Goal: Task Accomplishment & Management: Use online tool/utility

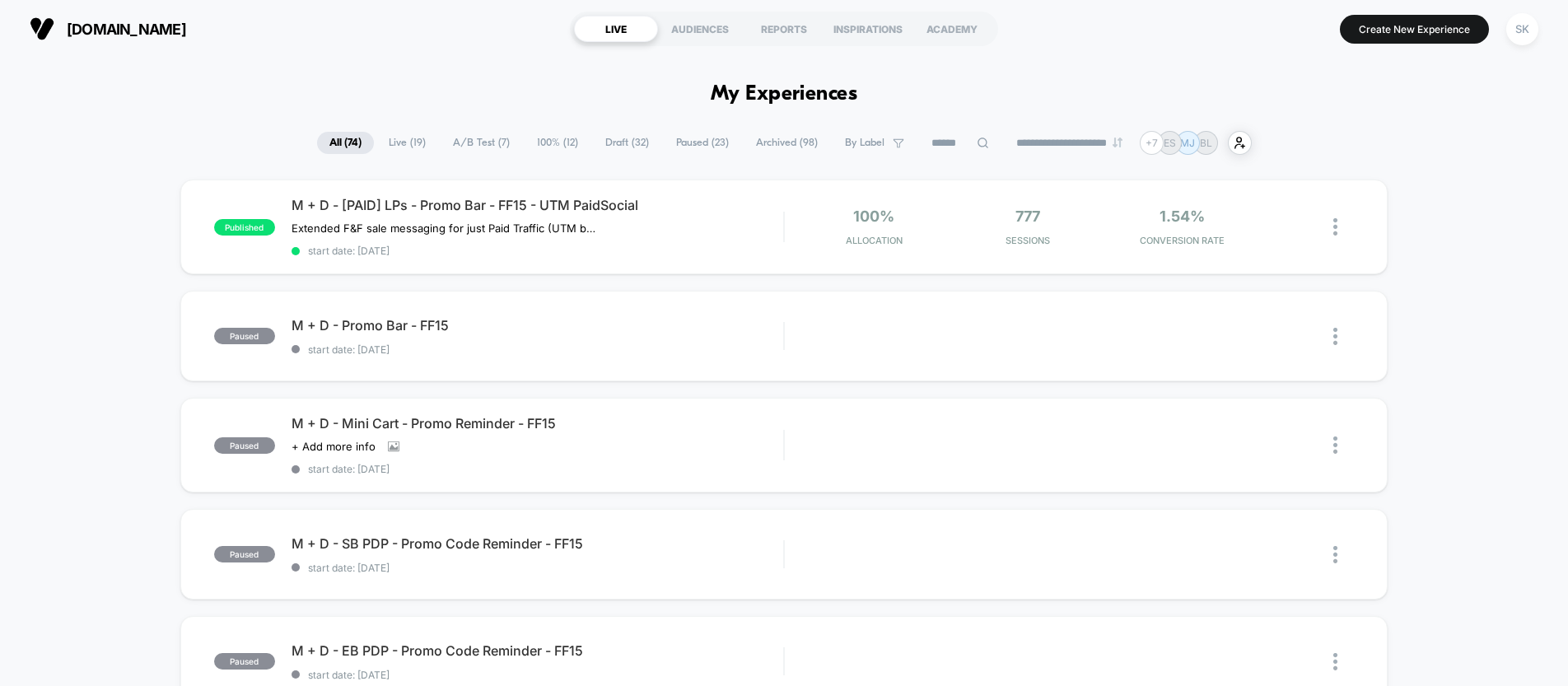
click at [631, 147] on span "Draft ( 32 )" at bounding box center [626, 143] width 68 height 22
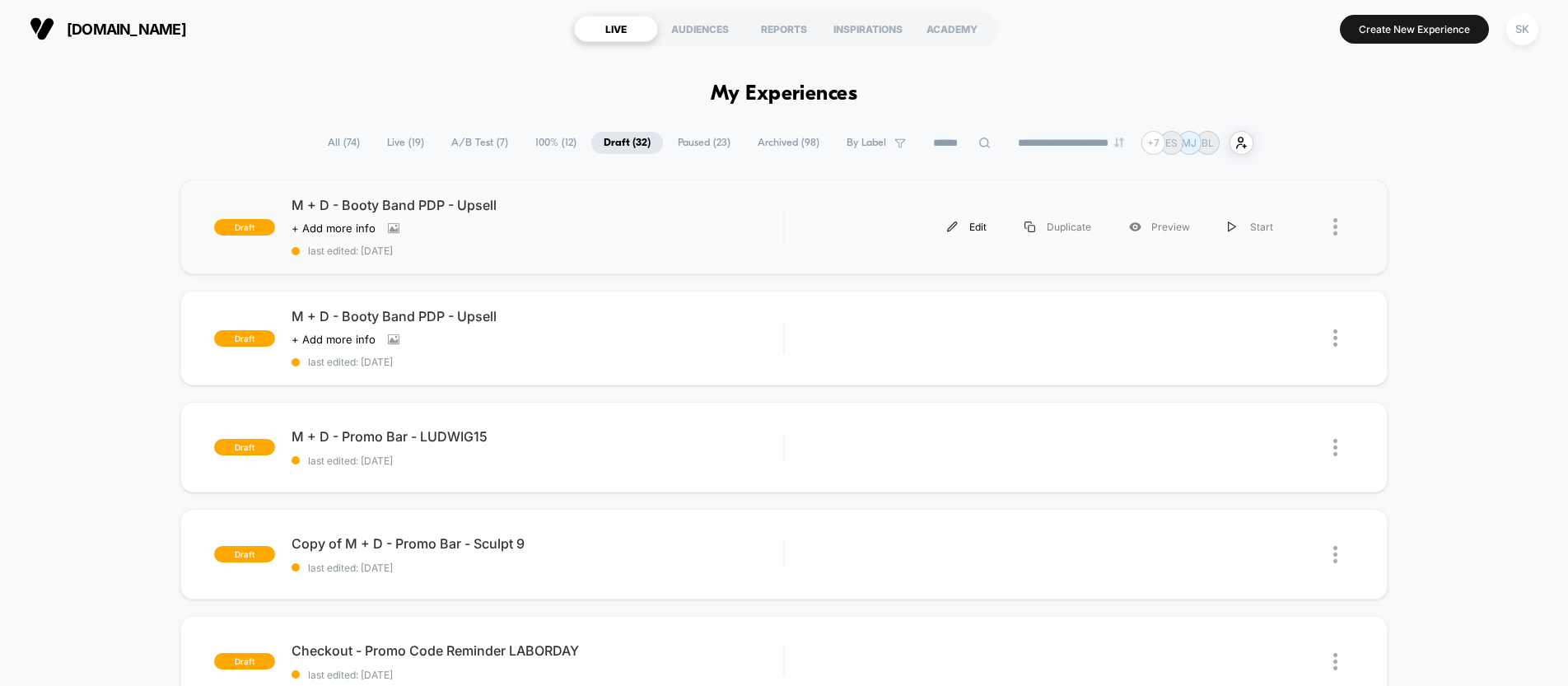
click at [1005, 230] on div "Edit" at bounding box center [966, 227] width 78 height 37
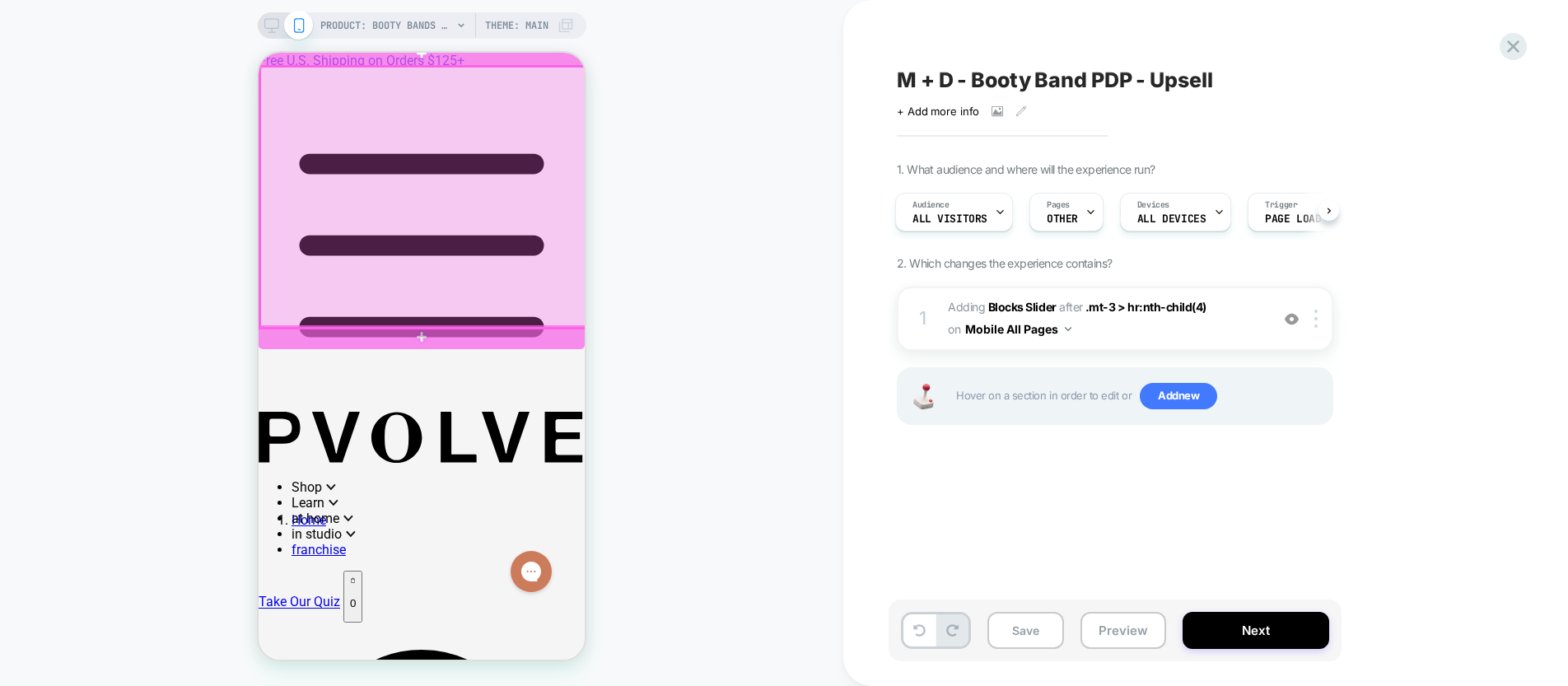
scroll to position [836, 0]
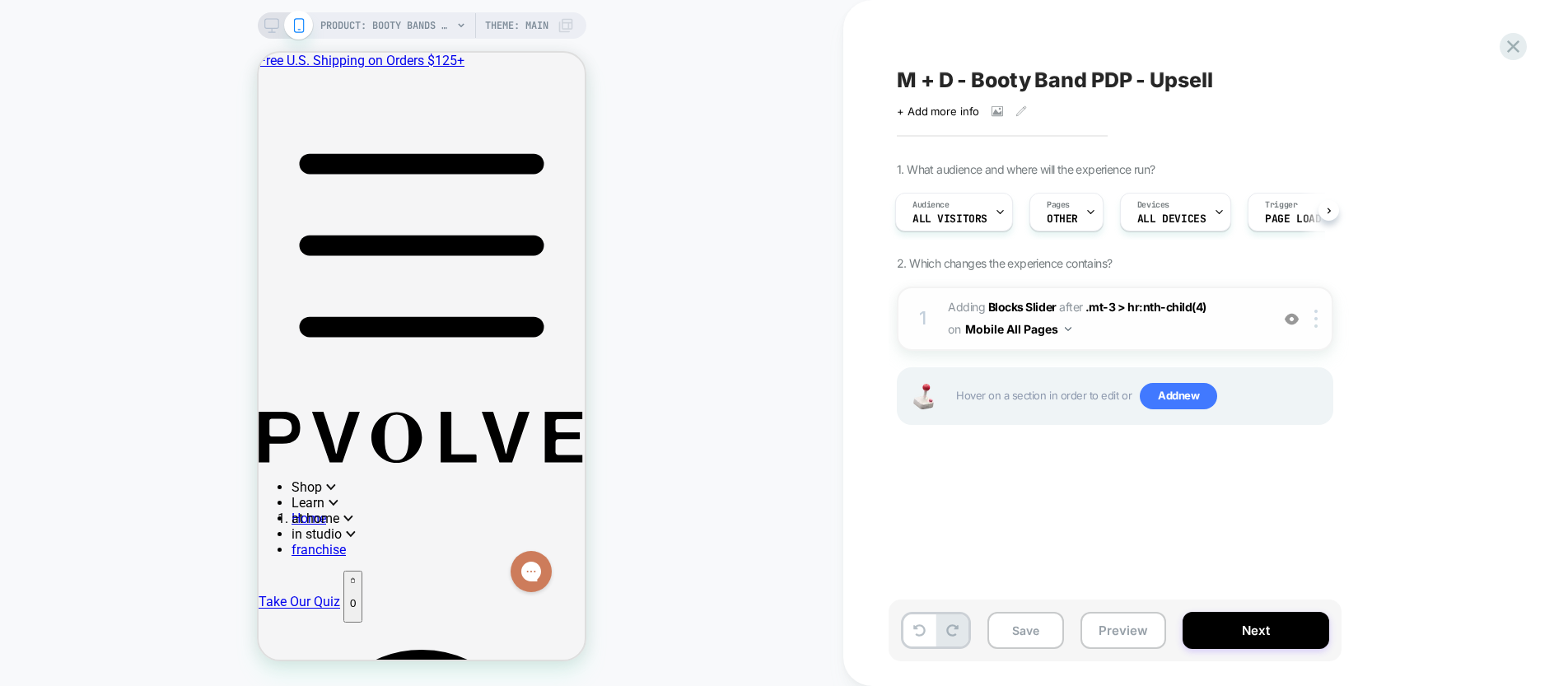
click at [1139, 324] on span "#_loomi_addon_1750807711738_dup1758608692_dup1758654794 Adding Blocks Slider AF…" at bounding box center [1105, 319] width 314 height 45
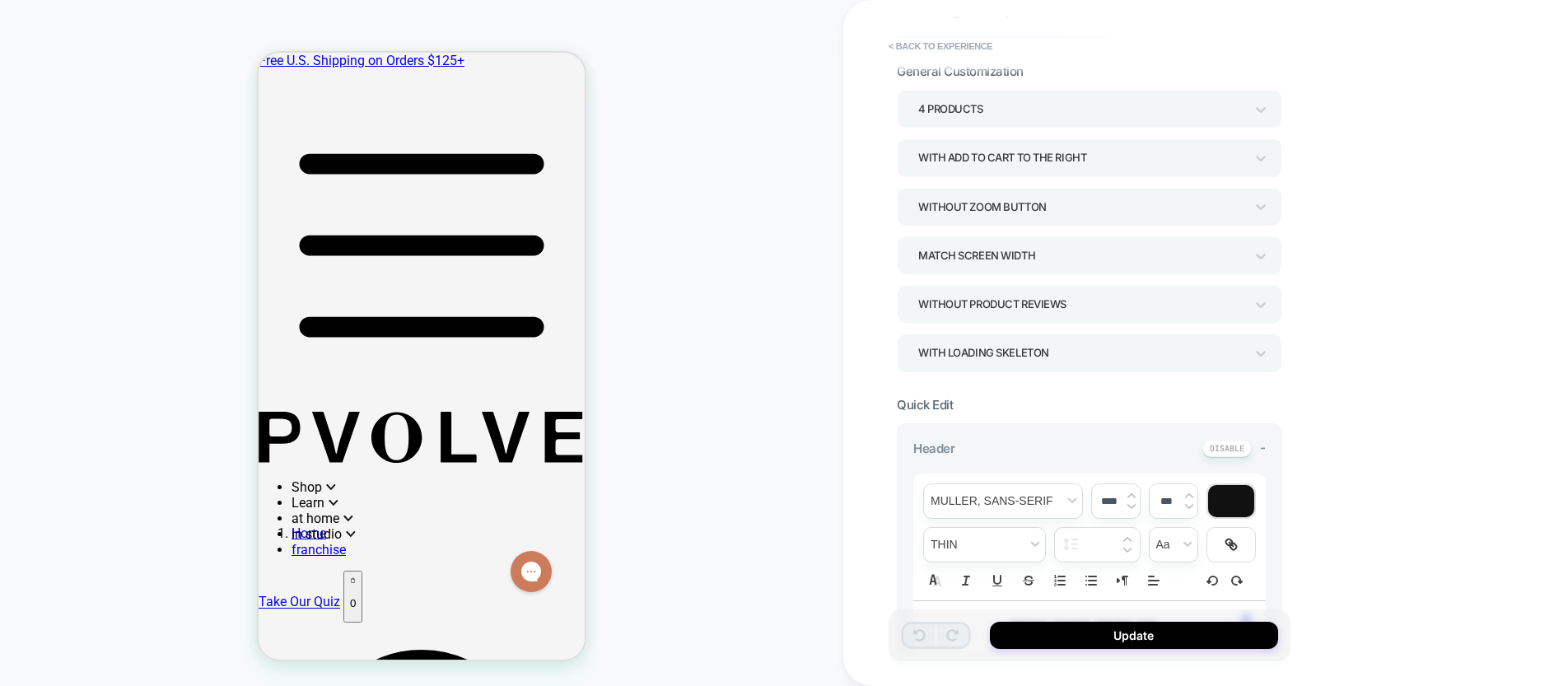
scroll to position [69, 0]
click at [986, 116] on div "4 Products" at bounding box center [1080, 111] width 326 height 22
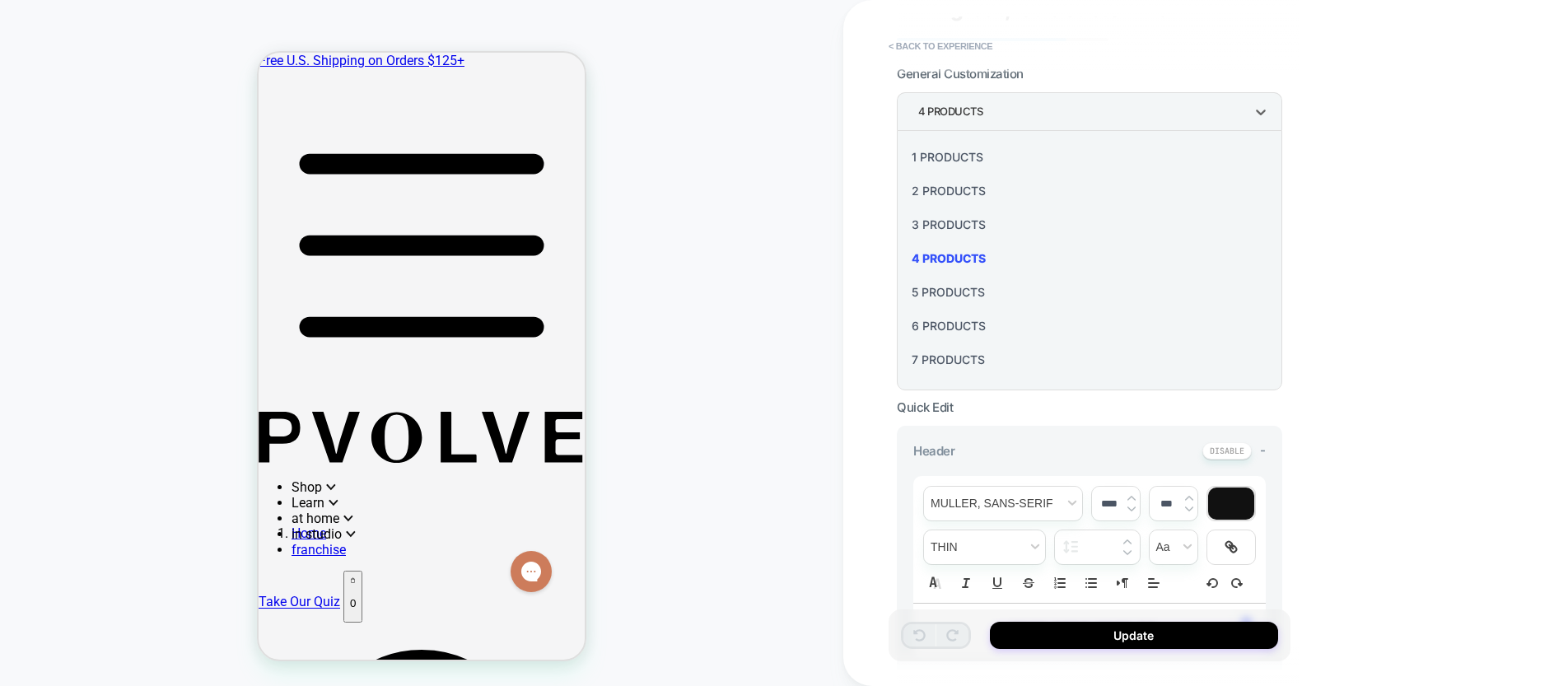
click at [986, 116] on div at bounding box center [784, 343] width 1568 height 686
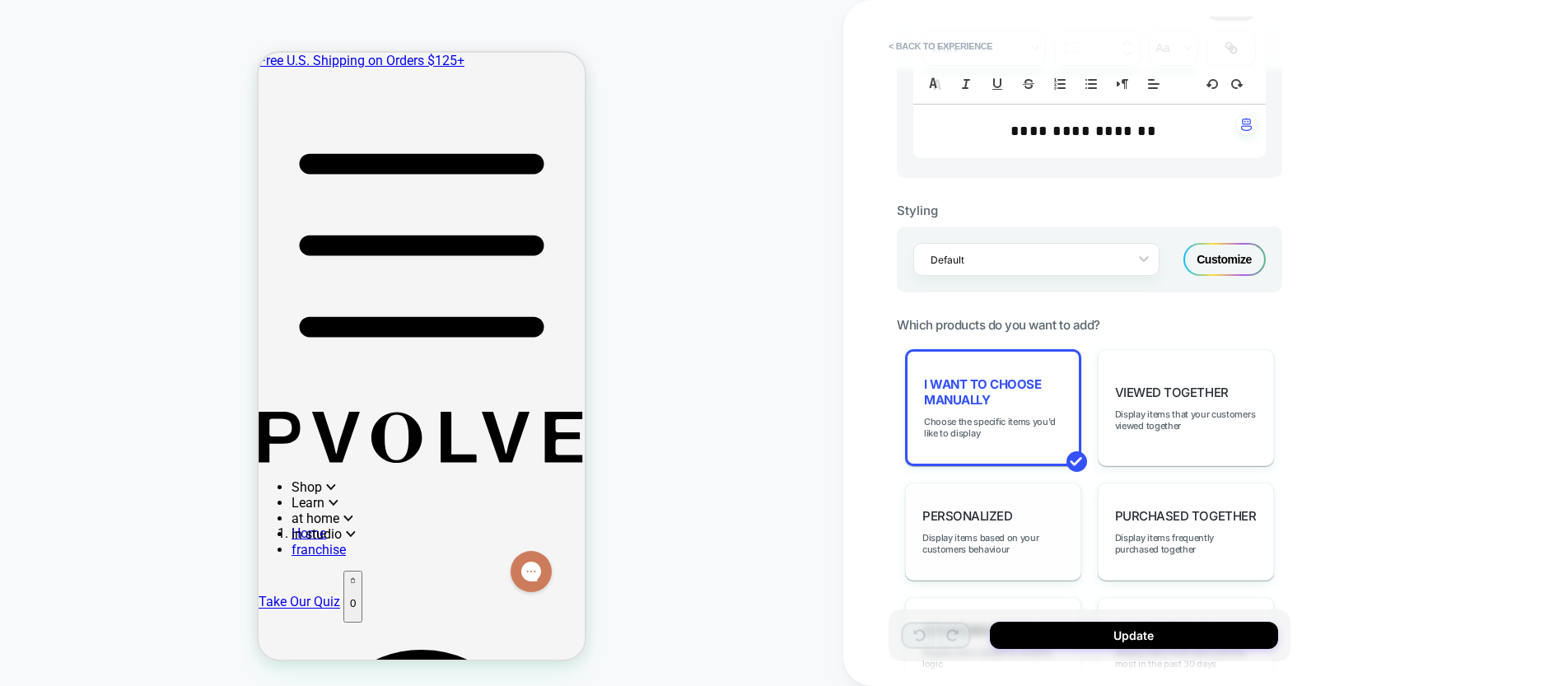
scroll to position [571, 0]
click at [1042, 432] on span "Choose the specific items you'd like to display" at bounding box center [993, 424] width 138 height 23
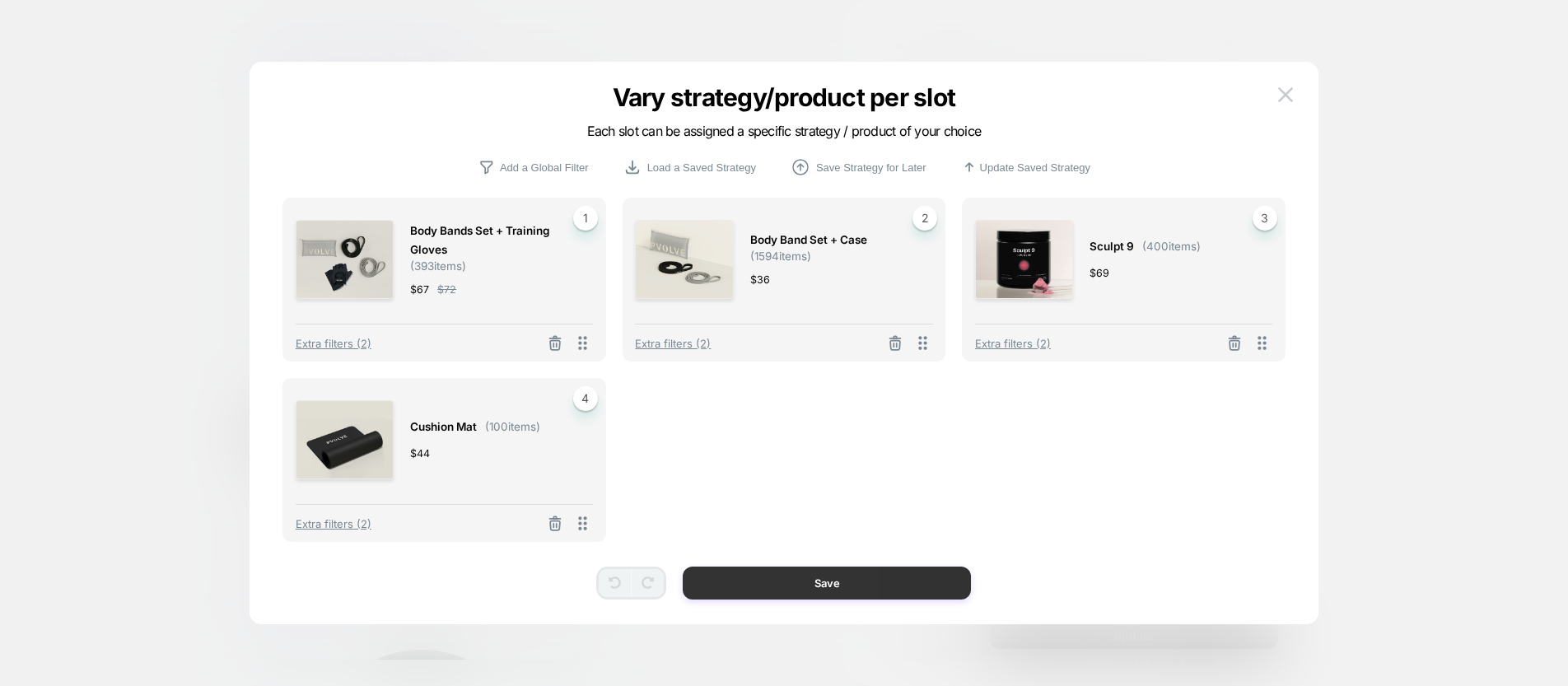
click at [838, 583] on button "Save" at bounding box center [826, 582] width 288 height 33
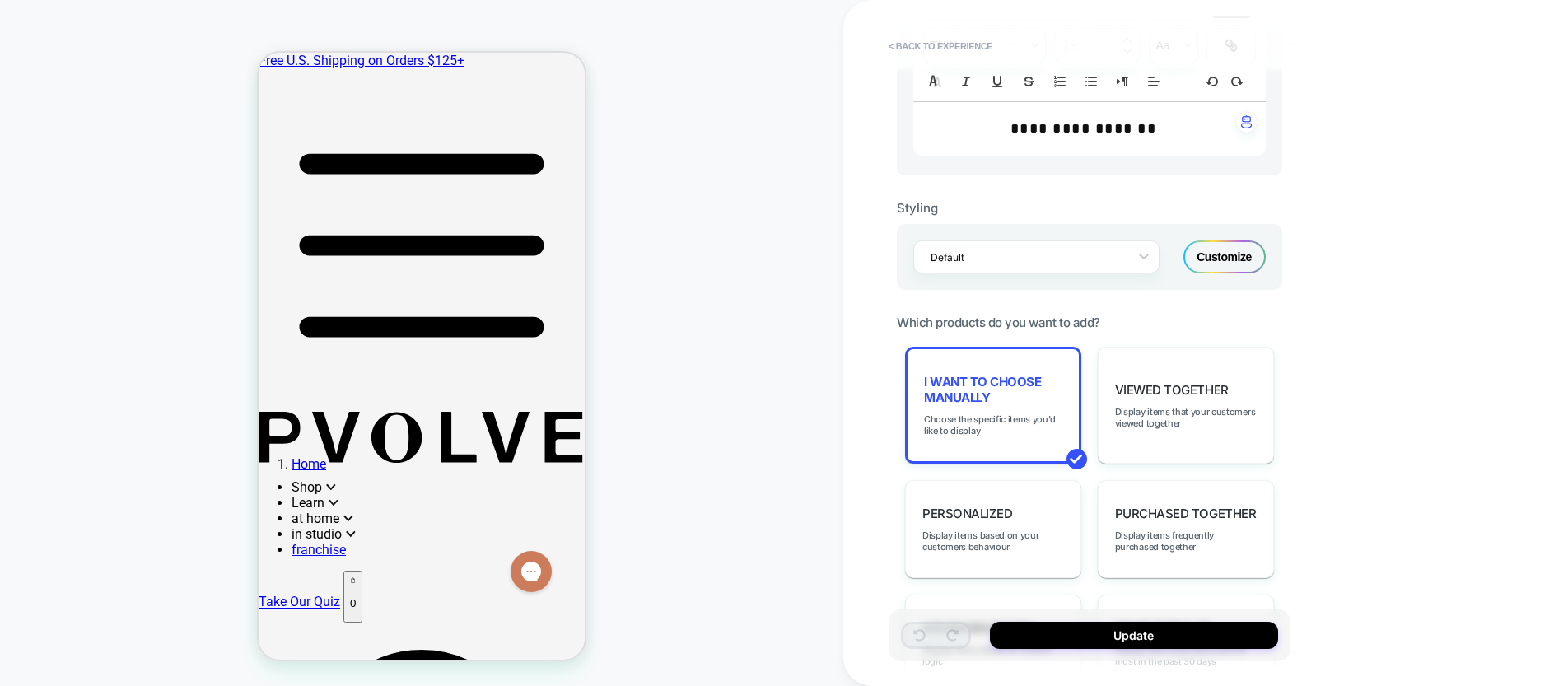
scroll to position [893, 0]
click at [1136, 637] on button "Update" at bounding box center [1133, 635] width 288 height 27
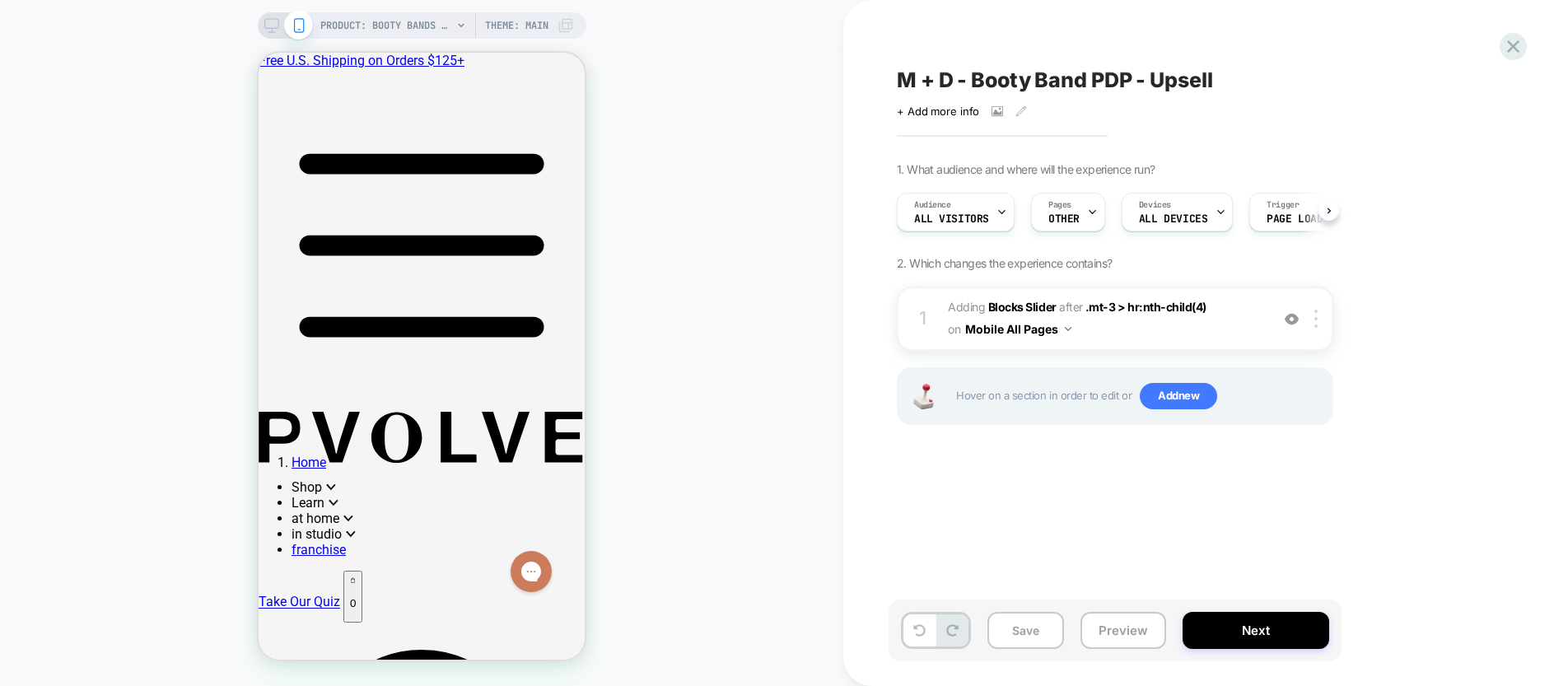
scroll to position [0, 1]
click at [272, 29] on icon at bounding box center [272, 25] width 15 height 15
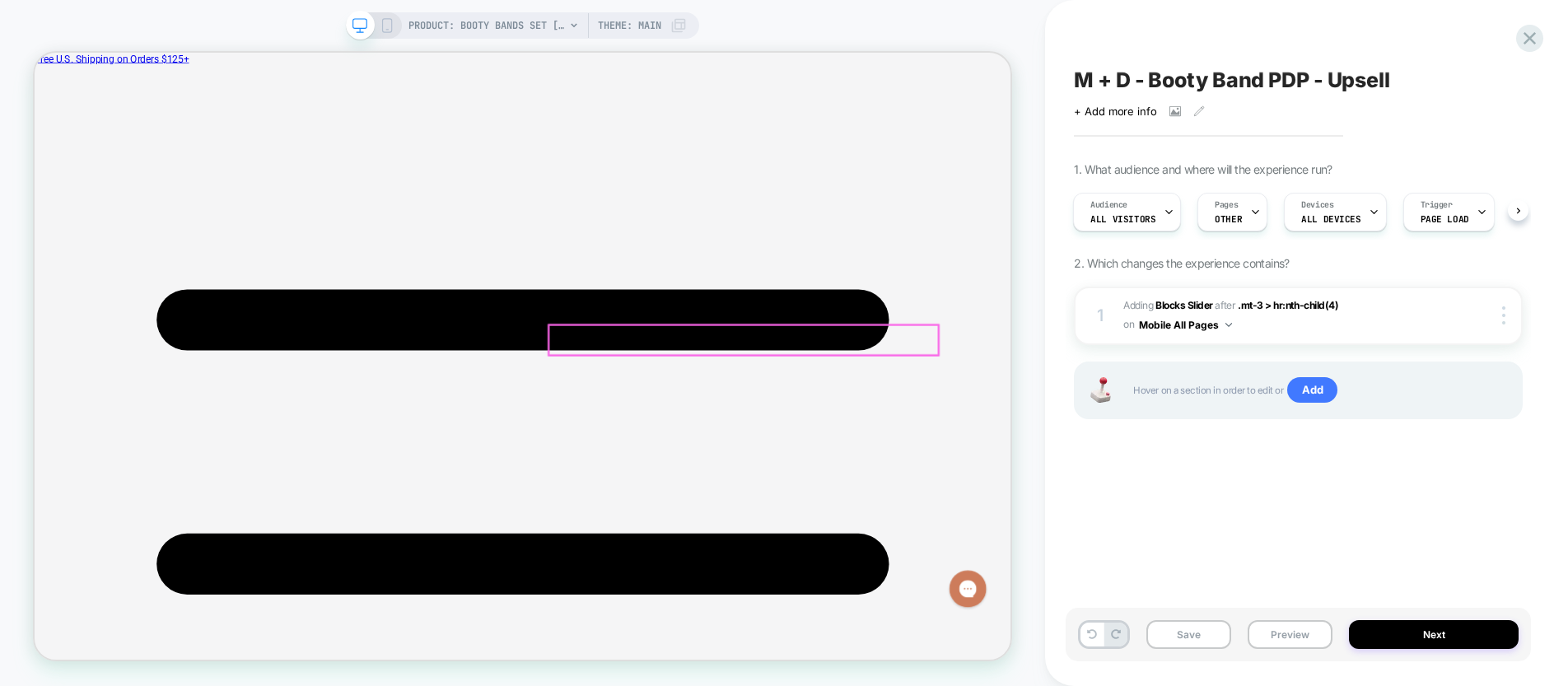
scroll to position [275, 0]
click at [1498, 310] on div at bounding box center [1505, 315] width 31 height 18
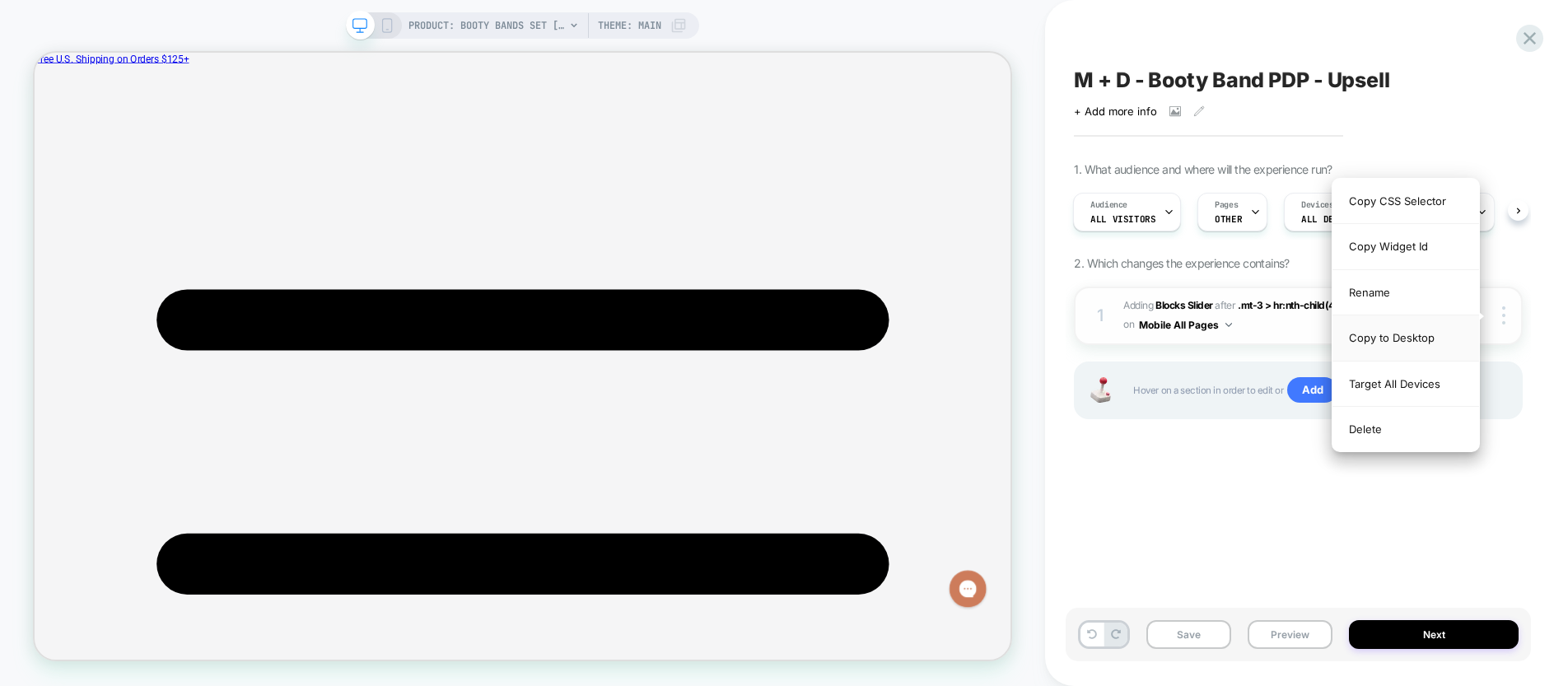
click at [1395, 335] on div "Copy to Desktop" at bounding box center [1405, 337] width 147 height 45
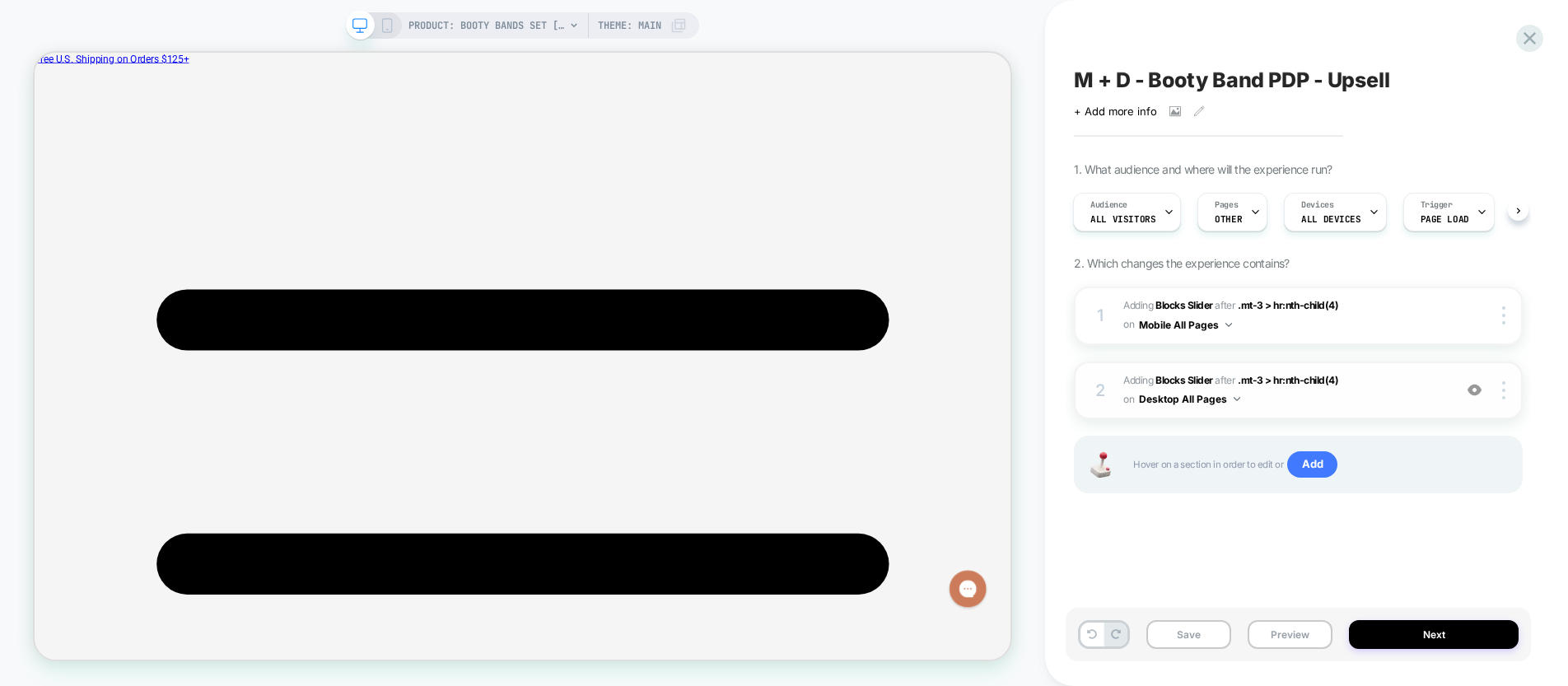
click at [1333, 402] on span "#_loomi_addon_1758815159052 Adding Blocks Slider AFTER .mt-3 > hr:nth-child(4) …" at bounding box center [1284, 390] width 321 height 38
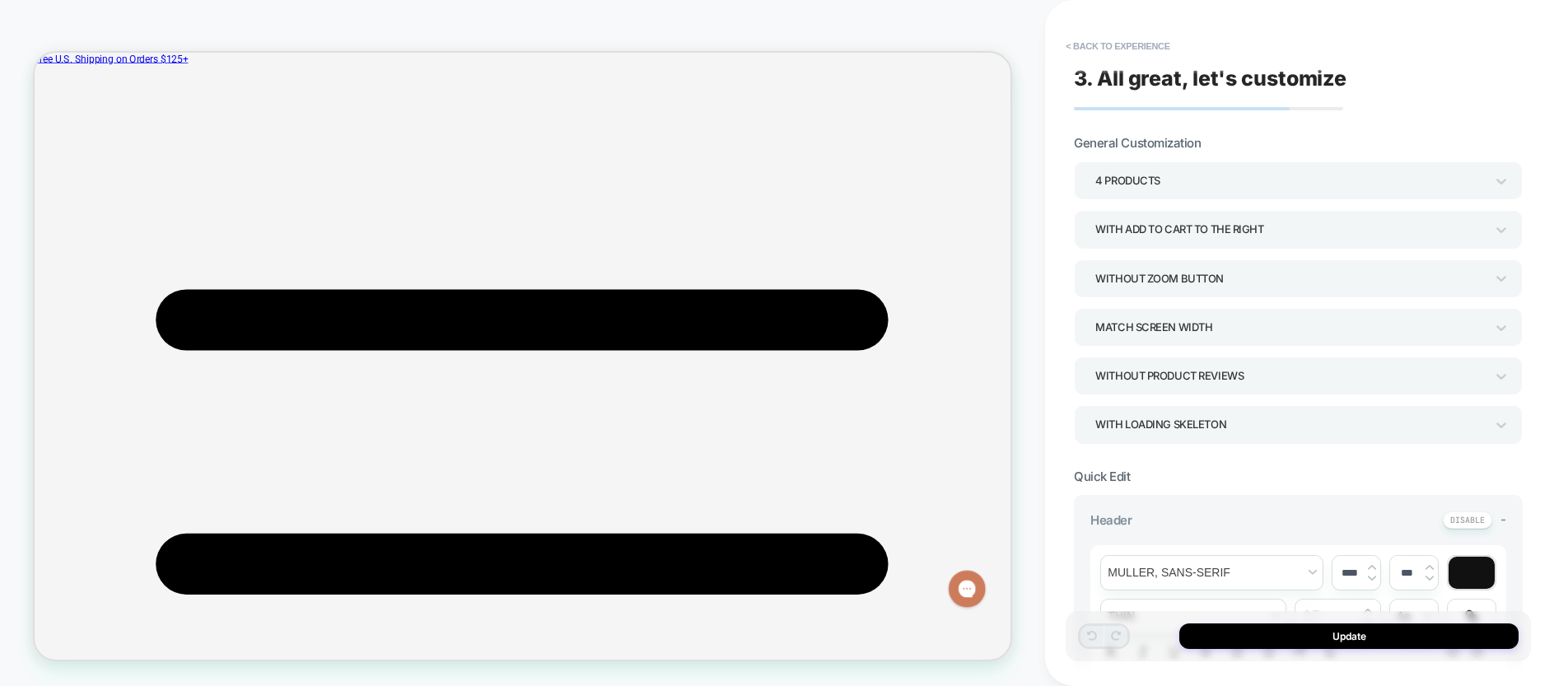
scroll to position [330, 0]
click at [1238, 183] on div "4 Products" at bounding box center [1290, 181] width 390 height 22
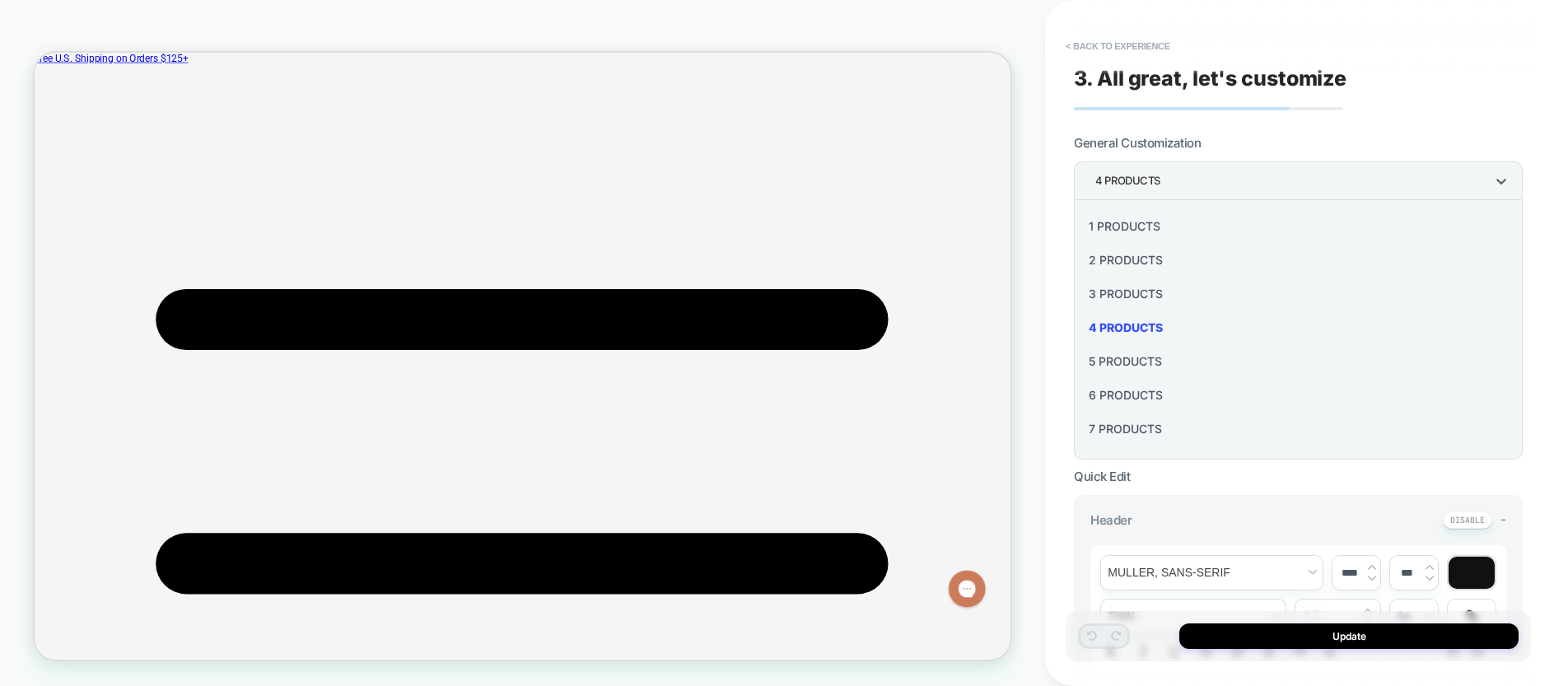
click at [1139, 364] on div "5 Products" at bounding box center [1298, 361] width 435 height 34
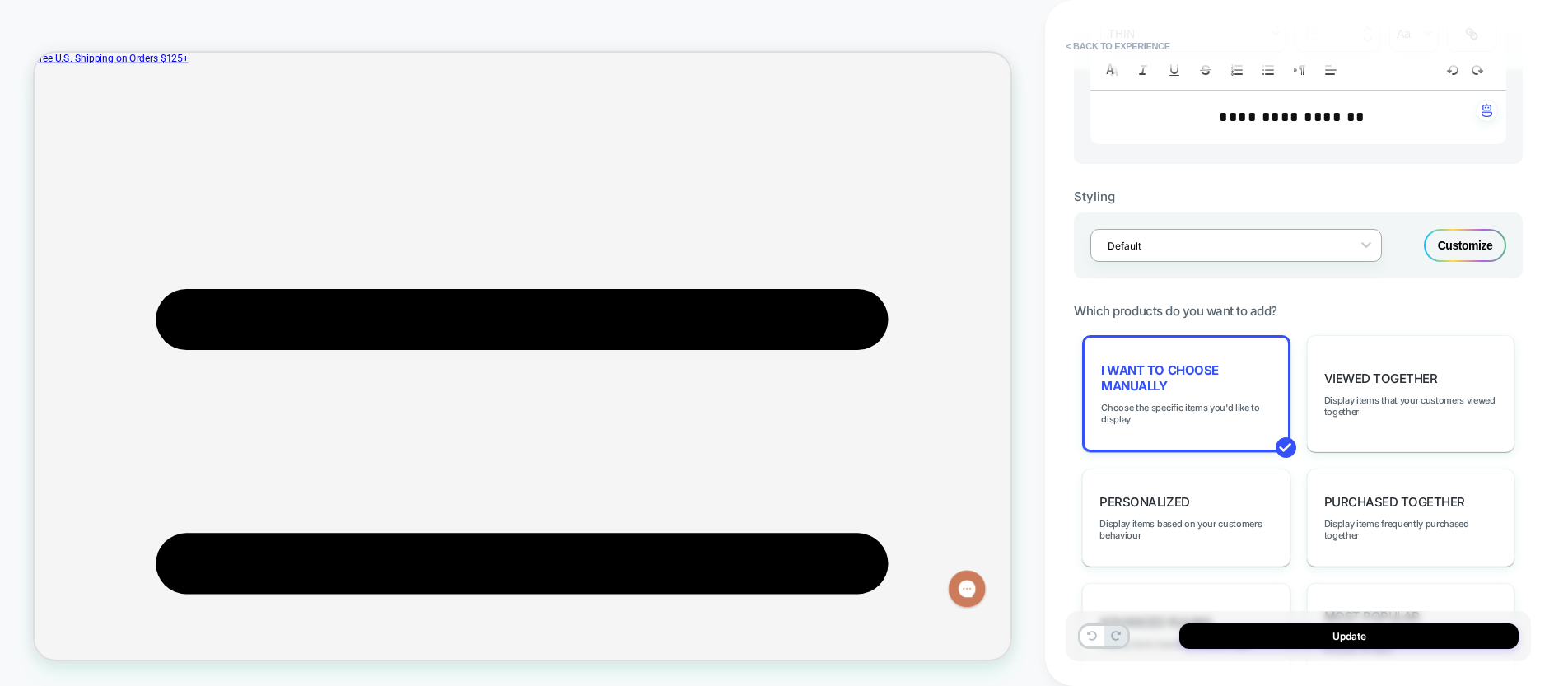
scroll to position [579, 0]
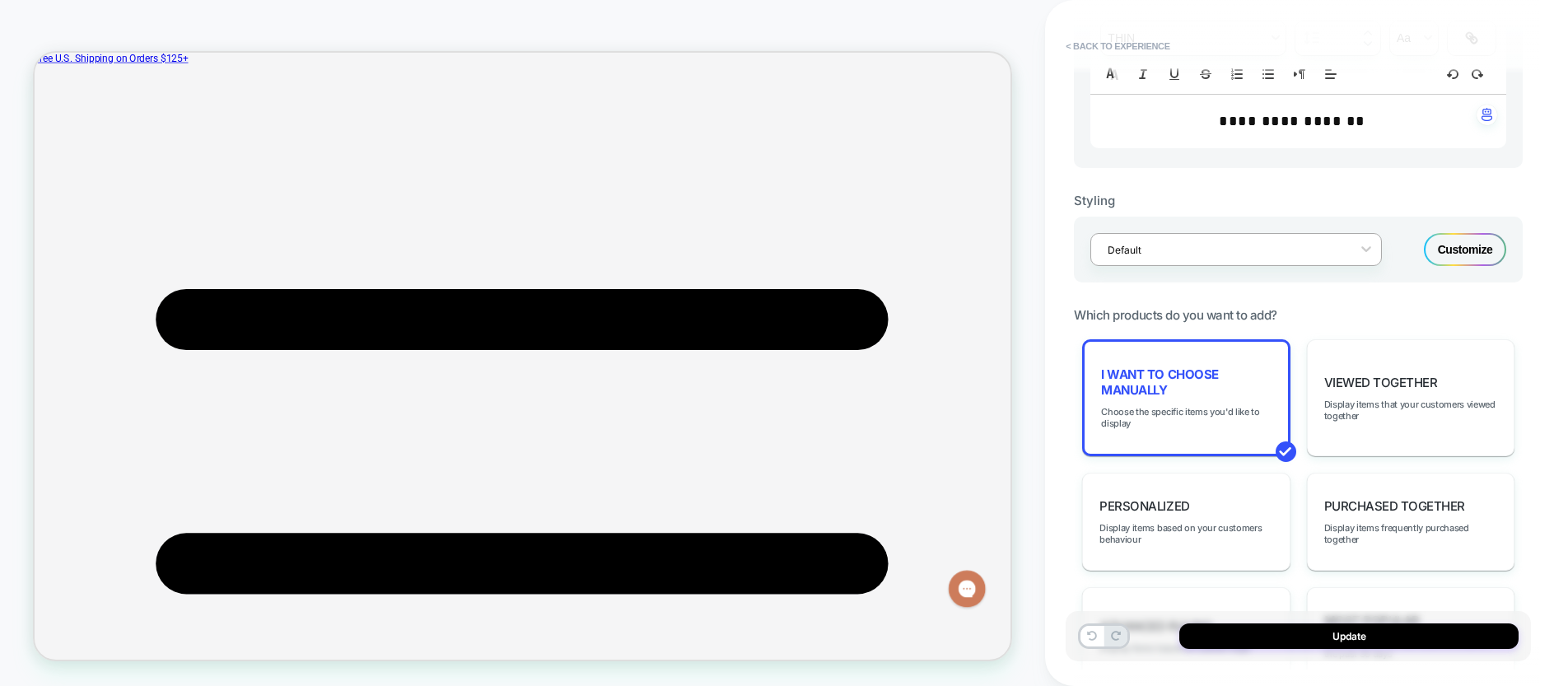
click at [1150, 402] on div "I want to choose manually Choose the specific items you'd like to display" at bounding box center [1186, 397] width 207 height 117
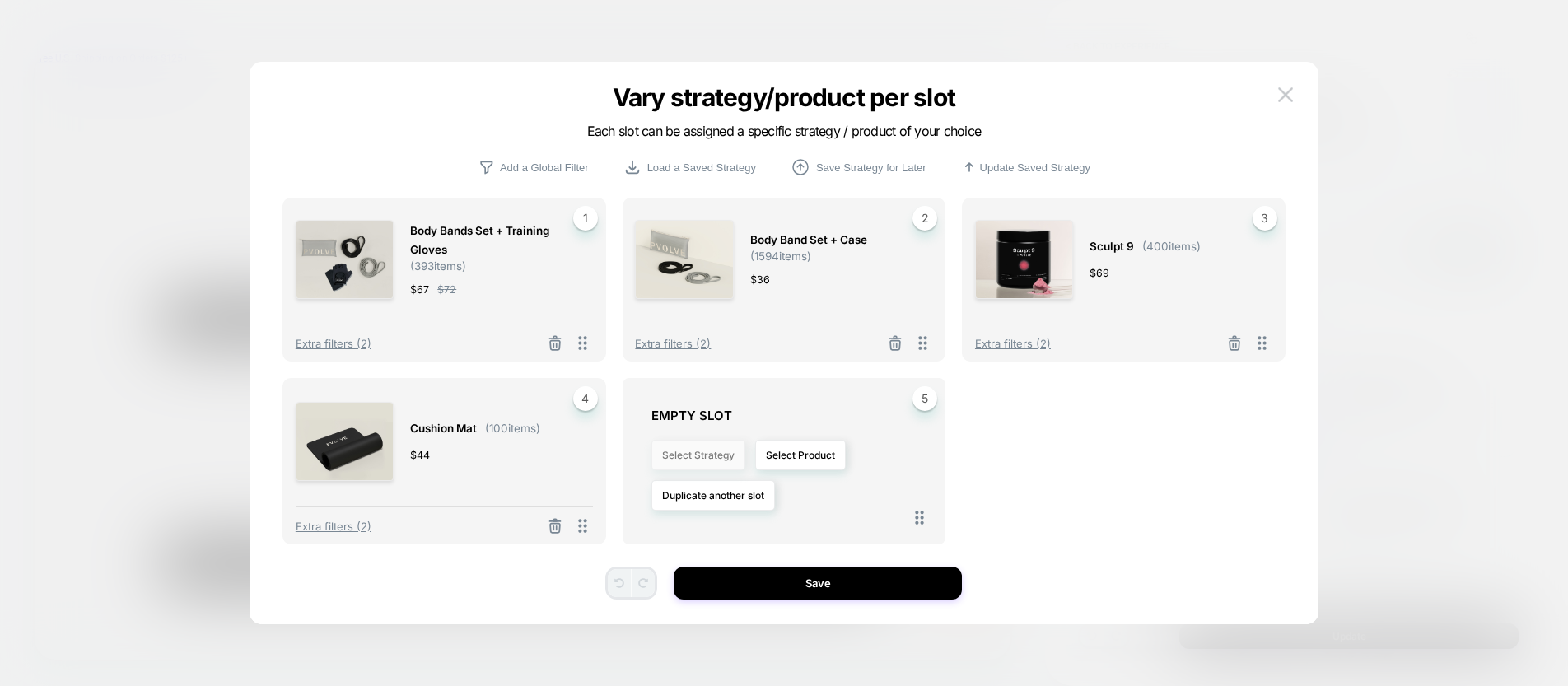
click at [703, 460] on button "Select Strategy" at bounding box center [698, 455] width 93 height 31
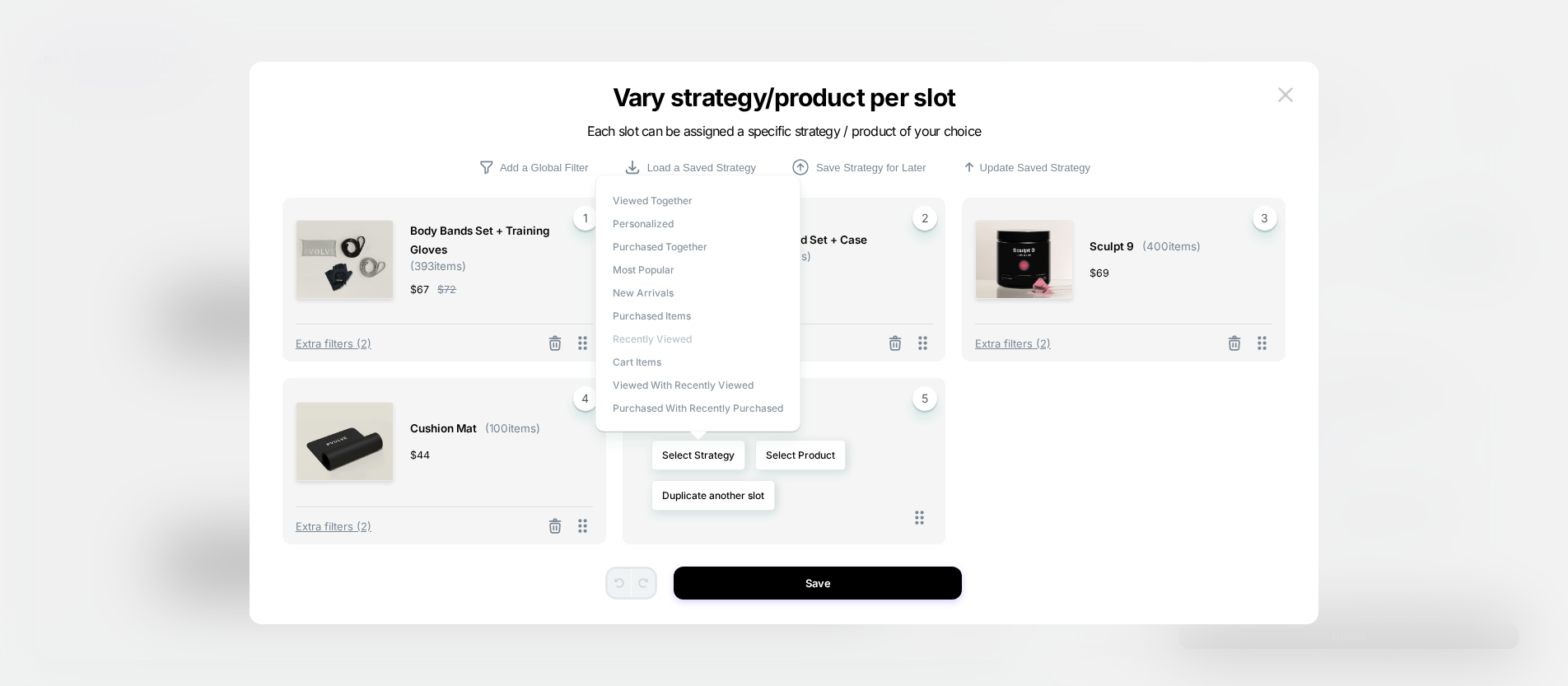
click at [663, 336] on span "Recently Viewed" at bounding box center [652, 338] width 79 height 12
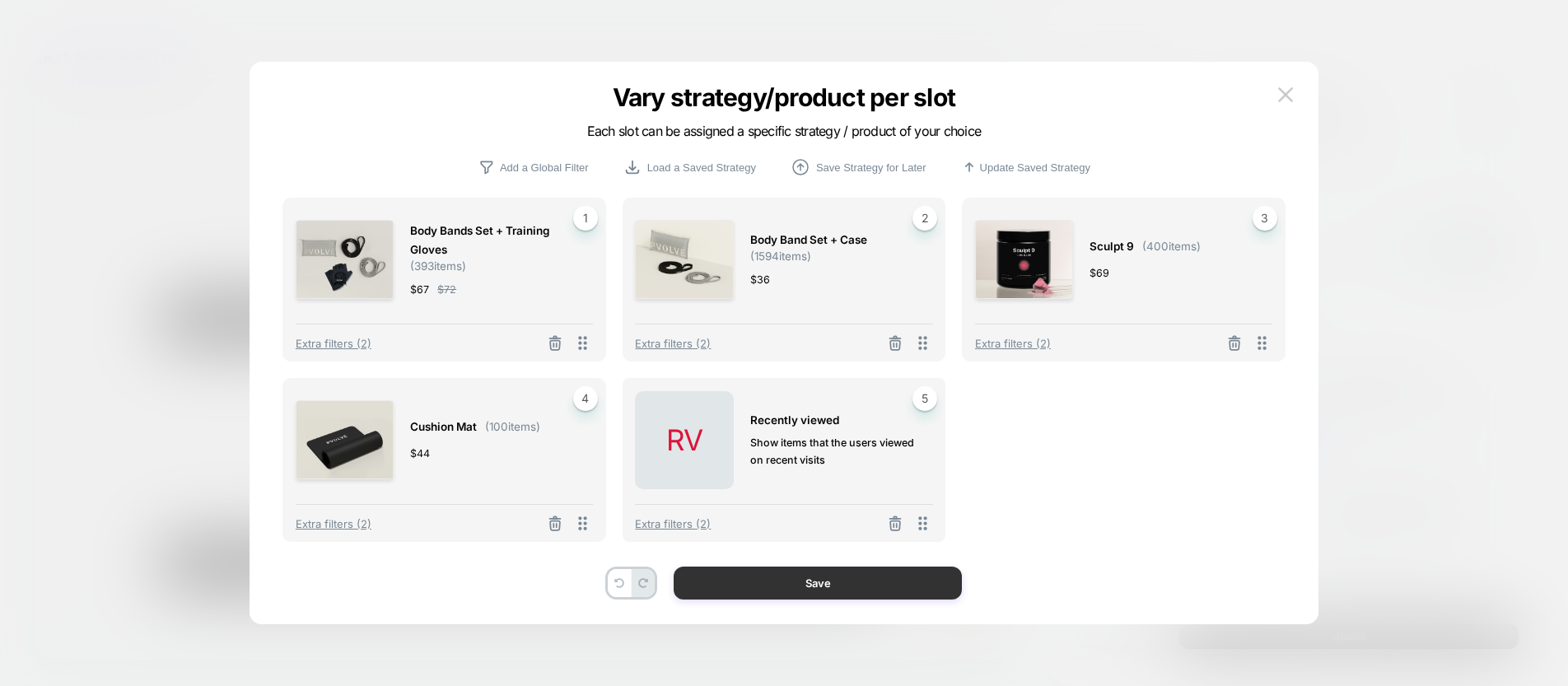
click at [819, 571] on button "Save" at bounding box center [818, 582] width 288 height 33
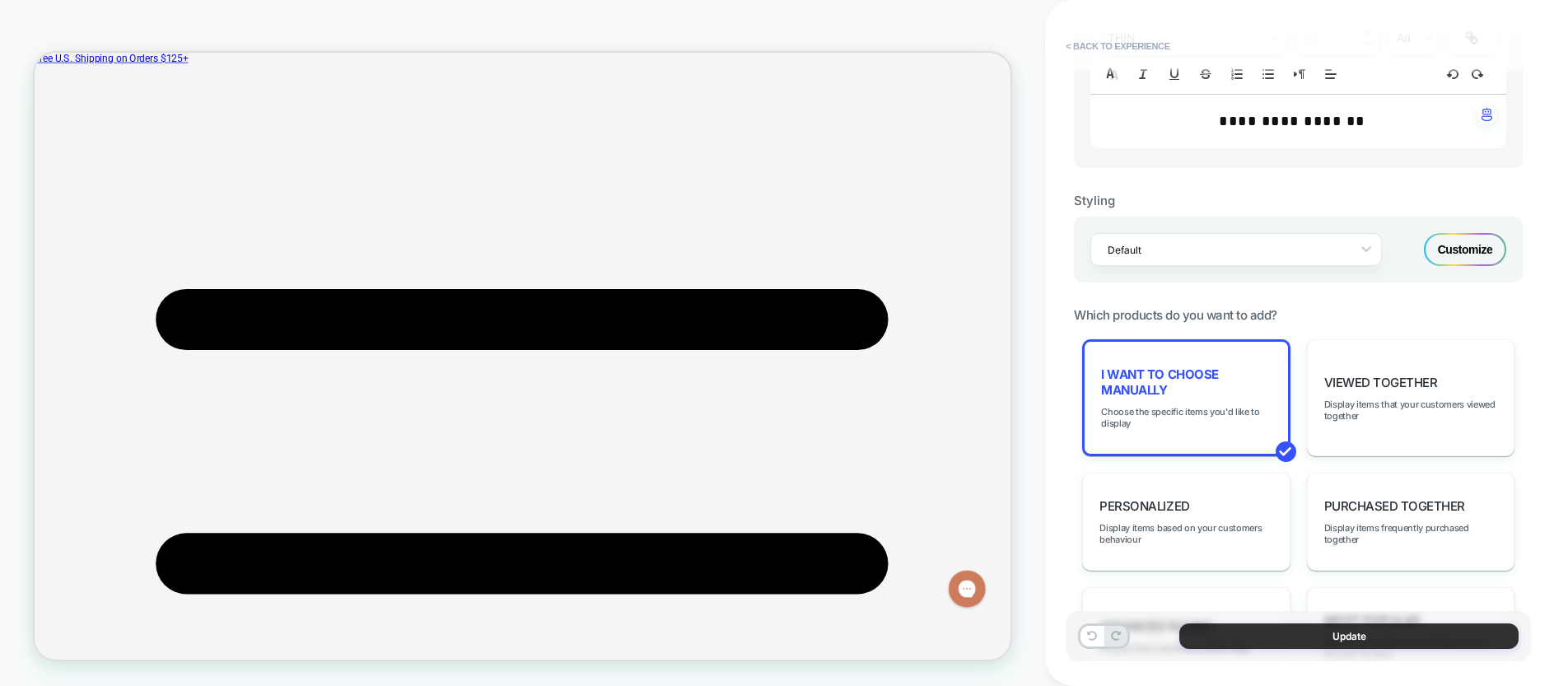
click at [1322, 637] on button "Update" at bounding box center [1348, 636] width 339 height 25
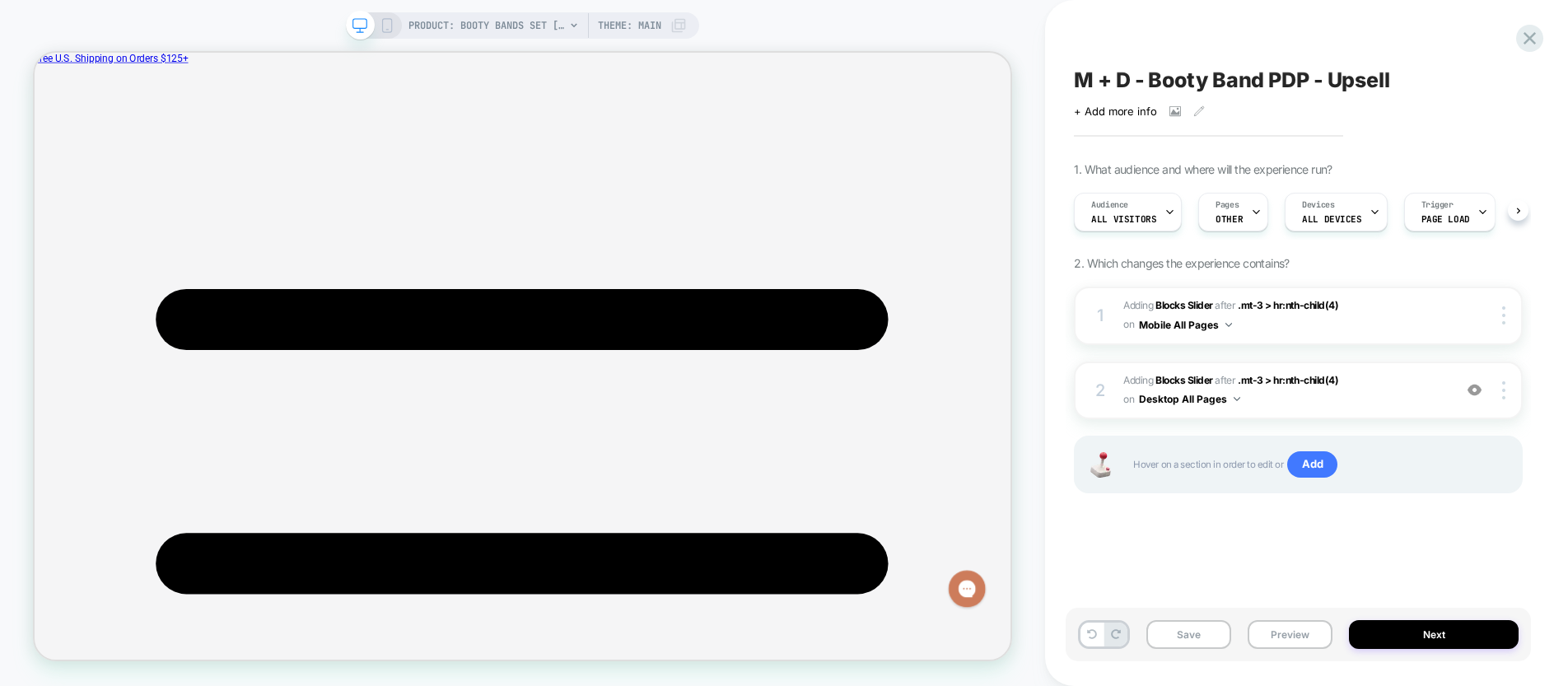
scroll to position [0, 1]
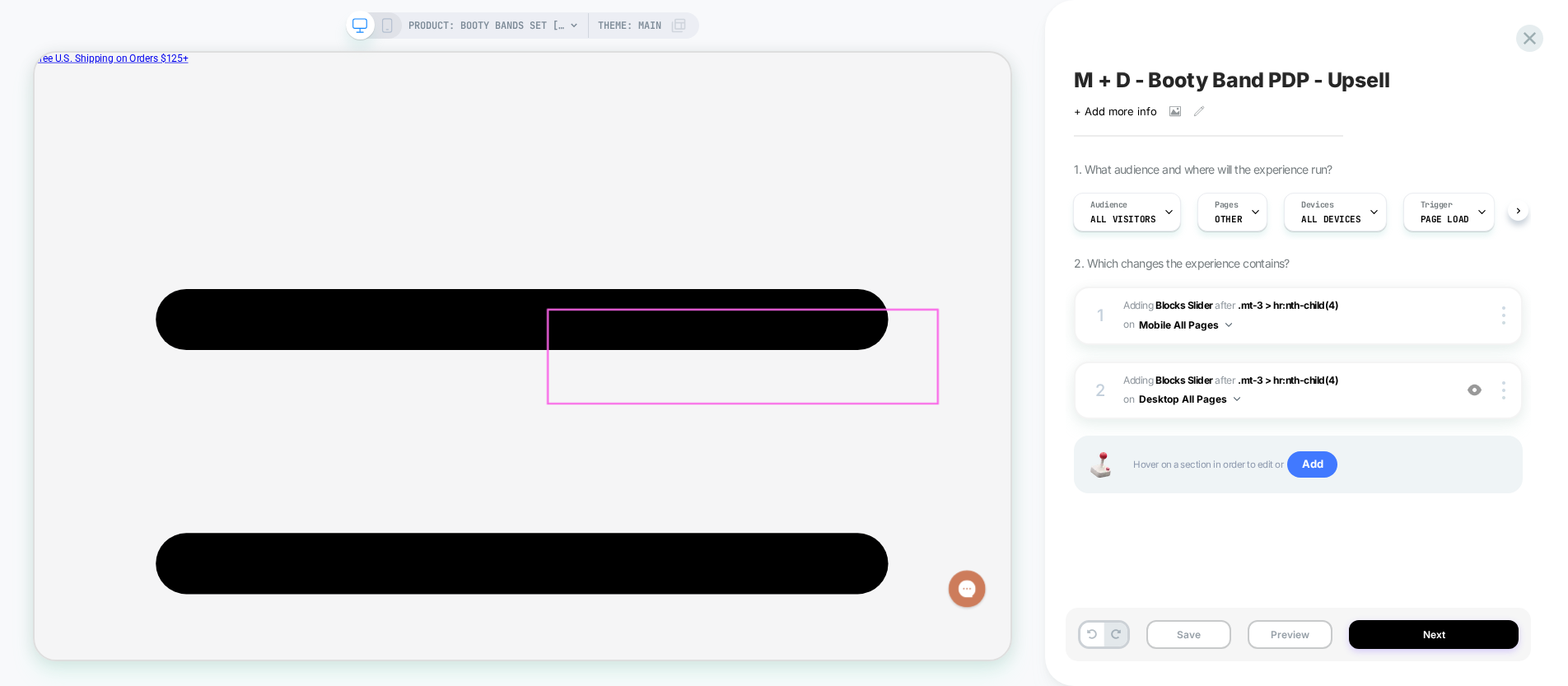
drag, startPoint x: 779, startPoint y: 464, endPoint x: 987, endPoint y: 475, distance: 208.3
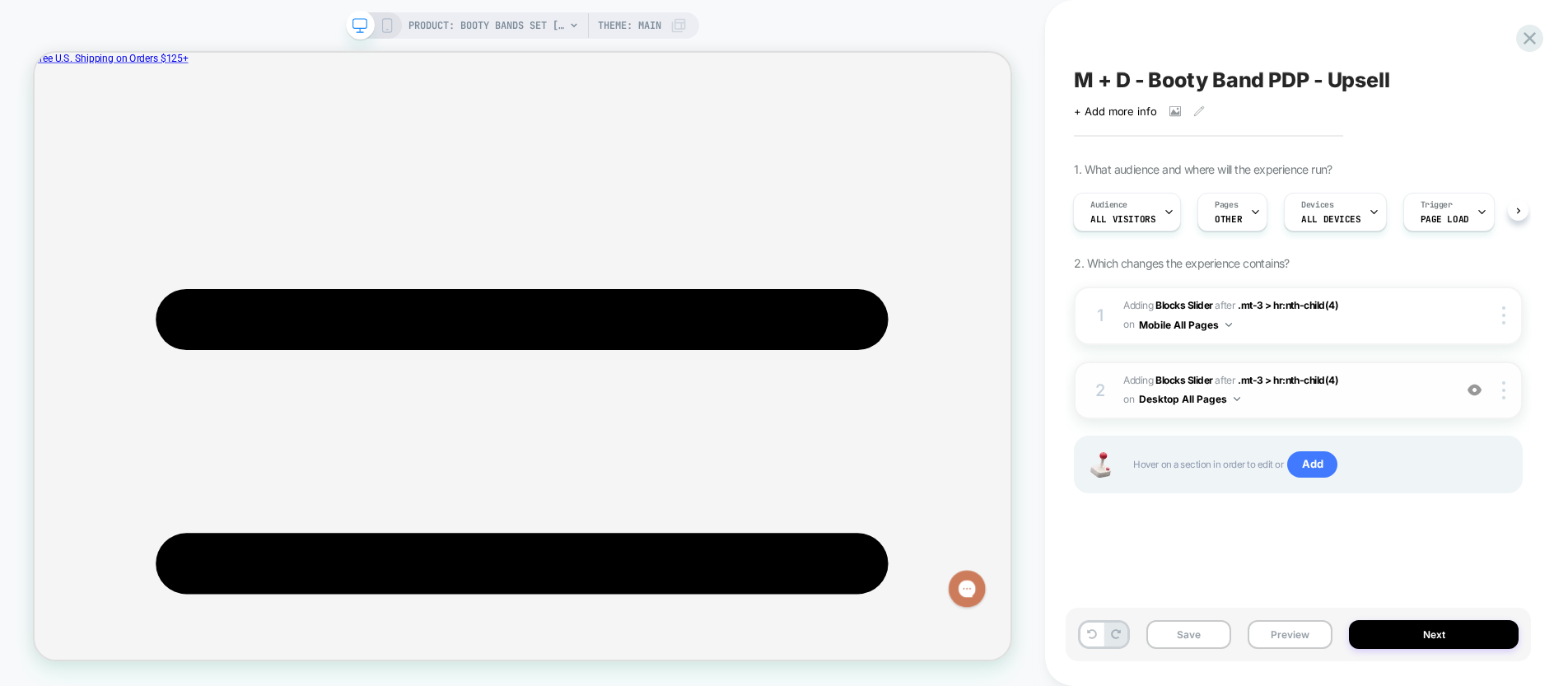
click at [1368, 392] on span "#_loomi_addon_1758815159052 Adding Blocks Slider AFTER .mt-3 > hr:nth-child(4) …" at bounding box center [1284, 390] width 321 height 38
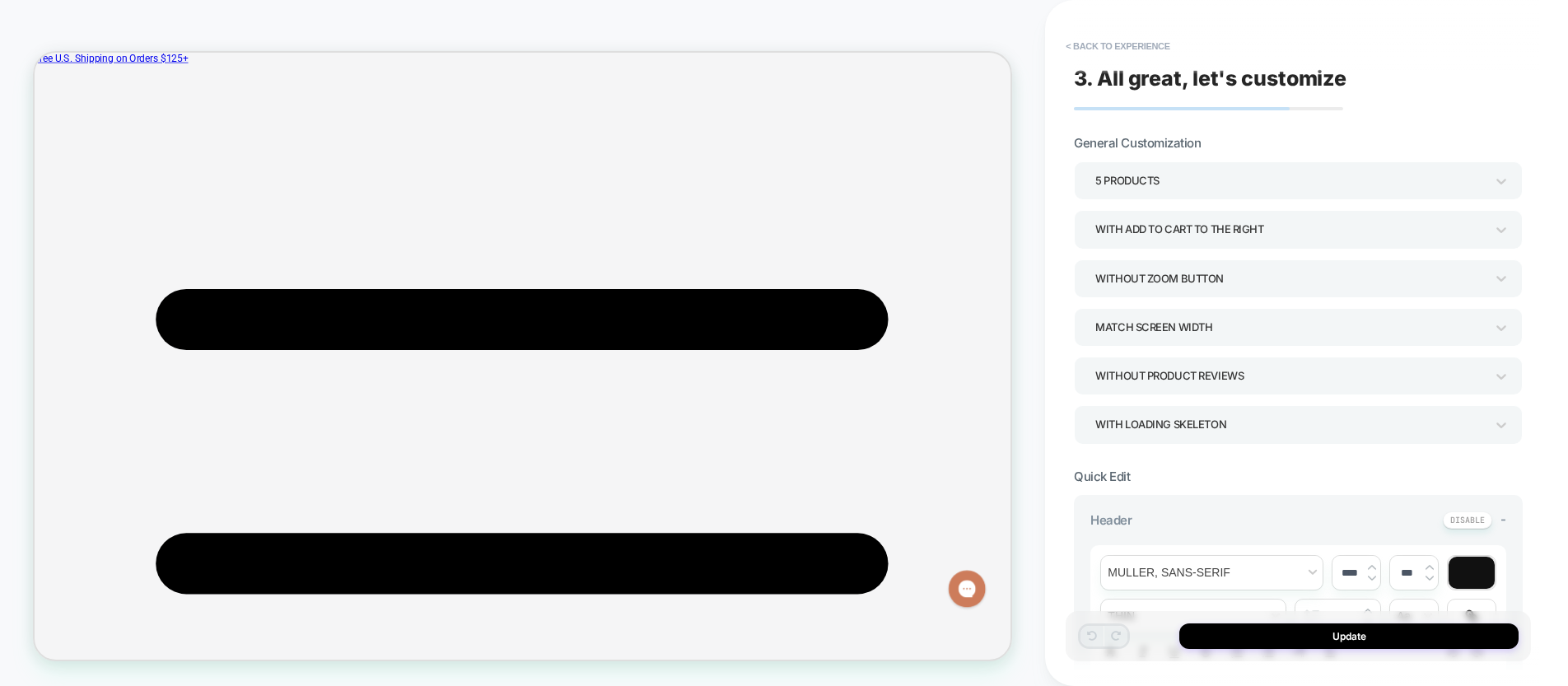
click at [1202, 236] on div "With add to cart to the right" at bounding box center [1290, 229] width 390 height 22
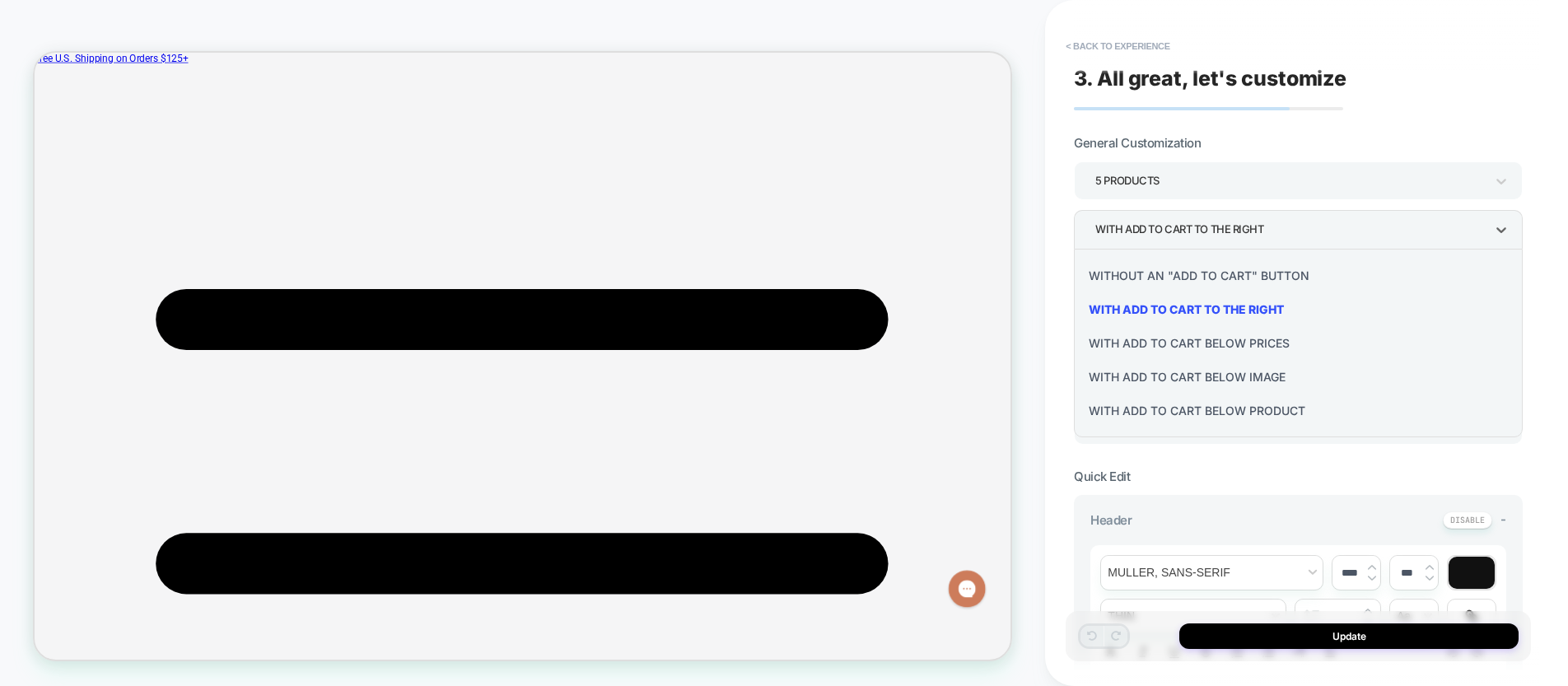
click at [1195, 276] on div "Without an "add to cart" button" at bounding box center [1298, 276] width 435 height 34
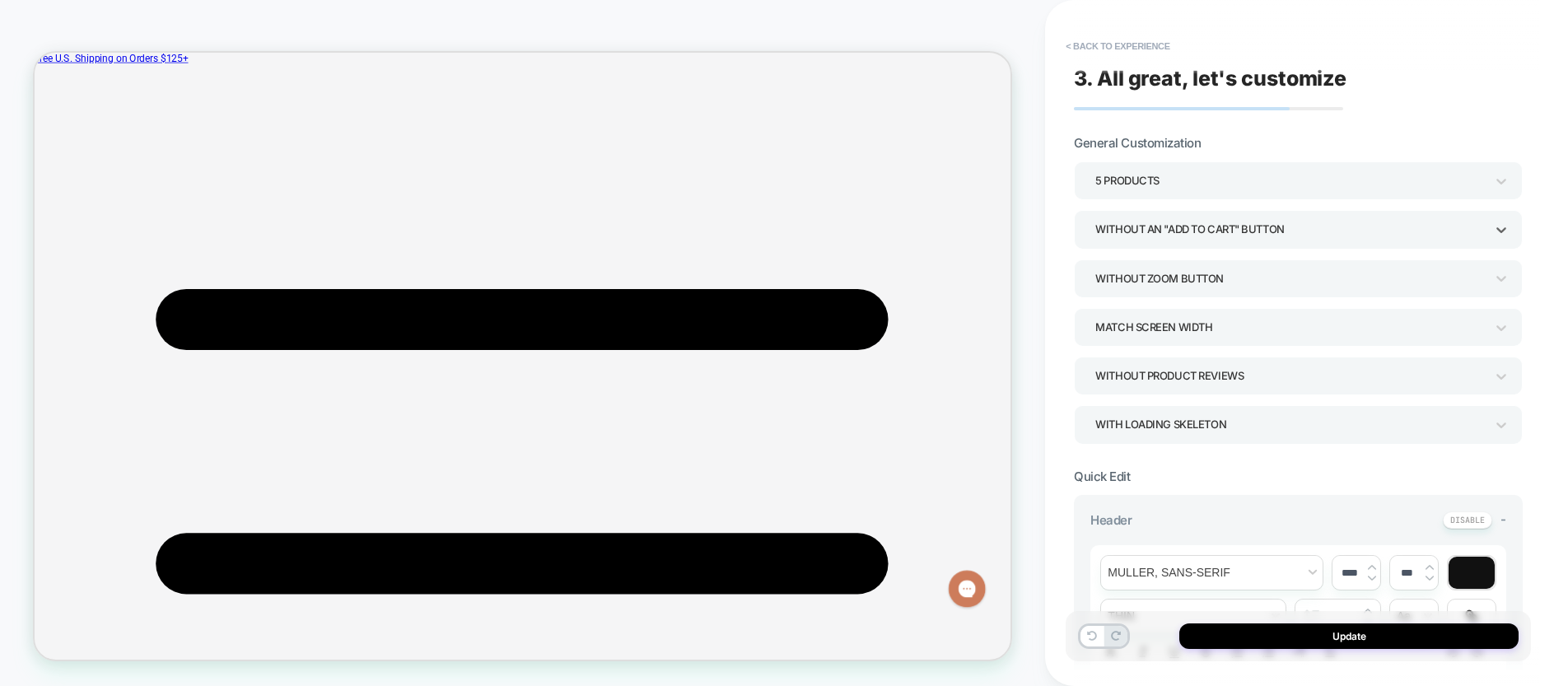
click at [1188, 229] on div "Without an "add to cart" button" at bounding box center [1290, 229] width 390 height 22
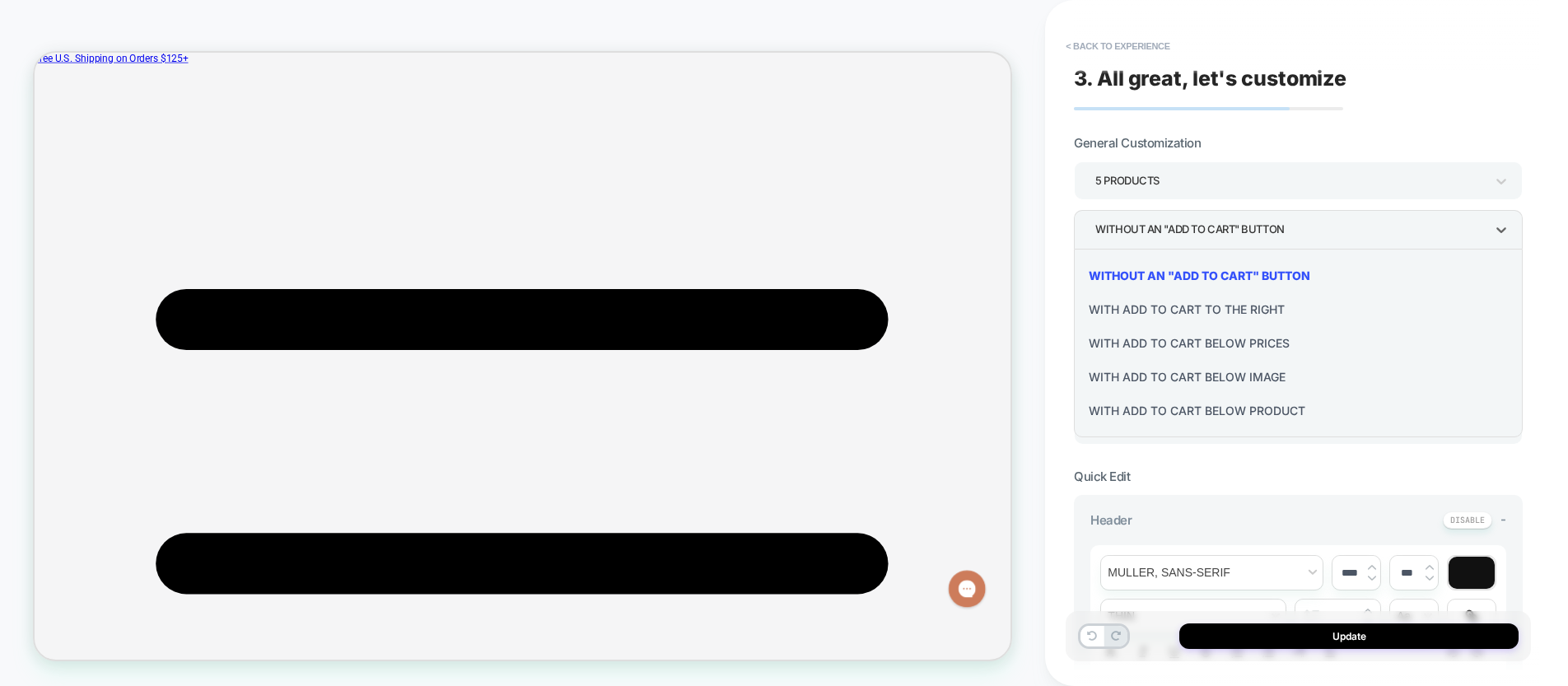
click at [1190, 345] on div "With add to cart below prices" at bounding box center [1298, 343] width 435 height 34
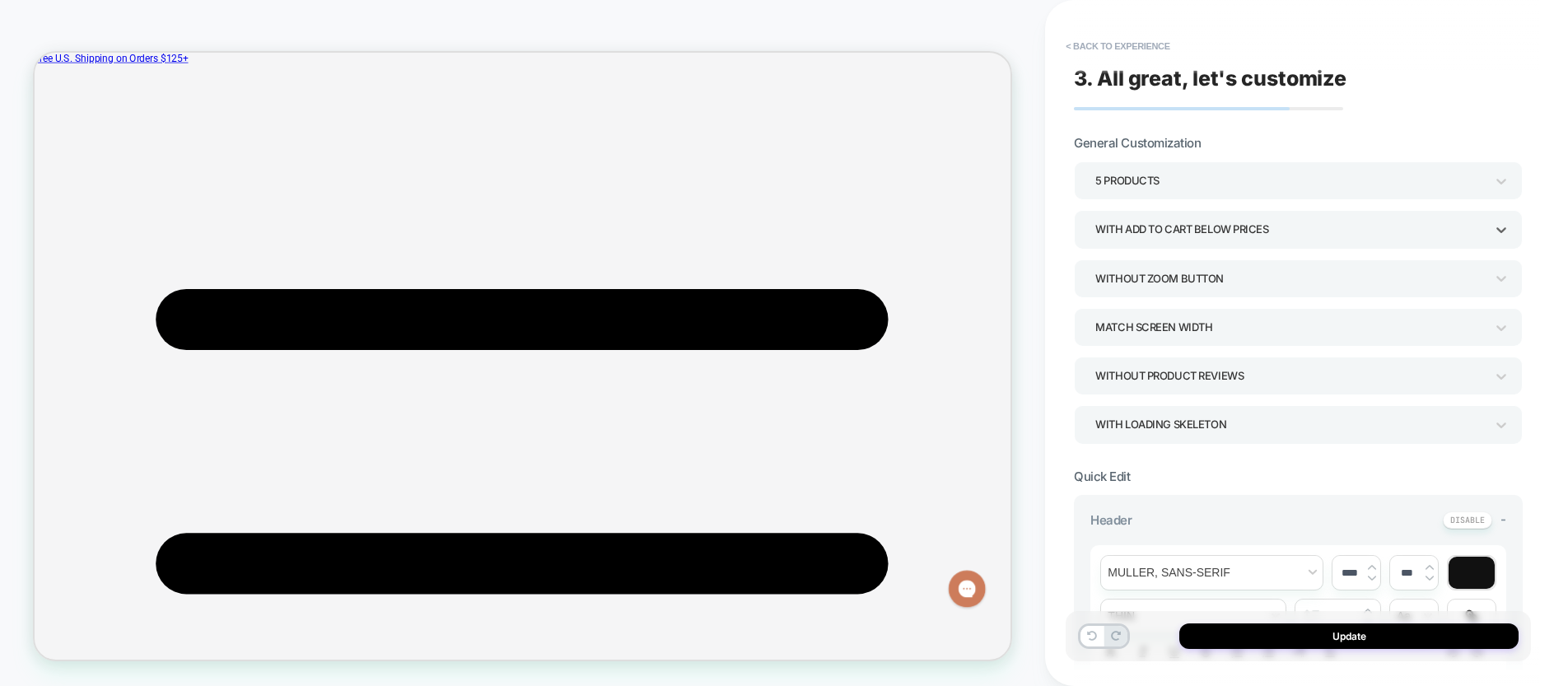
click at [1178, 232] on div "With add to cart below prices" at bounding box center [1290, 229] width 390 height 22
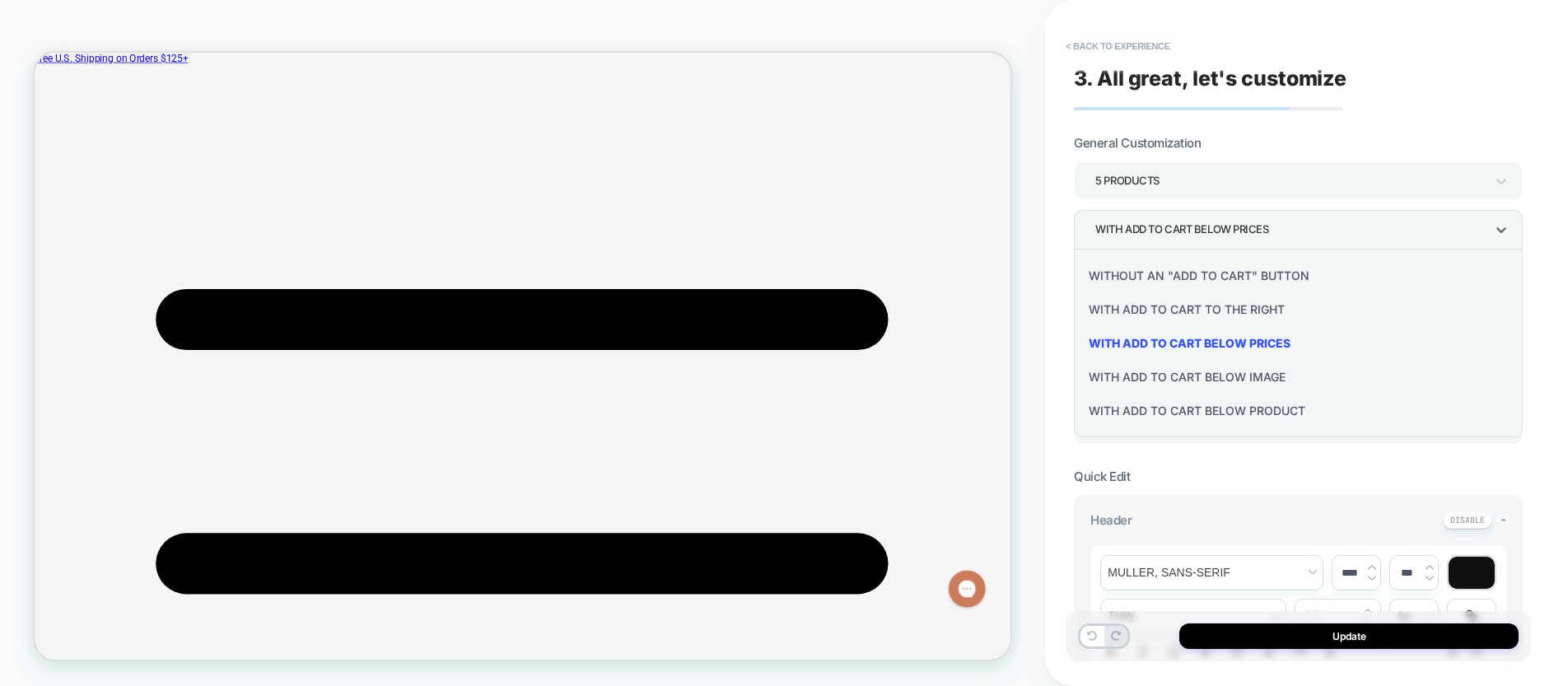
click at [1181, 311] on div "With add to cart to the right" at bounding box center [1298, 309] width 435 height 34
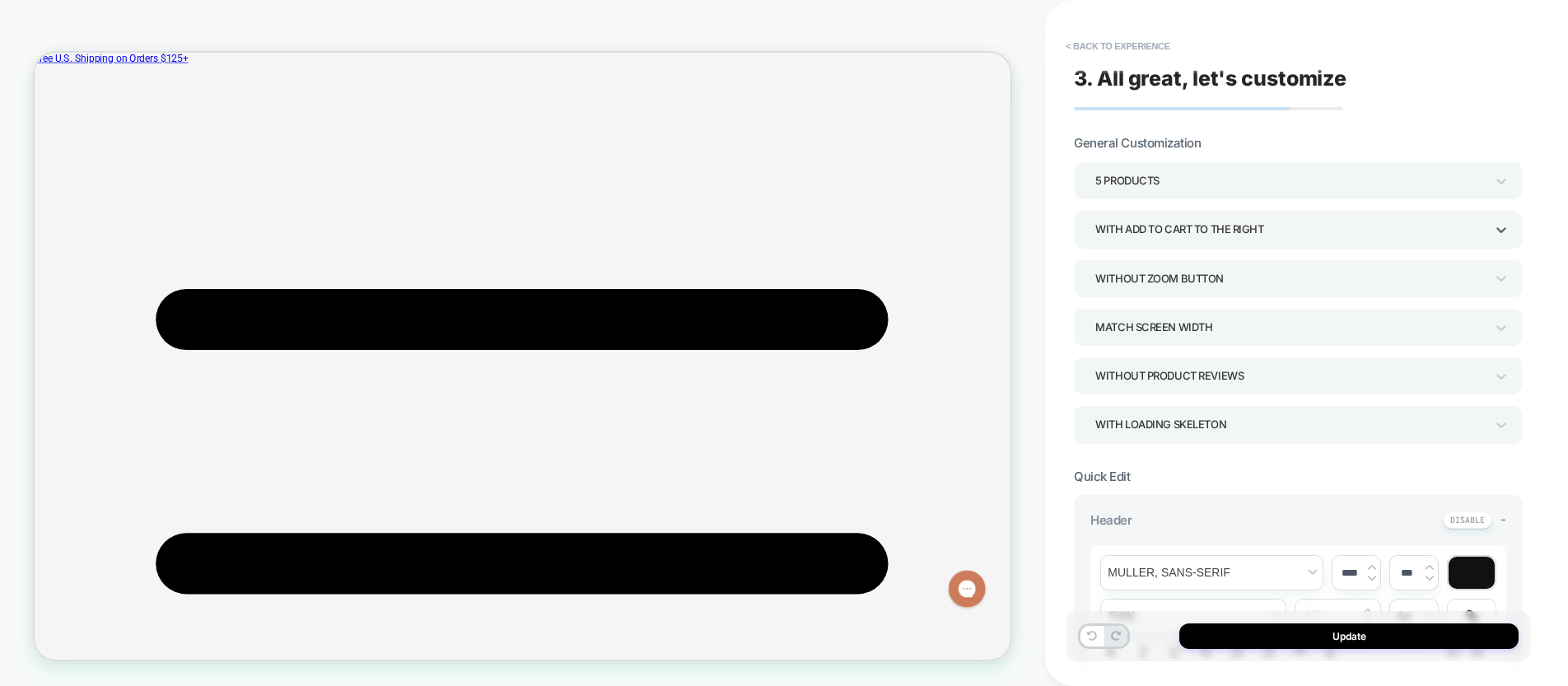
click at [1164, 424] on div "WITH LOADING SKELETON" at bounding box center [1290, 424] width 390 height 22
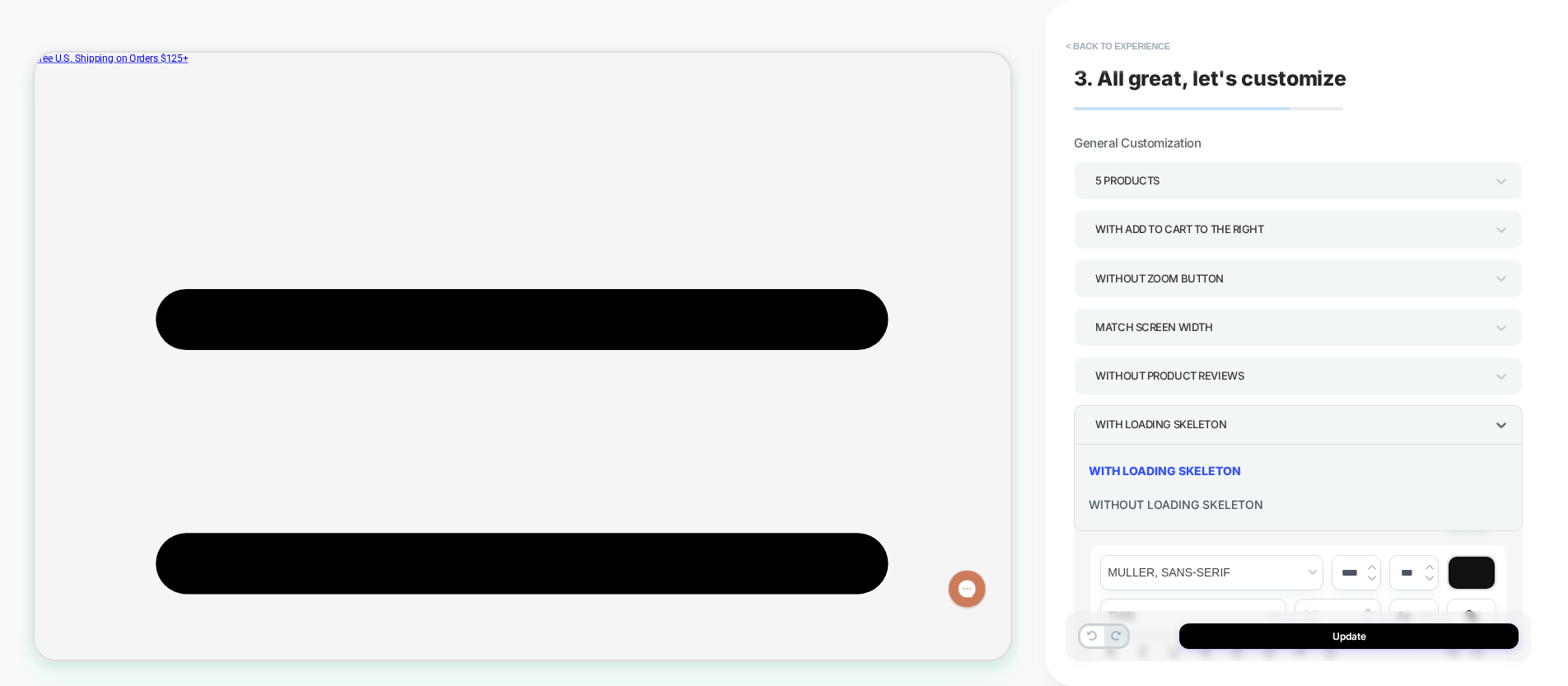
click at [1165, 504] on div "WITHOUT LOADING SKELETON" at bounding box center [1298, 505] width 435 height 34
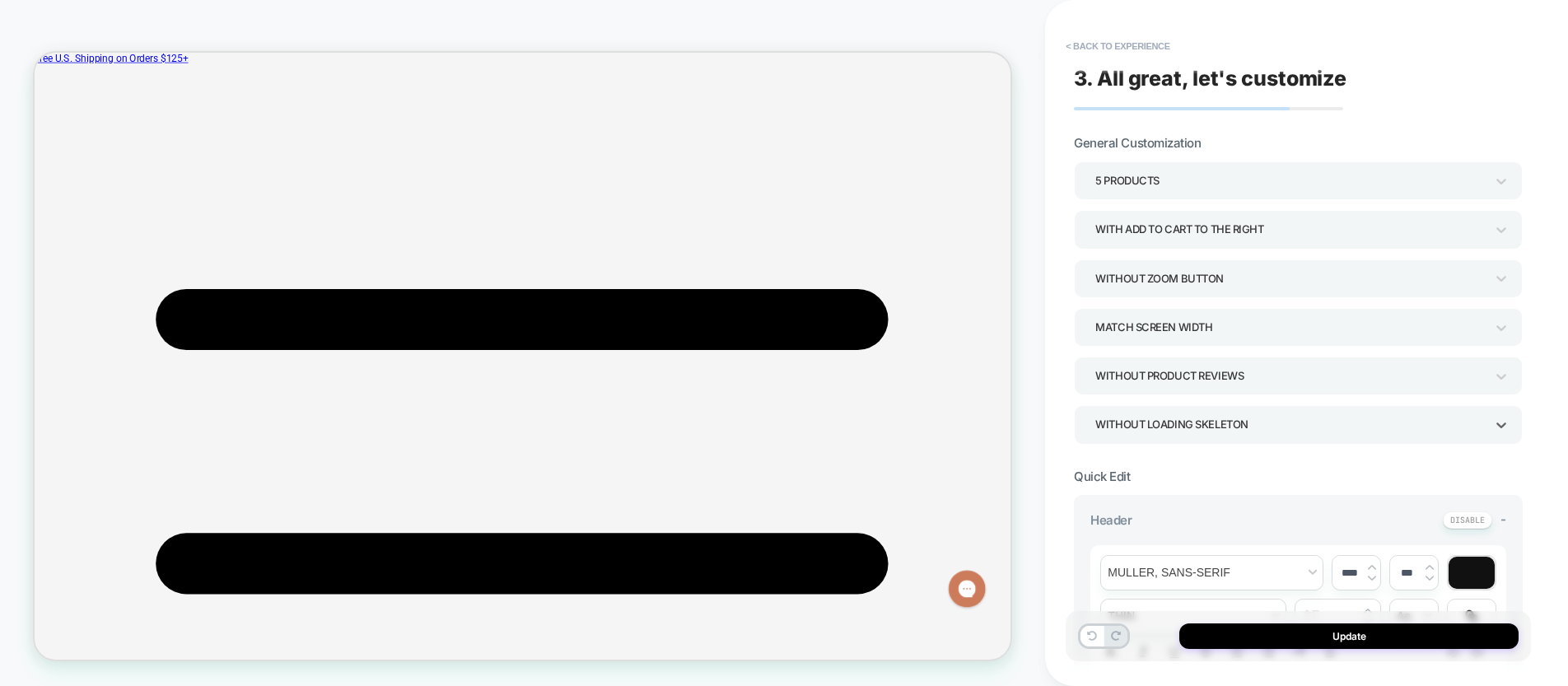
click at [1159, 427] on div "WITHOUT LOADING SKELETON" at bounding box center [1290, 424] width 390 height 22
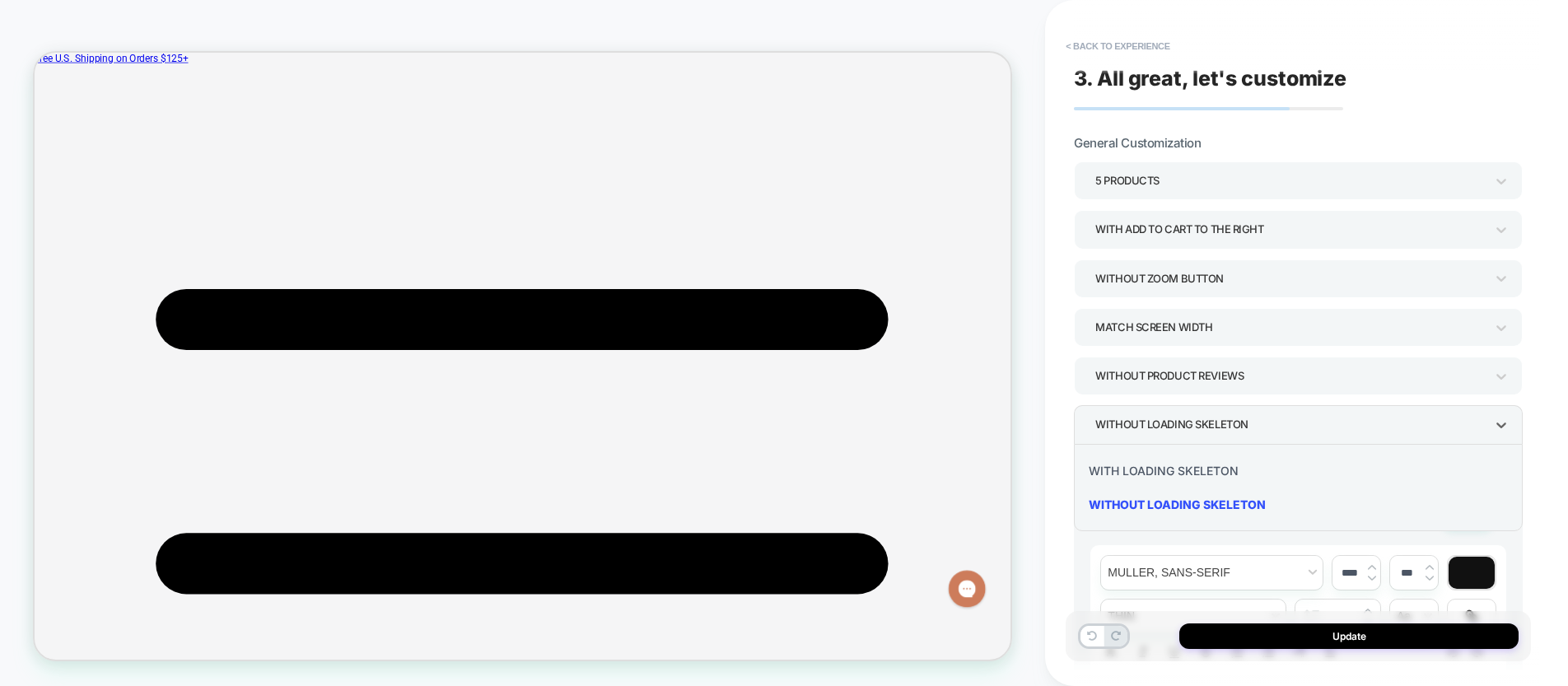
click at [1159, 468] on div "WITH LOADING SKELETON" at bounding box center [1298, 470] width 435 height 34
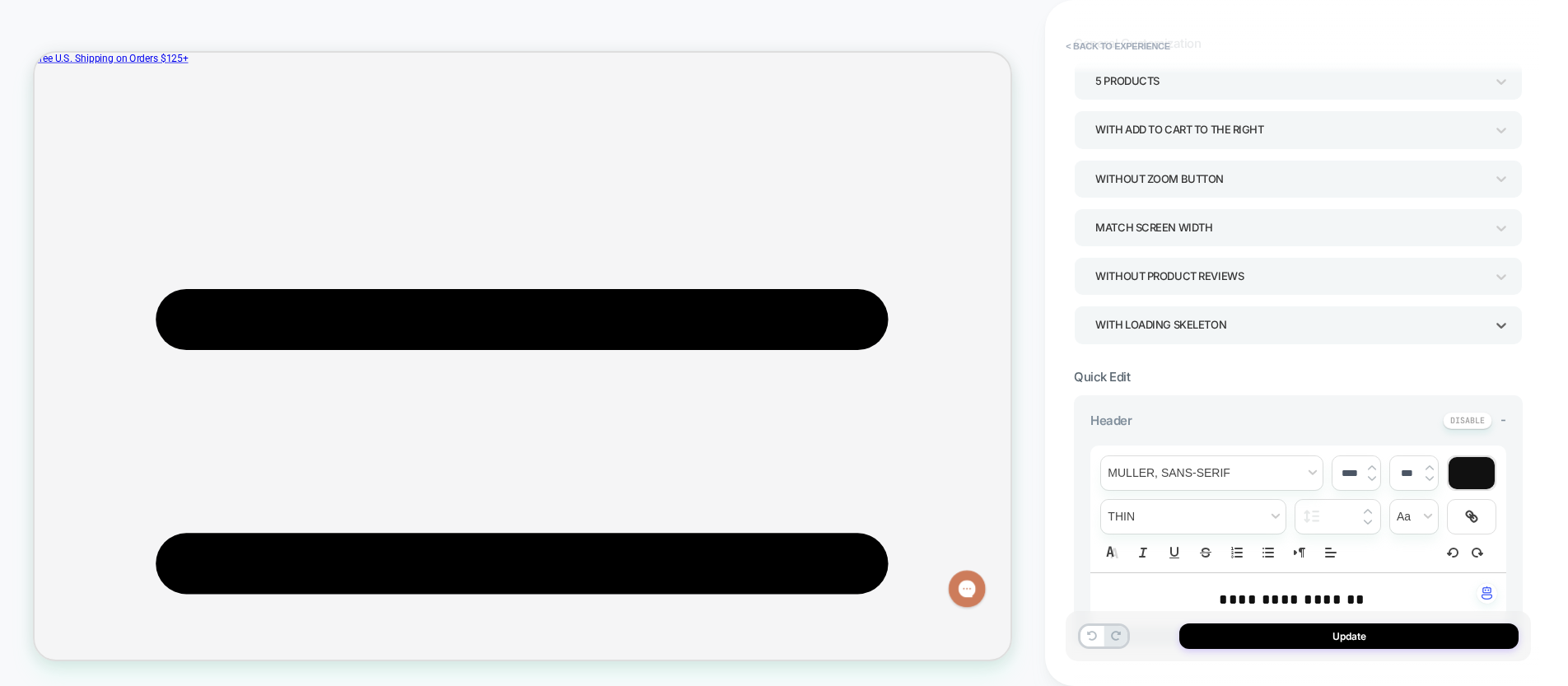
scroll to position [0, 0]
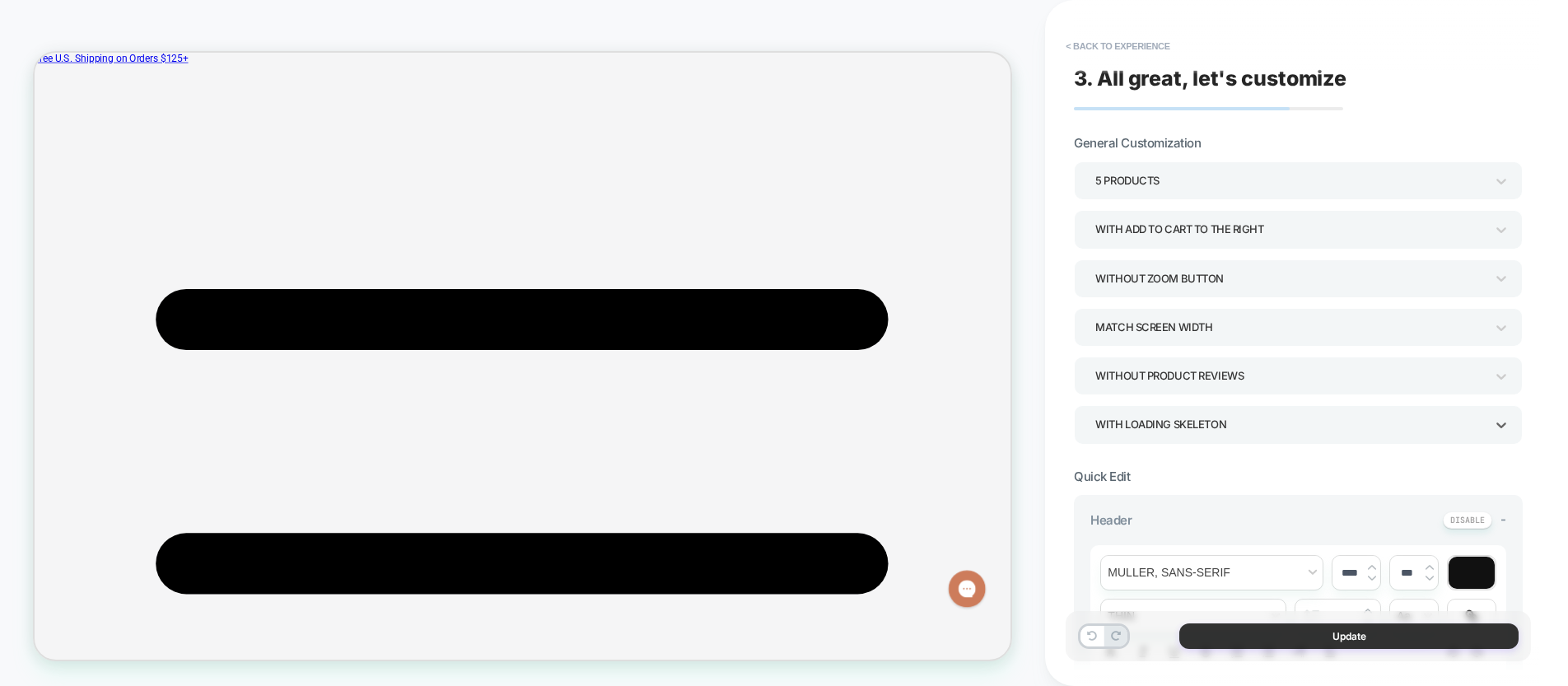
click at [1285, 640] on button "Update" at bounding box center [1348, 636] width 339 height 25
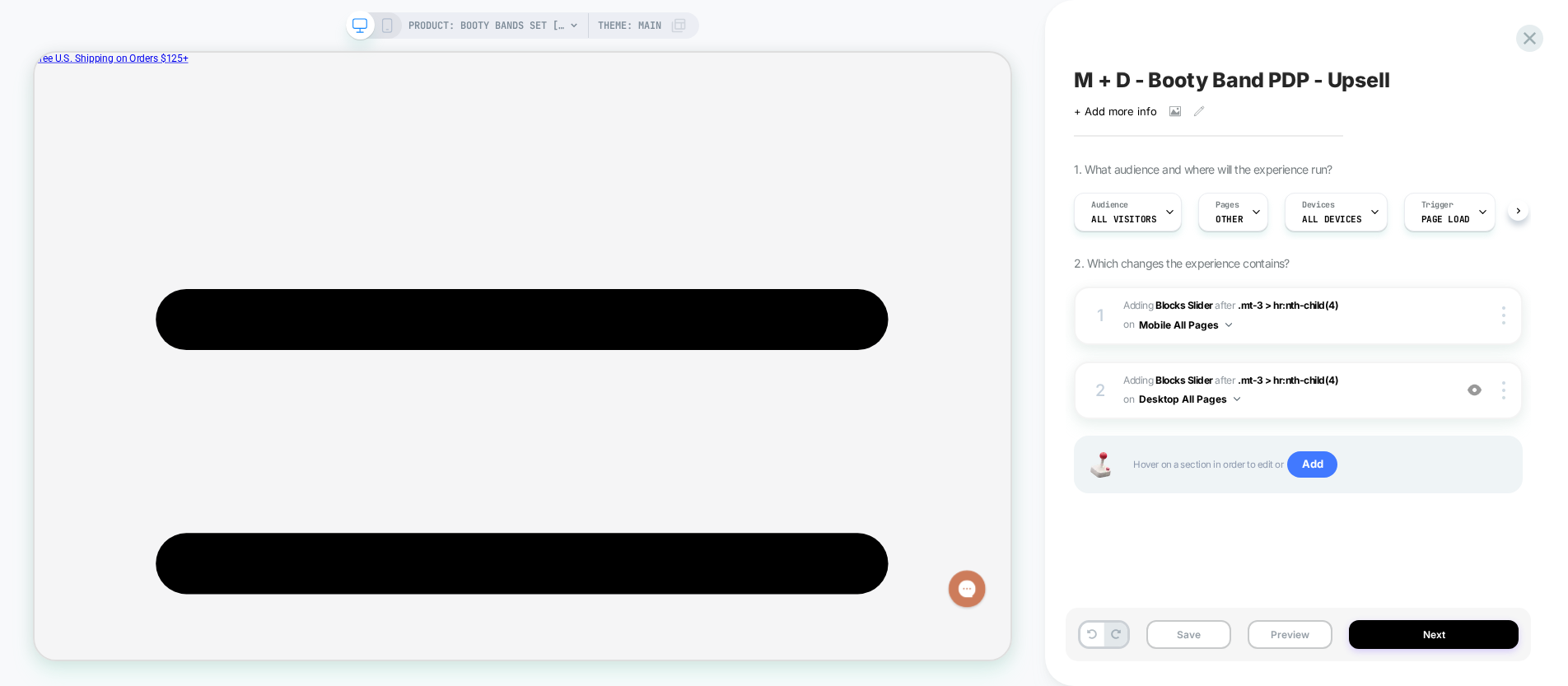
scroll to position [0, 1]
click at [1378, 399] on span "#_loomi_addon_1758815159052 Adding Blocks Slider AFTER .mt-3 > hr:nth-child(4) …" at bounding box center [1284, 390] width 321 height 38
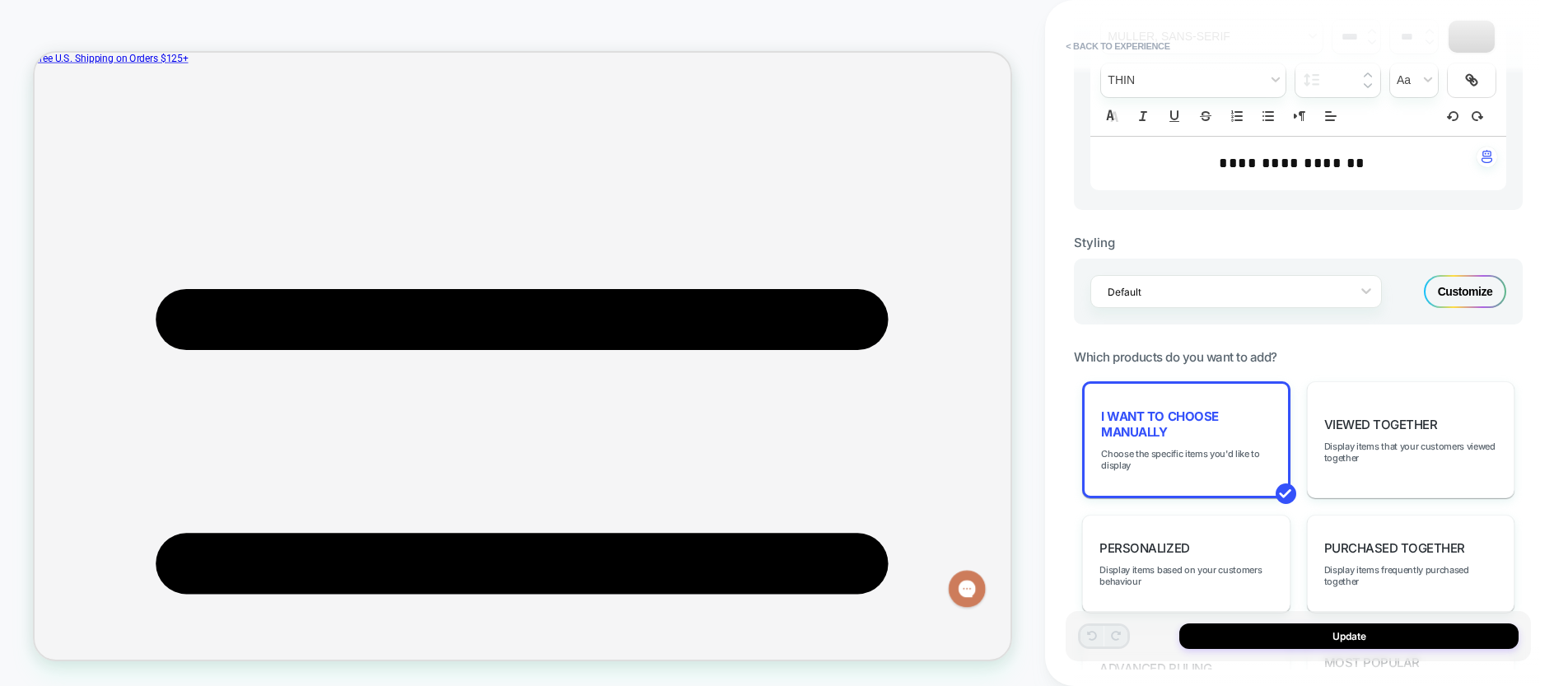
scroll to position [457, 0]
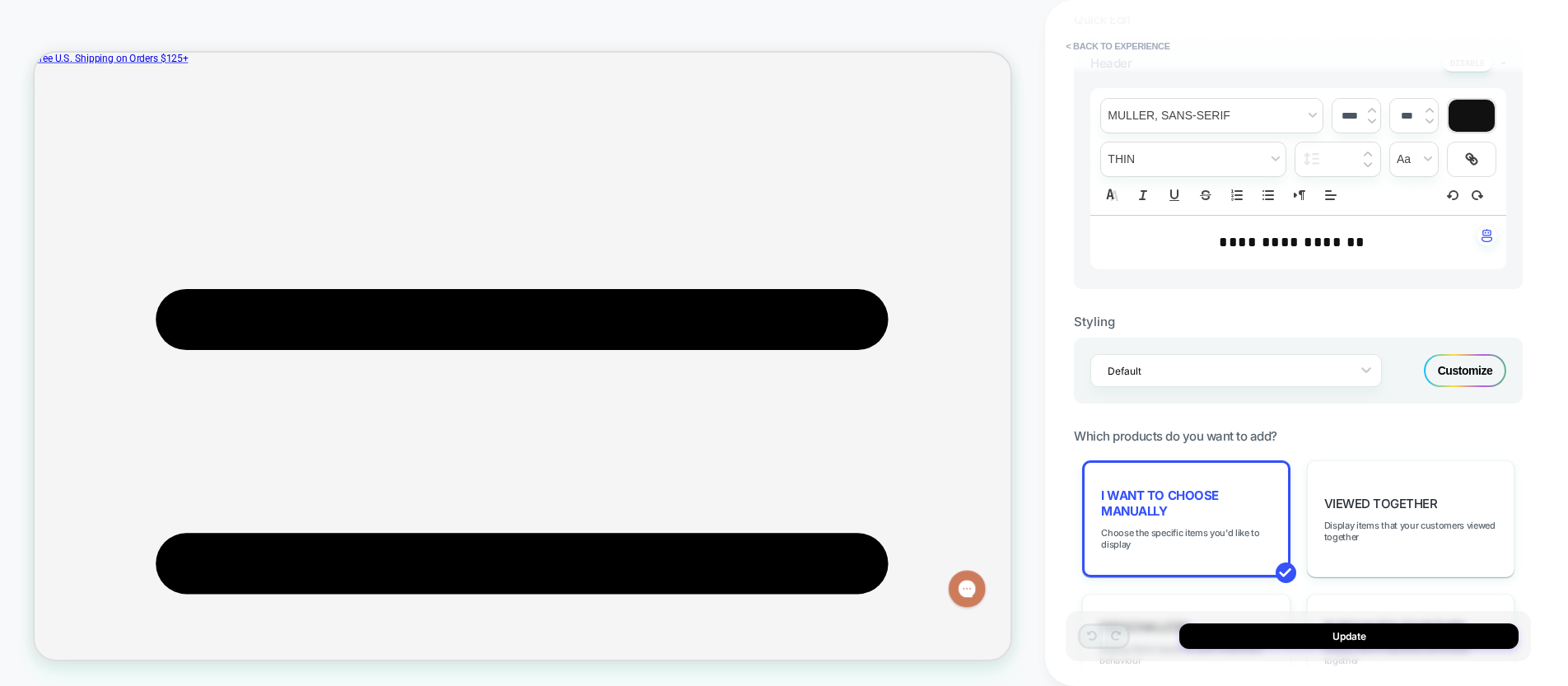
click at [1466, 372] on div "Customize" at bounding box center [1464, 370] width 82 height 33
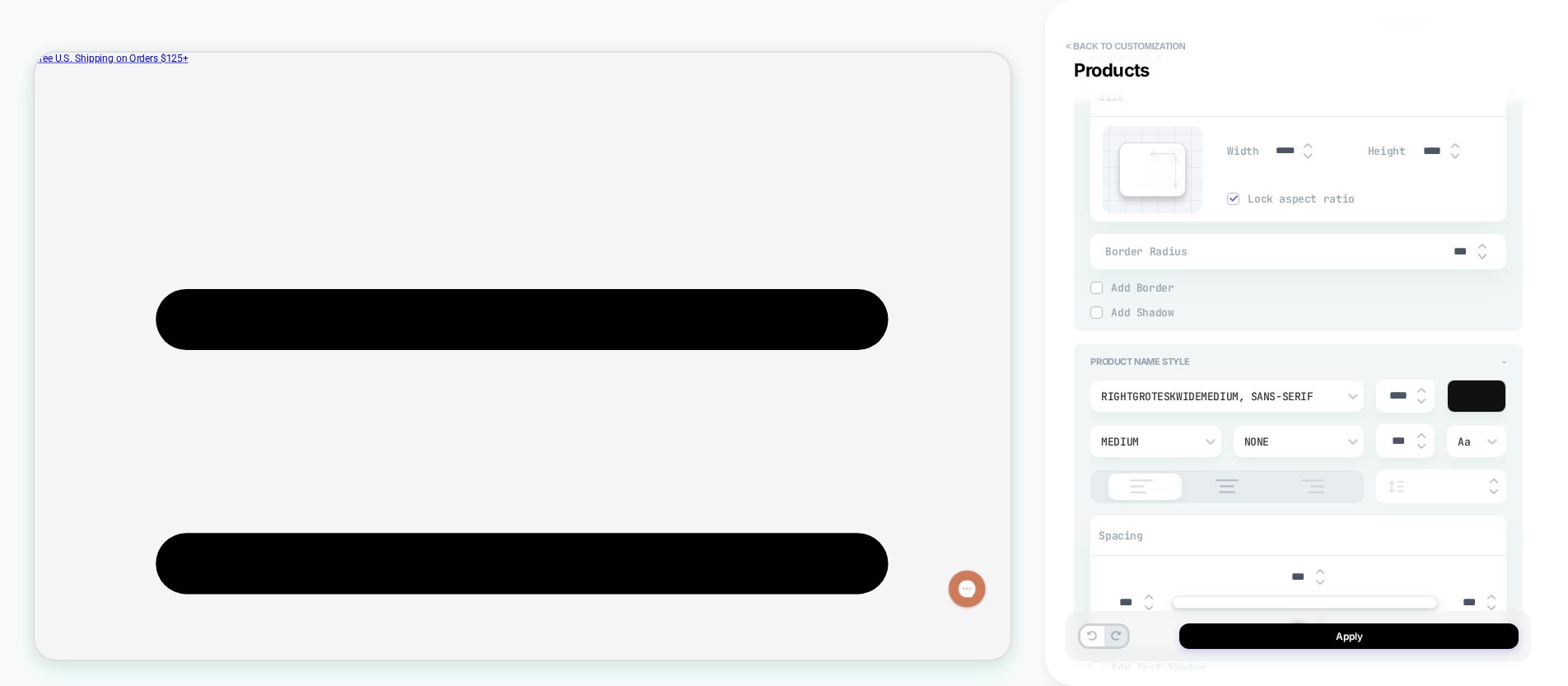
scroll to position [806, 0]
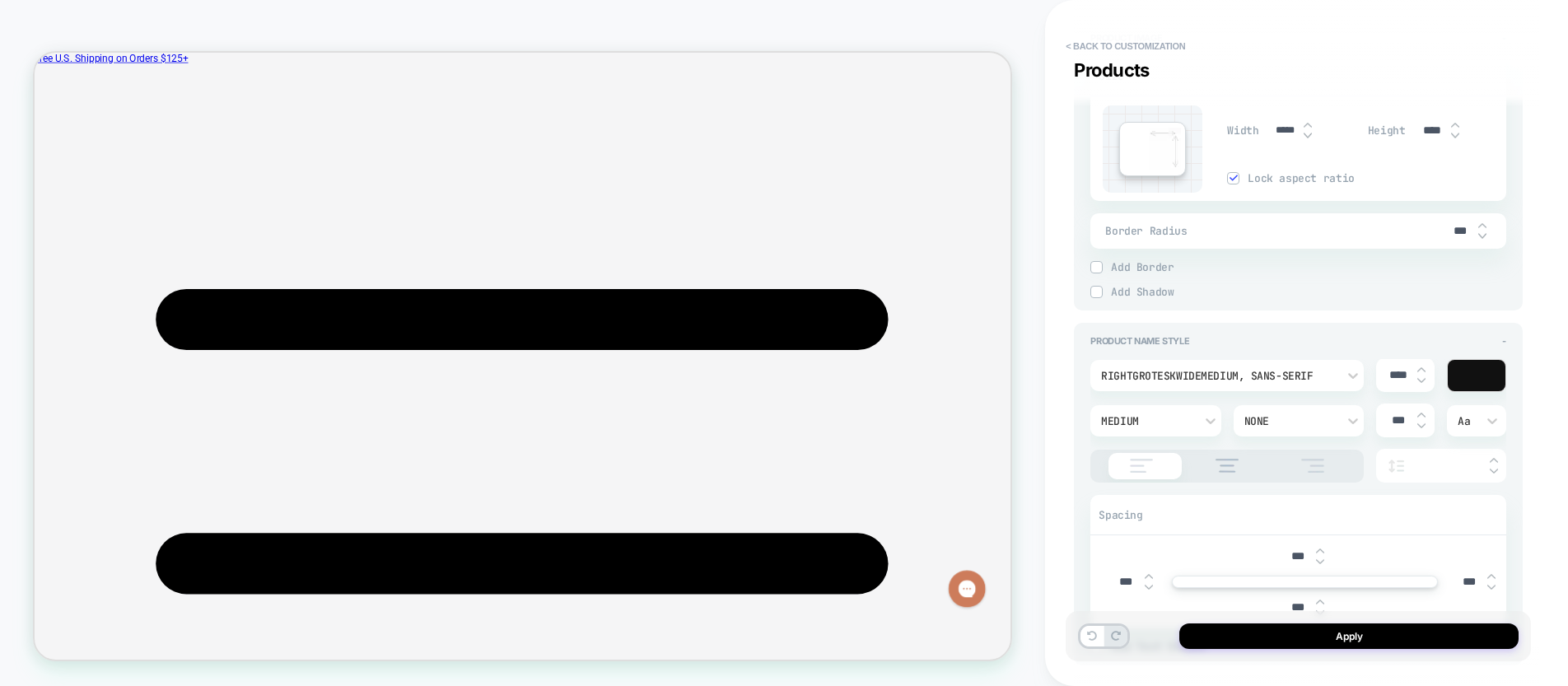
click at [1157, 474] on div at bounding box center [1145, 466] width 73 height 26
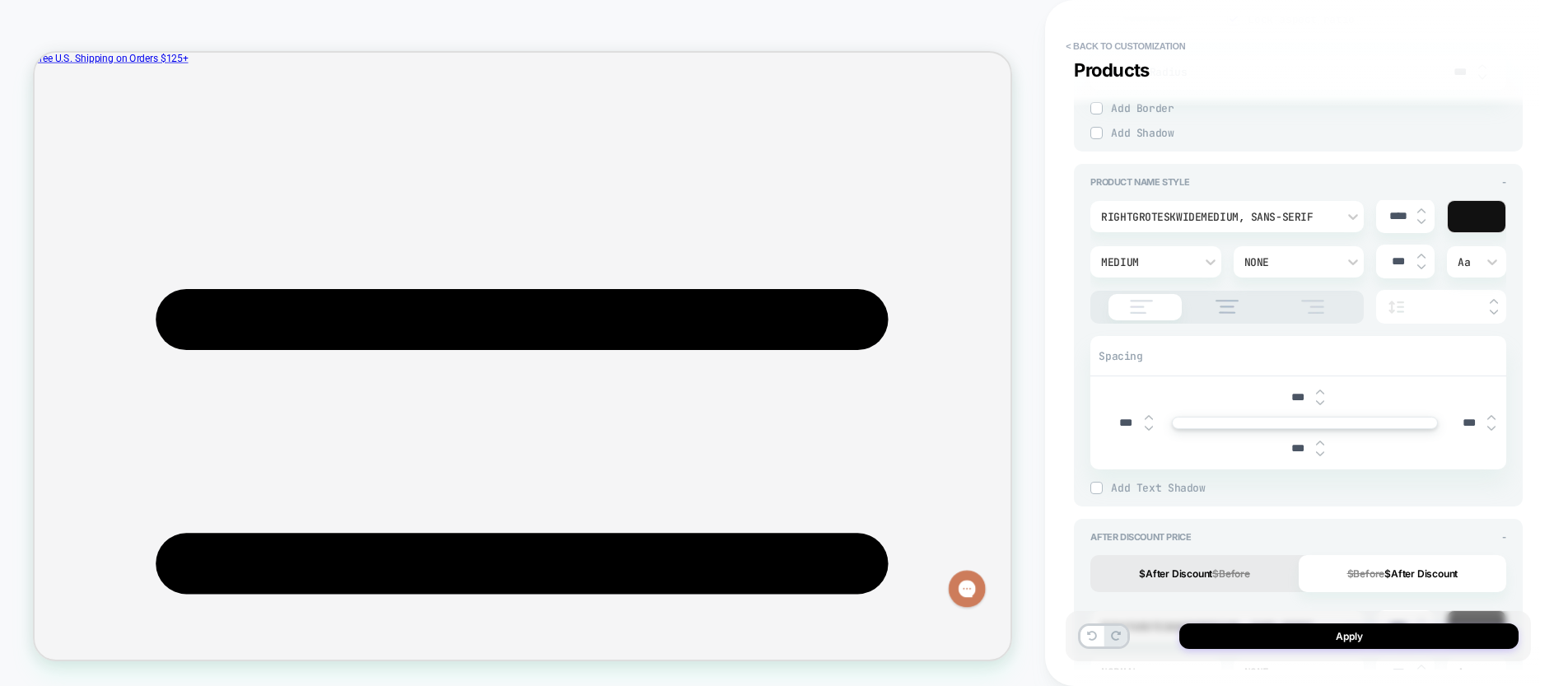
scroll to position [959, 0]
click at [1229, 311] on img at bounding box center [1227, 311] width 39 height 14
click at [1151, 323] on div at bounding box center [1227, 311] width 273 height 33
click at [1144, 317] on img at bounding box center [1141, 311] width 41 height 14
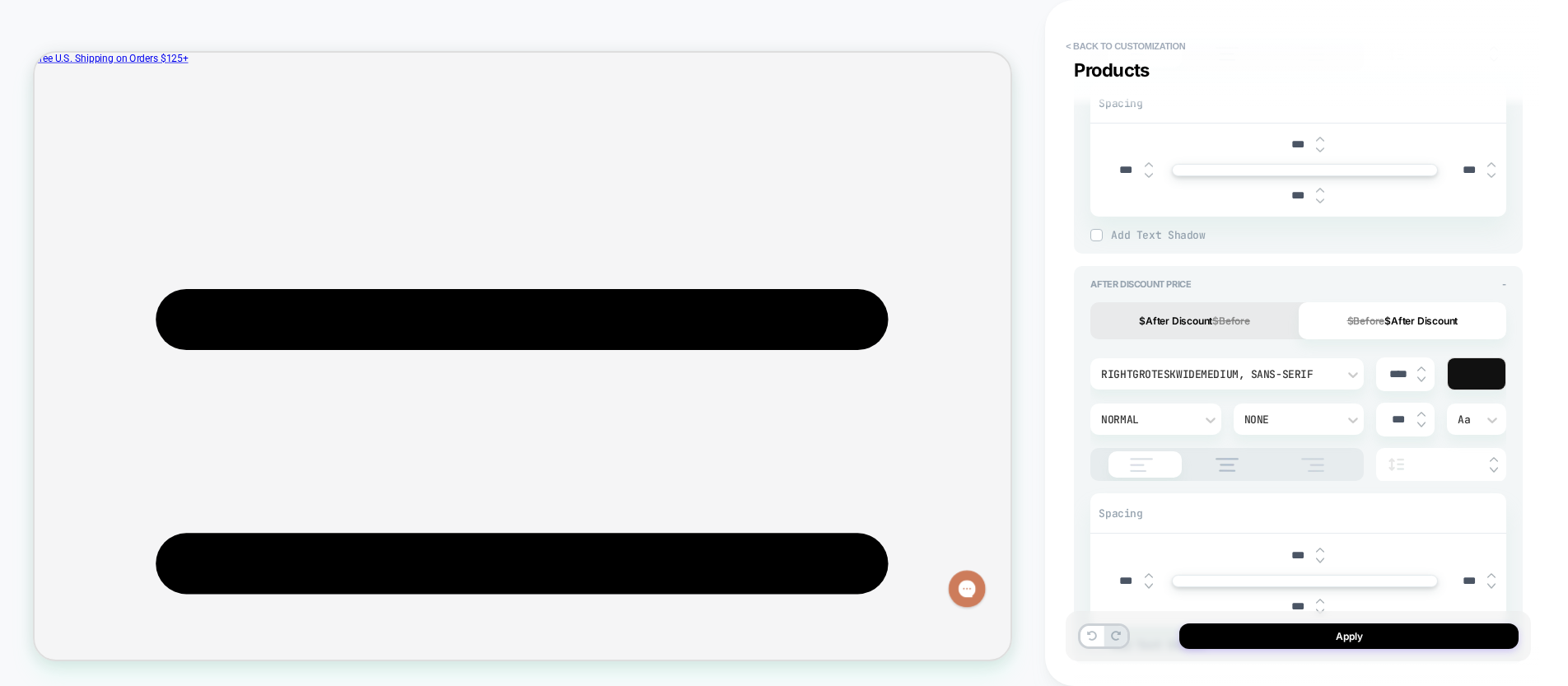
scroll to position [1222, 0]
click at [1224, 461] on img at bounding box center [1227, 460] width 39 height 14
click at [1134, 463] on img at bounding box center [1141, 460] width 41 height 14
click at [1187, 313] on button "$After Discount $Before" at bounding box center [1194, 317] width 207 height 37
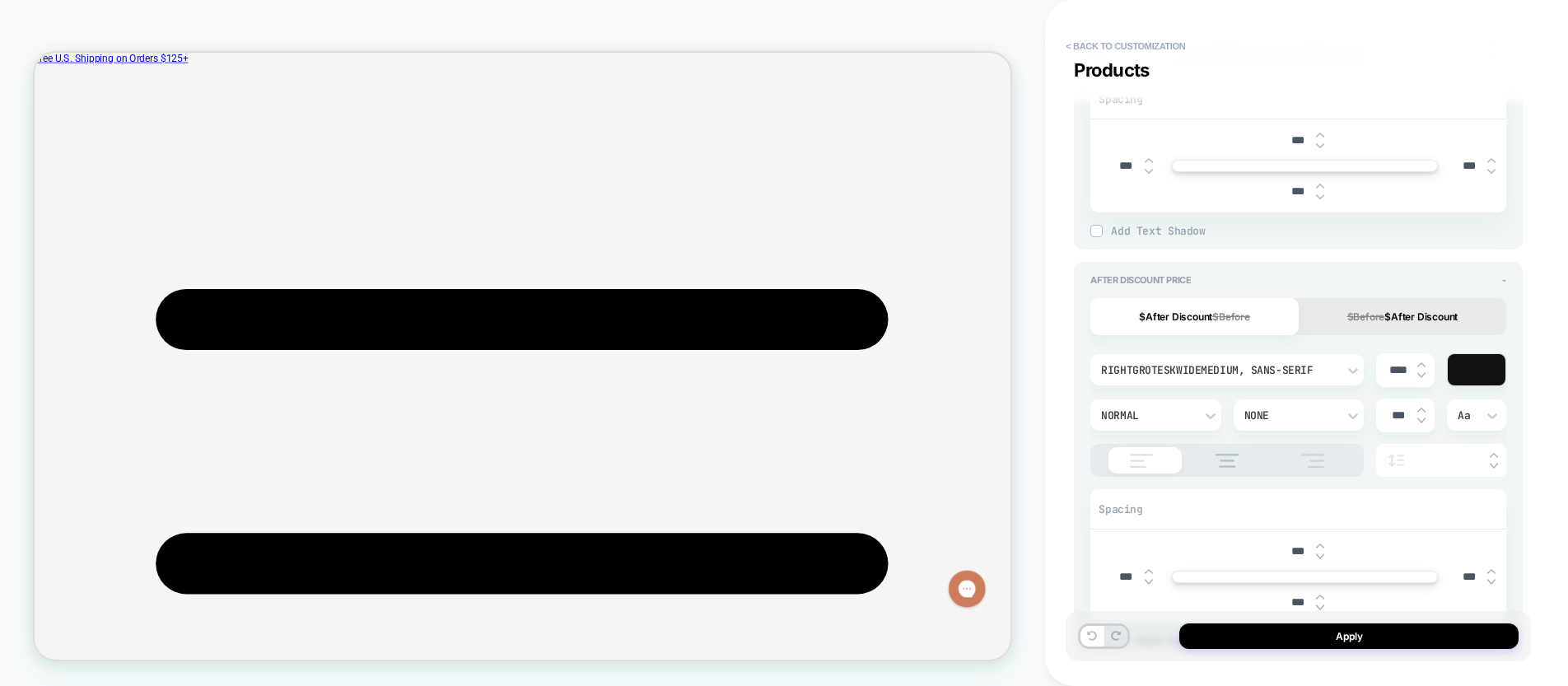
click at [1218, 460] on img at bounding box center [1227, 460] width 39 height 14
click at [1119, 463] on div at bounding box center [1141, 460] width 86 height 14
click at [1162, 317] on div "$After Discount $Before $Before $After Discount" at bounding box center [1298, 317] width 416 height 37
click at [1360, 315] on s "$Before" at bounding box center [1365, 316] width 38 height 12
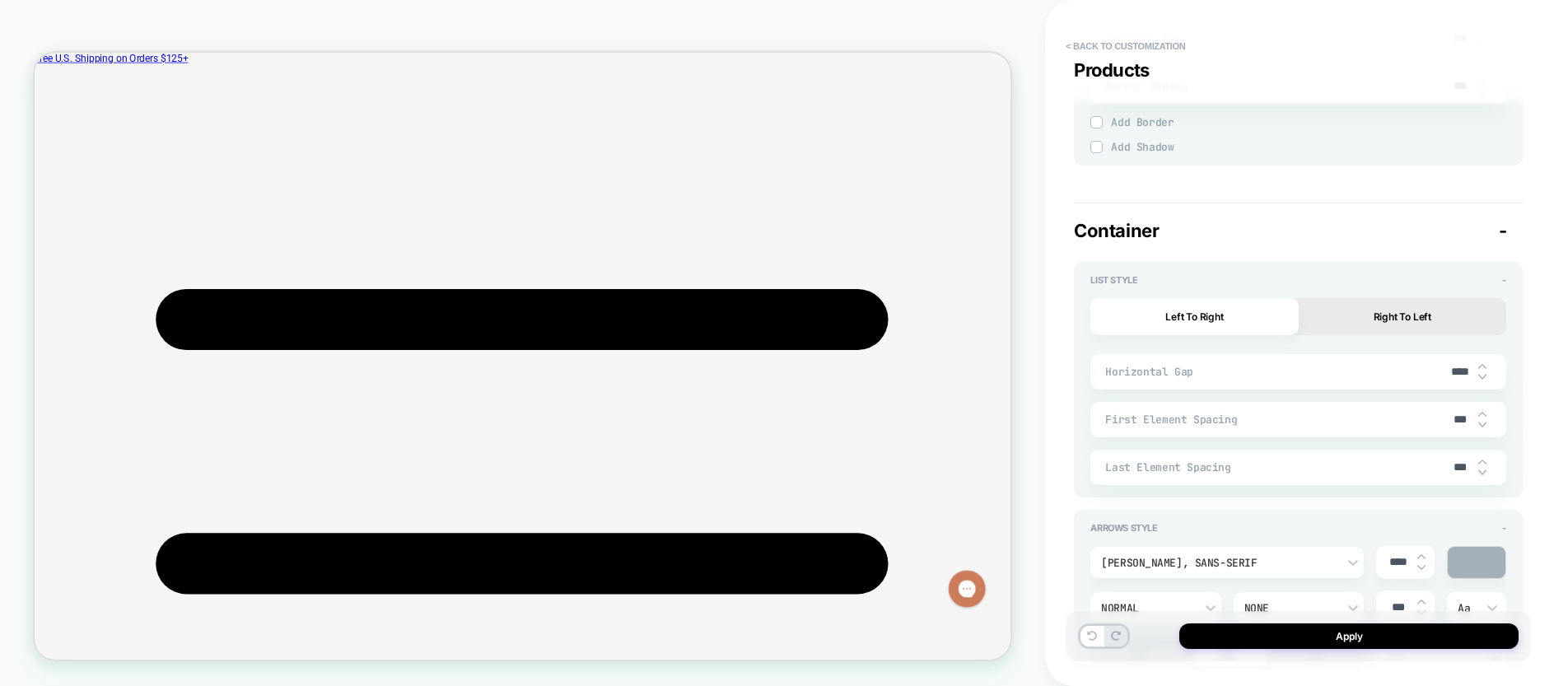
scroll to position [2871, 0]
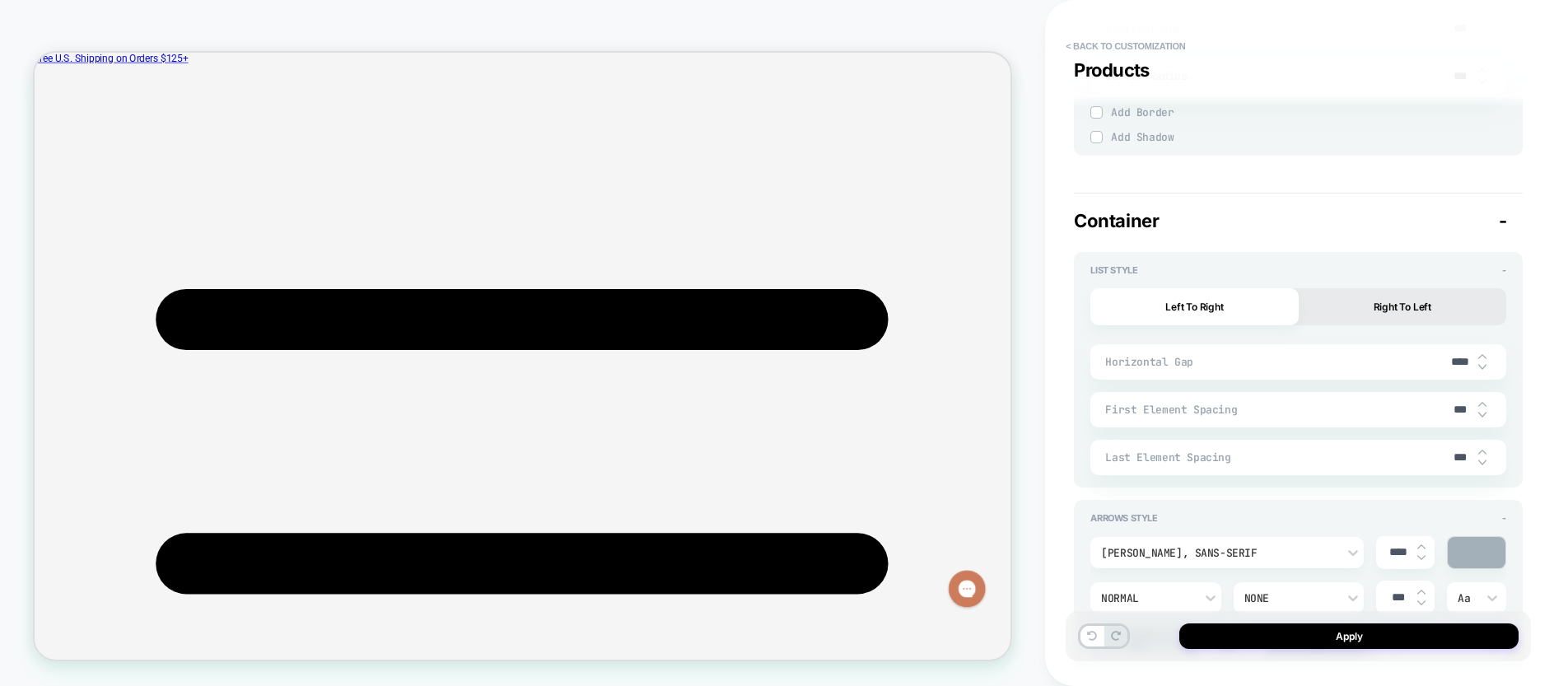
click at [1482, 368] on img at bounding box center [1482, 366] width 8 height 7
type textarea "*"
type input "****"
click at [1482, 368] on img at bounding box center [1482, 366] width 8 height 7
type textarea "*"
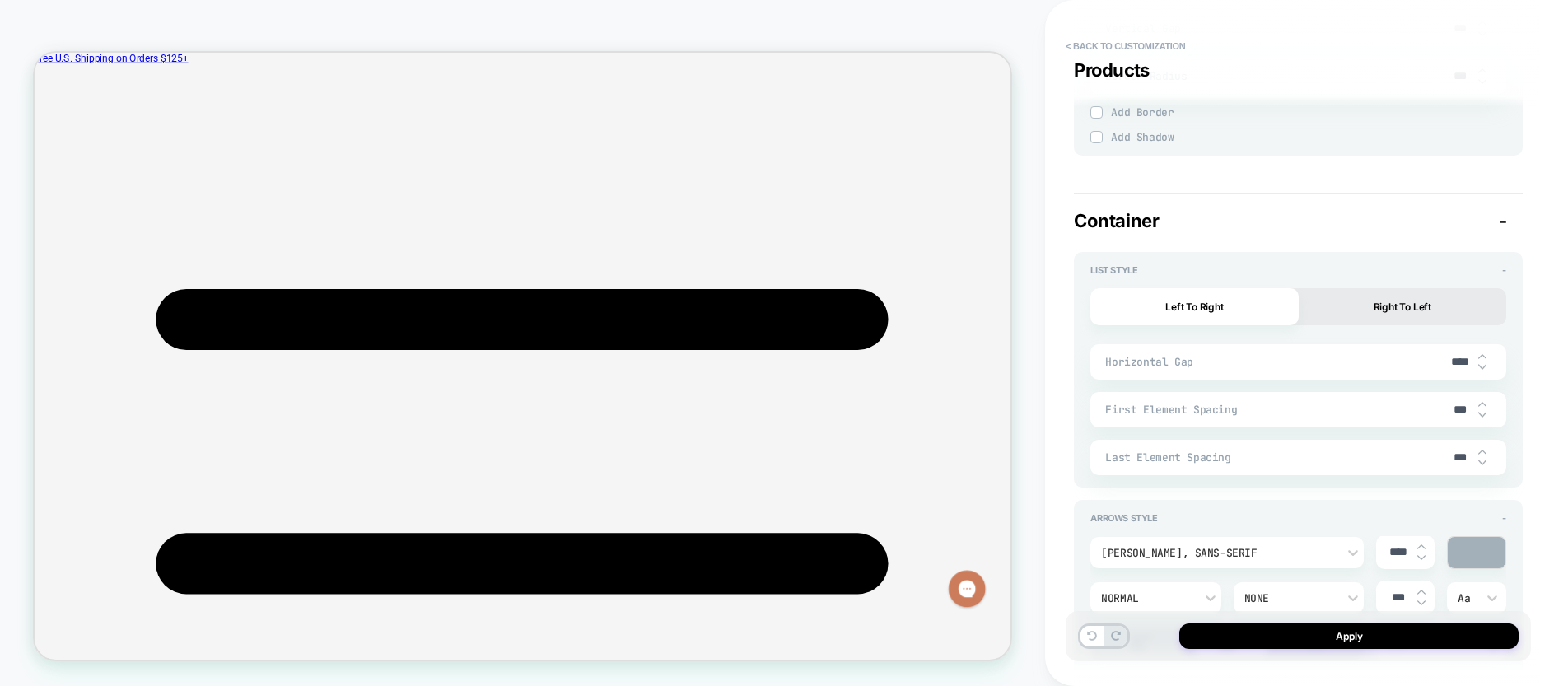
type input "****"
type textarea "*"
type input "****"
click at [1482, 368] on img at bounding box center [1482, 366] width 8 height 7
type textarea "*"
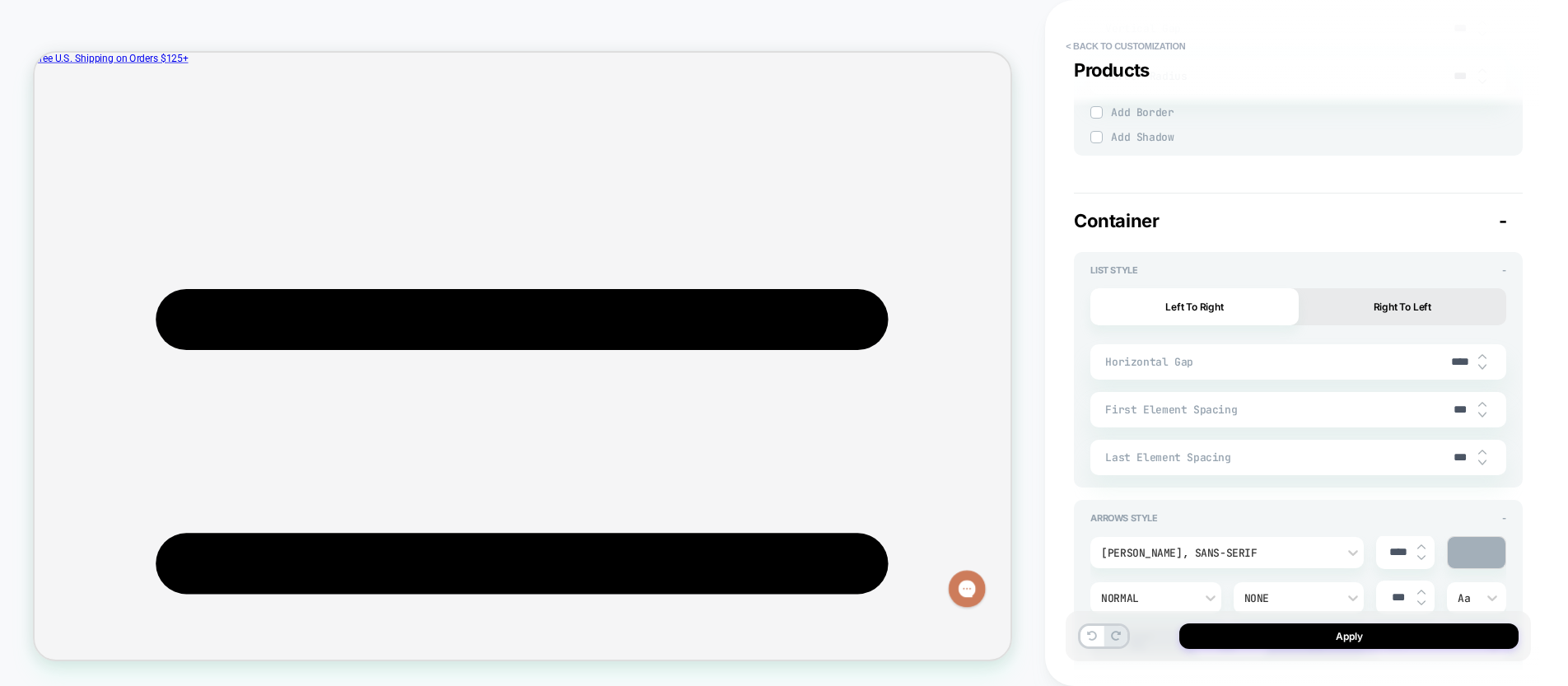
type input "****"
click at [1482, 368] on img at bounding box center [1482, 366] width 8 height 7
type textarea "*"
type input "****"
click at [1482, 368] on img at bounding box center [1482, 366] width 8 height 7
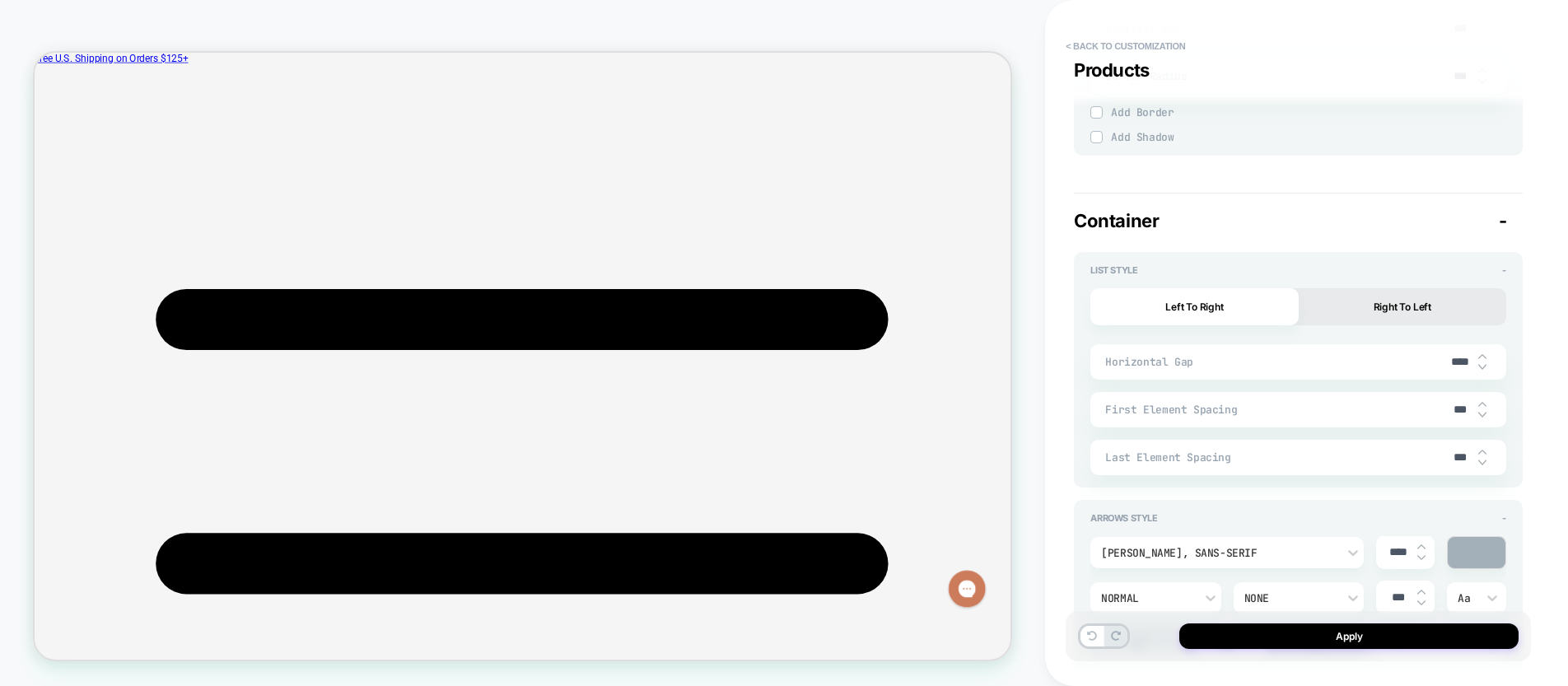
type textarea "*"
type input "***"
click at [1482, 368] on img at bounding box center [1482, 366] width 8 height 7
type textarea "*"
type input "***"
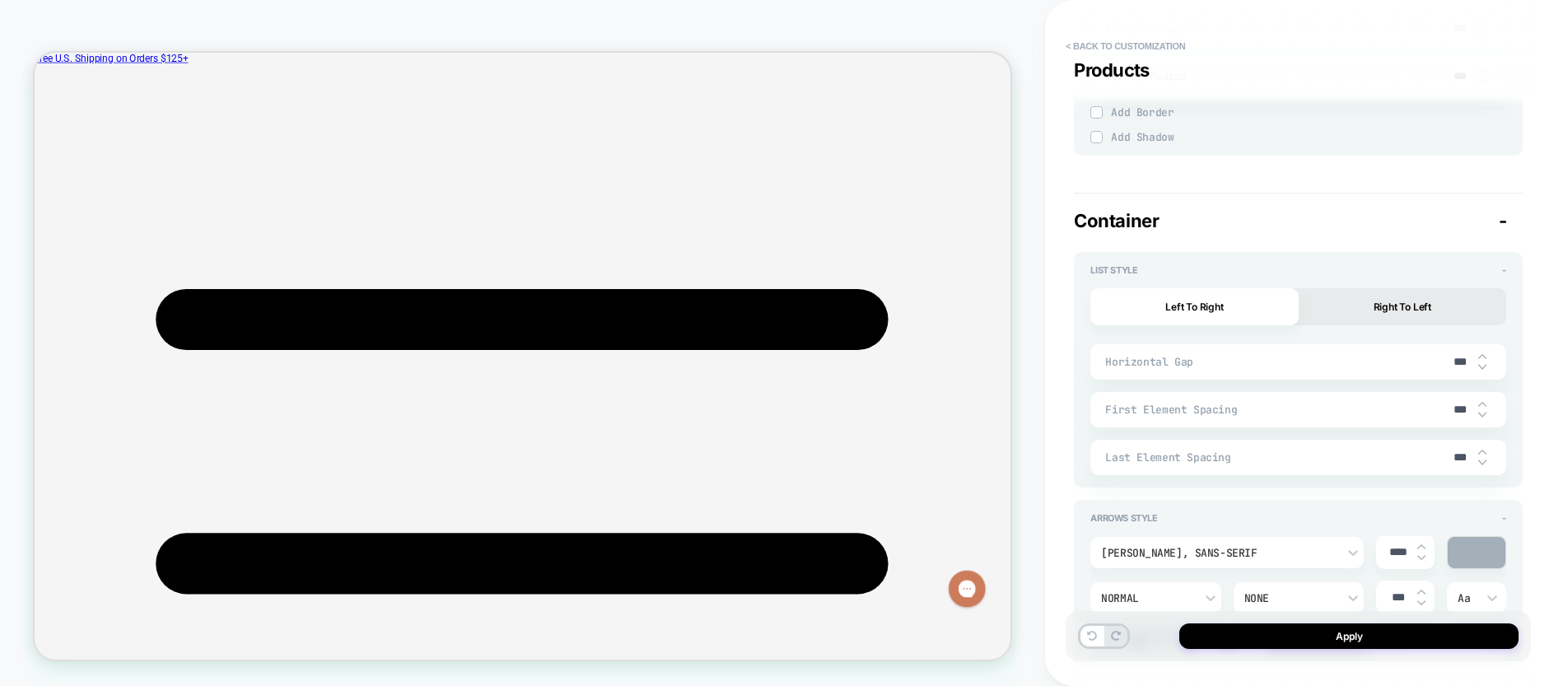
type textarea "*"
type input "***"
click at [1482, 368] on img at bounding box center [1482, 366] width 8 height 7
type textarea "*"
type input "***"
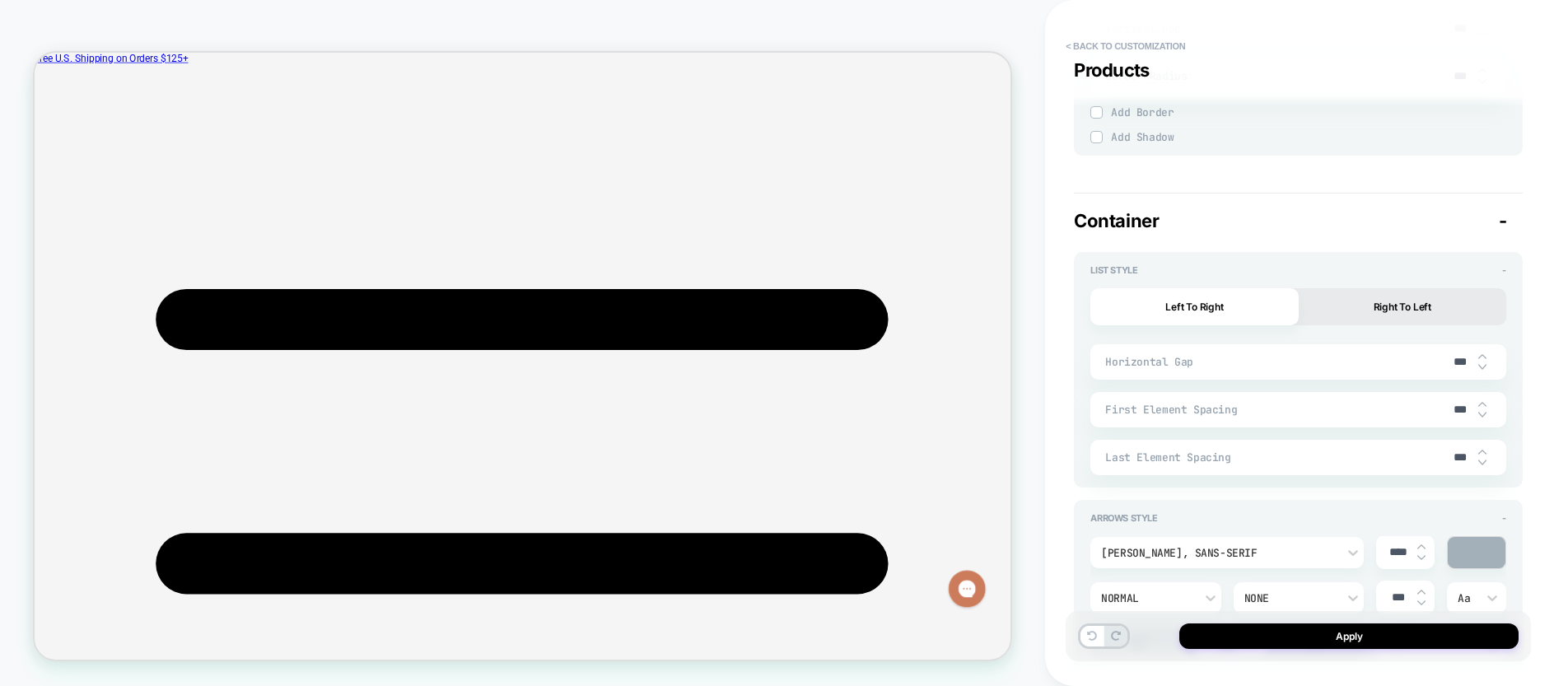
click at [1481, 404] on img at bounding box center [1482, 404] width 8 height 7
type textarea "*"
type input "***"
click at [1481, 404] on img at bounding box center [1482, 404] width 8 height 7
type textarea "*"
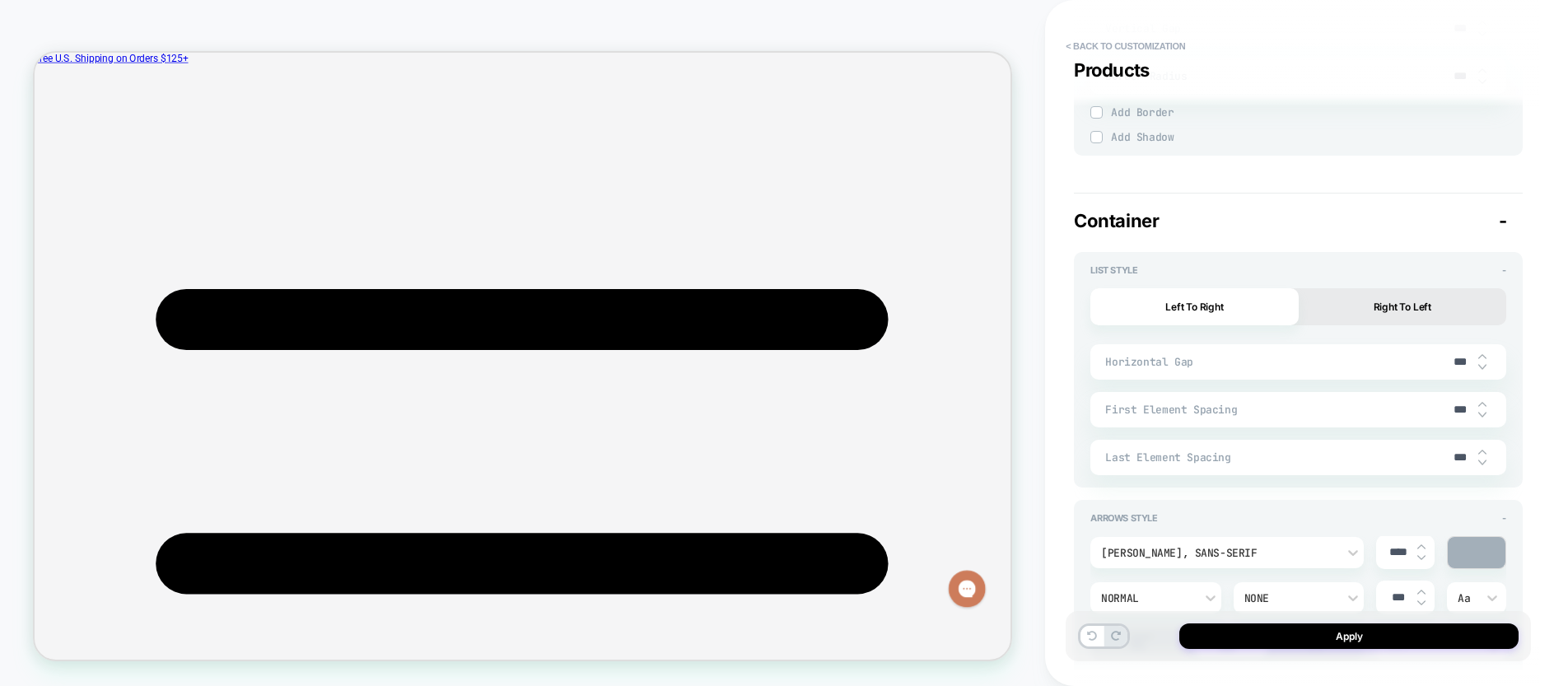
type input "***"
click at [1481, 404] on img at bounding box center [1482, 404] width 8 height 7
type textarea "*"
type input "***"
click at [1481, 404] on img at bounding box center [1482, 404] width 8 height 7
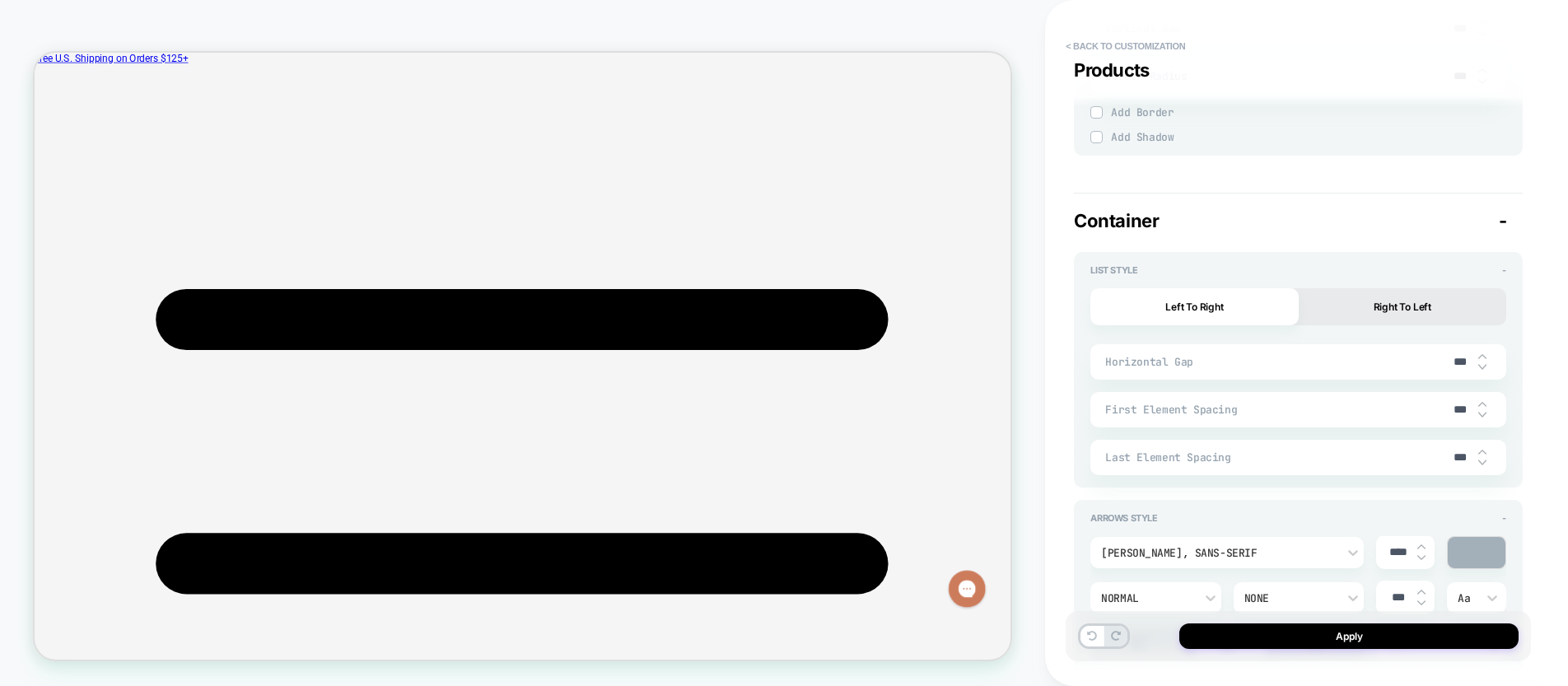
type textarea "*"
type input "***"
click at [1481, 404] on img at bounding box center [1482, 404] width 8 height 7
type textarea "*"
type input "***"
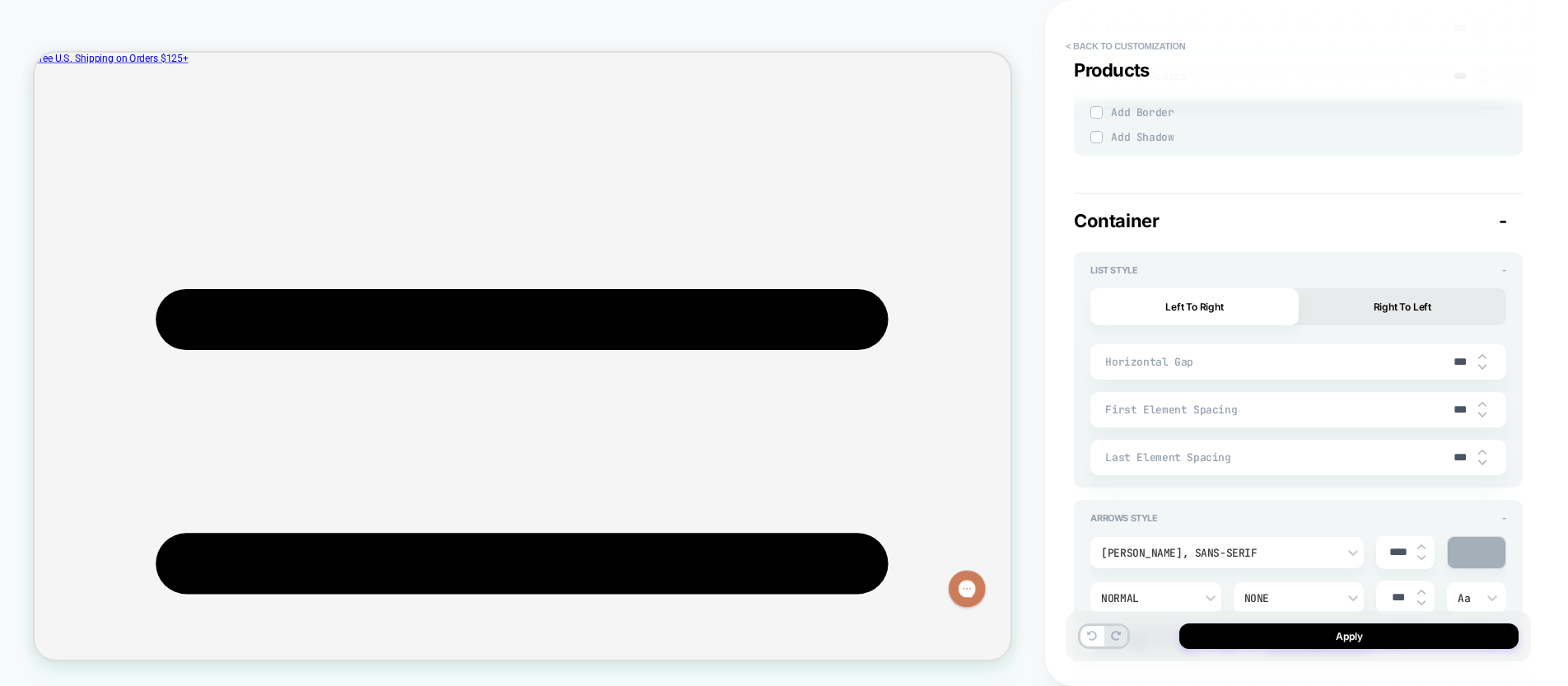
click at [1481, 404] on img at bounding box center [1482, 404] width 8 height 7
type textarea "*"
type input "***"
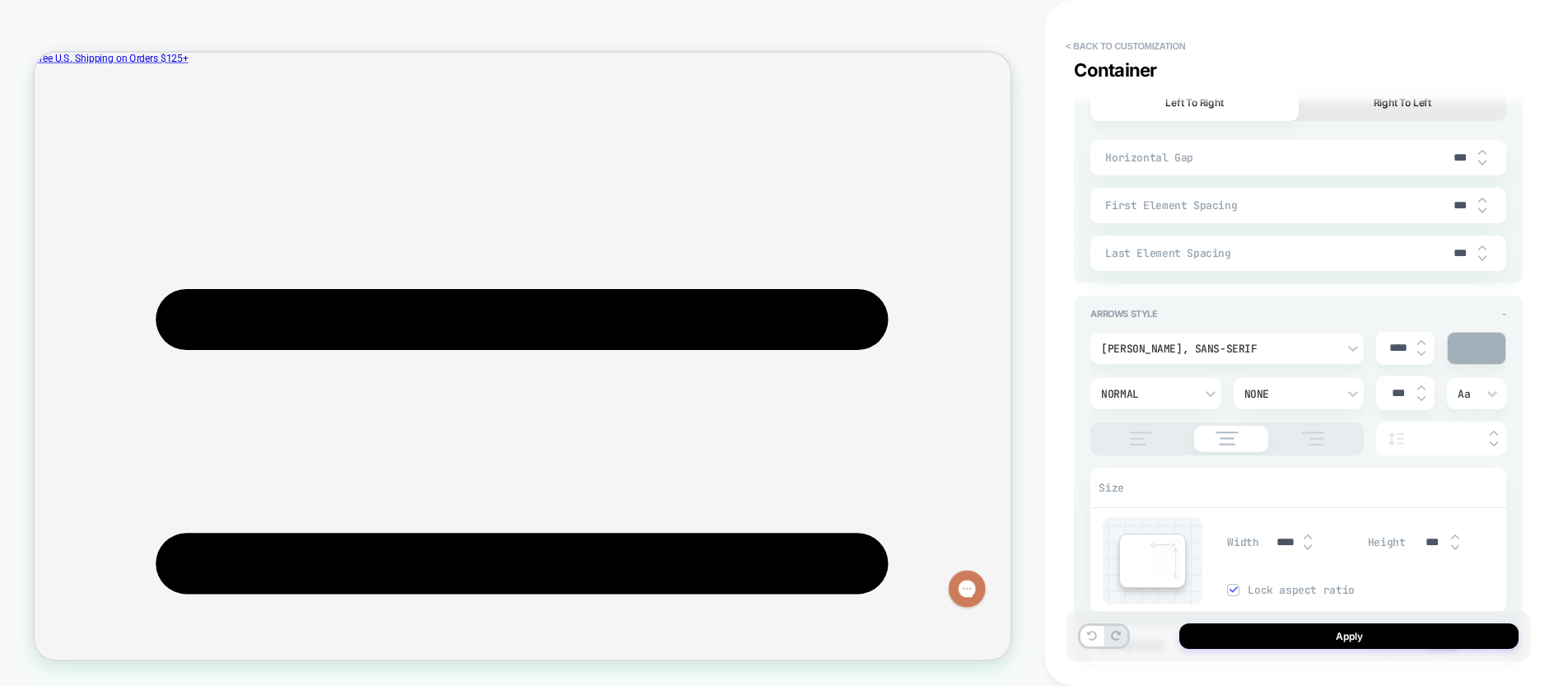
scroll to position [3080, 0]
drag, startPoint x: 1395, startPoint y: 392, endPoint x: 1384, endPoint y: 392, distance: 11.0
click at [1384, 392] on input "***" at bounding box center [1399, 391] width 37 height 14
click at [1373, 303] on div "Arrows Style -" at bounding box center [1298, 308] width 416 height 11
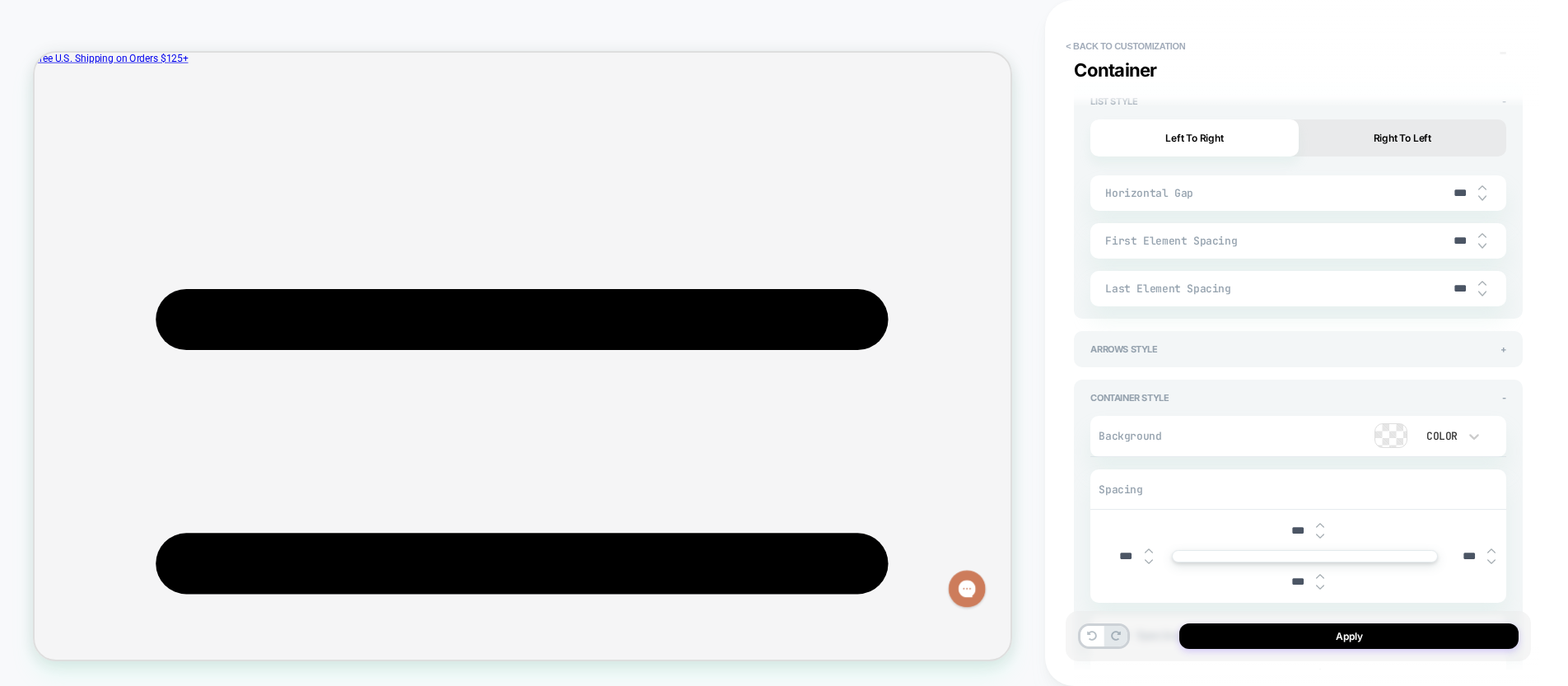
scroll to position [3035, 0]
click at [1444, 240] on input "***" at bounding box center [1460, 246] width 37 height 14
type textarea "*"
type input "****"
type textarea "*"
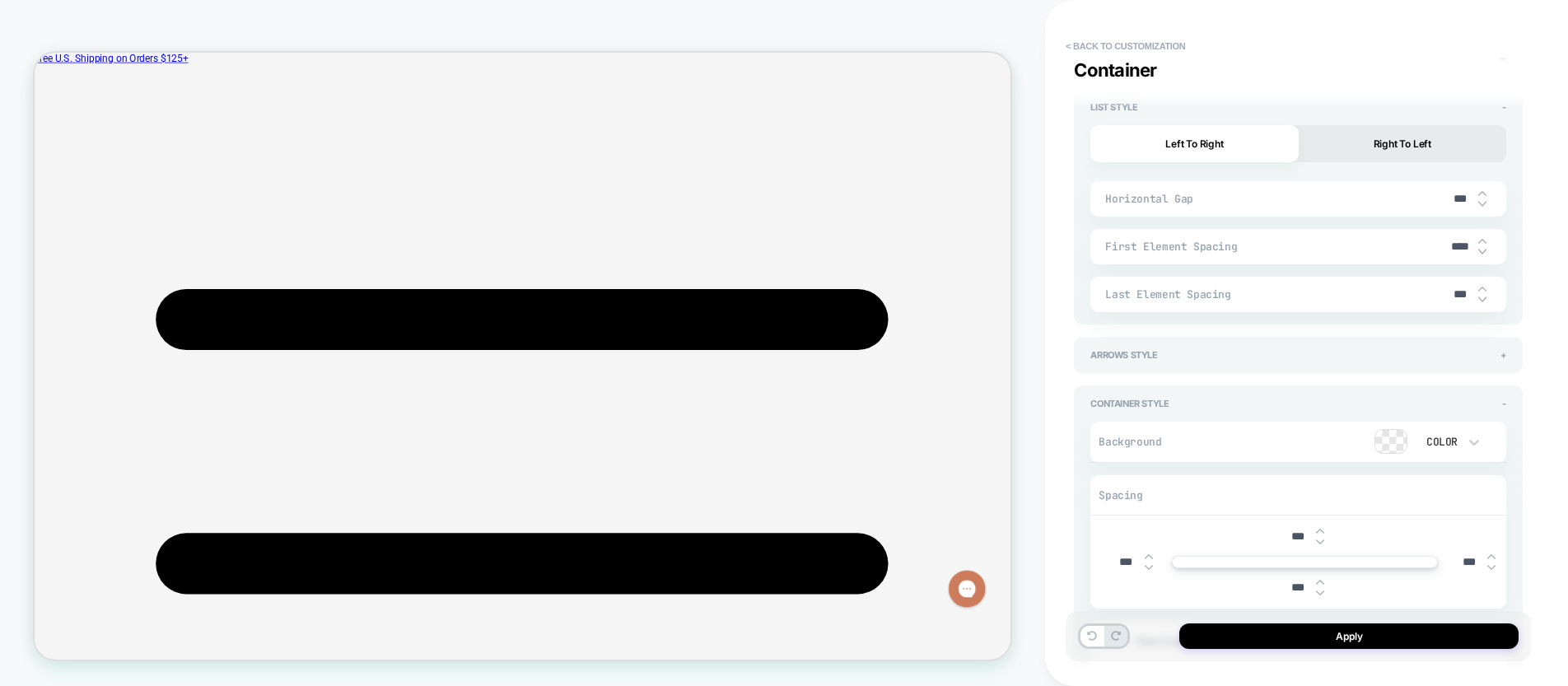
type input "*****"
type textarea "*"
type input "*****"
click at [1396, 149] on button "Right To Left" at bounding box center [1403, 144] width 207 height 37
click at [1203, 146] on button "Left To Right" at bounding box center [1194, 144] width 207 height 37
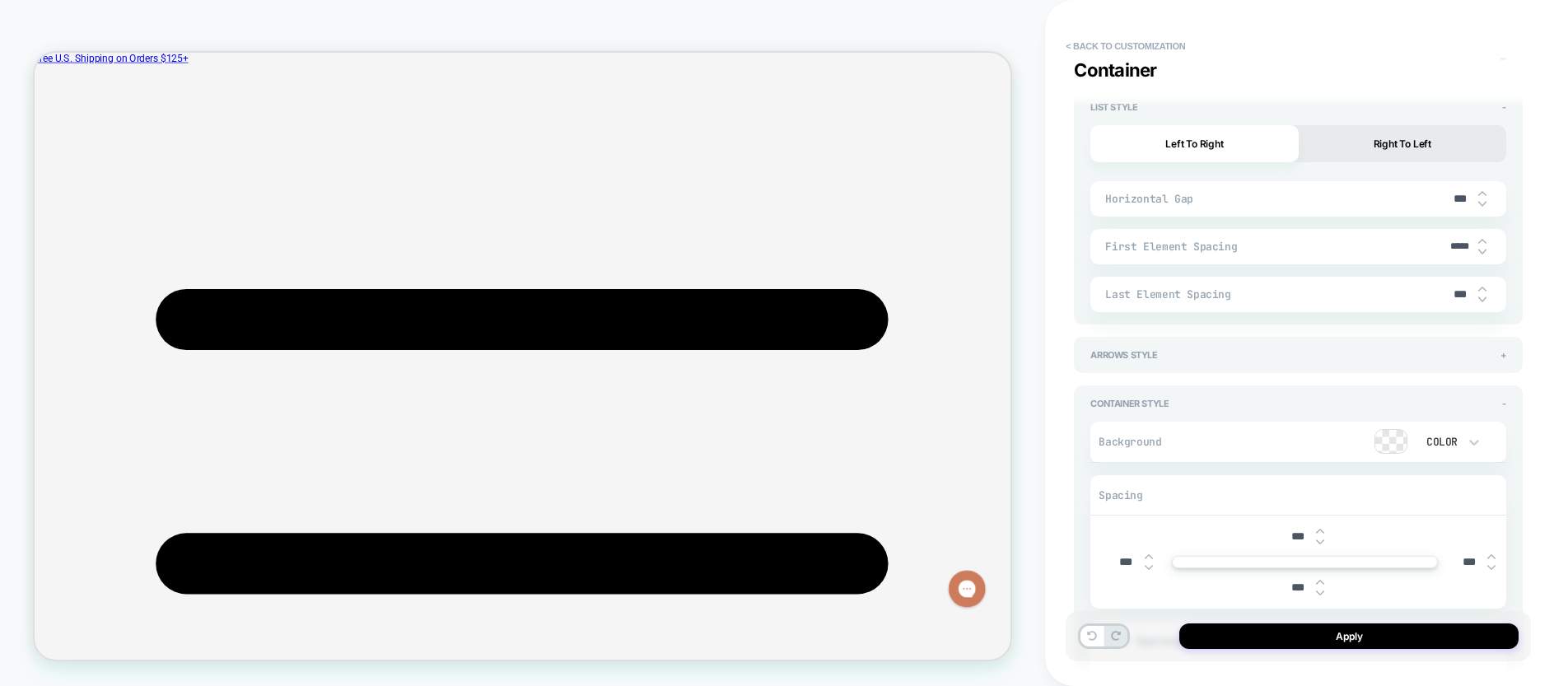
type textarea "*"
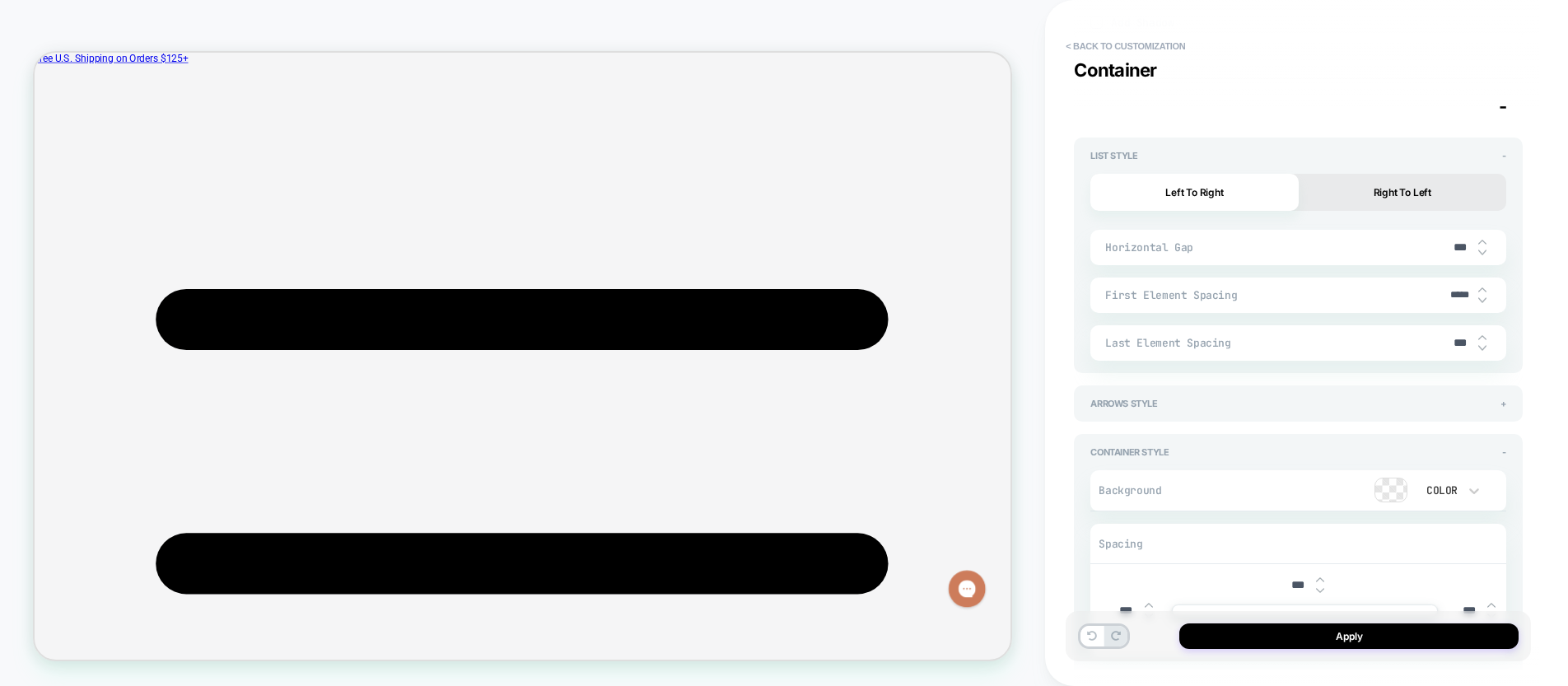
scroll to position [2983, 0]
click at [1426, 297] on span "First Element Spacing" at bounding box center [1273, 297] width 336 height 14
click at [1450, 296] on input "*****" at bounding box center [1460, 297] width 37 height 12
type input "******"
click at [1444, 298] on input "******" at bounding box center [1460, 297] width 37 height 12
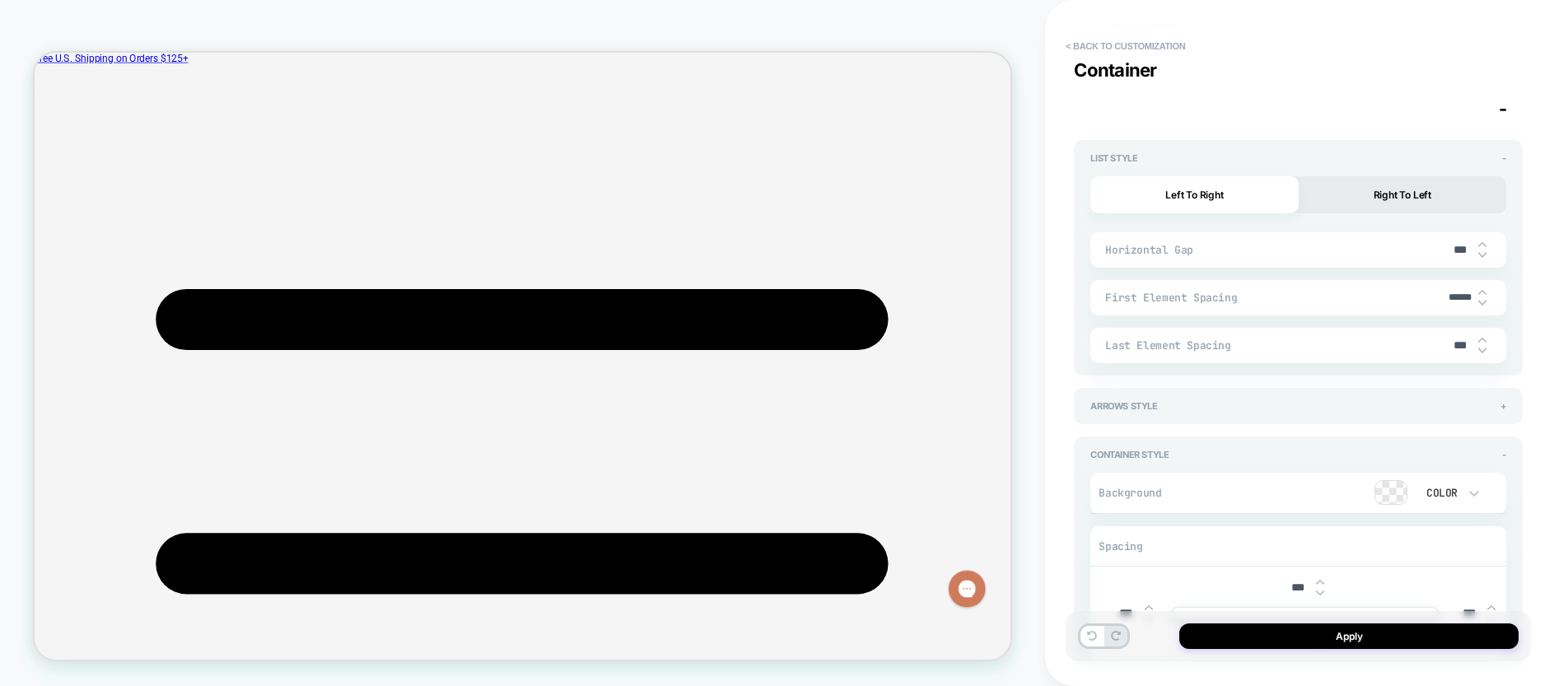
click at [1444, 298] on input "******" at bounding box center [1460, 297] width 37 height 12
drag, startPoint x: 1454, startPoint y: 297, endPoint x: 1440, endPoint y: 297, distance: 14.0
click at [1441, 297] on input "******" at bounding box center [1460, 297] width 37 height 12
type textarea "*"
type input "*****"
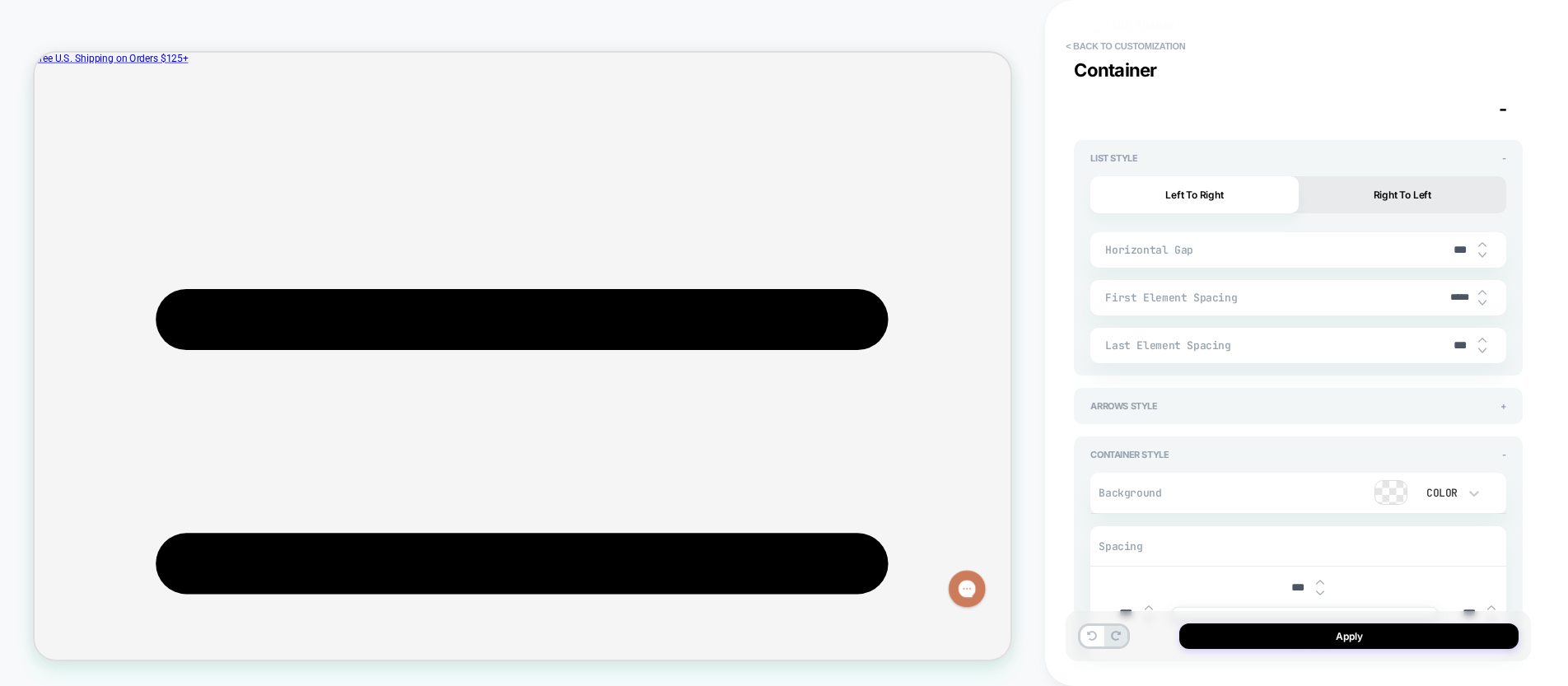
type textarea "*"
type input "*****"
click at [1482, 246] on img at bounding box center [1482, 245] width 8 height 7
type textarea "*"
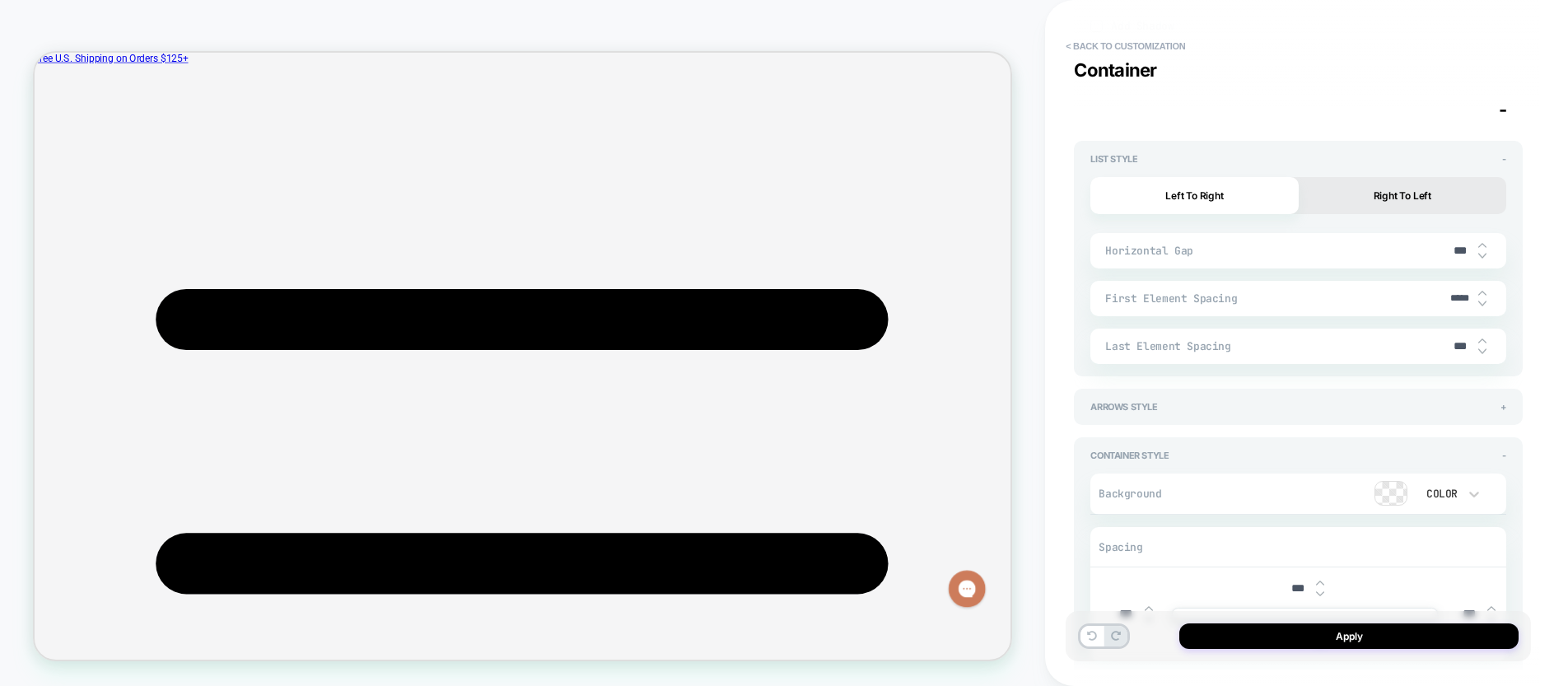
type input "***"
click at [1482, 246] on img at bounding box center [1482, 245] width 8 height 7
type textarea "*"
type input "***"
click at [1482, 246] on img at bounding box center [1482, 245] width 8 height 7
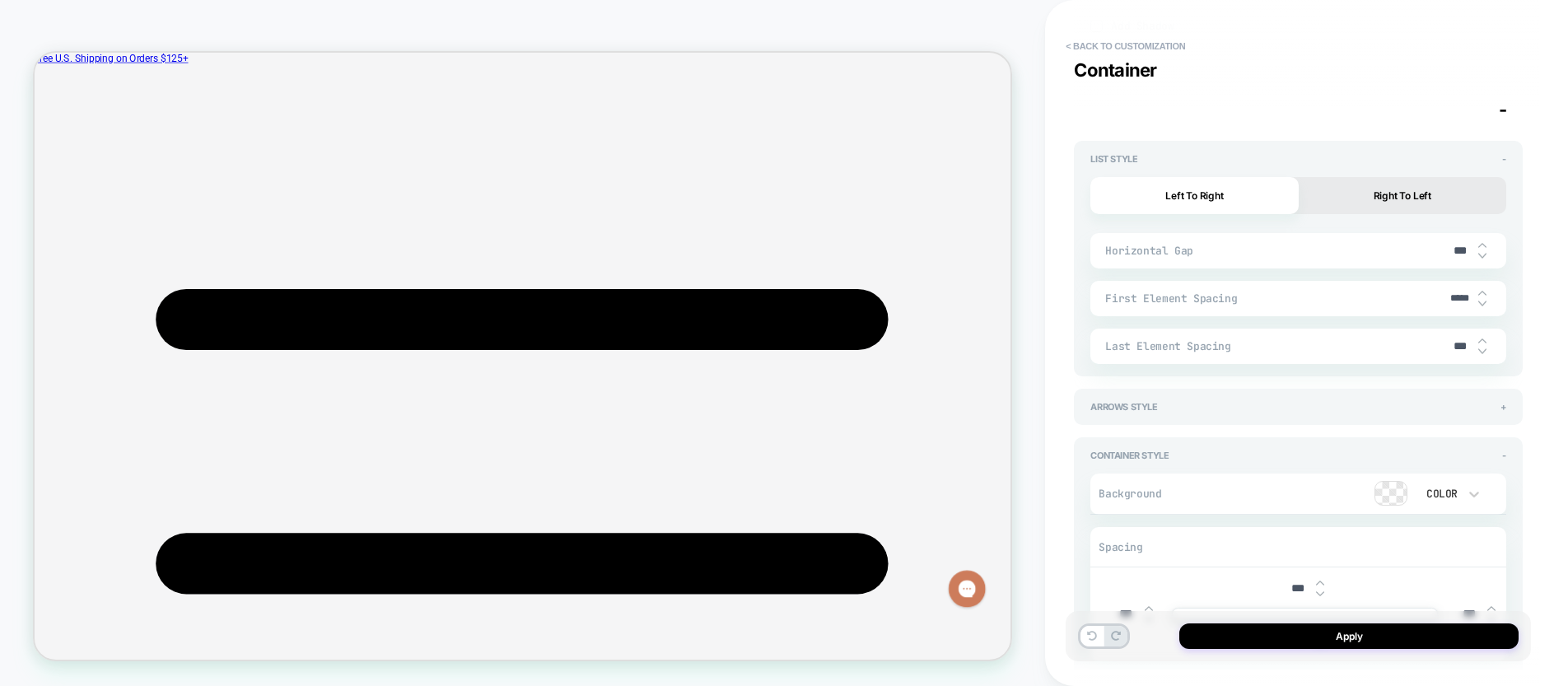
type textarea "*"
type input "***"
click at [1482, 246] on img at bounding box center [1482, 245] width 8 height 7
type textarea "*"
type input "****"
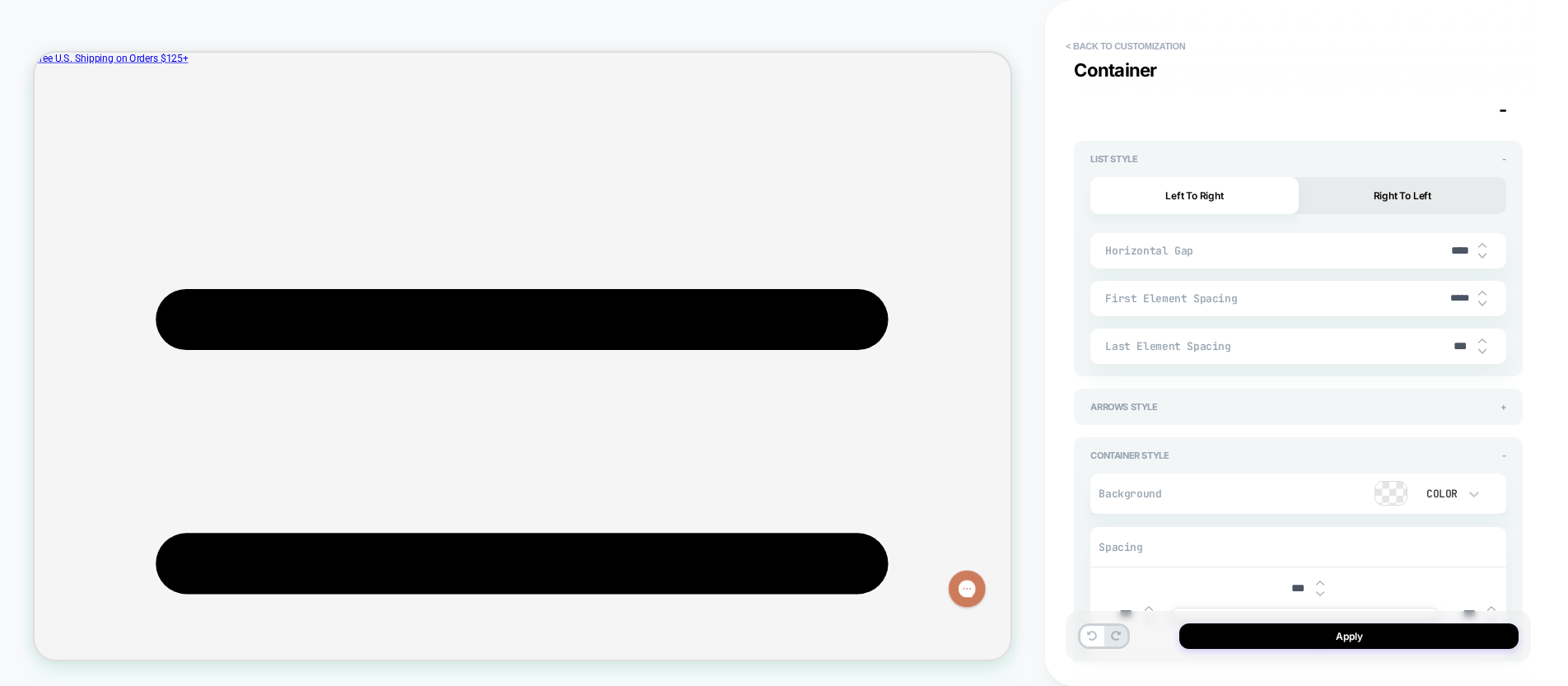
click at [1482, 246] on img at bounding box center [1482, 245] width 8 height 7
type textarea "*"
type input "****"
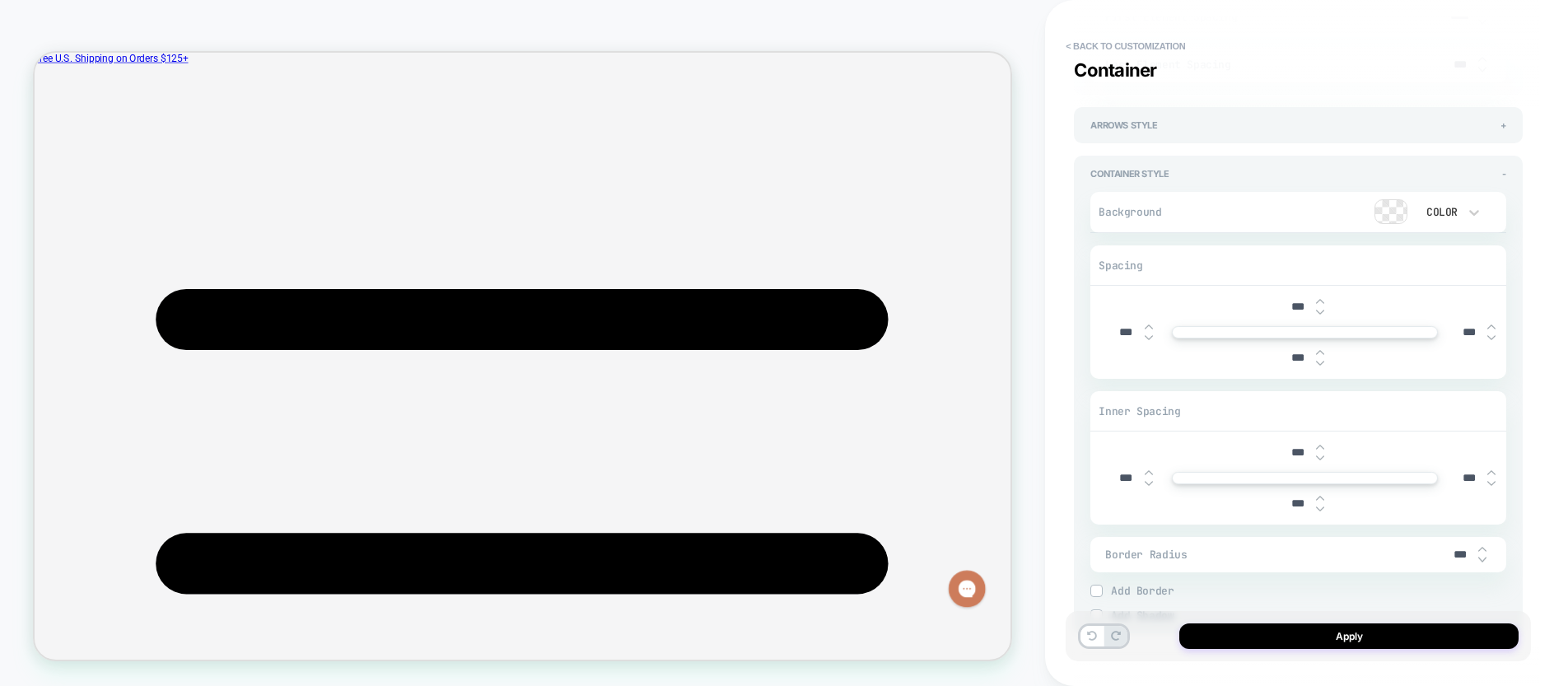
scroll to position [3259, 0]
click at [1331, 648] on button "Apply" at bounding box center [1348, 636] width 339 height 25
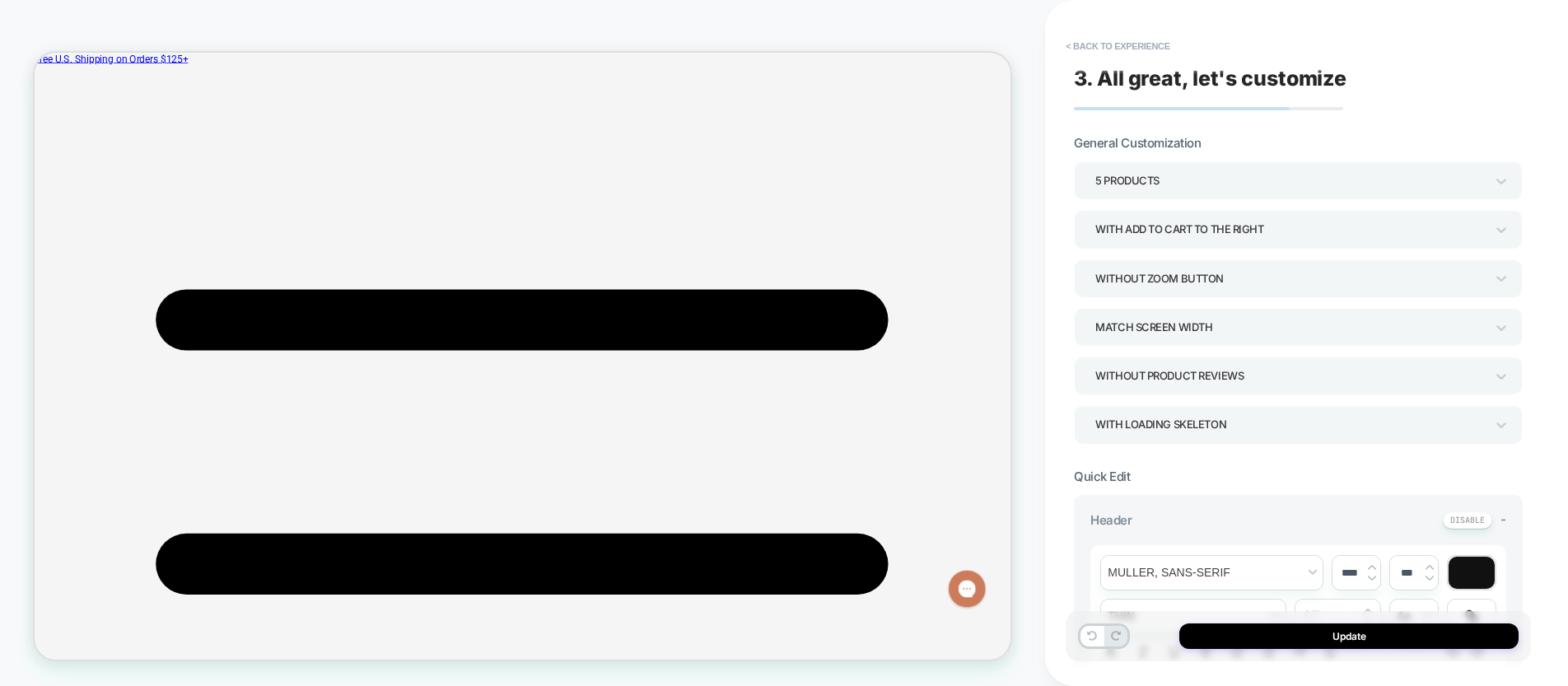
scroll to position [807, 0]
click at [1305, 630] on button "Update" at bounding box center [1348, 636] width 339 height 25
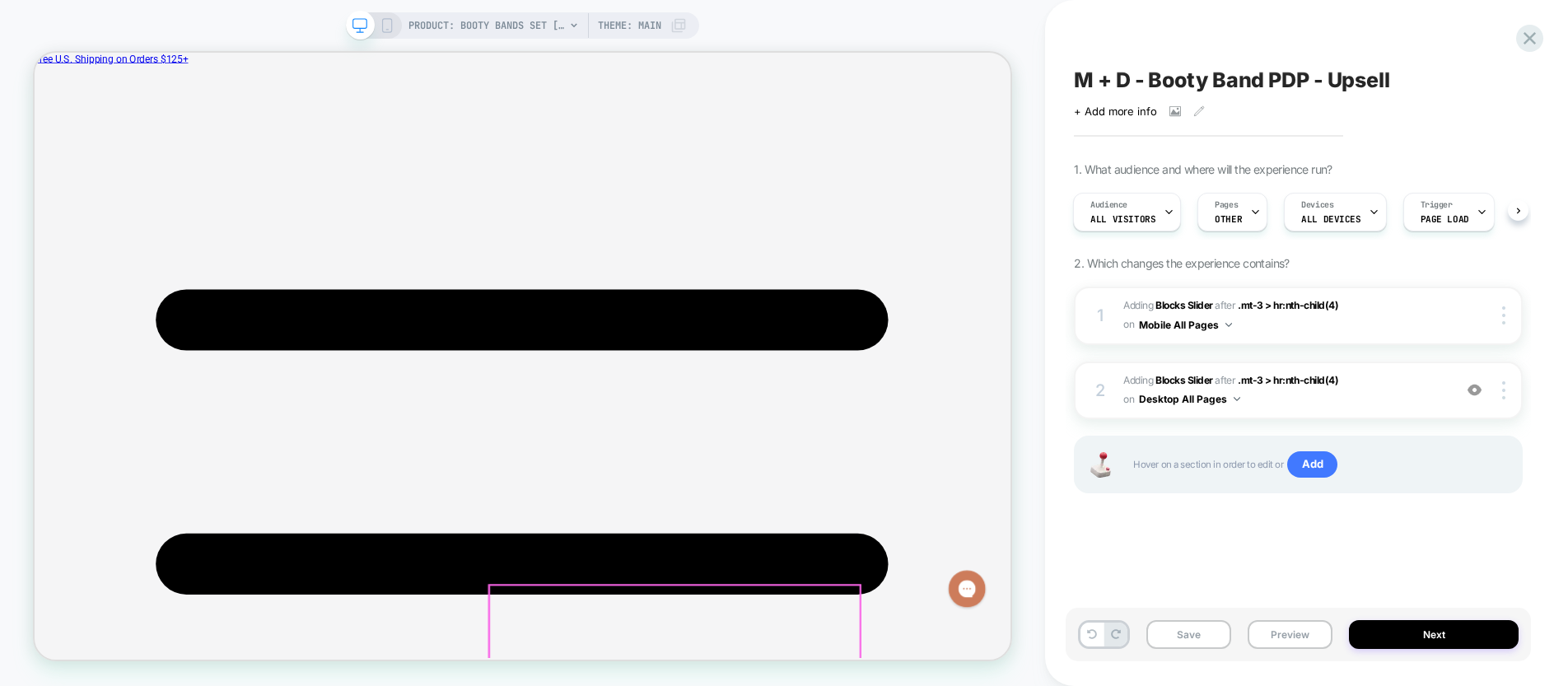
scroll to position [0, 0]
click at [1284, 642] on button "Preview" at bounding box center [1290, 634] width 85 height 29
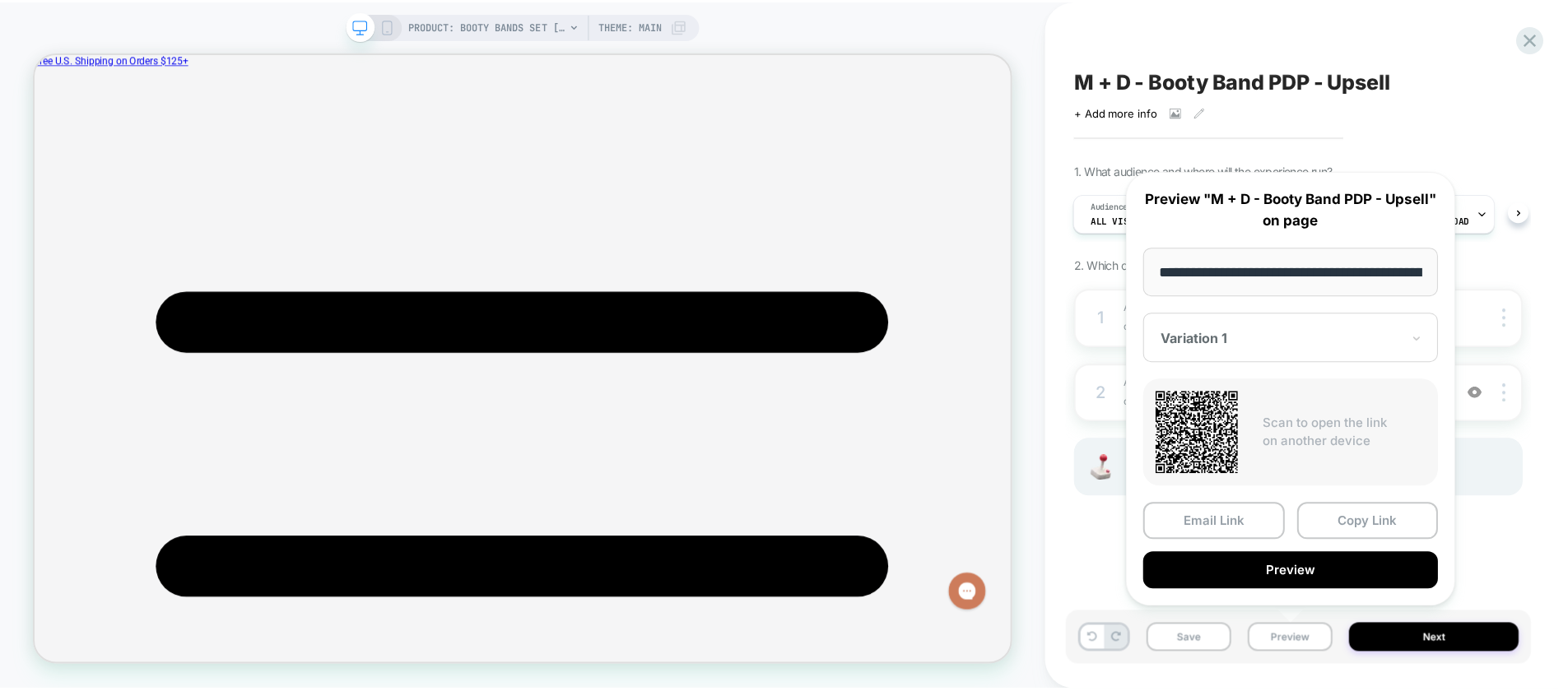
scroll to position [161, 0]
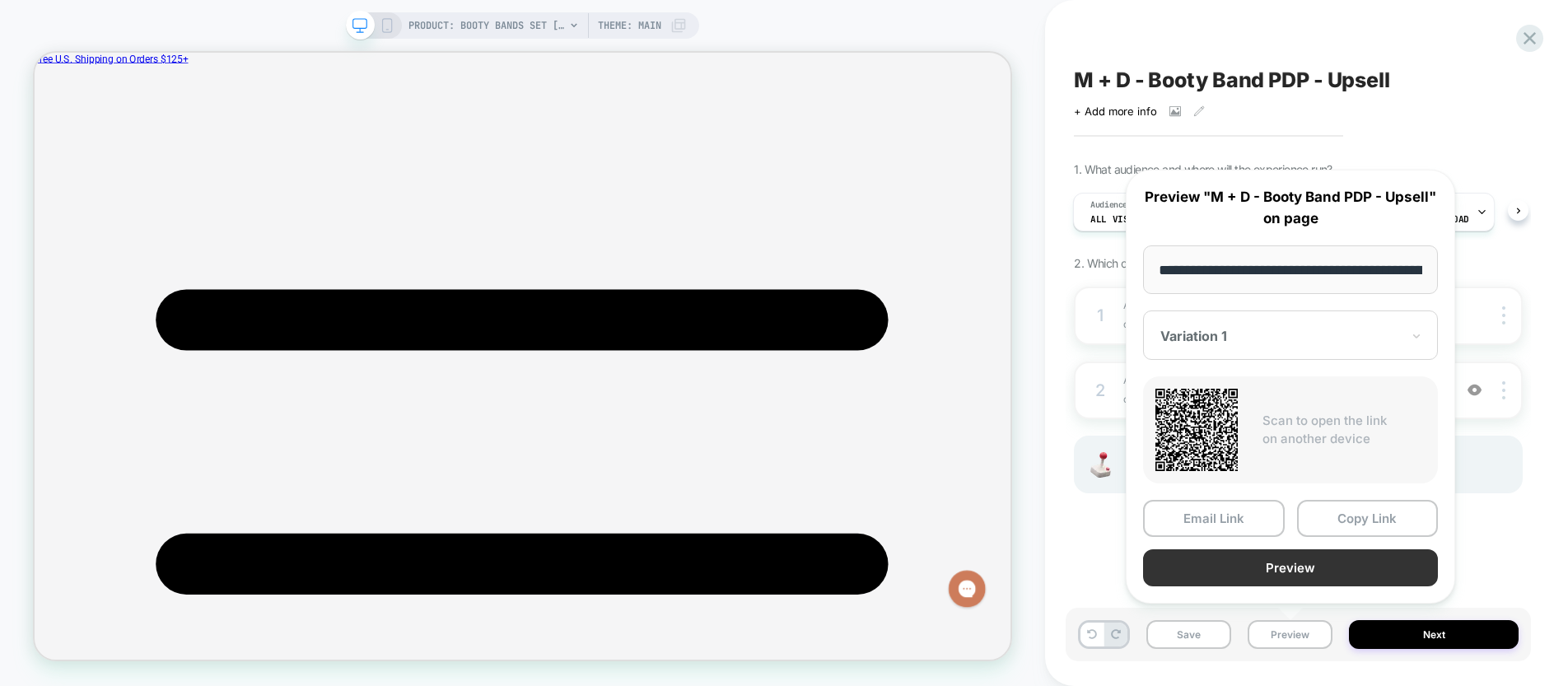
click at [1292, 567] on button "Preview" at bounding box center [1290, 568] width 294 height 37
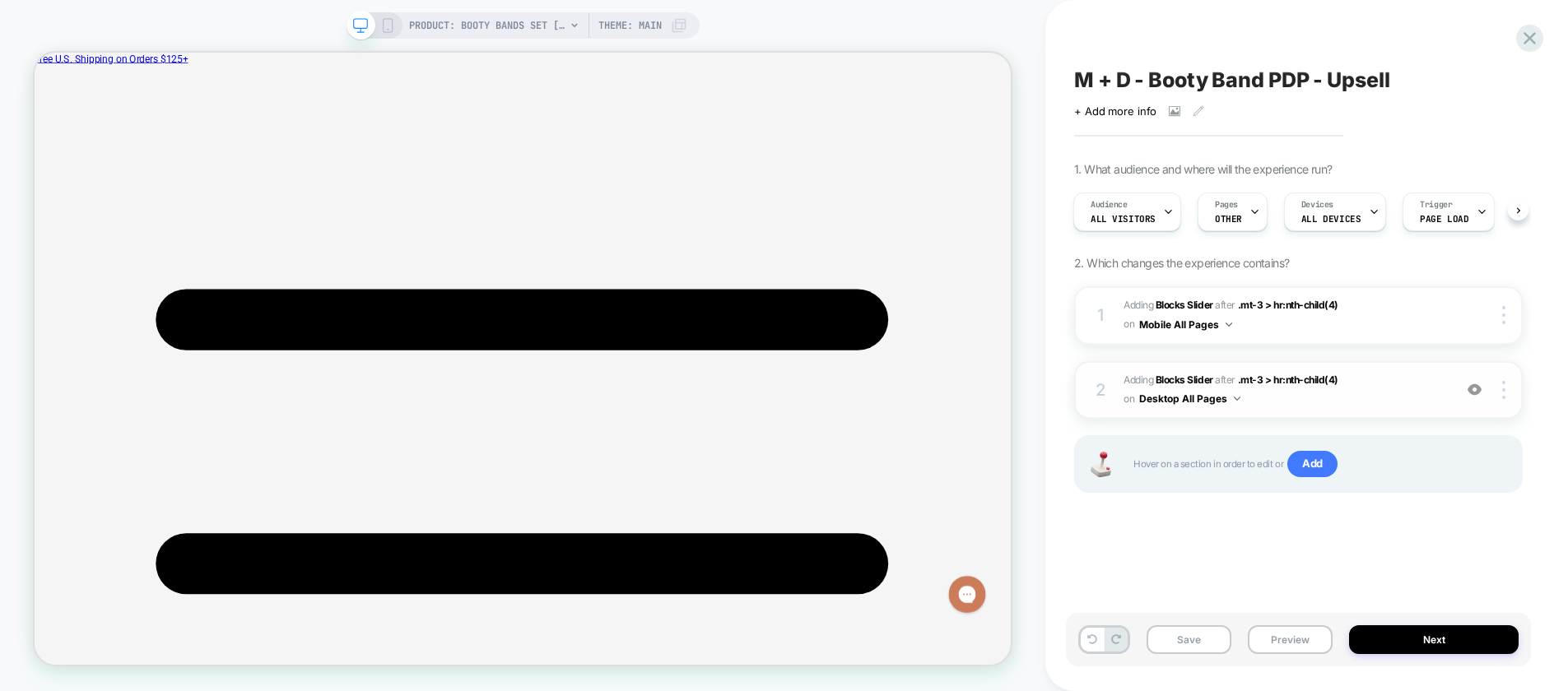
click at [1396, 391] on span "#_loomi_addon_1758815159052 Adding Blocks Slider AFTER .mt-3 > hr:nth-child(4) …" at bounding box center [1284, 389] width 321 height 38
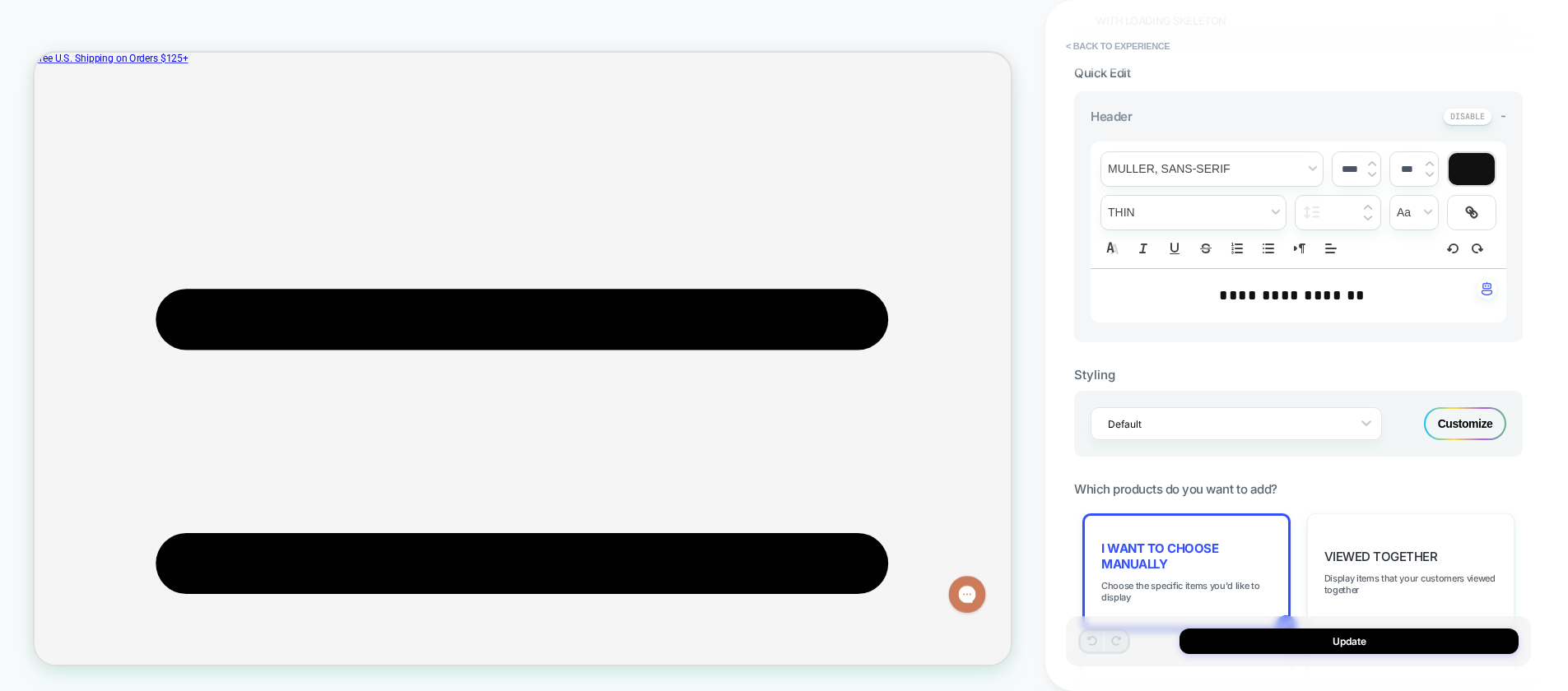
scroll to position [650, 0]
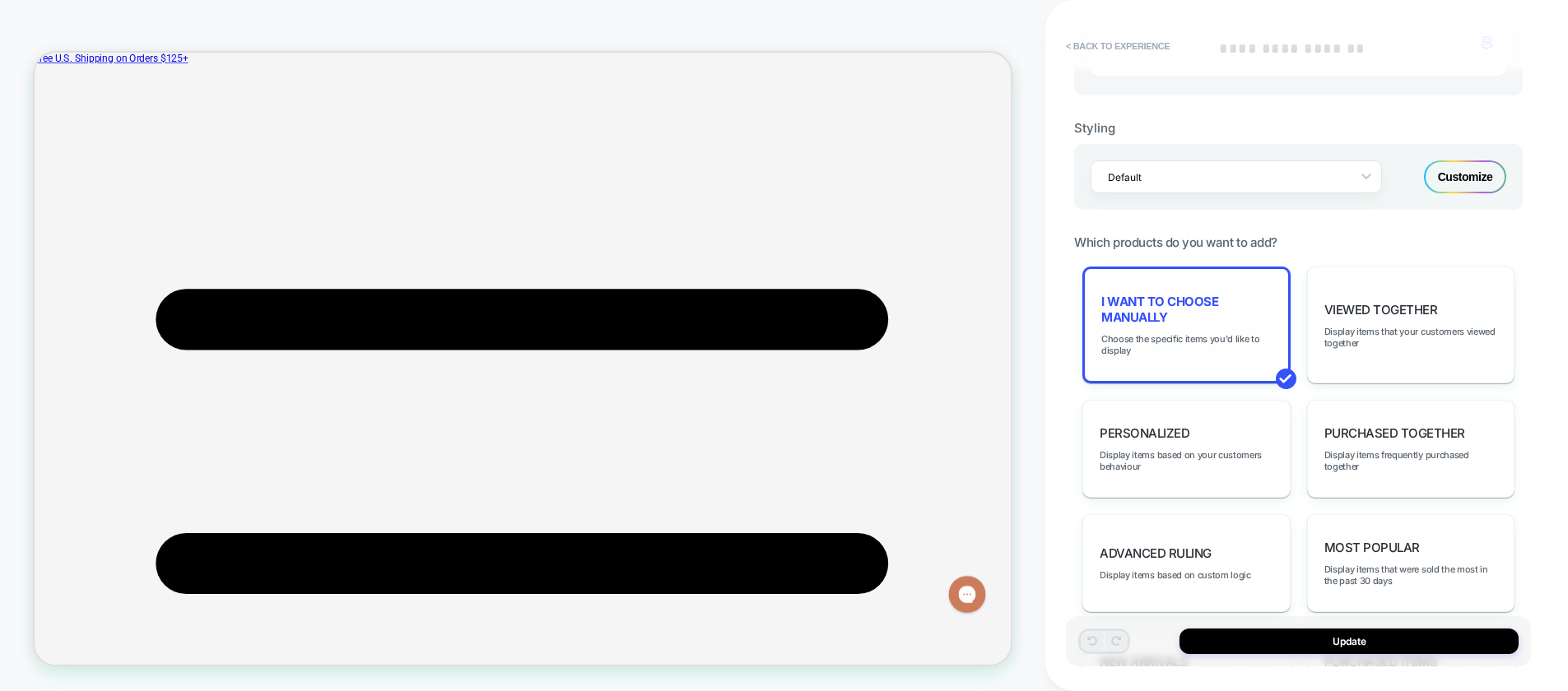
click at [1179, 324] on span "I want to choose manually" at bounding box center [1186, 309] width 170 height 31
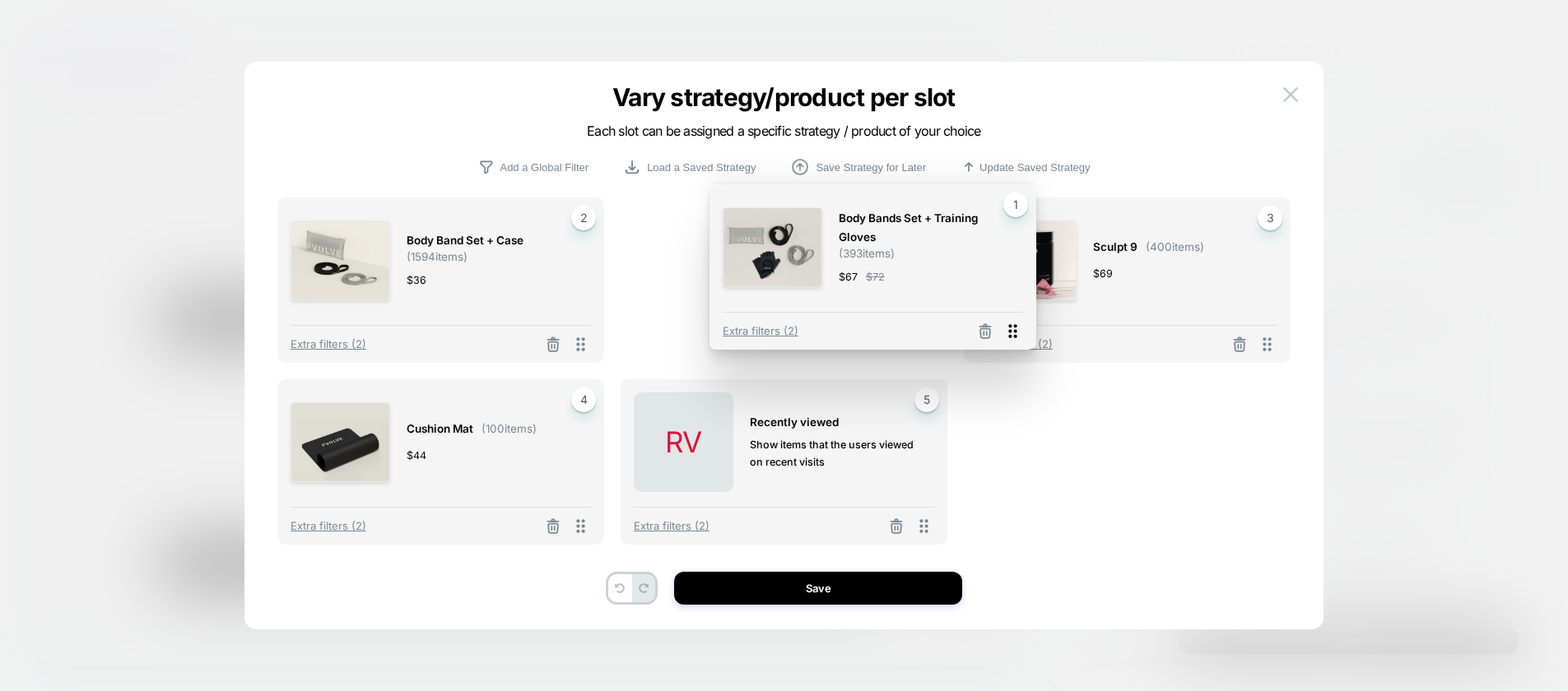
drag, startPoint x: 580, startPoint y: 347, endPoint x: 1012, endPoint y: 334, distance: 432.2
click at [1012, 334] on icon at bounding box center [1012, 331] width 21 height 21
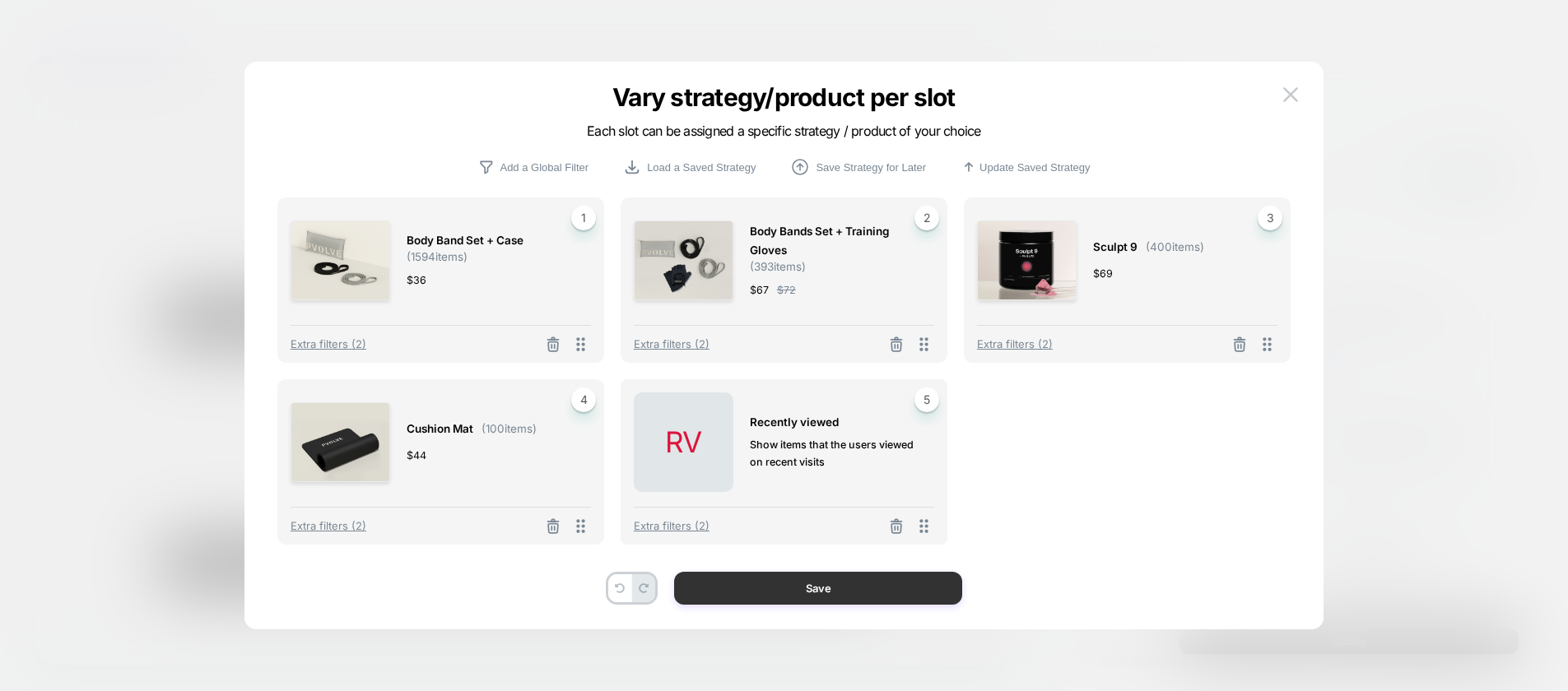
click at [841, 590] on button "Save" at bounding box center [818, 587] width 288 height 33
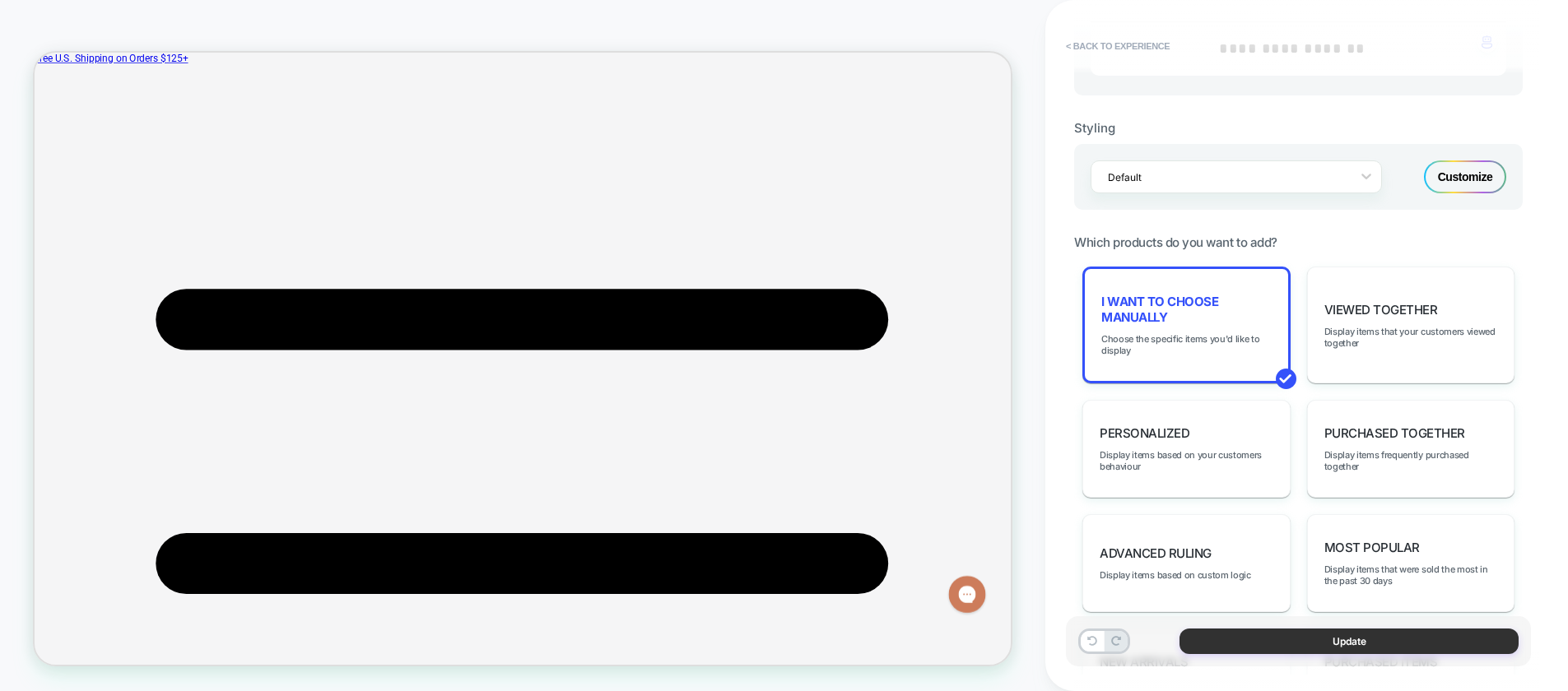
click at [1208, 639] on button "Update" at bounding box center [1349, 641] width 339 height 25
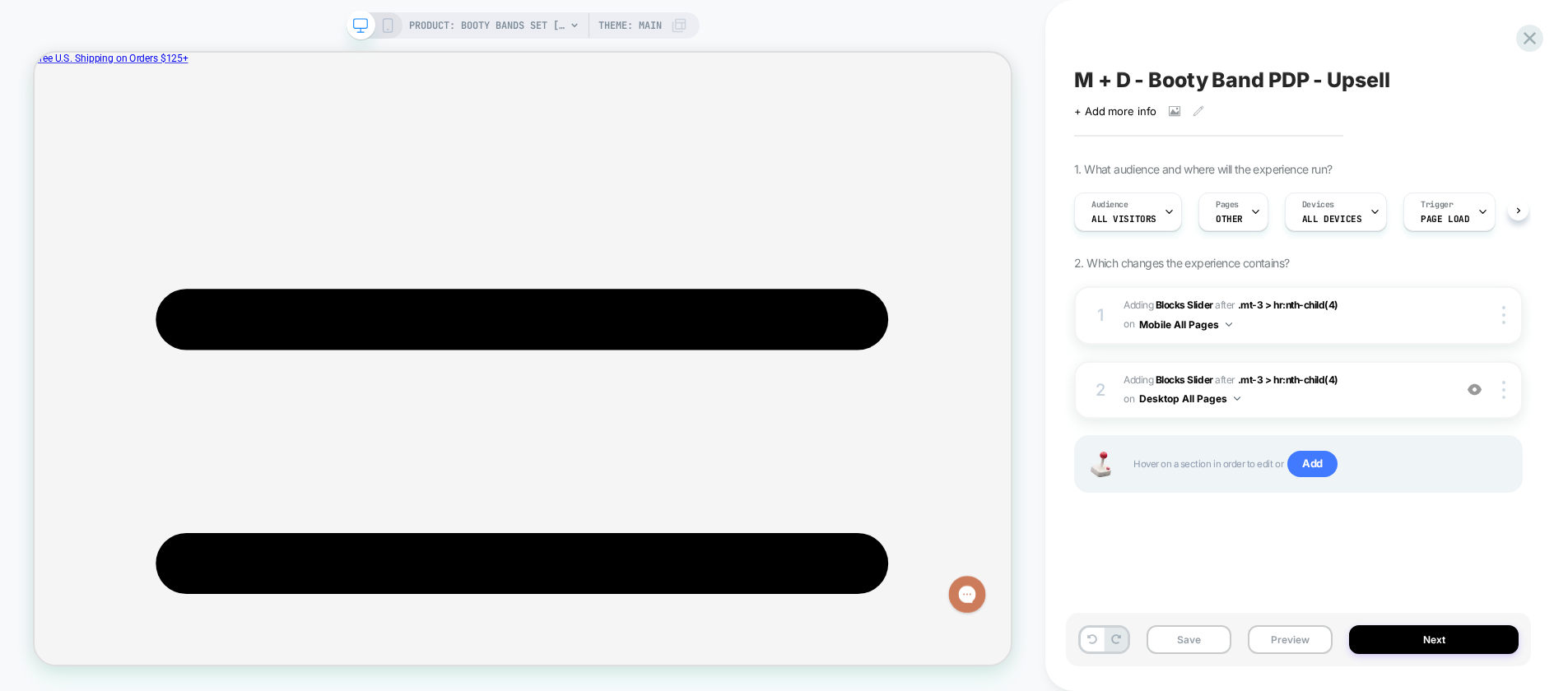
scroll to position [0, 1]
click at [1172, 628] on button "Save" at bounding box center [1188, 640] width 85 height 29
click at [1279, 640] on button "Preview" at bounding box center [1290, 640] width 85 height 29
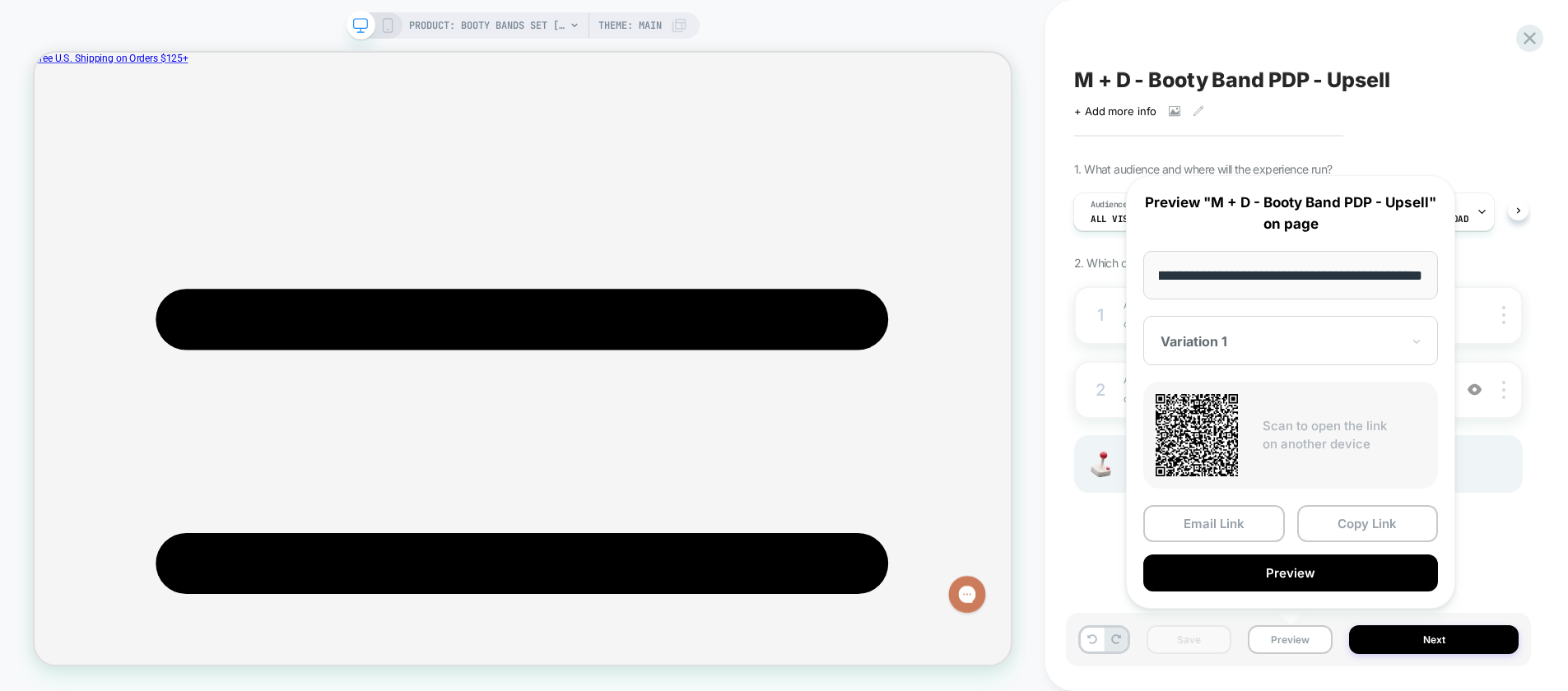
scroll to position [0, 0]
click at [1305, 576] on button "Preview" at bounding box center [1290, 573] width 294 height 37
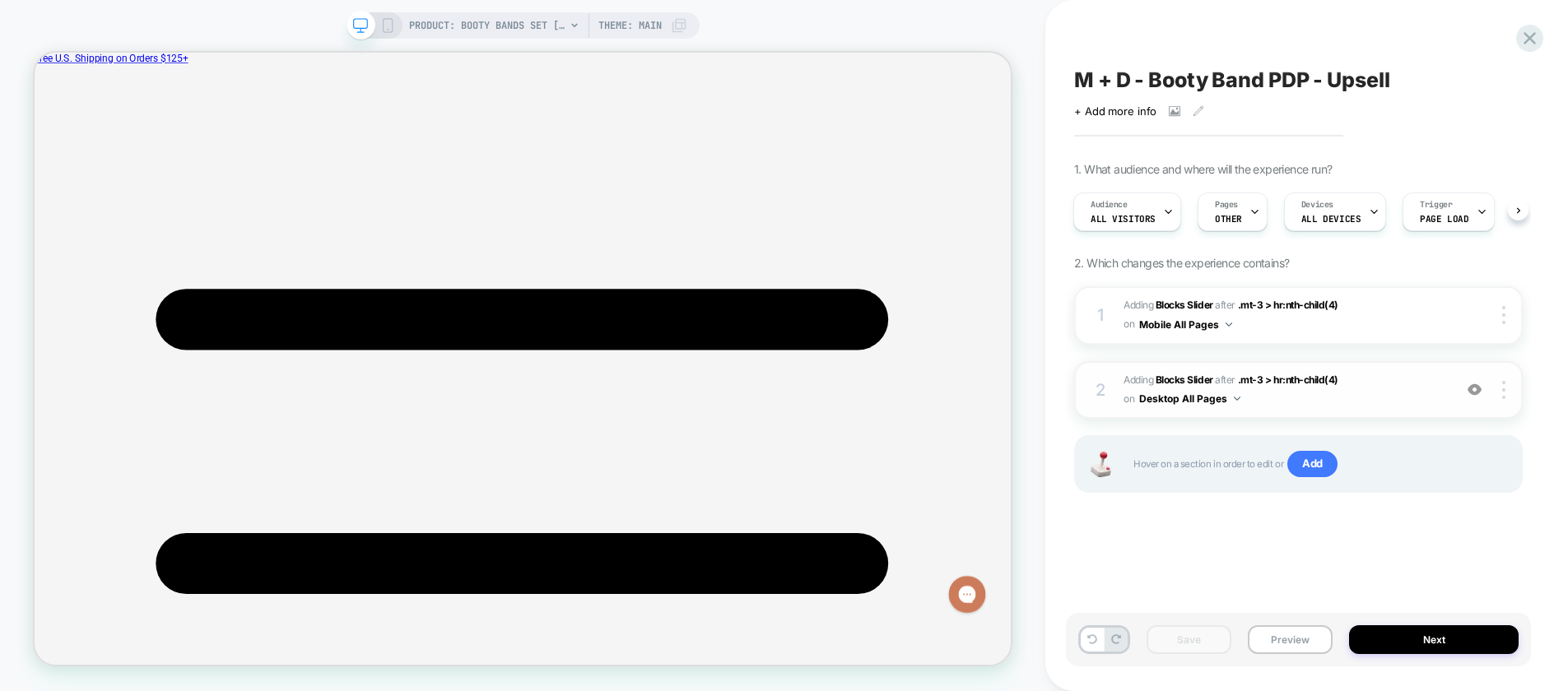
click at [1385, 392] on span "#_loomi_addon_1758815159052 Adding Blocks Slider AFTER .mt-3 > hr:nth-child(4) …" at bounding box center [1284, 389] width 321 height 38
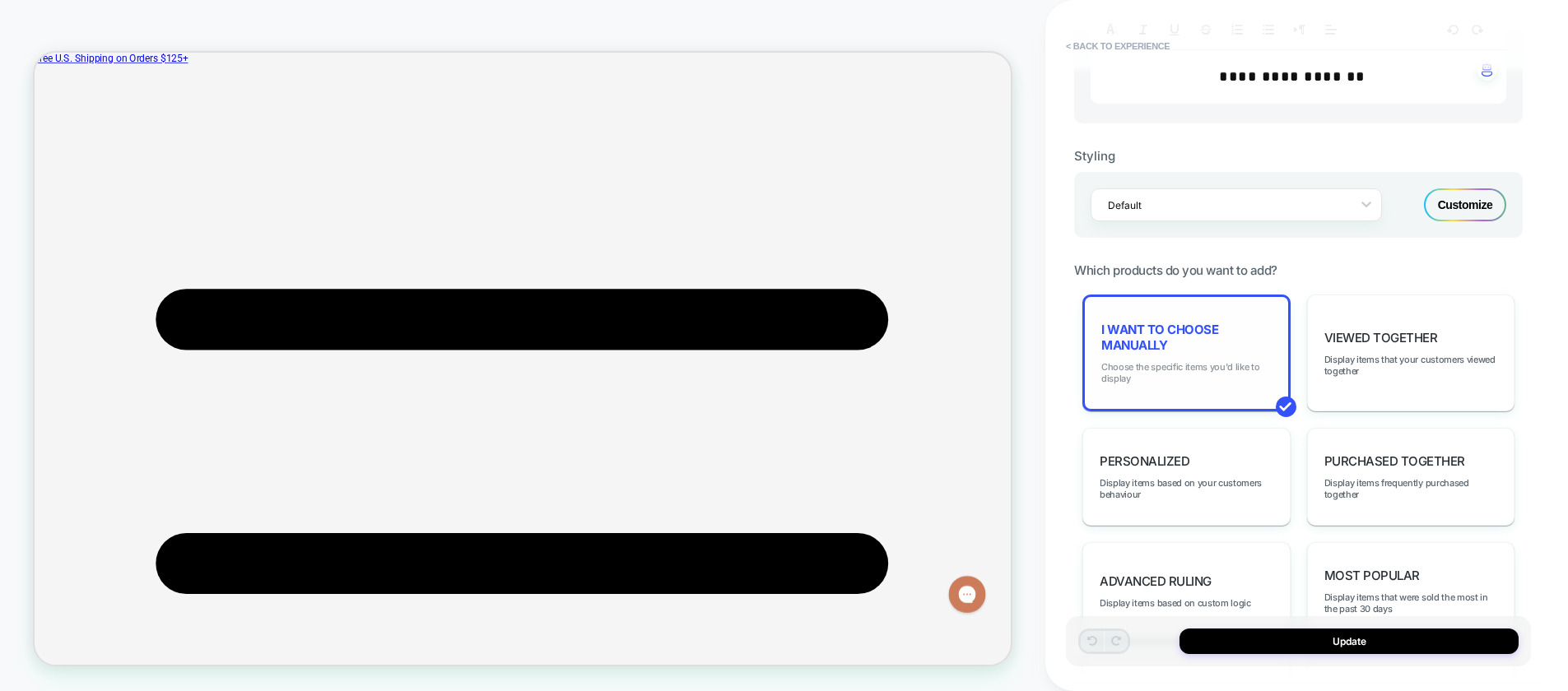
scroll to position [624, 0]
click at [1213, 374] on span "Choose the specific items you'd like to display" at bounding box center [1186, 371] width 170 height 23
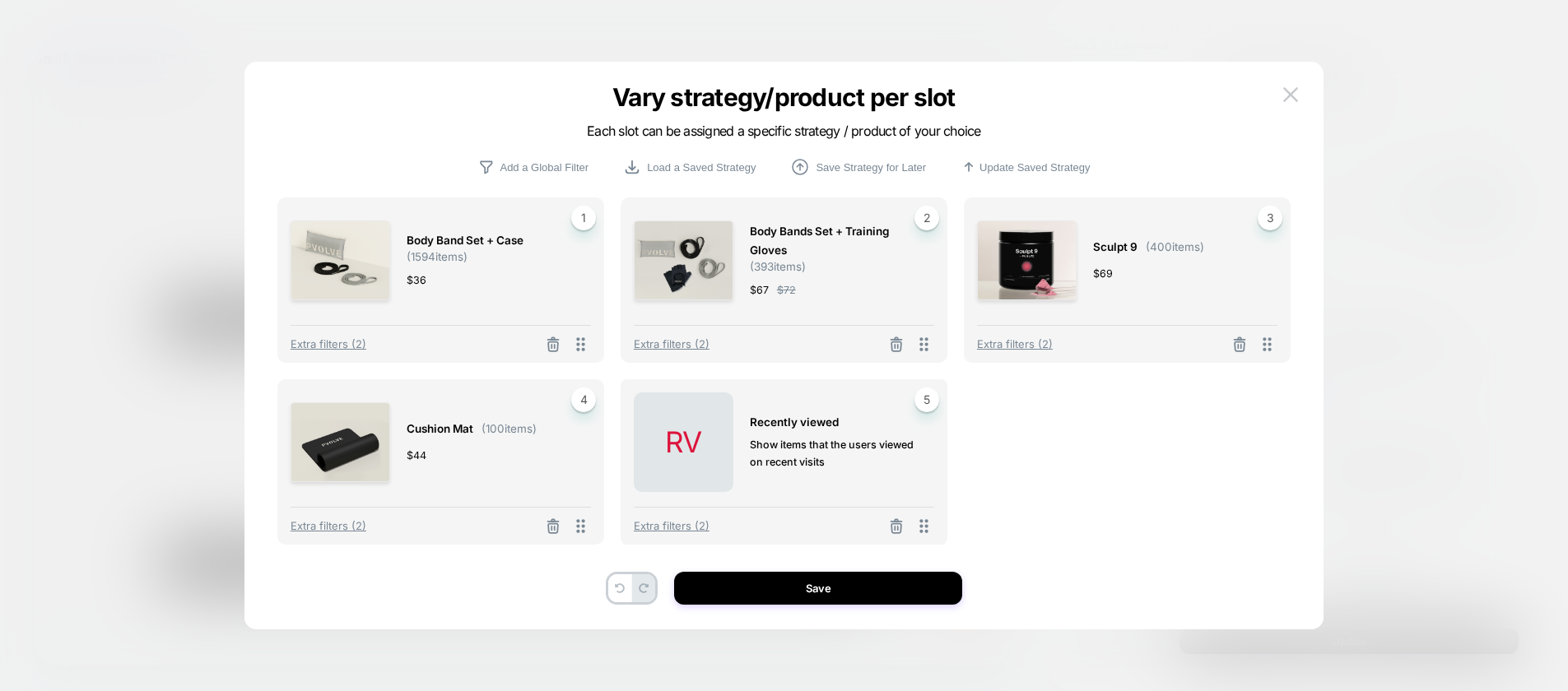
click at [461, 431] on span "Cushion Mat" at bounding box center [439, 429] width 66 height 19
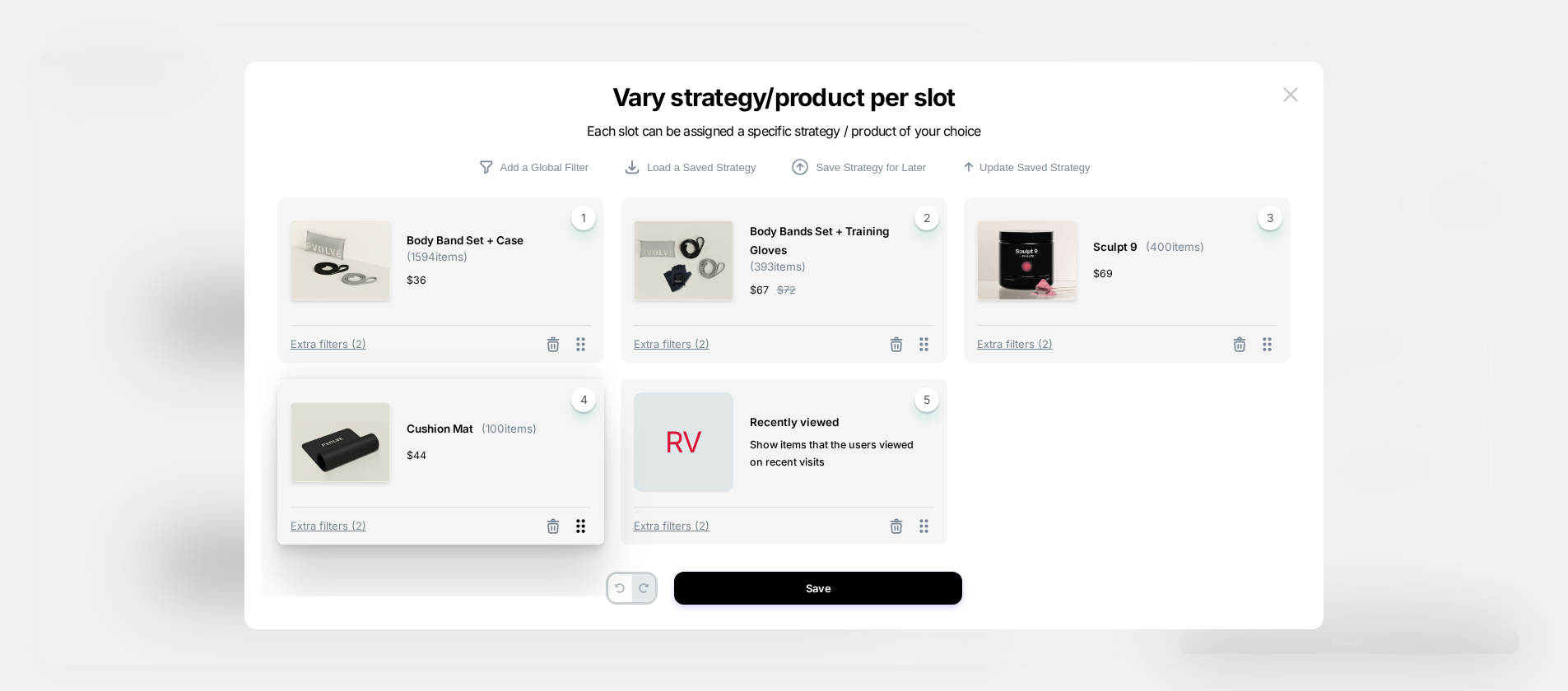
click at [577, 529] on icon at bounding box center [580, 526] width 8 height 14
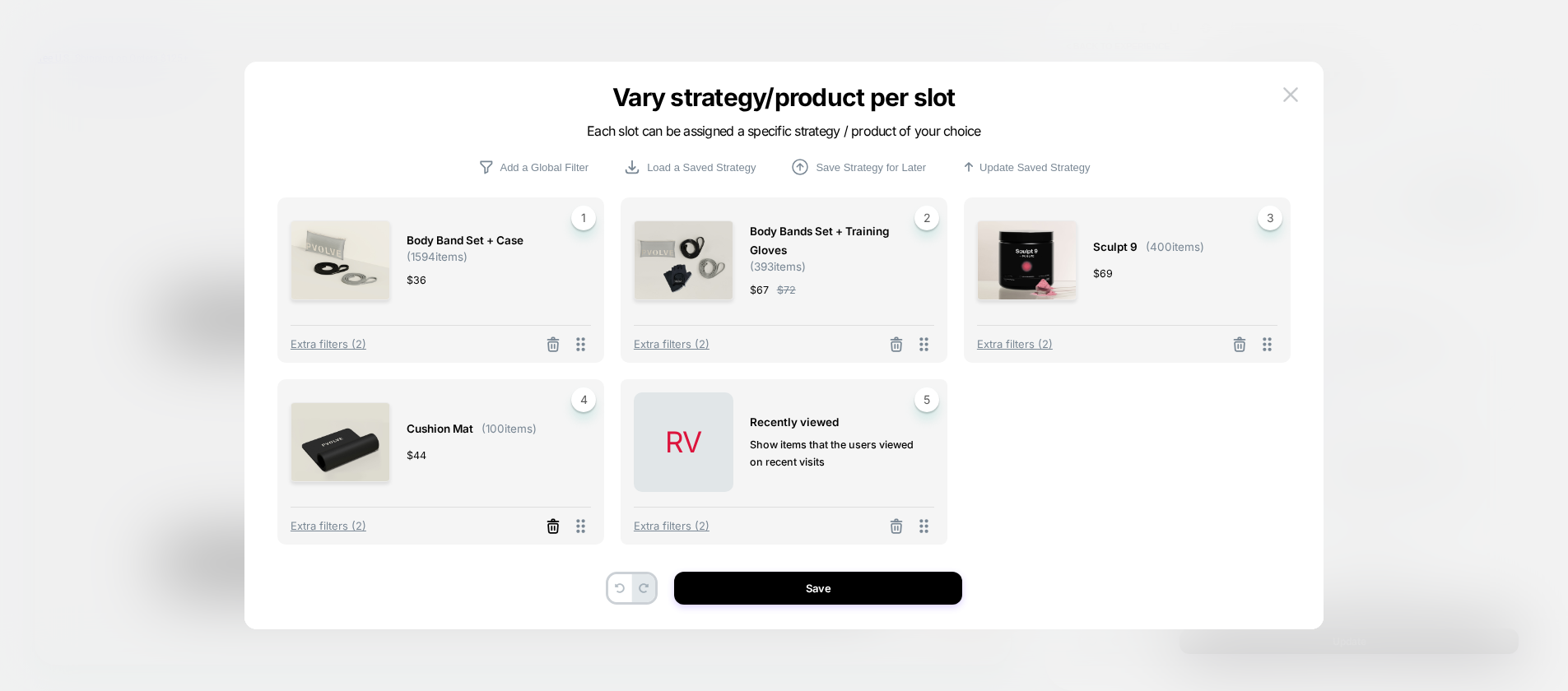
click at [555, 527] on line at bounding box center [555, 529] width 0 height 4
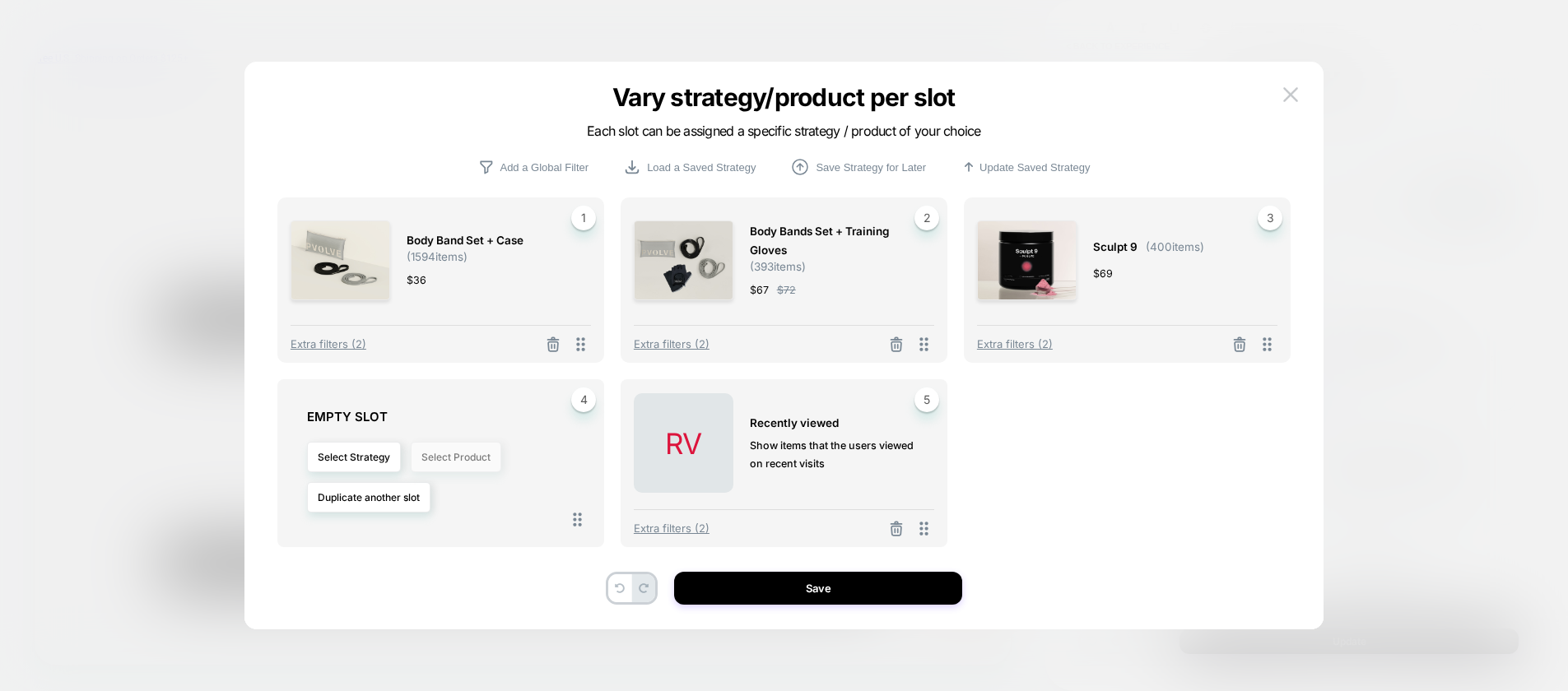
click at [451, 460] on button "Select Product" at bounding box center [456, 457] width 91 height 31
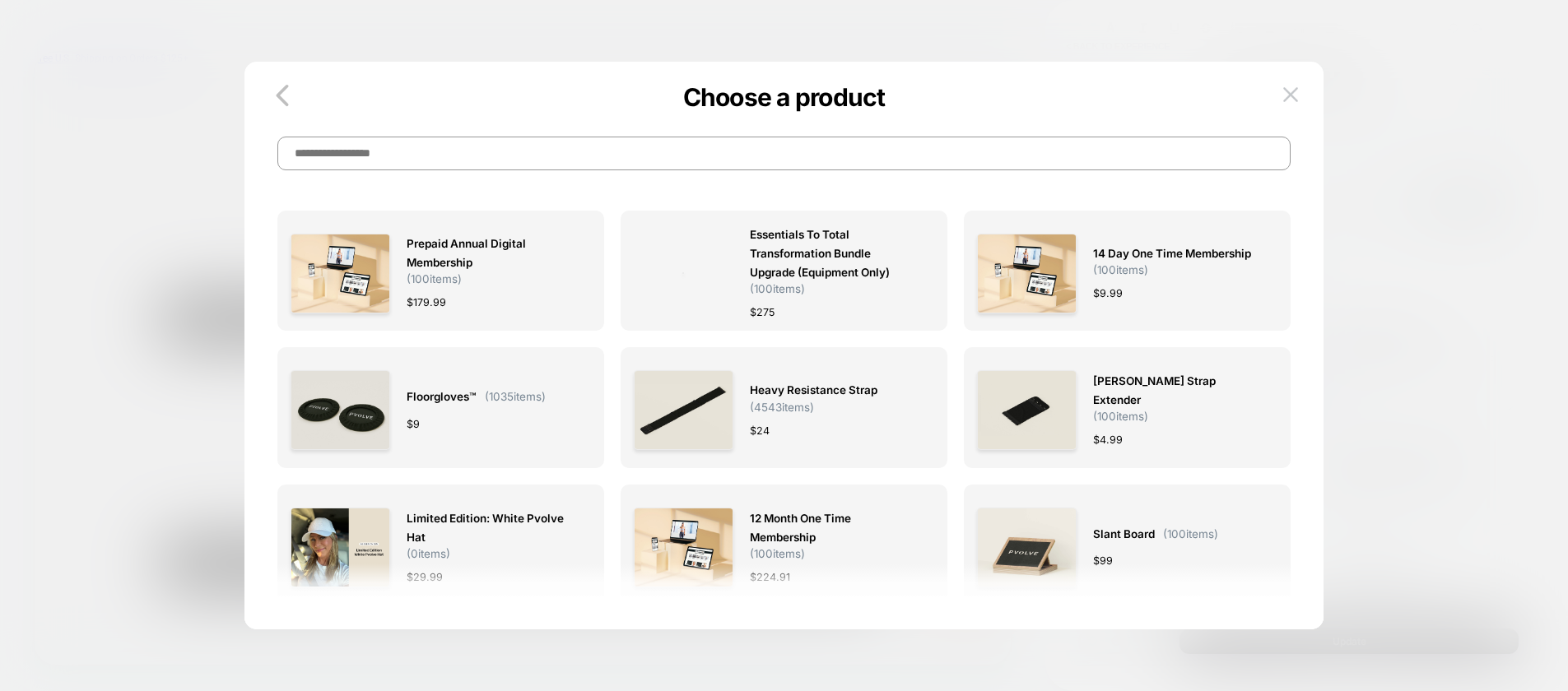
click at [713, 151] on input at bounding box center [784, 153] width 1013 height 34
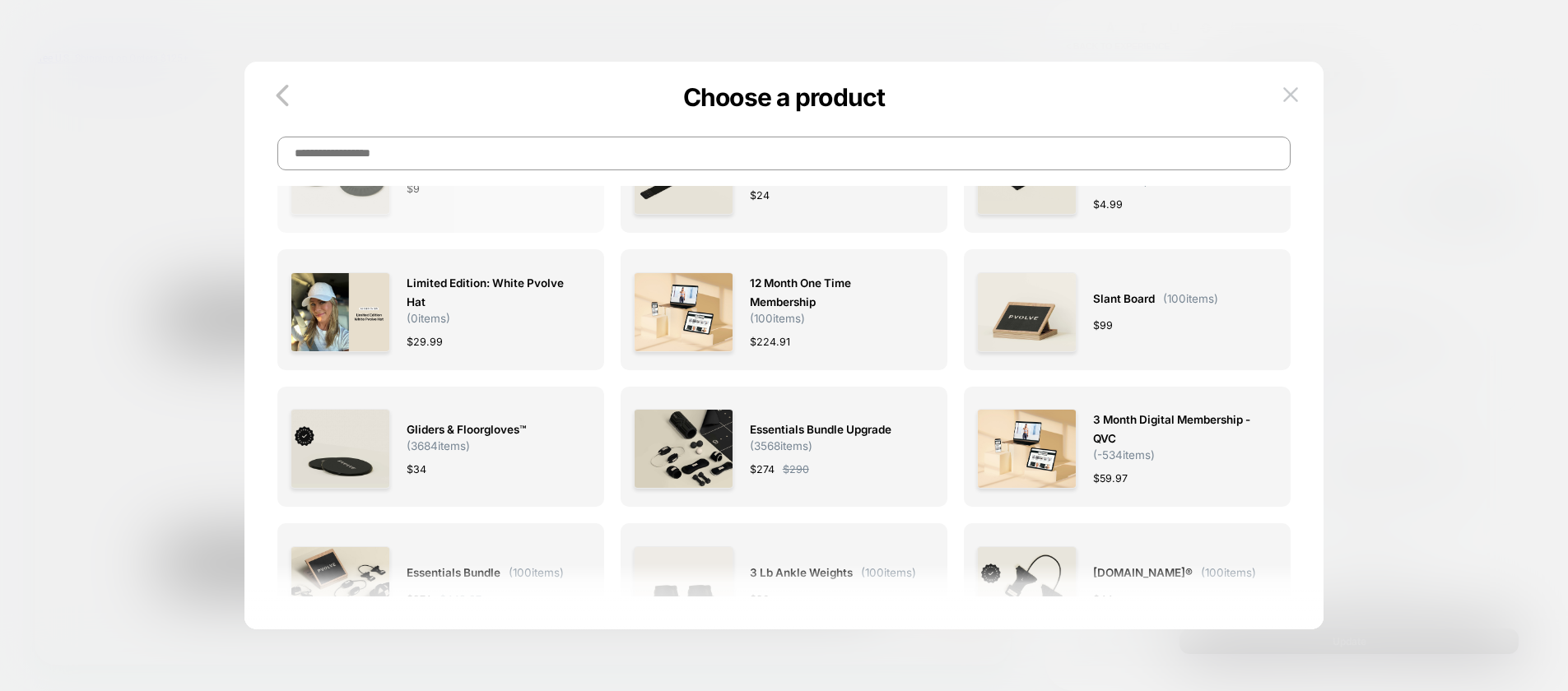
scroll to position [237, 0]
click at [291, 100] on icon "button" at bounding box center [282, 95] width 33 height 33
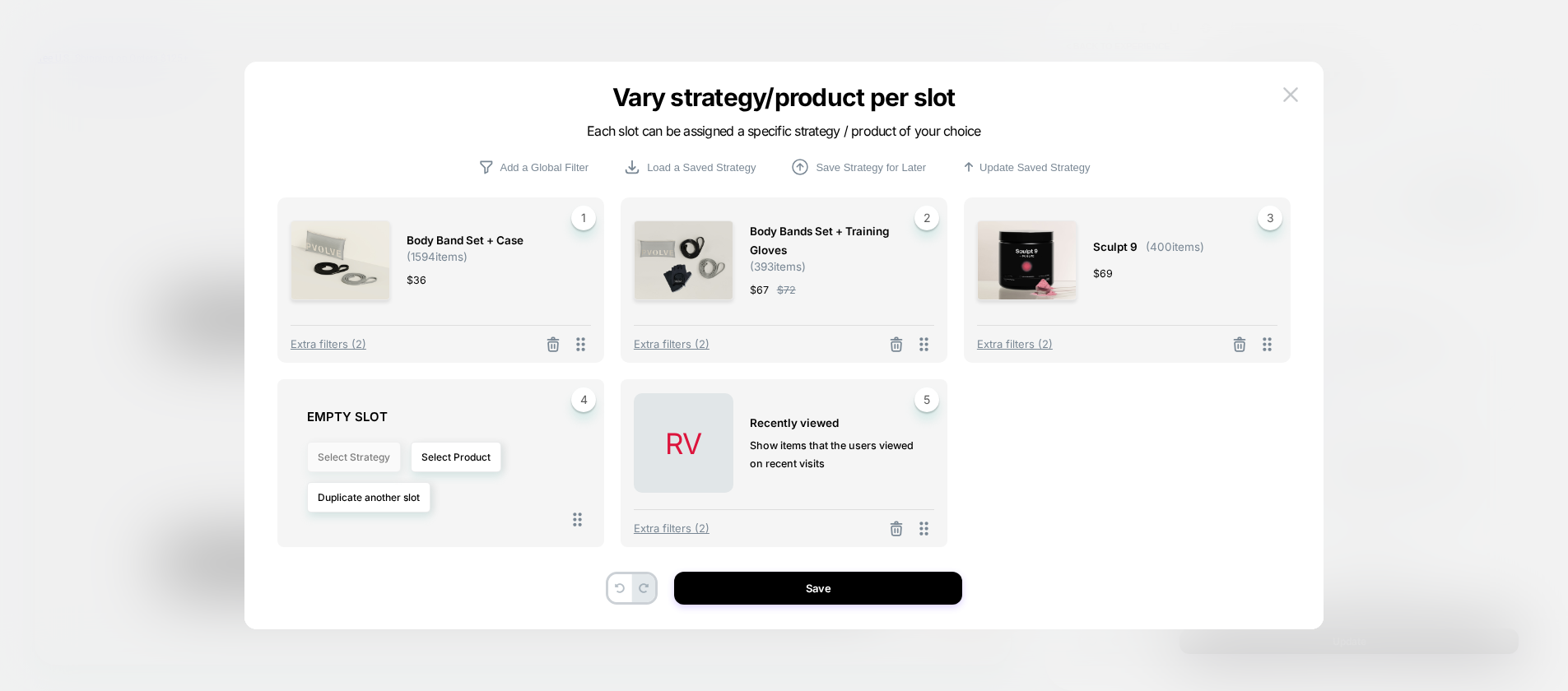
click at [359, 455] on button "Select Strategy" at bounding box center [354, 457] width 93 height 31
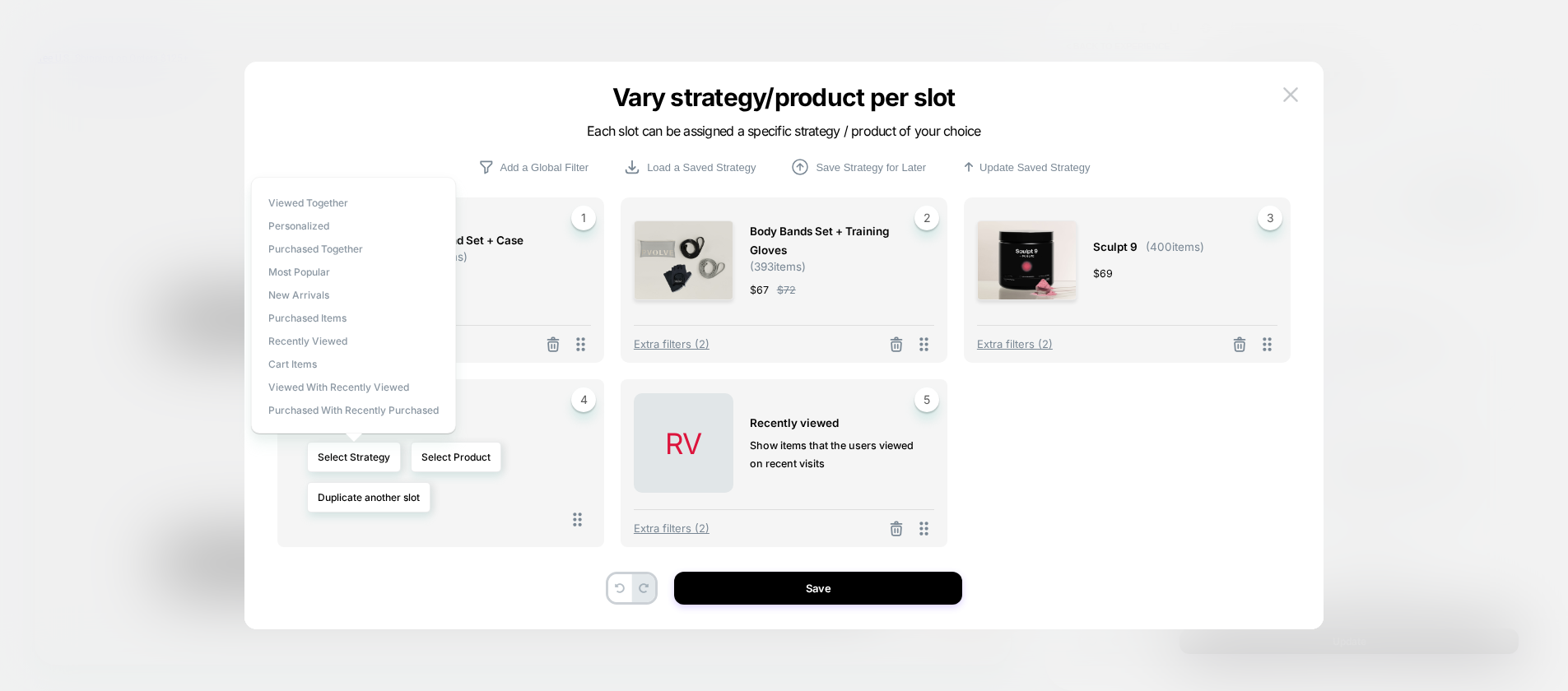
drag, startPoint x: 297, startPoint y: 340, endPoint x: 299, endPoint y: 356, distance: 16.1
click at [299, 356] on div "Viewed Together personalized Purchased Together Most Popular New Arrivals Purch…" at bounding box center [353, 304] width 205 height 257
click at [318, 206] on span "Viewed Together" at bounding box center [307, 203] width 79 height 12
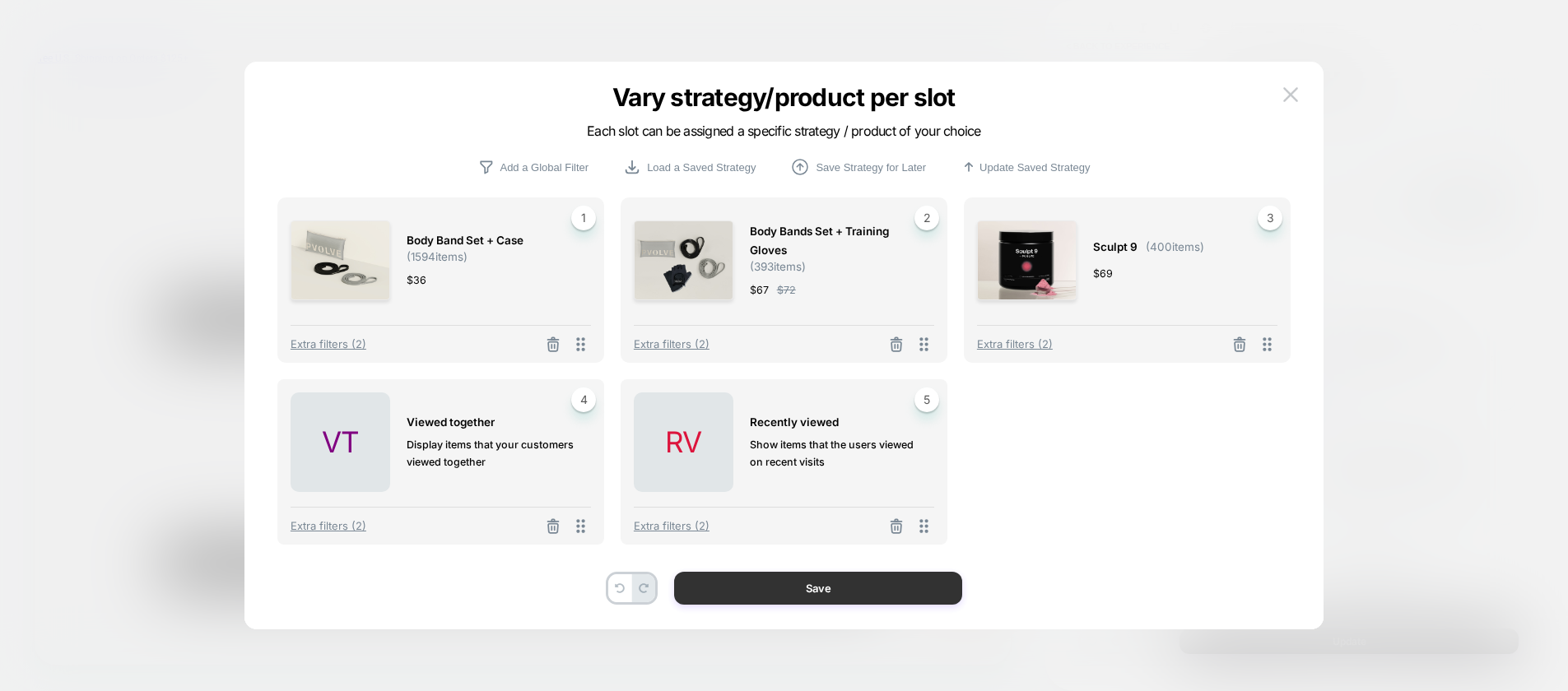
click at [775, 593] on button "Save" at bounding box center [818, 587] width 288 height 33
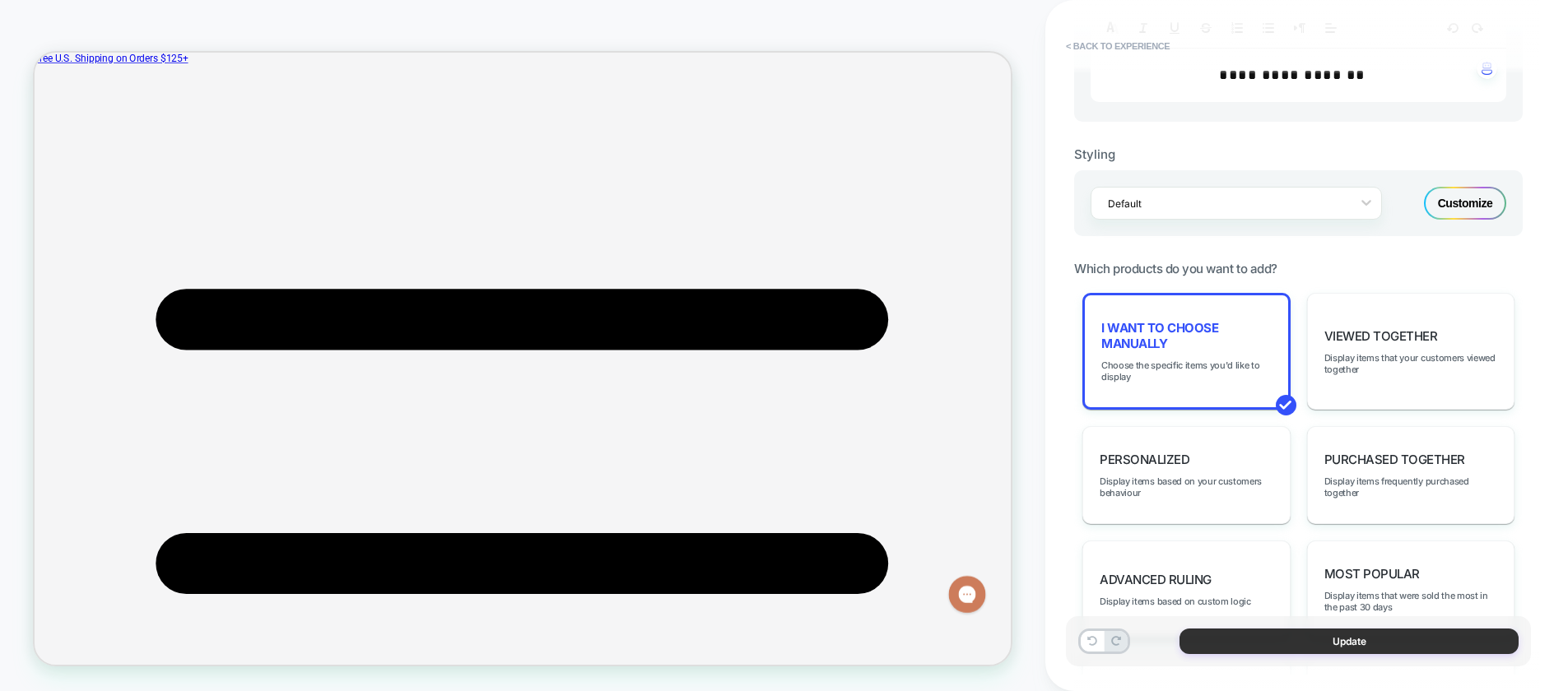
click at [1264, 637] on button "Update" at bounding box center [1349, 641] width 339 height 25
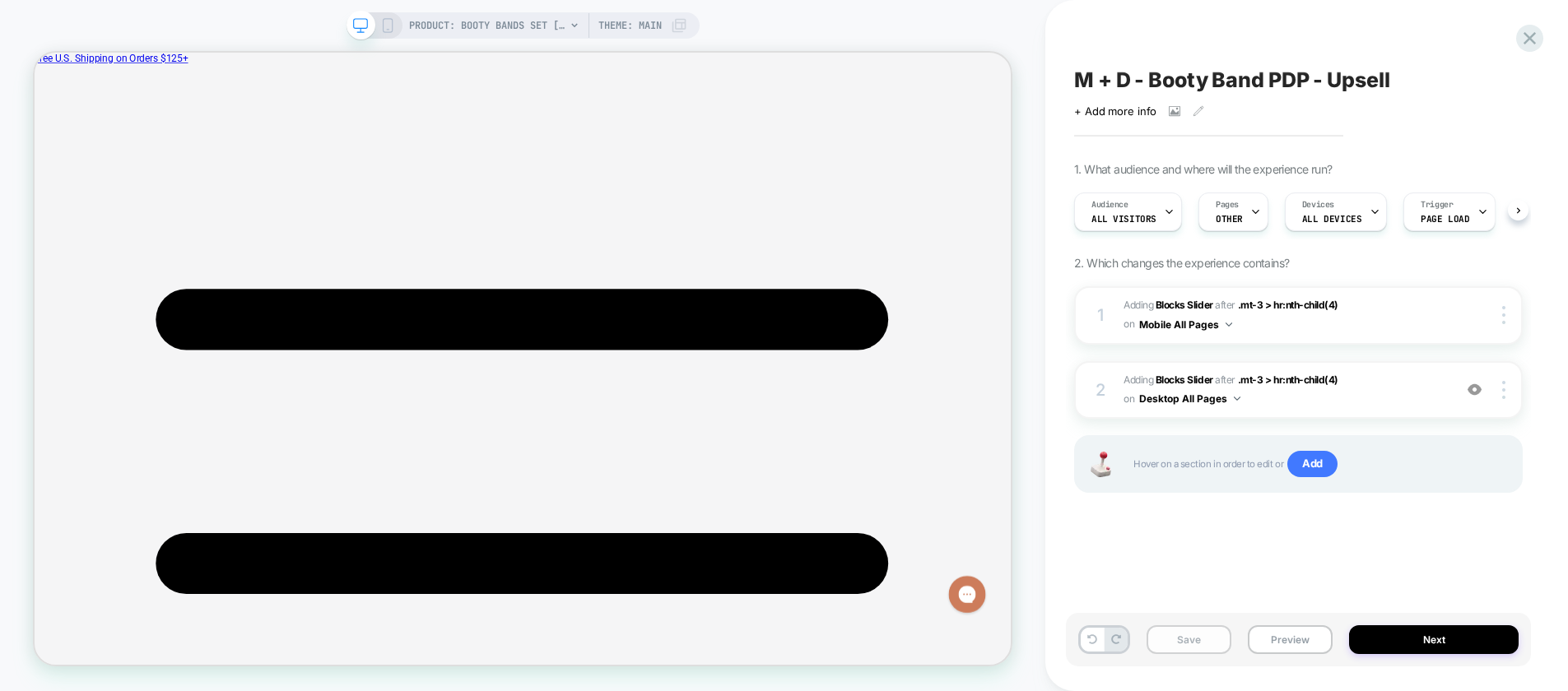
scroll to position [0, 1]
click at [1184, 644] on button "Save" at bounding box center [1188, 640] width 85 height 29
click at [1263, 642] on button "Preview" at bounding box center [1290, 640] width 85 height 29
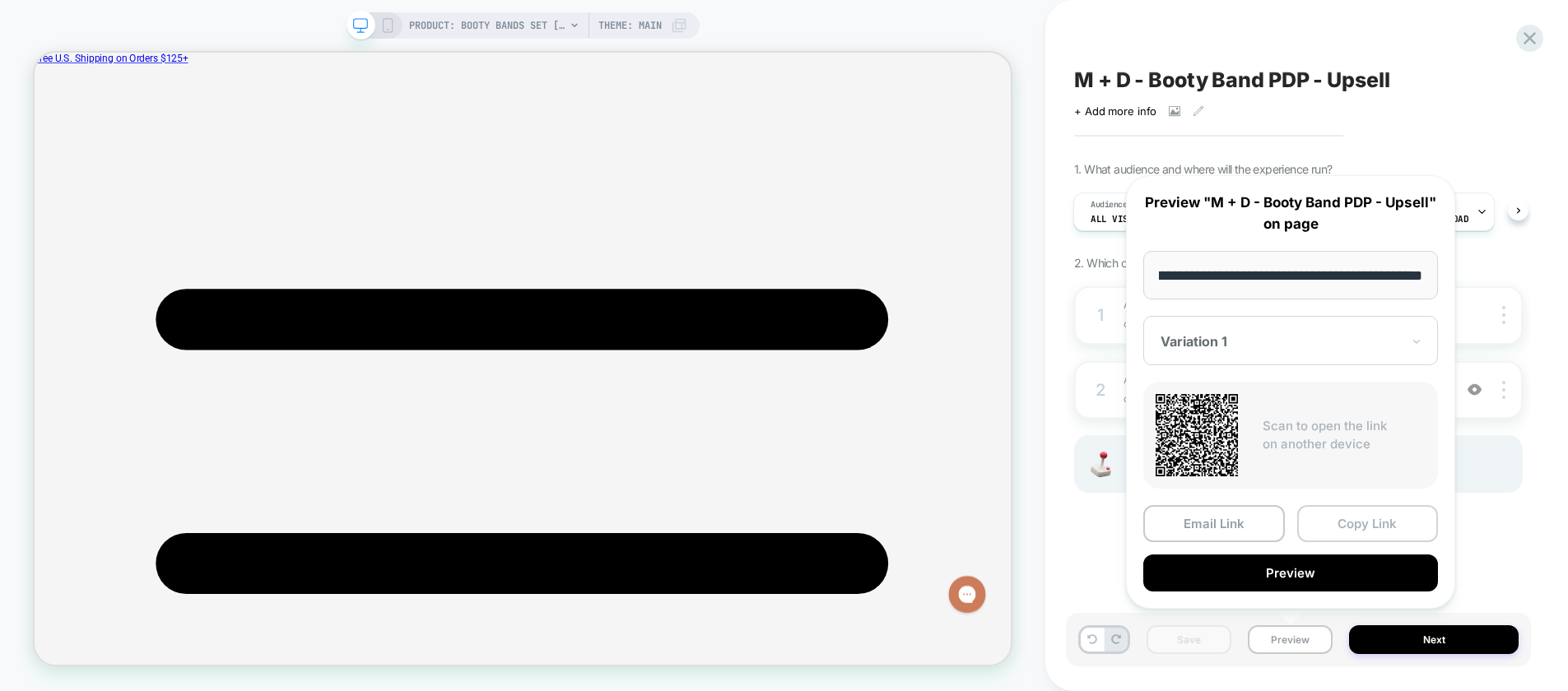
scroll to position [0, 0]
click at [1345, 531] on button "Copy Link" at bounding box center [1368, 524] width 142 height 37
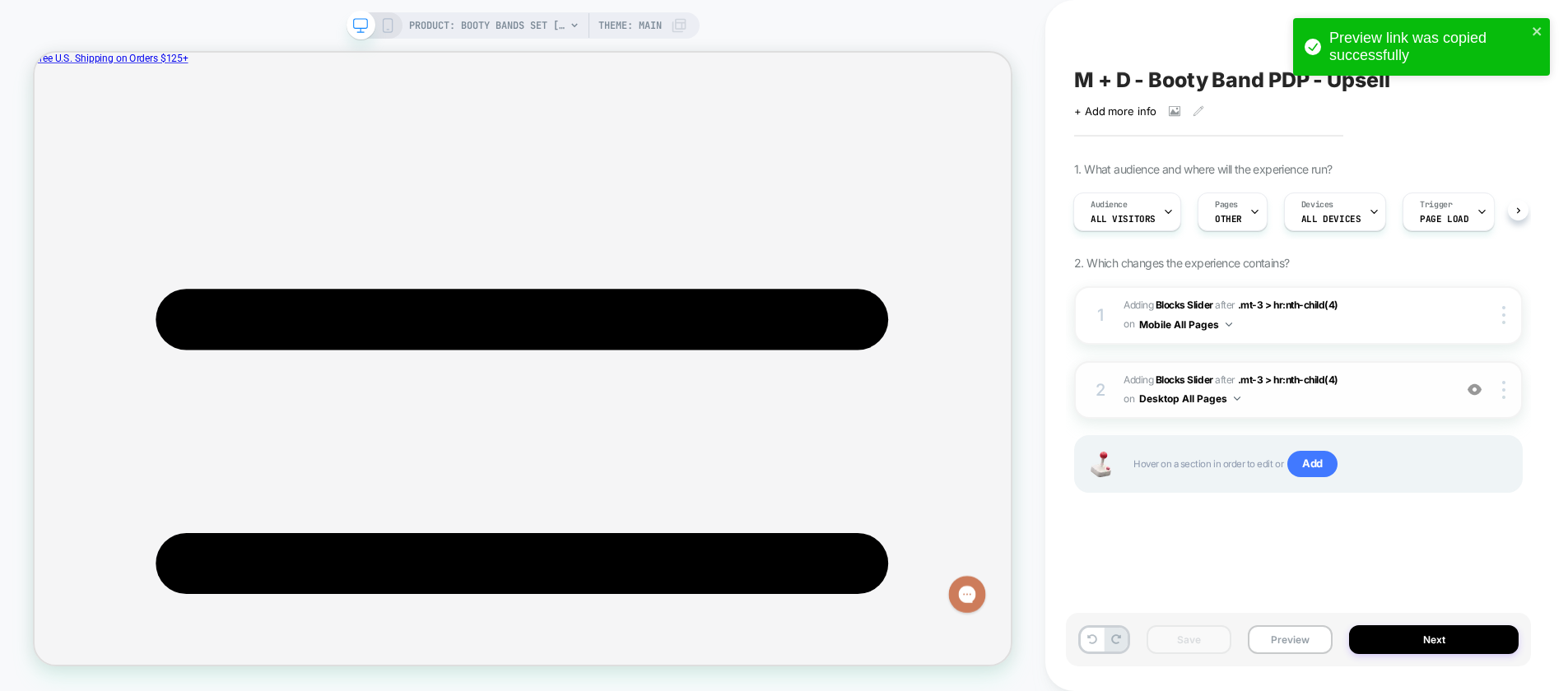
click at [1398, 391] on span "#_loomi_addon_1758815159052 Adding Blocks Slider AFTER .mt-3 > hr:nth-child(4) …" at bounding box center [1284, 389] width 321 height 38
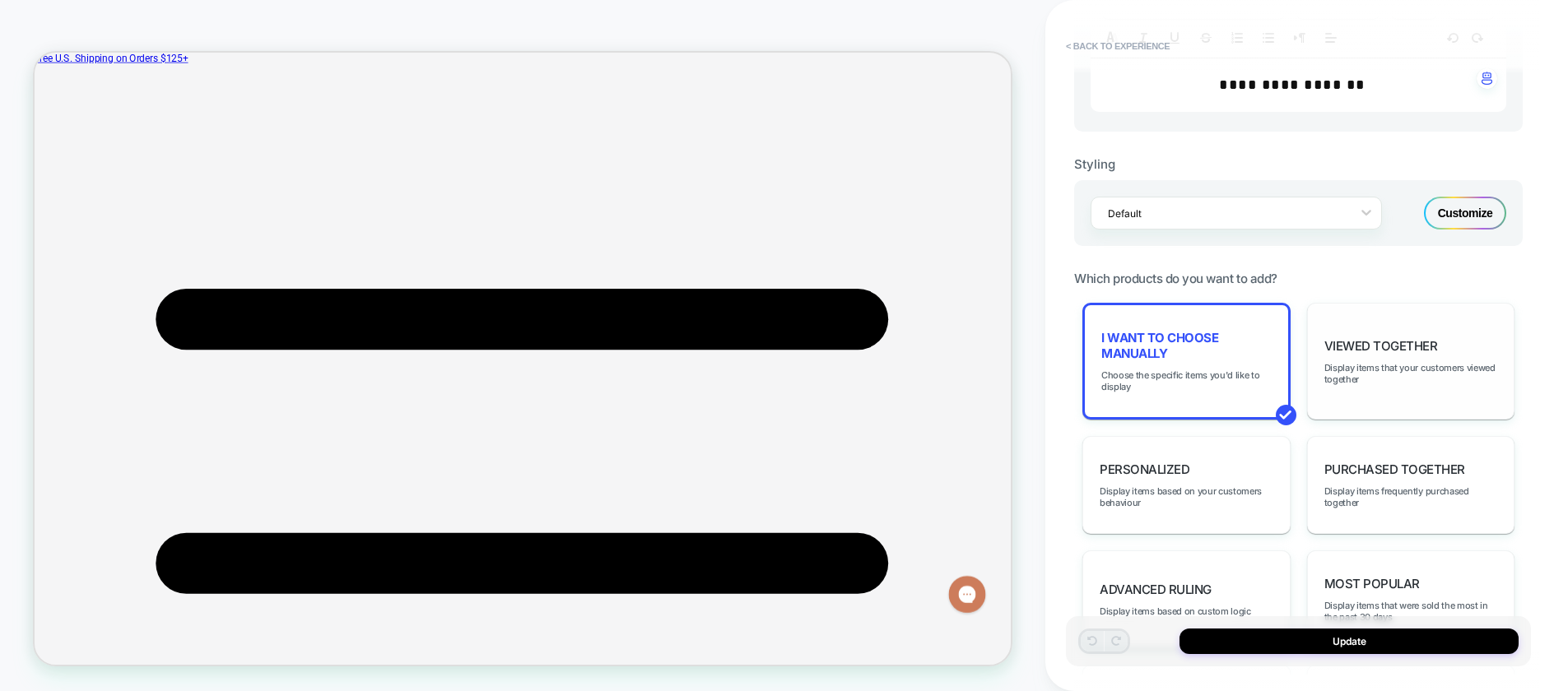
scroll to position [571, 0]
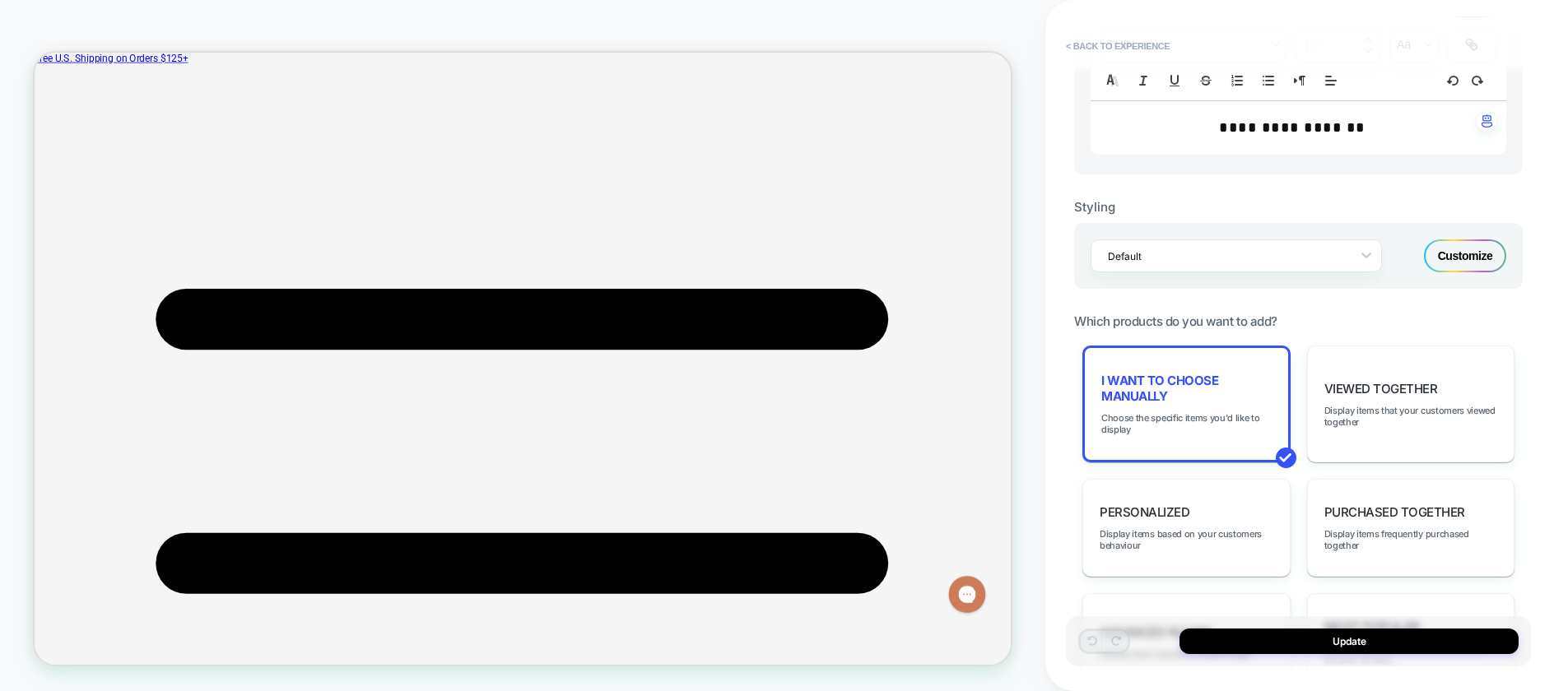
click at [1456, 258] on div "Customize" at bounding box center [1464, 255] width 82 height 33
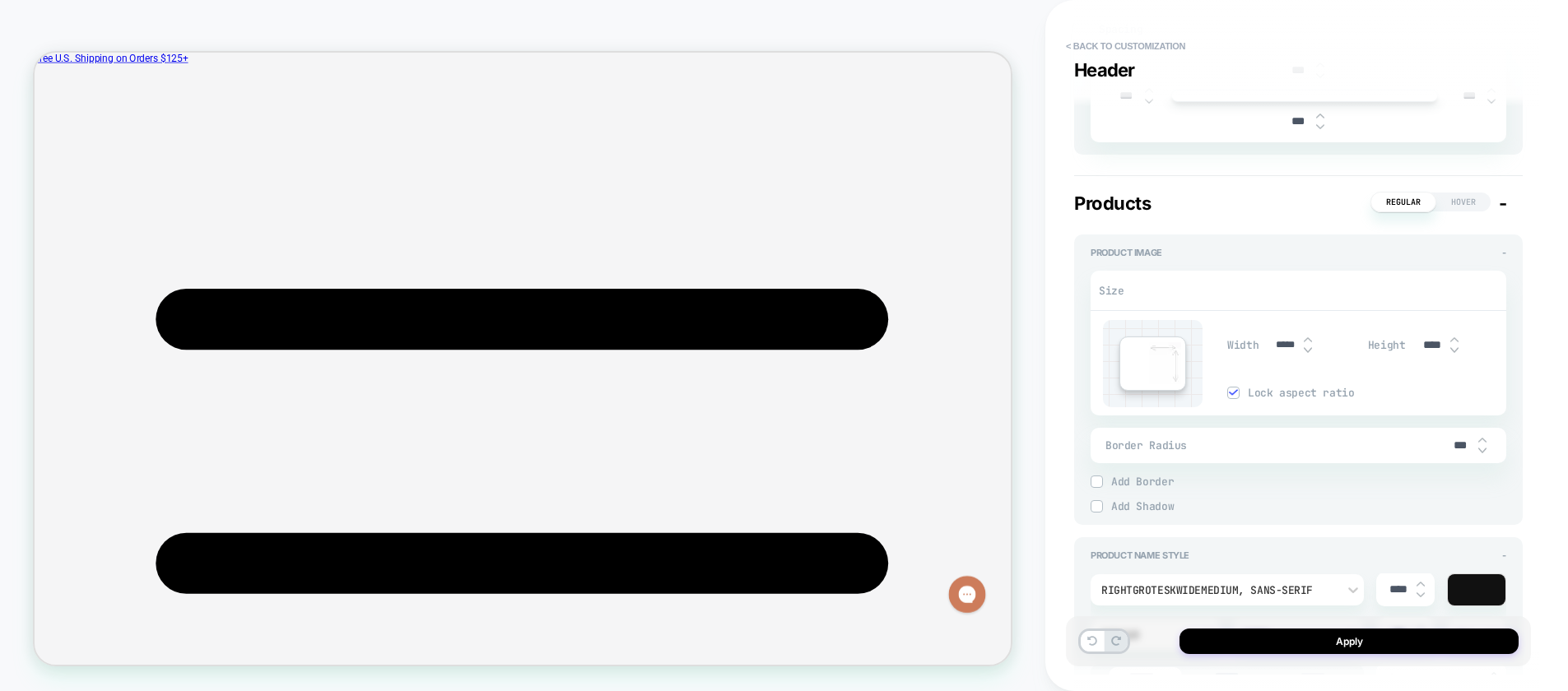
scroll to position [592, 0]
click at [1307, 349] on img at bounding box center [1307, 348] width 8 height 7
type textarea "*"
type input "****"
type textarea "*"
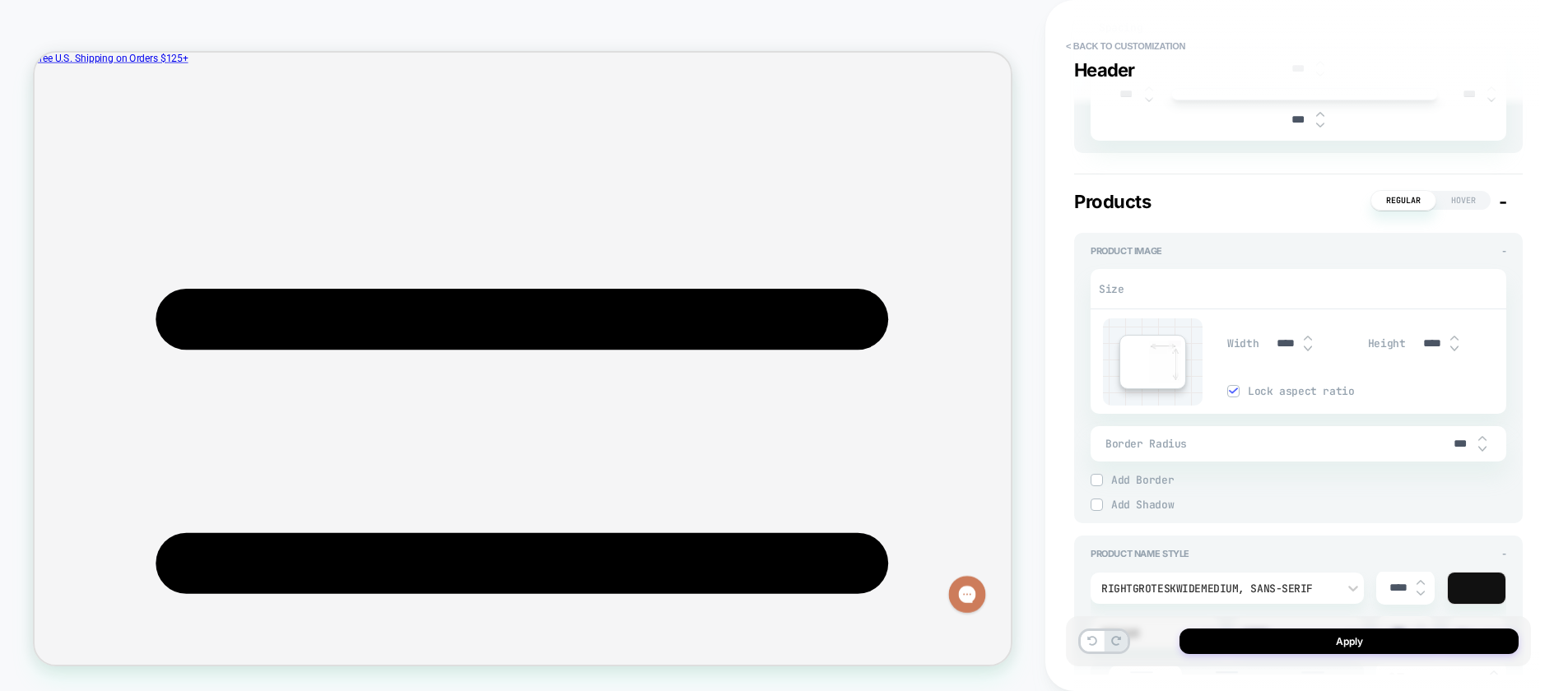
type input "****"
click at [1307, 349] on img at bounding box center [1307, 348] width 8 height 7
type textarea "*"
type input "****"
click at [1307, 349] on img at bounding box center [1307, 348] width 8 height 7
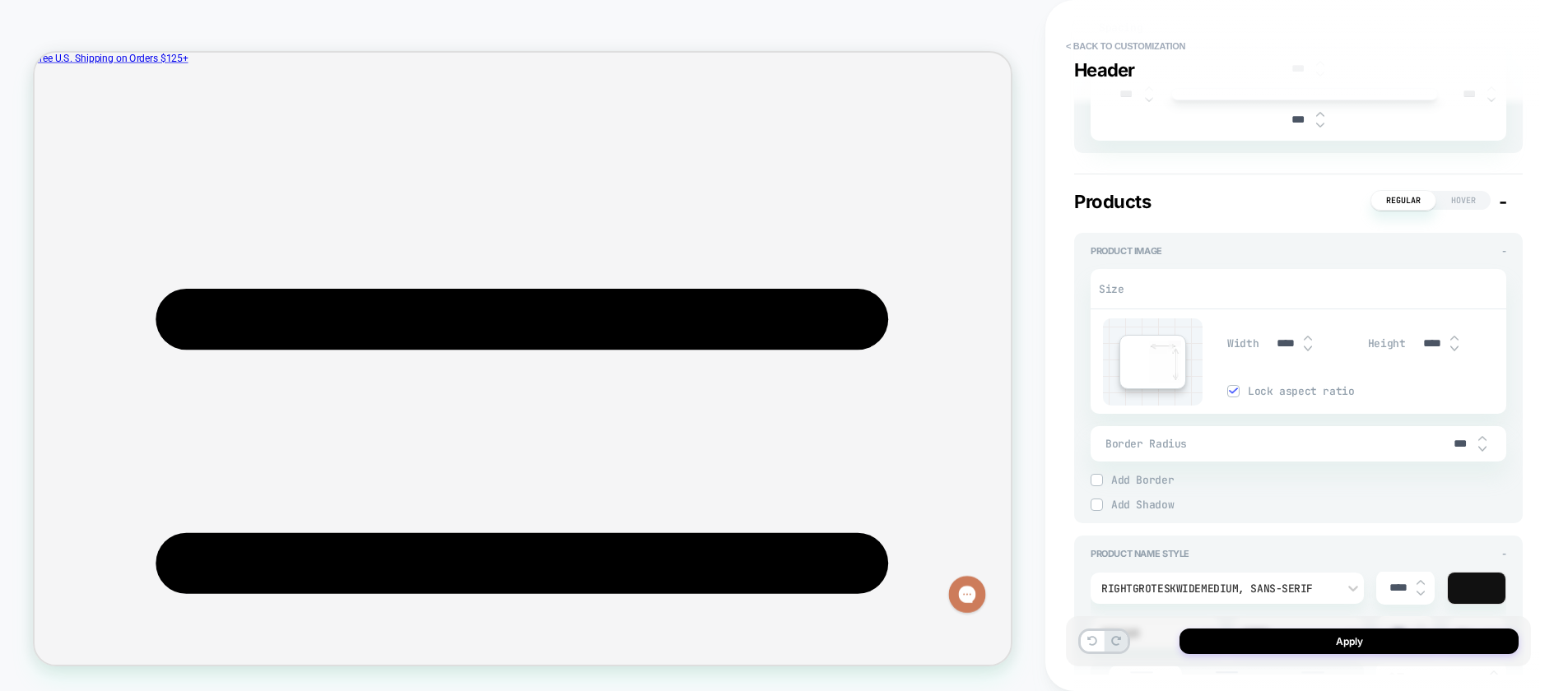
click at [1307, 349] on img at bounding box center [1307, 348] width 8 height 7
type textarea "*"
type input "****"
click at [1307, 349] on img at bounding box center [1307, 348] width 8 height 7
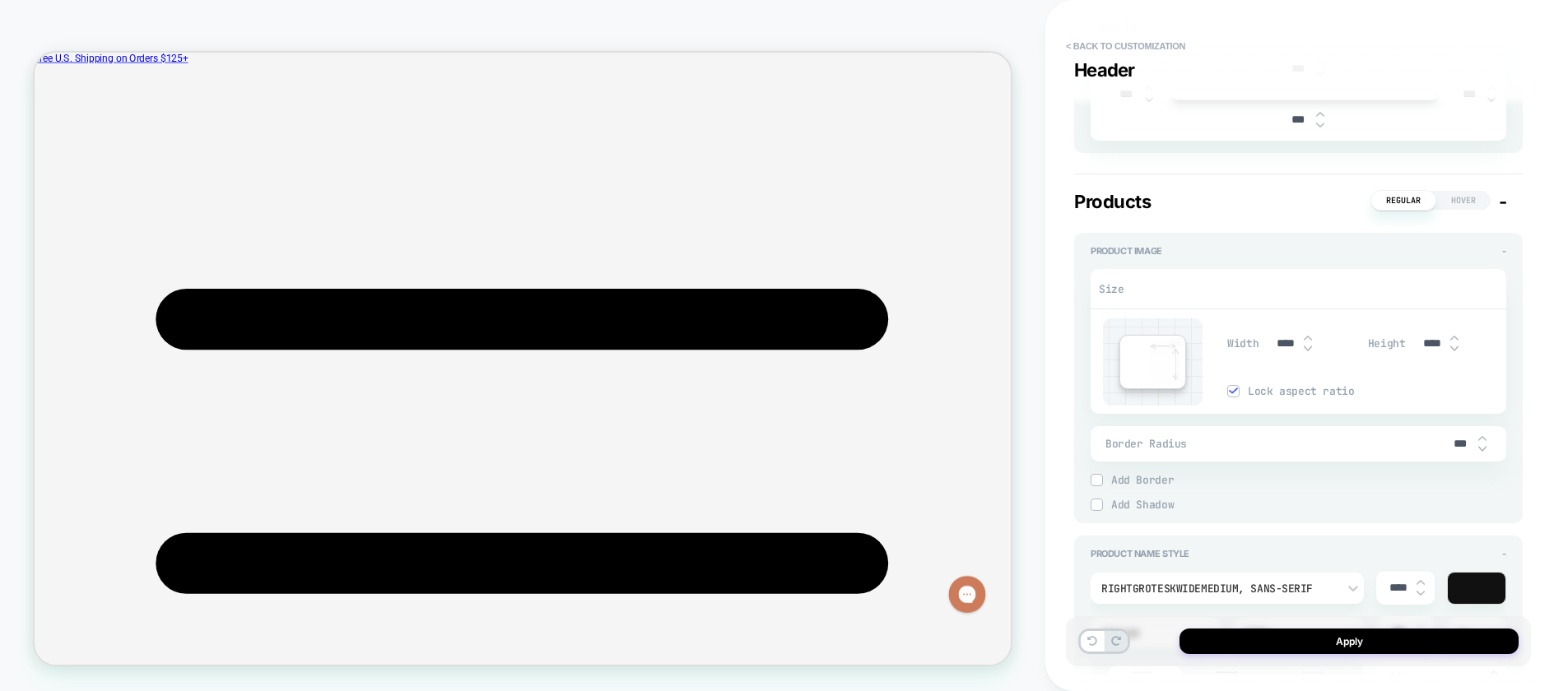
click at [1307, 349] on img at bounding box center [1307, 348] width 8 height 7
type textarea "*"
type input "****"
type textarea "*"
type input "****"
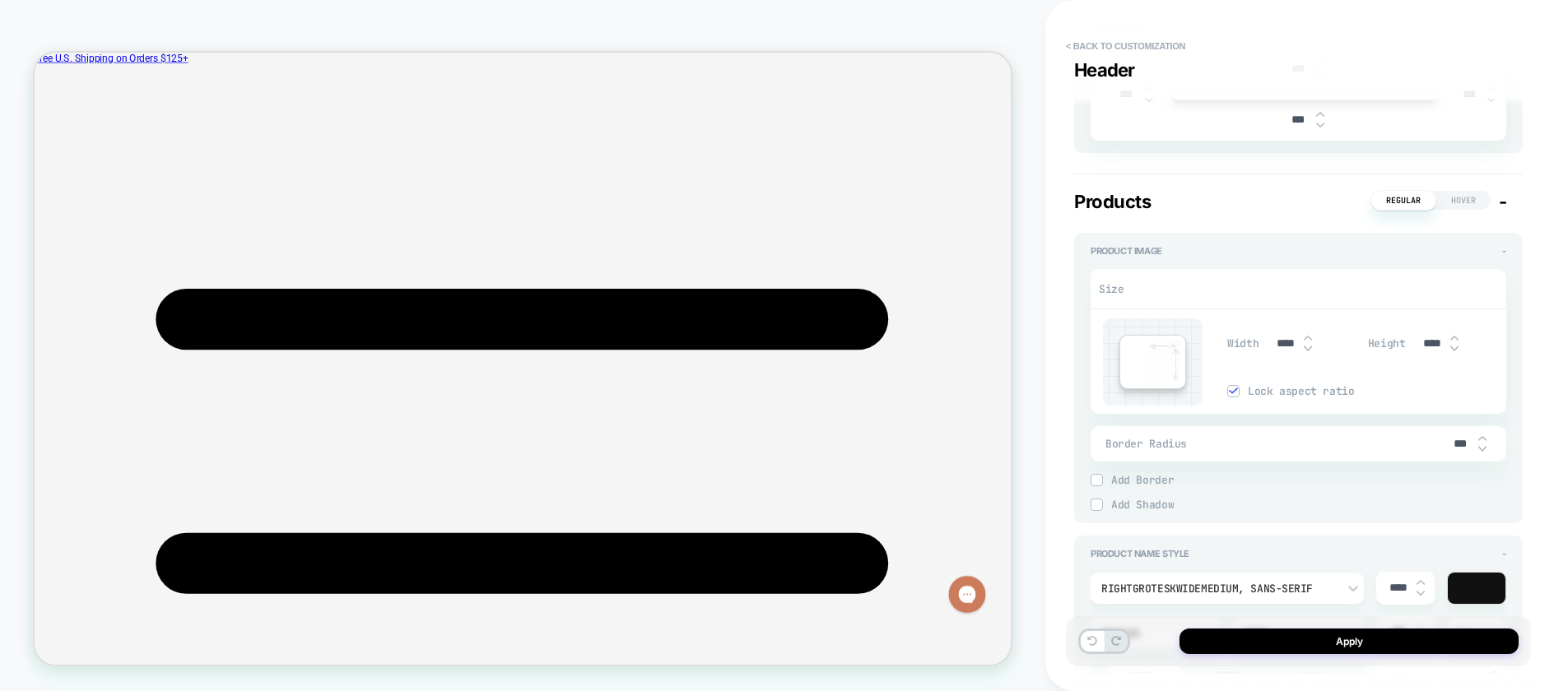
click at [1307, 336] on img at bounding box center [1307, 338] width 8 height 7
type textarea "*"
type input "****"
click at [1307, 336] on img at bounding box center [1307, 338] width 8 height 7
type textarea "*"
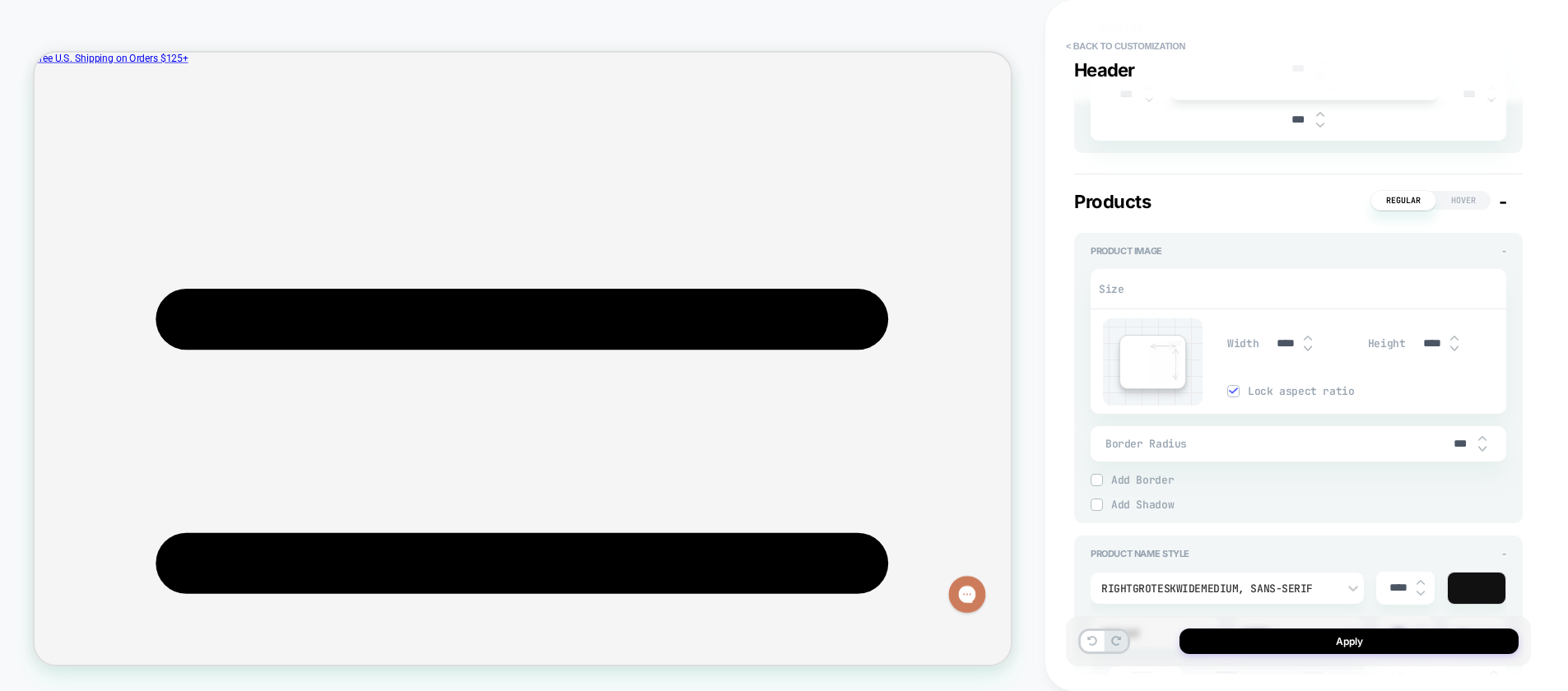
type input "****"
click at [1307, 336] on img at bounding box center [1307, 338] width 8 height 7
type textarea "*"
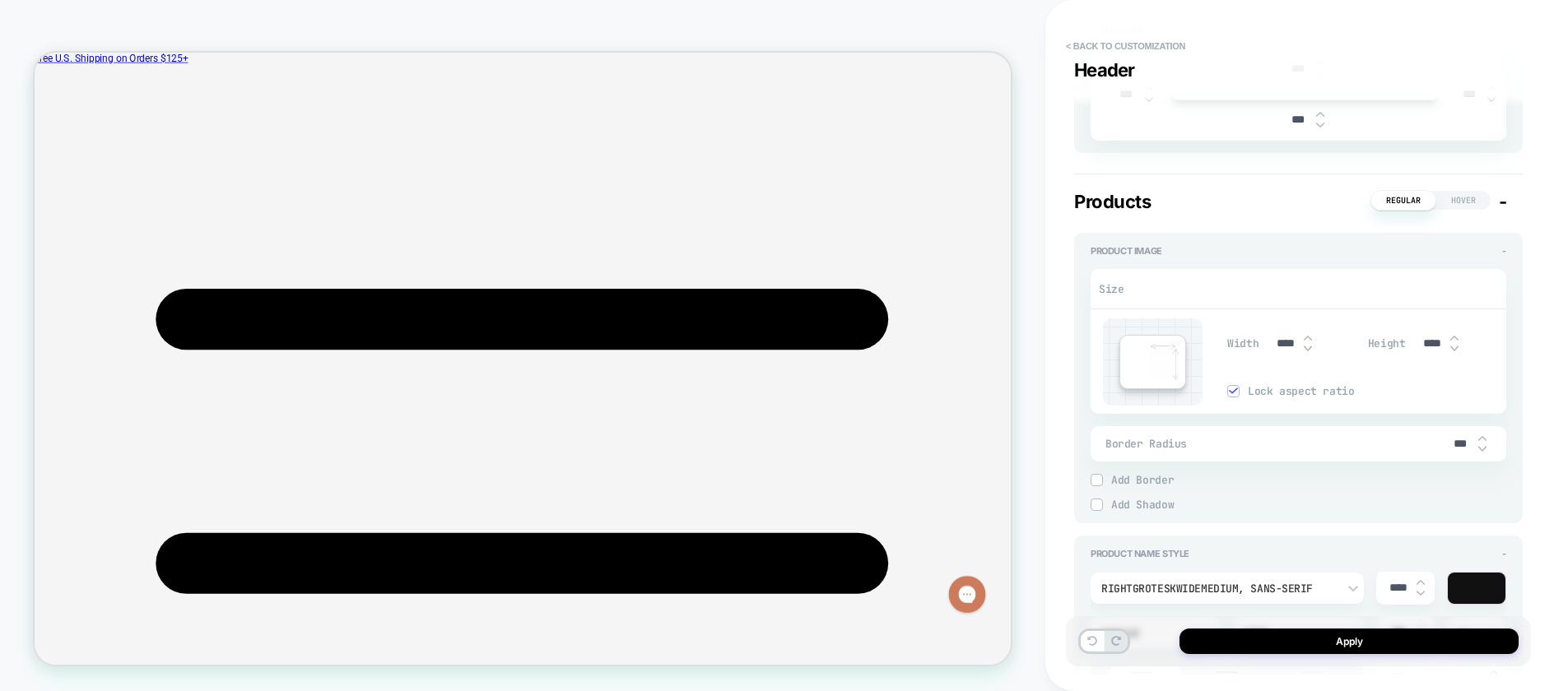
type input "****"
click at [1307, 336] on img at bounding box center [1307, 338] width 8 height 7
type textarea "*"
type input "****"
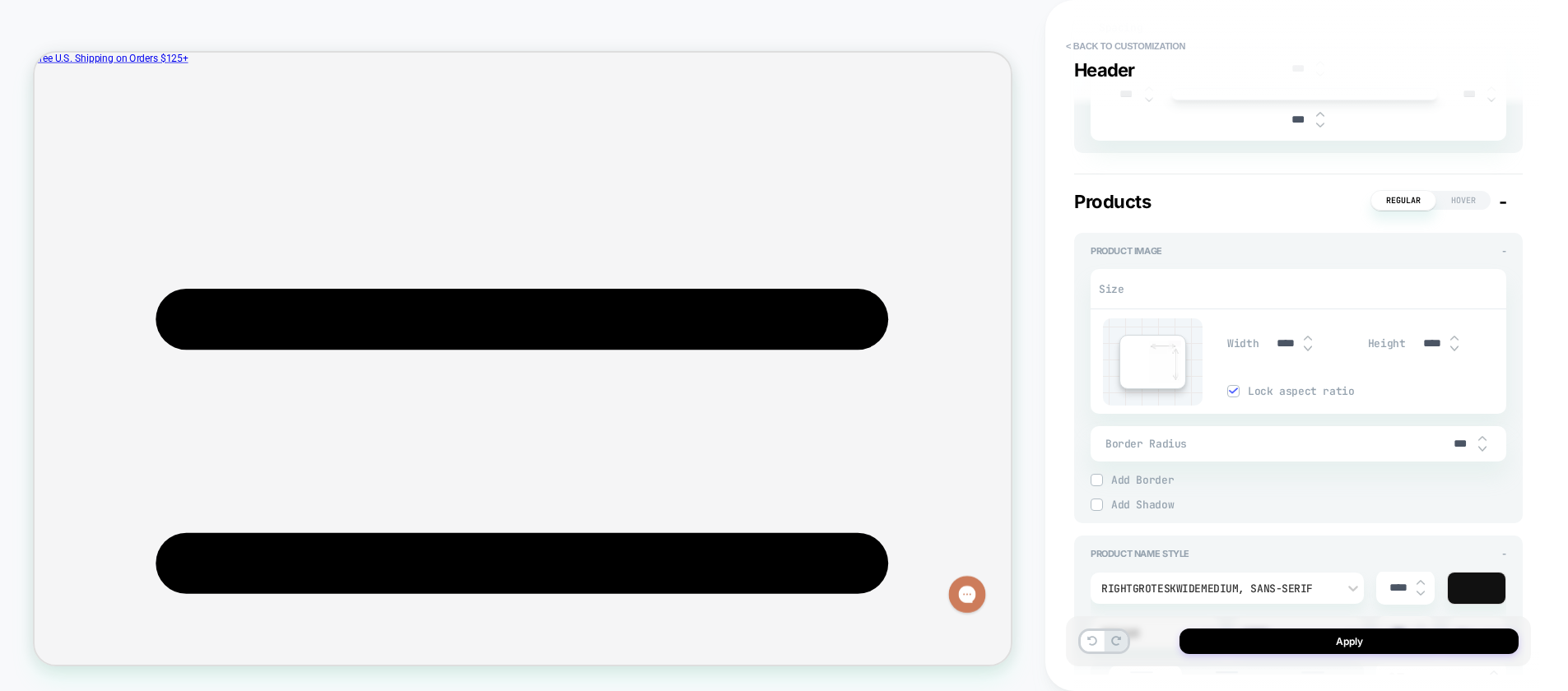
type textarea "*"
type input "****"
click at [1307, 336] on img at bounding box center [1307, 338] width 8 height 7
type textarea "*"
type input "*****"
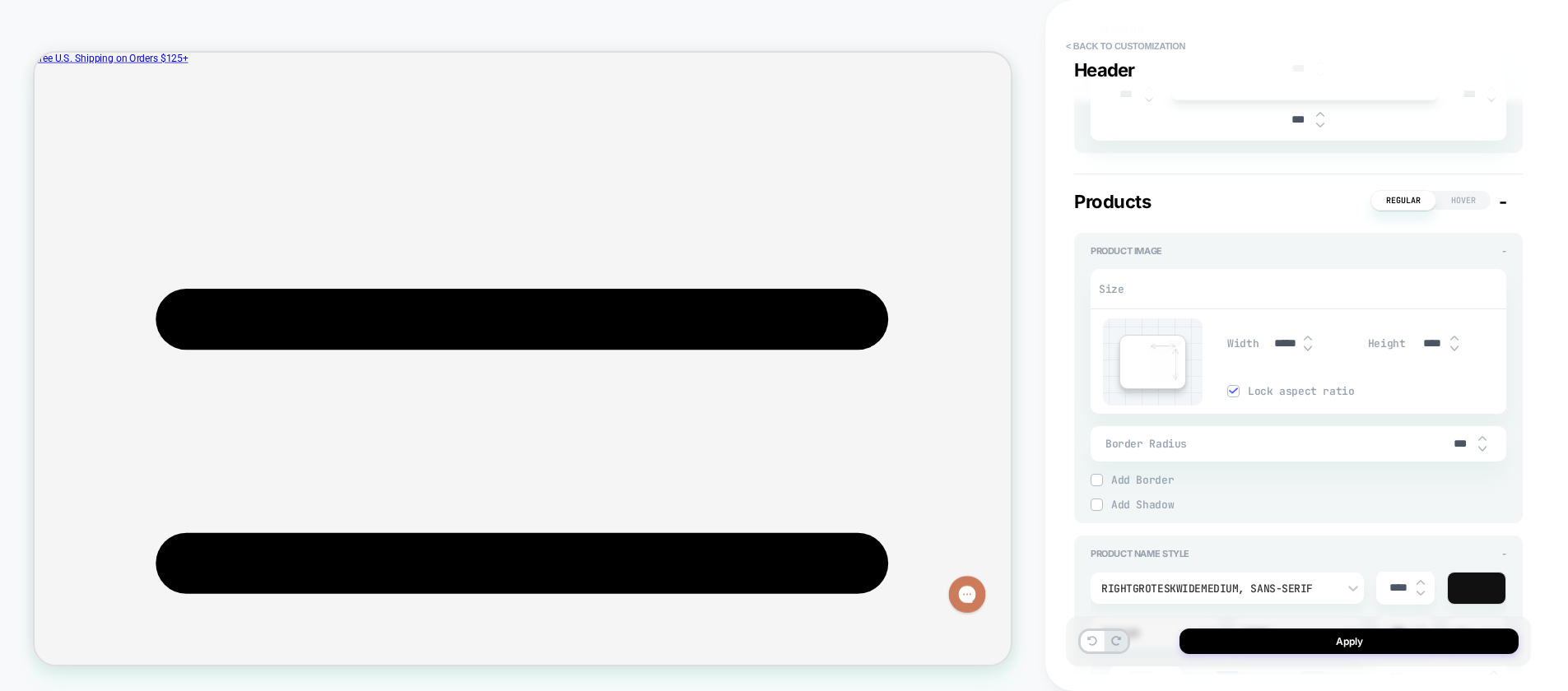
click at [1307, 336] on img at bounding box center [1307, 338] width 8 height 7
type textarea "*"
type input "*****"
type input "****"
type textarea "*"
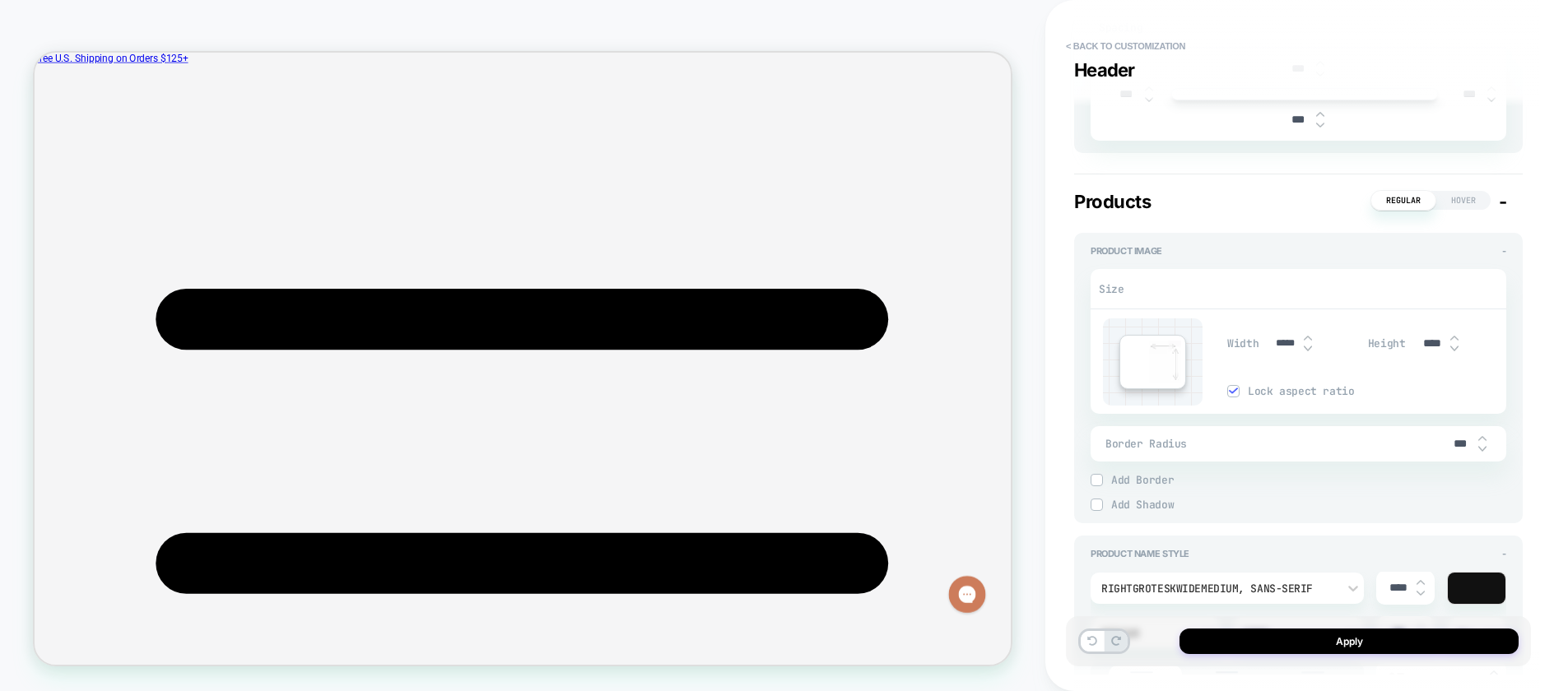
type input "****"
click at [1307, 336] on img at bounding box center [1307, 338] width 8 height 7
type textarea "*"
type input "*****"
click at [1307, 336] on img at bounding box center [1307, 338] width 8 height 7
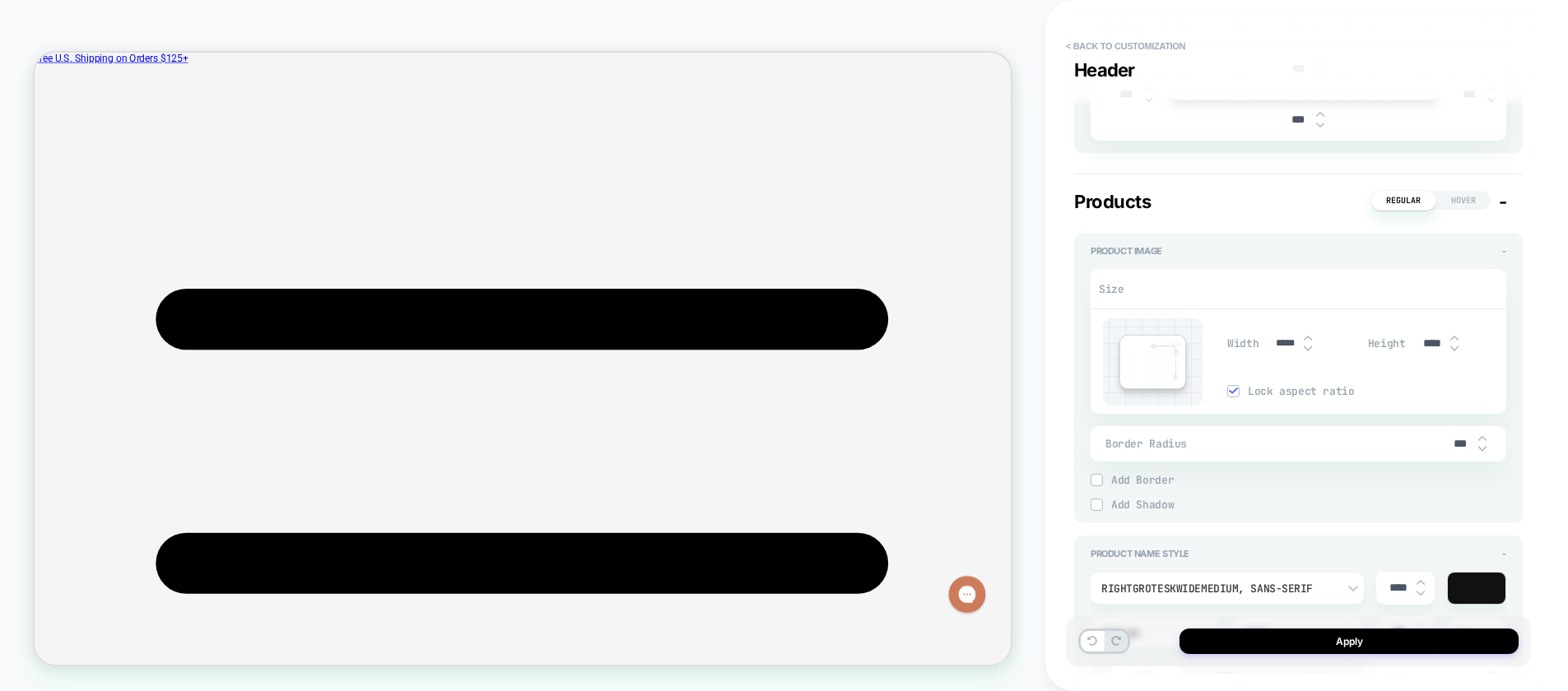
type textarea "*"
type input "*****"
type input "****"
click at [1307, 336] on img at bounding box center [1307, 338] width 8 height 7
type textarea "*"
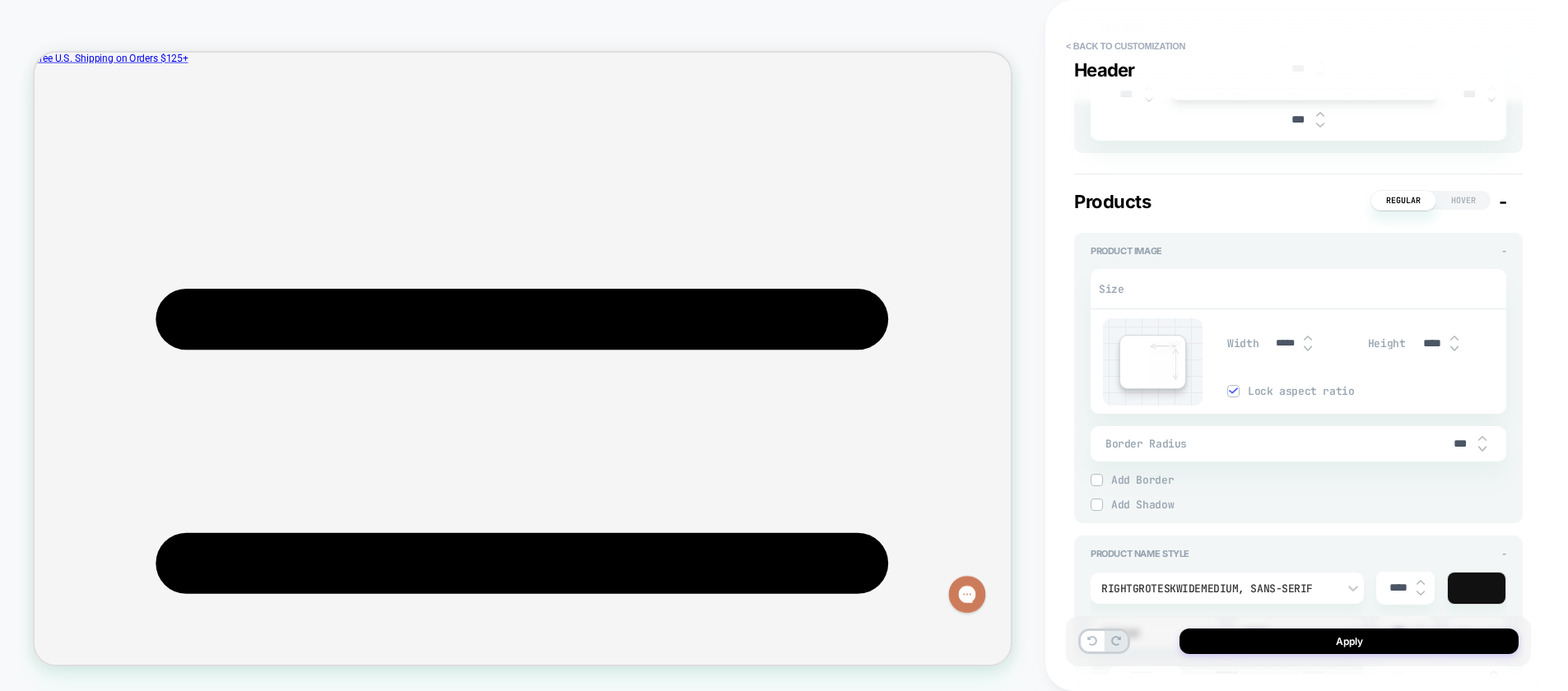
type input "*****"
type textarea "*"
type input "****"
click at [1306, 335] on img at bounding box center [1307, 338] width 8 height 7
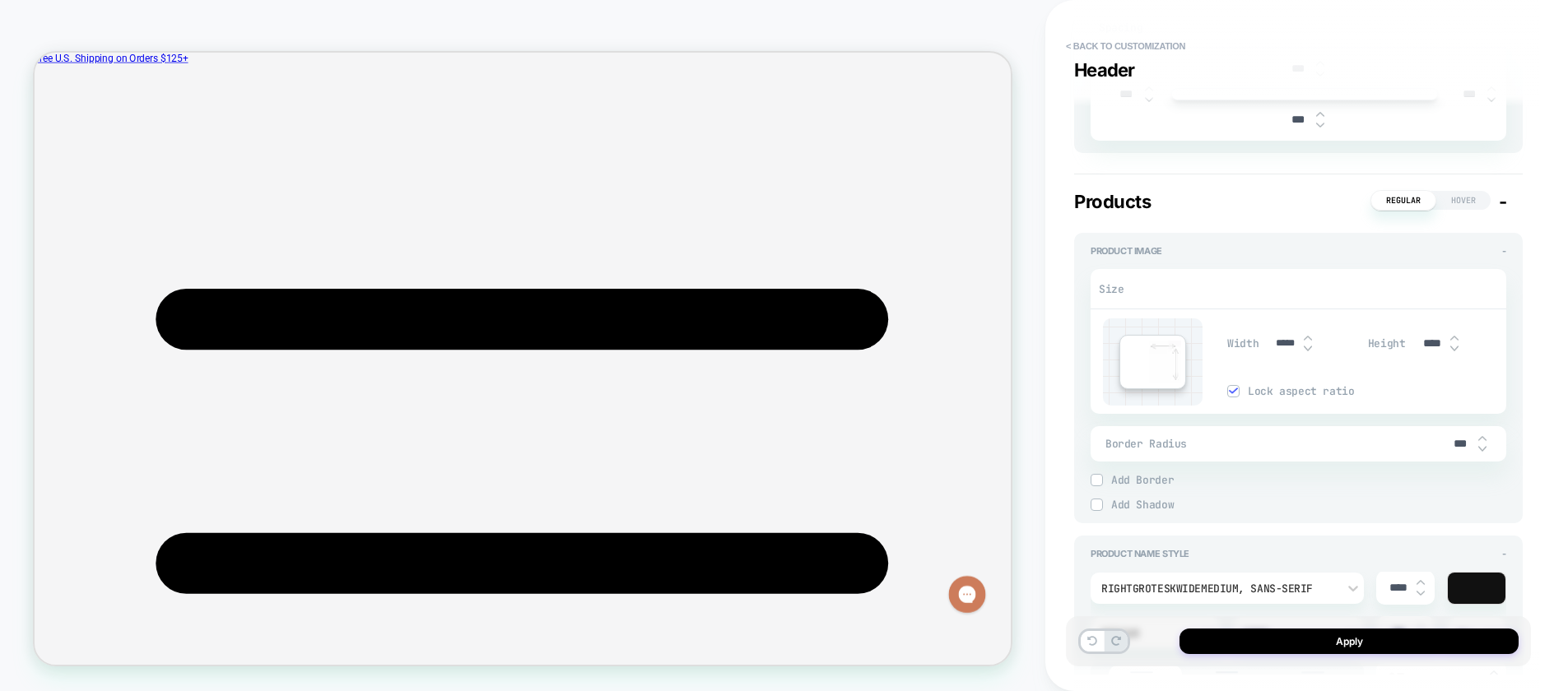
type textarea "*"
type input "*****"
click at [1306, 335] on img at bounding box center [1307, 338] width 8 height 7
type textarea "*"
type input "*****"
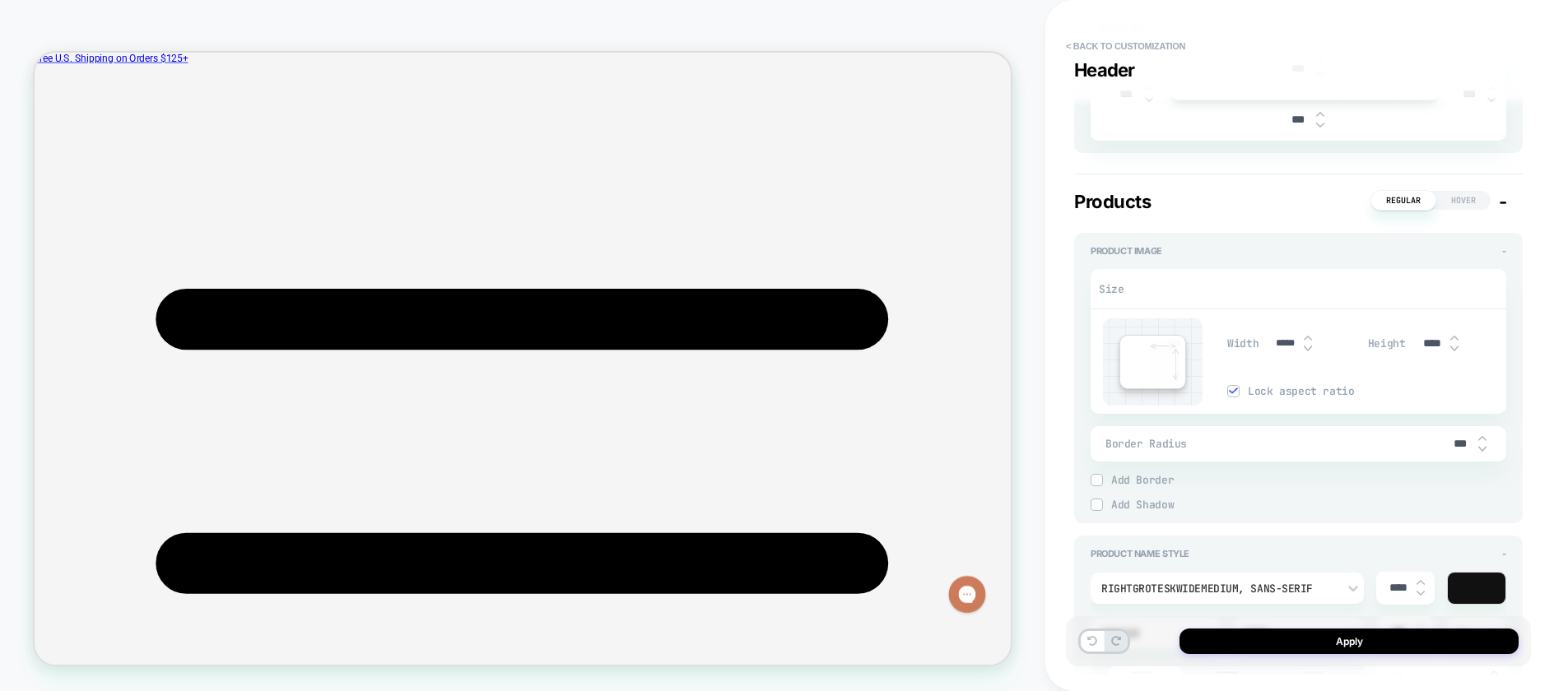
type input "****"
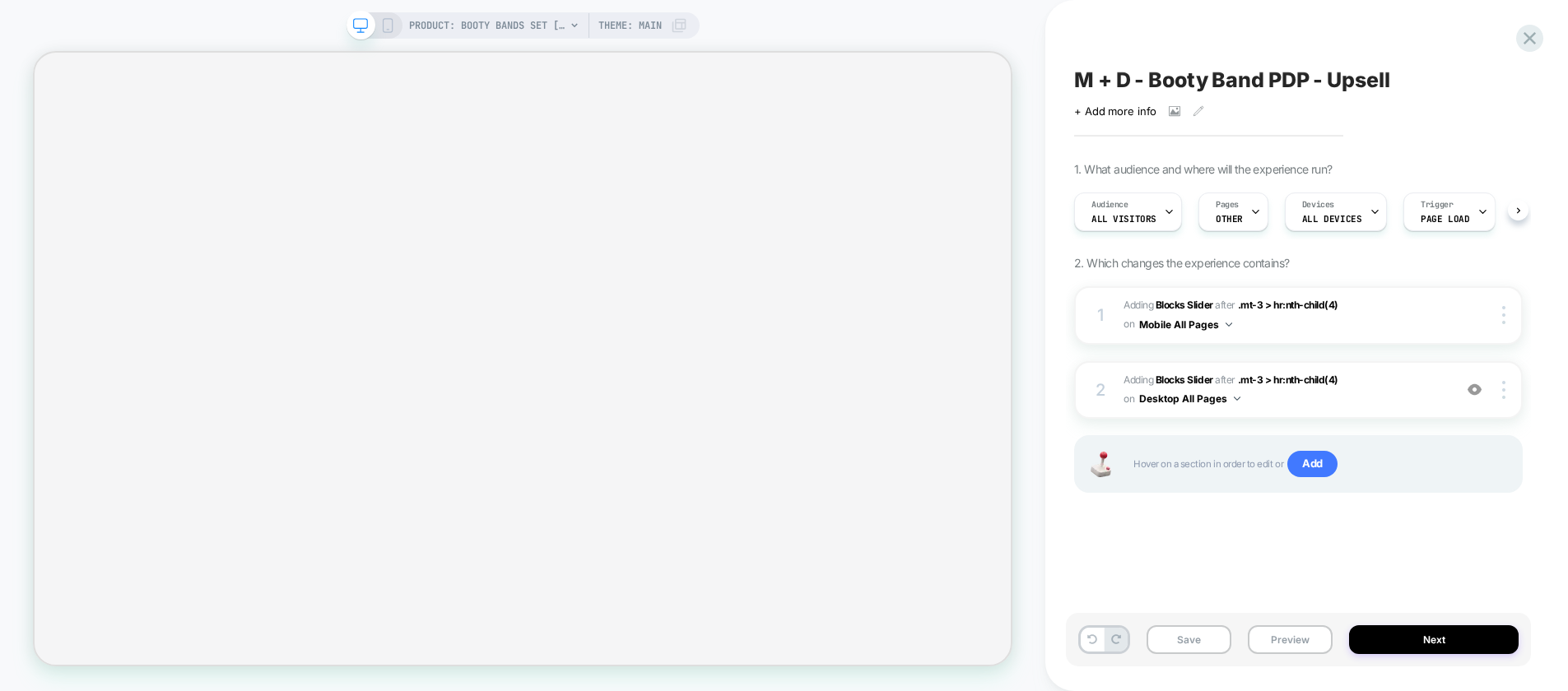
scroll to position [0, 1]
click at [1391, 403] on span "#_loomi_addon_1758815159052 Adding Blocks Slider AFTER .mt-3 > hr:nth-child(4) …" at bounding box center [1284, 389] width 321 height 38
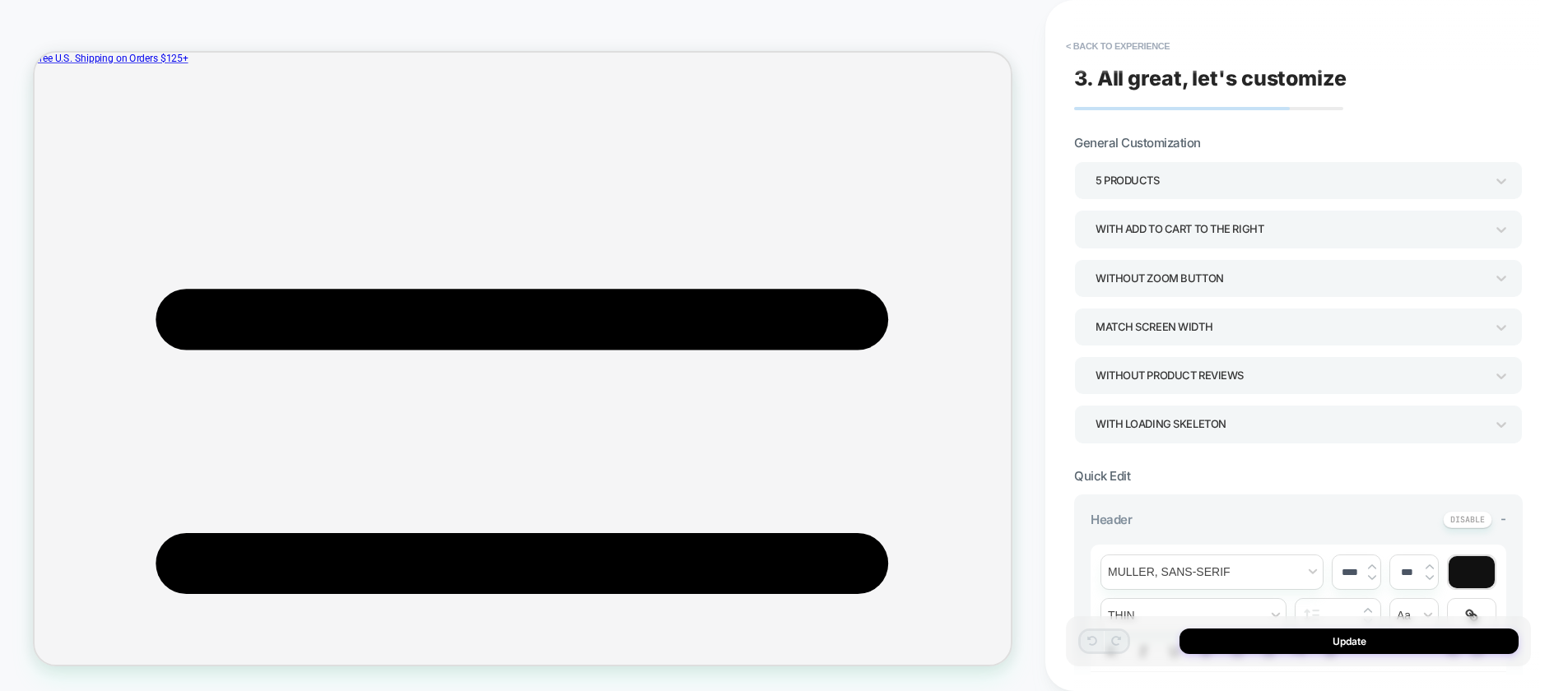
scroll to position [329, 0]
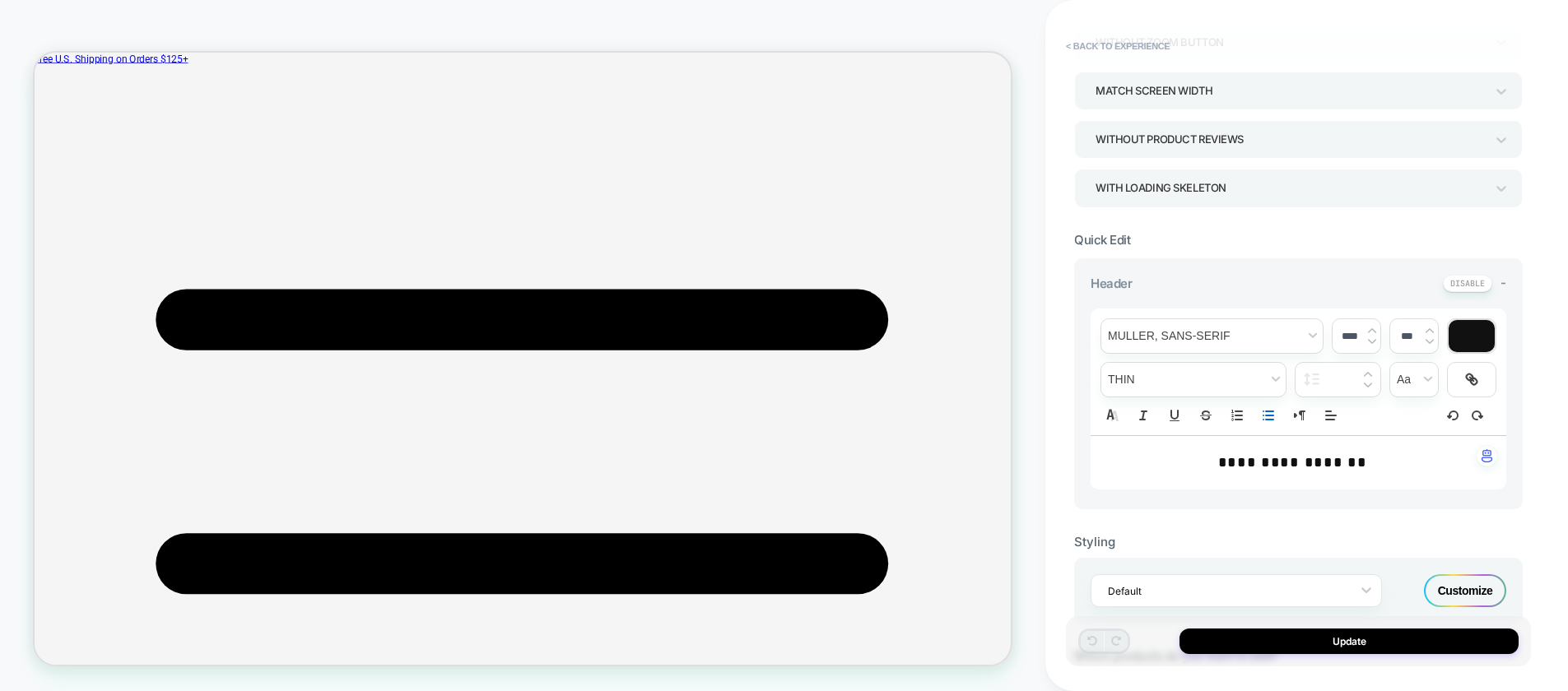
click at [1267, 421] on icon "Bullet list" at bounding box center [1268, 416] width 15 height 15
type input "****"
type input "*****"
click at [1136, 48] on button "< Back to experience" at bounding box center [1117, 46] width 120 height 26
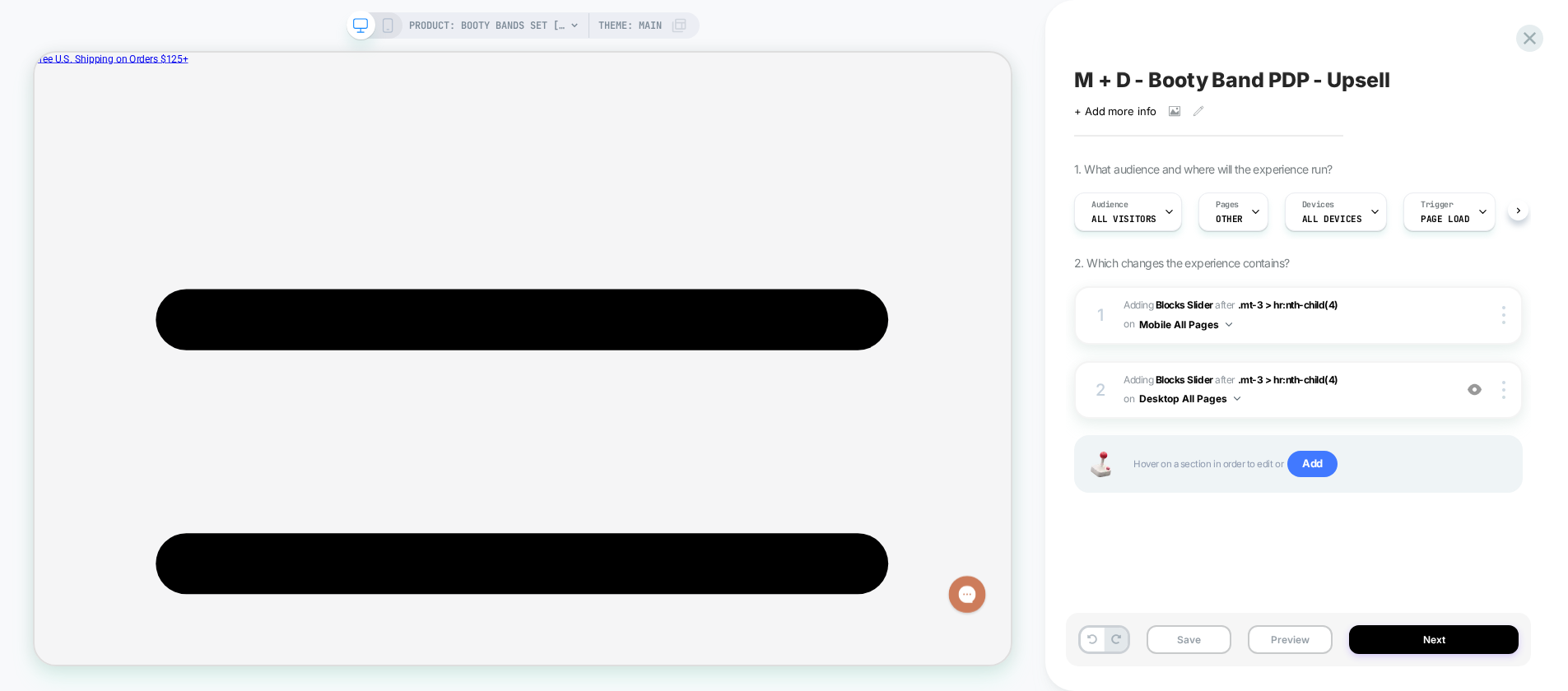
scroll to position [0, 1]
click at [1092, 636] on icon at bounding box center [1092, 639] width 10 height 10
click at [1422, 384] on span "#_loomi_addon_1758815159052 Adding Blocks Slider AFTER .mt-3 > hr:nth-child(4) …" at bounding box center [1284, 389] width 321 height 38
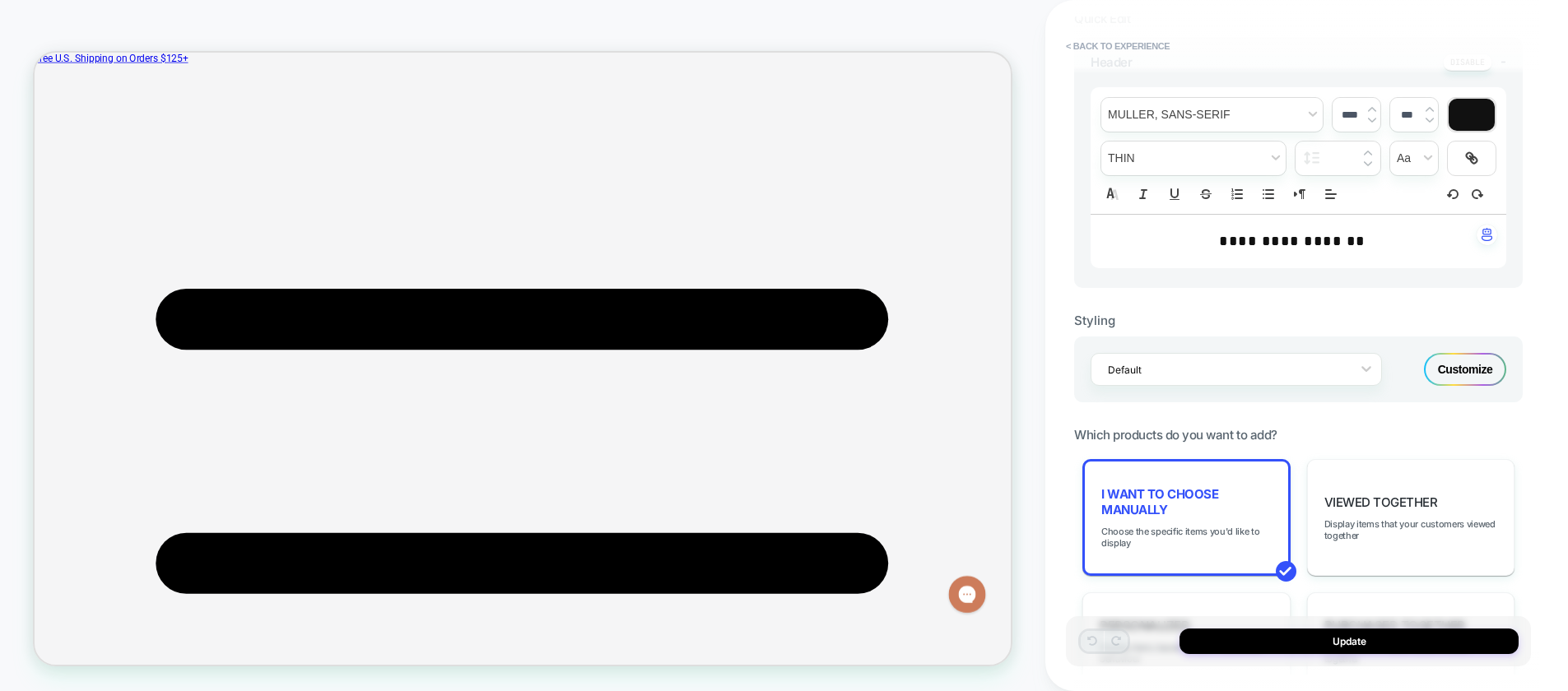
scroll to position [452, 0]
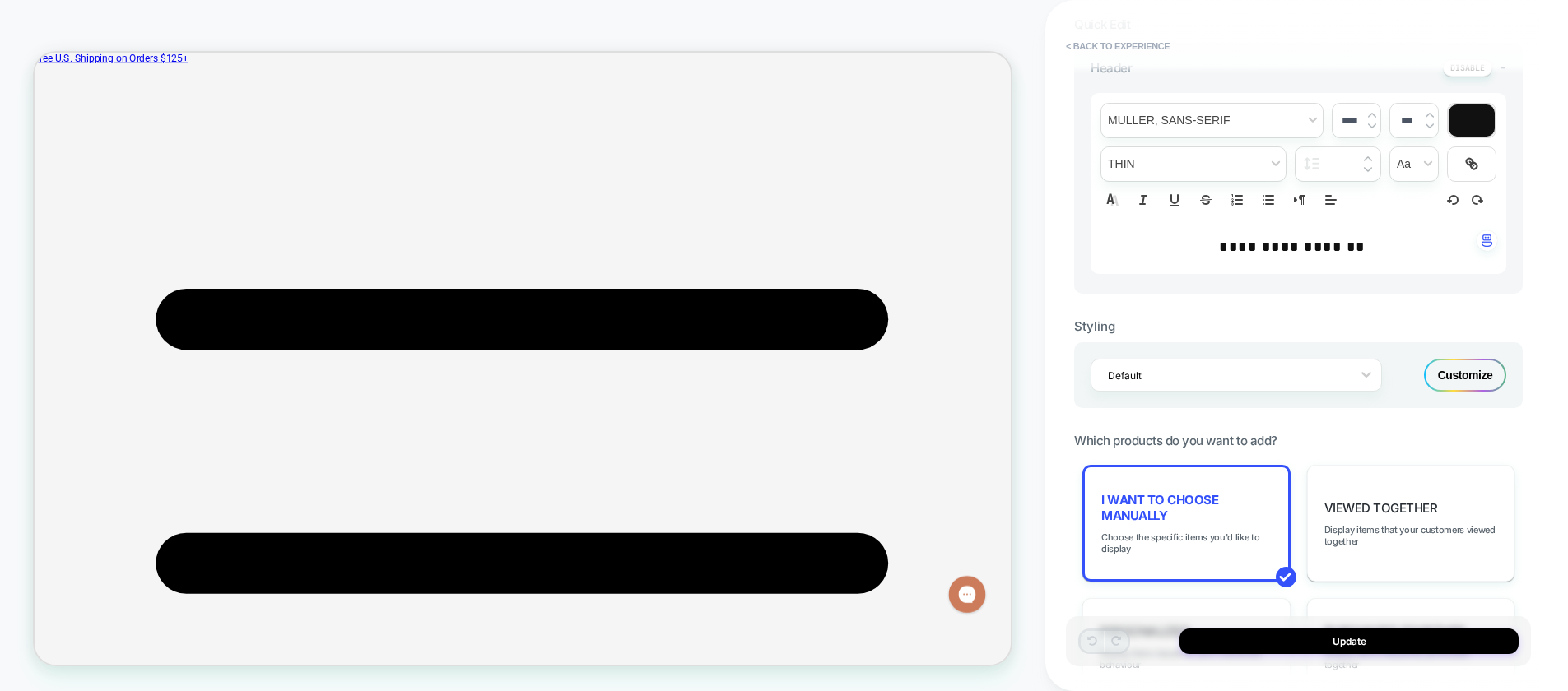
click at [1461, 372] on div "Customize" at bounding box center [1464, 374] width 82 height 33
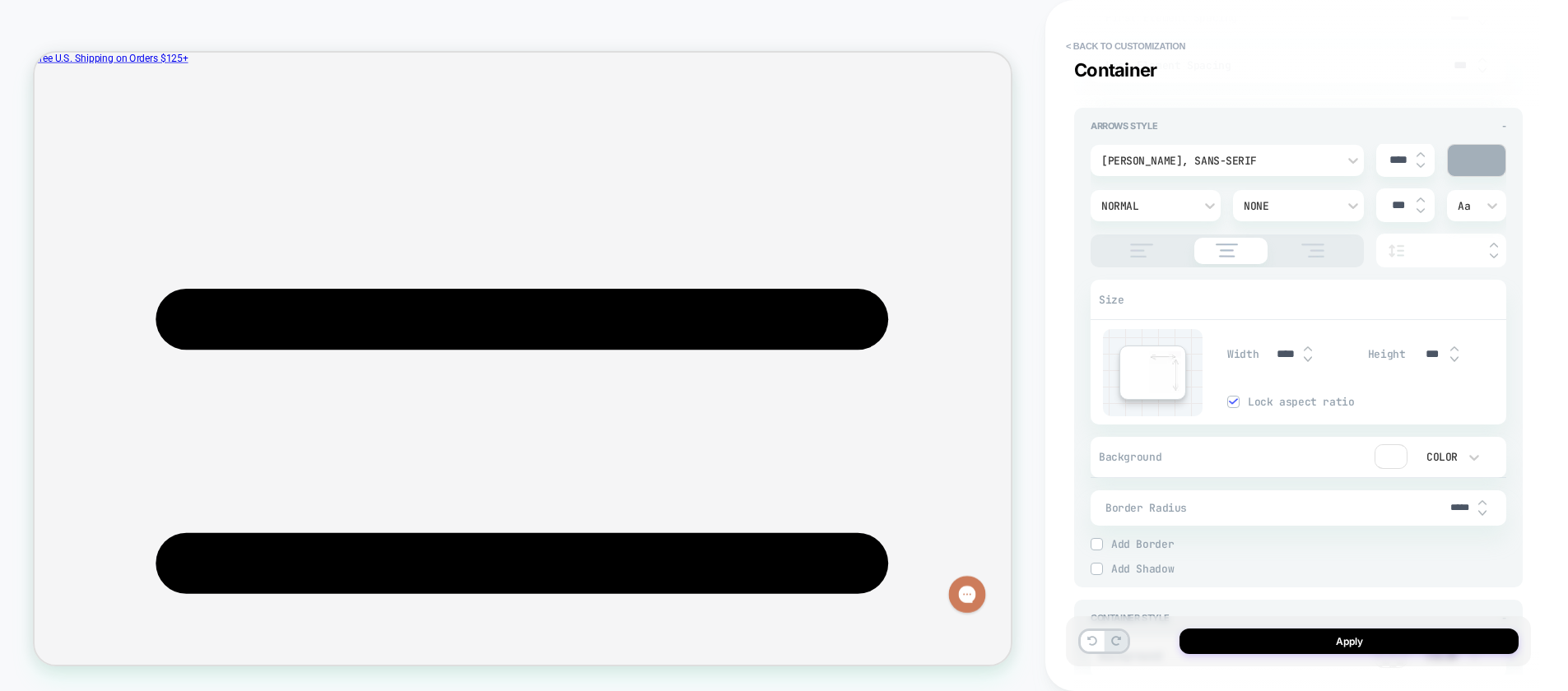
scroll to position [3262, 0]
click at [1417, 197] on img at bounding box center [1420, 199] width 8 height 7
type textarea "*"
type input "*****"
click at [1291, 168] on div "[PERSON_NAME], sans-serif" at bounding box center [1226, 159] width 274 height 31
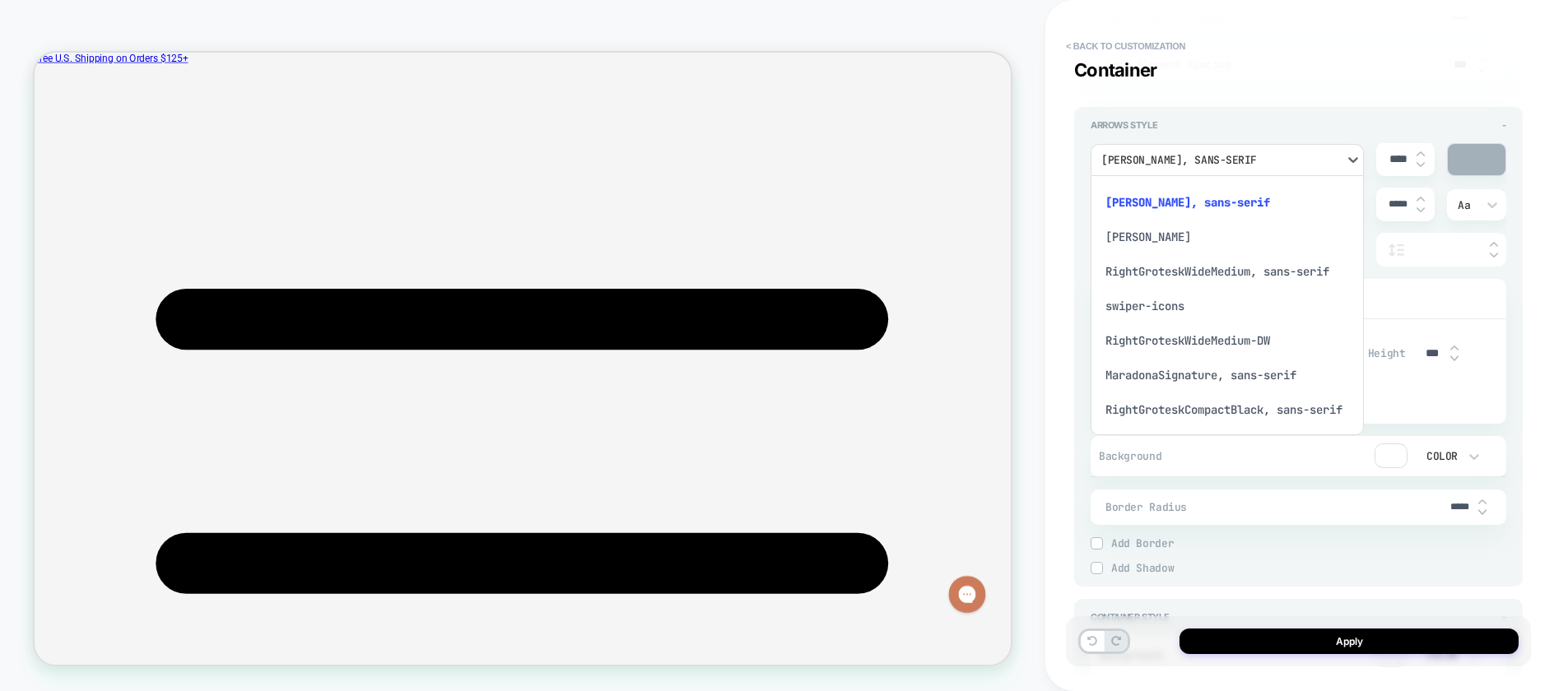
click at [1136, 280] on div "RightGroteskWideMedium, sans-serif" at bounding box center [1227, 271] width 260 height 35
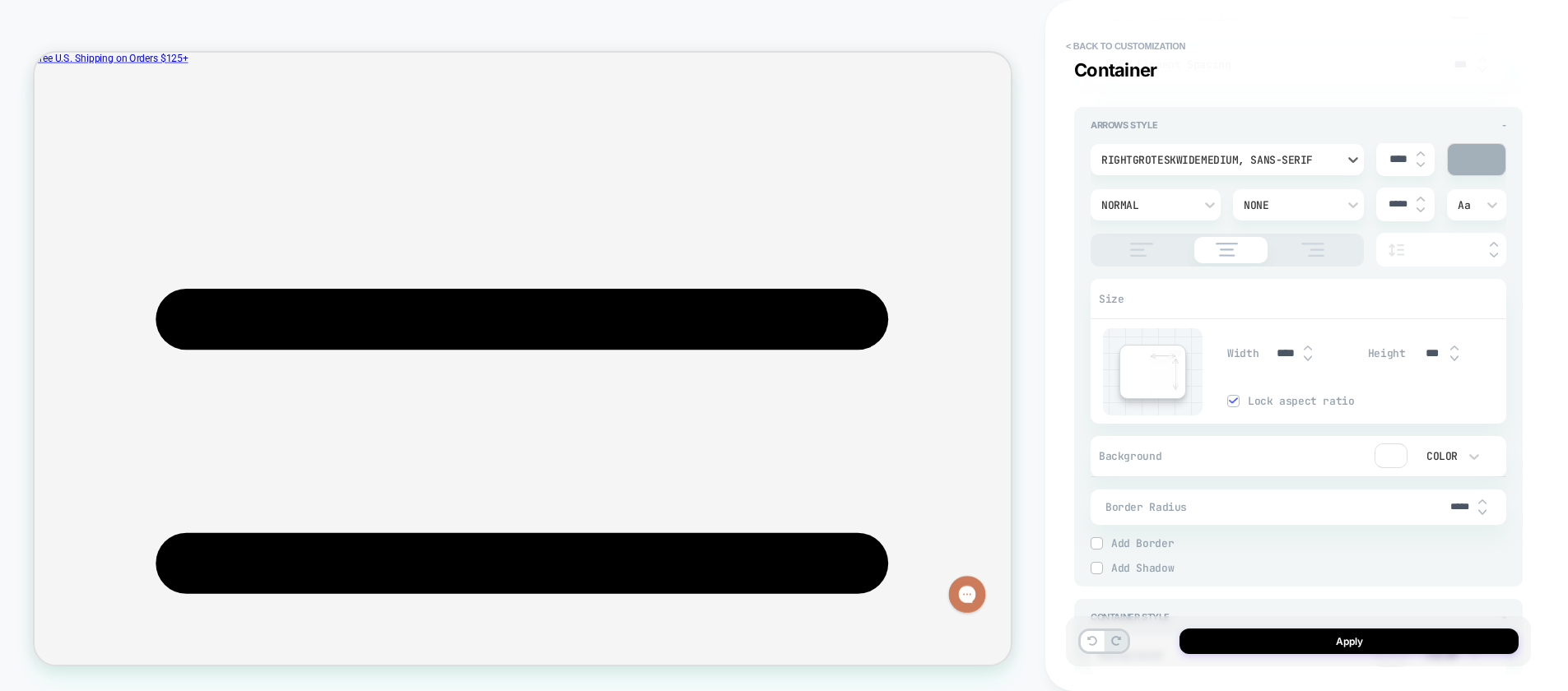
click at [1123, 201] on div "Normal" at bounding box center [1147, 204] width 92 height 14
click at [1117, 453] on div "Bold" at bounding box center [1155, 455] width 117 height 35
click at [1466, 167] on div at bounding box center [1476, 159] width 58 height 31
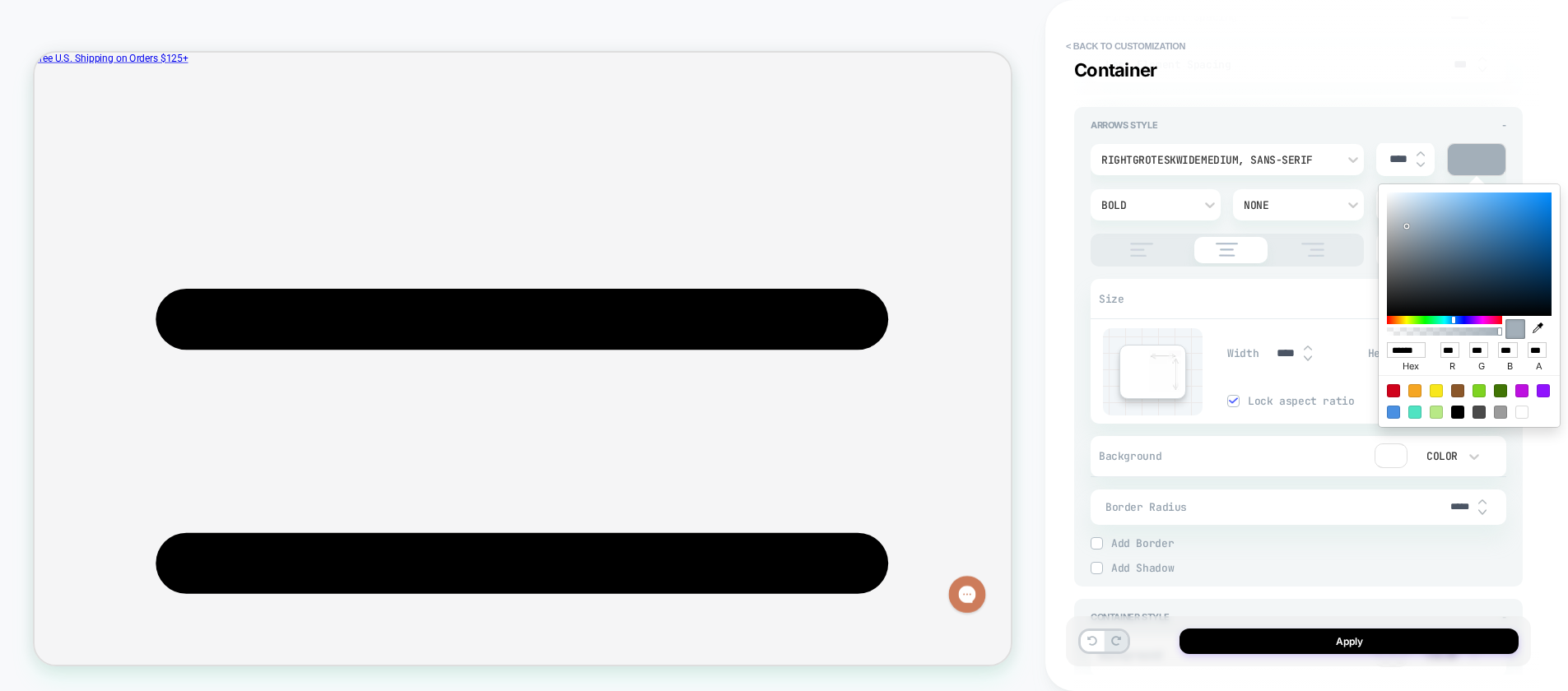
click at [1501, 412] on div at bounding box center [1500, 412] width 13 height 13
type textarea "*"
type input "******"
type input "***"
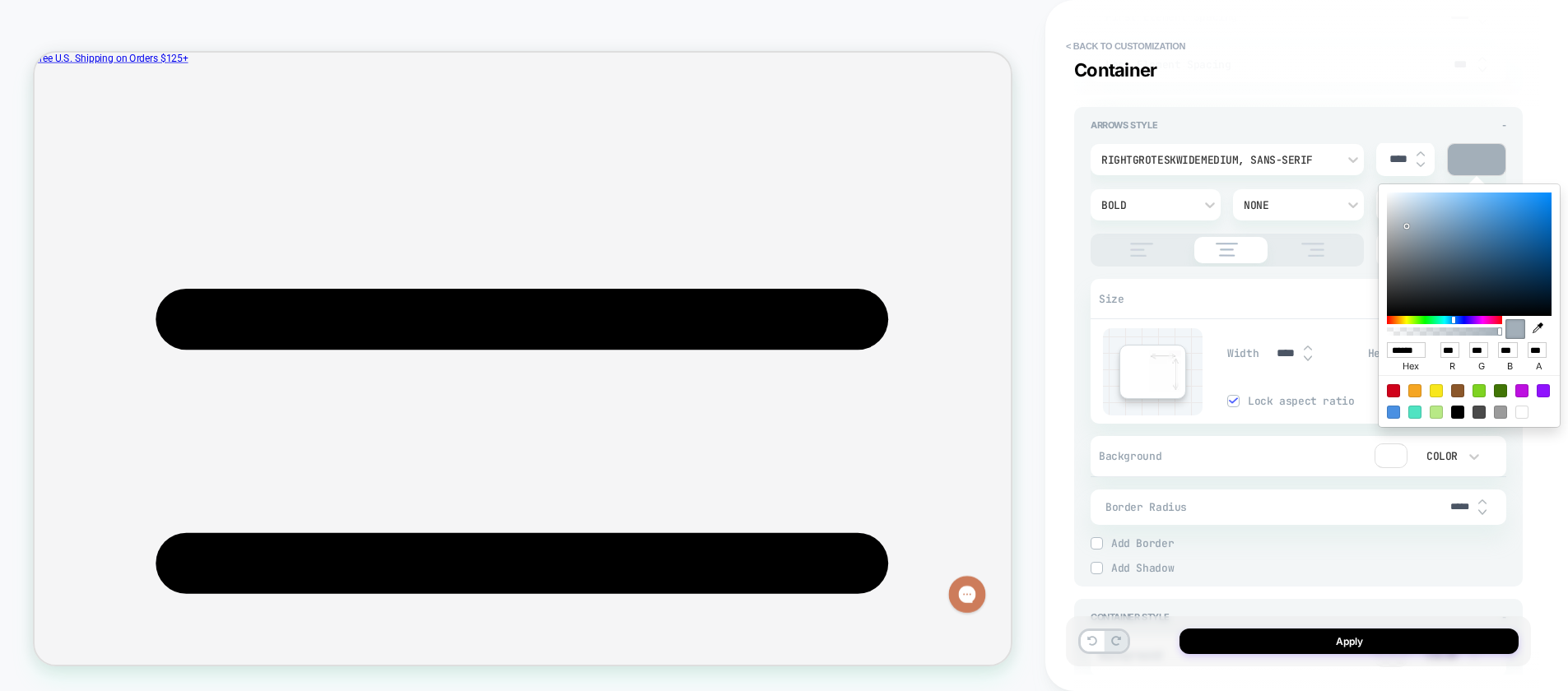
type input "***"
click at [1483, 412] on div at bounding box center [1478, 412] width 13 height 13
type textarea "*"
type input "******"
type input "**"
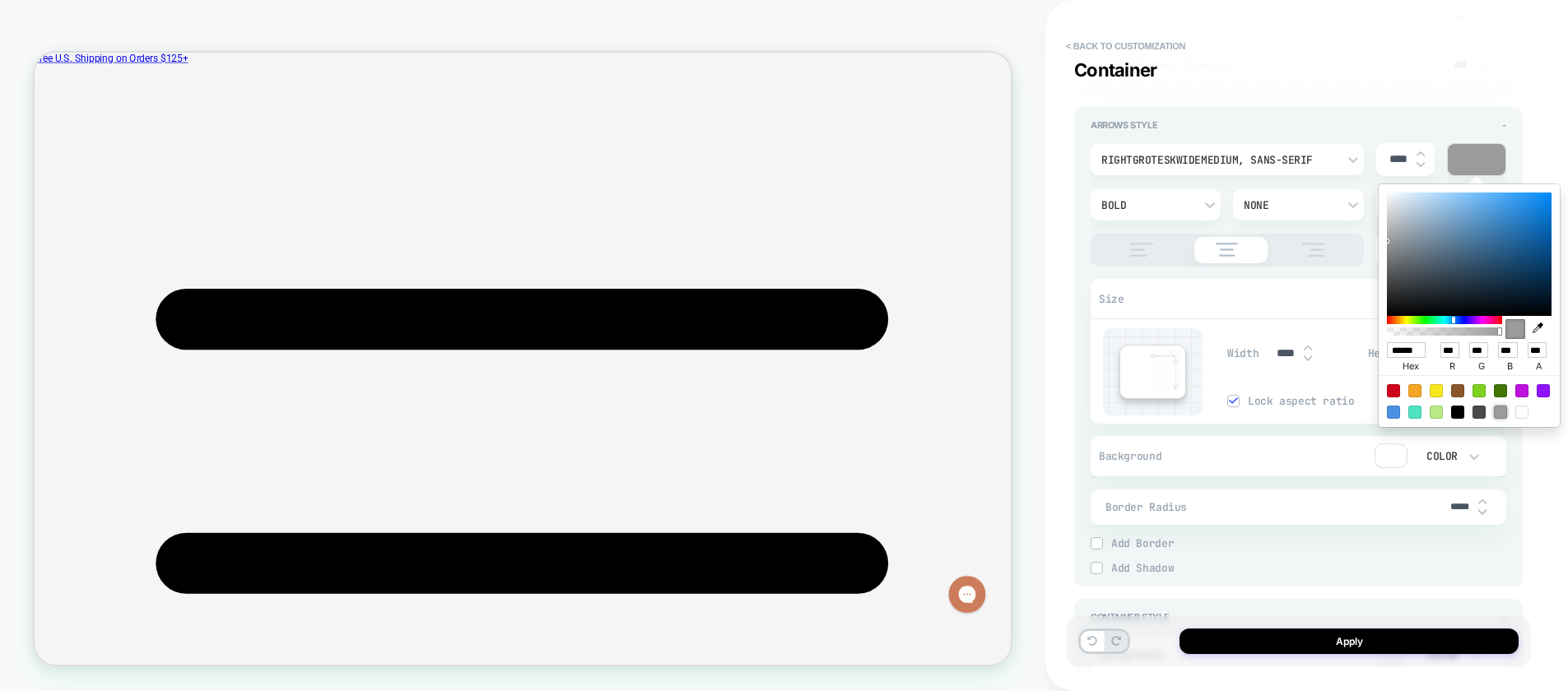
type input "**"
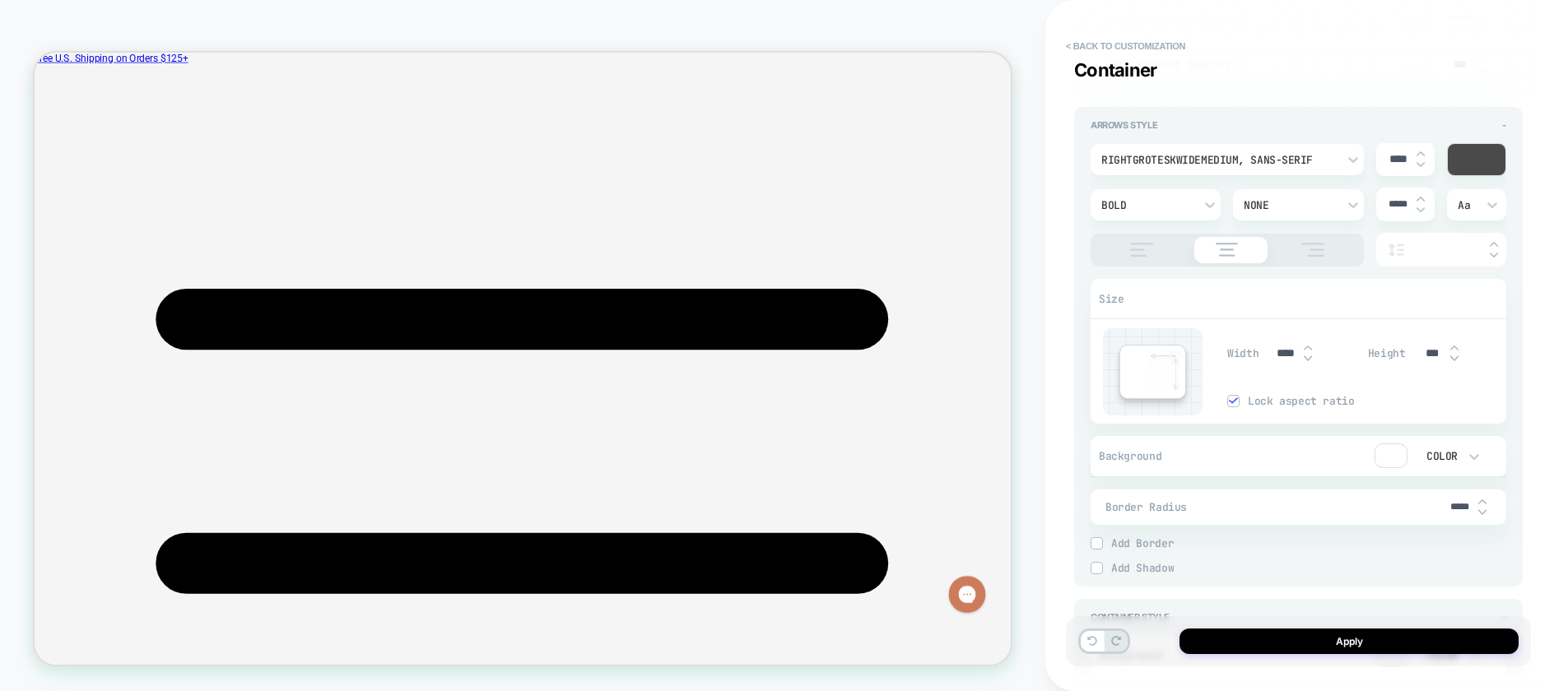
click at [1389, 454] on div at bounding box center [1390, 456] width 31 height 23
type textarea "*"
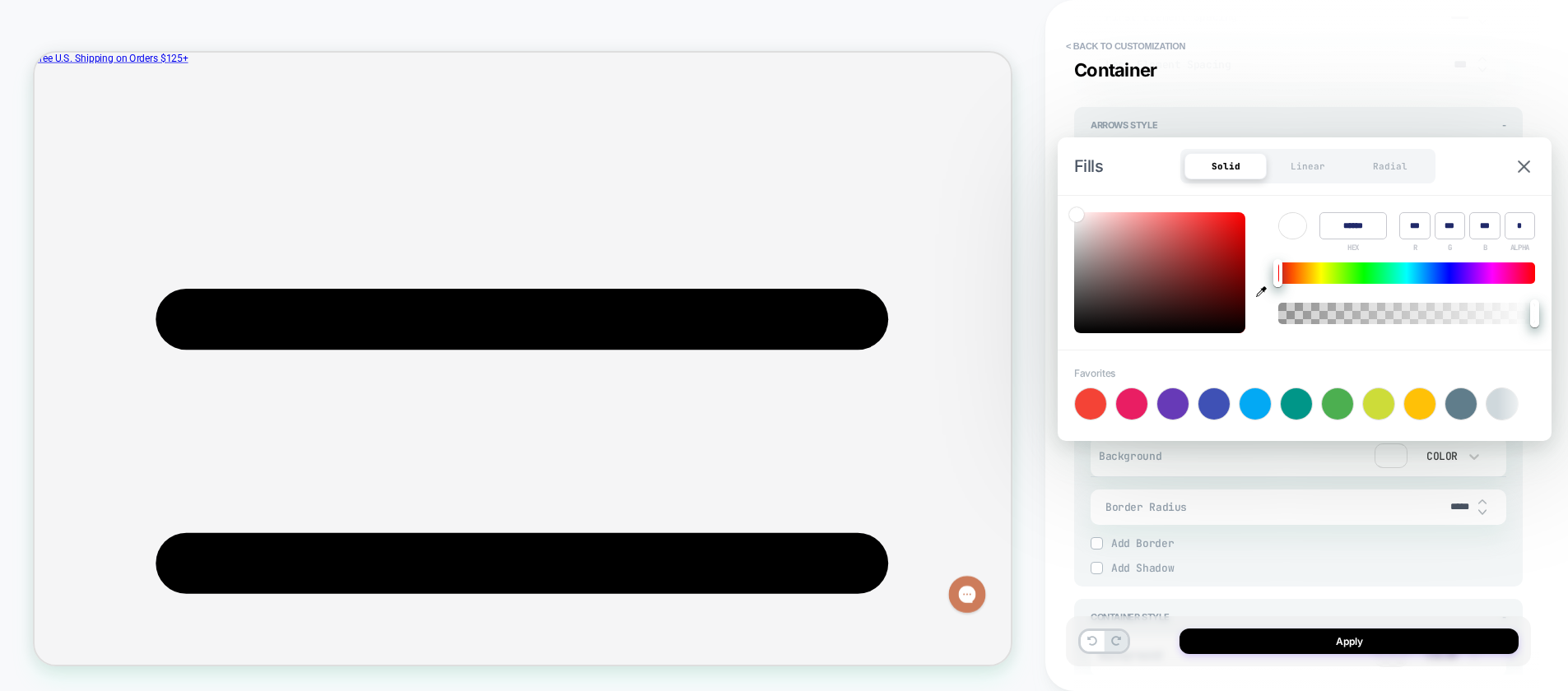
click at [1411, 410] on div at bounding box center [1419, 403] width 31 height 31
type input "******"
type input "***"
type input "*"
type textarea "*"
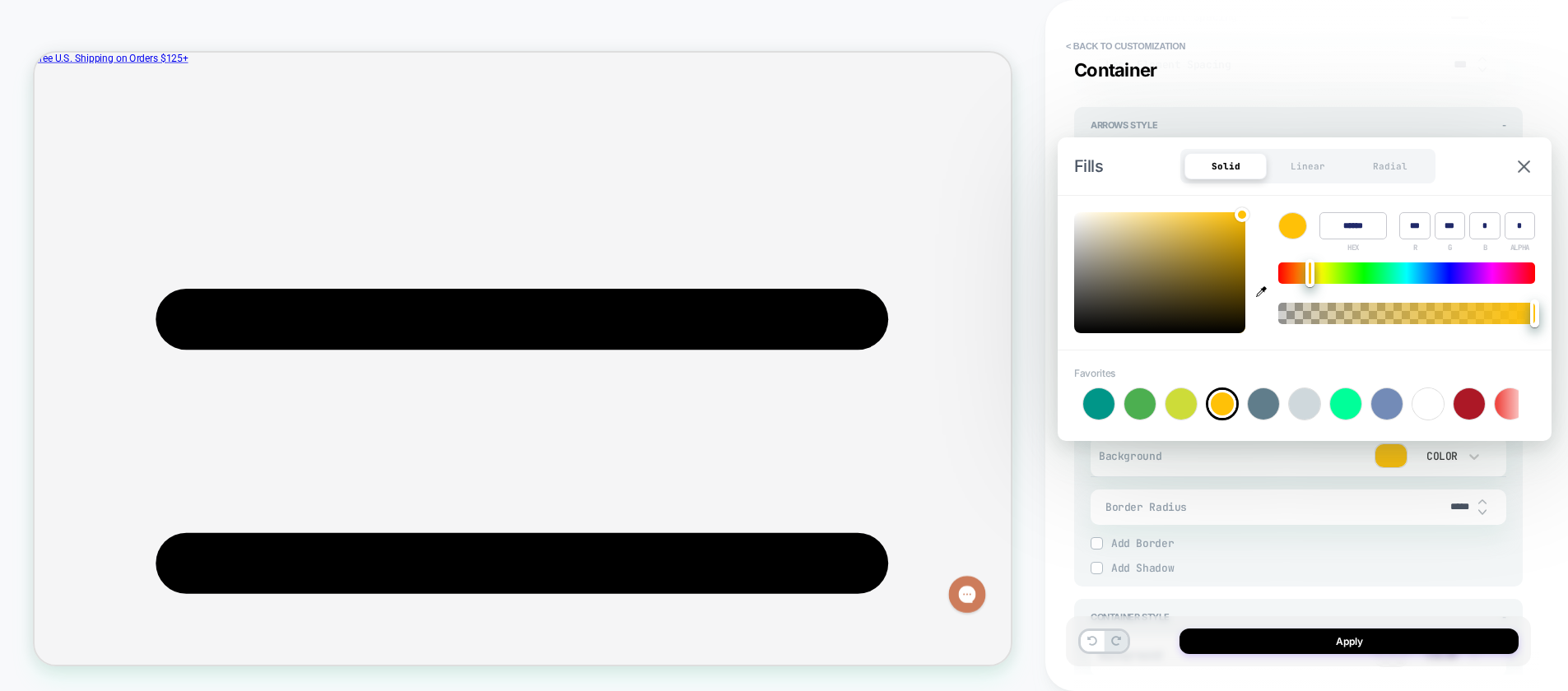
scroll to position [0, 200]
click at [1434, 408] on div at bounding box center [1424, 403] width 31 height 31
type input "******"
type input "***"
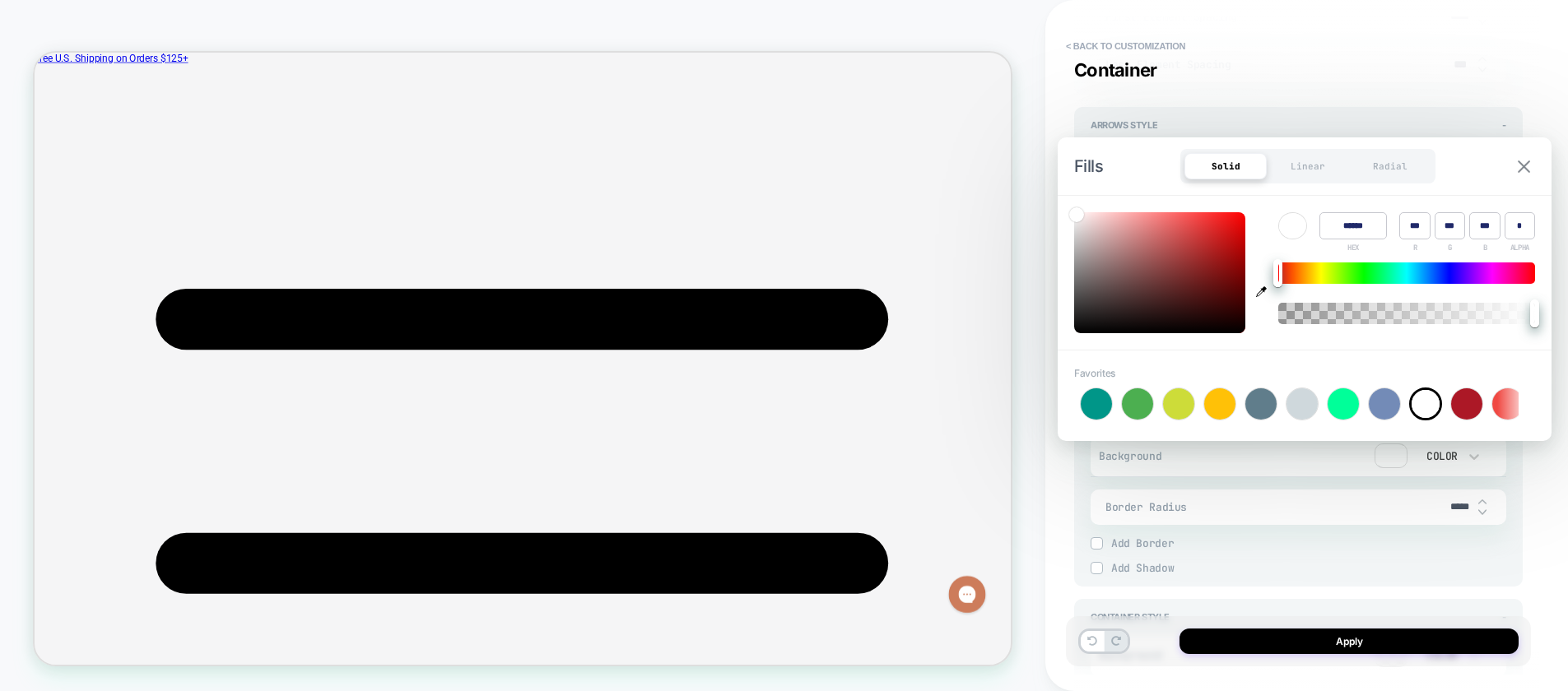
click at [1529, 168] on img at bounding box center [1523, 166] width 12 height 12
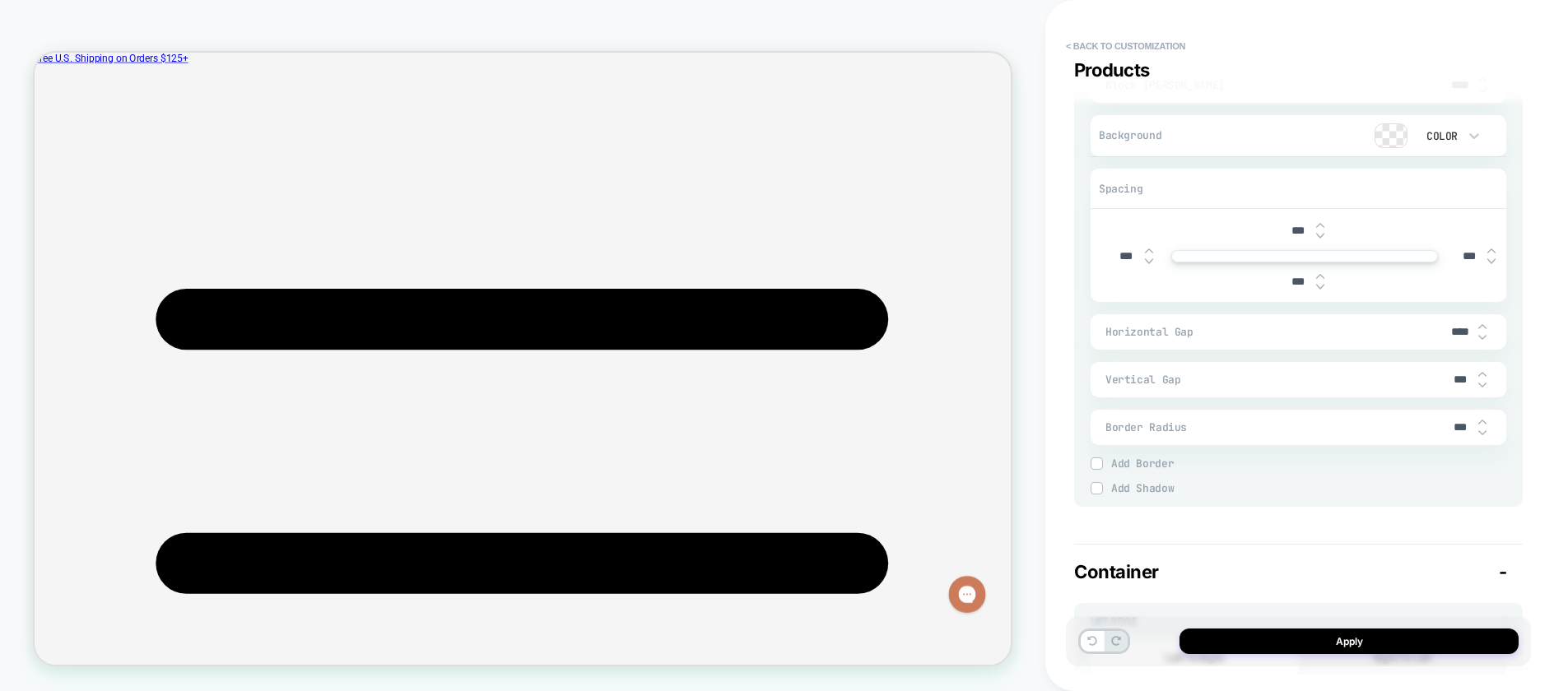
scroll to position [2491, 0]
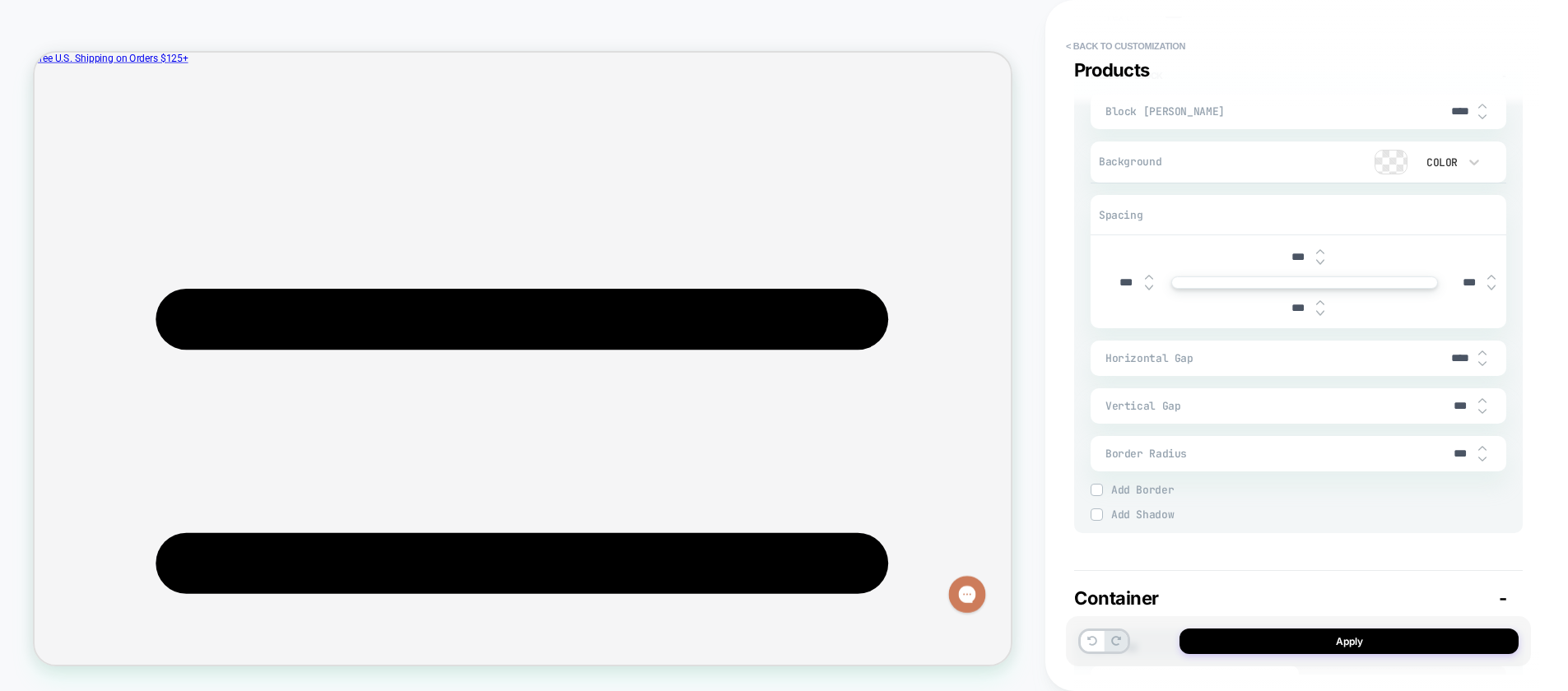
click at [1484, 402] on img at bounding box center [1481, 401] width 8 height 7
type textarea "*"
type input "***"
click at [1484, 402] on img at bounding box center [1481, 401] width 8 height 7
type textarea "*"
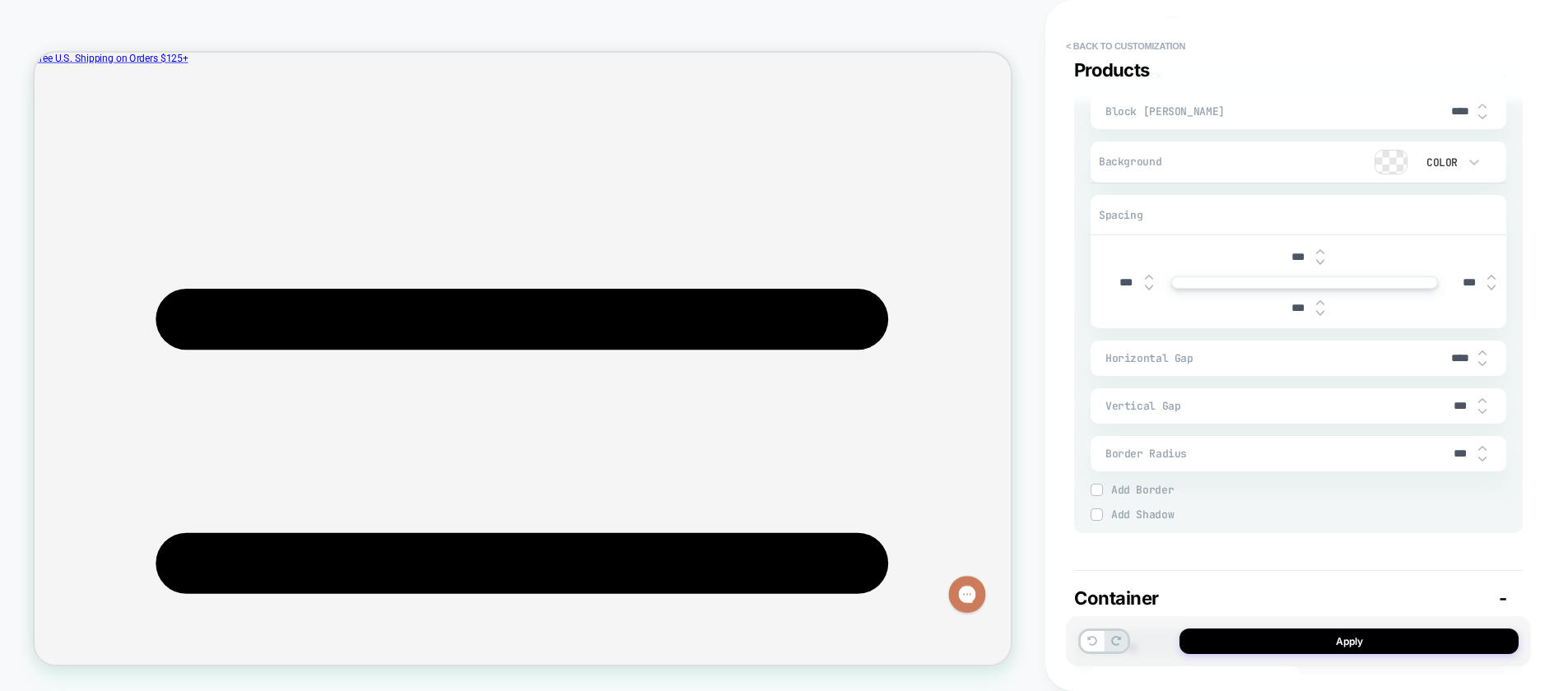
type input "***"
click at [1484, 402] on img at bounding box center [1481, 401] width 8 height 7
type textarea "*"
type input "***"
click at [1484, 402] on img at bounding box center [1481, 401] width 8 height 7
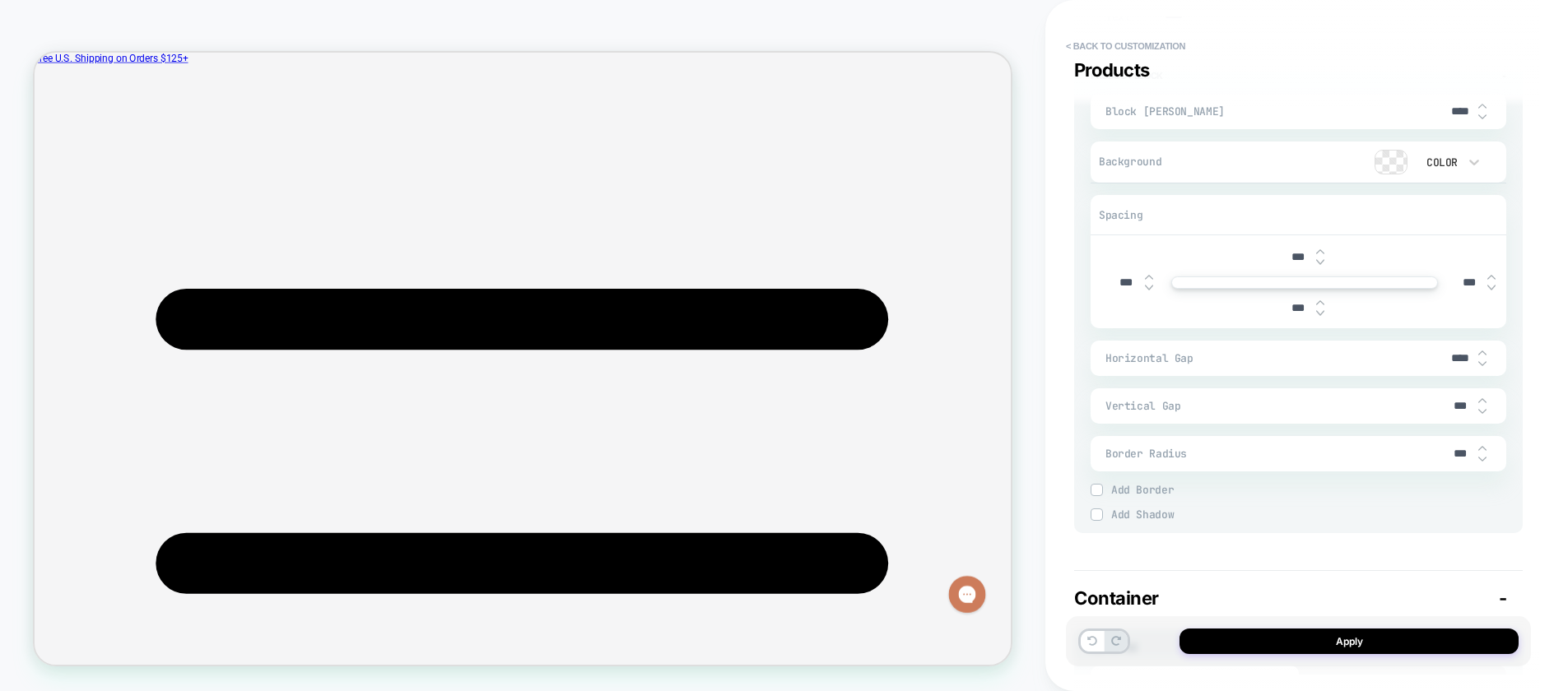
type textarea "*"
type input "***"
click at [1482, 459] on img at bounding box center [1481, 458] width 8 height 7
type textarea "*"
type input "***"
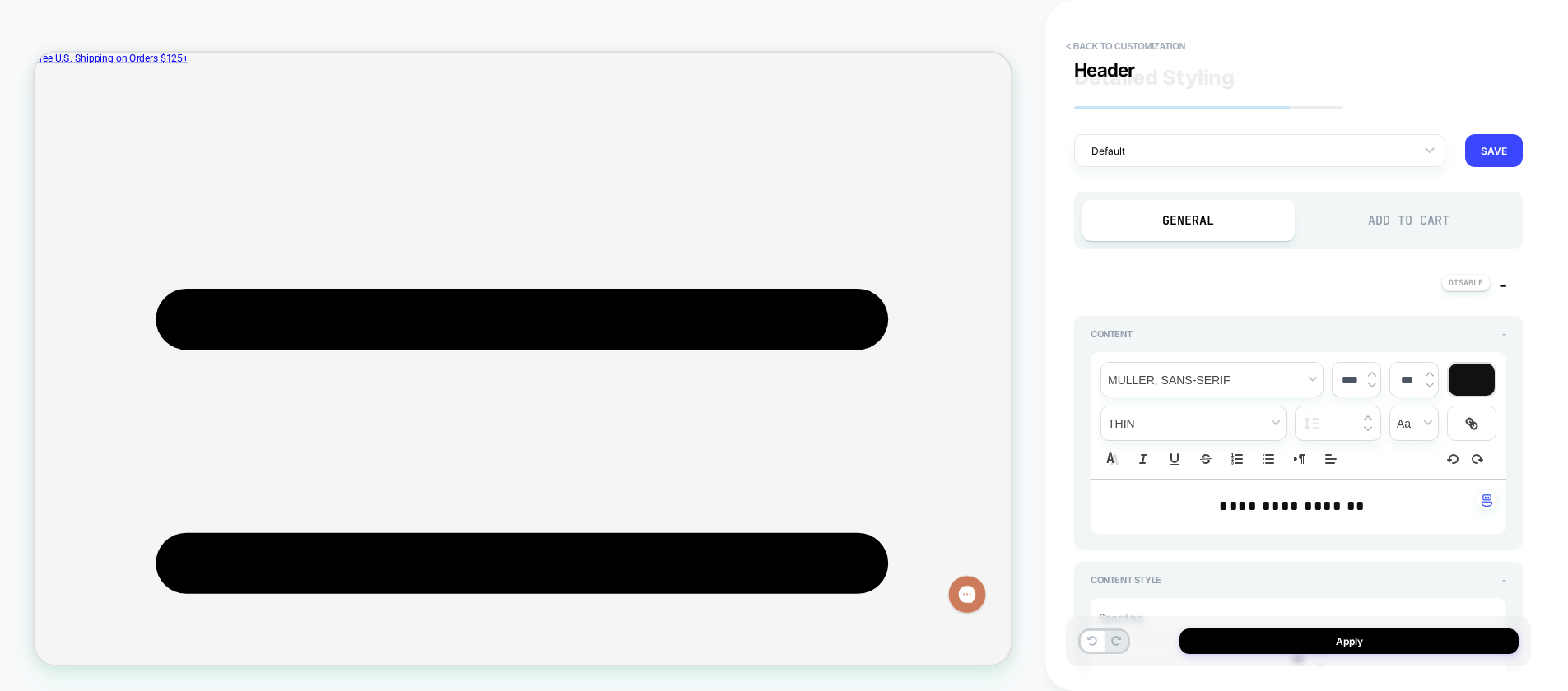
scroll to position [0, 0]
click at [1372, 221] on div "Add to Cart" at bounding box center [1408, 221] width 212 height 41
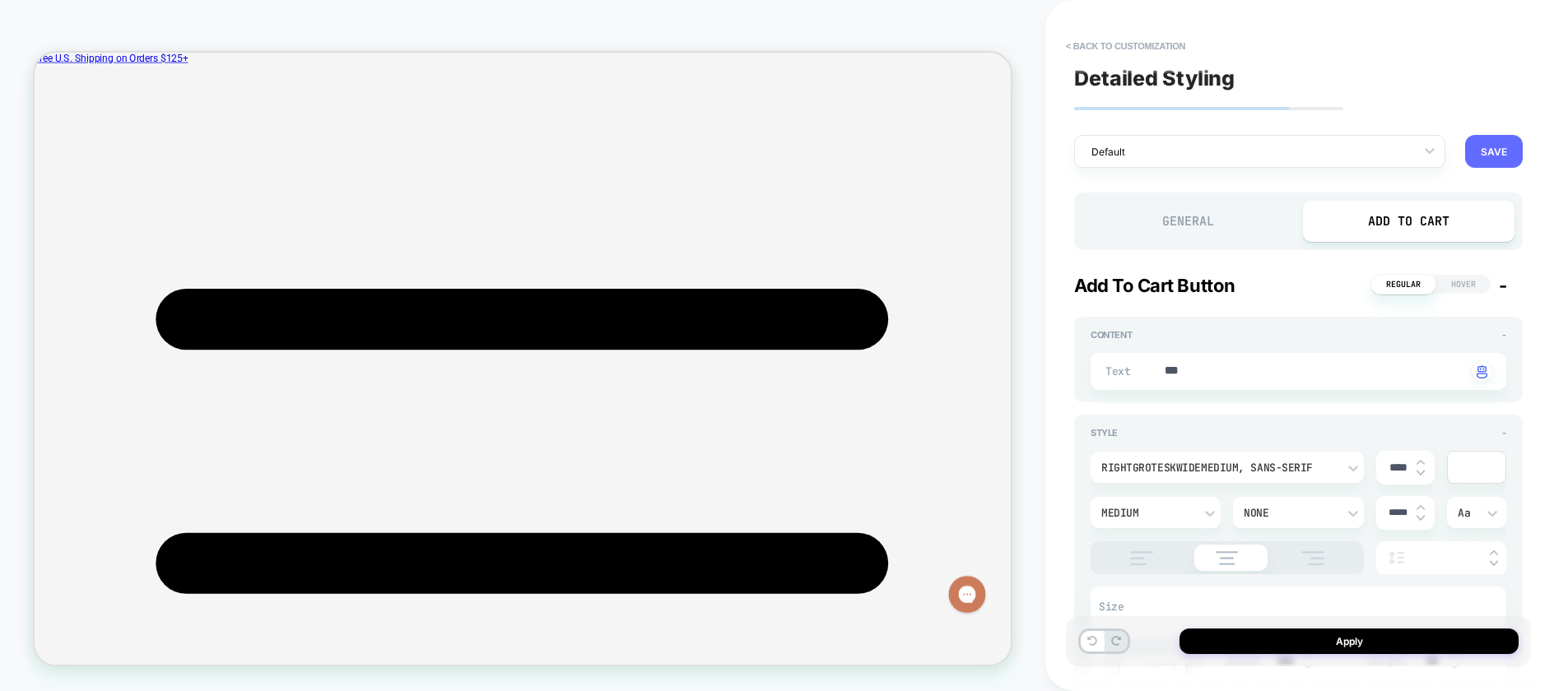
click at [1502, 148] on button "SAVE" at bounding box center [1493, 151] width 58 height 33
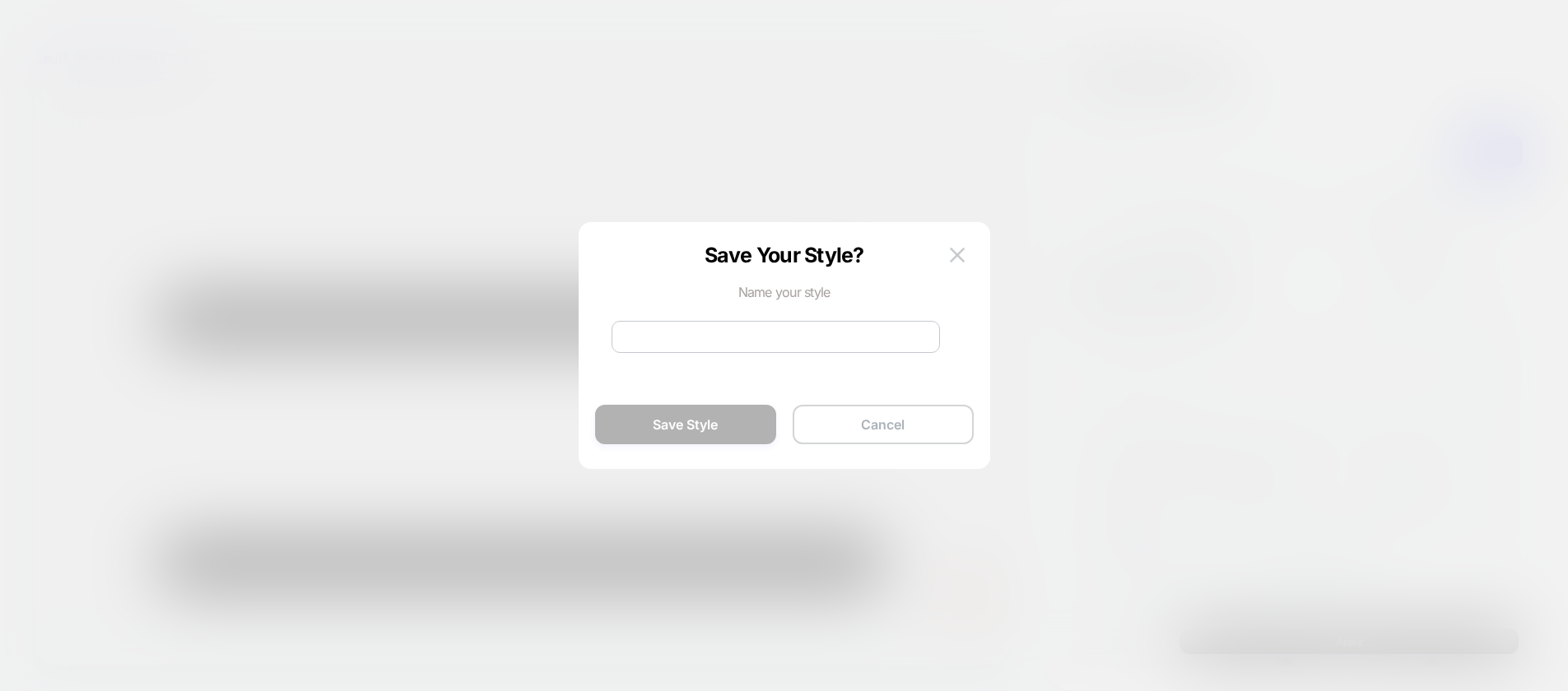
click at [851, 429] on button "Cancel" at bounding box center [883, 425] width 181 height 39
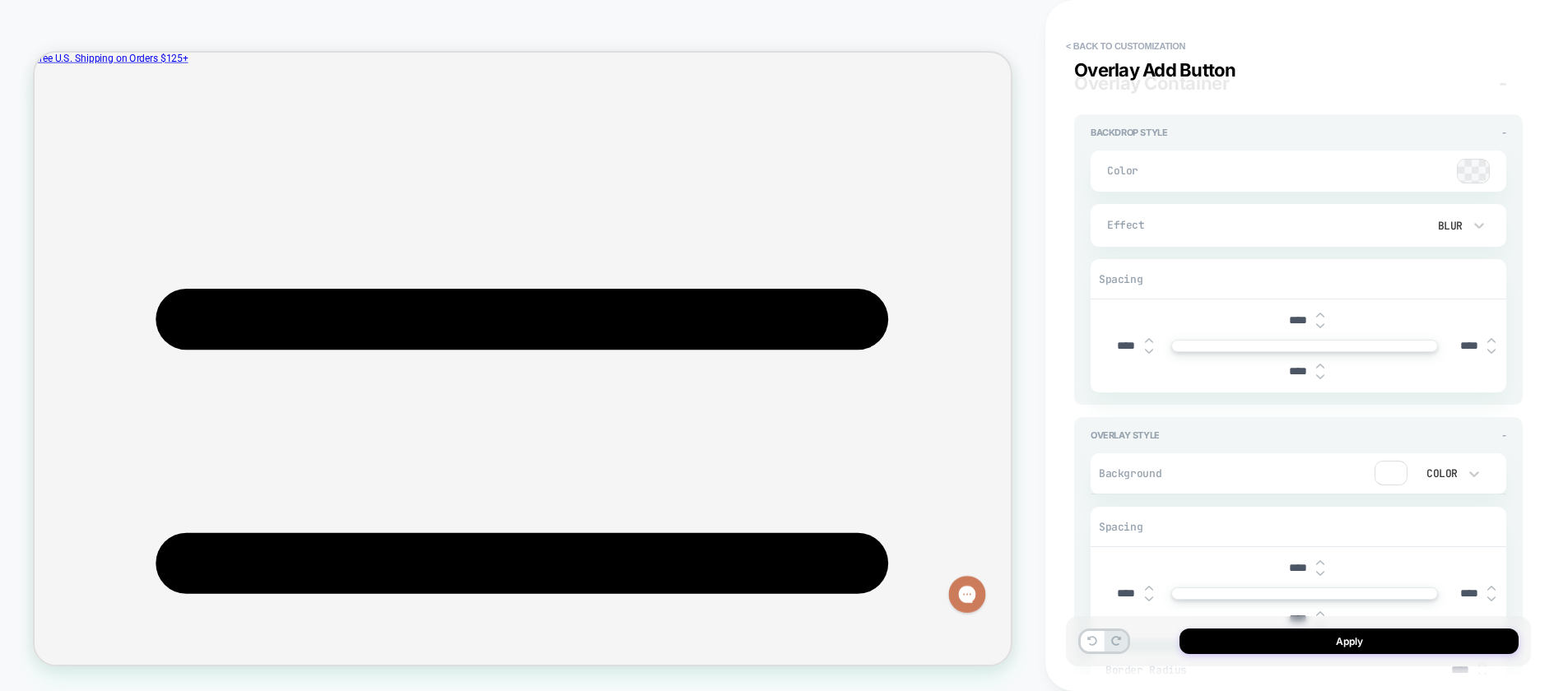
type textarea "*"
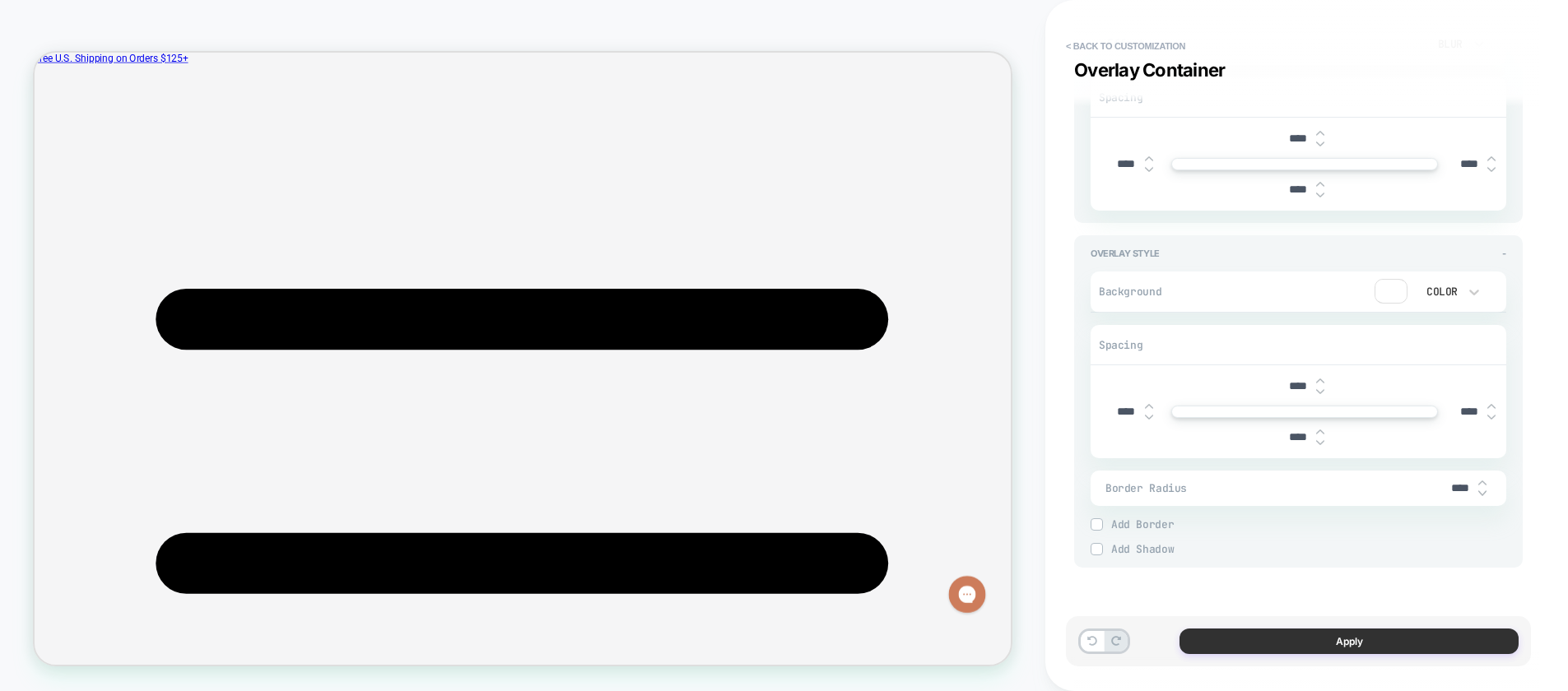
click at [1223, 643] on button "Apply" at bounding box center [1349, 641] width 339 height 25
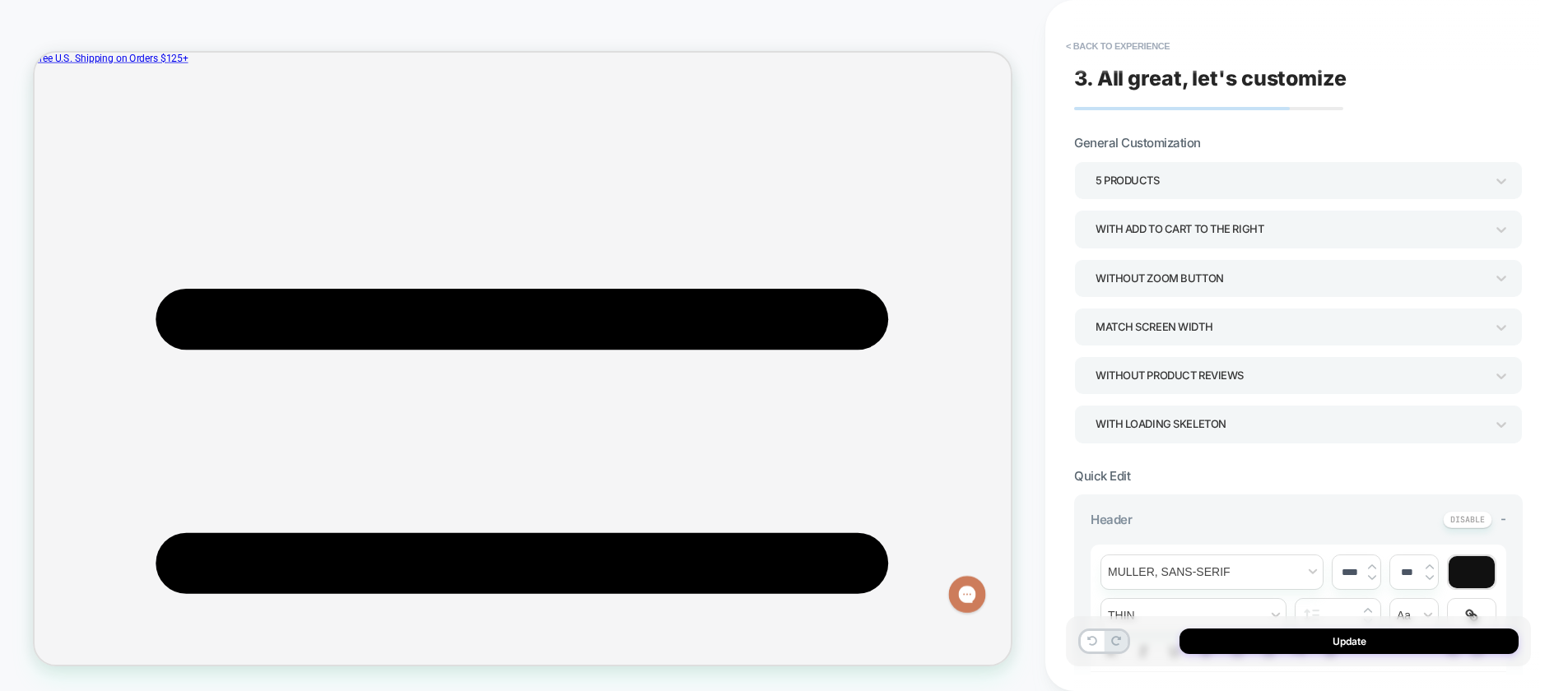
click at [1262, 202] on div "5 Products With add to cart to the right Without Zoom Button Match Screen Width…" at bounding box center [1298, 303] width 448 height 282
click at [1265, 186] on div "5 Products" at bounding box center [1290, 181] width 389 height 22
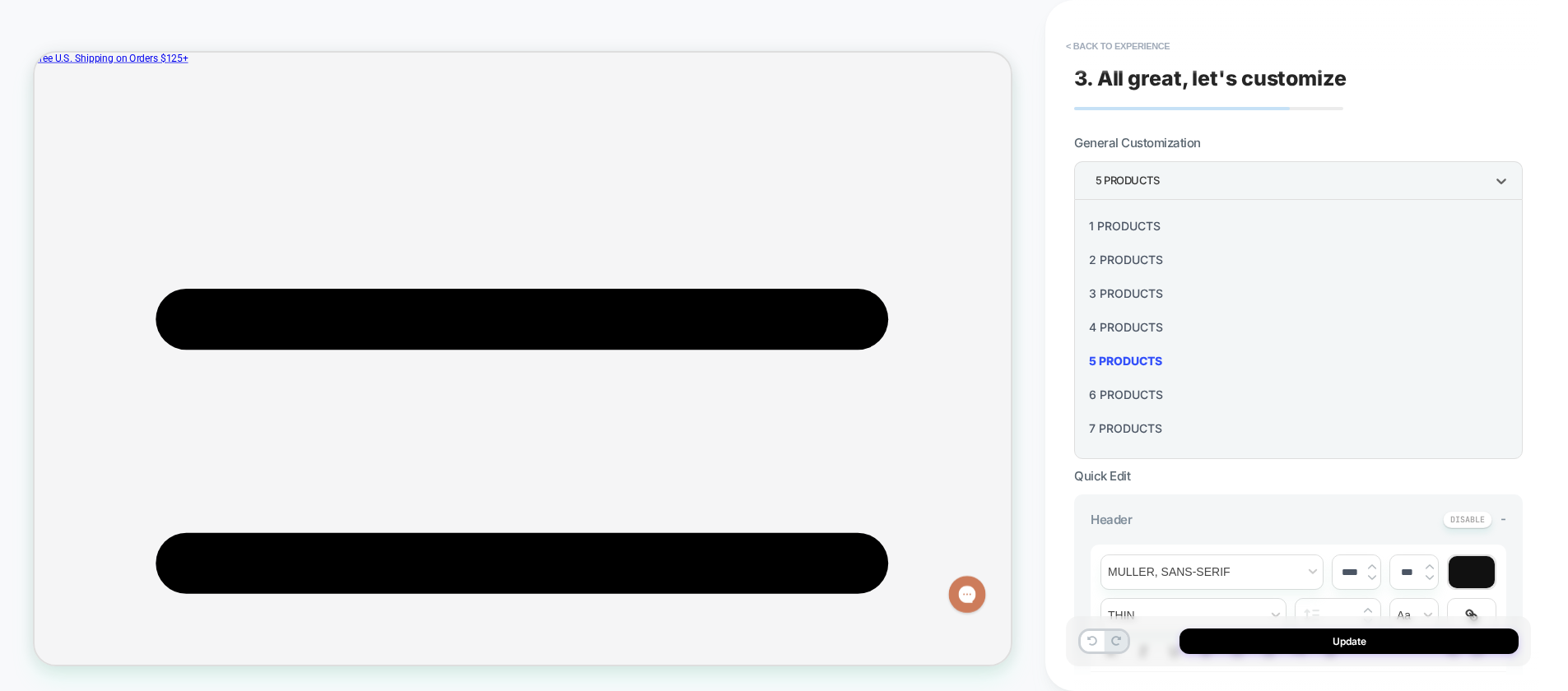
click at [1135, 326] on div "4 Products" at bounding box center [1298, 327] width 435 height 34
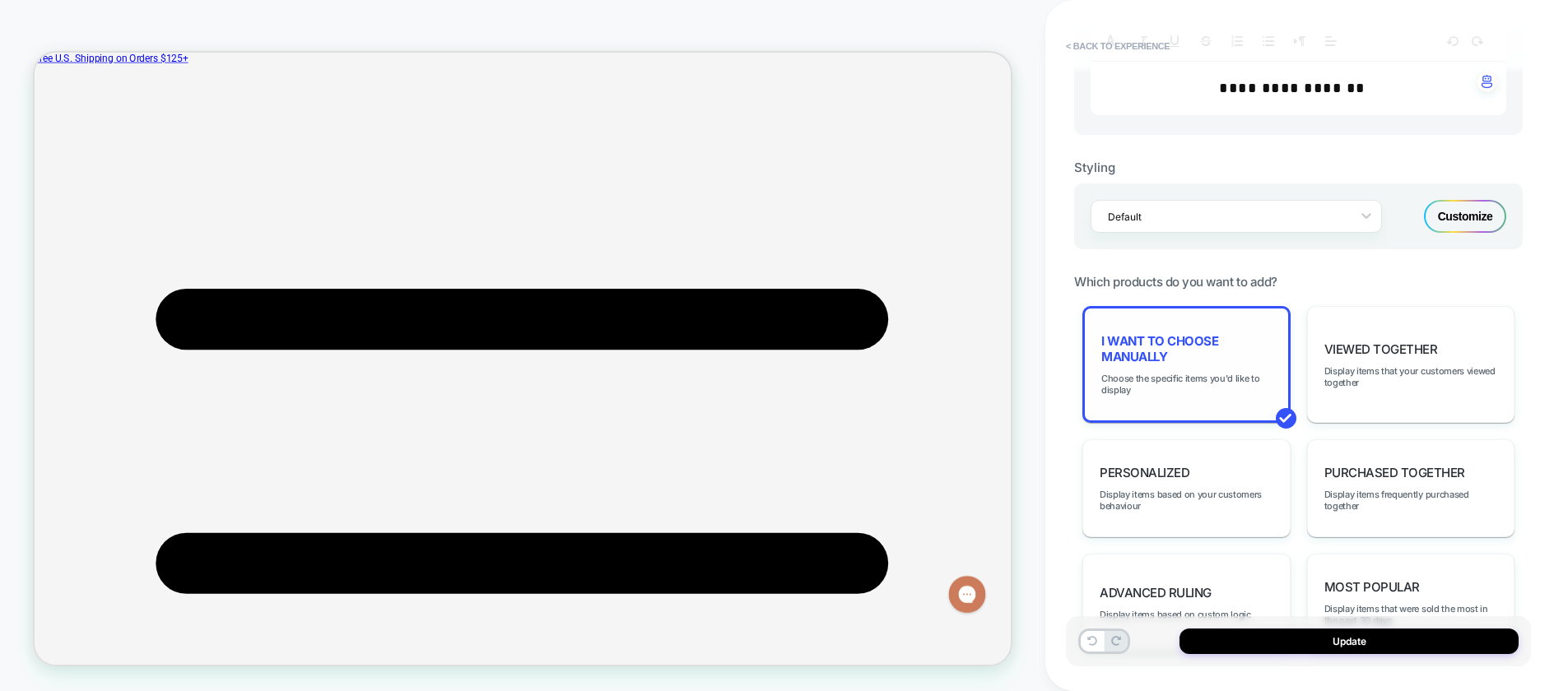
scroll to position [619, 0]
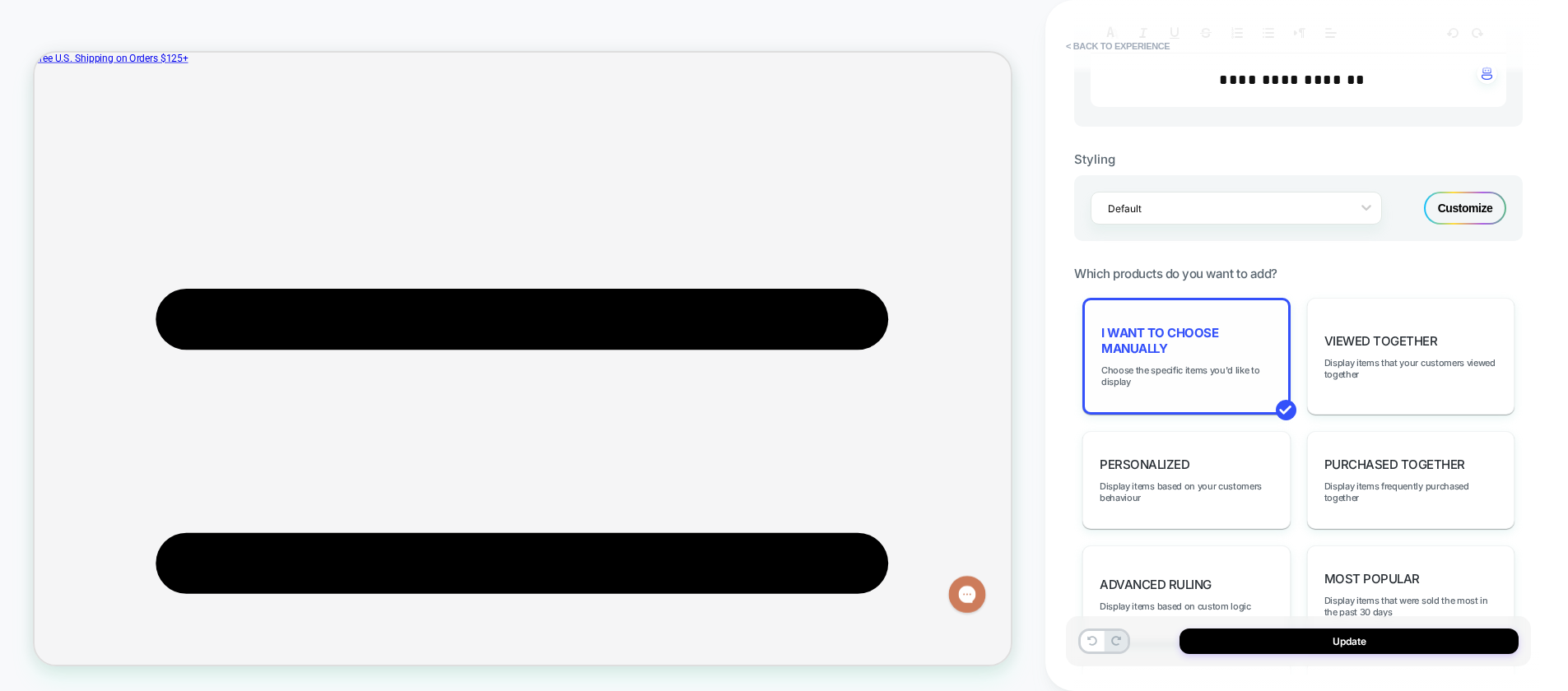
click at [1169, 388] on div "I want to choose manually Choose the specific items you'd like to display" at bounding box center [1186, 356] width 208 height 117
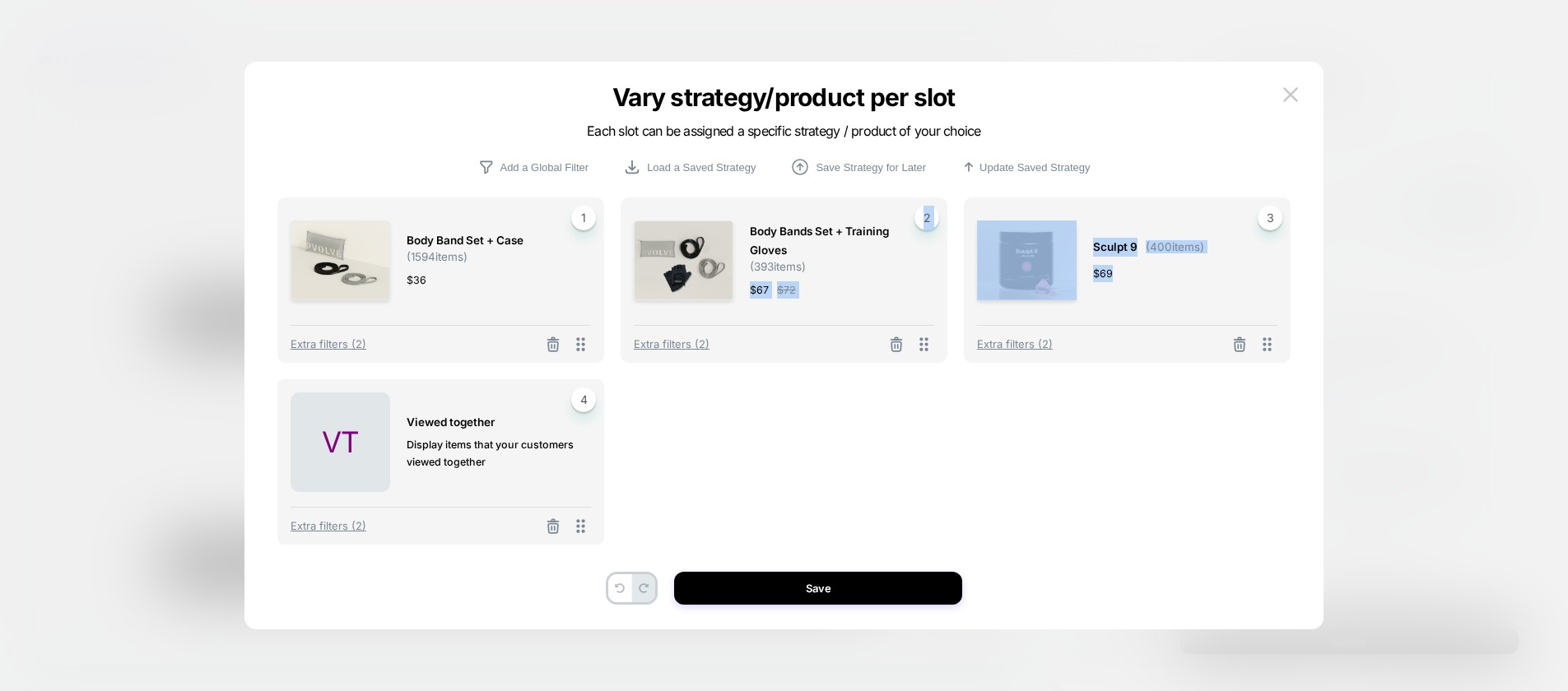
drag, startPoint x: 1111, startPoint y: 292, endPoint x: 744, endPoint y: 276, distance: 367.3
click at [744, 276] on div "Body Band Set + Case ( 1594 items) $ 36 1 Extra filters (2) Body Bands Set + Tr…" at bounding box center [784, 391] width 1013 height 388
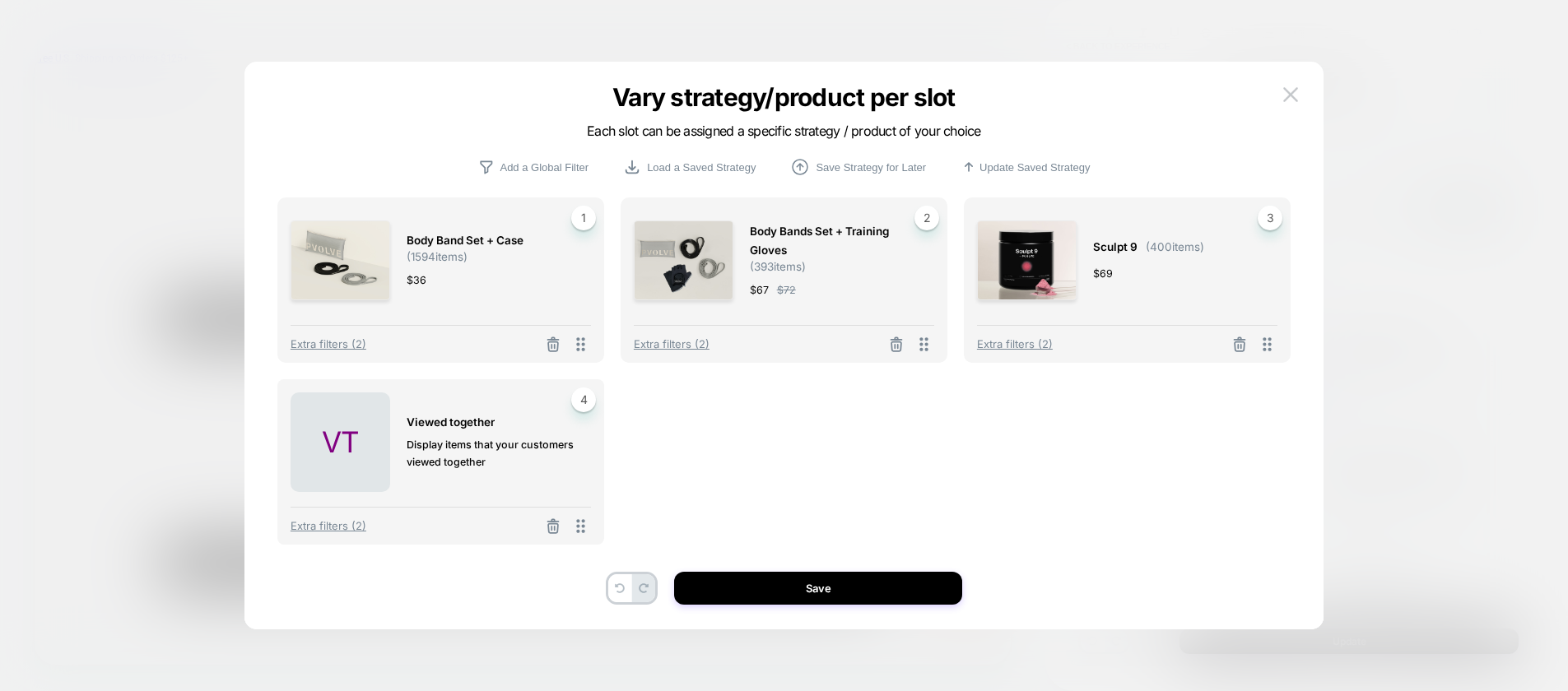
click at [1090, 430] on div "Body Band Set + Case ( 1594 items) $ 36 1 Extra filters (2) Body Bands Set + Tr…" at bounding box center [784, 391] width 1013 height 388
click at [474, 430] on span "VIEWED TOGETHER" at bounding box center [450, 422] width 88 height 19
click at [555, 527] on line at bounding box center [555, 529] width 0 height 4
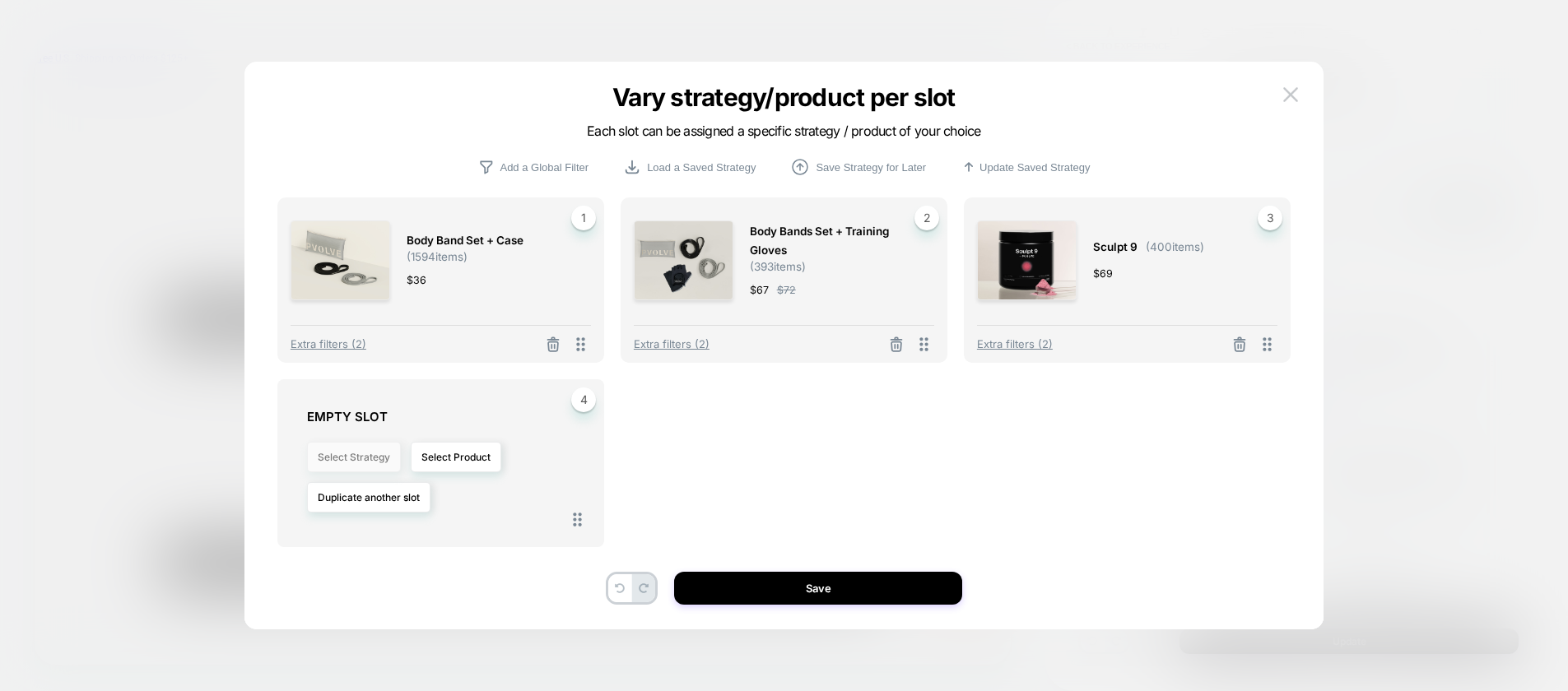
click at [324, 463] on button "Select Strategy" at bounding box center [354, 457] width 93 height 31
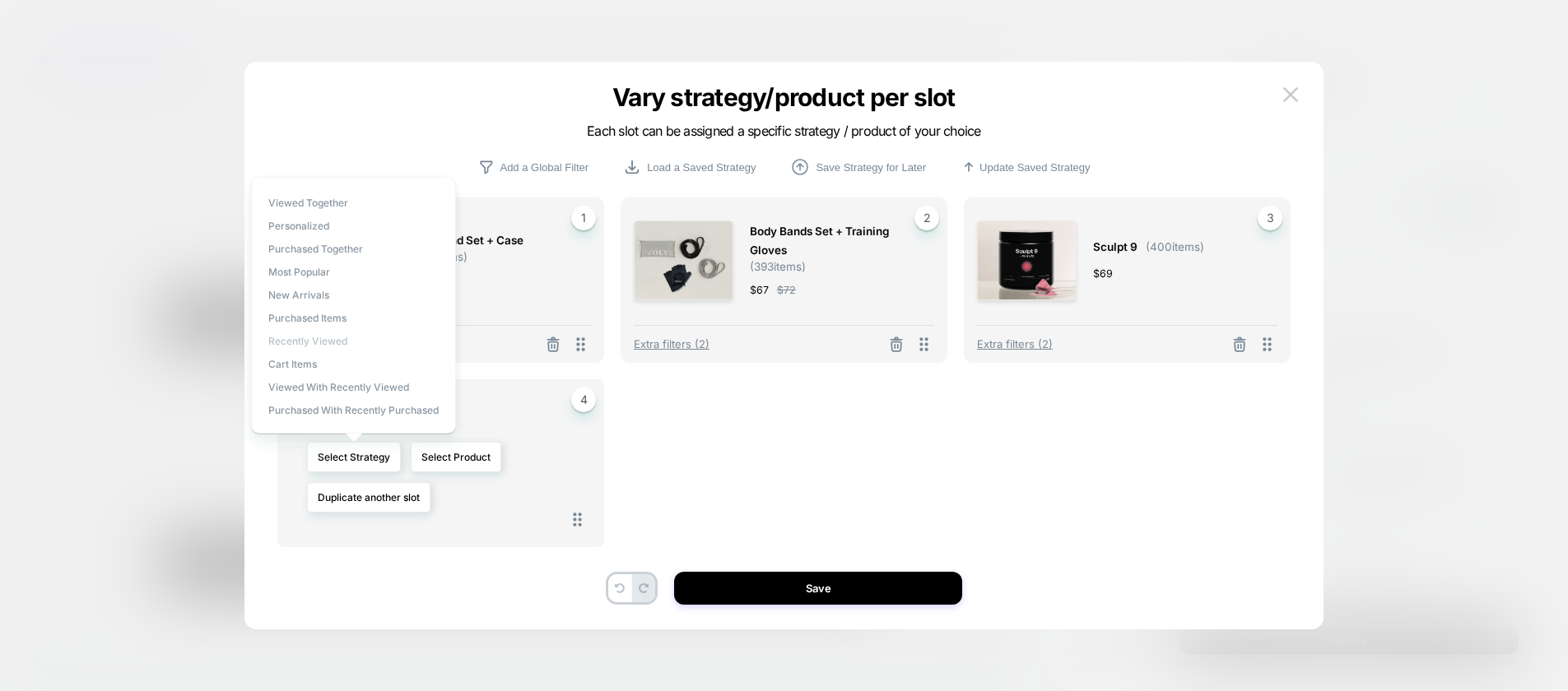
click at [340, 335] on span "Recently Viewed" at bounding box center [307, 341] width 79 height 12
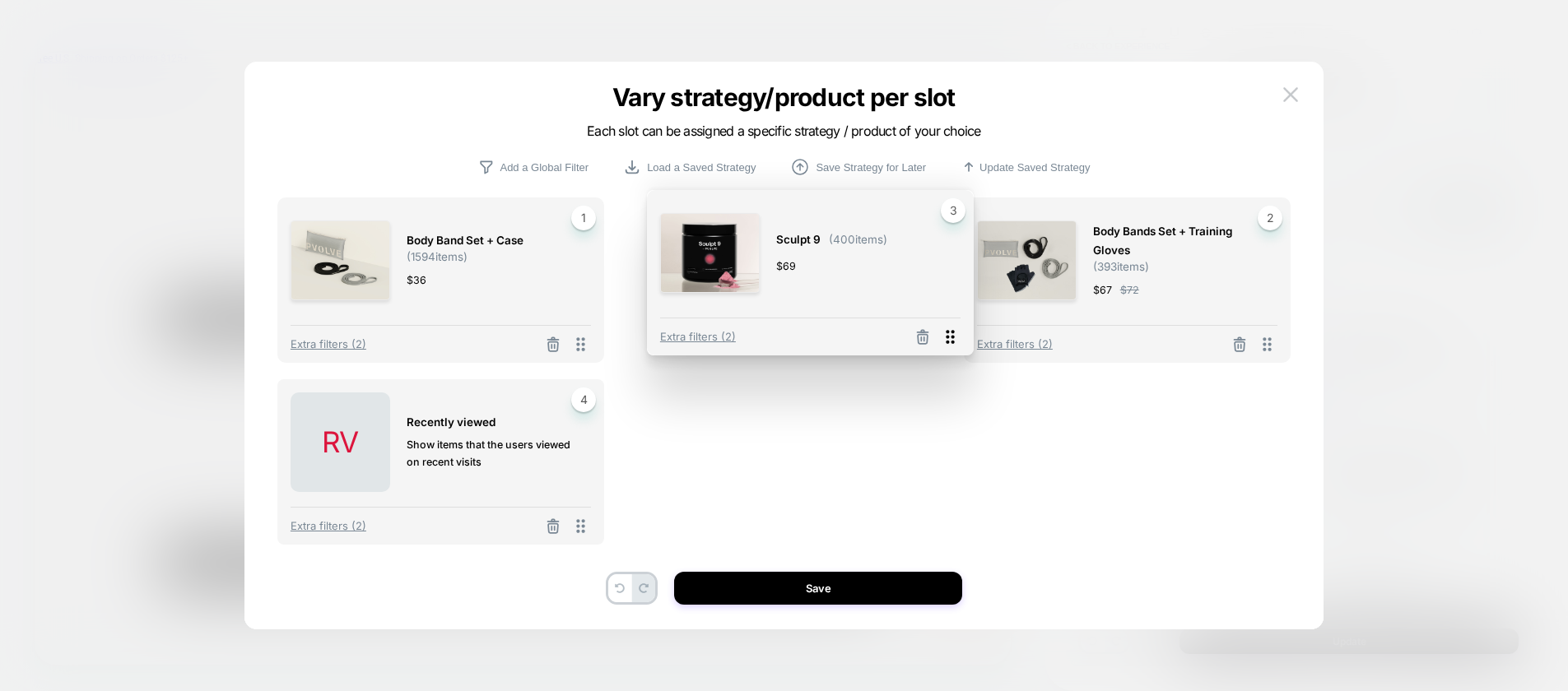
drag, startPoint x: 1270, startPoint y: 347, endPoint x: 954, endPoint y: 339, distance: 316.1
click at [954, 339] on icon at bounding box center [950, 337] width 21 height 21
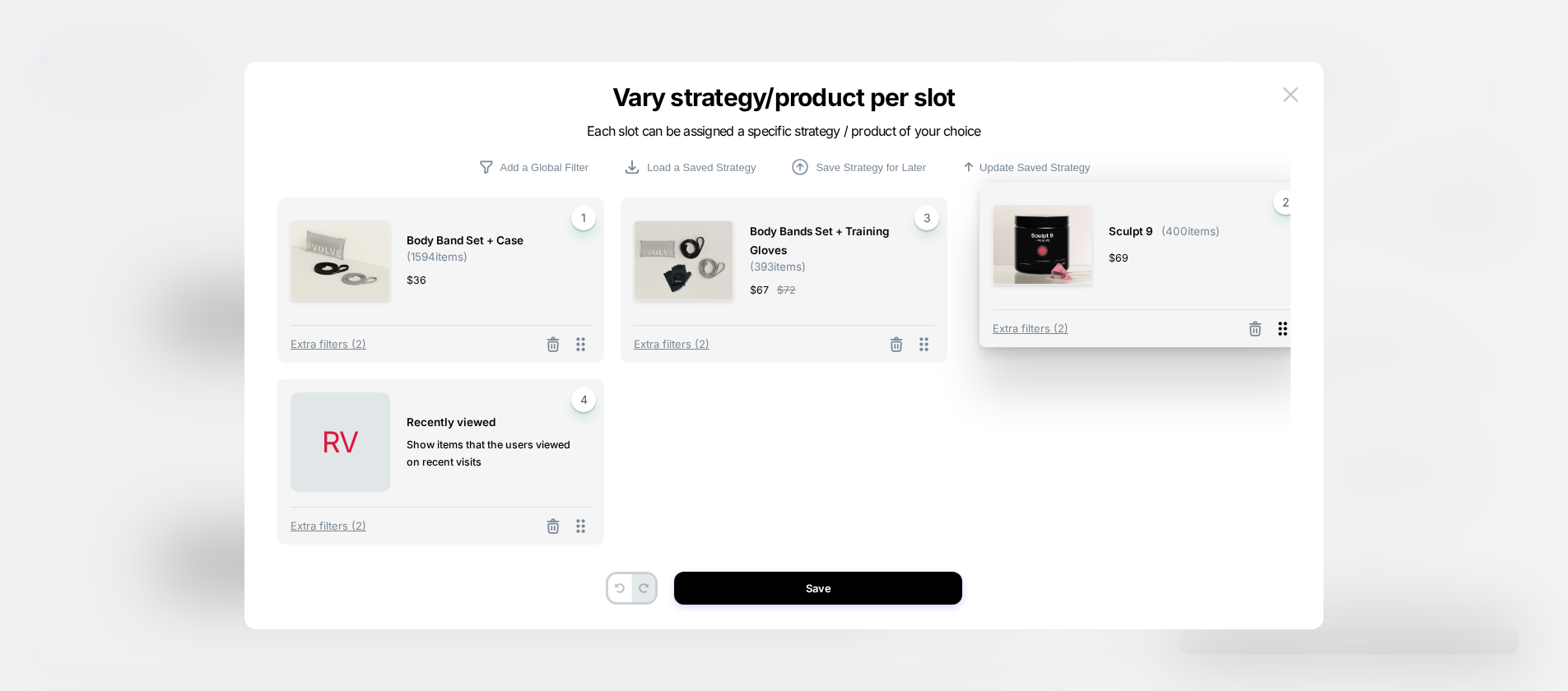
drag, startPoint x: 925, startPoint y: 351, endPoint x: 1284, endPoint y: 335, distance: 359.4
click at [1284, 335] on icon at bounding box center [1282, 329] width 21 height 21
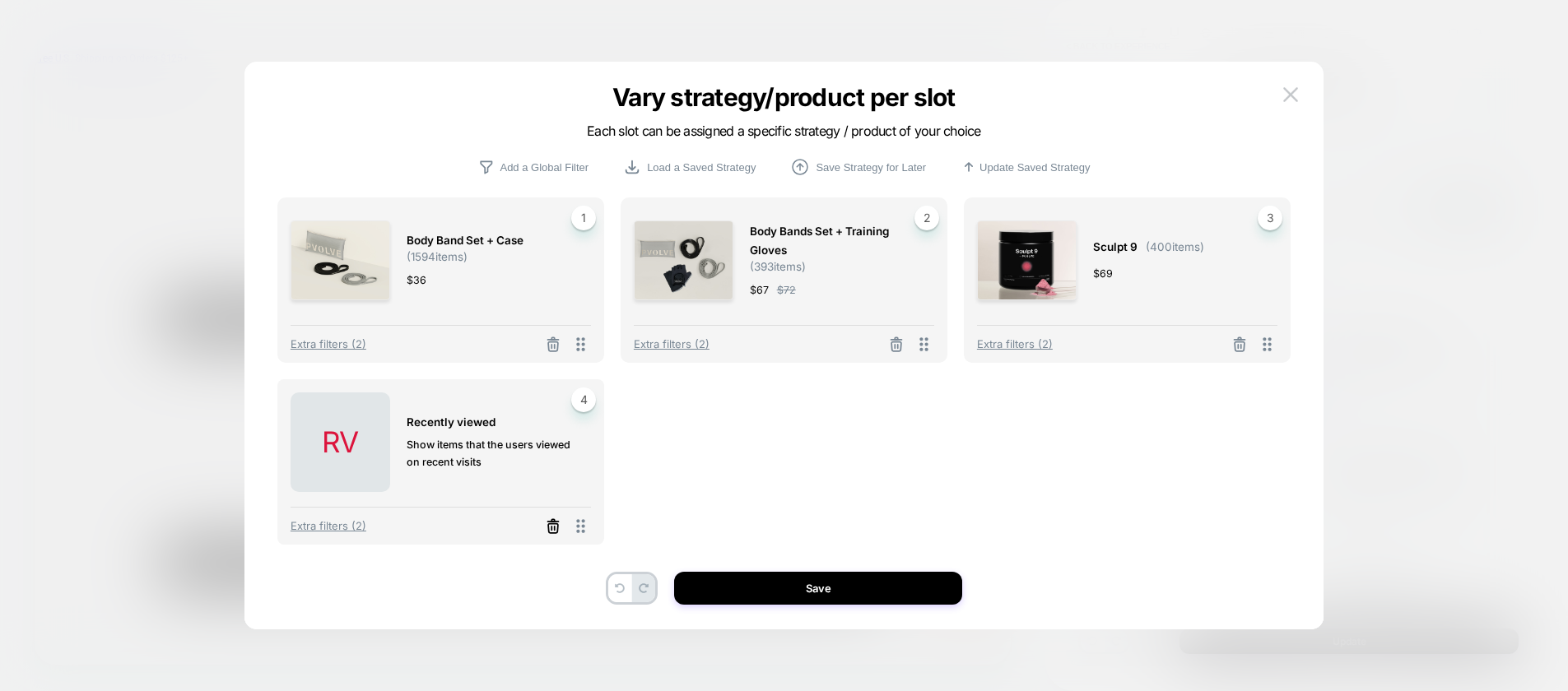
click at [550, 528] on icon at bounding box center [553, 527] width 17 height 17
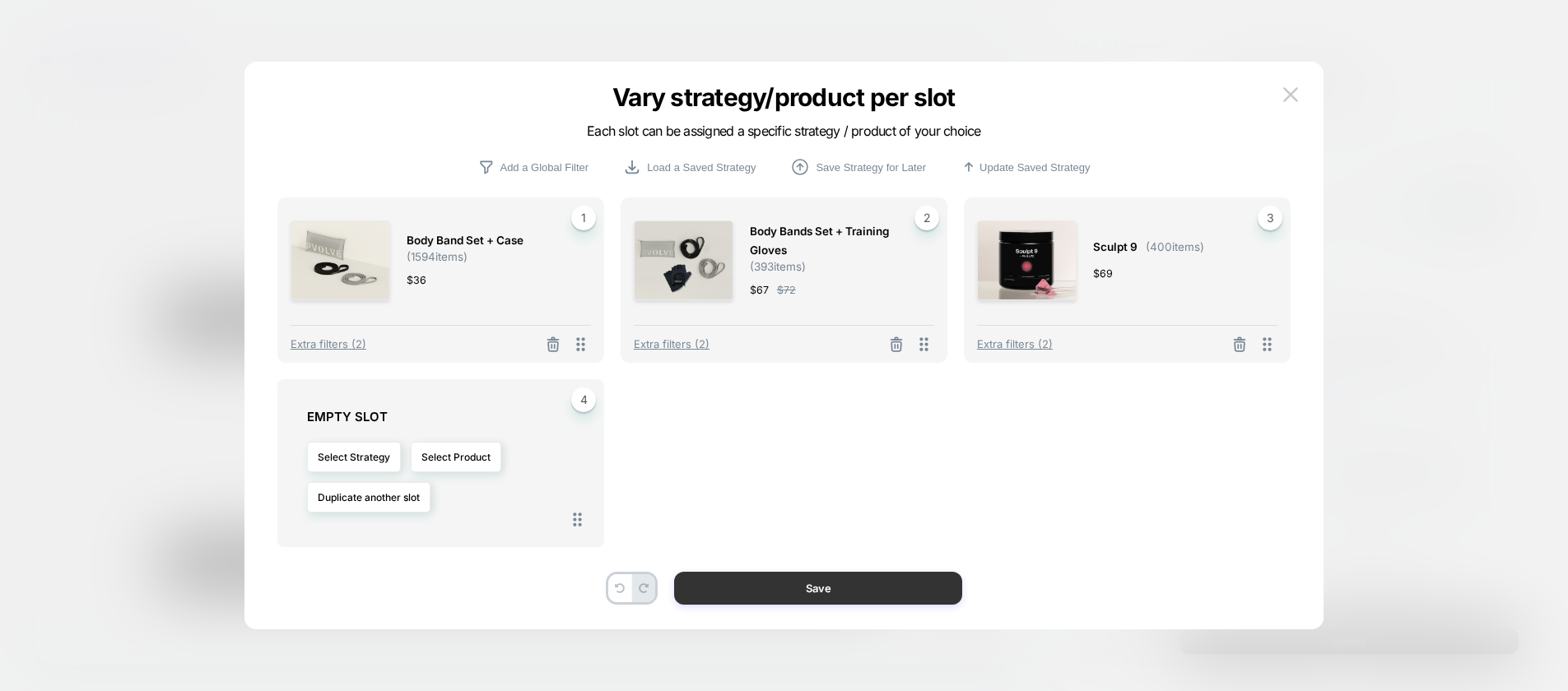
click at [784, 587] on button "Save" at bounding box center [818, 587] width 288 height 33
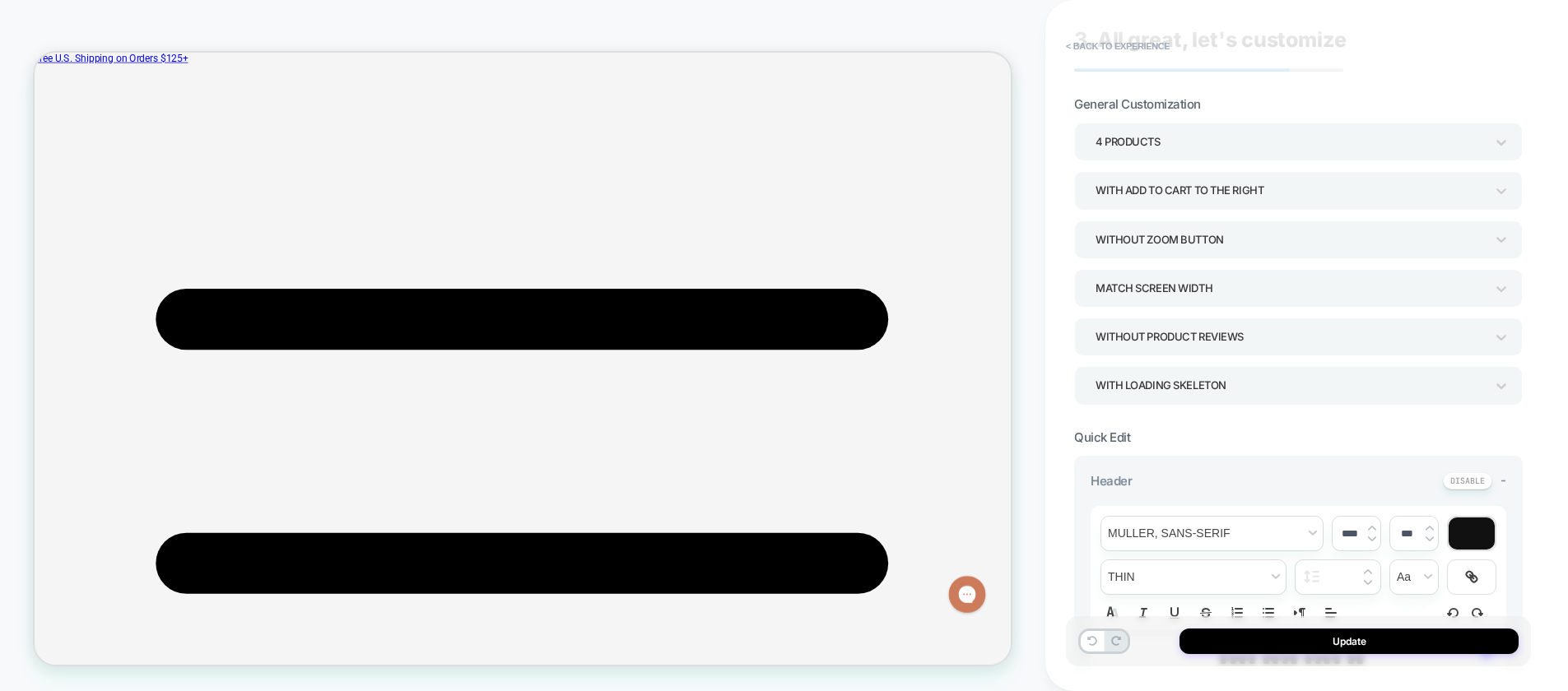
scroll to position [0, 0]
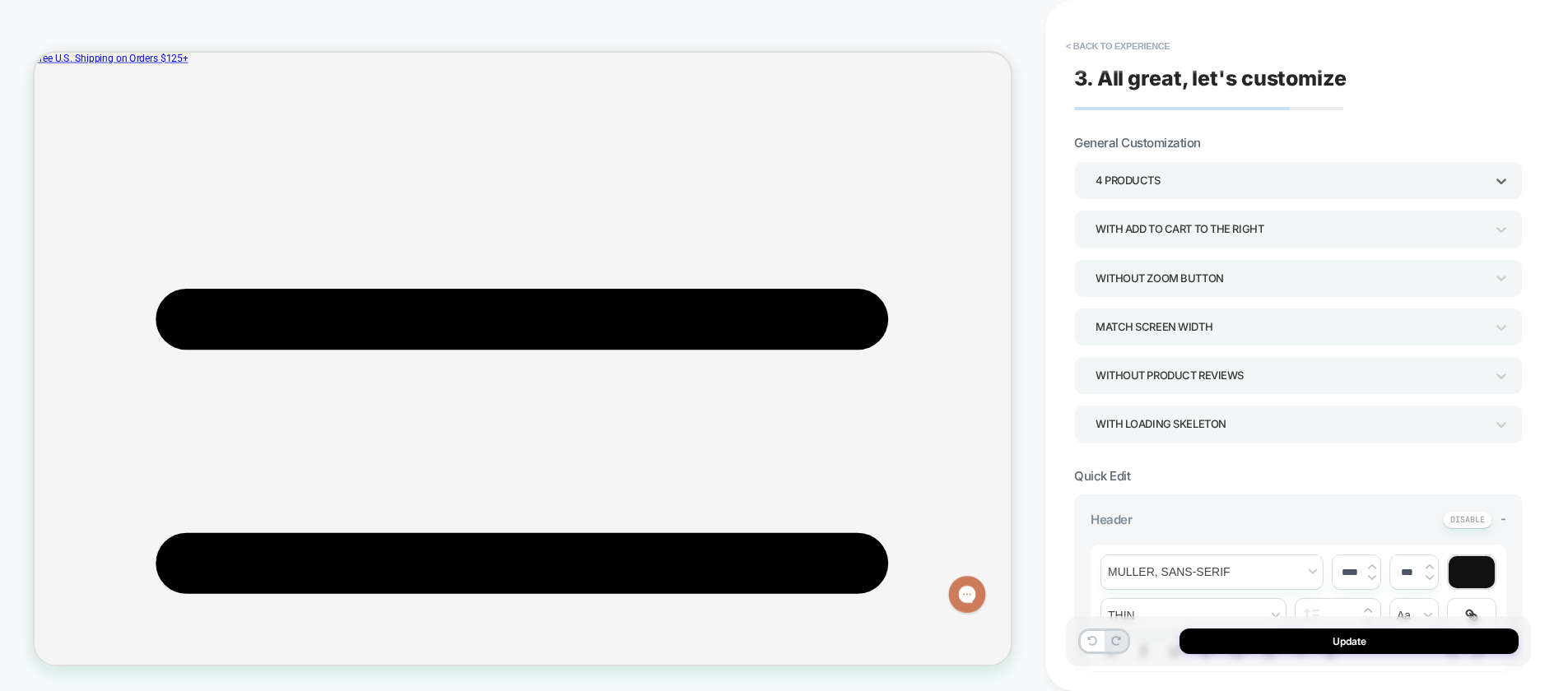
click at [1145, 182] on div "4 Products" at bounding box center [1290, 181] width 389 height 22
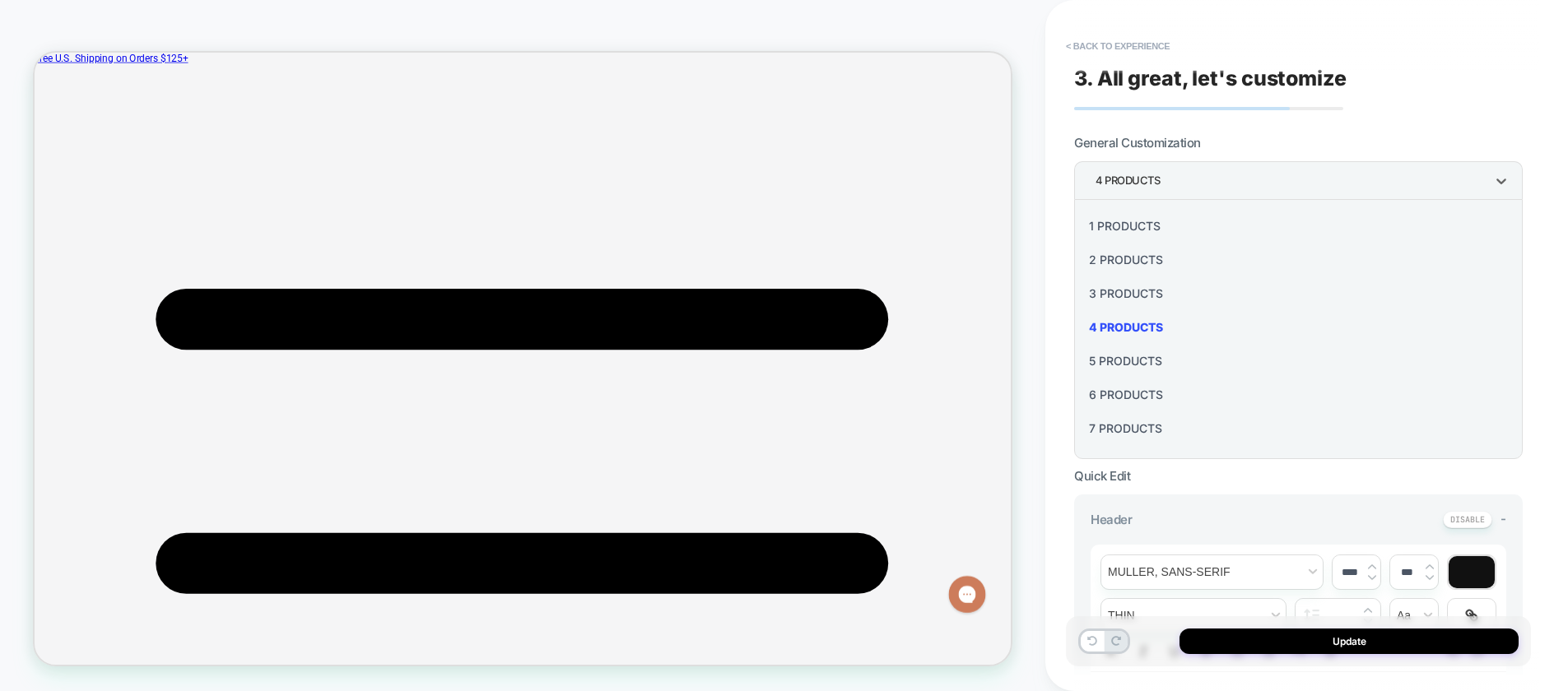
click at [1143, 247] on div "2 Products" at bounding box center [1298, 260] width 435 height 34
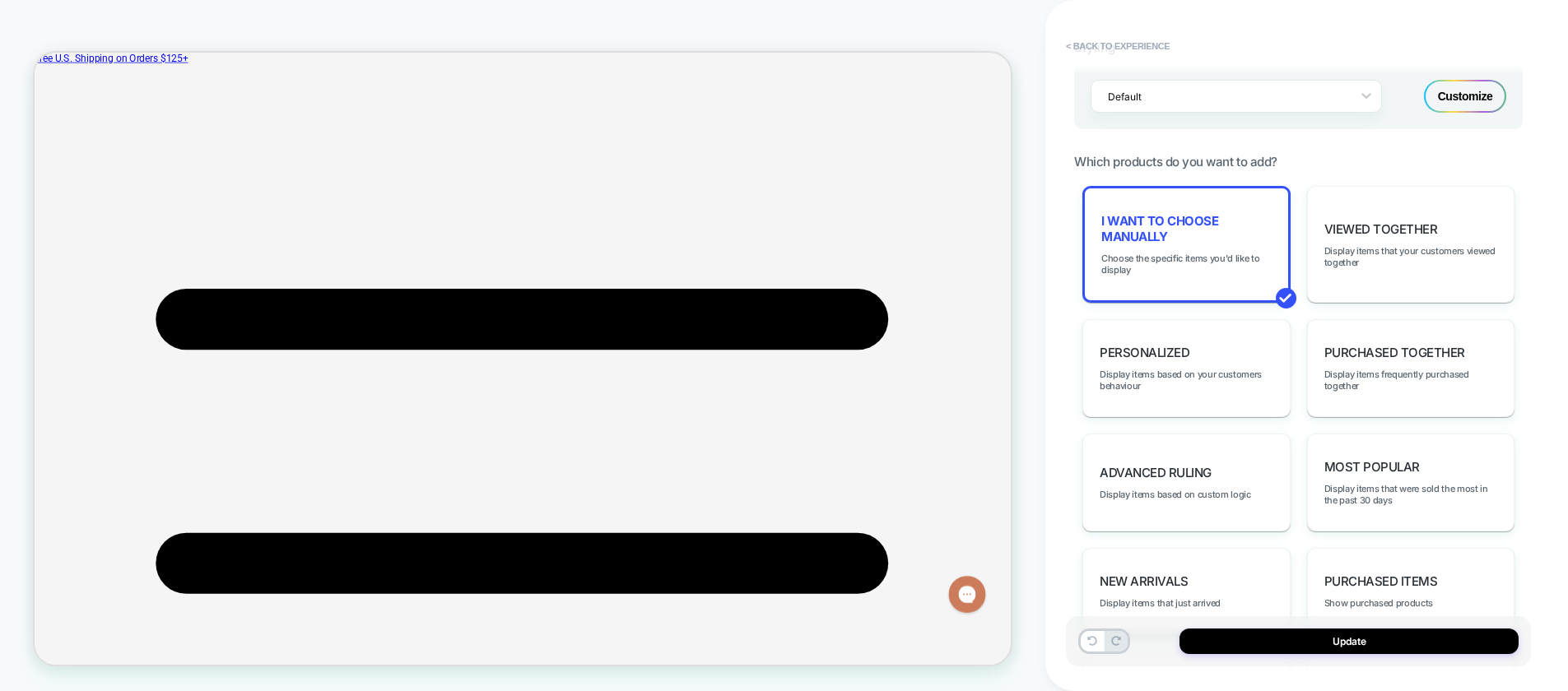
scroll to position [731, 0]
click at [1278, 637] on button "Update" at bounding box center [1349, 641] width 339 height 25
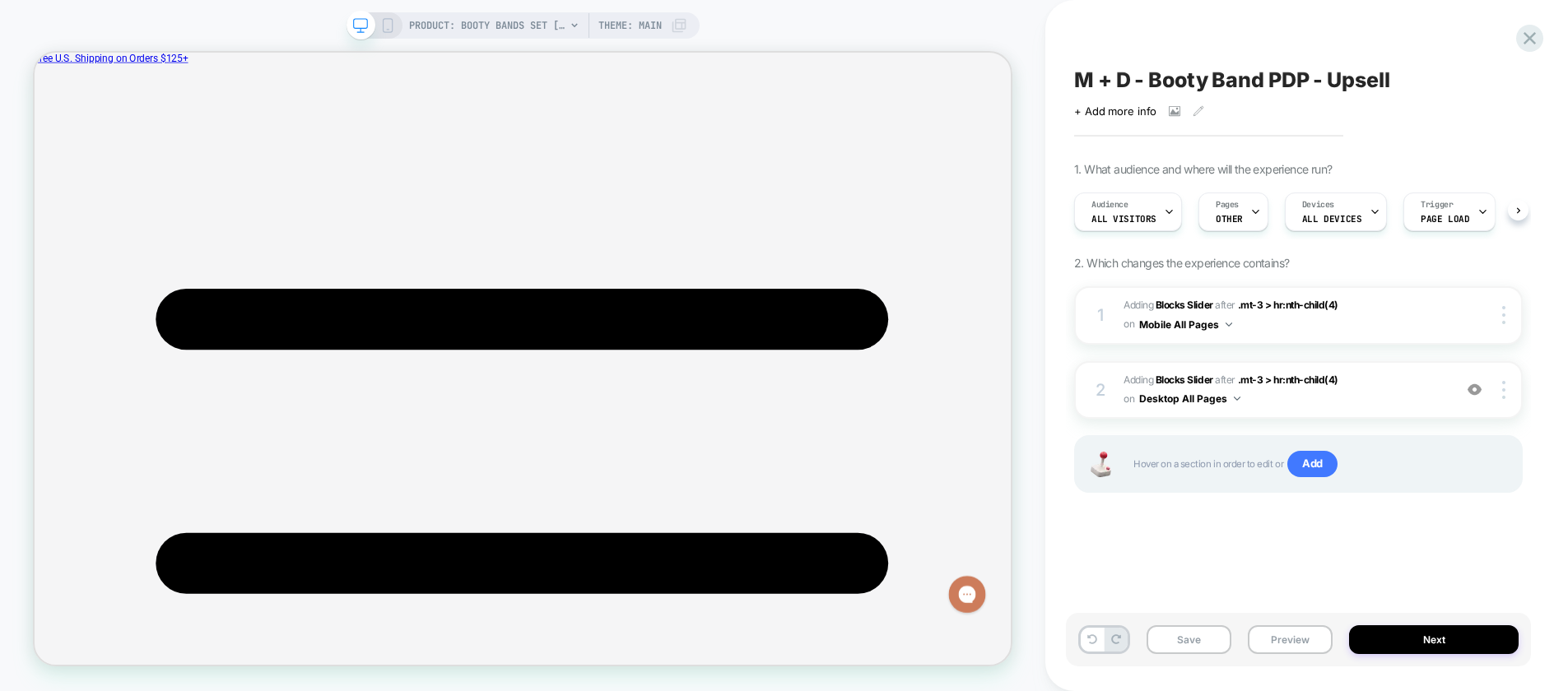
scroll to position [0, 1]
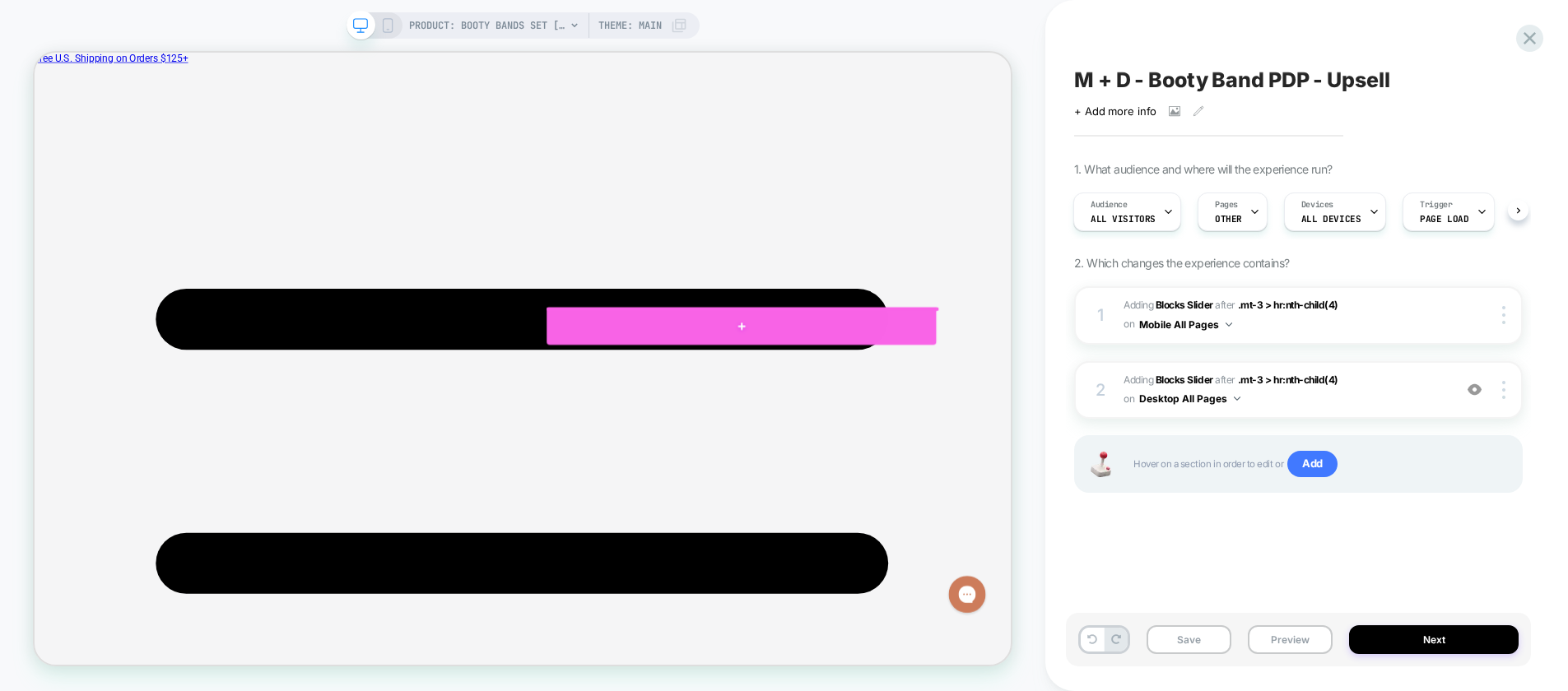
click at [1068, 423] on div at bounding box center [977, 417] width 519 height 49
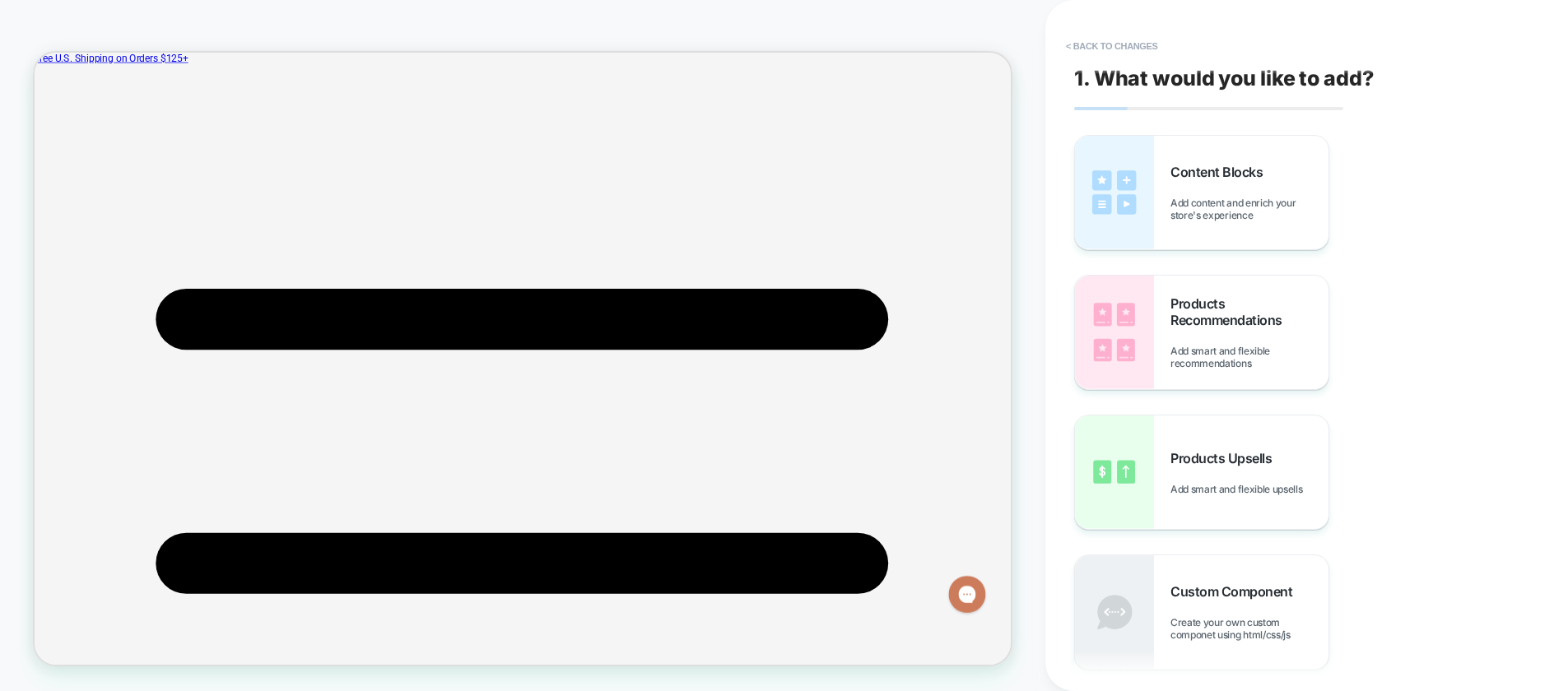
scroll to position [294, 0]
click at [1209, 335] on div "Products Recommendations Add smart and flexible recommendations" at bounding box center [1249, 331] width 158 height 74
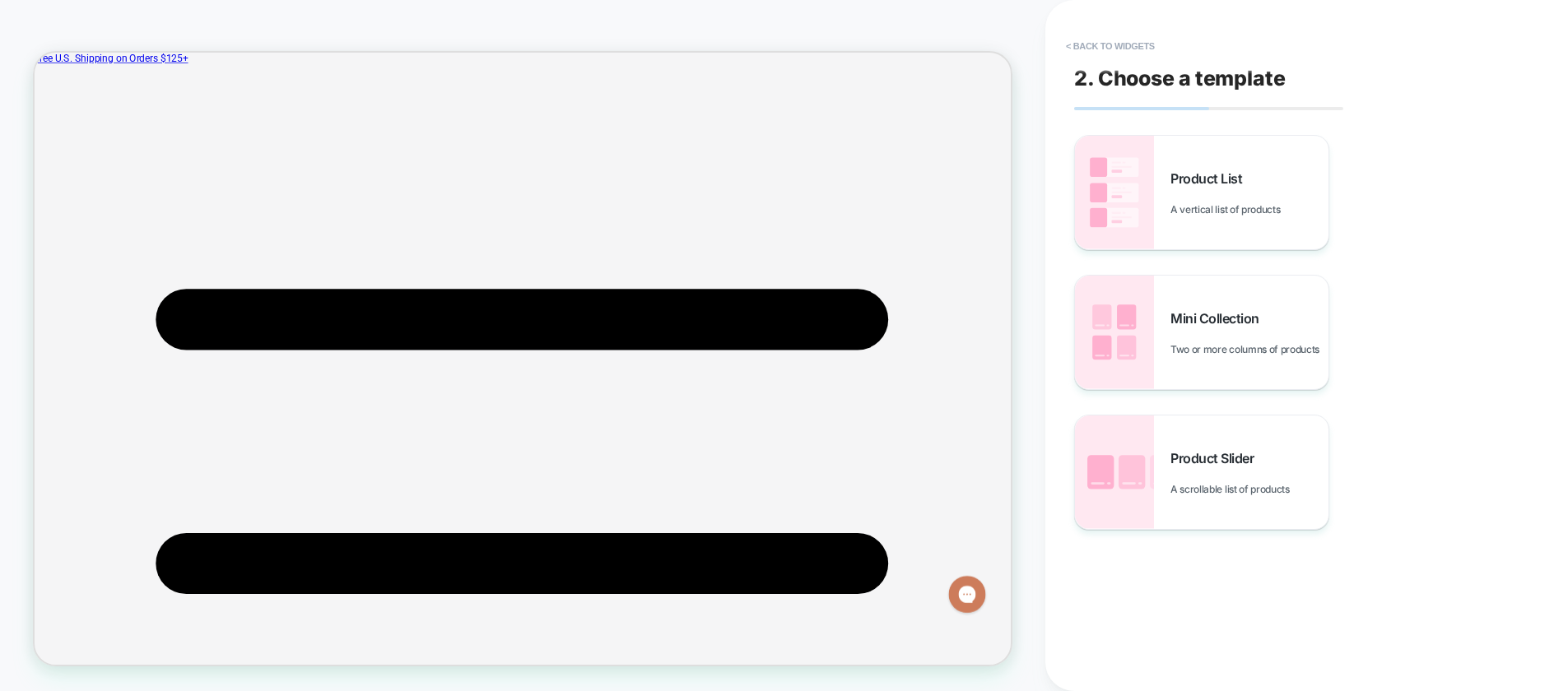
scroll to position [502, 0]
click at [1166, 480] on div "Product Slider A scrollable list of products" at bounding box center [1201, 472] width 253 height 114
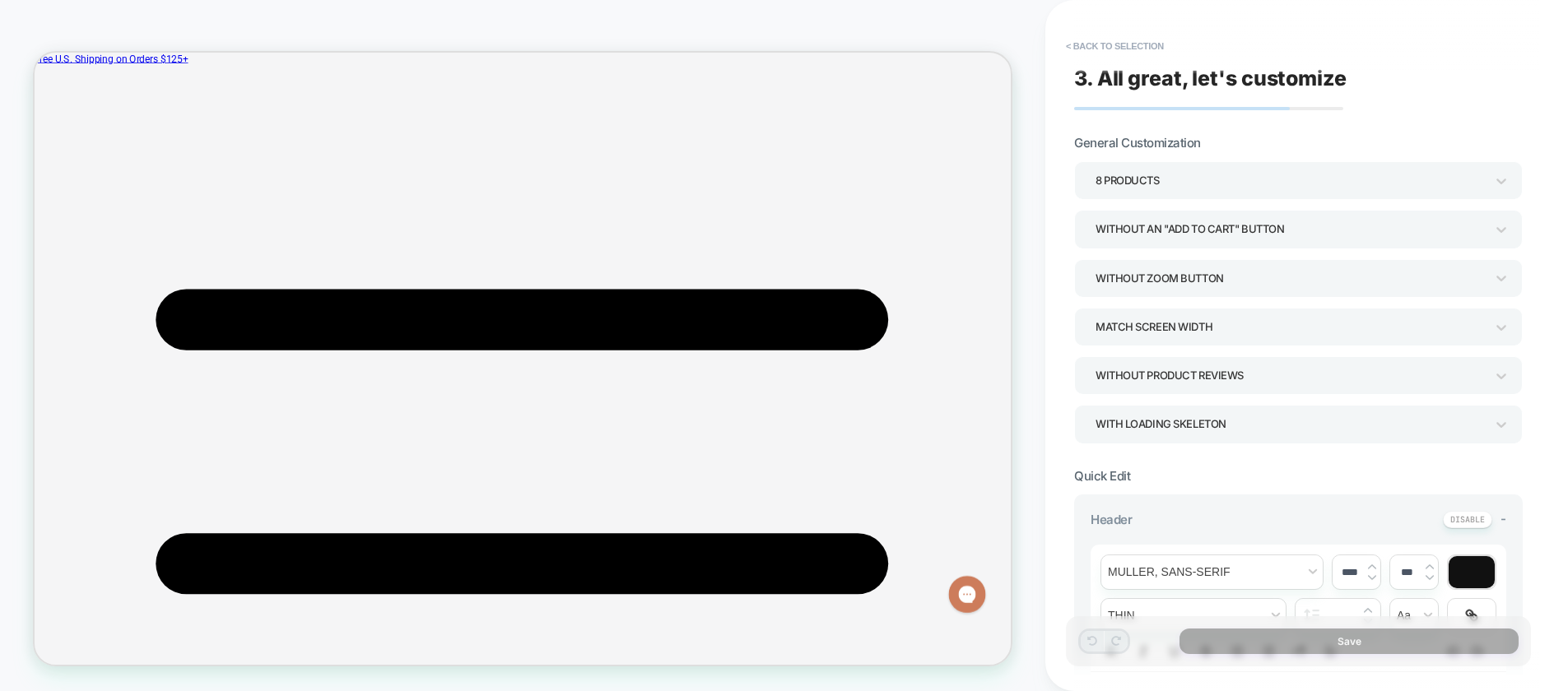
scroll to position [346, 0]
click at [1201, 164] on div "8 Products" at bounding box center [1298, 180] width 448 height 38
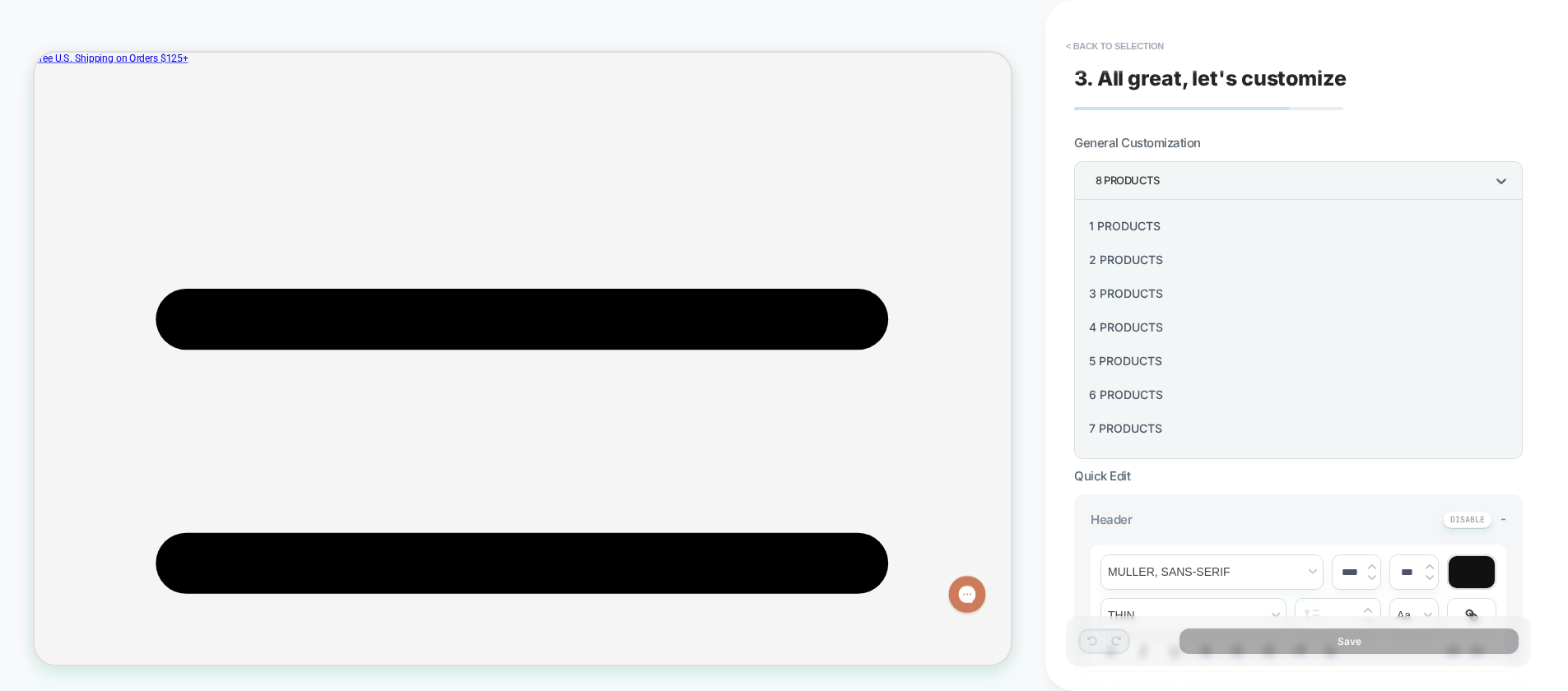
click at [1159, 260] on div "2 Products" at bounding box center [1298, 260] width 435 height 34
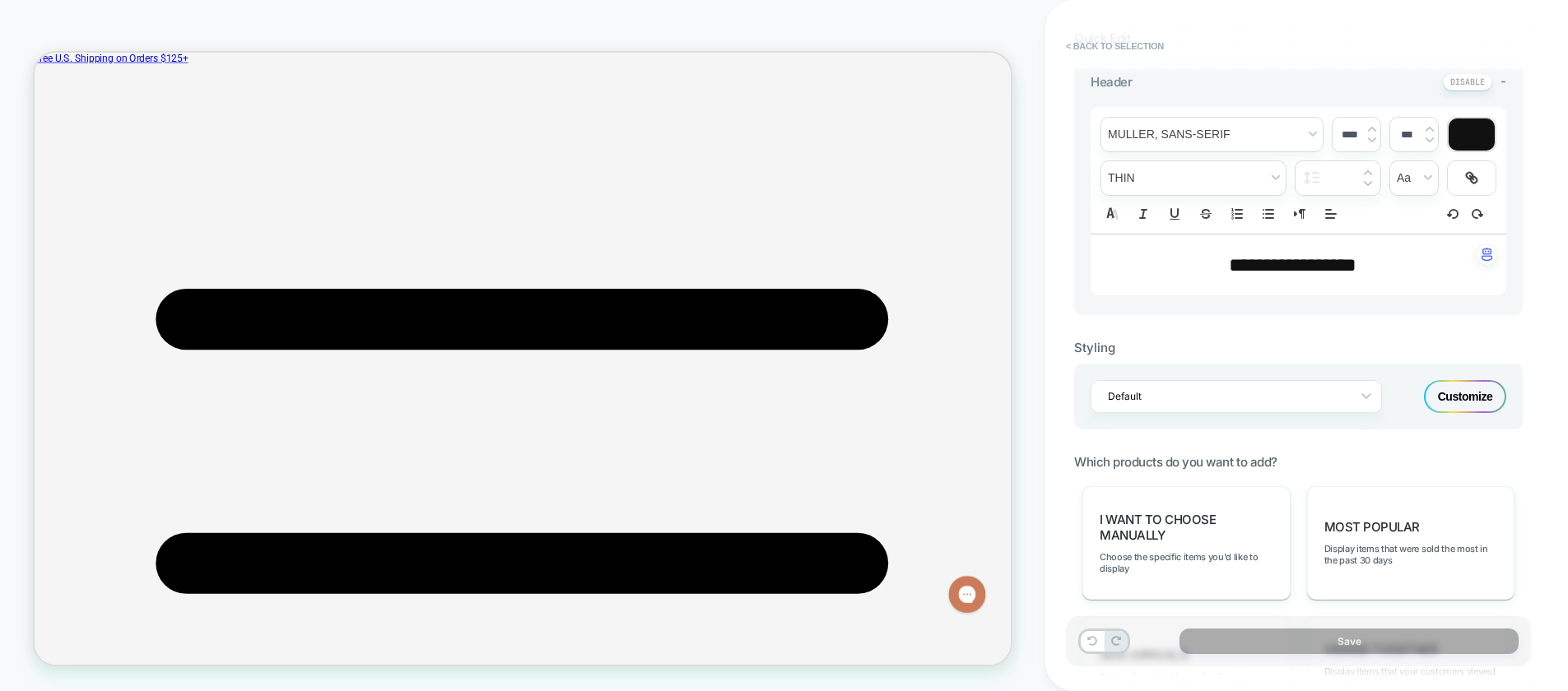
scroll to position [613, 0]
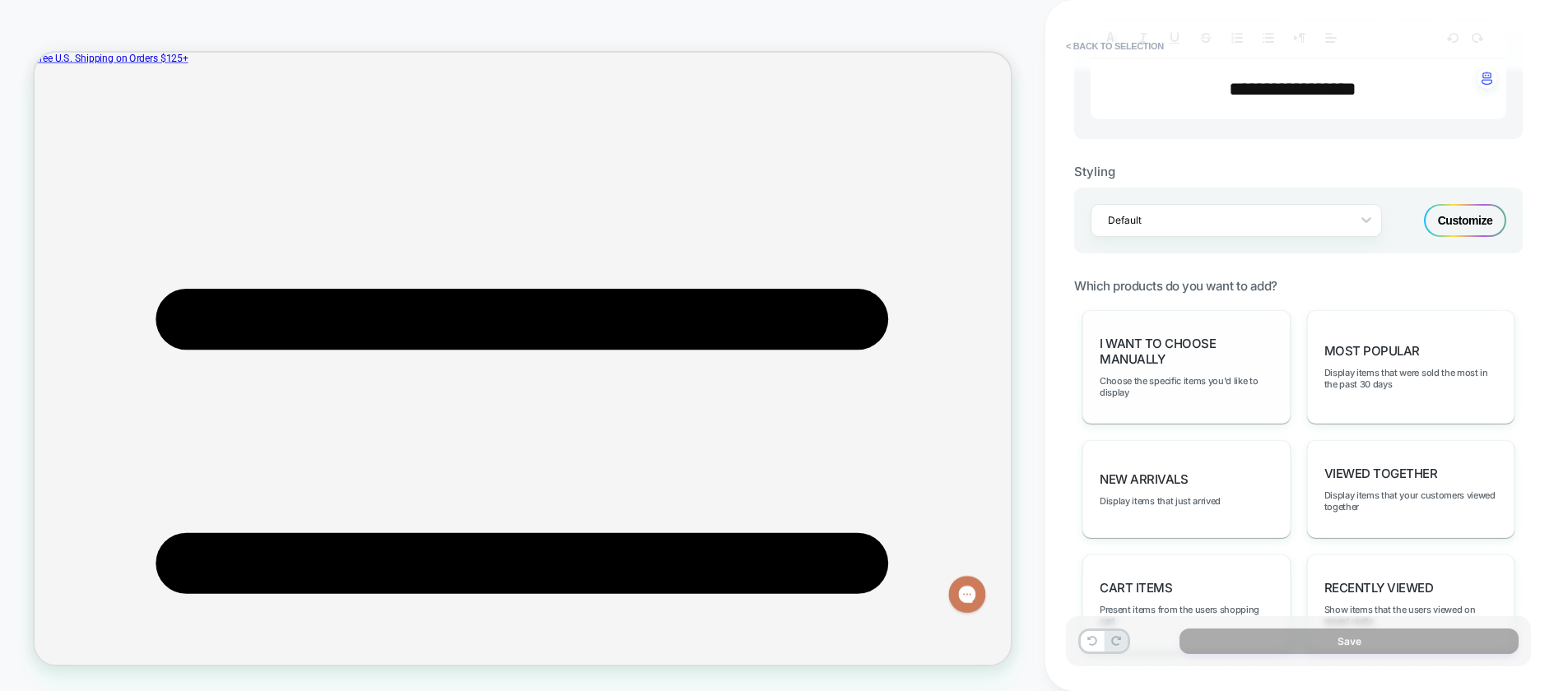
click at [1218, 360] on span "I want to choose manually" at bounding box center [1186, 350] width 174 height 31
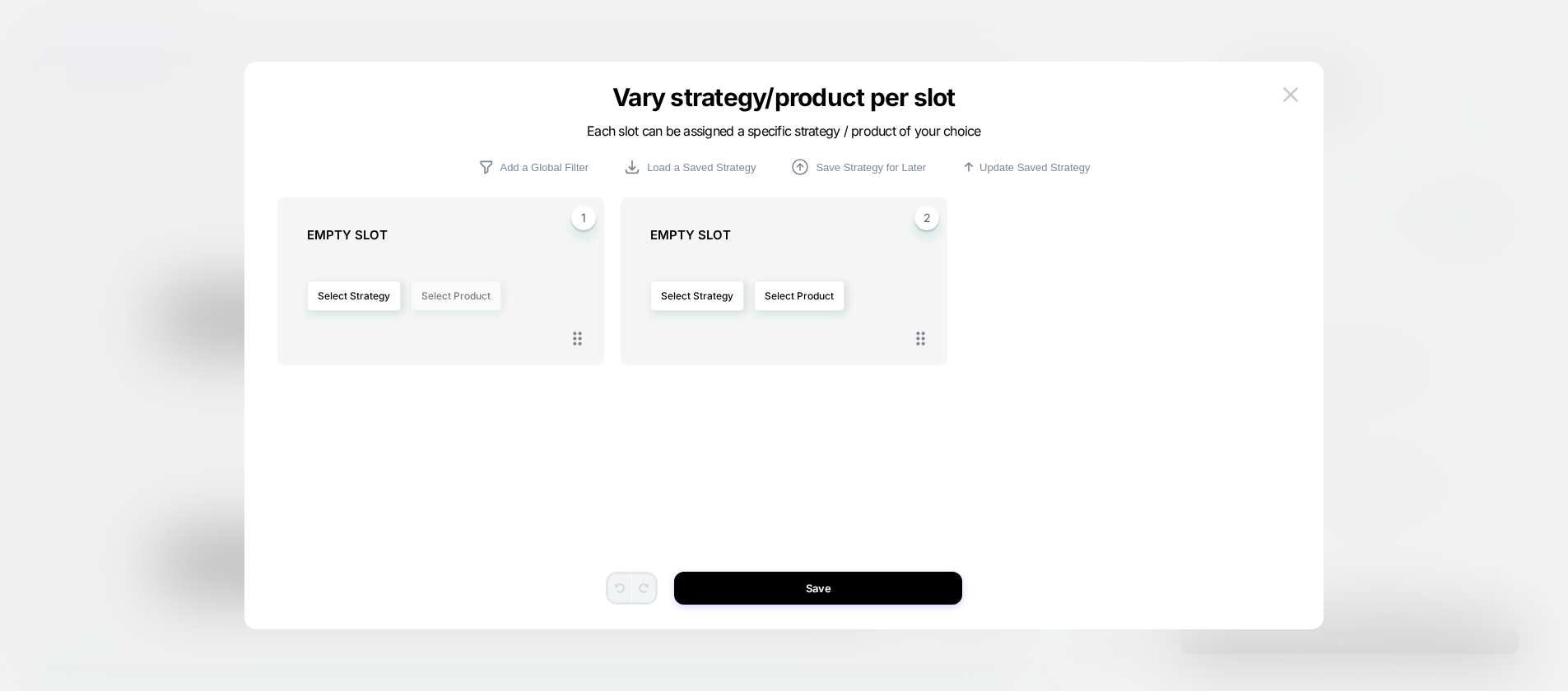
click at [426, 294] on button "Select Product" at bounding box center [456, 295] width 91 height 31
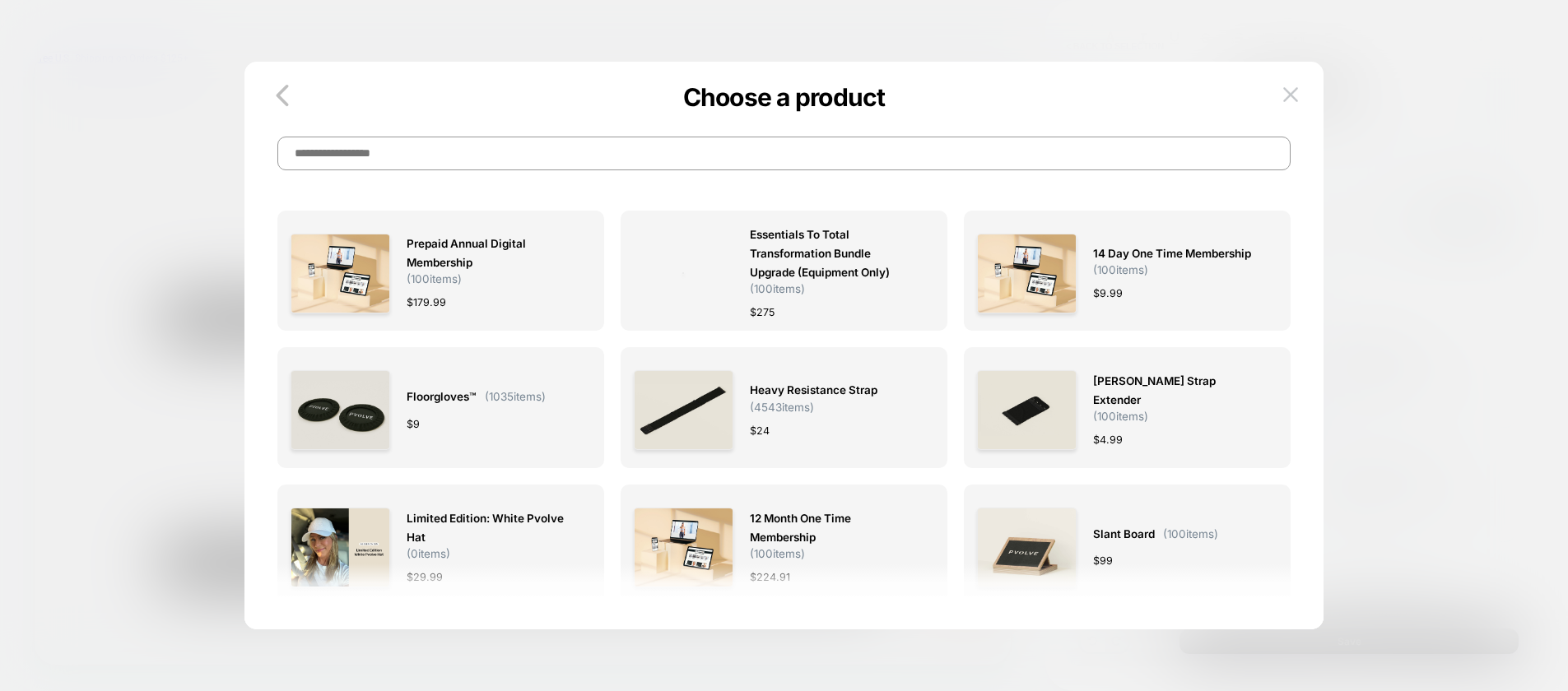
click at [522, 167] on input at bounding box center [784, 153] width 1013 height 34
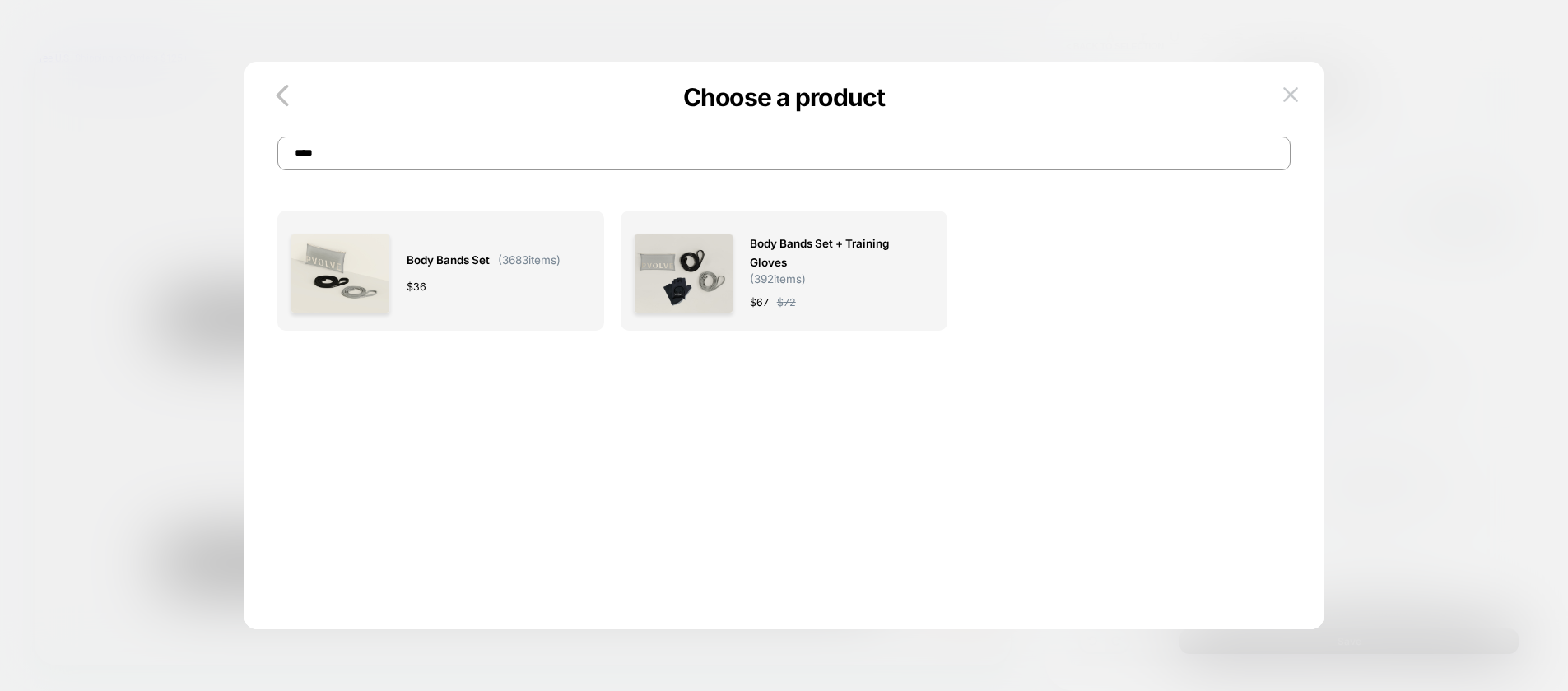
type input "****"
click at [351, 266] on img at bounding box center [340, 273] width 100 height 79
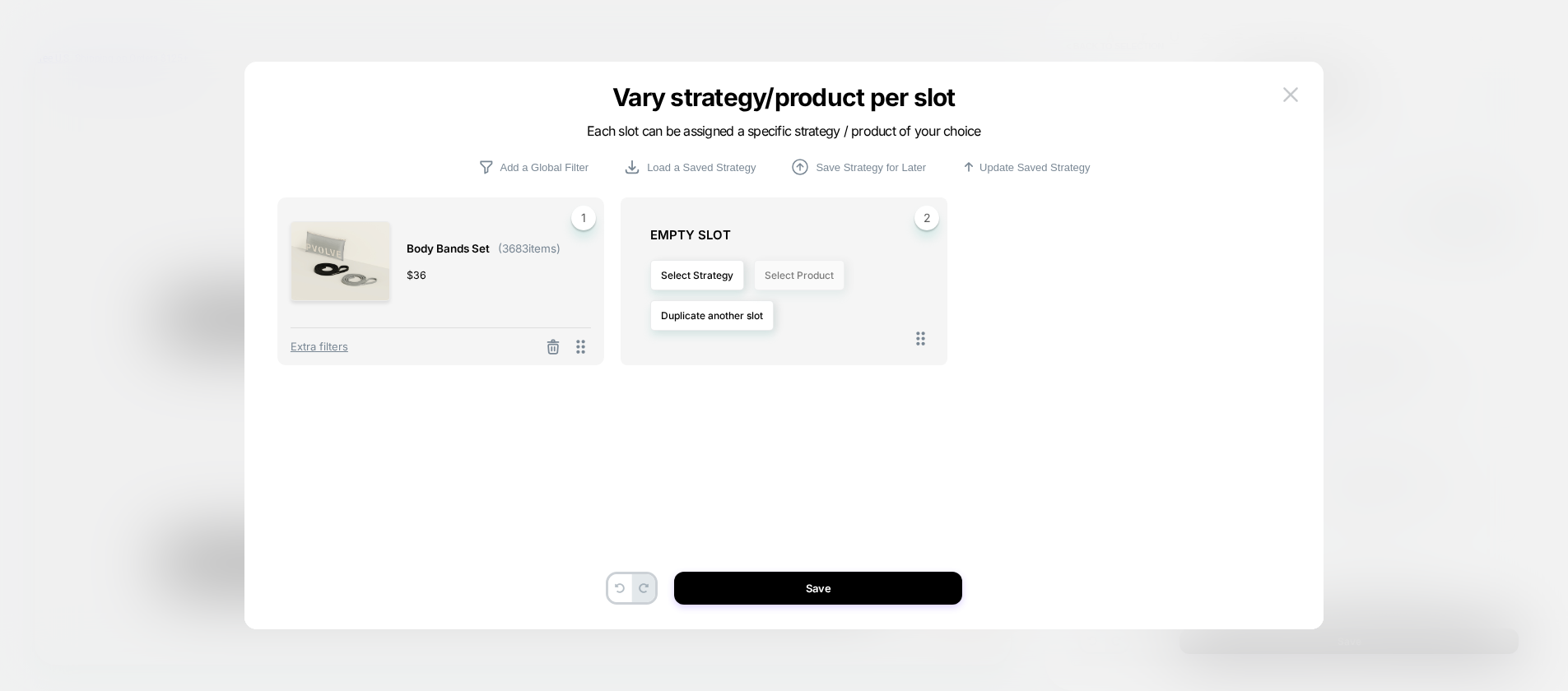
click at [804, 273] on button "Select Product" at bounding box center [798, 275] width 91 height 31
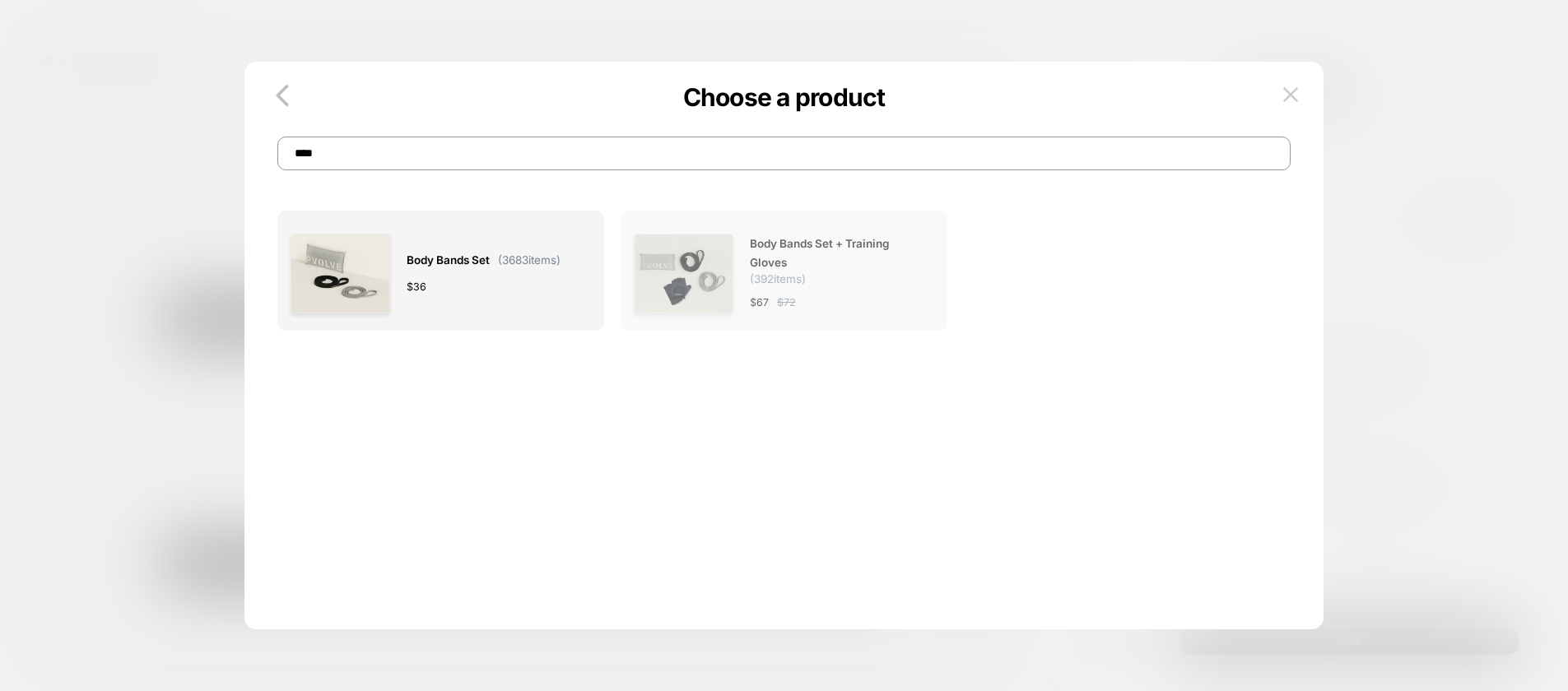
click at [800, 260] on span "Body Bands Set + Training Gloves" at bounding box center [834, 253] width 168 height 38
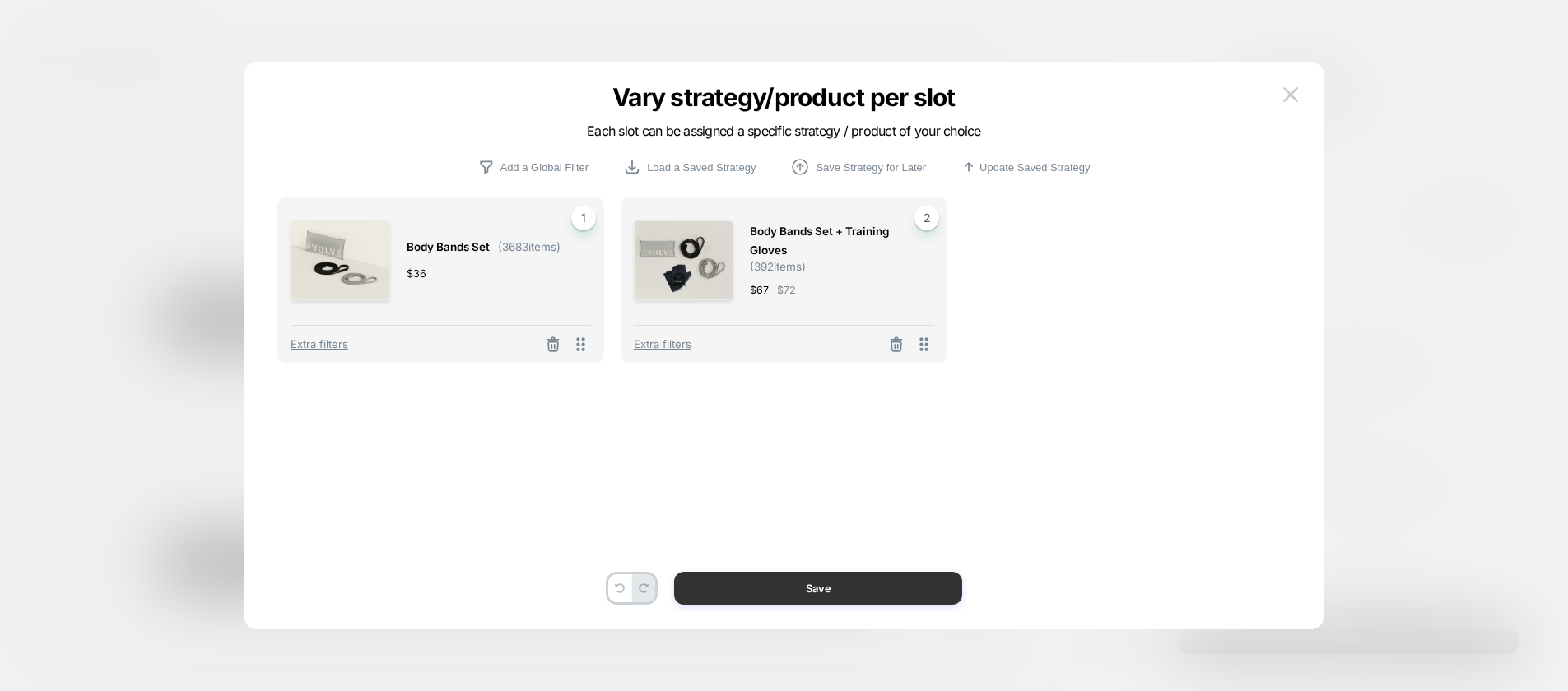
click at [774, 586] on button "Save" at bounding box center [818, 587] width 288 height 33
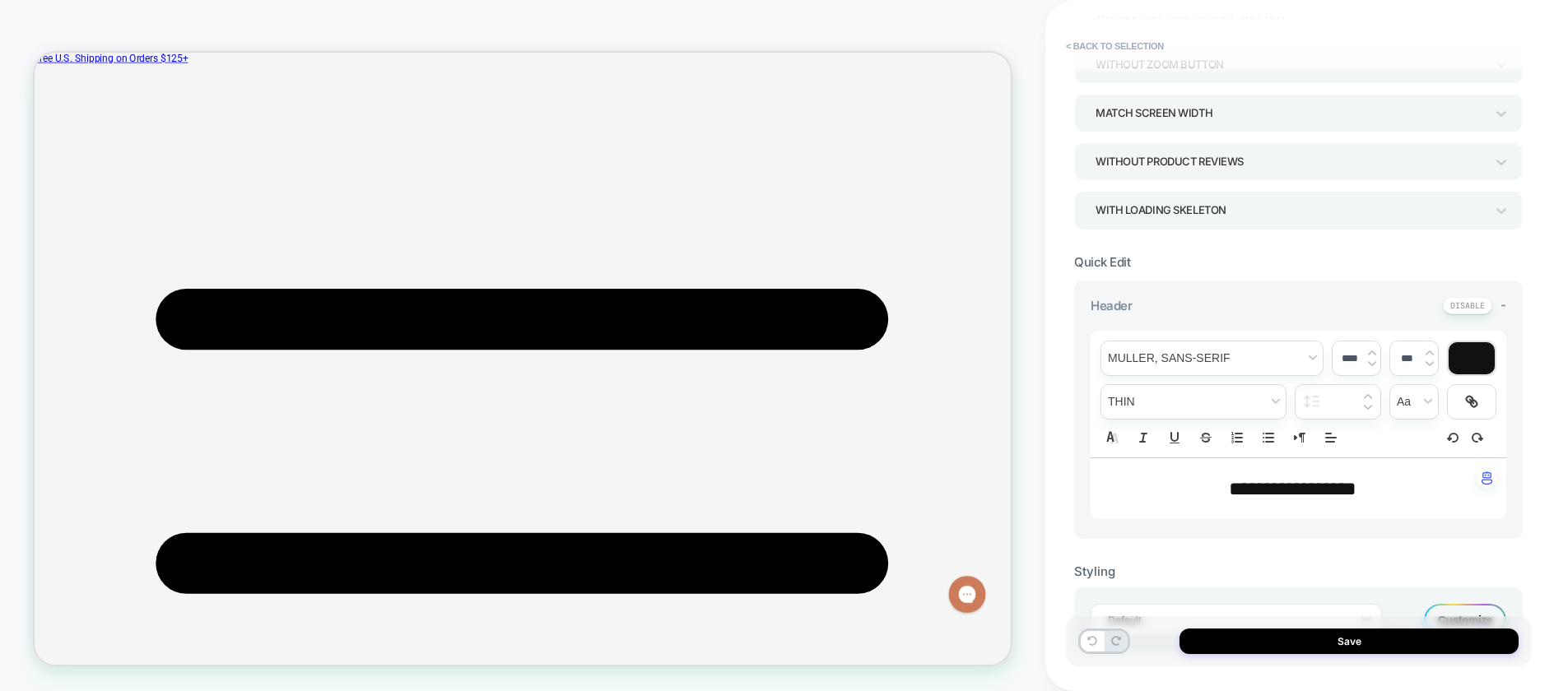
scroll to position [0, 0]
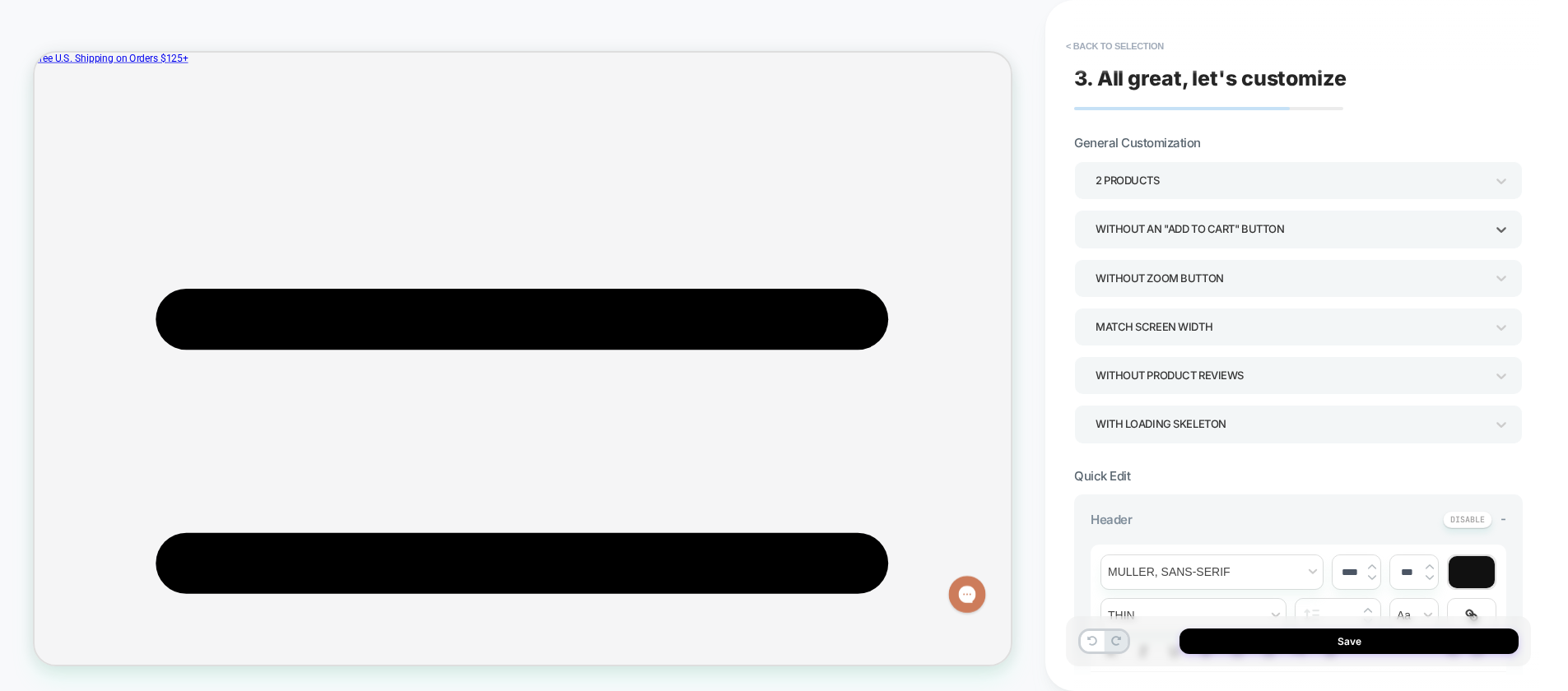
click at [1173, 229] on div "Without an "add to cart" button" at bounding box center [1290, 229] width 389 height 22
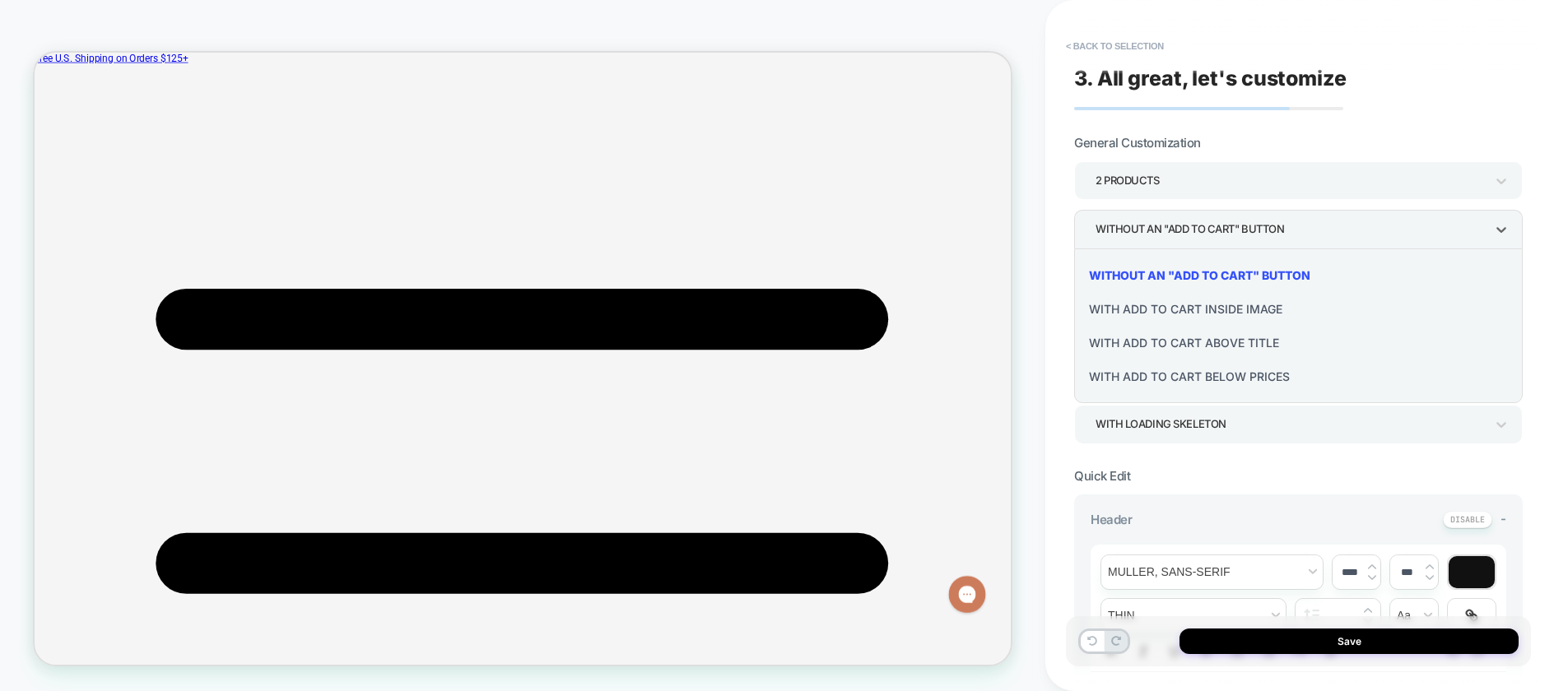
click at [1159, 310] on div "With add to cart inside image" at bounding box center [1298, 309] width 435 height 34
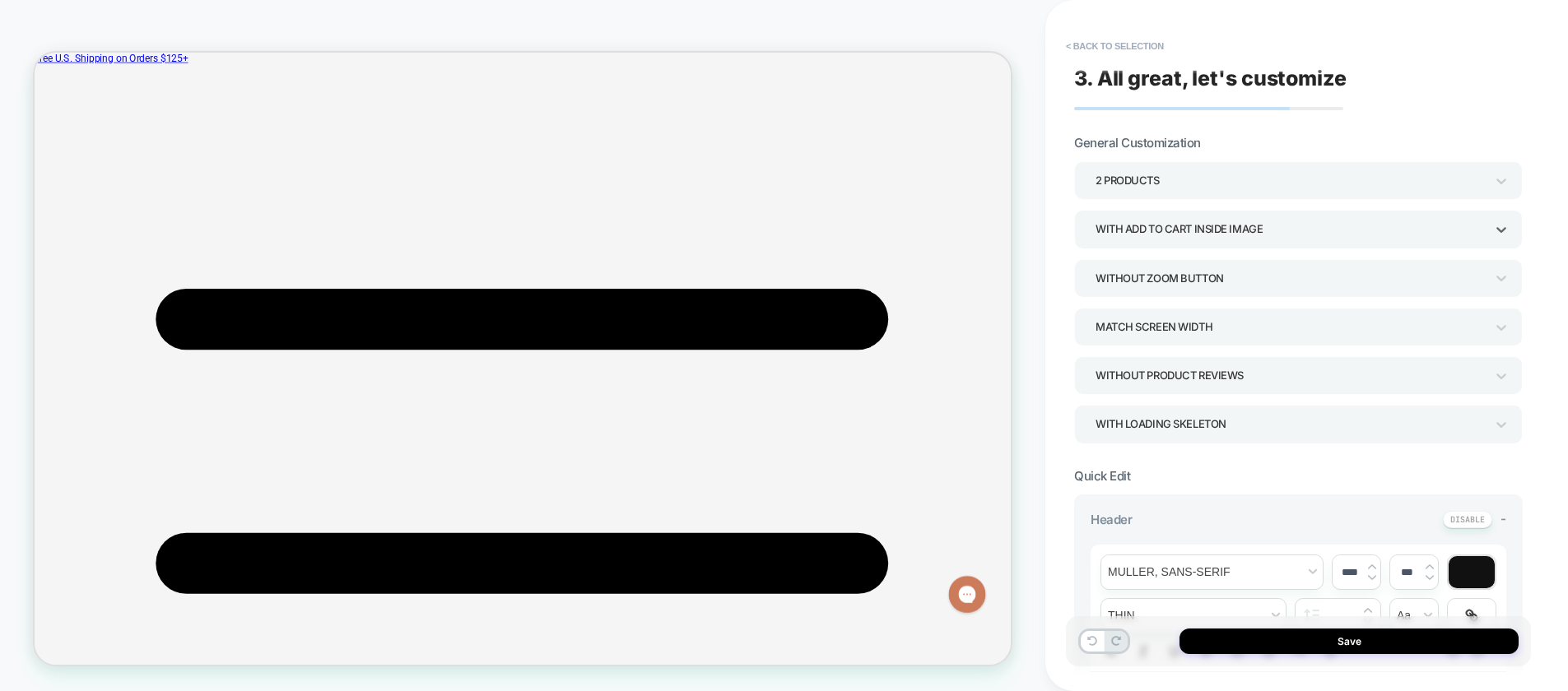
click at [1166, 225] on div "With add to cart inside image" at bounding box center [1290, 229] width 389 height 22
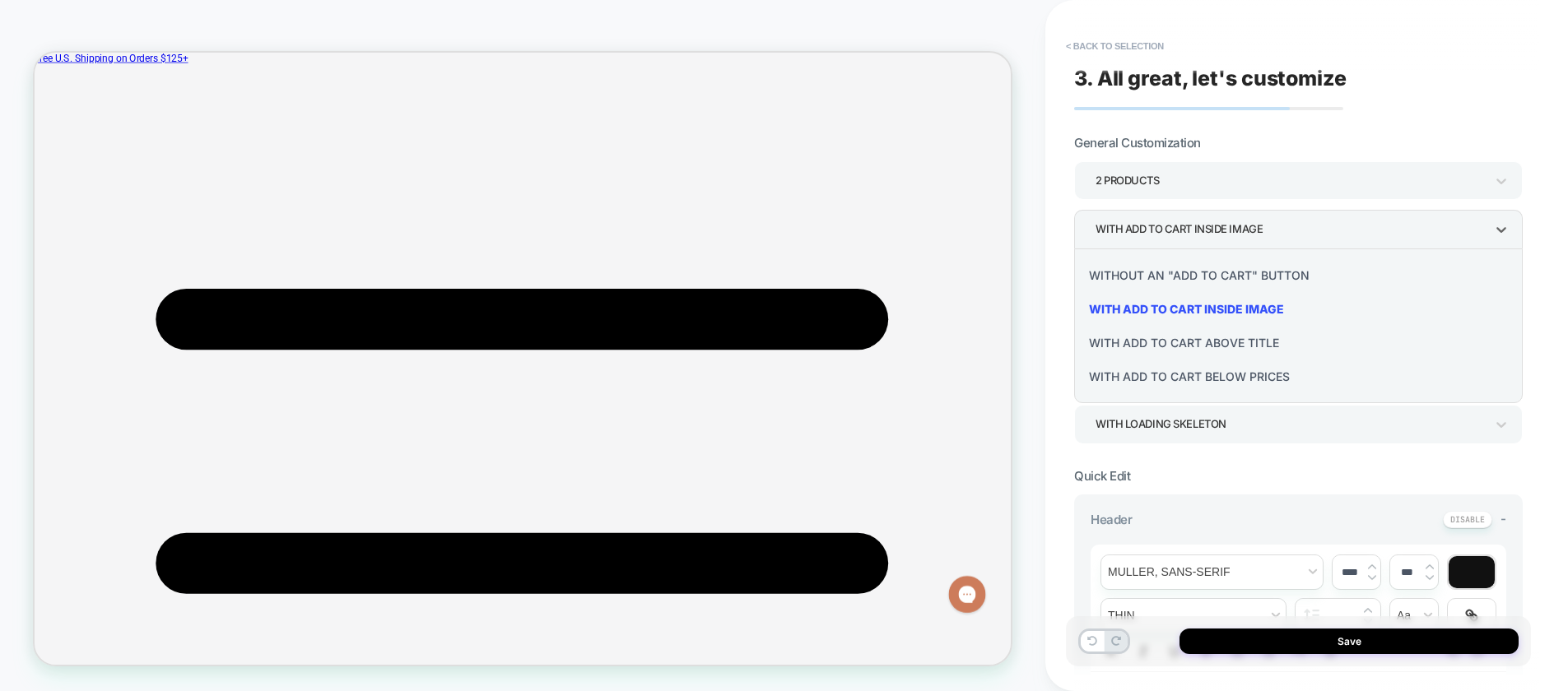
click at [1183, 380] on div "With add to cart below prices" at bounding box center [1298, 376] width 435 height 34
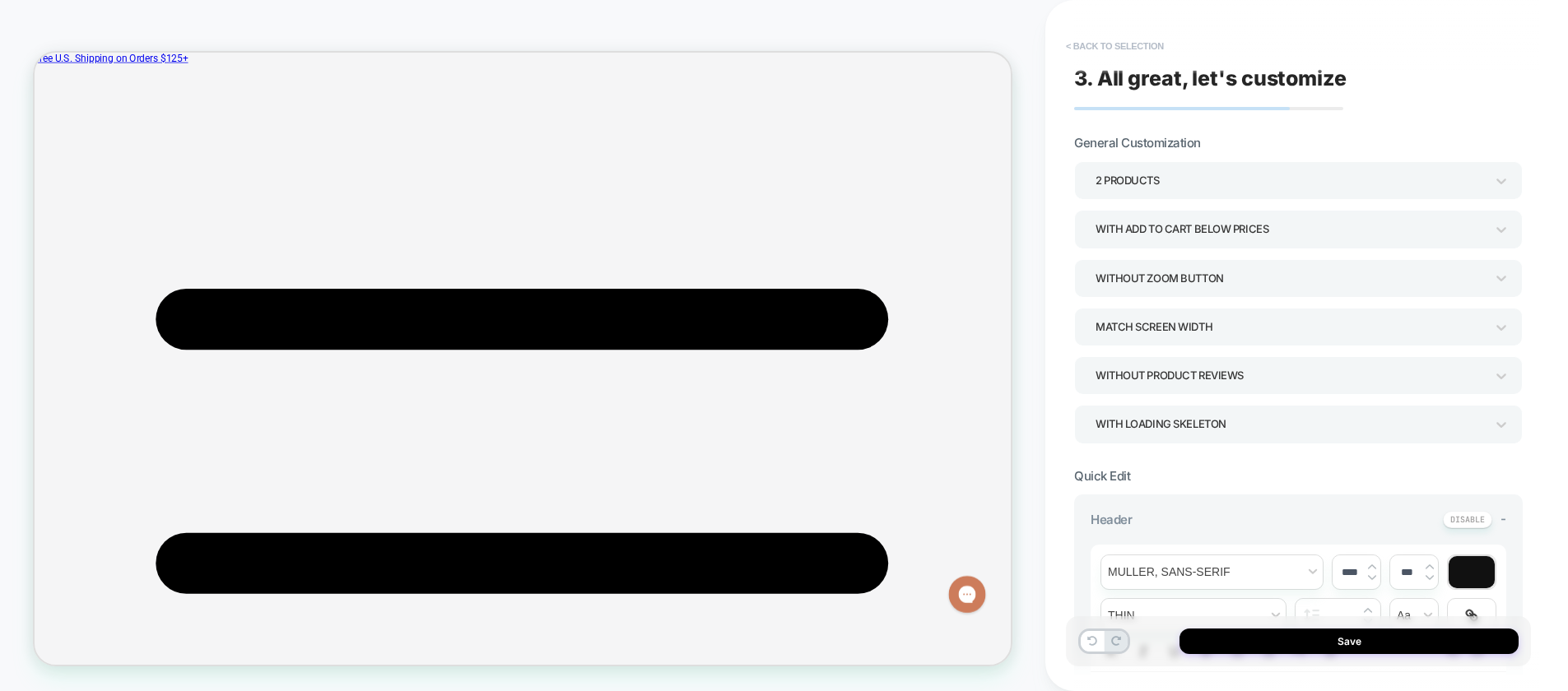
click at [1125, 42] on button "< Back to selection" at bounding box center [1114, 46] width 114 height 26
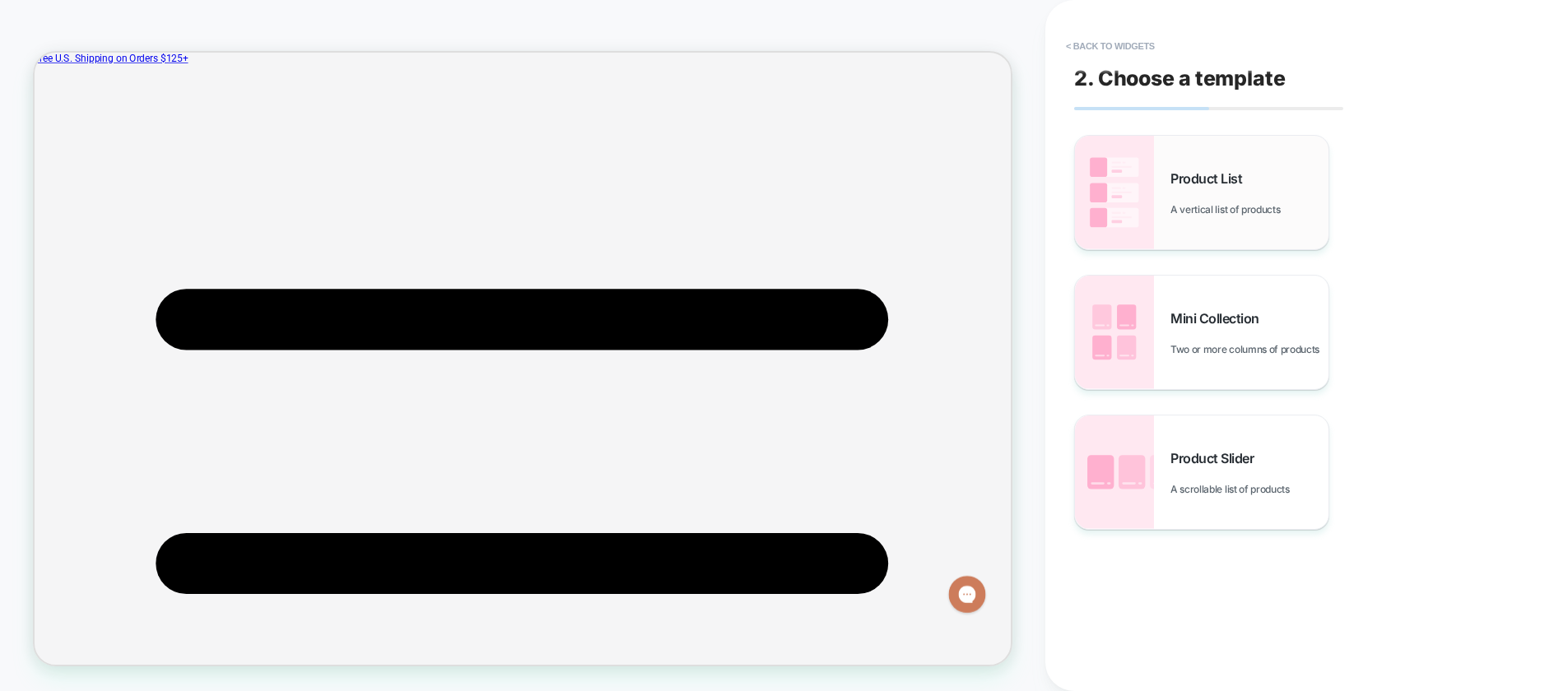
scroll to position [465, 0]
click at [1154, 164] on div "Product List A vertical list of products" at bounding box center [1201, 192] width 253 height 114
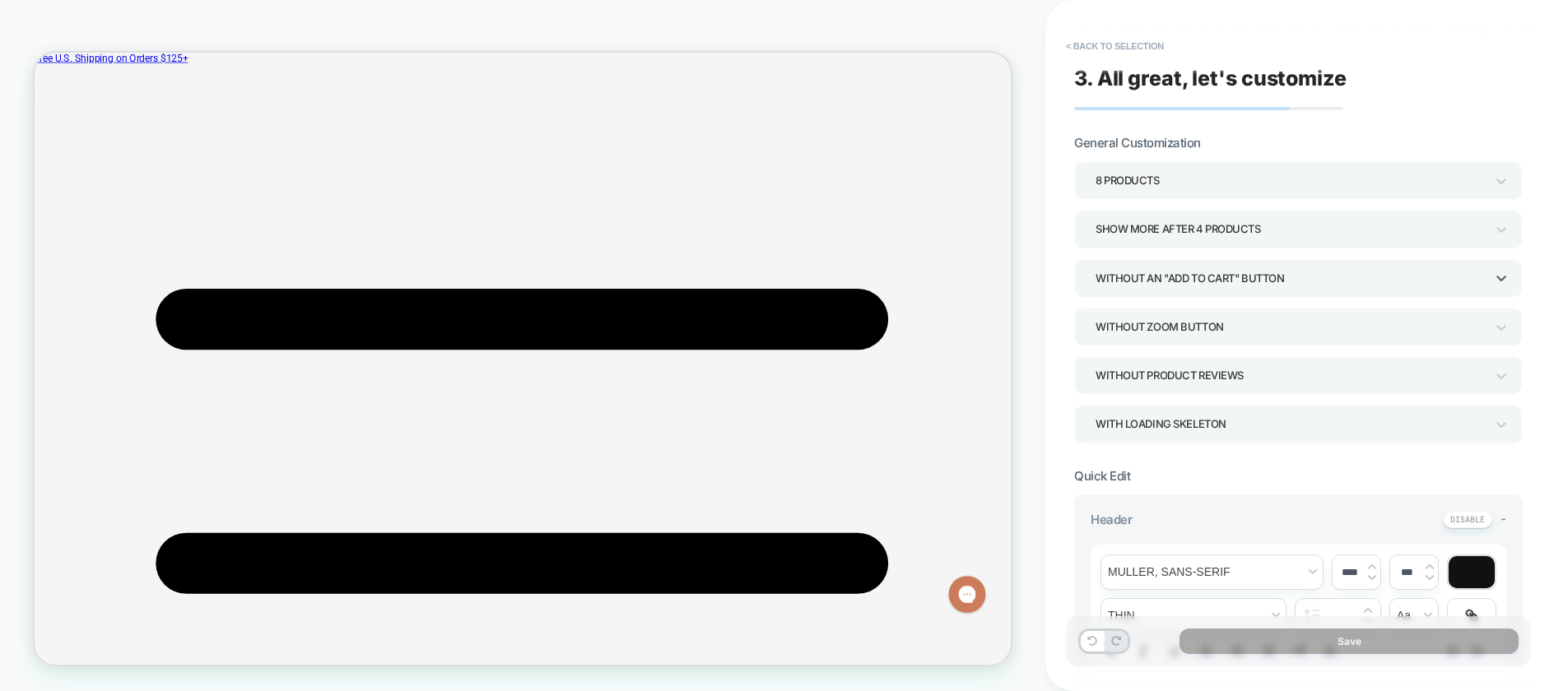
click at [1172, 276] on div "Without an "add to cart" button" at bounding box center [1290, 278] width 389 height 22
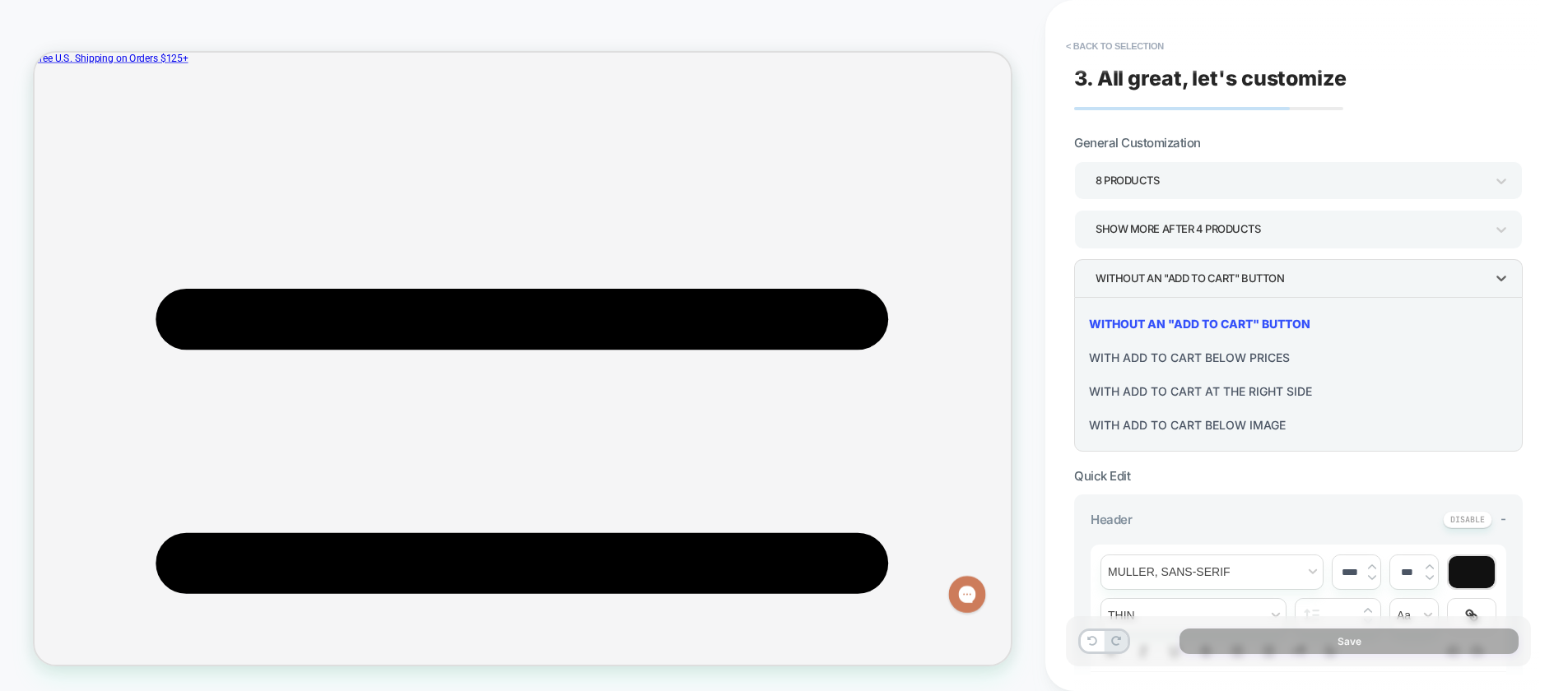
click at [1219, 392] on div "With add to cart at the right side" at bounding box center [1298, 391] width 435 height 34
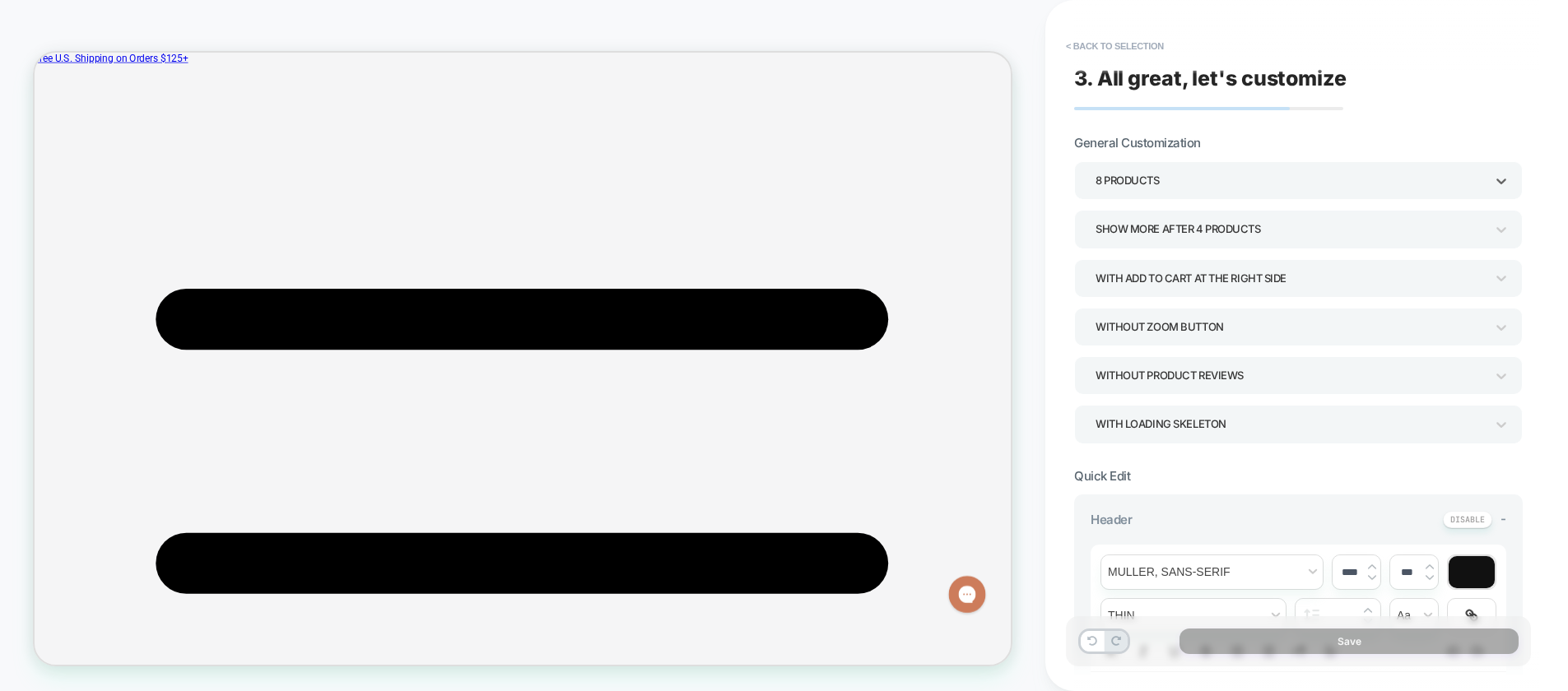
click at [1148, 178] on div "8 Products" at bounding box center [1290, 181] width 389 height 22
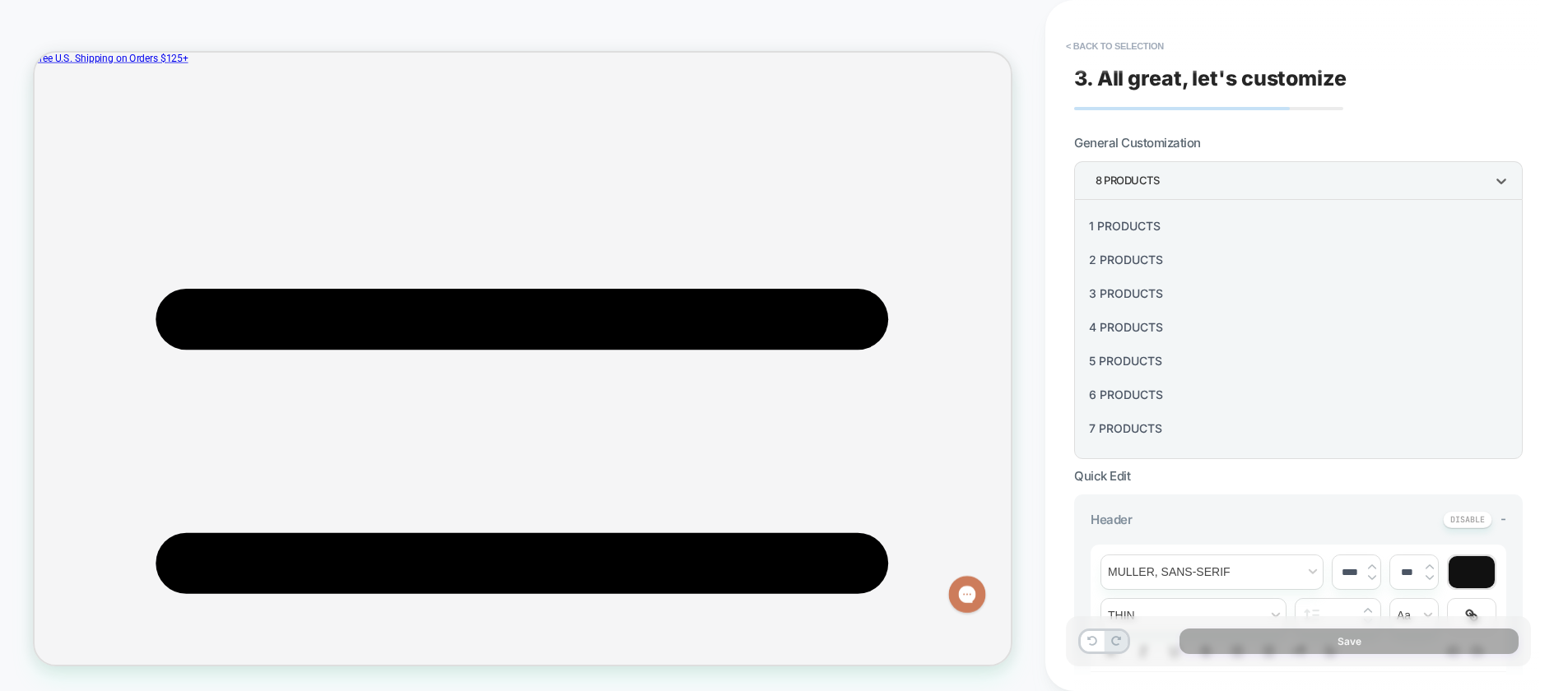
click at [1123, 256] on div "2 Products" at bounding box center [1298, 260] width 435 height 34
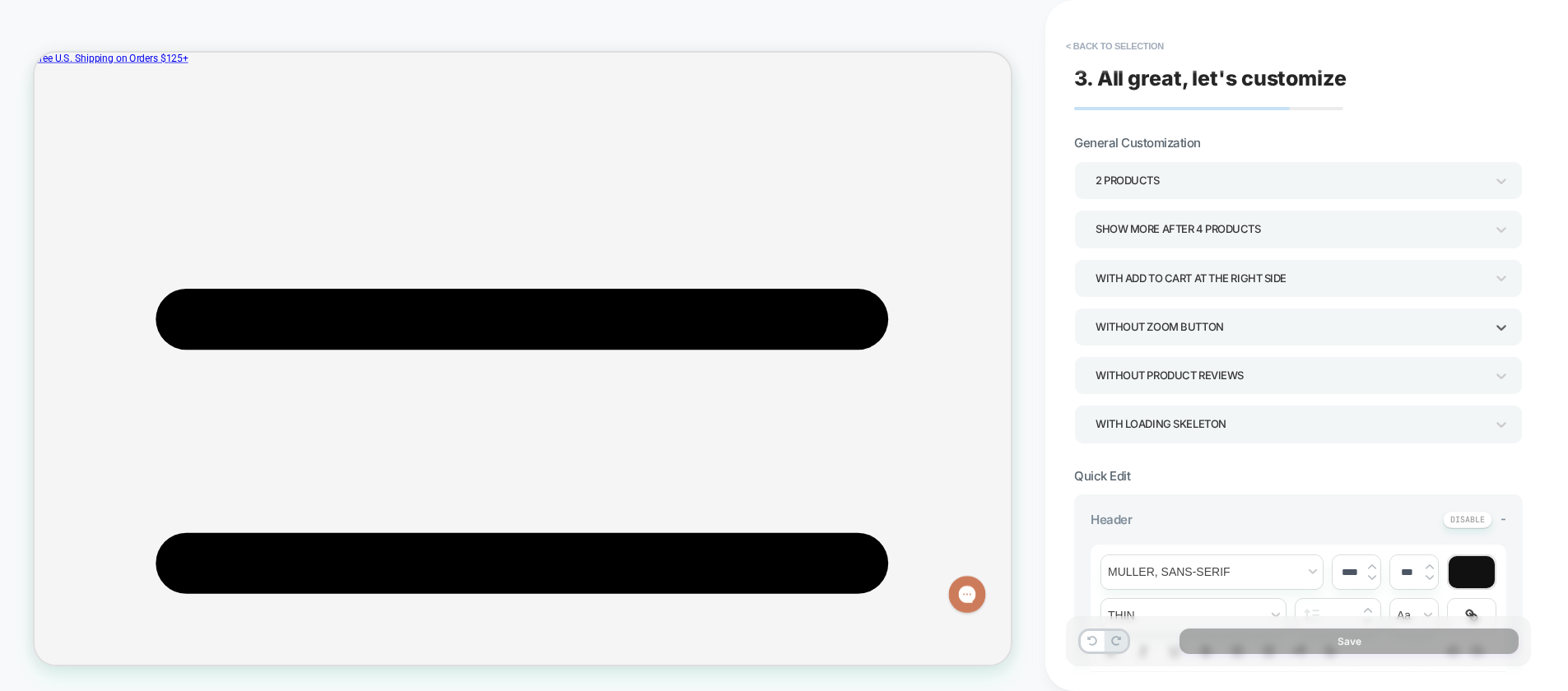
click at [1177, 329] on div "Without Zoom Button" at bounding box center [1290, 327] width 389 height 22
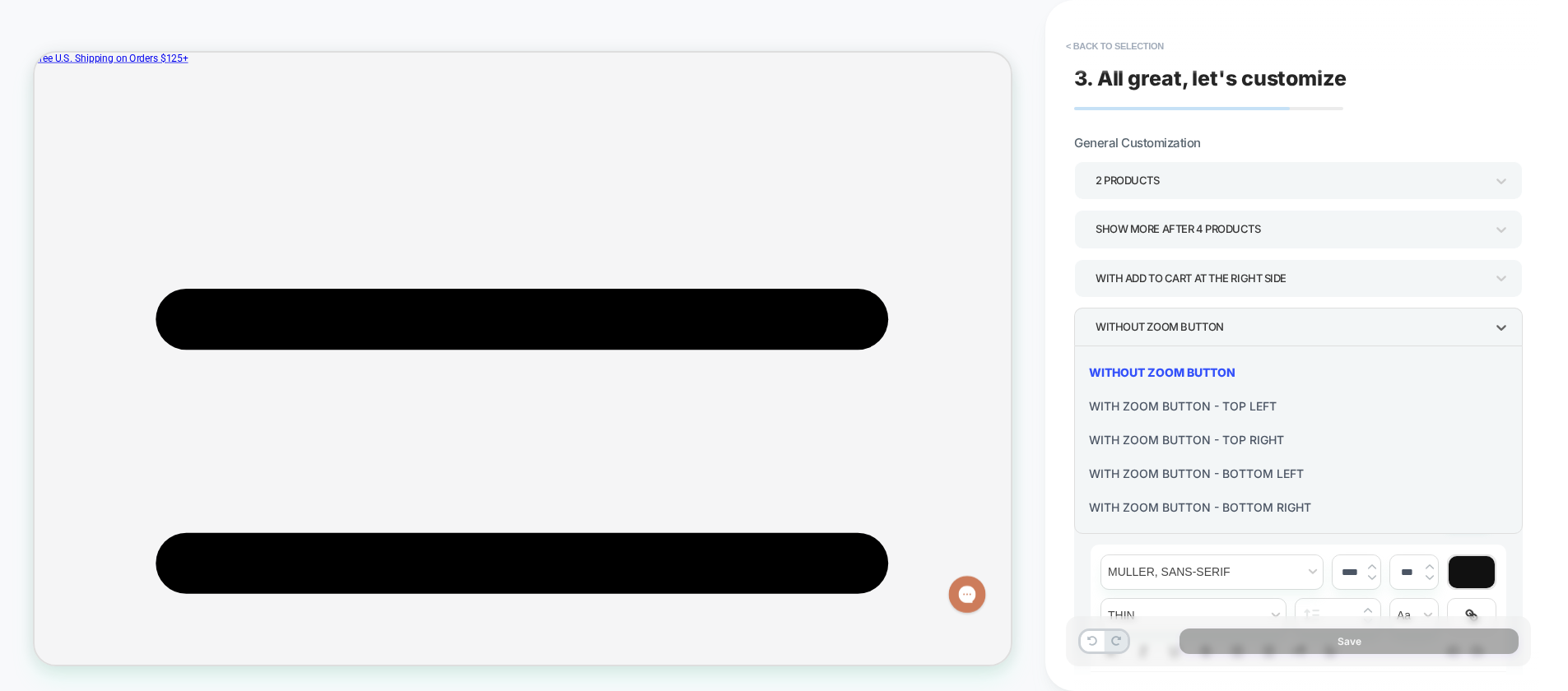
click at [1180, 322] on div at bounding box center [784, 346] width 1568 height 691
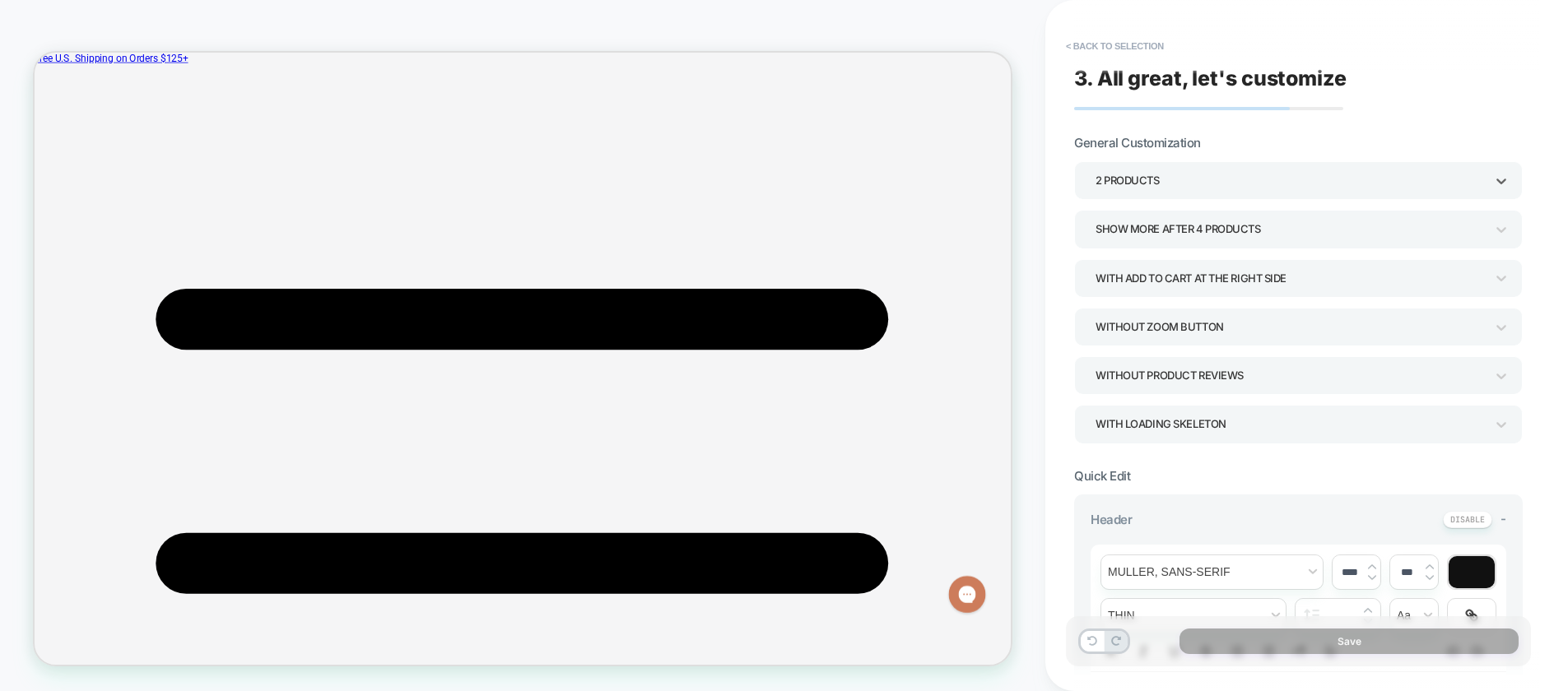
click at [1151, 176] on div "2 Products" at bounding box center [1290, 181] width 389 height 22
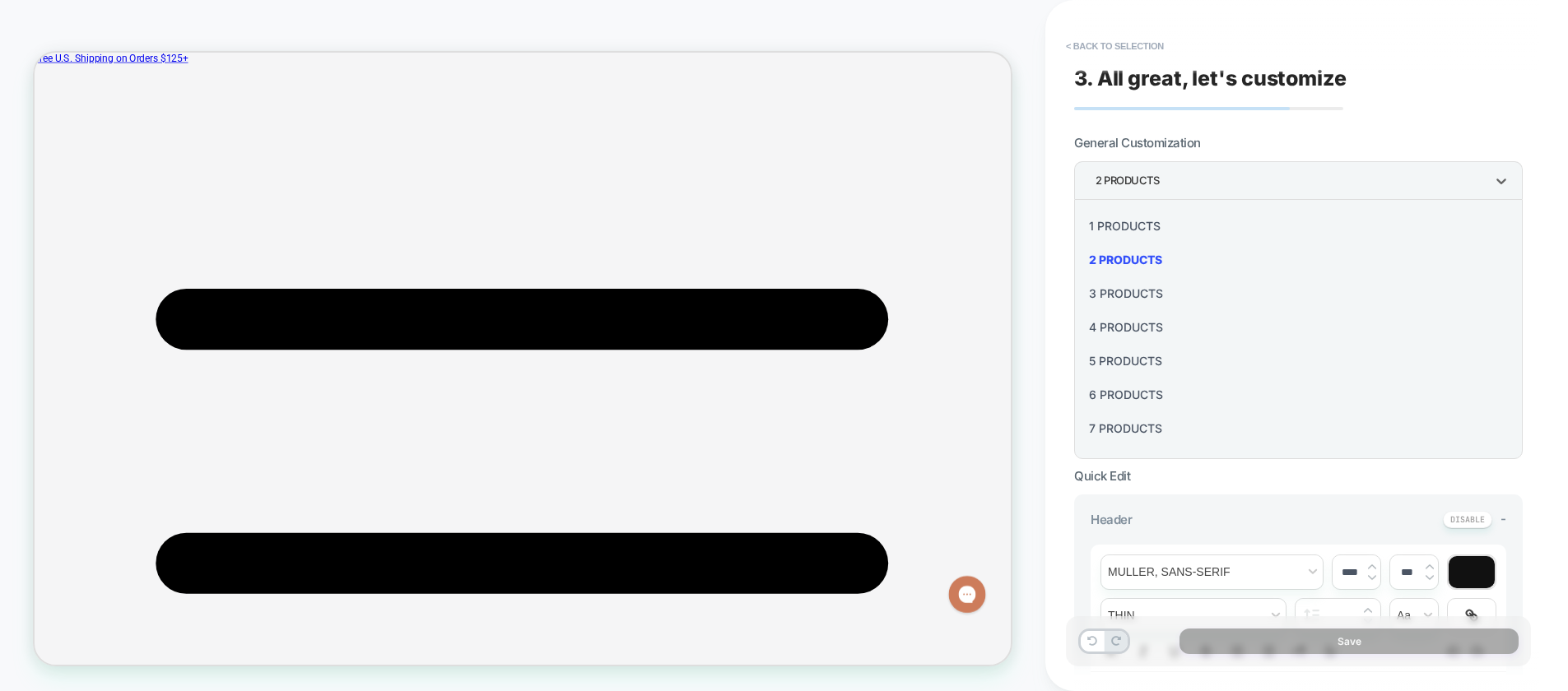
click at [1229, 135] on div at bounding box center [784, 346] width 1568 height 691
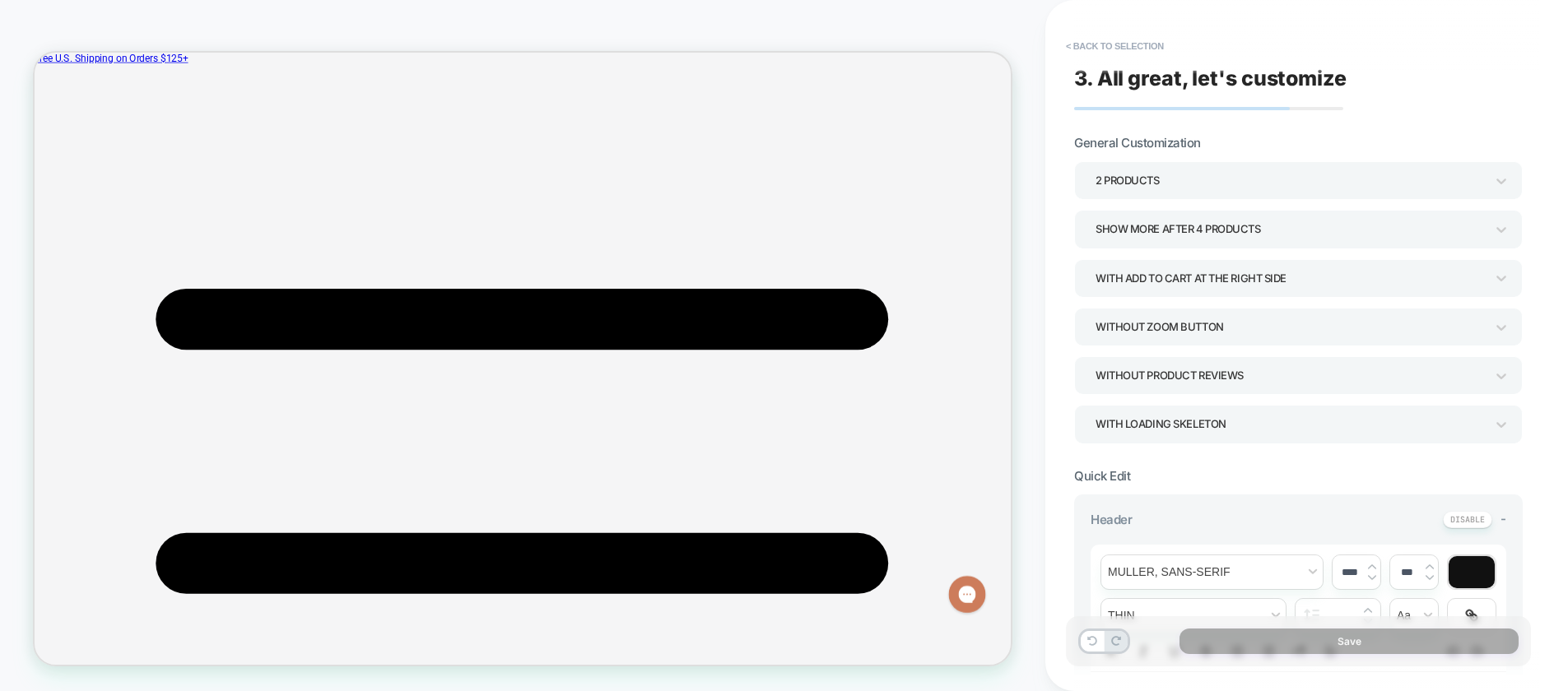
click at [1200, 228] on div "Show more after 4 Products" at bounding box center [1290, 229] width 389 height 22
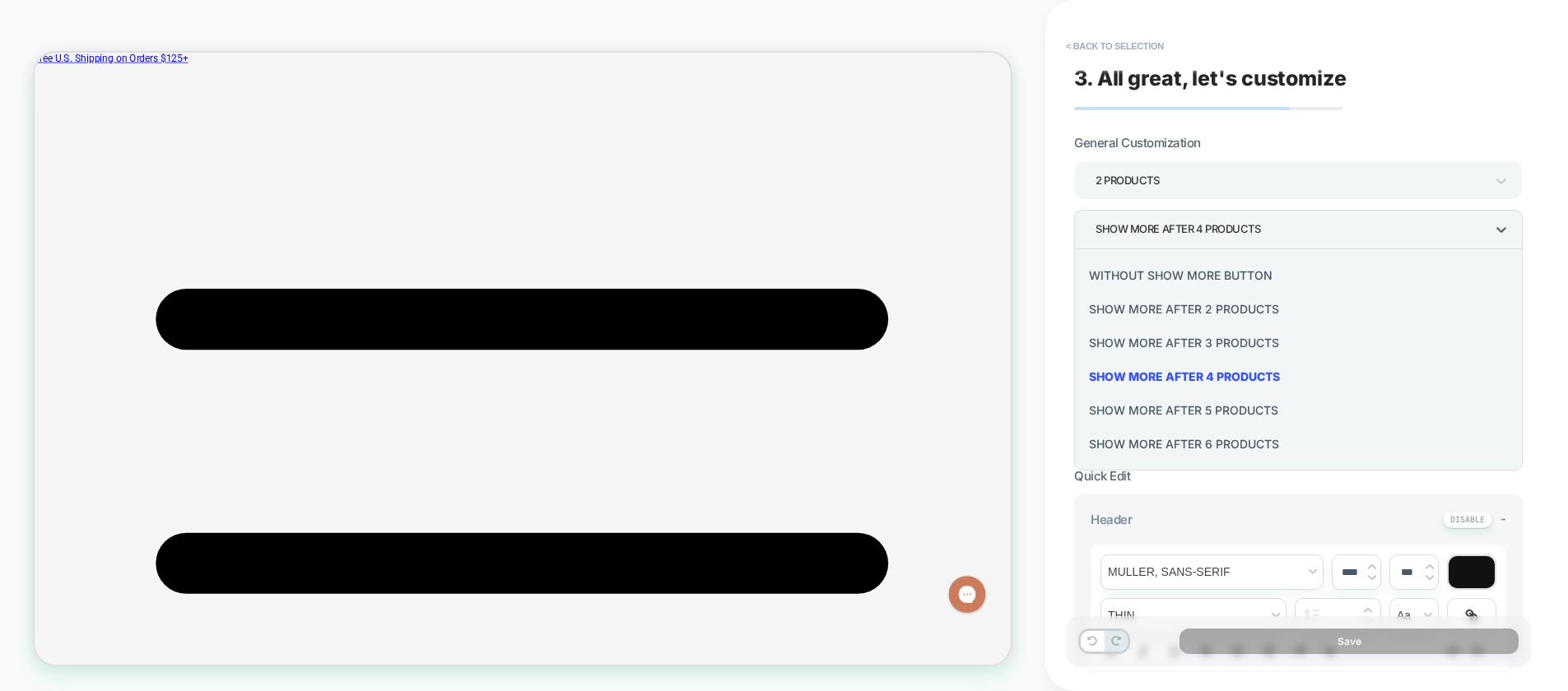
click at [1186, 305] on div "Show more after 2 Products" at bounding box center [1298, 309] width 435 height 34
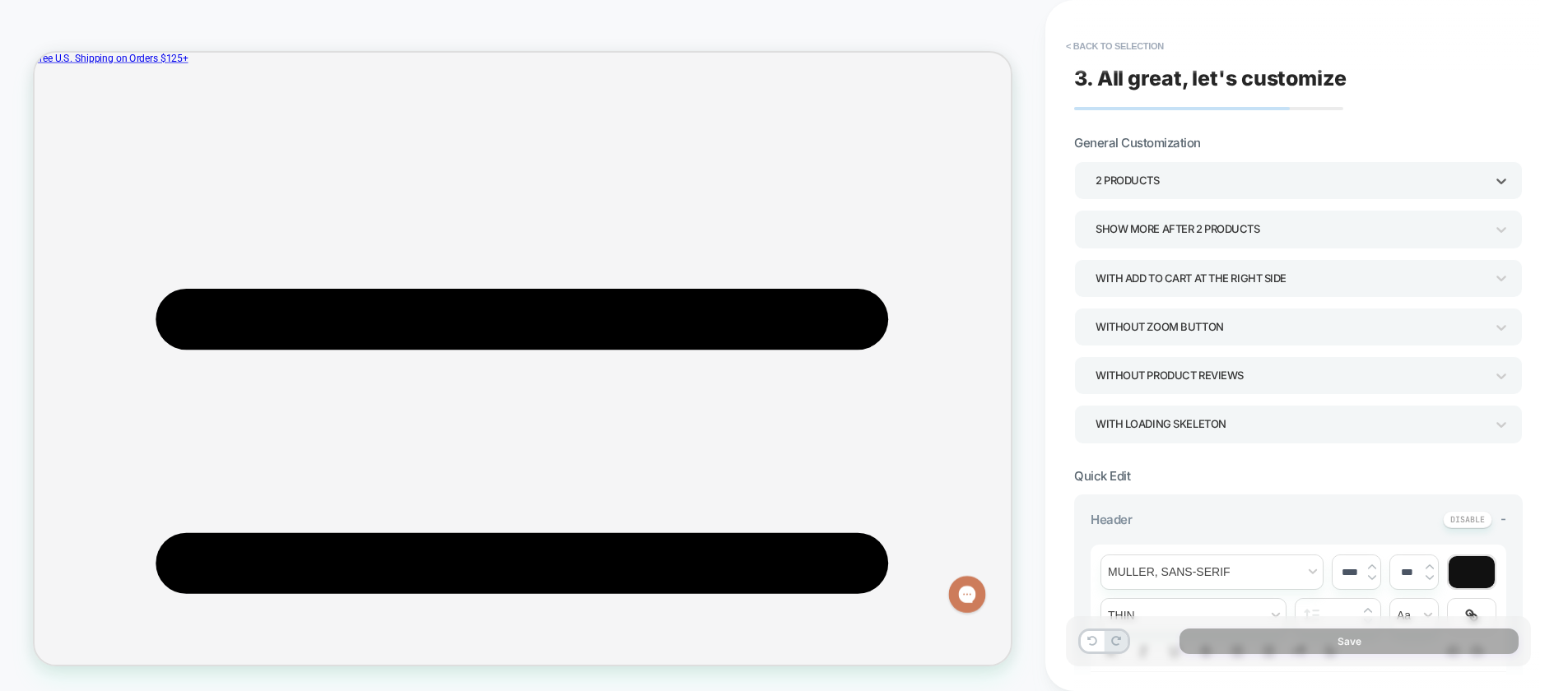
click at [1166, 179] on div "2 Products" at bounding box center [1290, 181] width 389 height 22
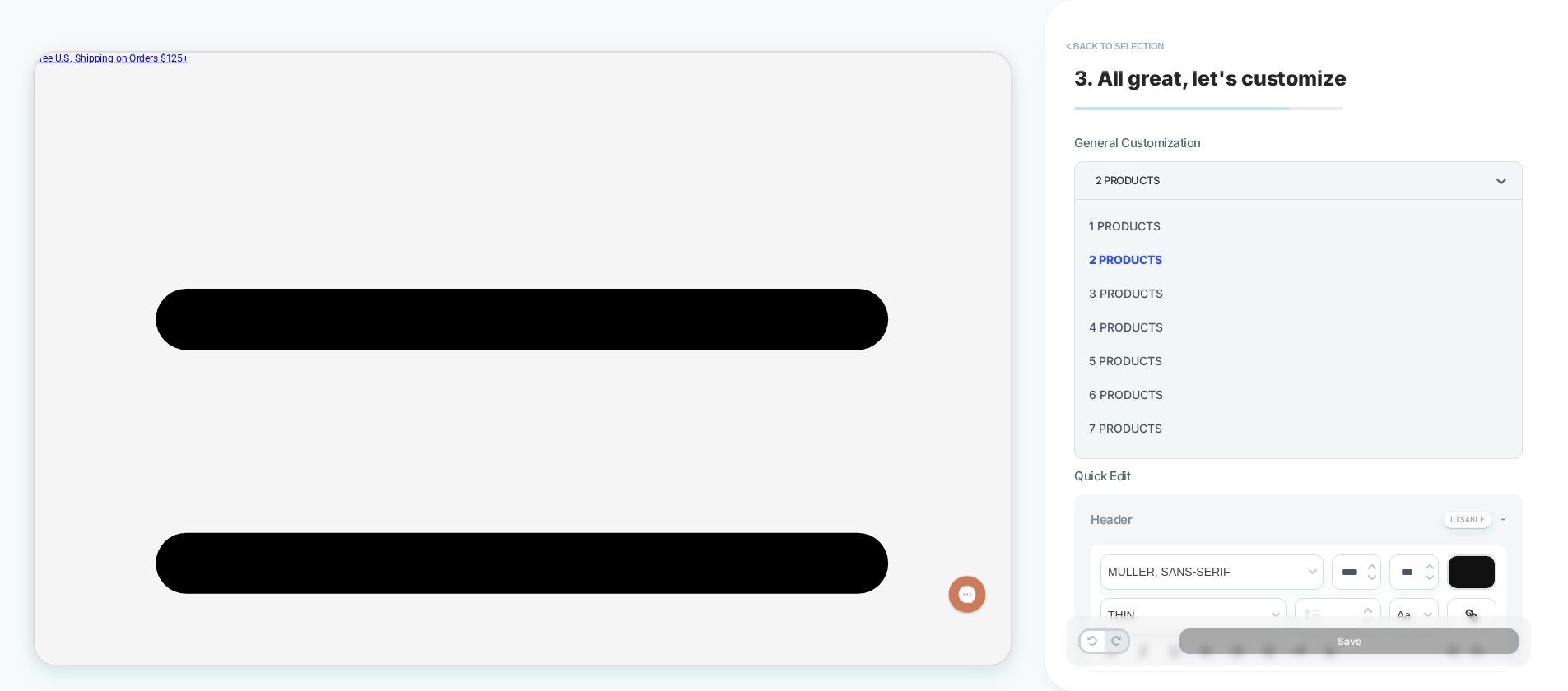
click at [1129, 332] on div "4 Products" at bounding box center [1298, 327] width 435 height 34
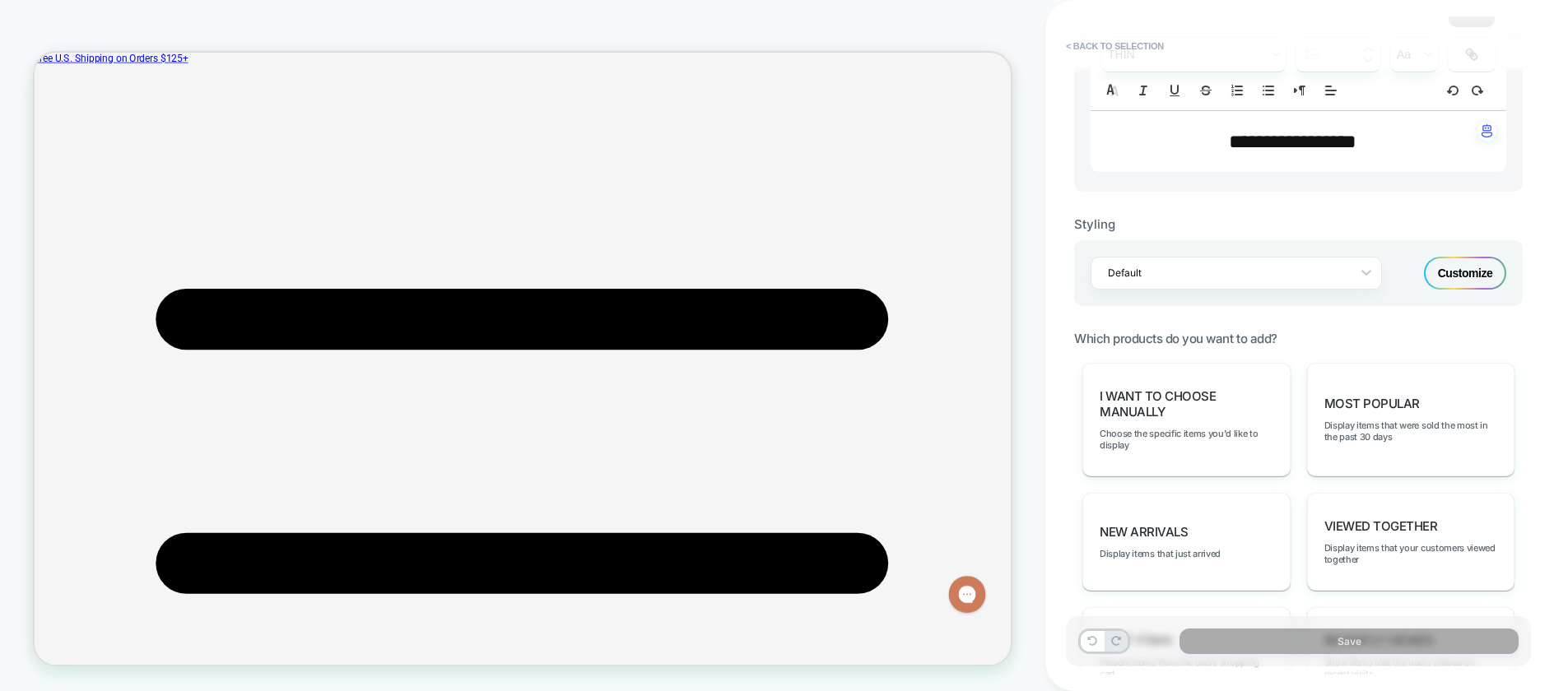
scroll to position [559, 0]
click at [1159, 412] on span "I want to choose manually" at bounding box center [1186, 405] width 174 height 31
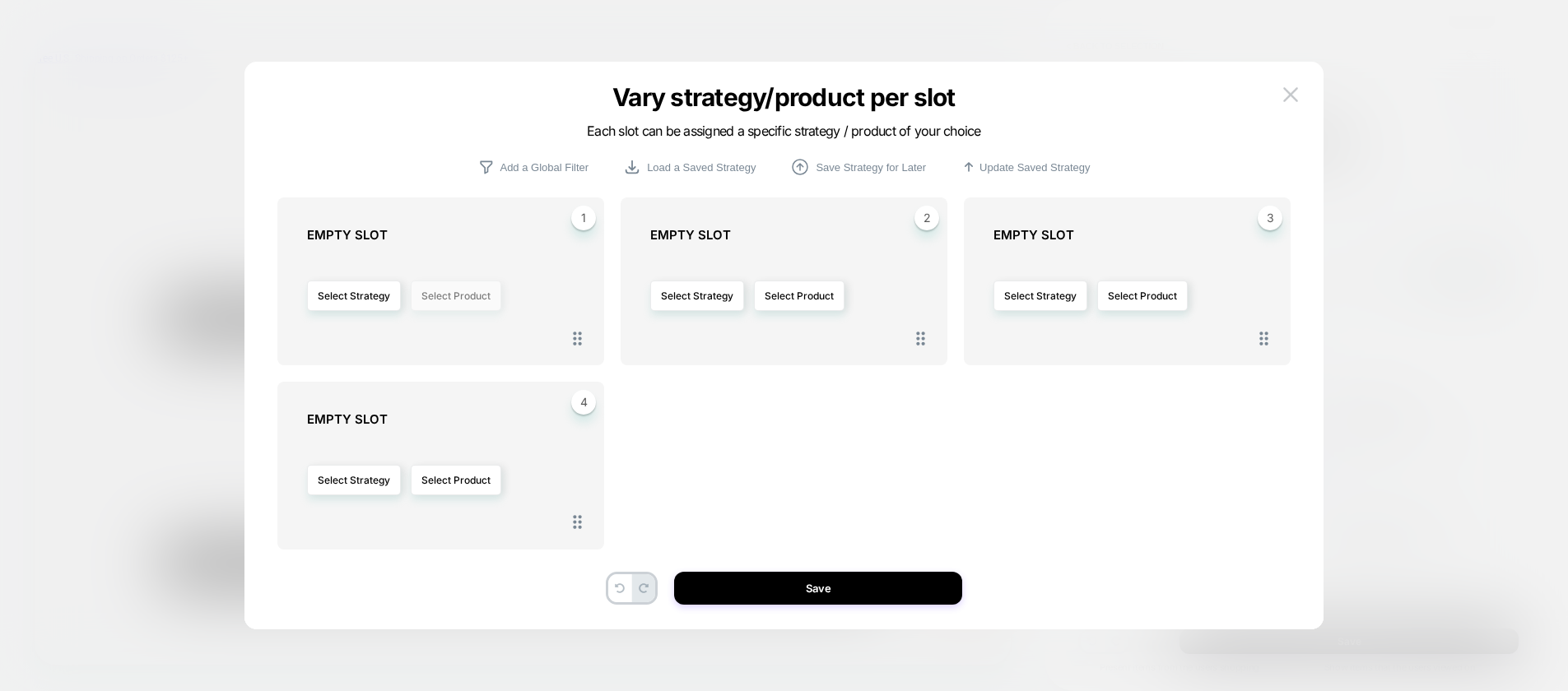
click at [433, 293] on button "Select Product" at bounding box center [456, 295] width 91 height 31
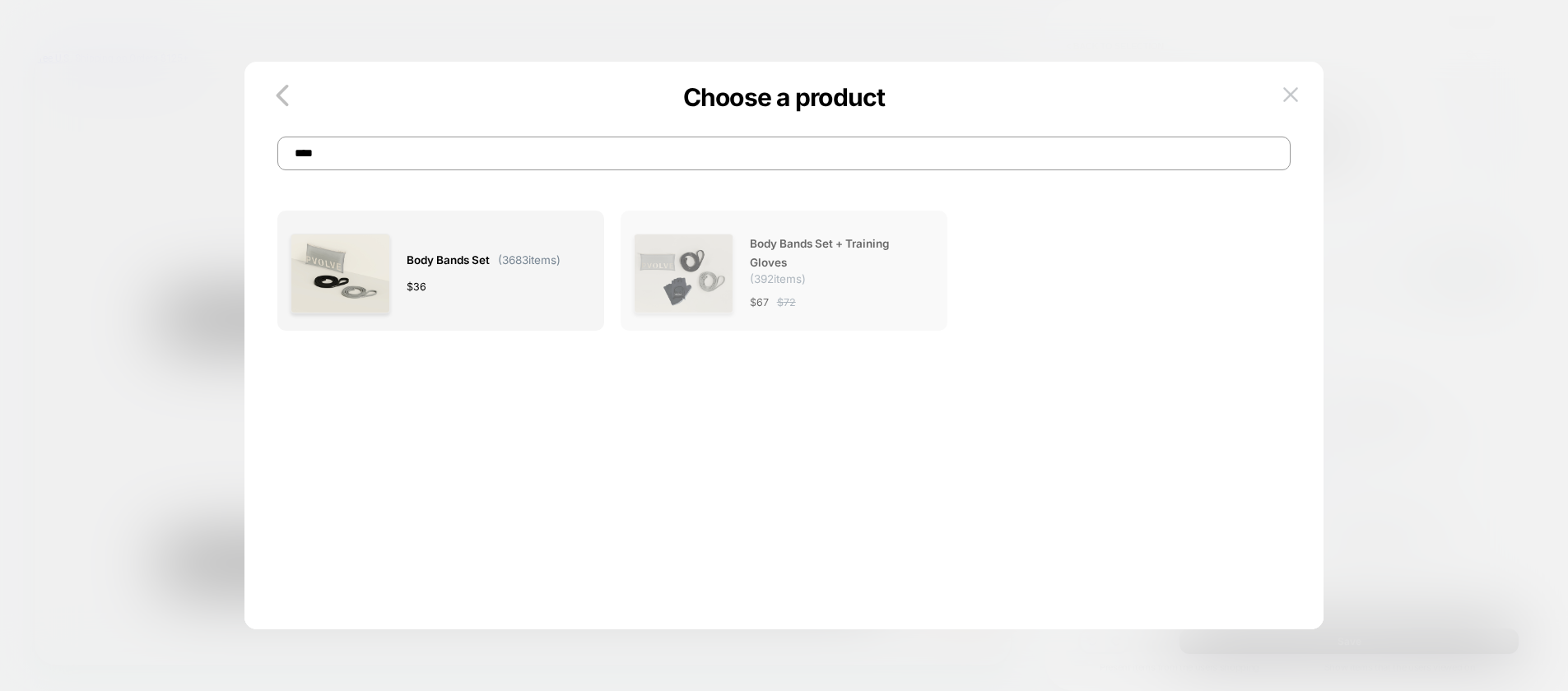
type input "****"
click at [741, 270] on div "Body Bands Set + Training Gloves ( 392 items) $ 67 $ 72" at bounding box center [784, 274] width 301 height 100
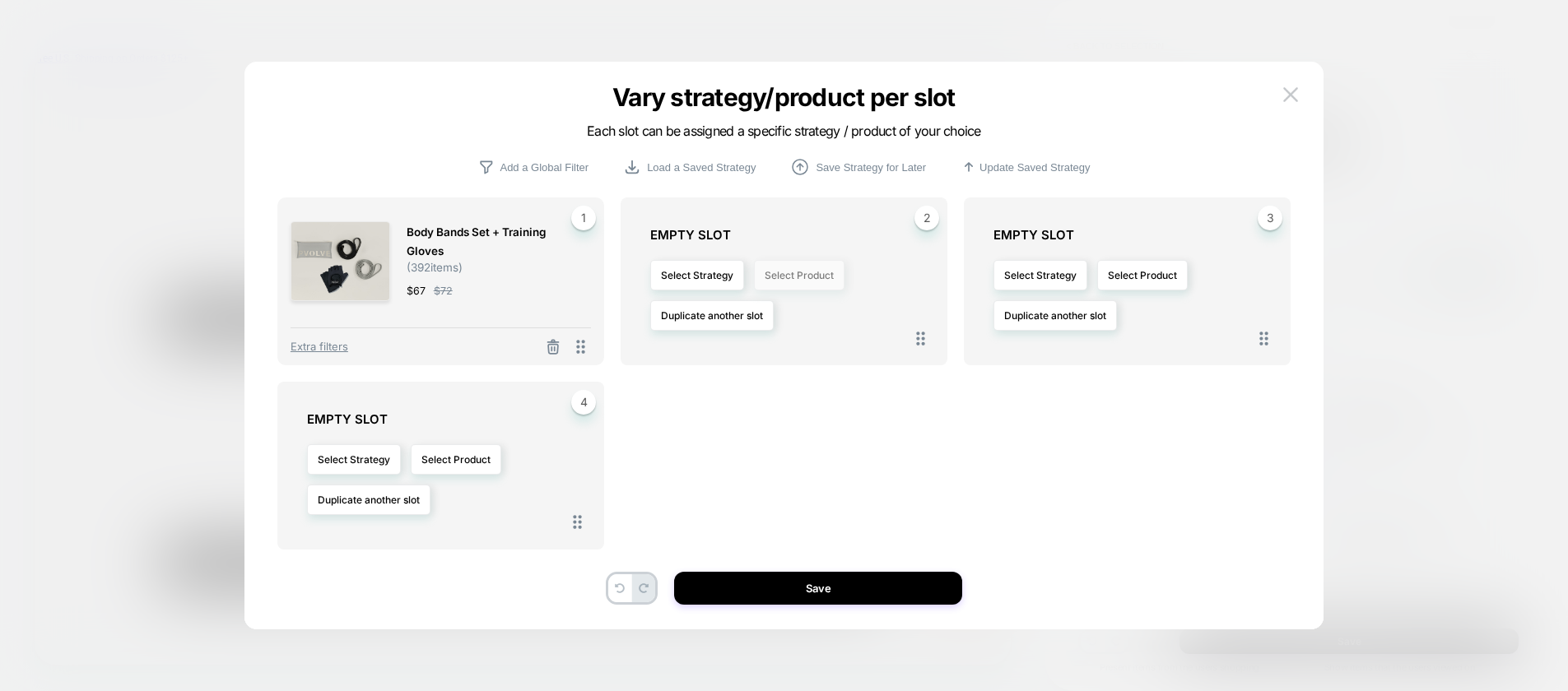
click at [775, 274] on button "Select Product" at bounding box center [798, 275] width 91 height 31
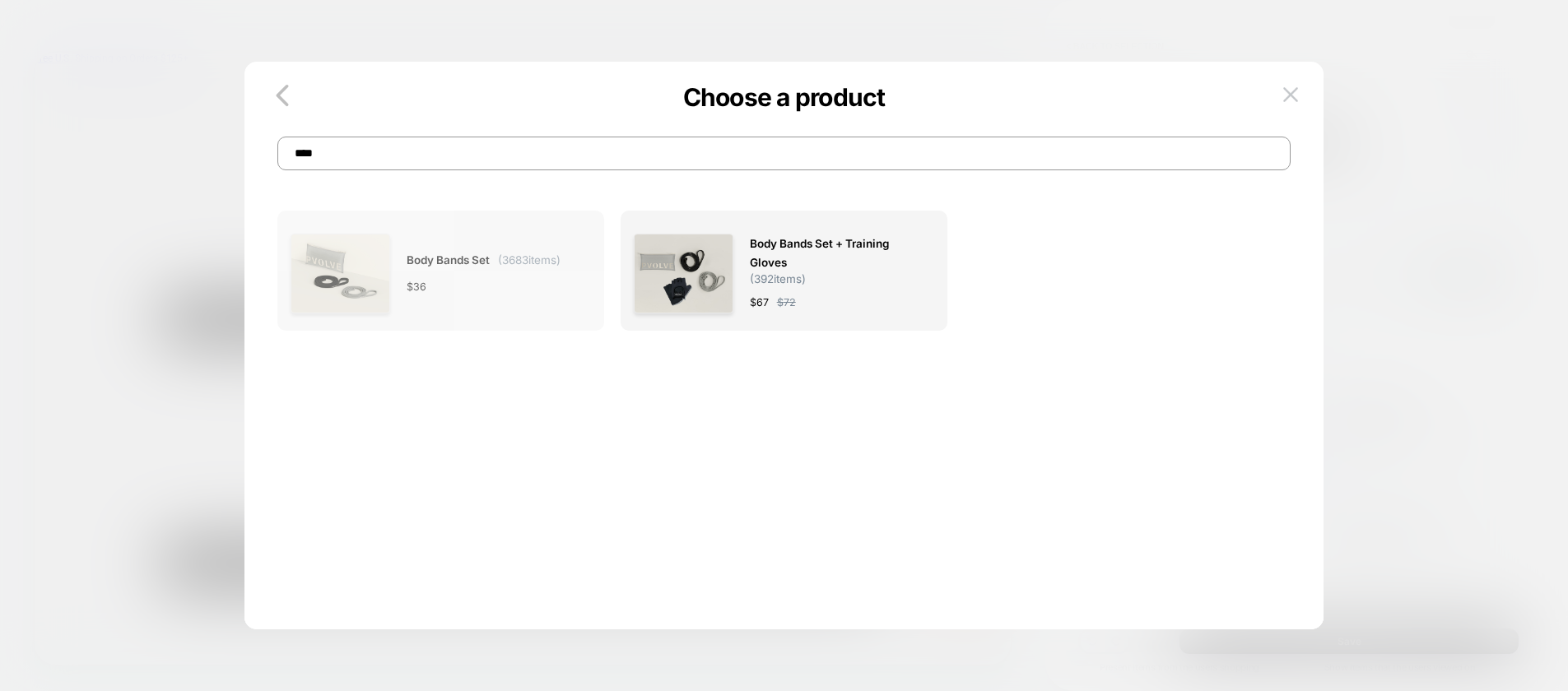
click at [438, 286] on div "$ 36" at bounding box center [483, 287] width 154 height 18
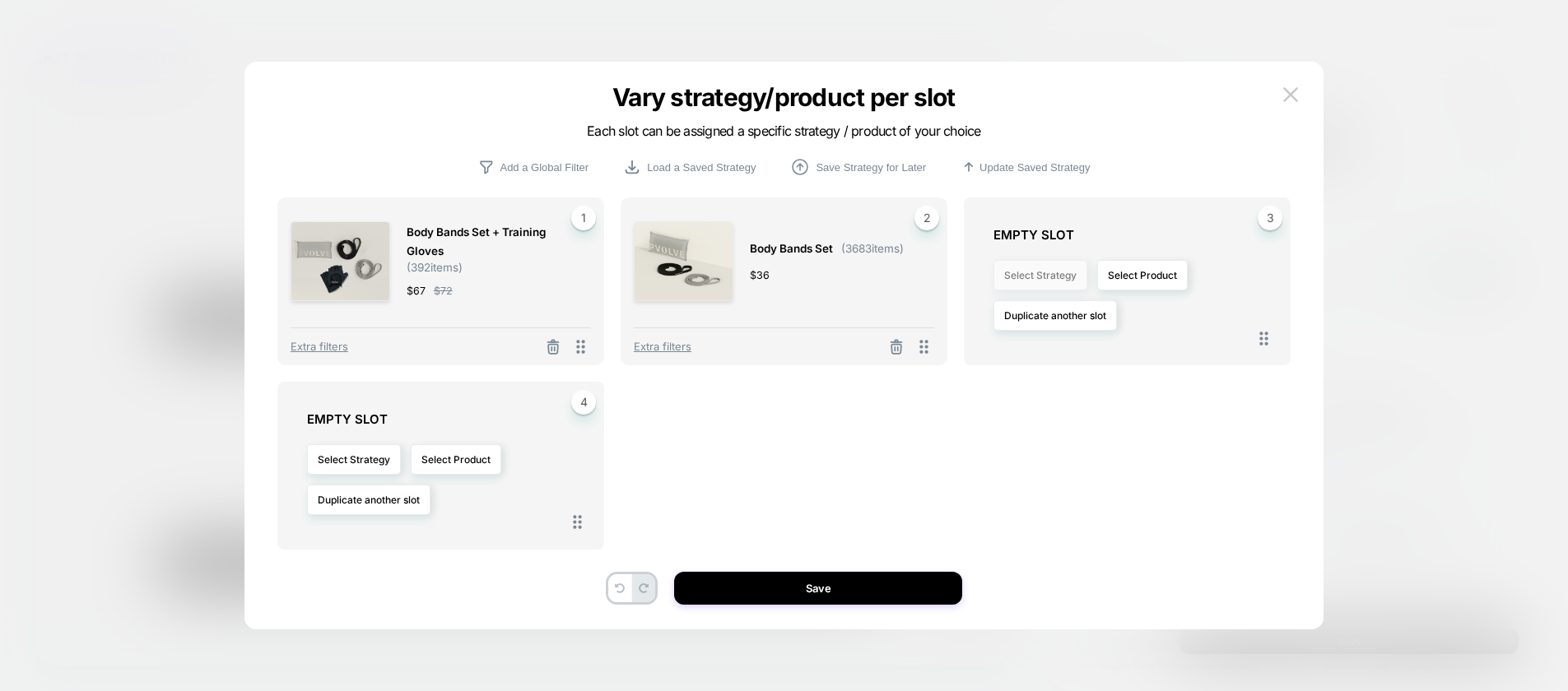
click at [1038, 279] on button "Select Strategy" at bounding box center [1039, 275] width 93 height 31
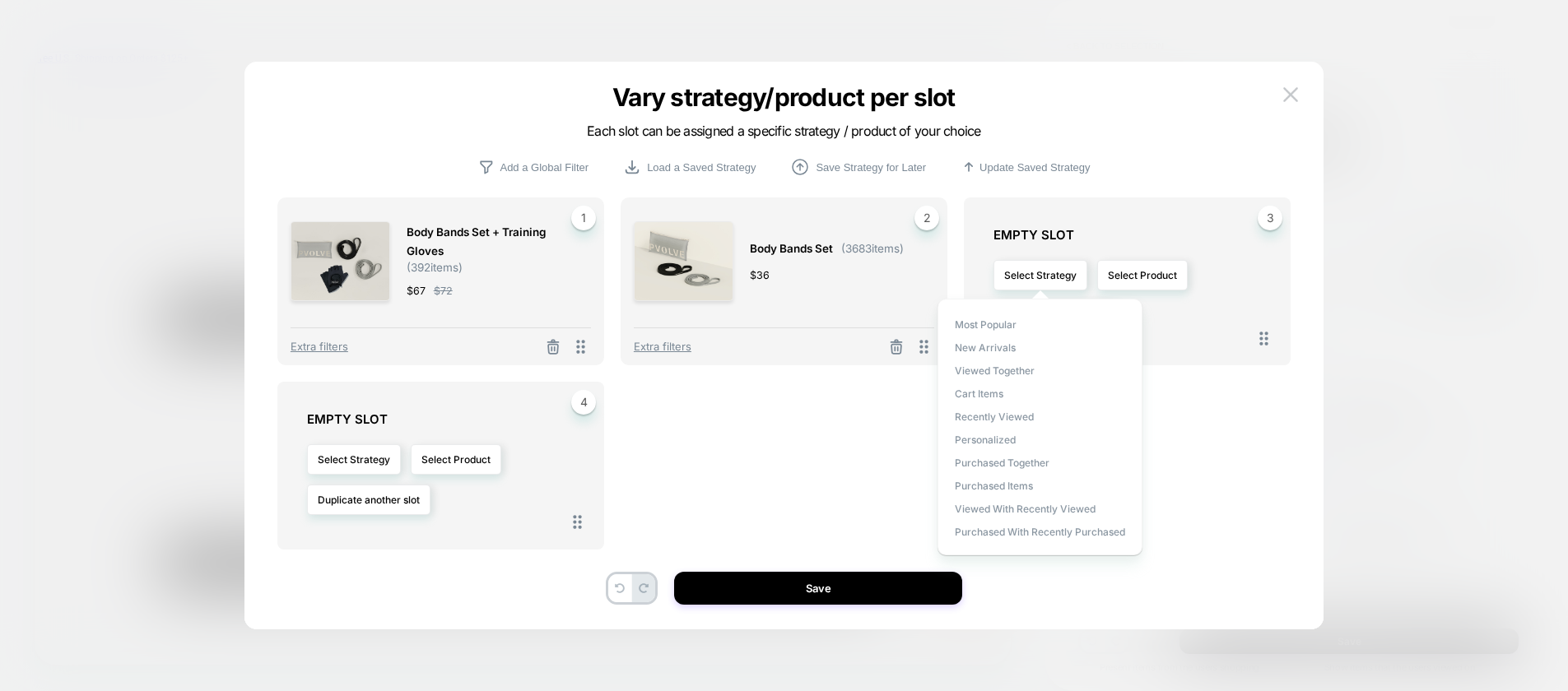
click at [1221, 342] on div "3 EMPTY SLOT Select Strategy Select Product Duplicate another slot" at bounding box center [1127, 281] width 327 height 168
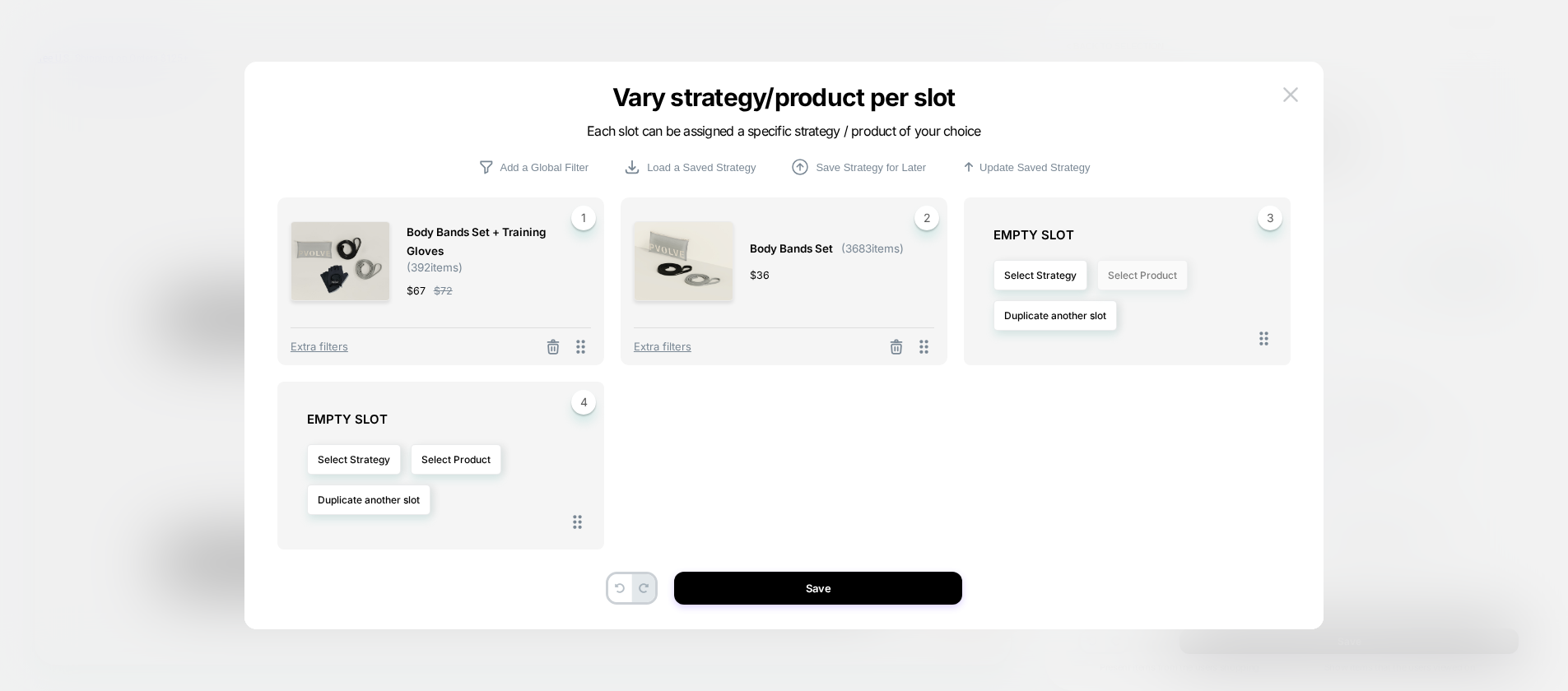
click at [1146, 280] on button "Select Product" at bounding box center [1142, 275] width 91 height 31
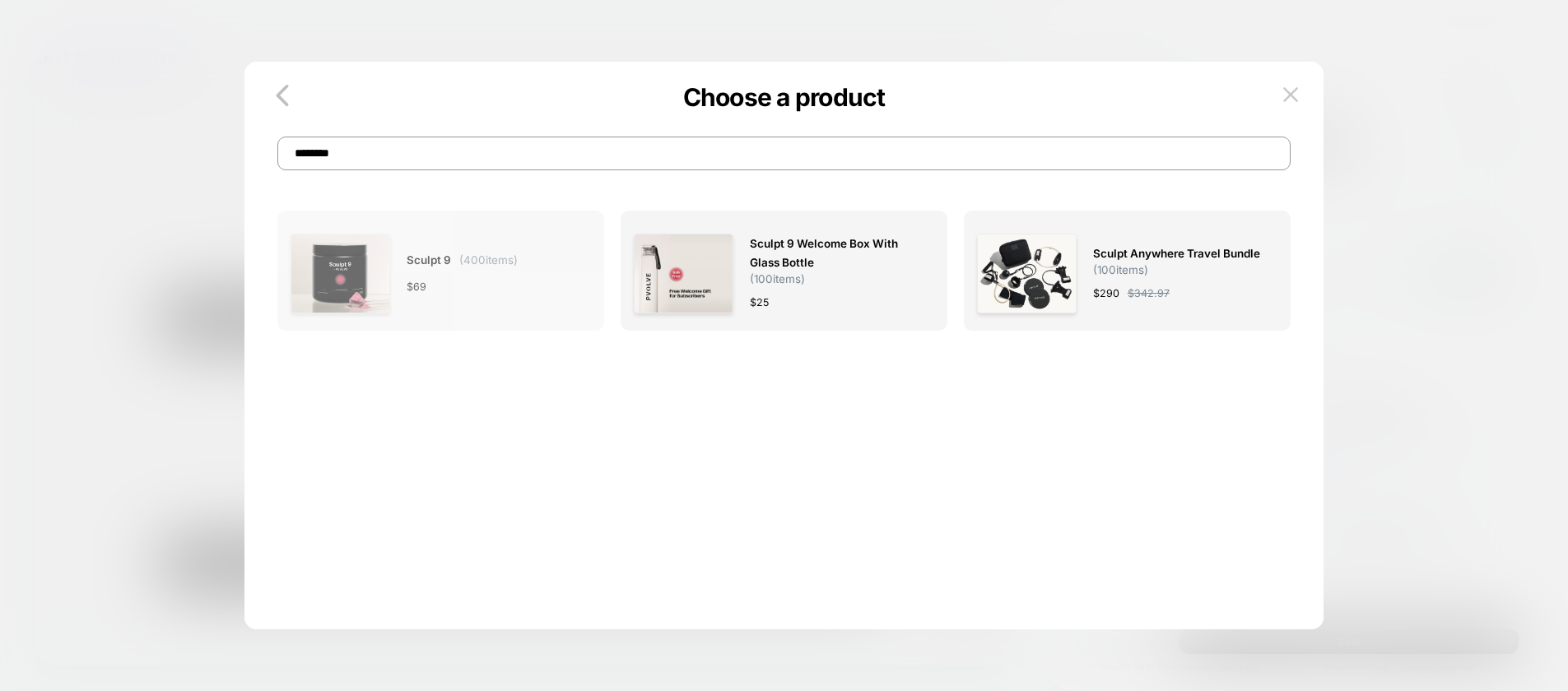
type input "********"
click at [517, 260] on span "( 400 items)" at bounding box center [488, 260] width 59 height 13
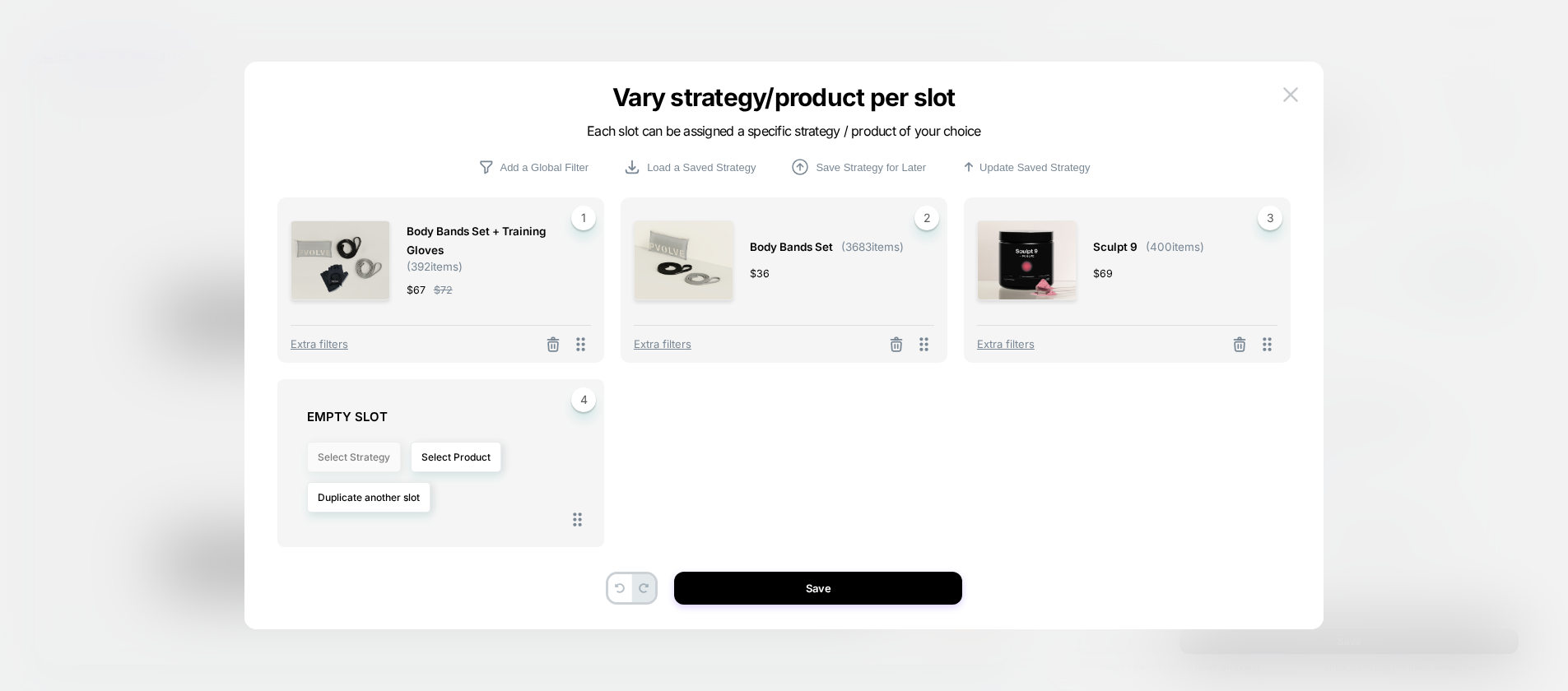
click at [364, 467] on button "Select Strategy" at bounding box center [354, 457] width 93 height 31
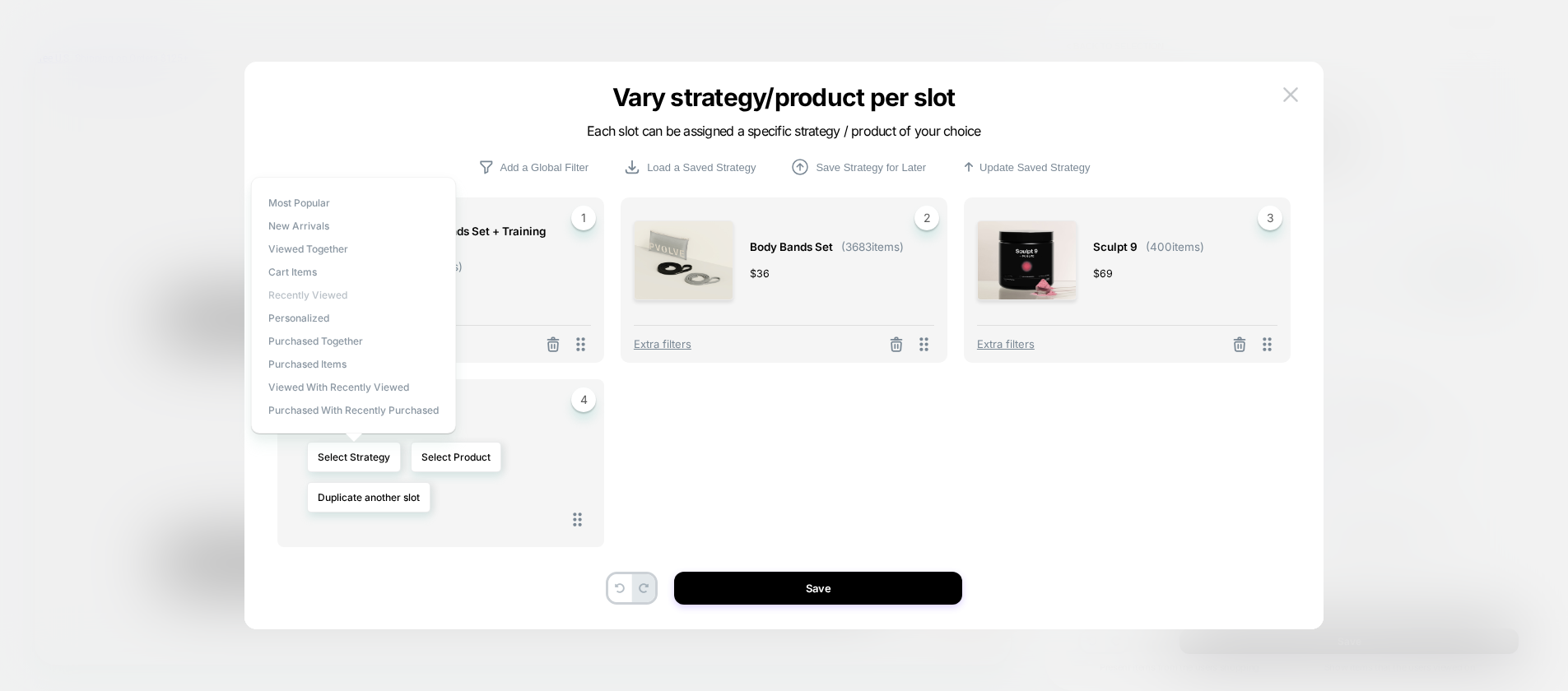
click at [326, 295] on span "Recently Viewed" at bounding box center [307, 294] width 79 height 12
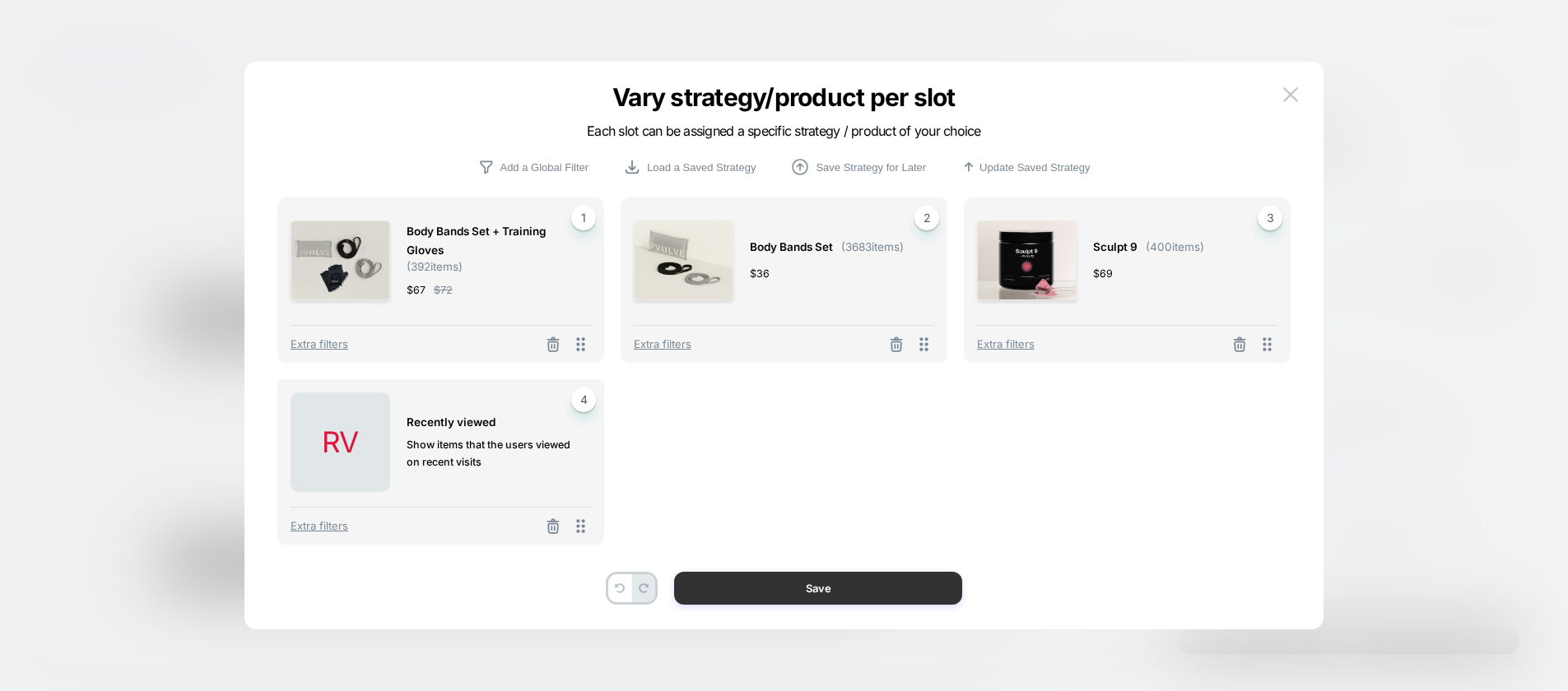
click at [765, 585] on button "Save" at bounding box center [818, 587] width 288 height 33
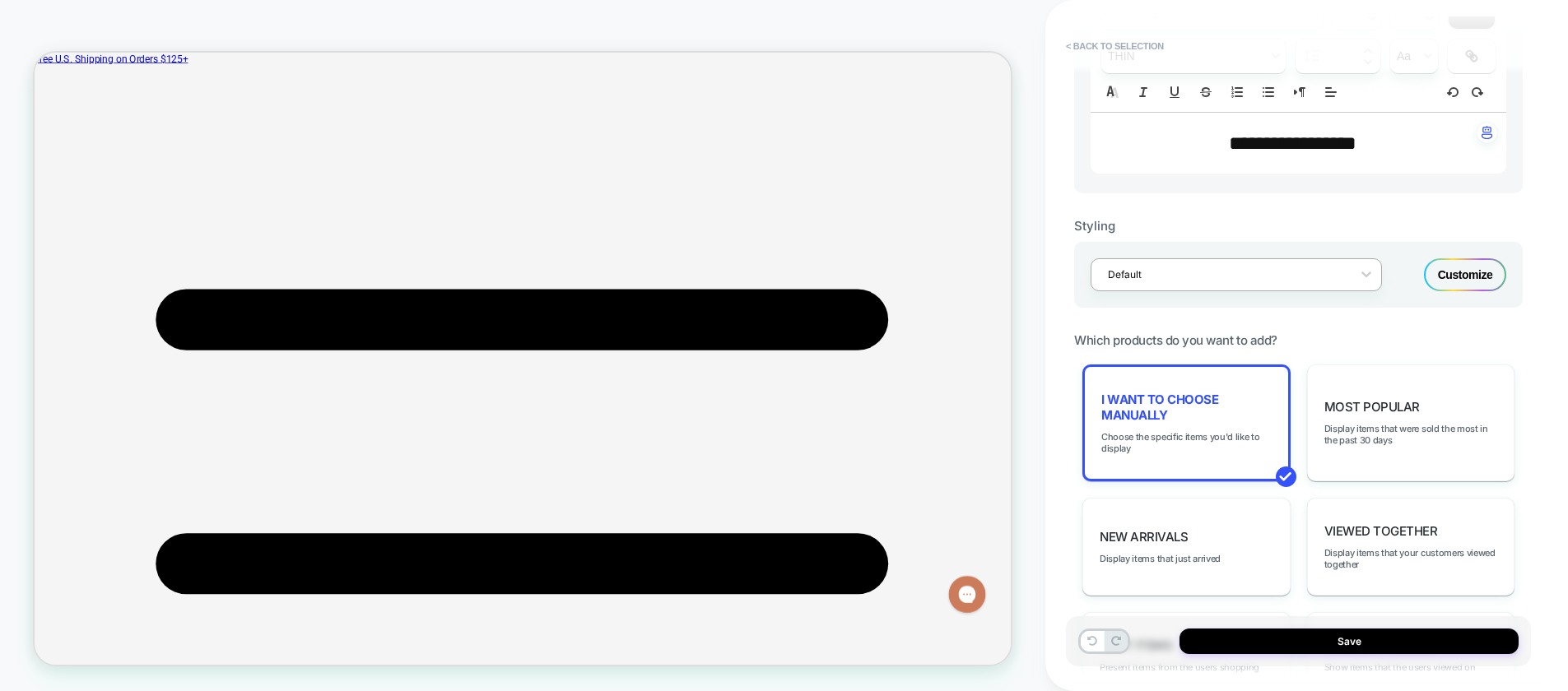
scroll to position [557, 0]
click at [1298, 152] on span "**********" at bounding box center [1292, 145] width 128 height 20
type input "****"
drag, startPoint x: 1224, startPoint y: 148, endPoint x: 1457, endPoint y: 152, distance: 233.0
click at [1457, 152] on p "**********" at bounding box center [1292, 146] width 370 height 28
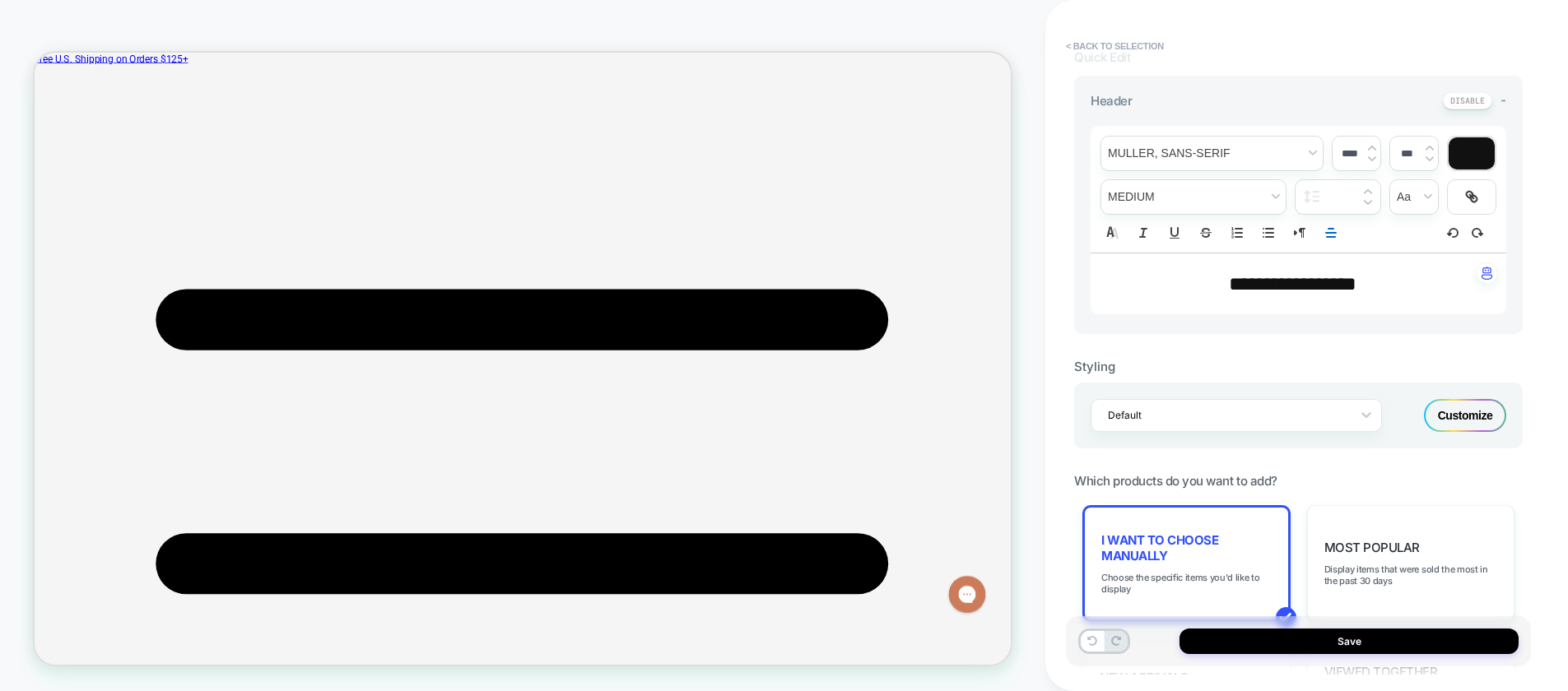
scroll to position [353, 0]
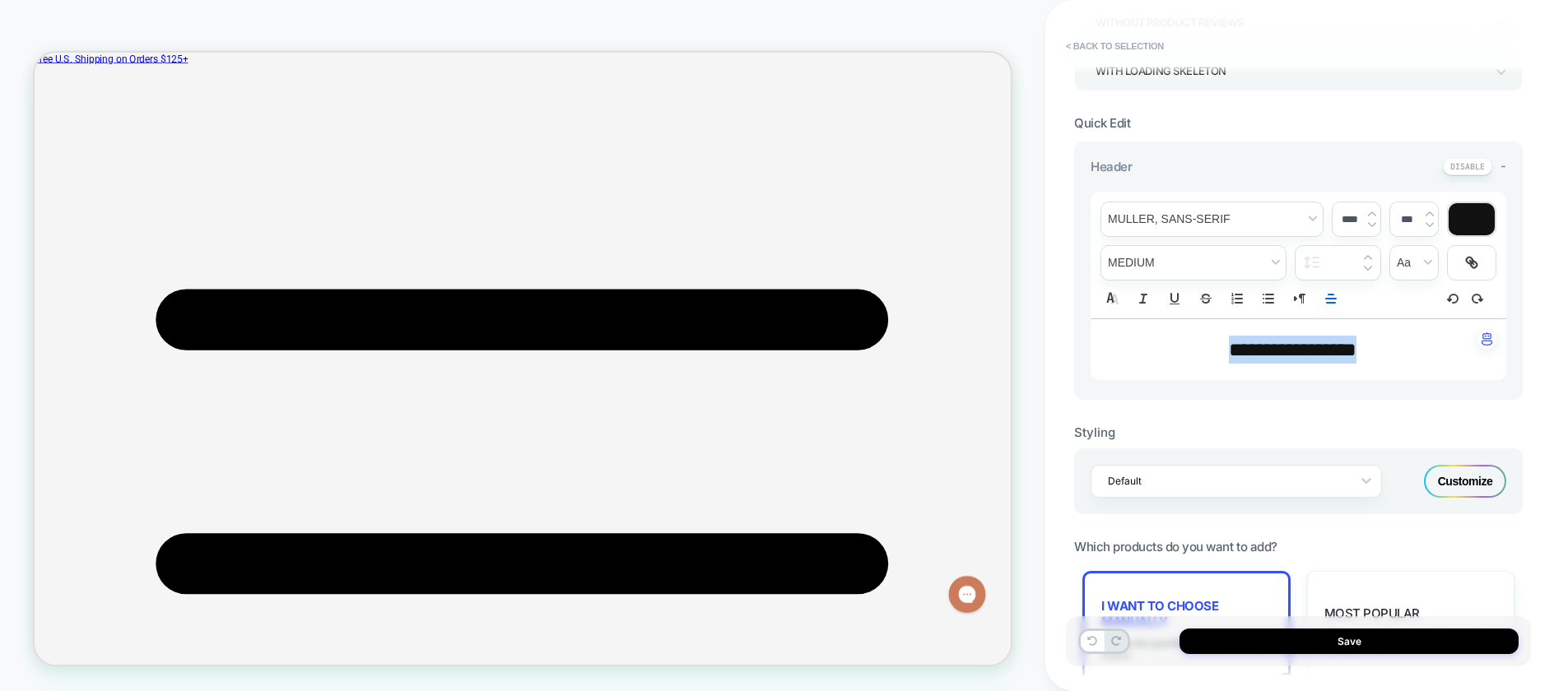
drag, startPoint x: 1394, startPoint y: 360, endPoint x: 1151, endPoint y: 334, distance: 244.4
click at [1146, 340] on p "**********" at bounding box center [1292, 349] width 370 height 28
drag, startPoint x: 1337, startPoint y: 219, endPoint x: 1350, endPoint y: 219, distance: 13.0
click at [1350, 219] on input "****" at bounding box center [1349, 219] width 34 height 12
type input "****"
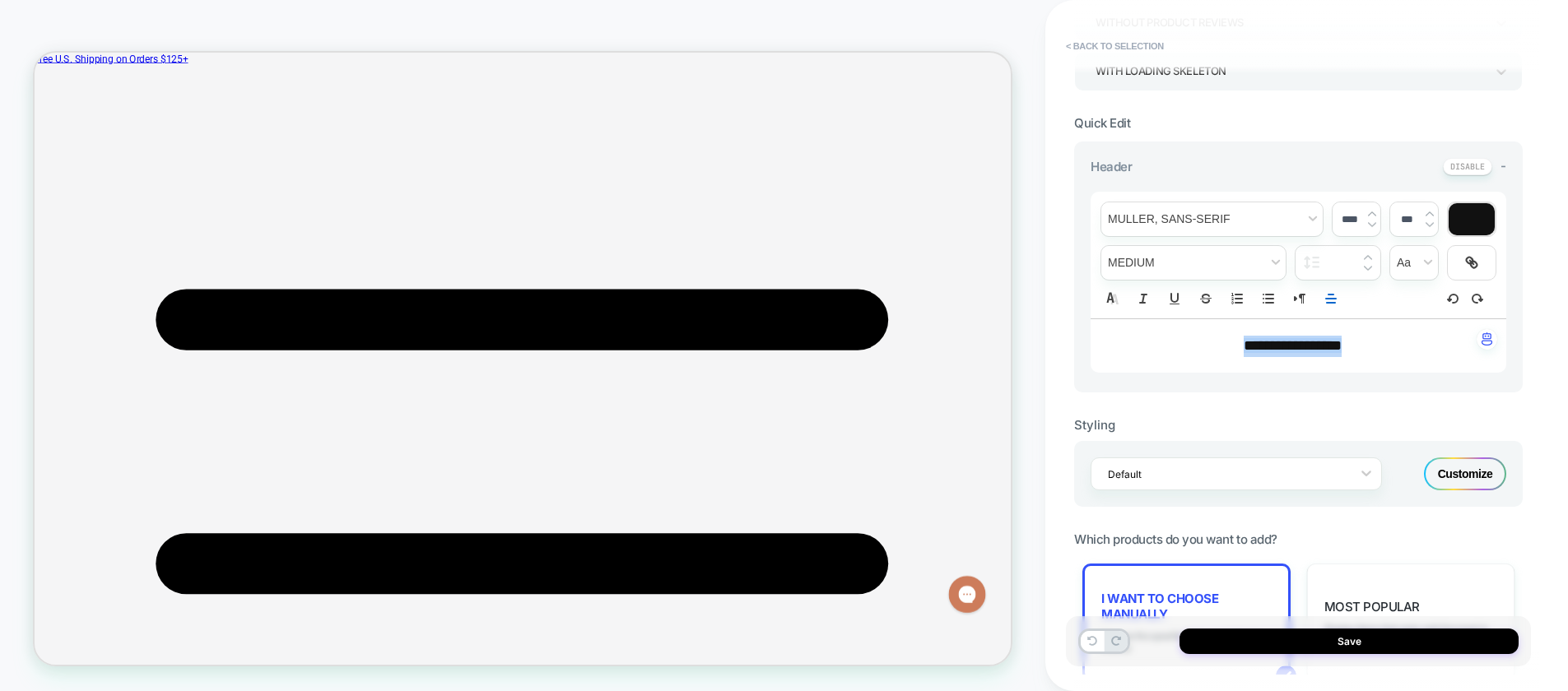
click at [1429, 212] on img at bounding box center [1429, 214] width 8 height 7
click at [1429, 213] on img at bounding box center [1429, 214] width 8 height 7
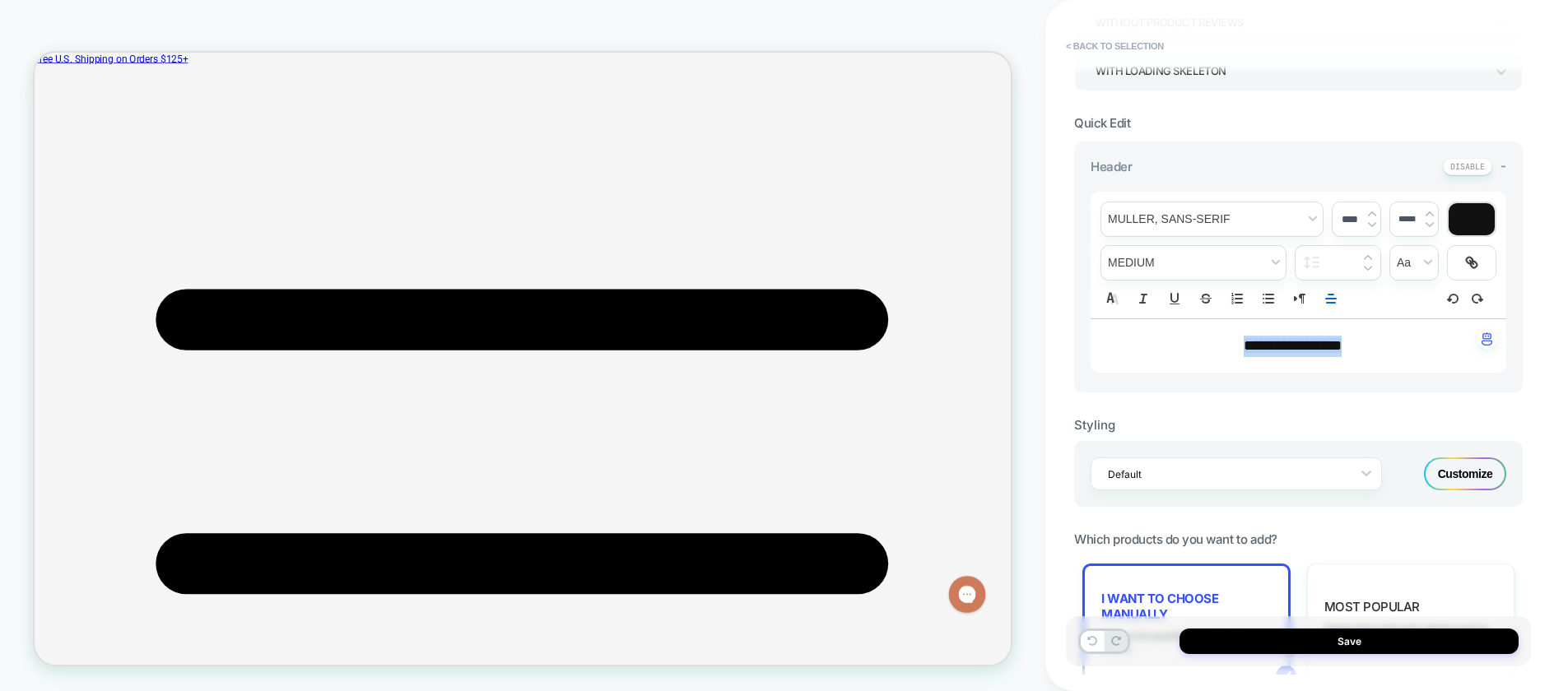
click at [1429, 213] on img at bounding box center [1429, 214] width 8 height 7
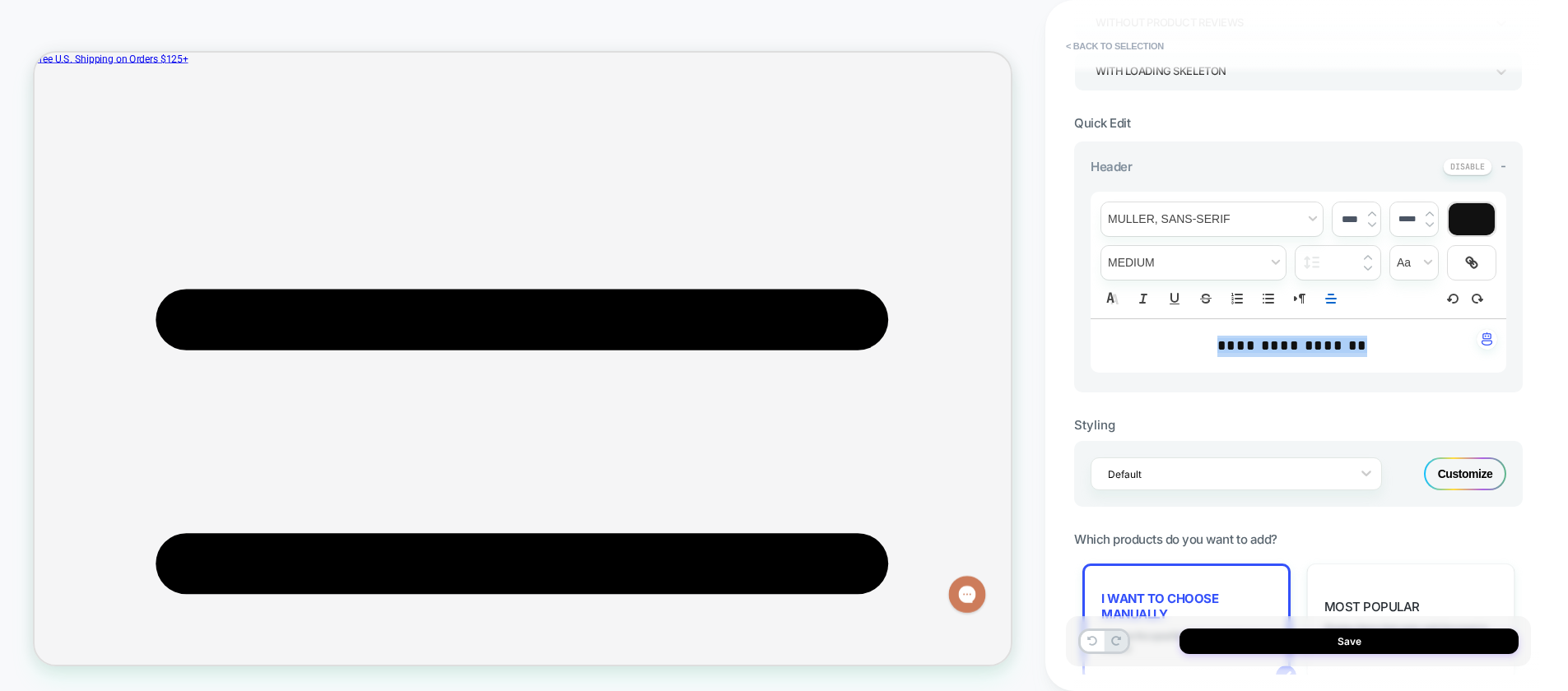
type input "***"
click at [1198, 260] on span "fontWeight" at bounding box center [1193, 262] width 184 height 34
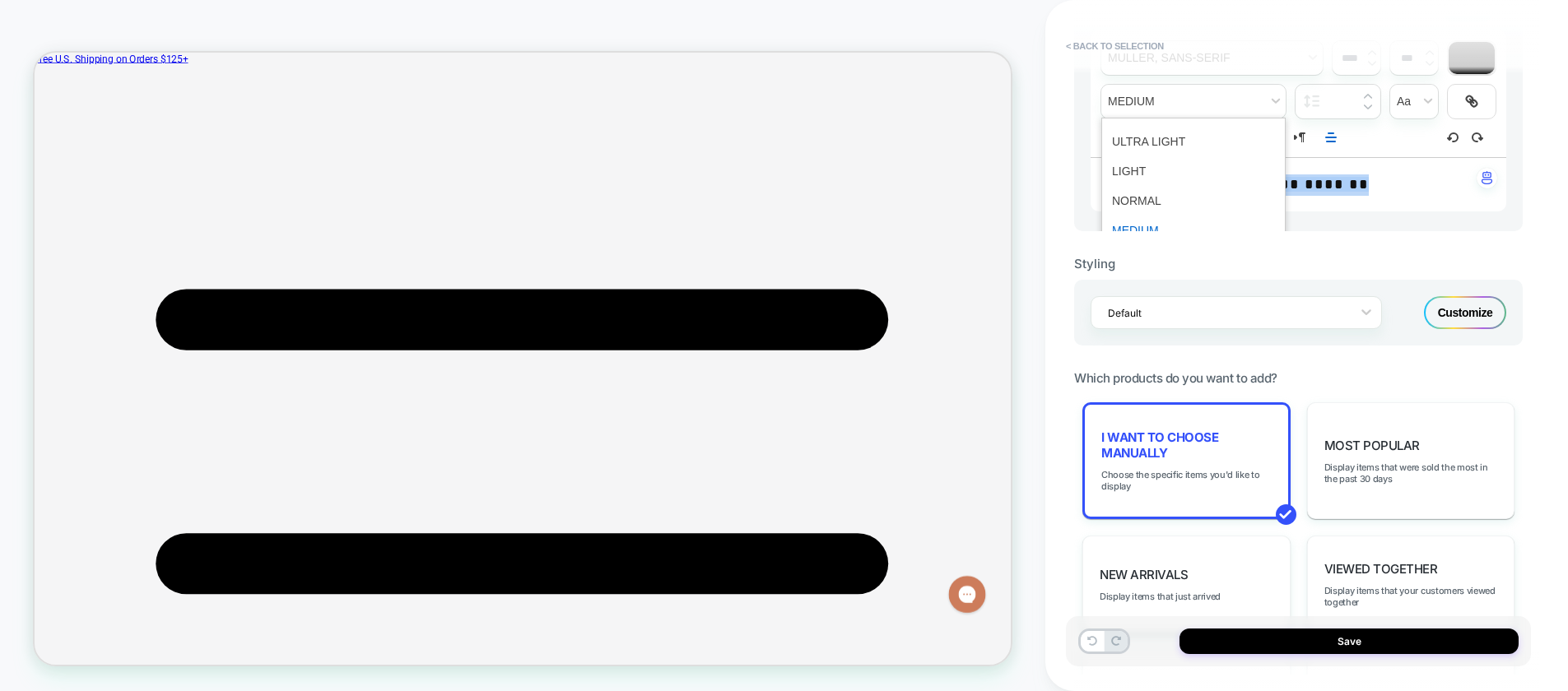
scroll to position [487, 0]
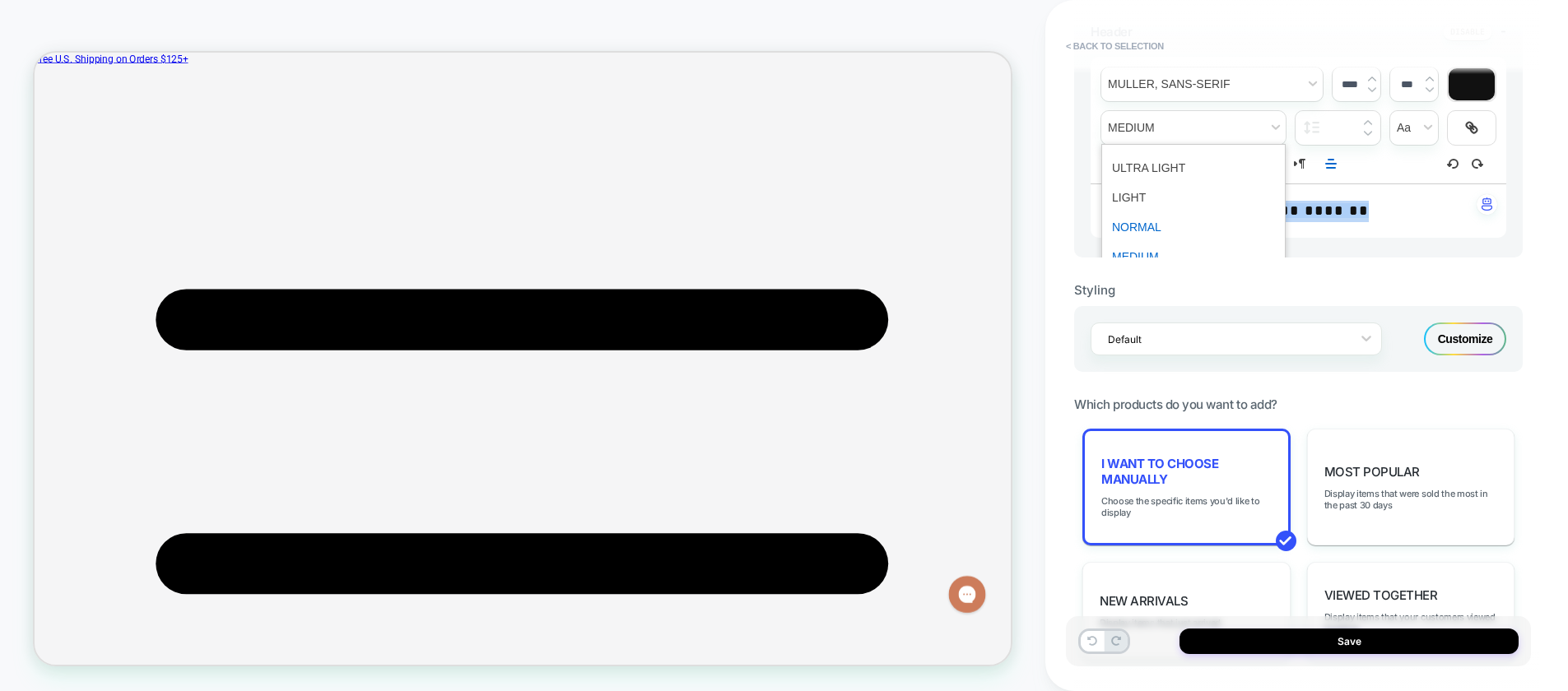
click at [1224, 216] on span "fontWeight" at bounding box center [1193, 227] width 162 height 30
drag, startPoint x: 1260, startPoint y: 135, endPoint x: 1250, endPoint y: 138, distance: 10.4
click at [1259, 135] on span "fontWeight" at bounding box center [1193, 128] width 184 height 34
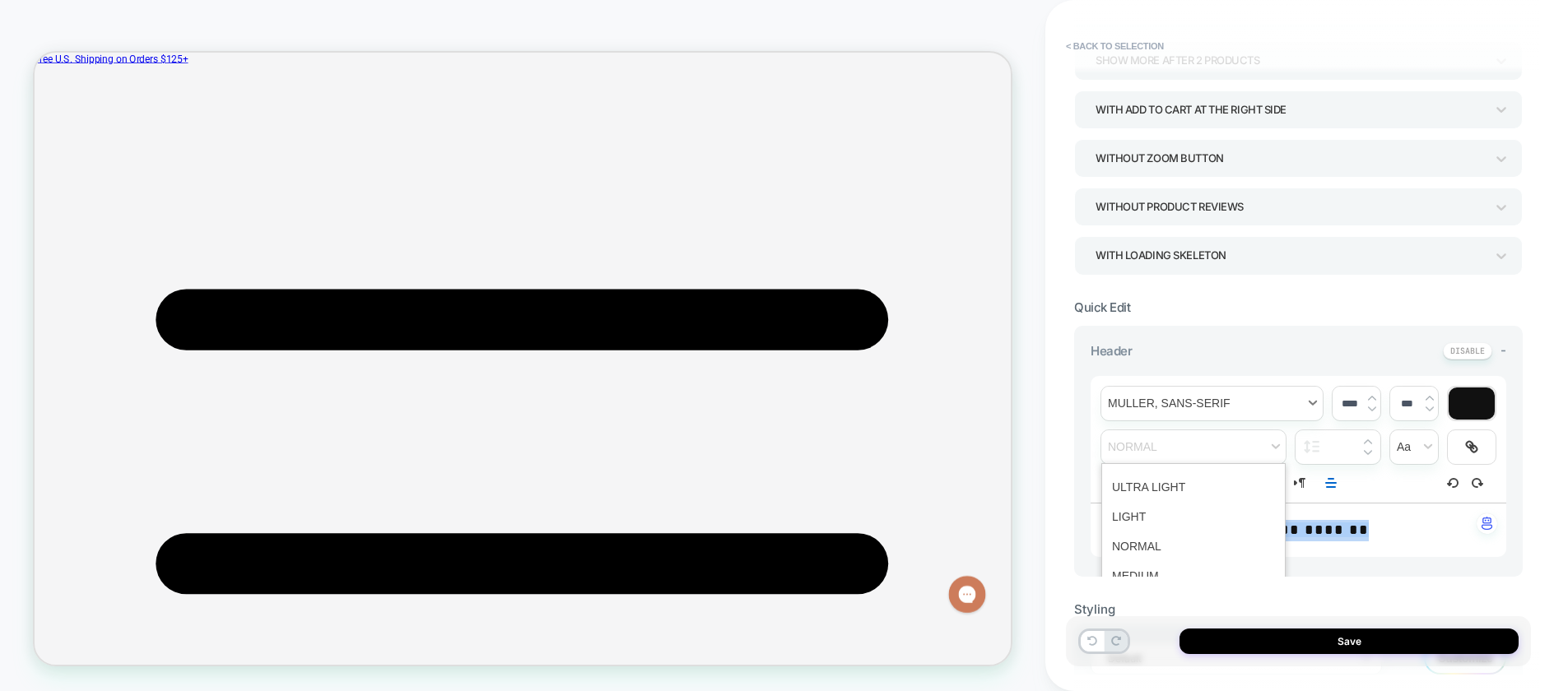
scroll to position [166, 0]
click at [1219, 437] on span "fontWeight" at bounding box center [1193, 449] width 184 height 34
click at [1415, 524] on p "**********" at bounding box center [1292, 533] width 370 height 21
drag, startPoint x: 1380, startPoint y: 535, endPoint x: 1178, endPoint y: 497, distance: 205.5
click at [1165, 524] on p "**********" at bounding box center [1292, 533] width 370 height 21
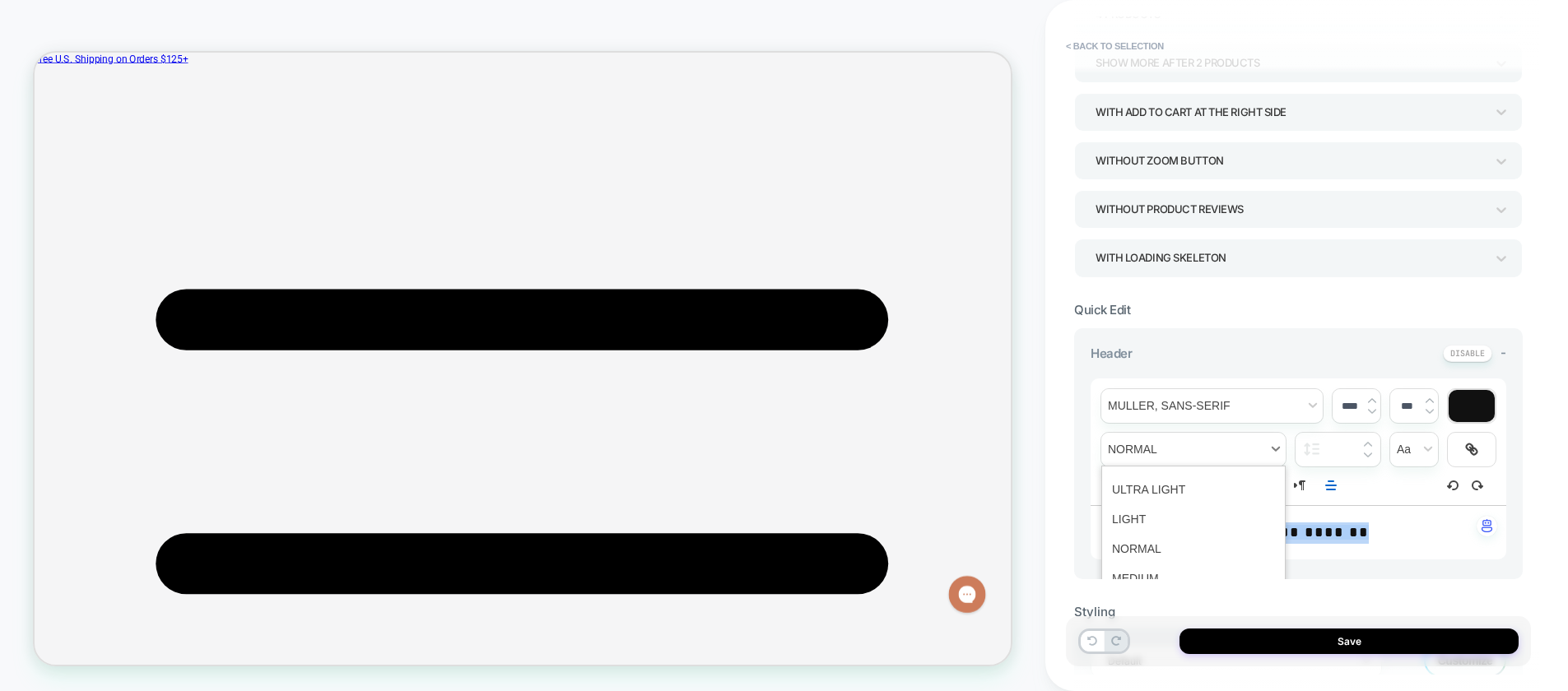
click at [1282, 446] on span "fontWeight" at bounding box center [1193, 449] width 184 height 34
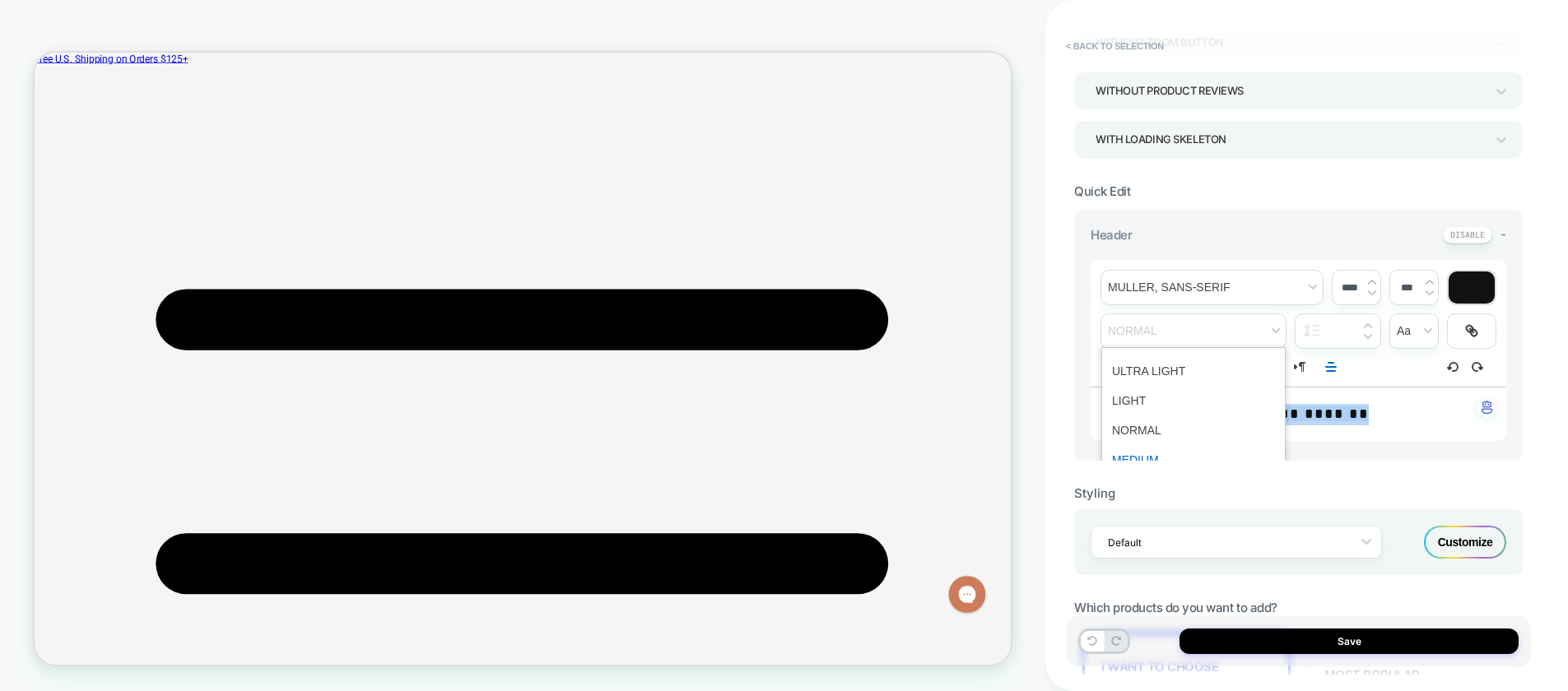
scroll to position [27, 0]
click at [1134, 449] on span "fontWeight" at bounding box center [1193, 460] width 162 height 30
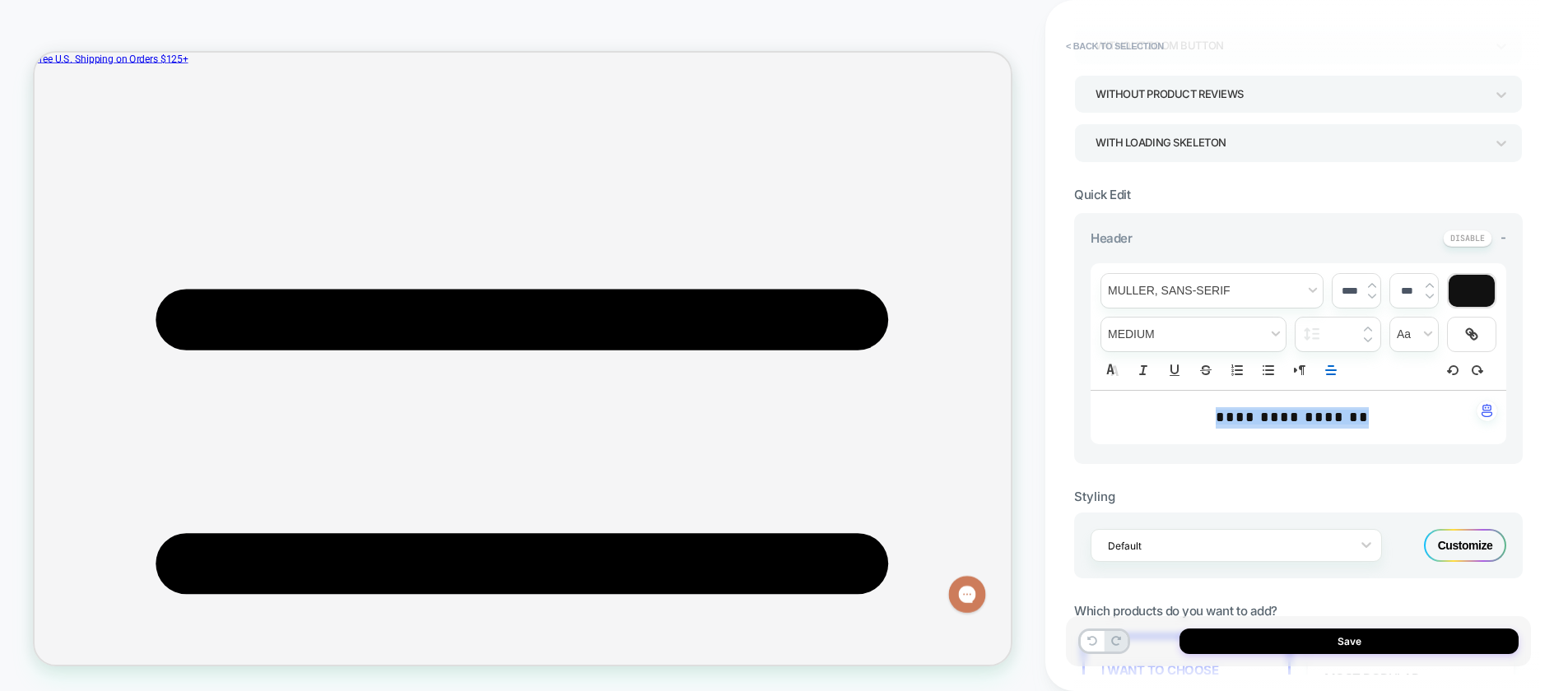
scroll to position [280, 0]
click at [1427, 443] on div "**********" at bounding box center [1297, 418] width 416 height 54
drag, startPoint x: 1337, startPoint y: 418, endPoint x: 1188, endPoint y: 415, distance: 149.0
click at [1188, 415] on p "**********" at bounding box center [1292, 418] width 370 height 21
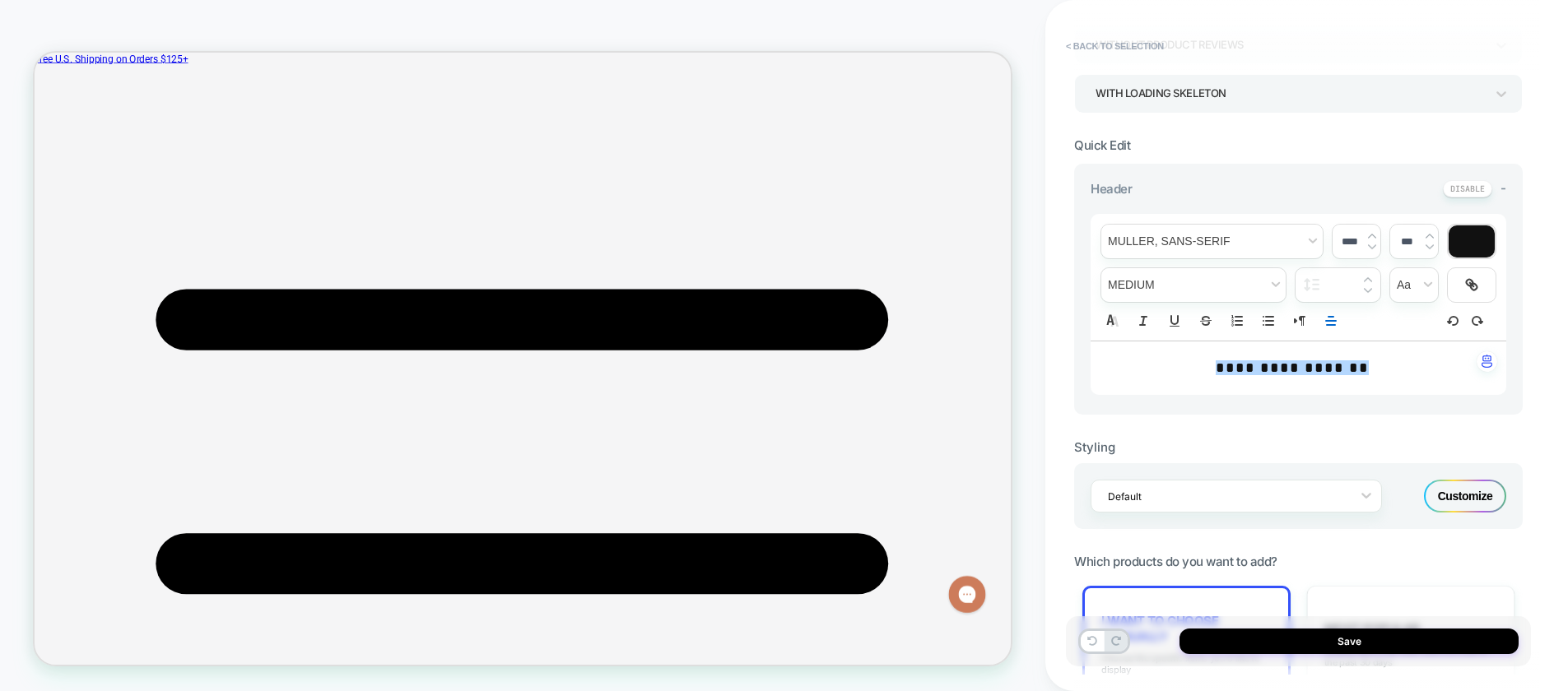
scroll to position [326, 0]
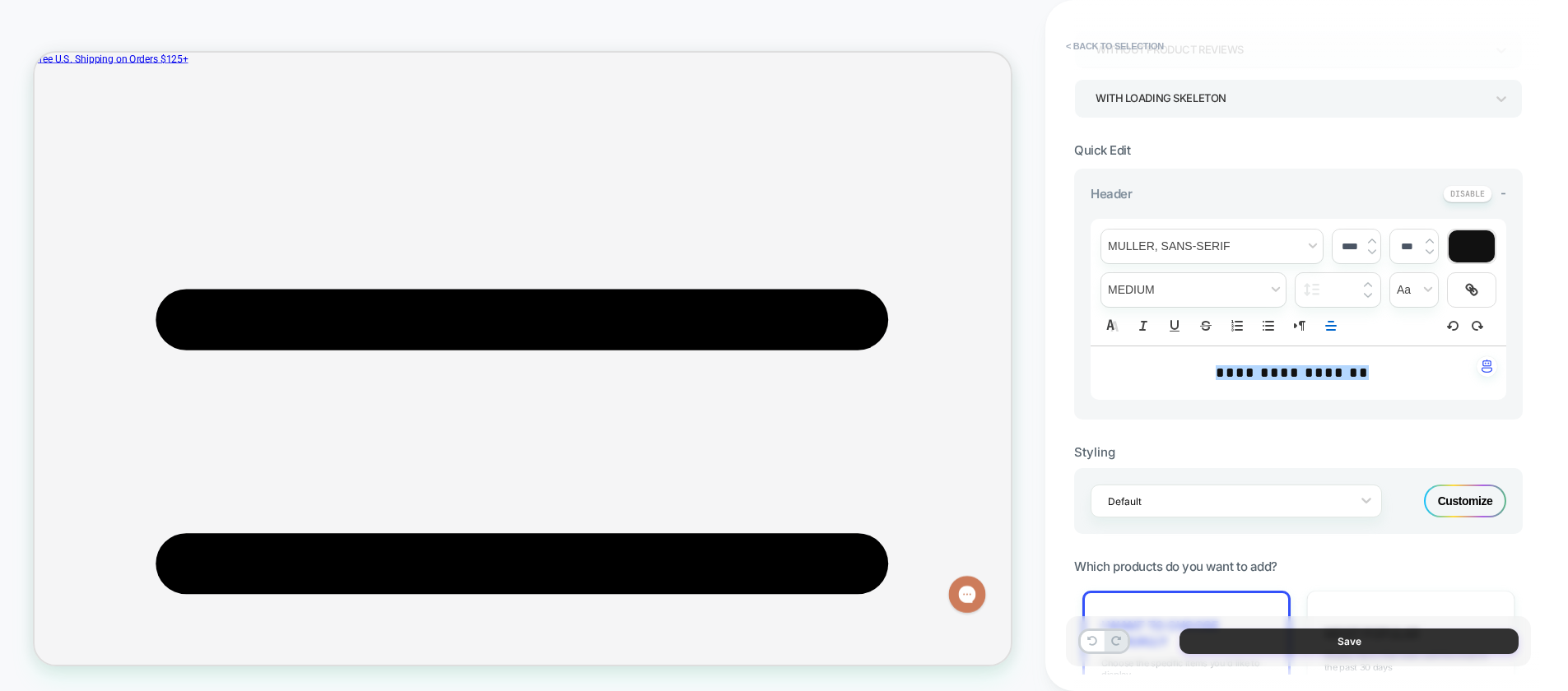
click at [1250, 646] on button "Save" at bounding box center [1349, 641] width 339 height 25
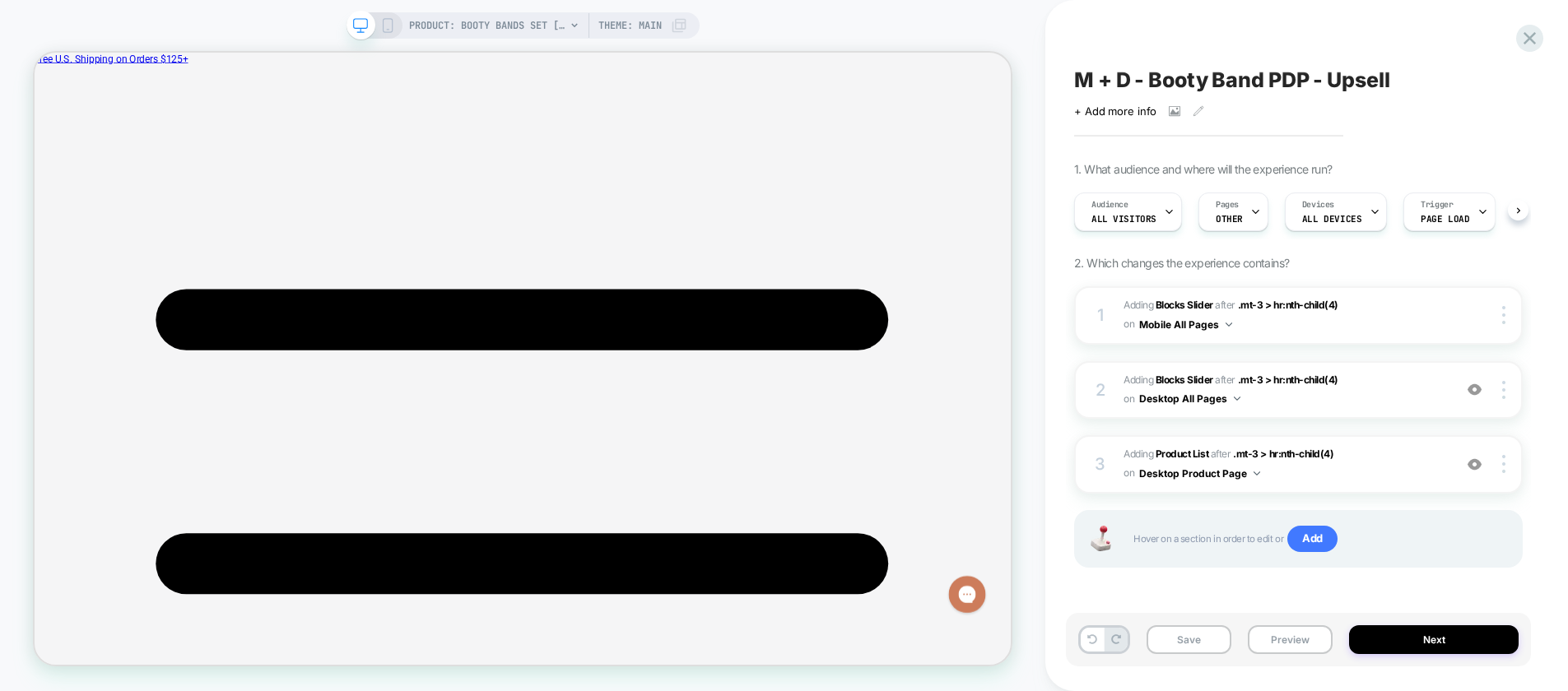
scroll to position [0, 1]
click at [1343, 472] on span "#_loomi_addon_1758815914716 Adding Product List AFTER .mt-3 > hr:nth-child(4) .…" at bounding box center [1284, 464] width 321 height 38
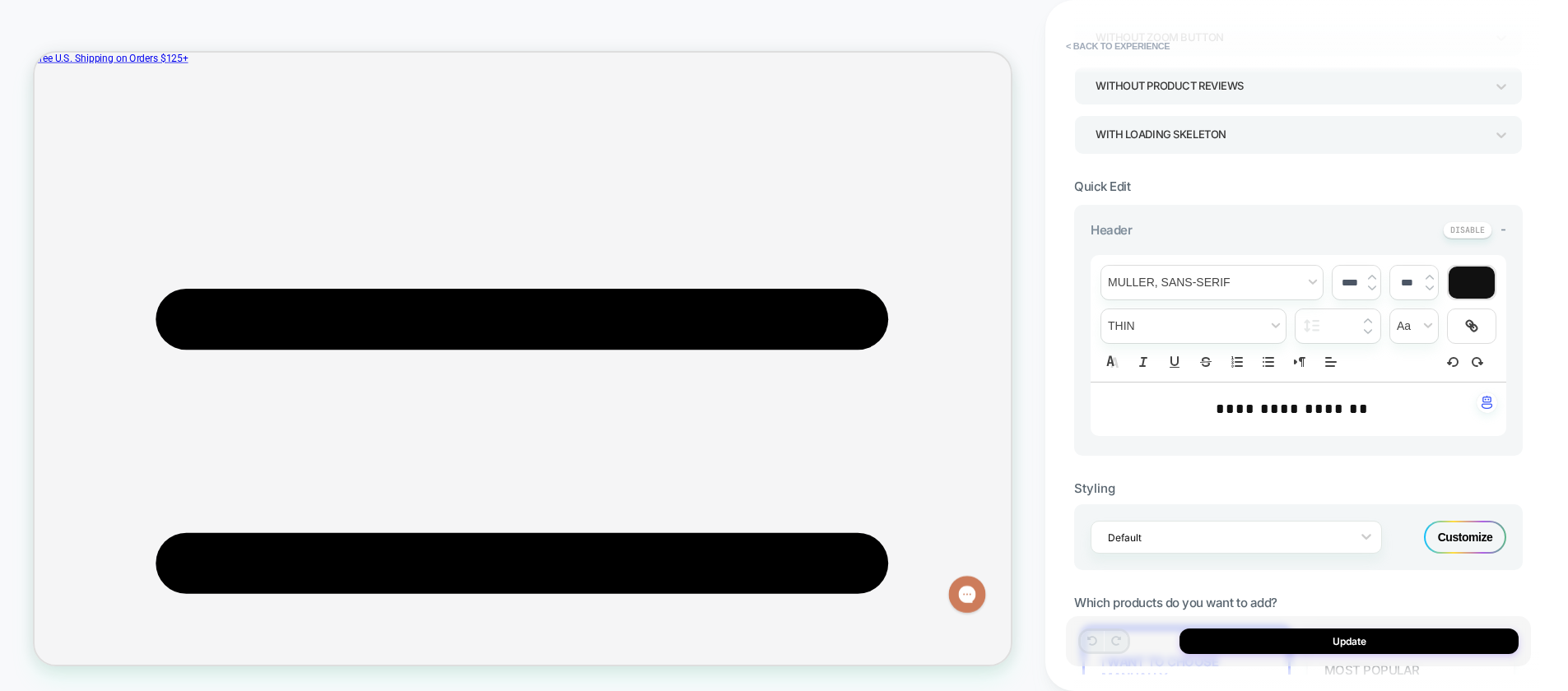
scroll to position [273, 0]
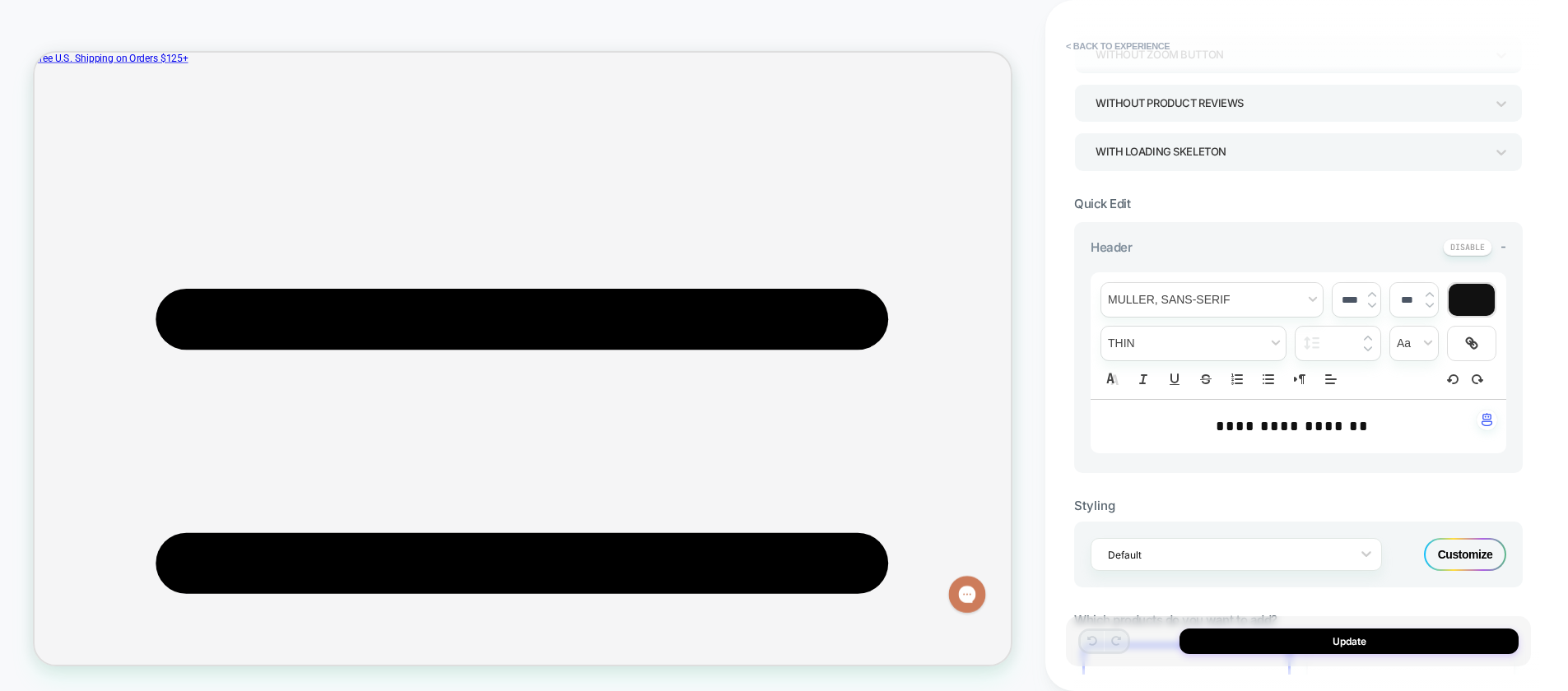
click at [1457, 564] on div "Customize" at bounding box center [1464, 554] width 82 height 33
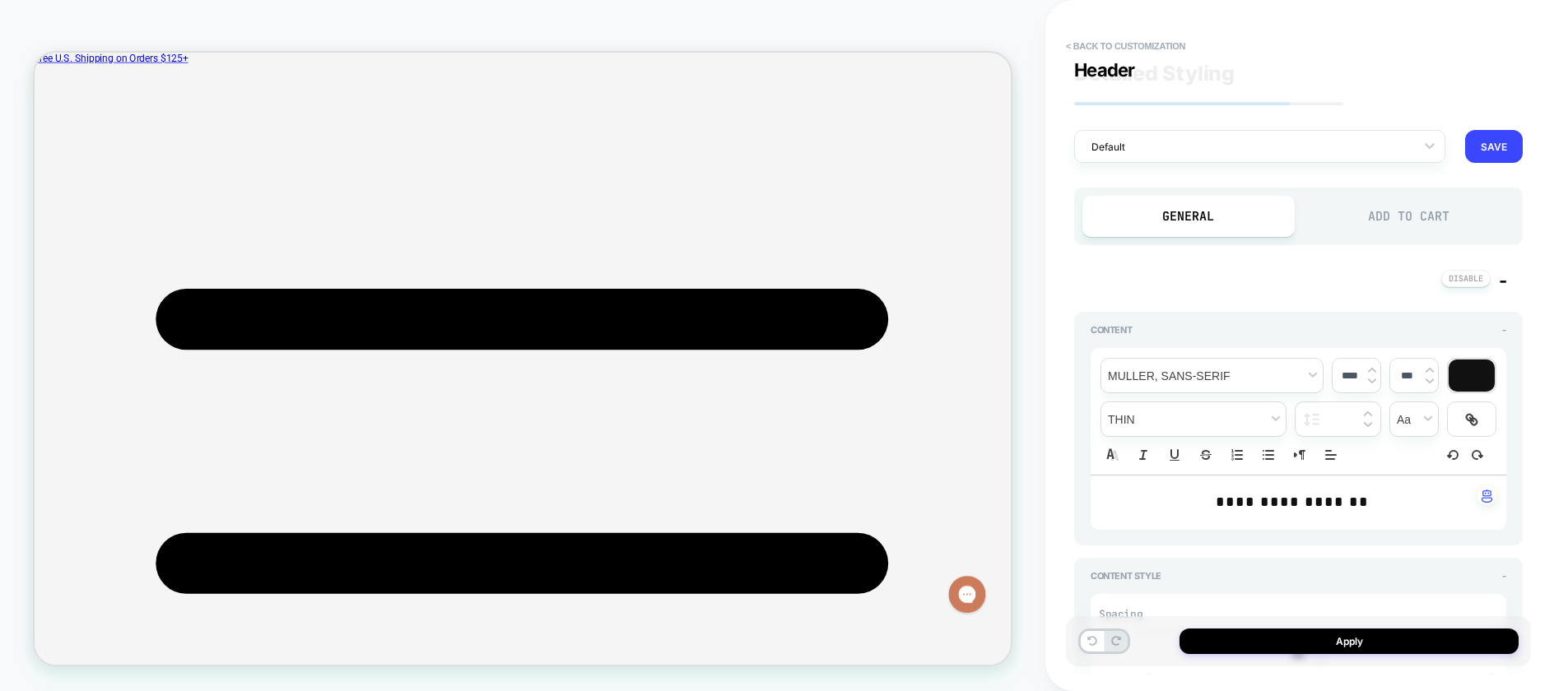
scroll to position [0, 0]
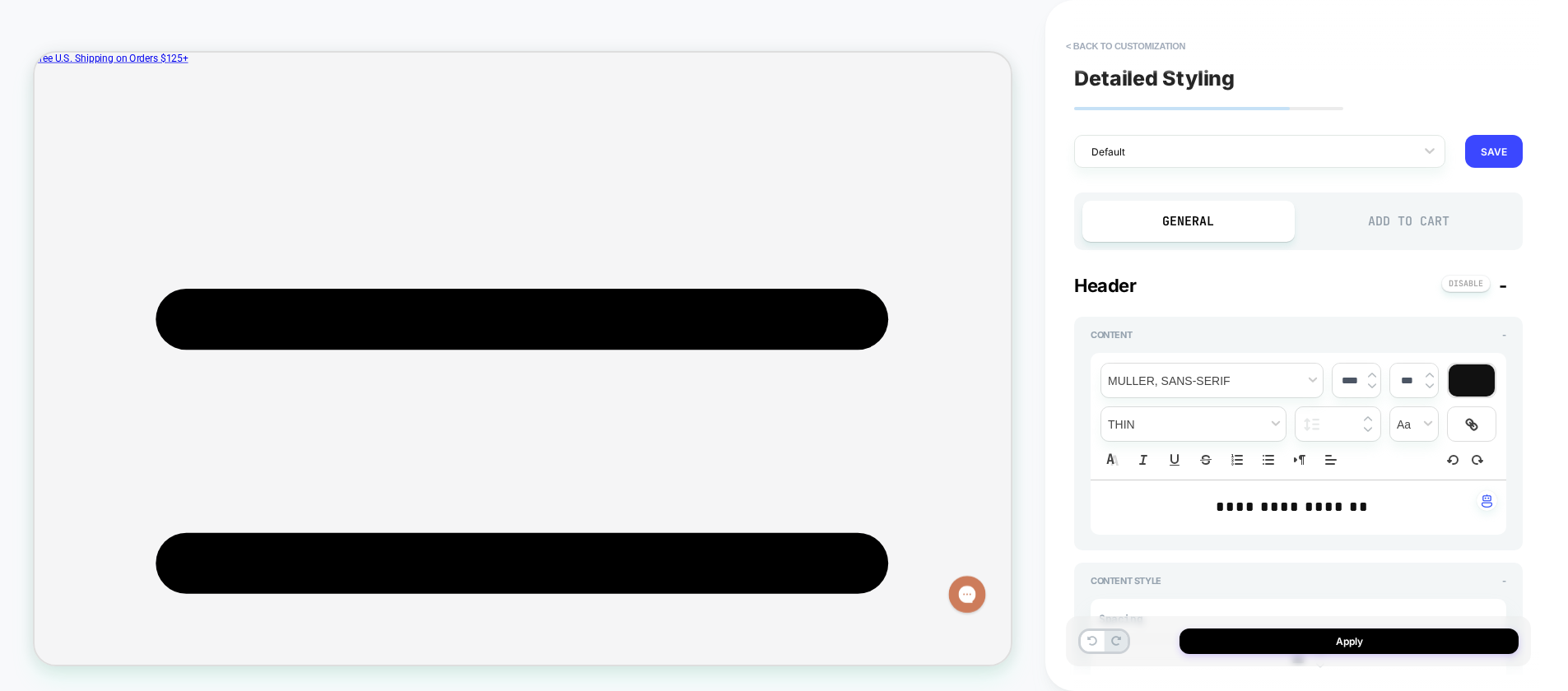
click at [1402, 231] on div "Add to Cart" at bounding box center [1408, 221] width 212 height 41
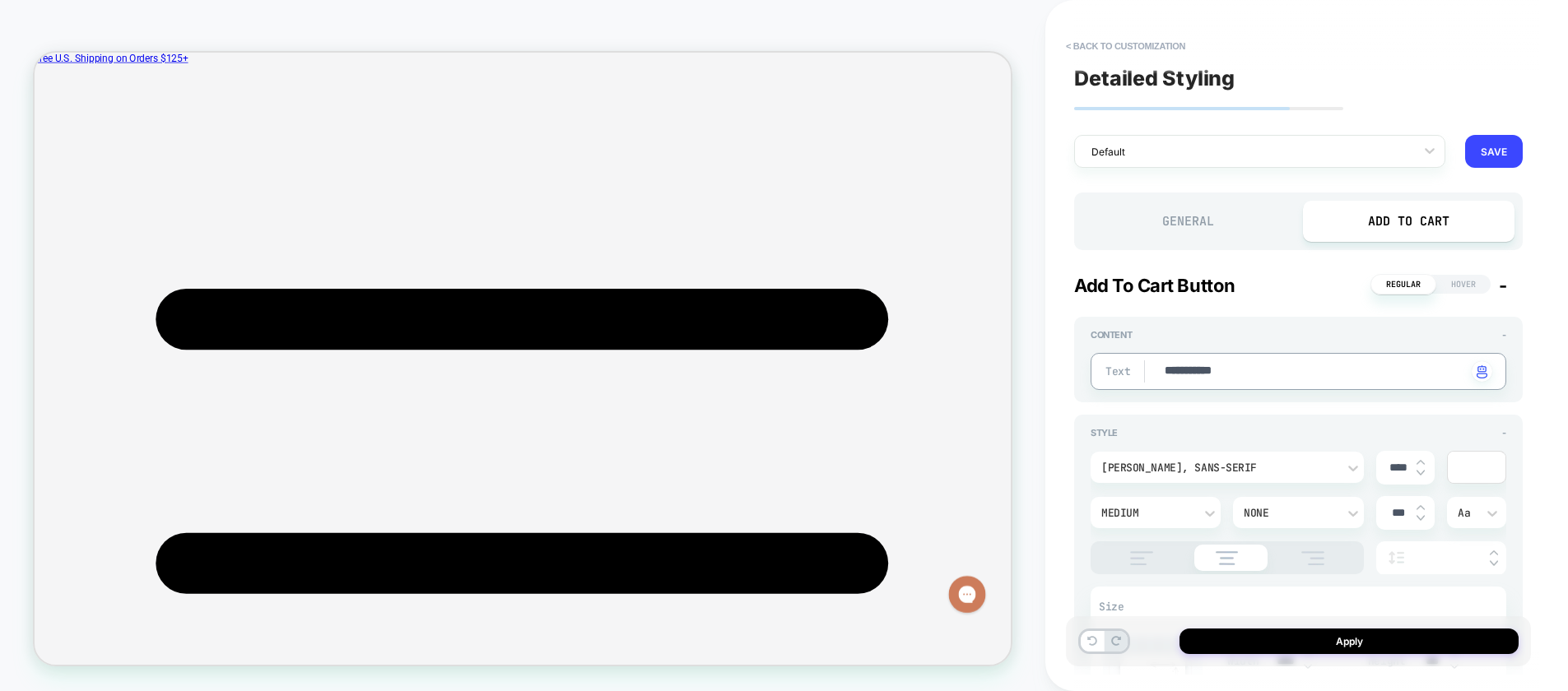
drag, startPoint x: 1183, startPoint y: 373, endPoint x: 1271, endPoint y: 374, distance: 88.0
type textarea "*"
type textarea "***"
type textarea "*"
type textarea "***"
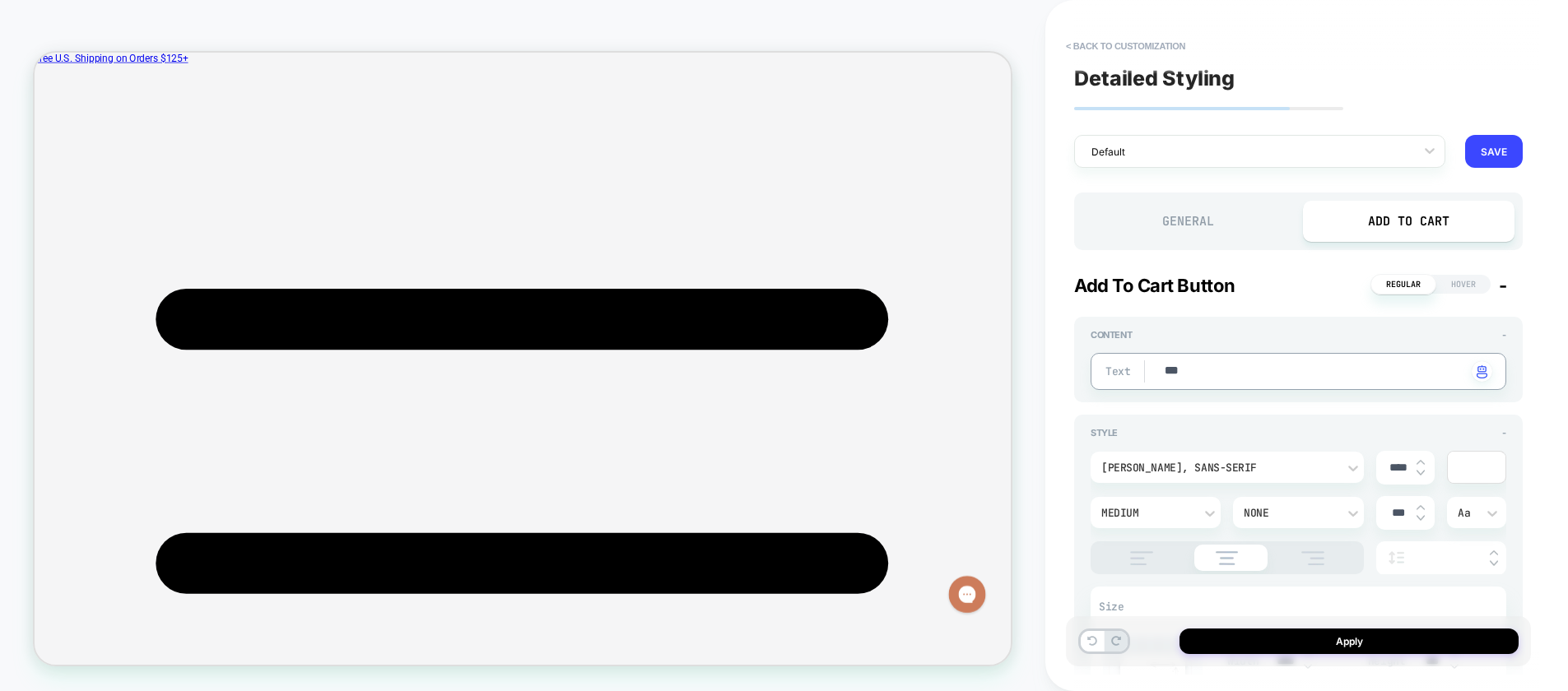
click at [1420, 474] on img at bounding box center [1420, 472] width 8 height 7
type textarea "*"
type input "****"
click at [1420, 474] on img at bounding box center [1420, 472] width 8 height 7
type textarea "*"
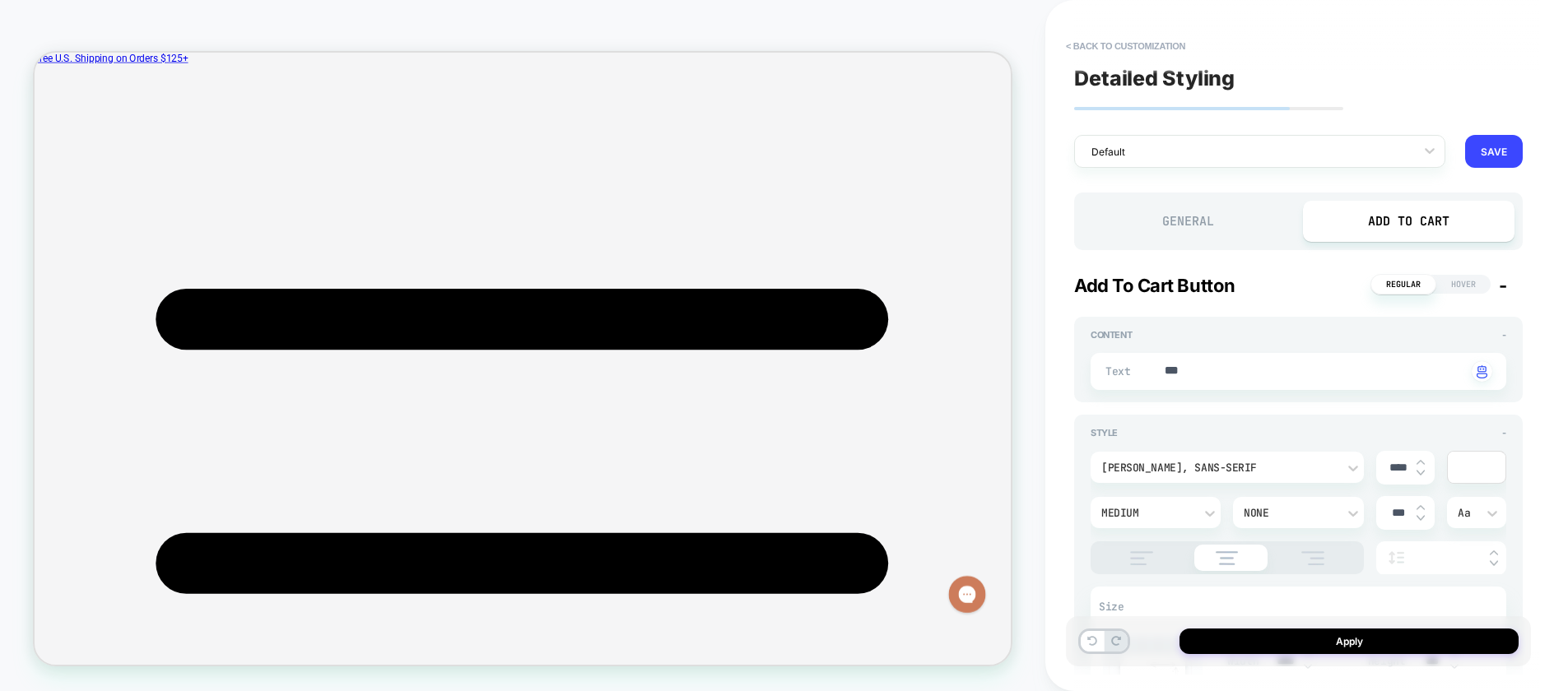
type input "****"
click at [1420, 460] on img at bounding box center [1420, 462] width 8 height 7
type textarea "*"
type input "****"
click at [1420, 460] on img at bounding box center [1420, 462] width 8 height 7
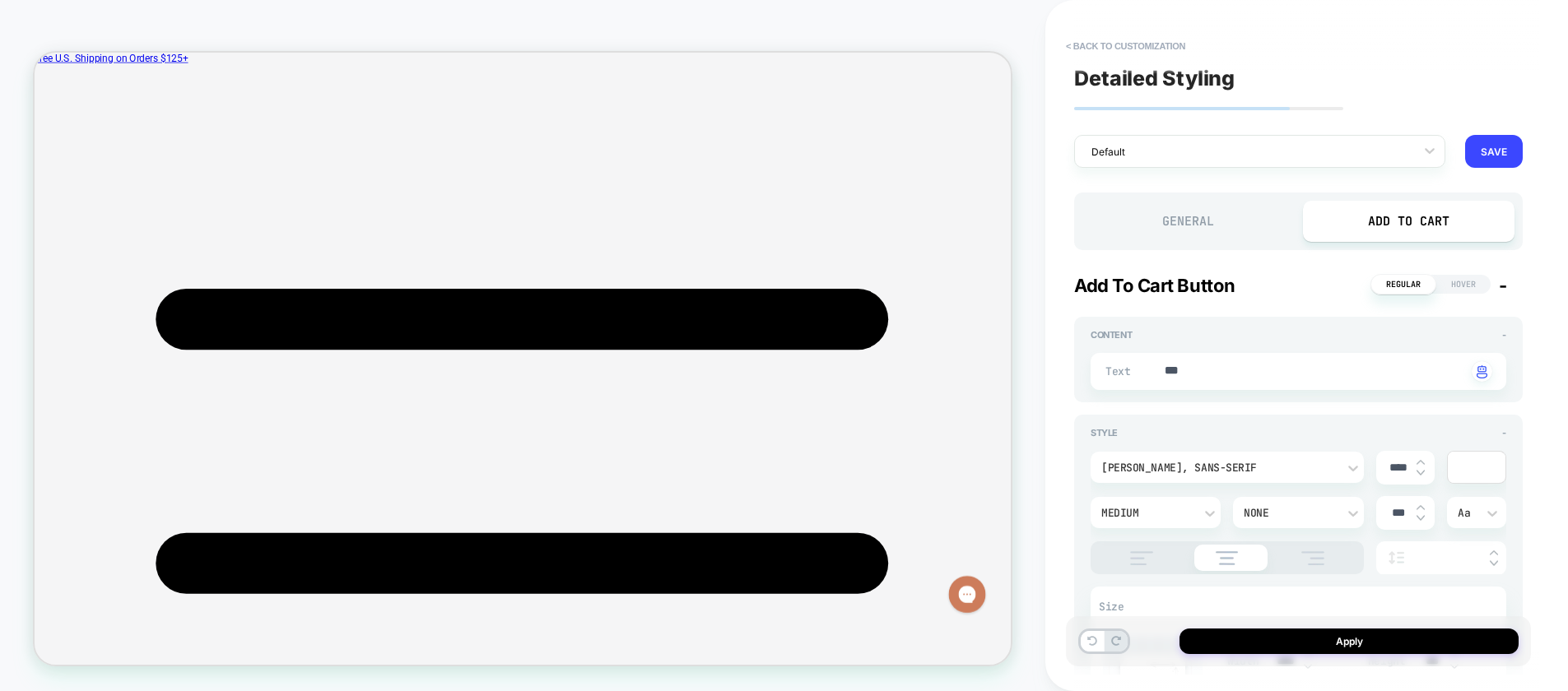
type textarea "*"
type input "****"
click at [1418, 511] on div at bounding box center [1420, 513] width 8 height 18
click at [1420, 508] on img at bounding box center [1420, 507] width 8 height 7
type textarea "*"
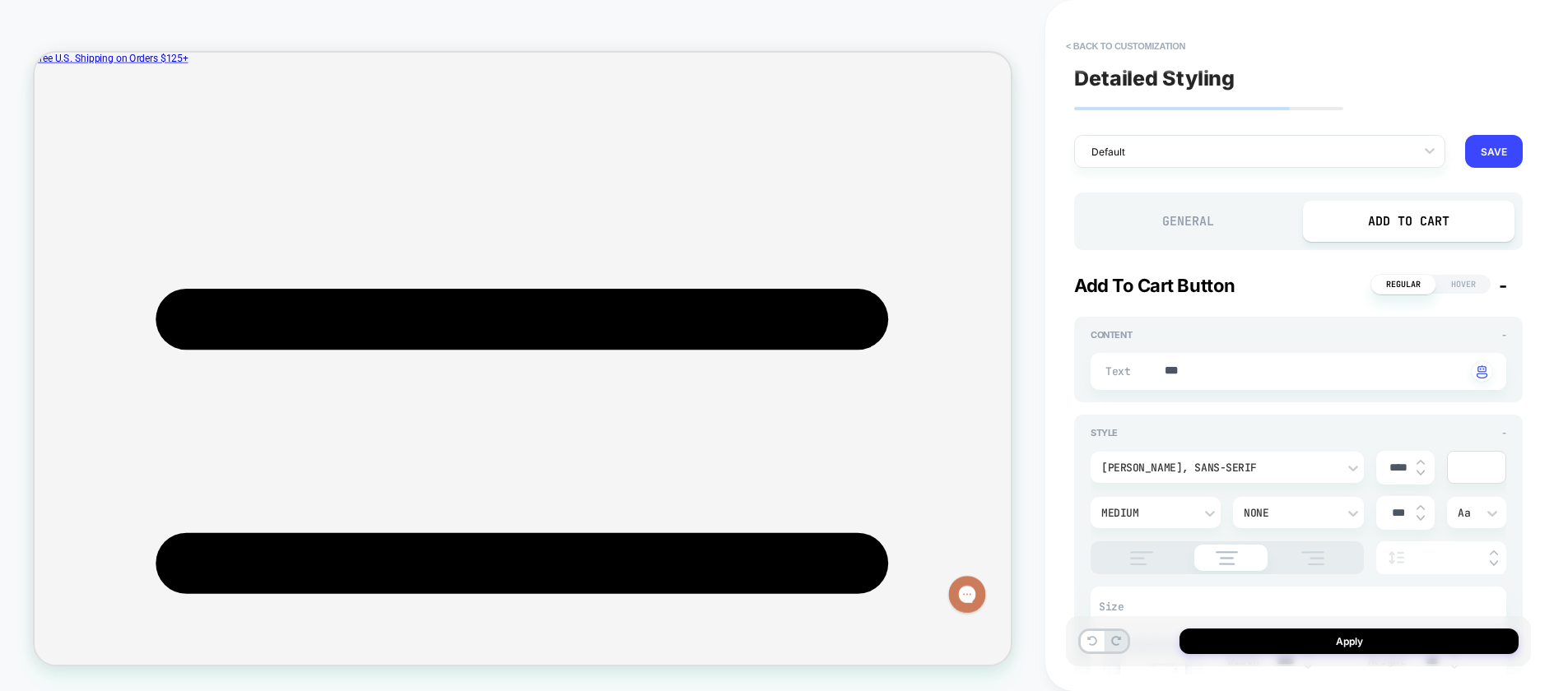
type input "*****"
click at [1420, 508] on img at bounding box center [1420, 507] width 8 height 7
type textarea "*"
type input "*****"
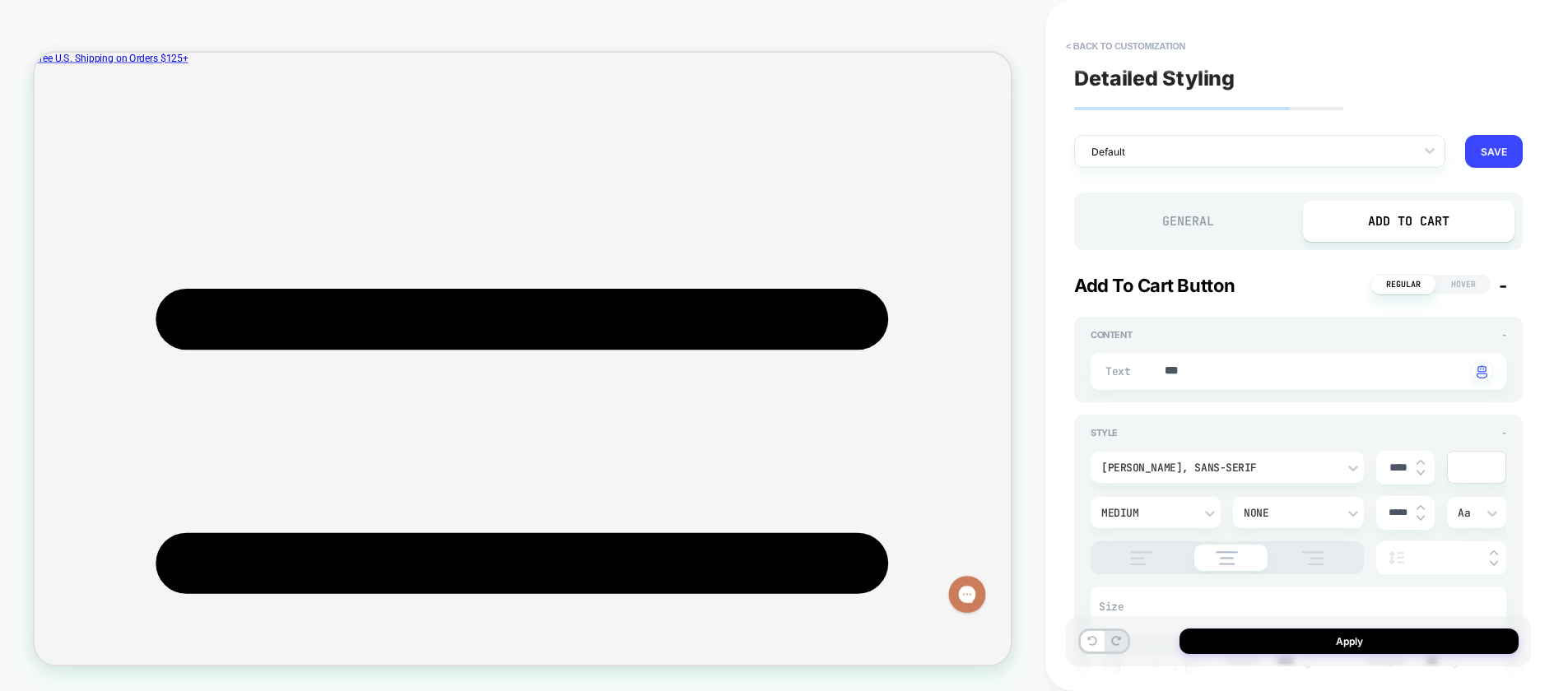
type textarea "*"
drag, startPoint x: 1199, startPoint y: 368, endPoint x: 1154, endPoint y: 368, distance: 45.0
type textarea "**"
type textarea "*"
type textarea "***"
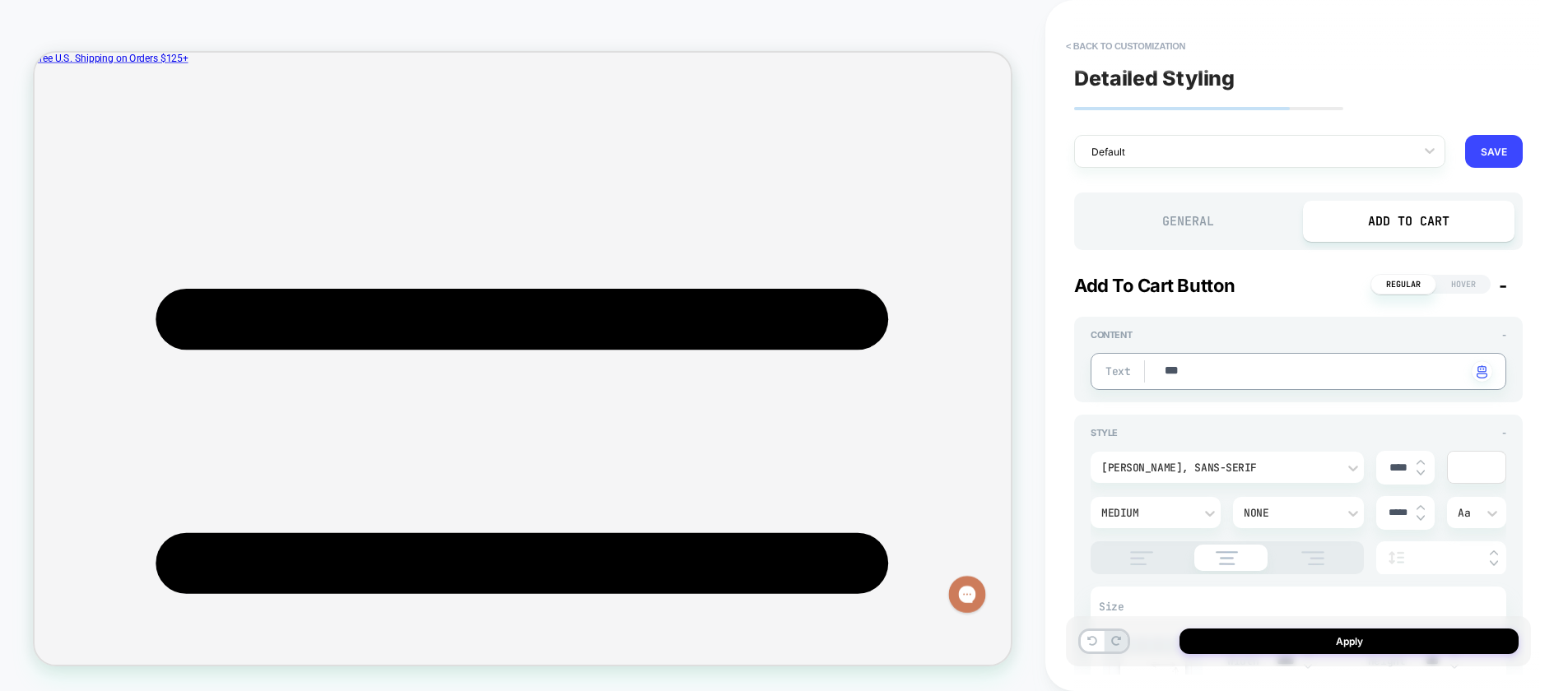
type textarea "*"
type textarea "**"
type textarea "*"
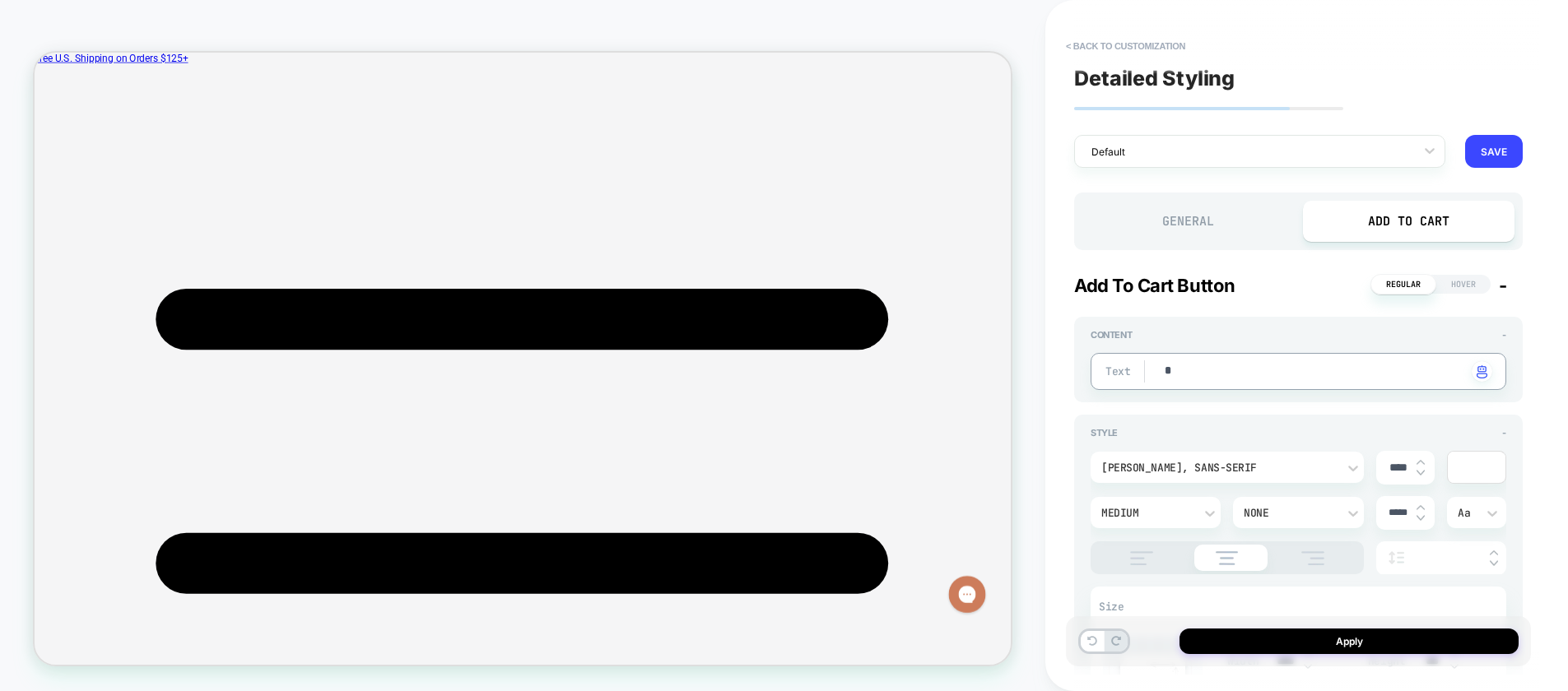
type textarea "**"
type textarea "*"
type textarea "***"
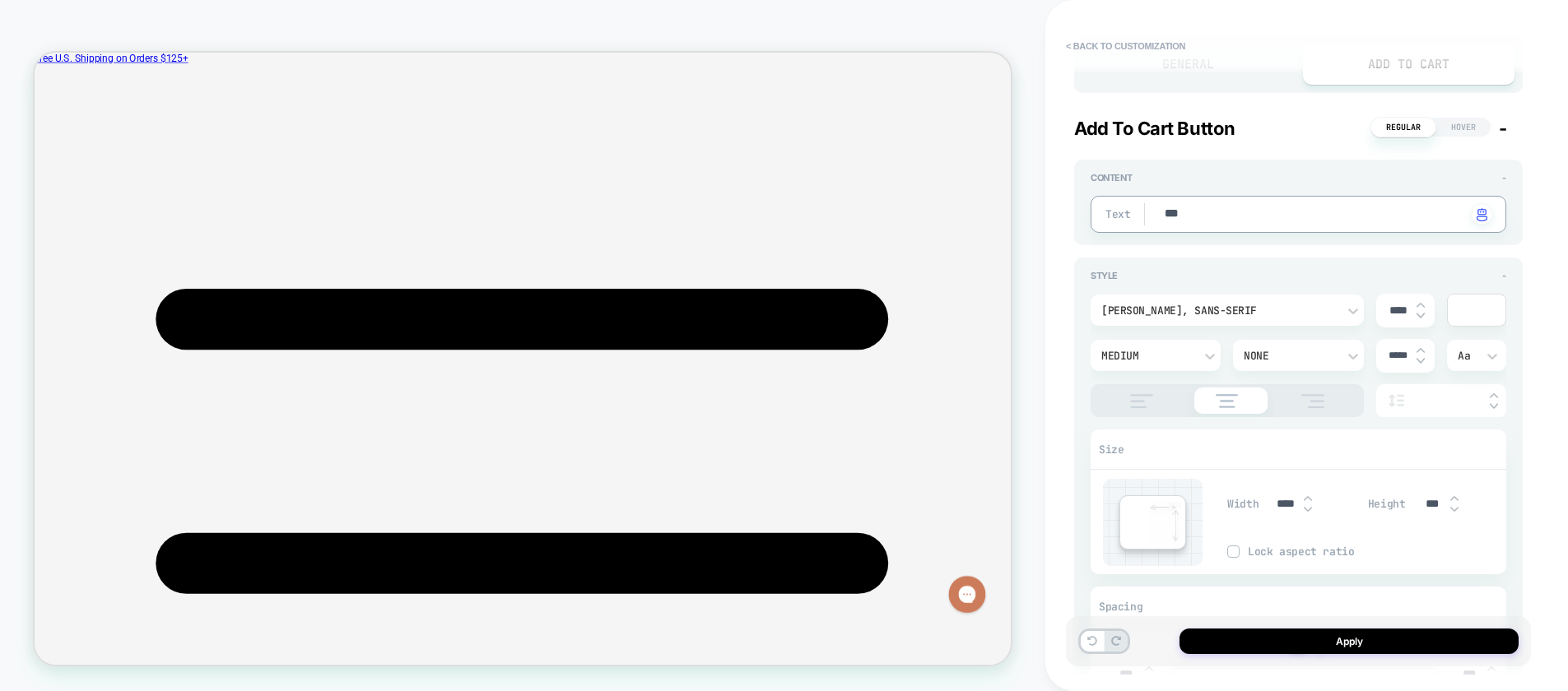
scroll to position [154, 0]
type textarea "*"
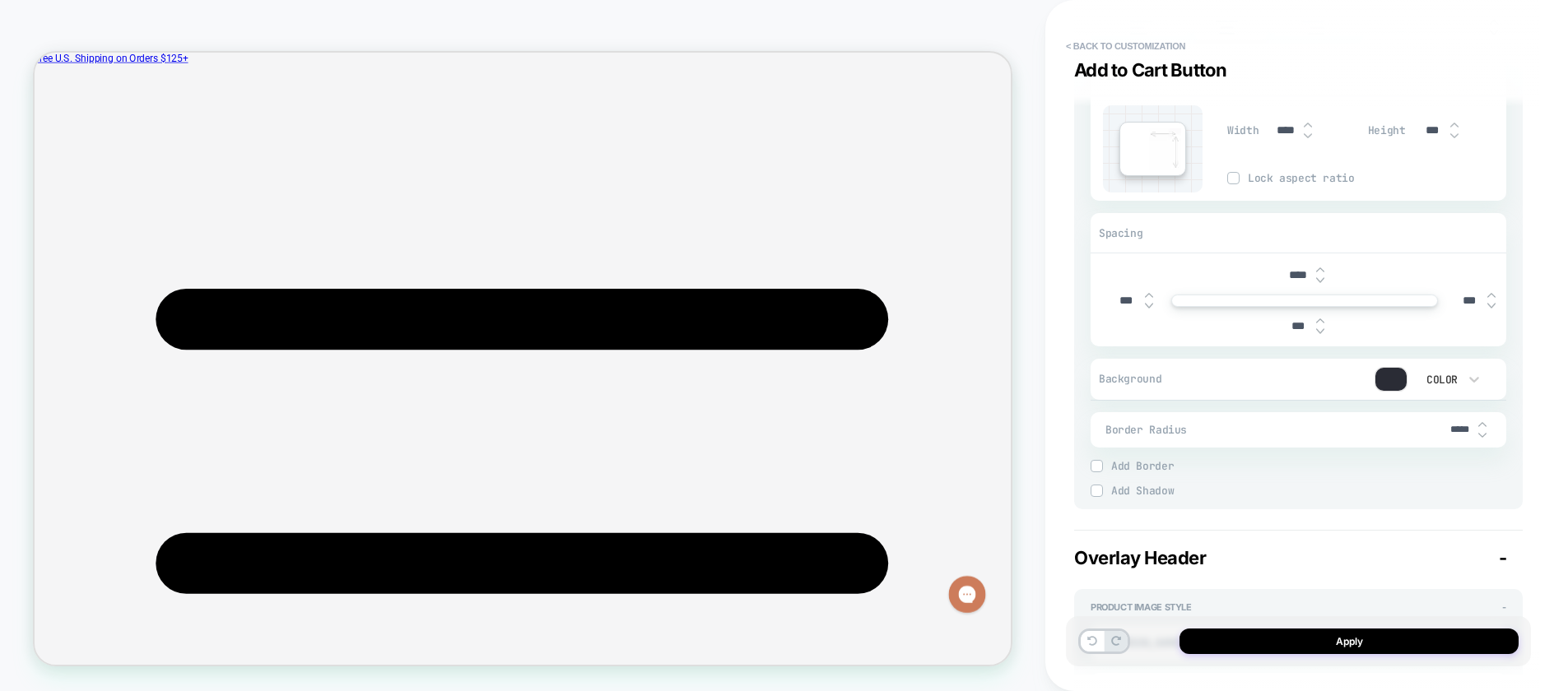
scroll to position [550, 0]
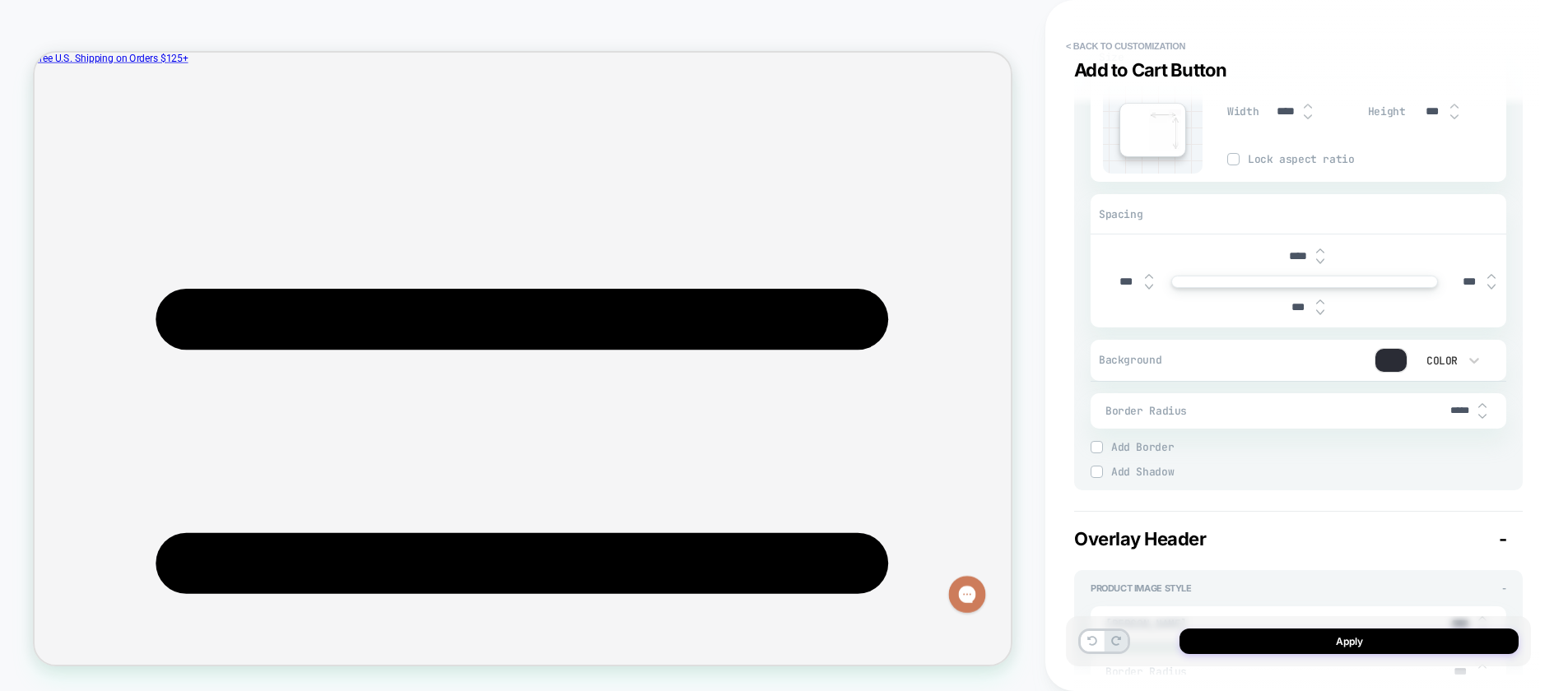
type textarea "***"
type textarea "*"
drag, startPoint x: 1443, startPoint y: 412, endPoint x: 1462, endPoint y: 411, distance: 19.0
click at [1462, 410] on input "*****" at bounding box center [1460, 411] width 37 height 12
type input "***"
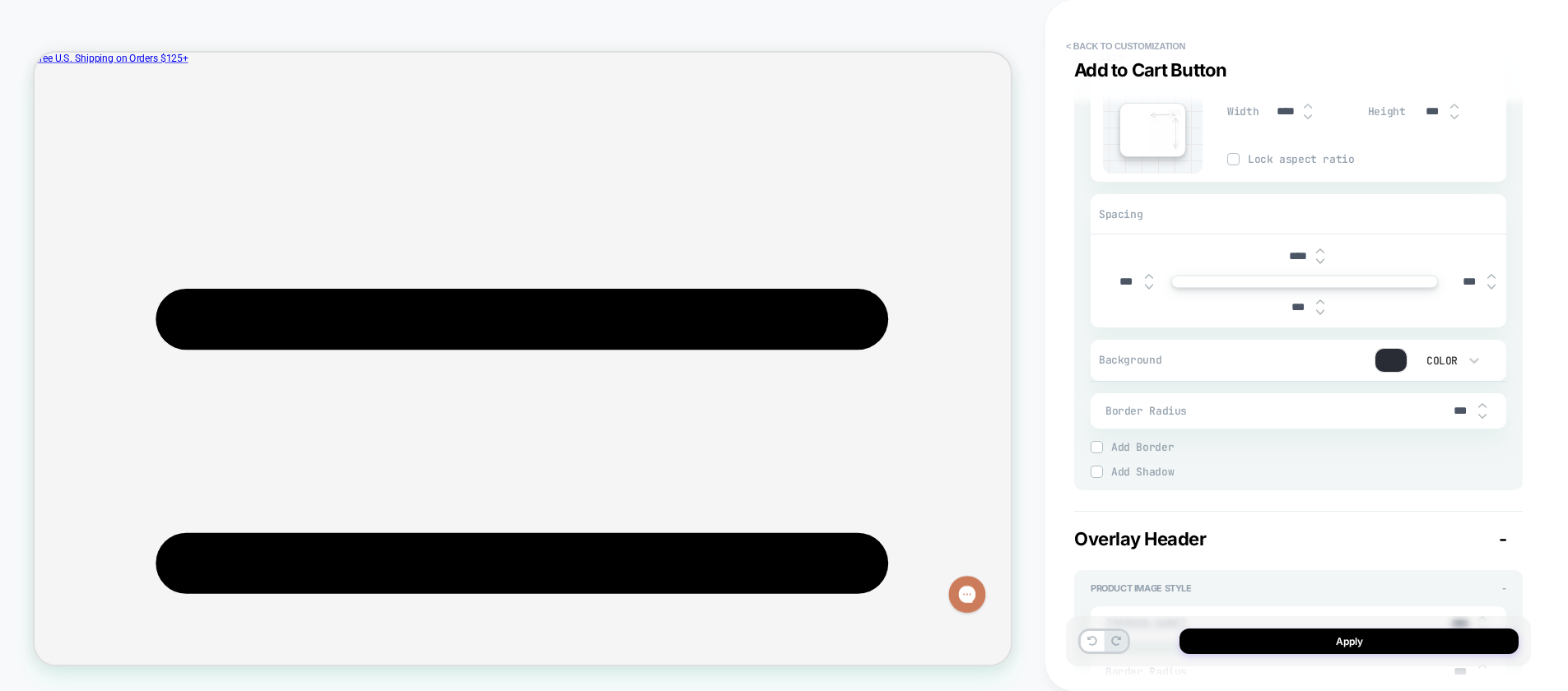
click at [1451, 413] on input "***" at bounding box center [1460, 411] width 37 height 14
type textarea "*"
type input "***"
type textarea "*"
type input "***"
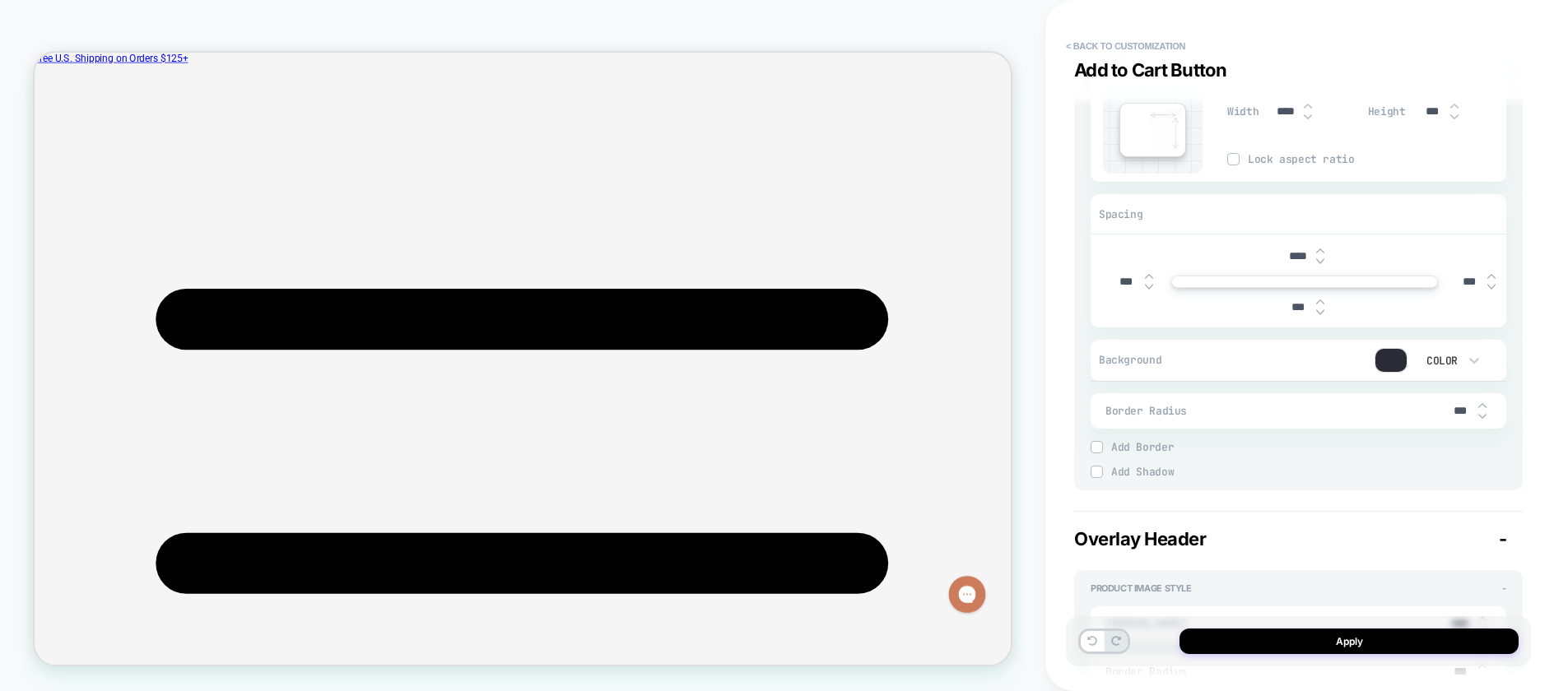
click at [1540, 412] on div "< Back to customization Add to Cart Button Detailed Styling Default RENAME SAVE…" at bounding box center [1307, 346] width 523 height 691
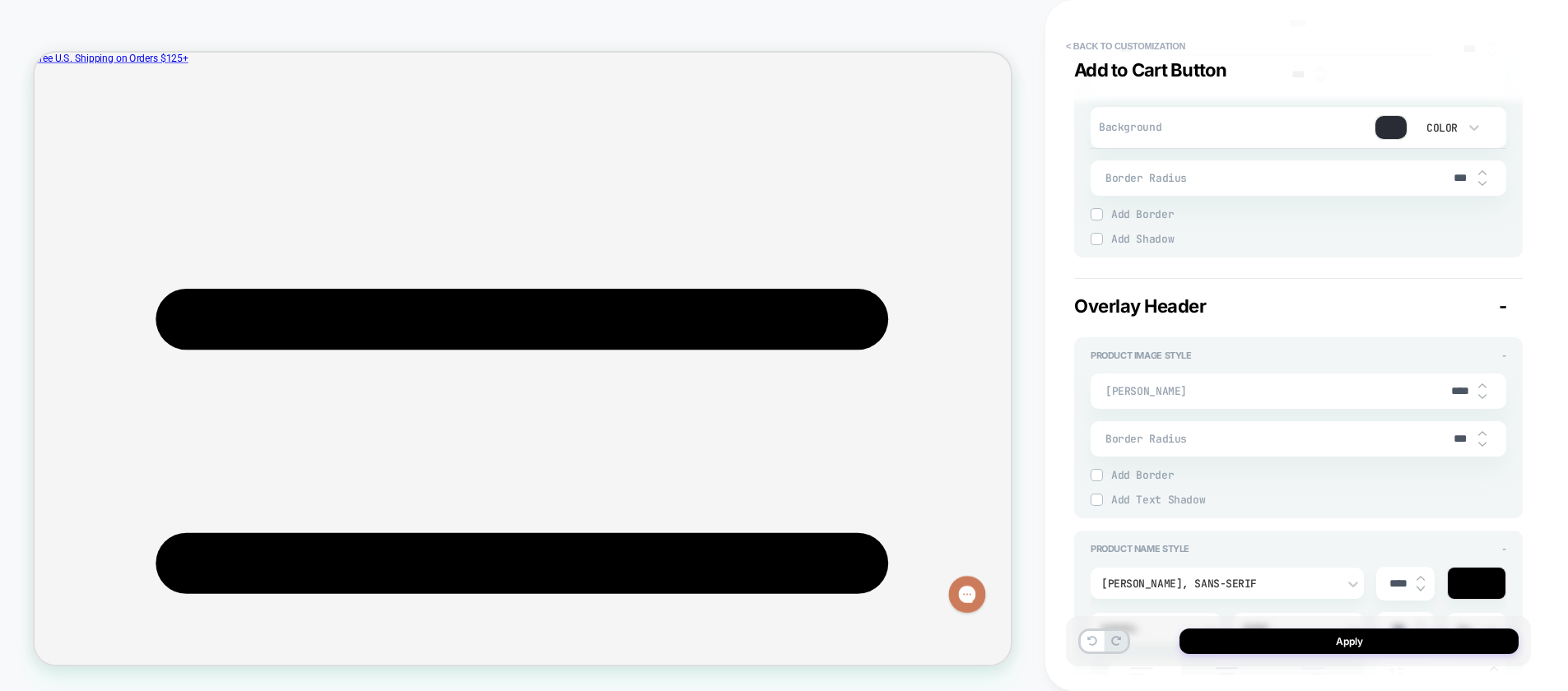
scroll to position [779, 0]
click at [1483, 400] on img at bounding box center [1481, 401] width 8 height 7
type textarea "*"
type input "****"
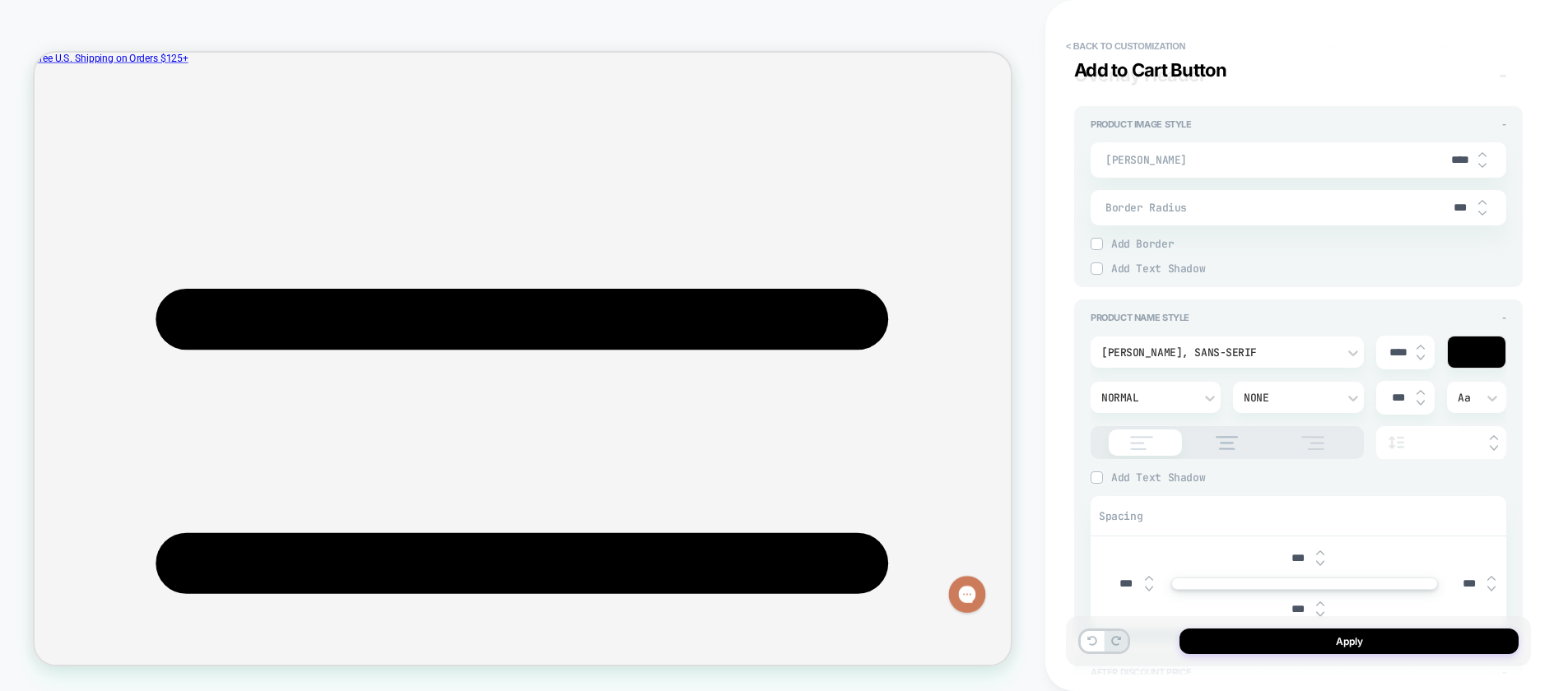
scroll to position [1018, 0]
type textarea "*"
click at [1396, 351] on input "****" at bounding box center [1398, 348] width 37 height 14
type input "****"
type textarea "*"
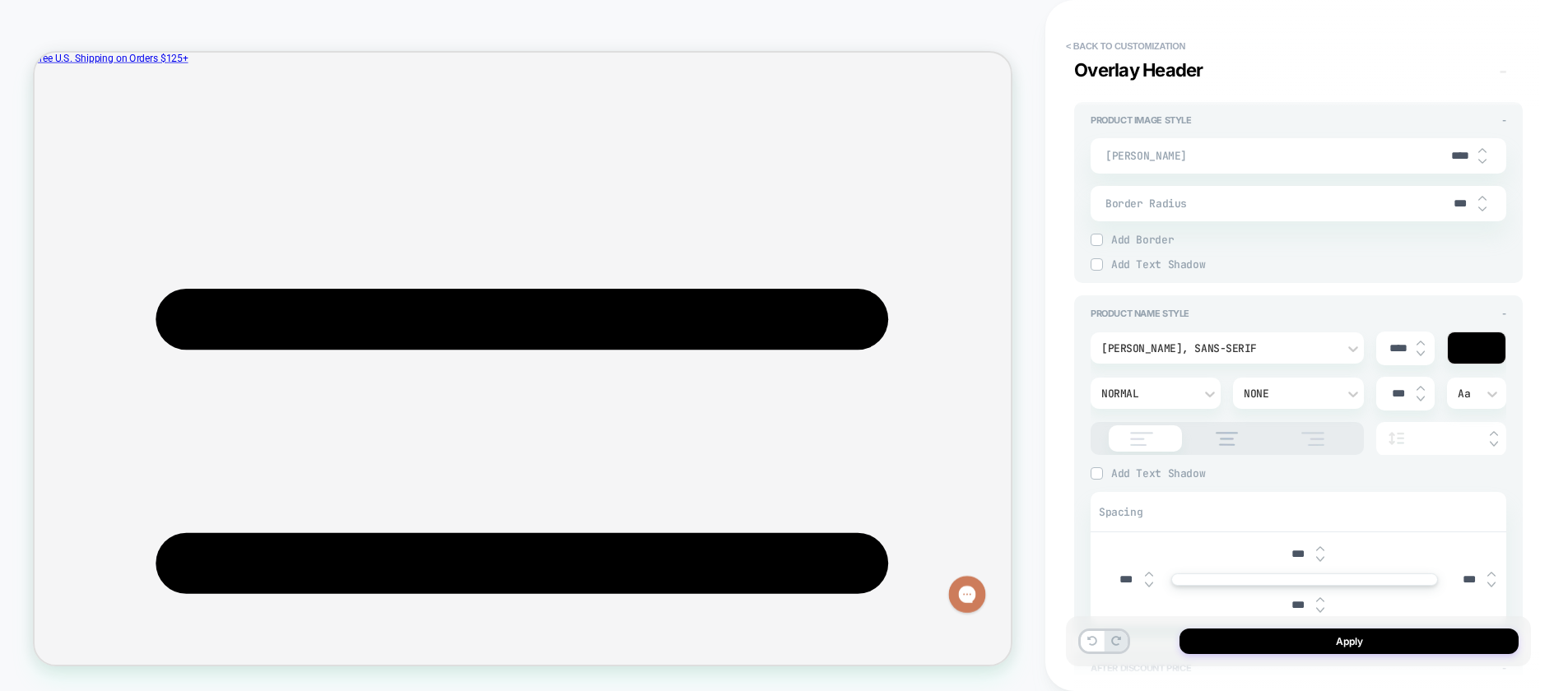
type input "****"
click at [1354, 471] on span "Add Text Shadow" at bounding box center [1307, 473] width 395 height 14
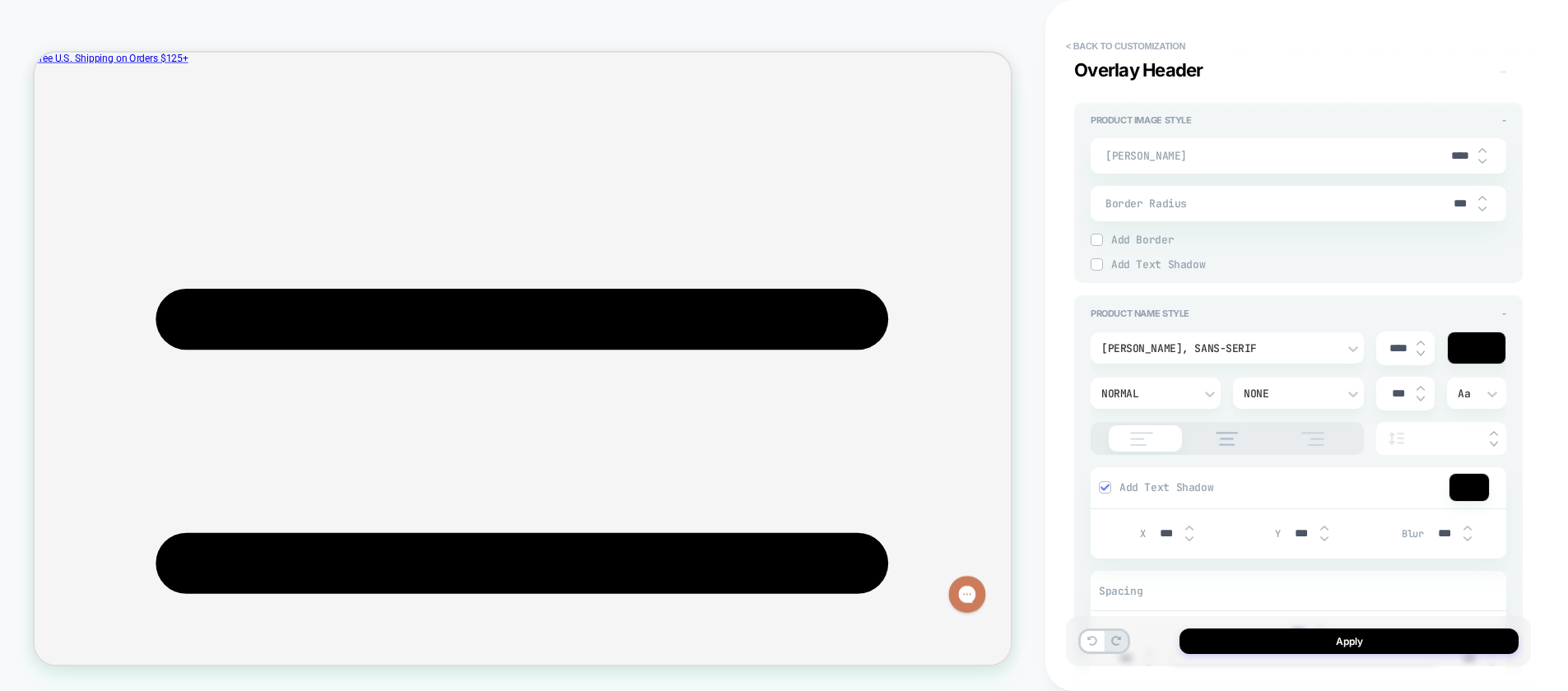
click at [1104, 488] on img at bounding box center [1104, 487] width 8 height 8
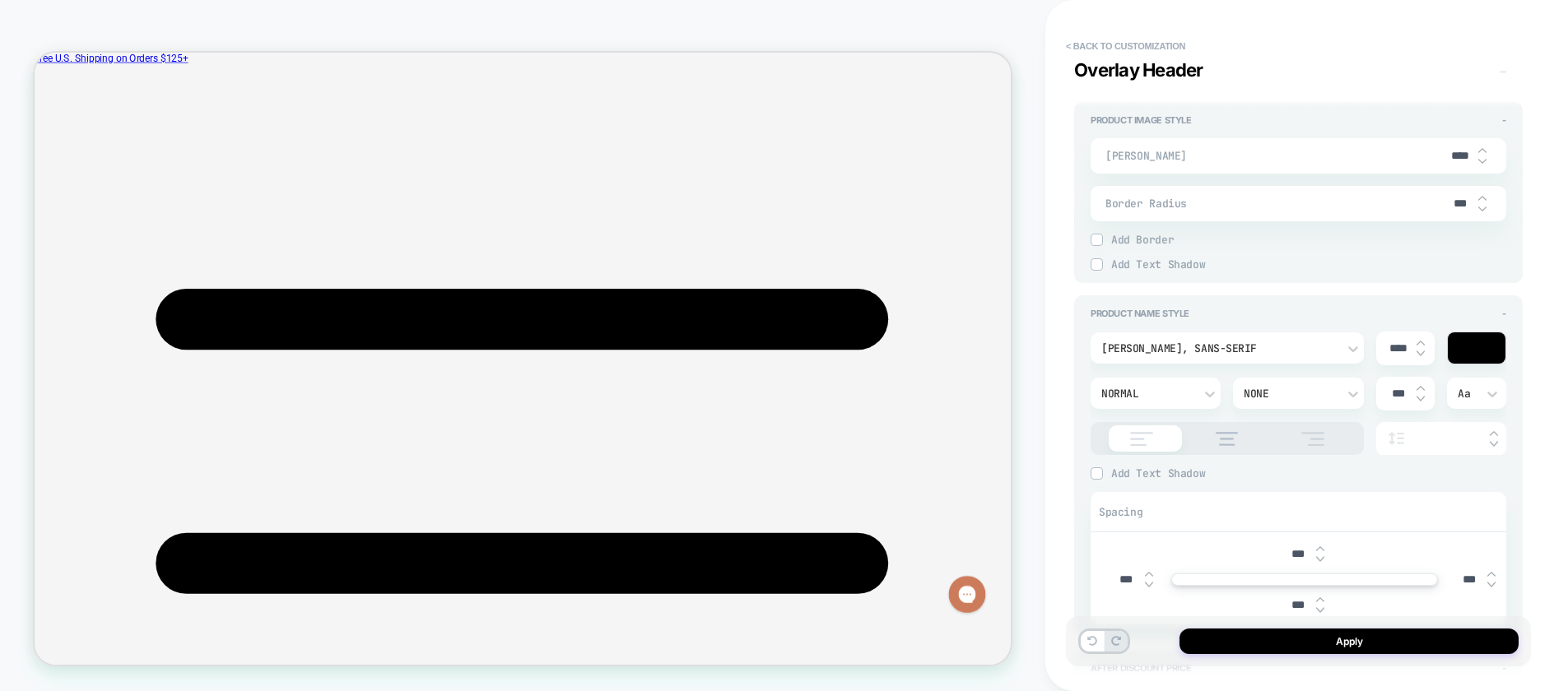
click at [1422, 386] on img at bounding box center [1420, 388] width 8 height 7
type textarea "*"
type input "*****"
click at [1492, 391] on icon at bounding box center [1492, 394] width 17 height 17
click at [1492, 391] on div at bounding box center [784, 346] width 1568 height 691
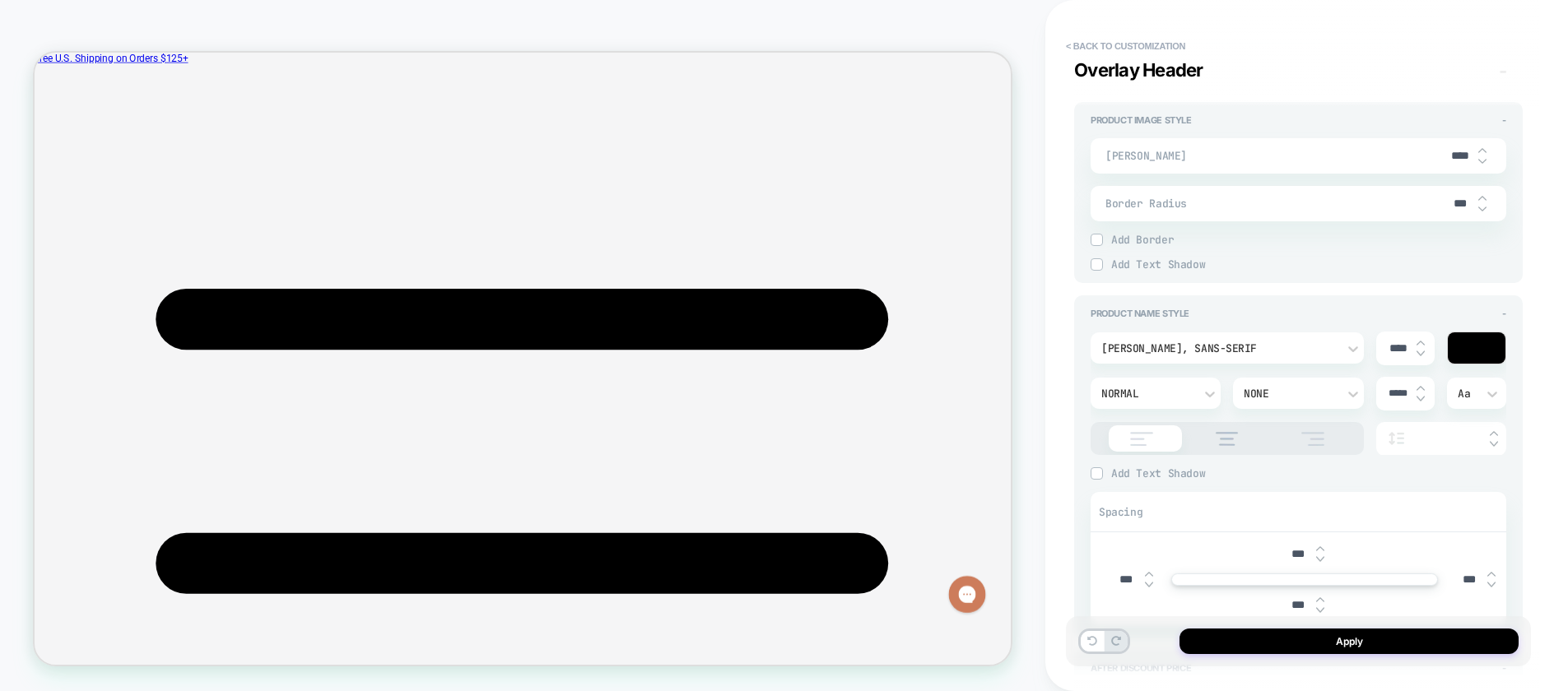
click at [1117, 395] on div "Normal" at bounding box center [1147, 393] width 92 height 14
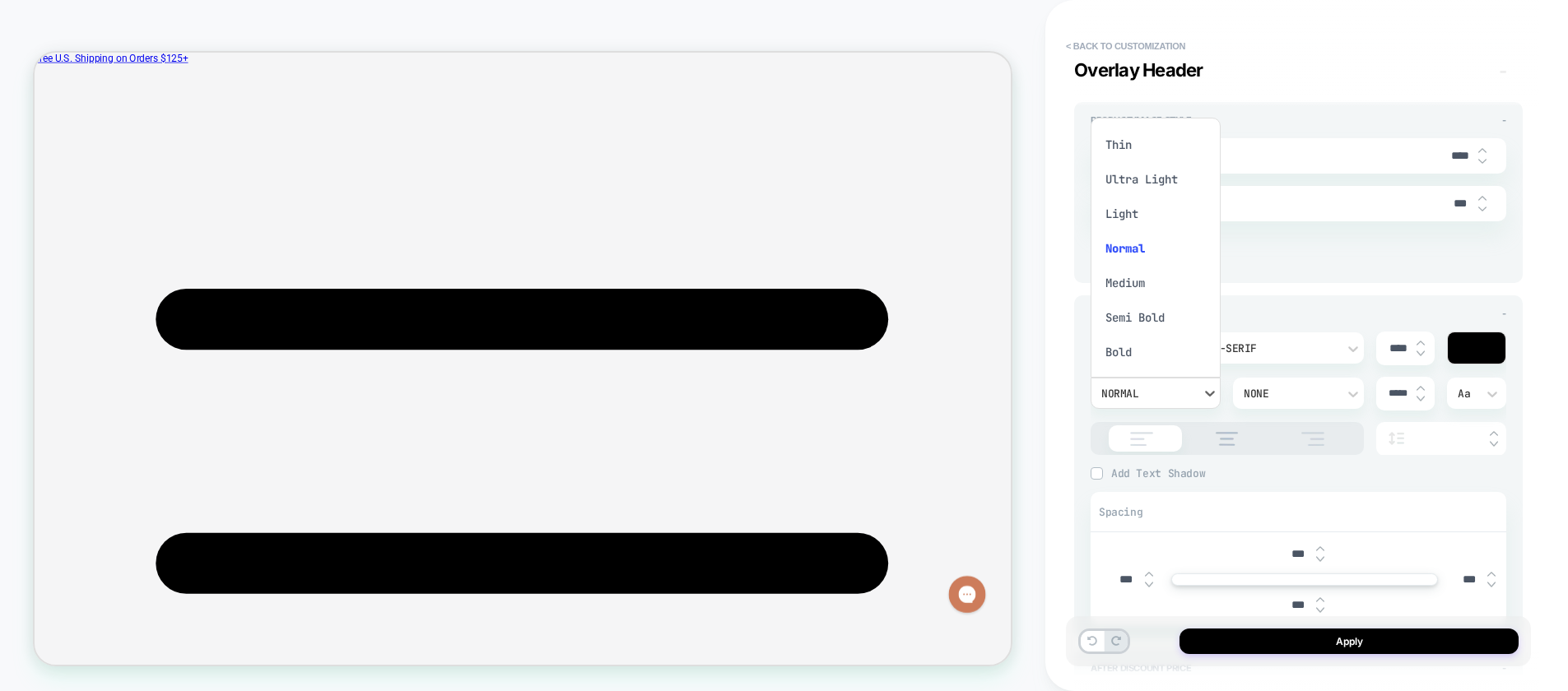
scroll to position [45, 0]
click at [1124, 239] on div "Medium" at bounding box center [1155, 238] width 117 height 35
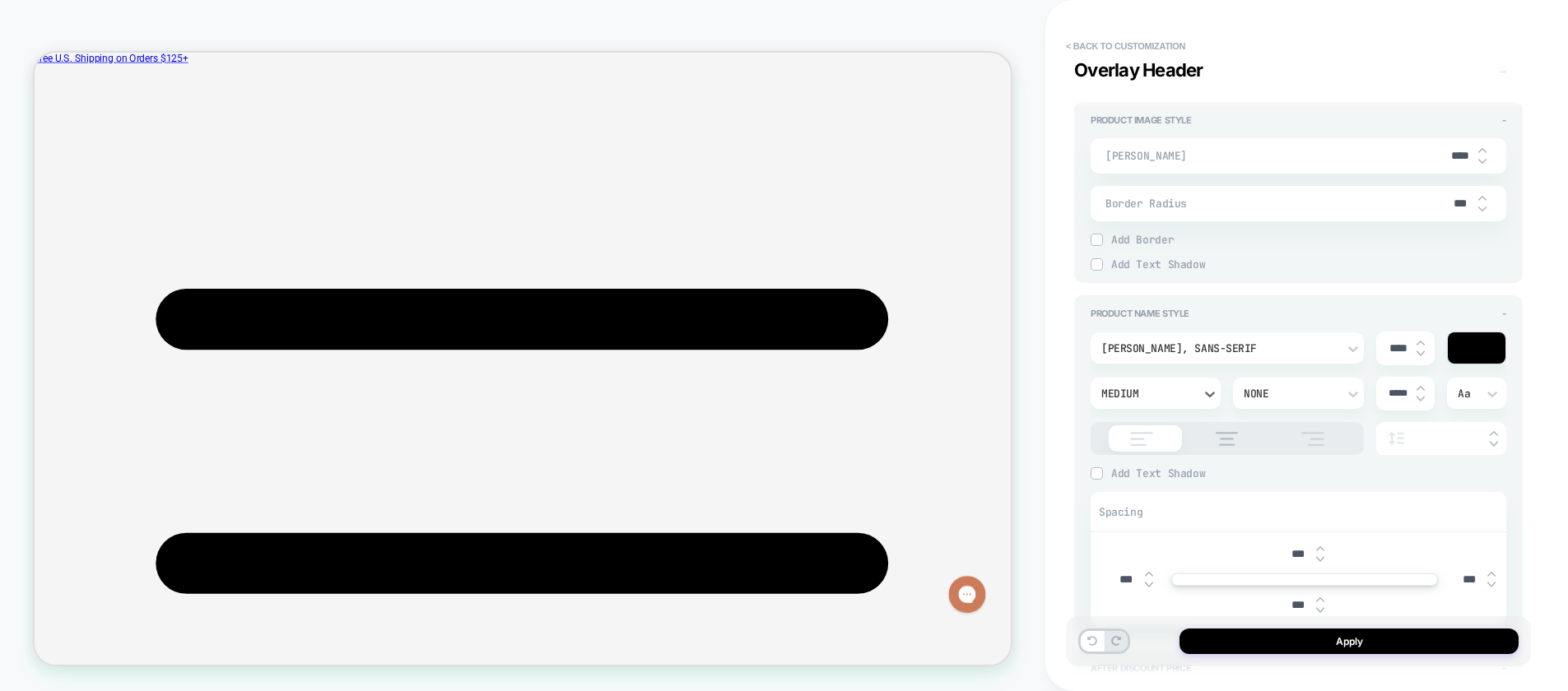
click at [1159, 405] on div "Medium" at bounding box center [1154, 392] width 130 height 31
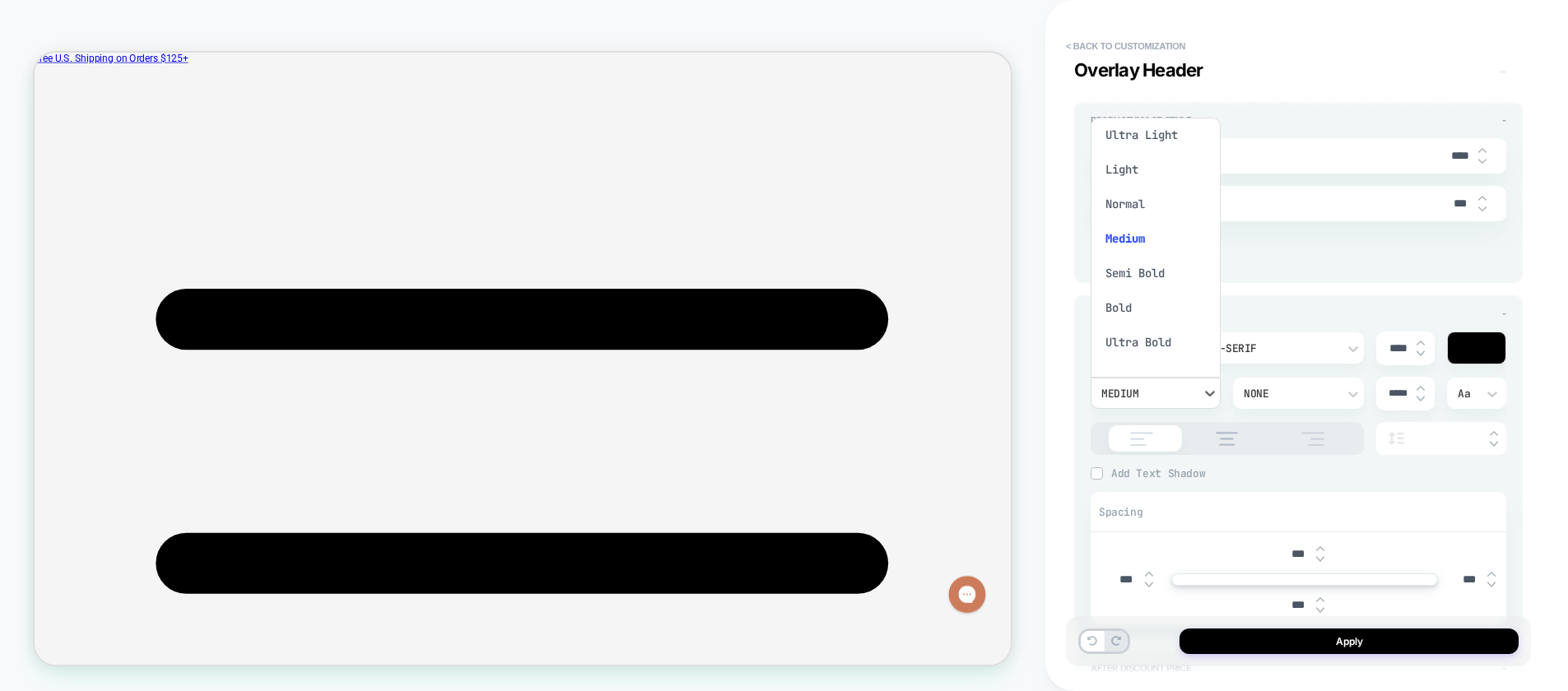
click at [1136, 204] on div "Normal" at bounding box center [1155, 204] width 117 height 35
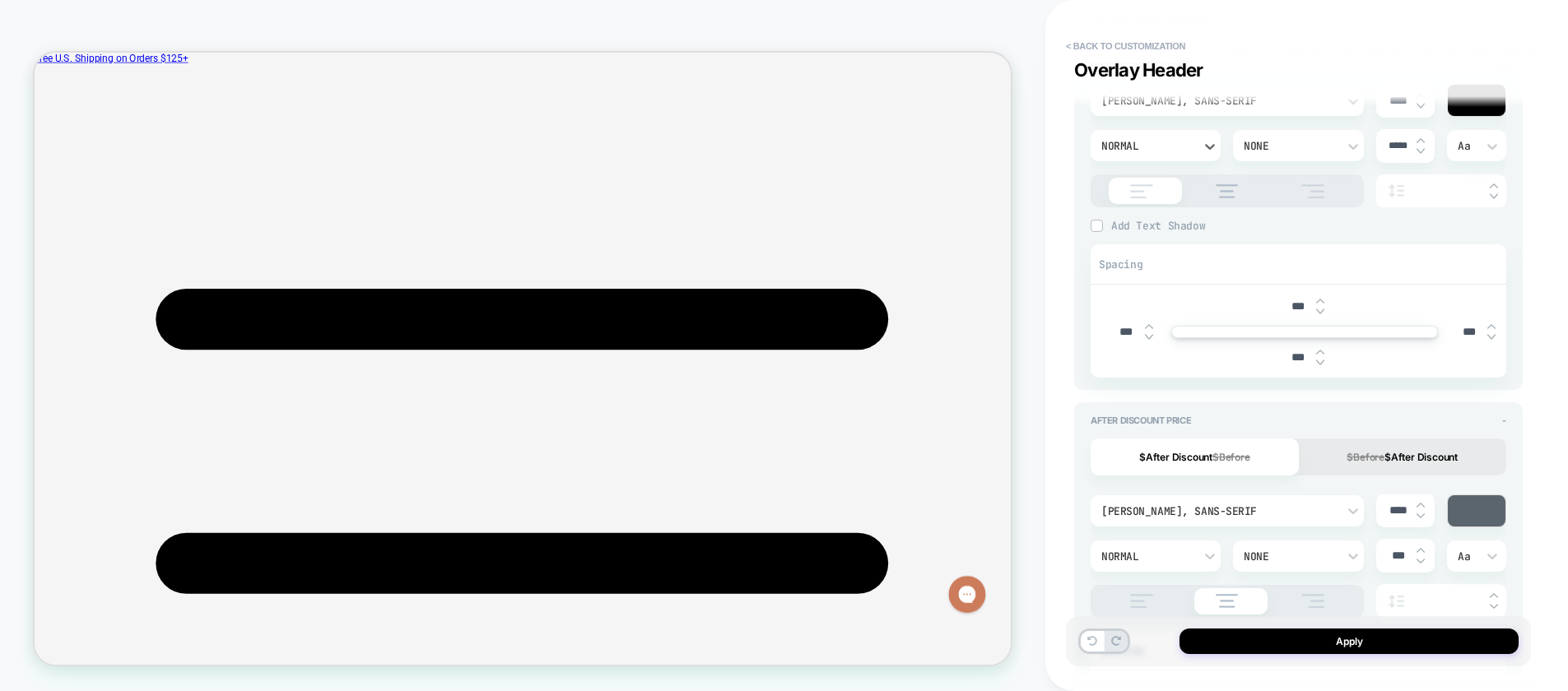
scroll to position [1270, 0]
drag, startPoint x: 1398, startPoint y: 506, endPoint x: 1389, endPoint y: 506, distance: 9.0
click at [1389, 506] on input "****" at bounding box center [1398, 505] width 37 height 14
type textarea "*"
type input "****"
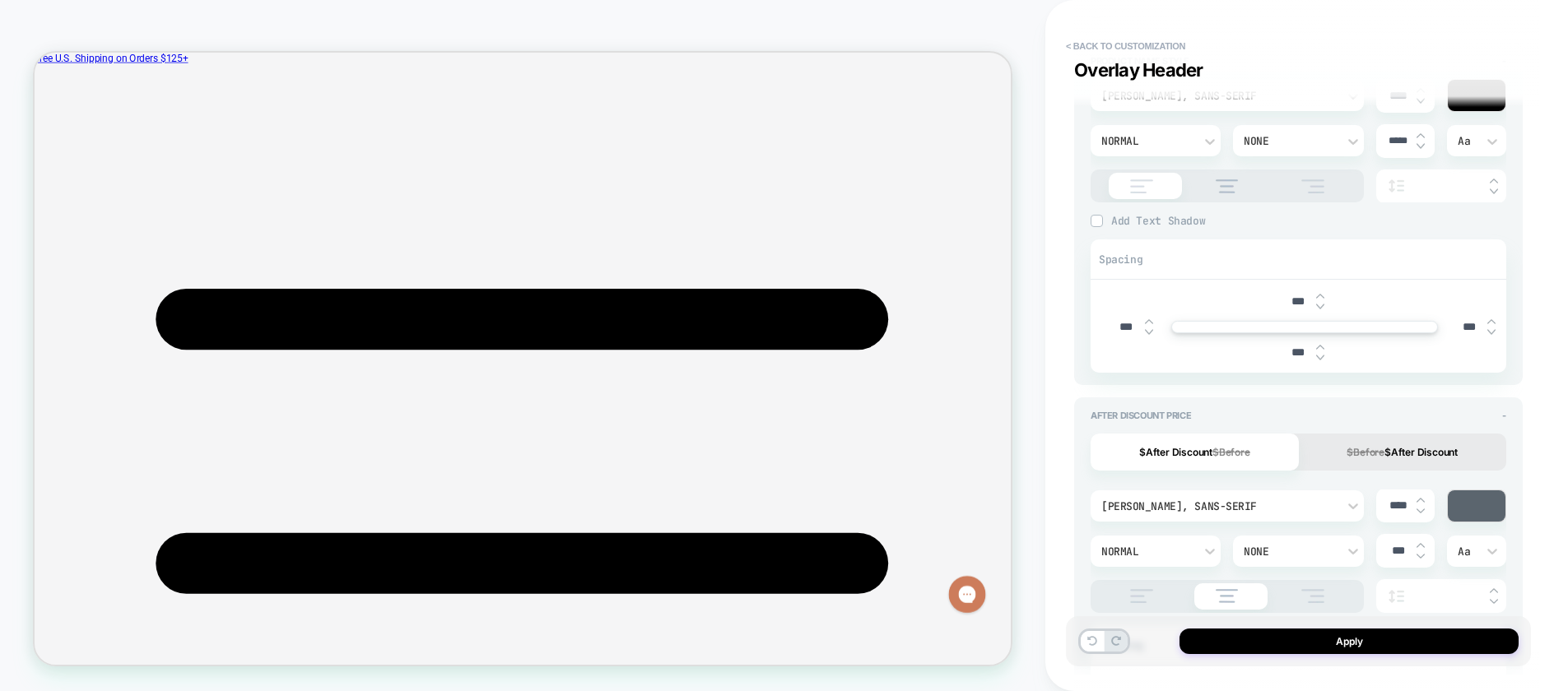
type textarea "*"
type input "****"
click at [1346, 467] on button "$Before $After Discount" at bounding box center [1402, 452] width 208 height 37
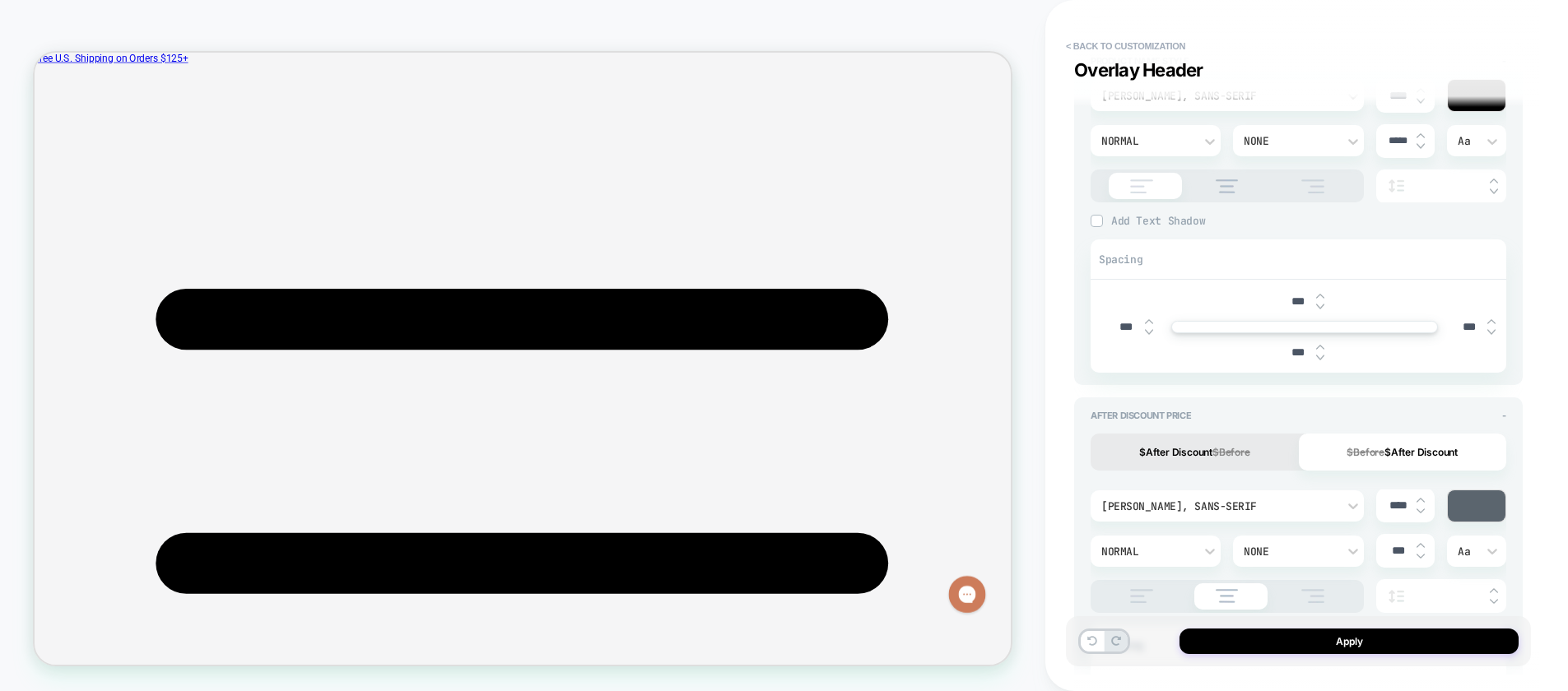
click at [1218, 446] on s "$Before" at bounding box center [1231, 452] width 38 height 12
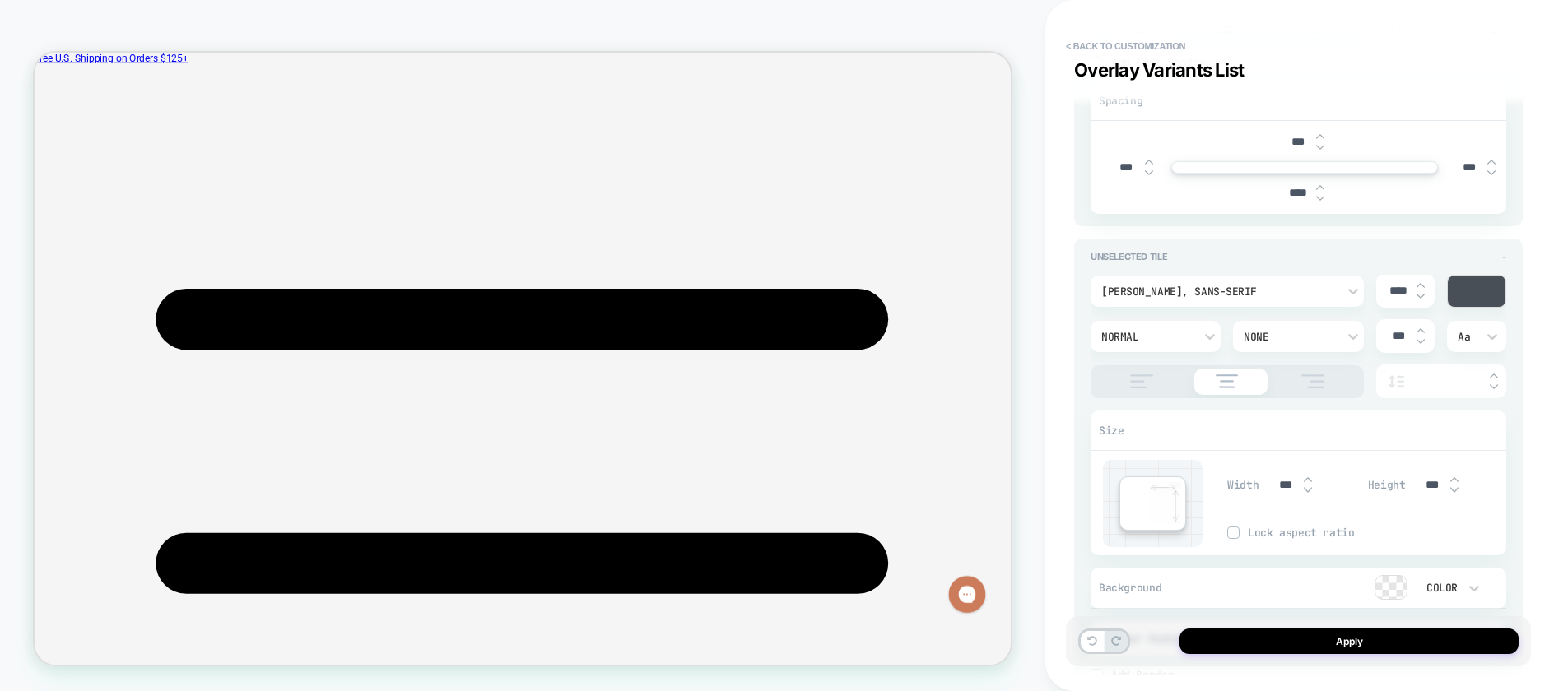
scroll to position [3696, 0]
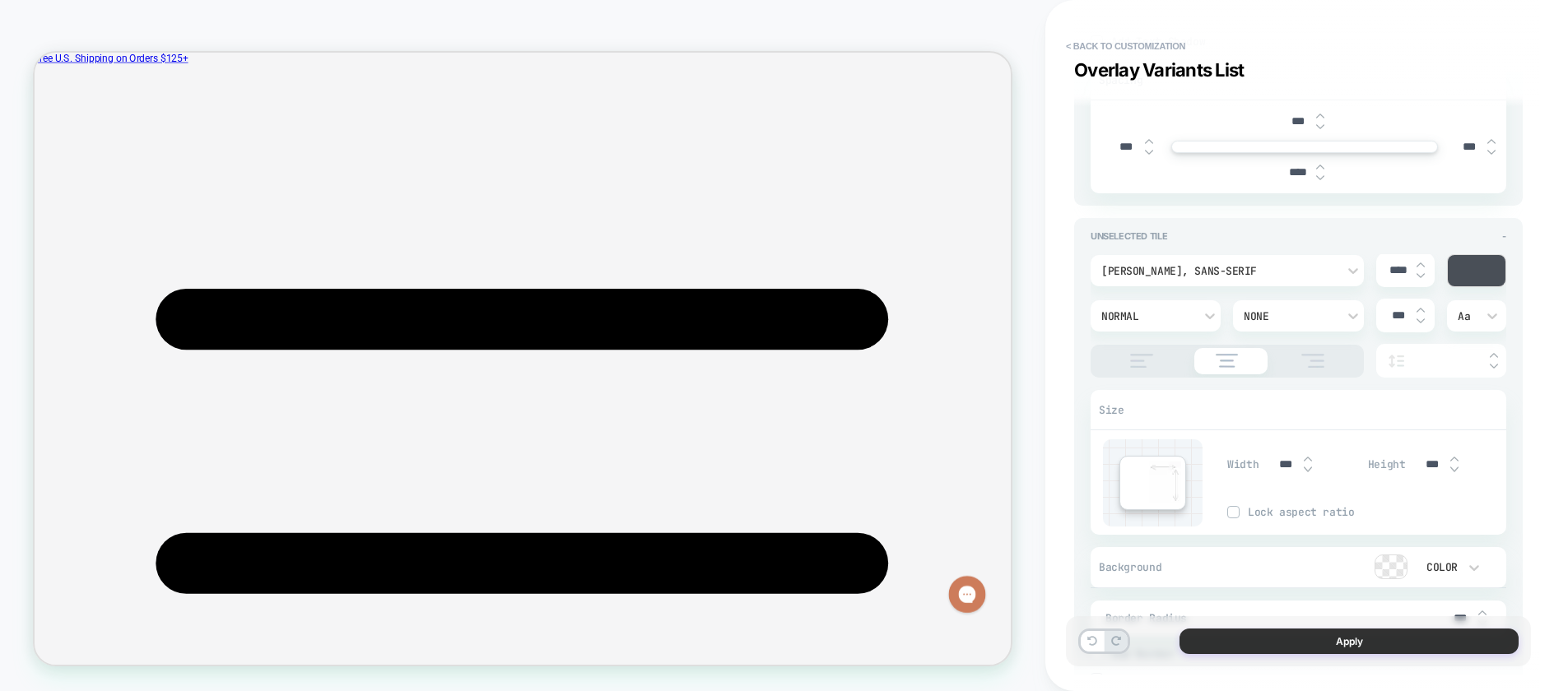
click at [1319, 642] on button "Apply" at bounding box center [1349, 641] width 339 height 25
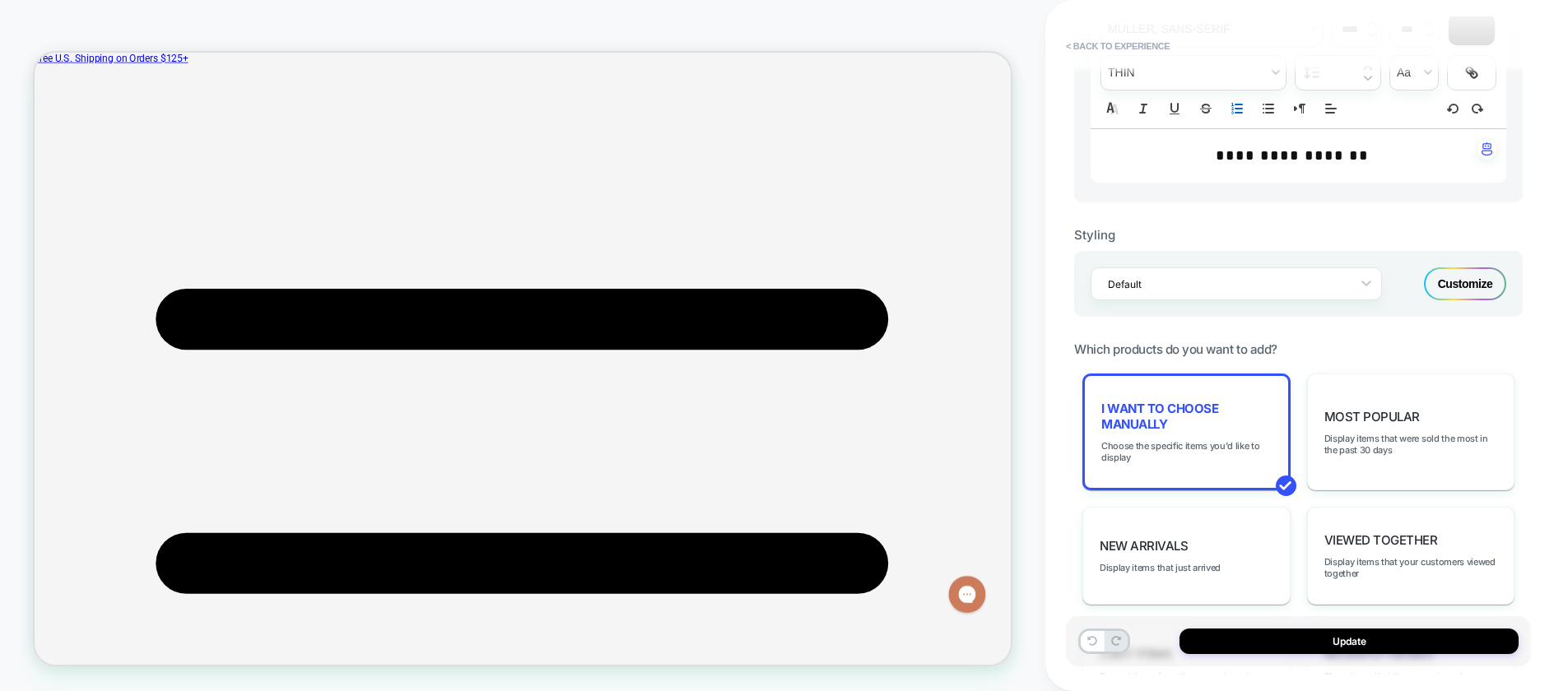
scroll to position [539, 0]
click at [1477, 286] on div "Customize" at bounding box center [1464, 288] width 82 height 33
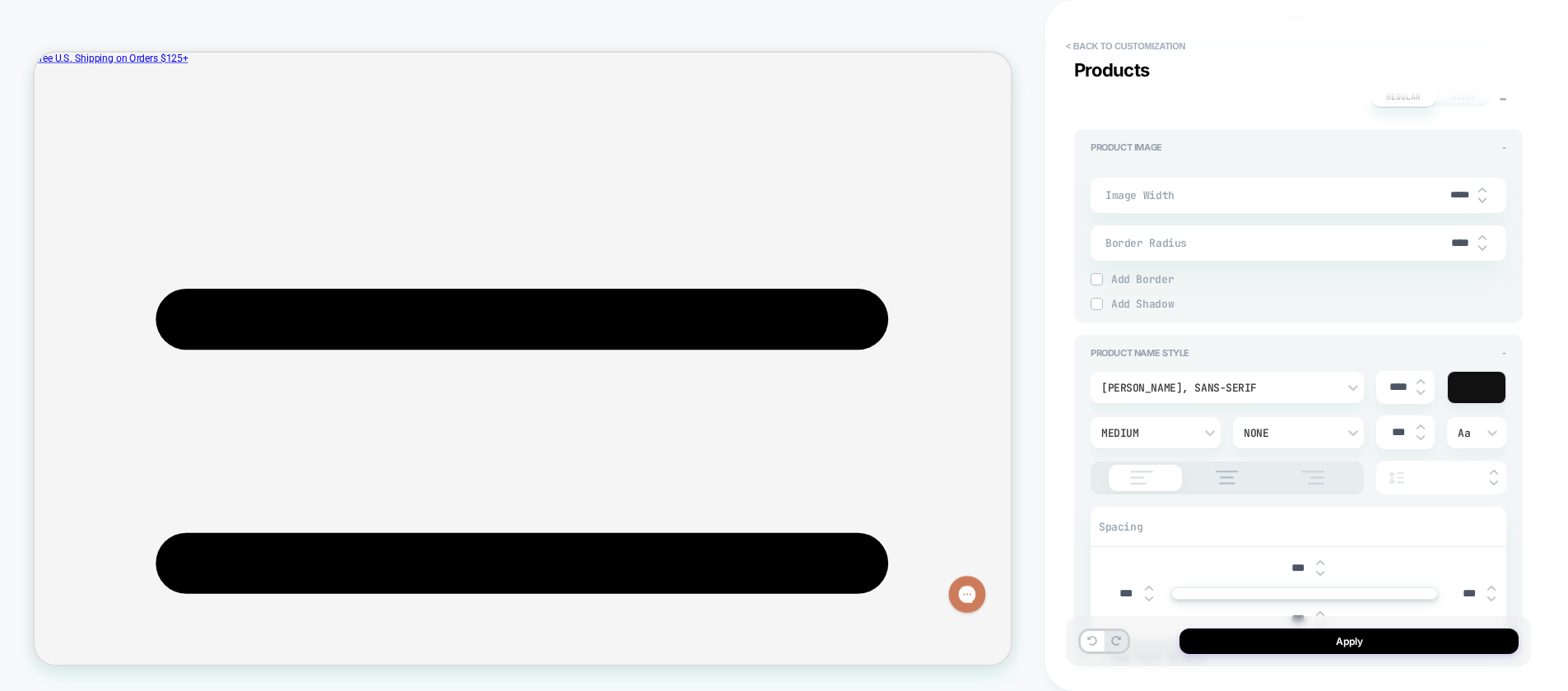
scroll to position [618, 0]
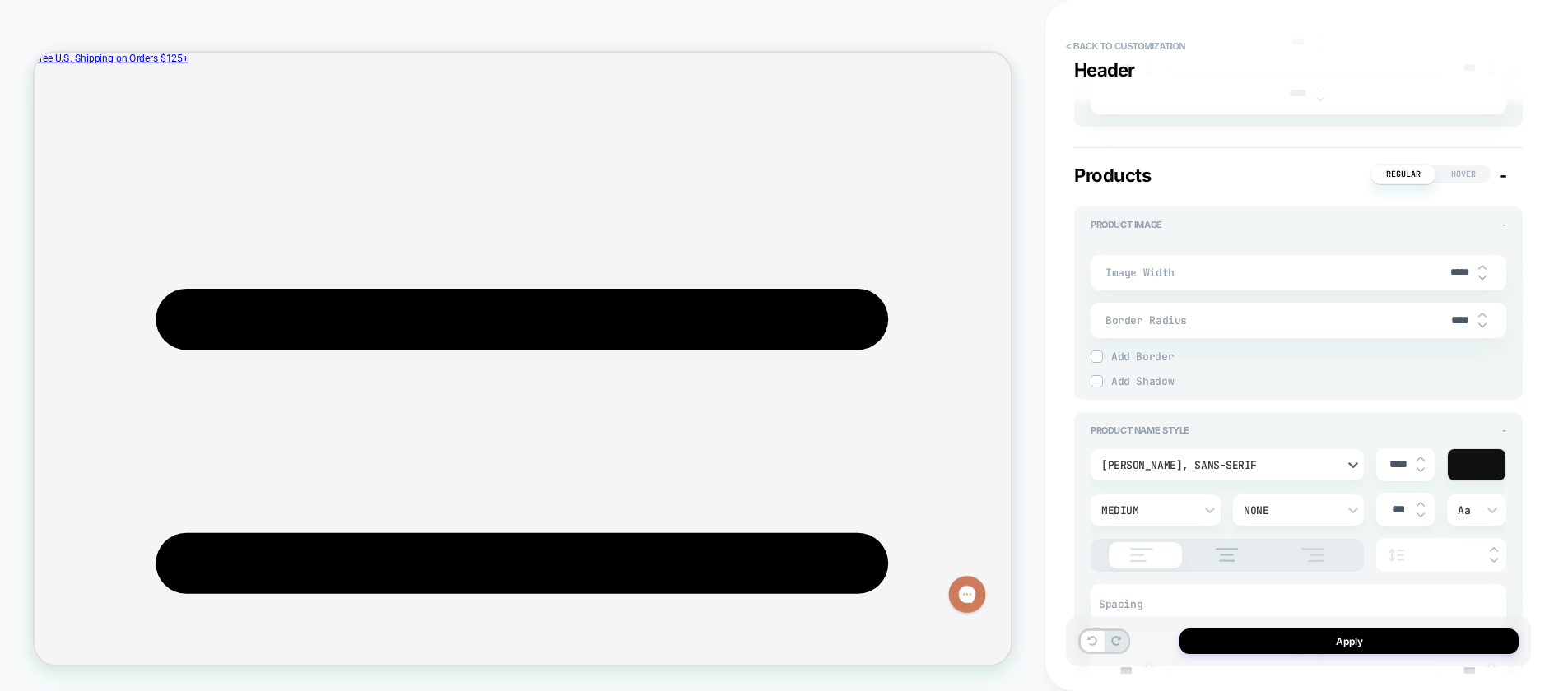
click at [1226, 461] on div "[PERSON_NAME], sans-serif" at bounding box center [1219, 465] width 235 height 14
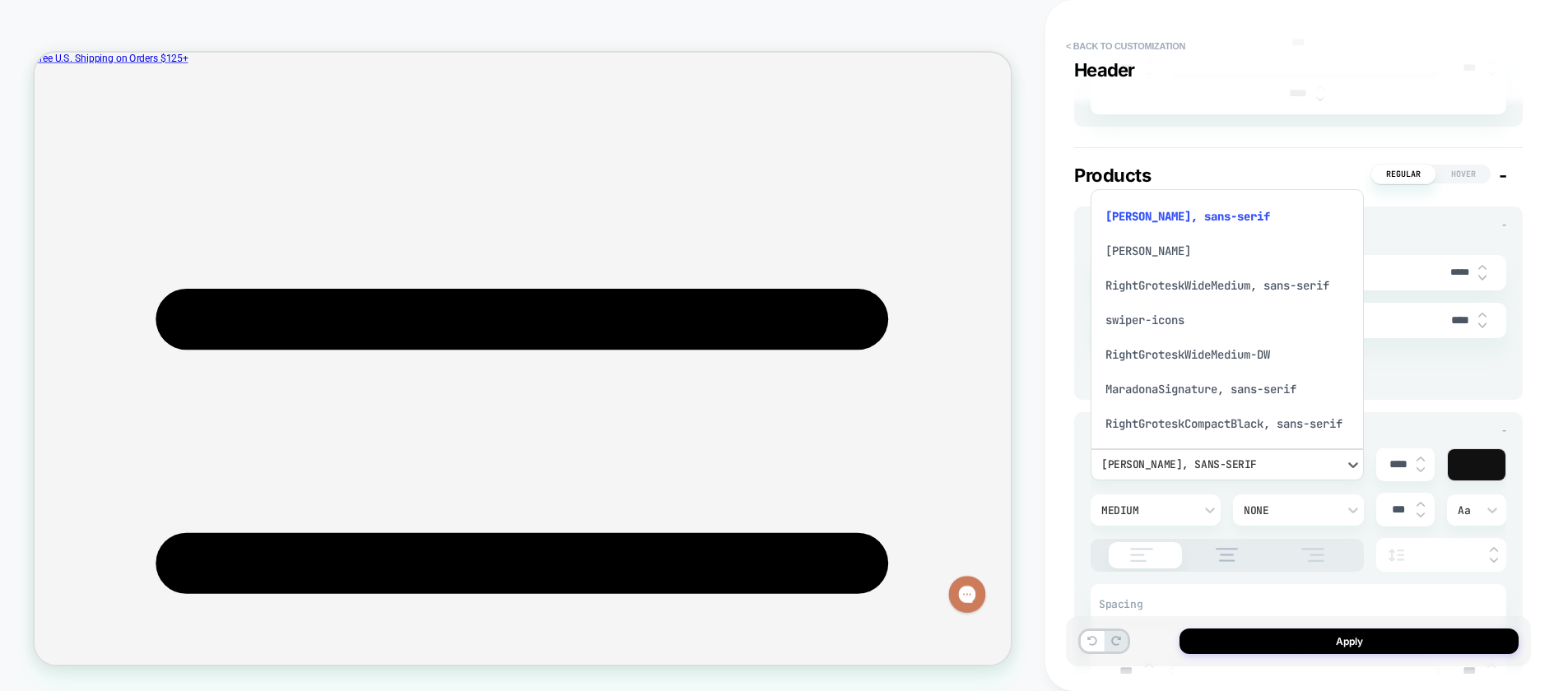
scroll to position [30, 0]
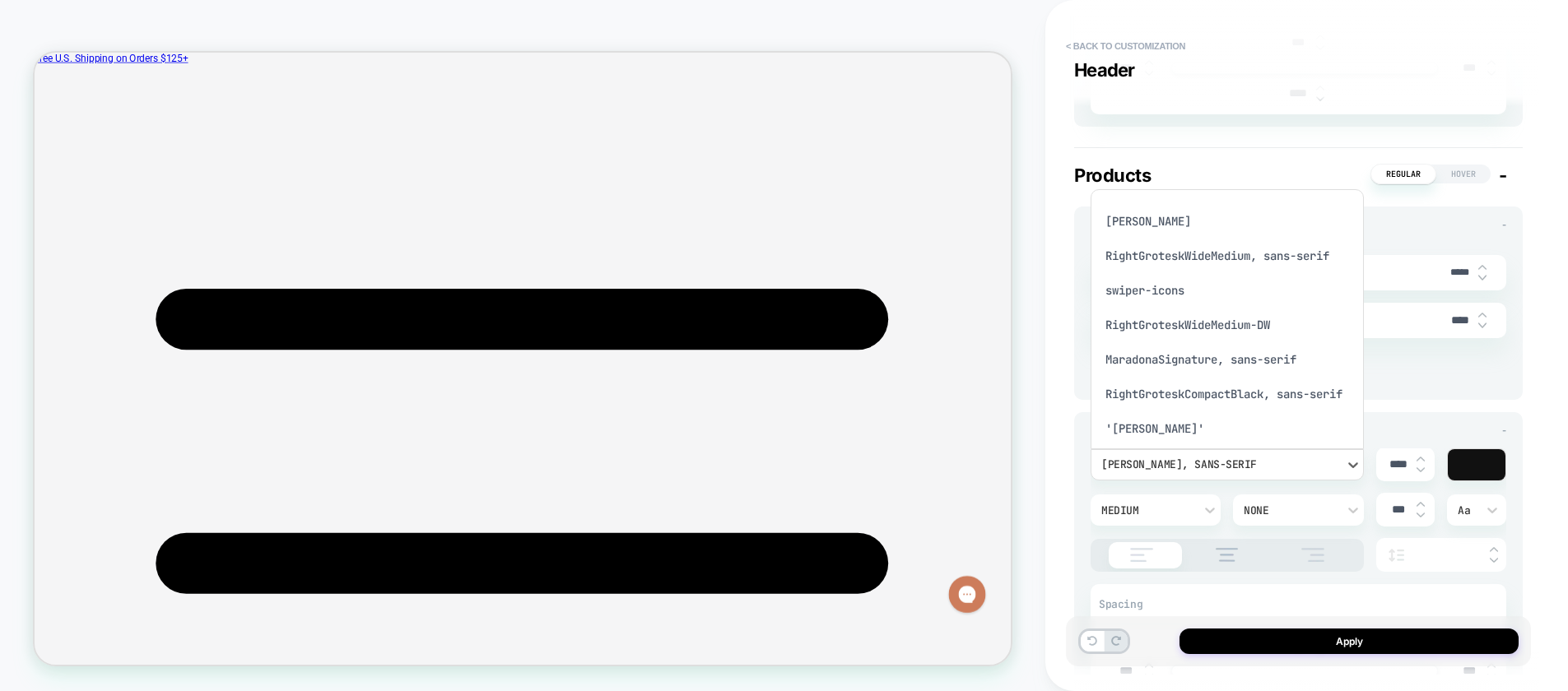
click at [1174, 260] on div "RightGroteskWideMedium, sans-serif" at bounding box center [1227, 256] width 260 height 35
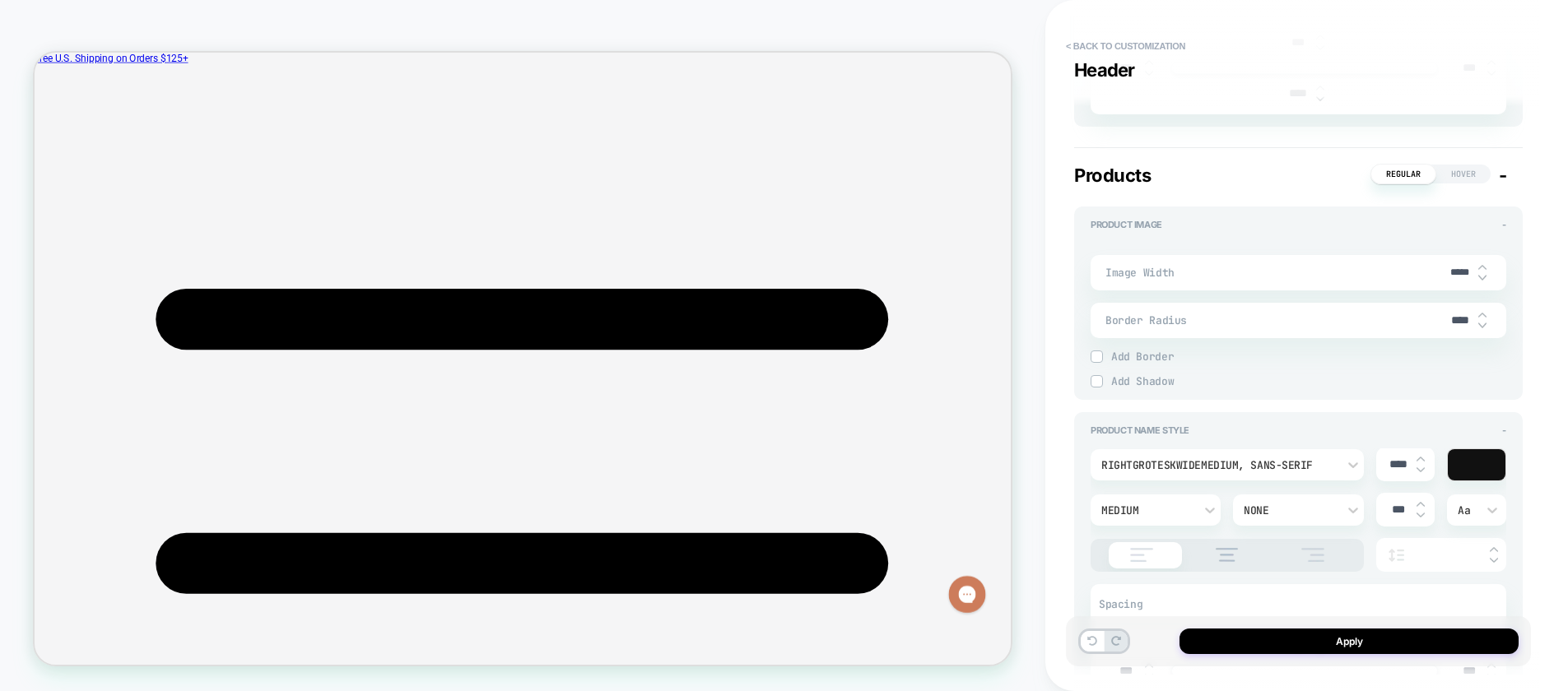
drag, startPoint x: 1384, startPoint y: 466, endPoint x: 1393, endPoint y: 466, distance: 9.0
click at [1393, 466] on input "****" at bounding box center [1398, 464] width 37 height 14
type textarea "*"
type input "****"
click at [1392, 466] on input "****" at bounding box center [1398, 464] width 37 height 14
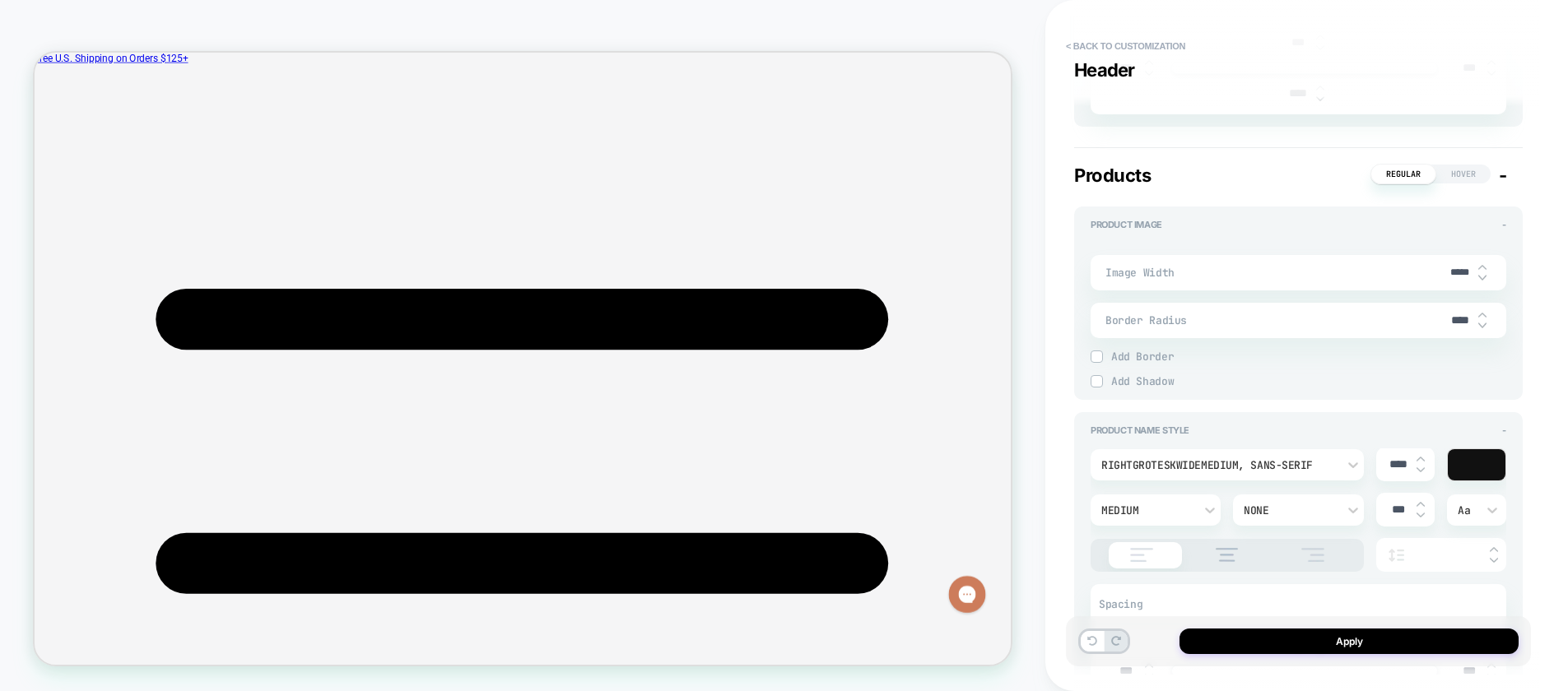
type textarea "*"
type input "****"
type textarea "*"
click at [1391, 467] on input "****" at bounding box center [1398, 464] width 37 height 14
type input "****"
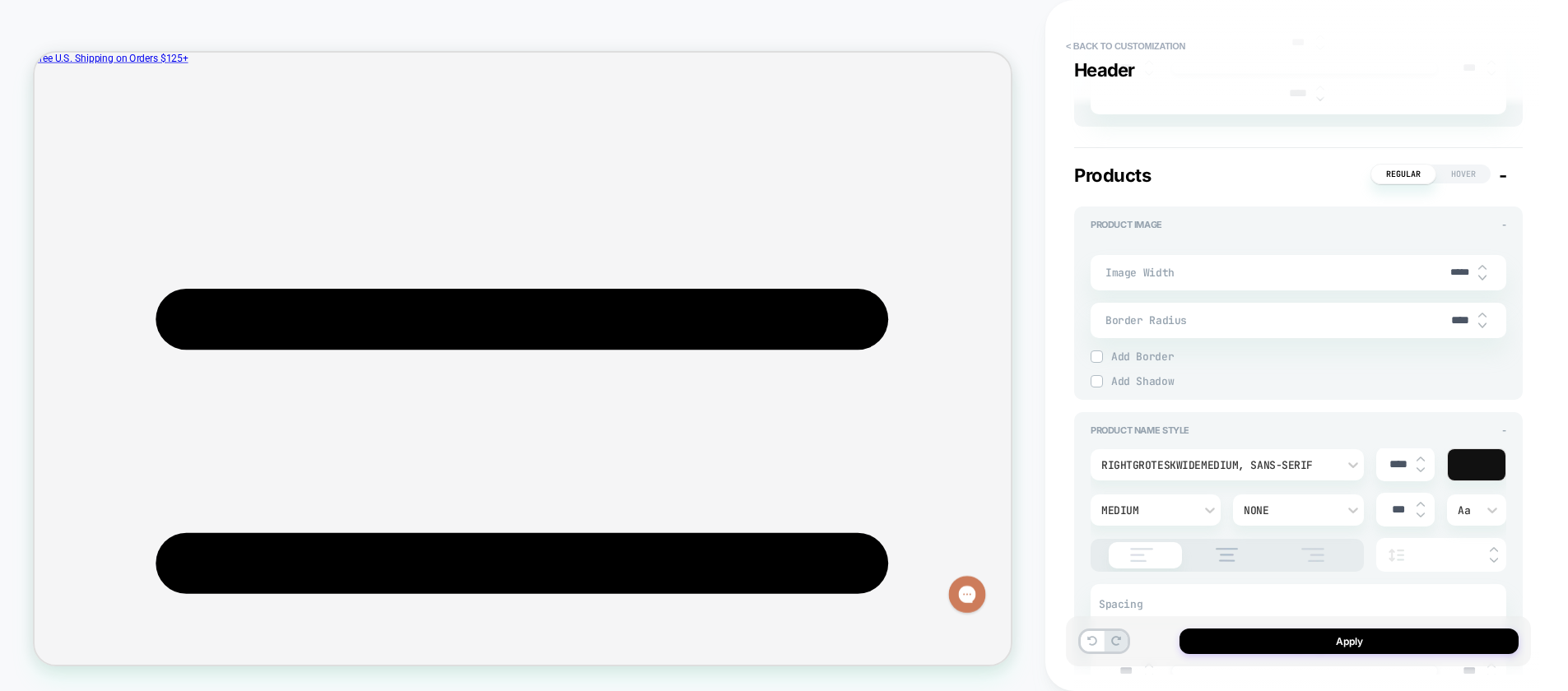
type textarea "*"
type input "****"
click at [1519, 487] on div "Product Name Style - RightGroteskWideMedium, sans-serif **** Medium None *** Aa…" at bounding box center [1298, 583] width 448 height 343
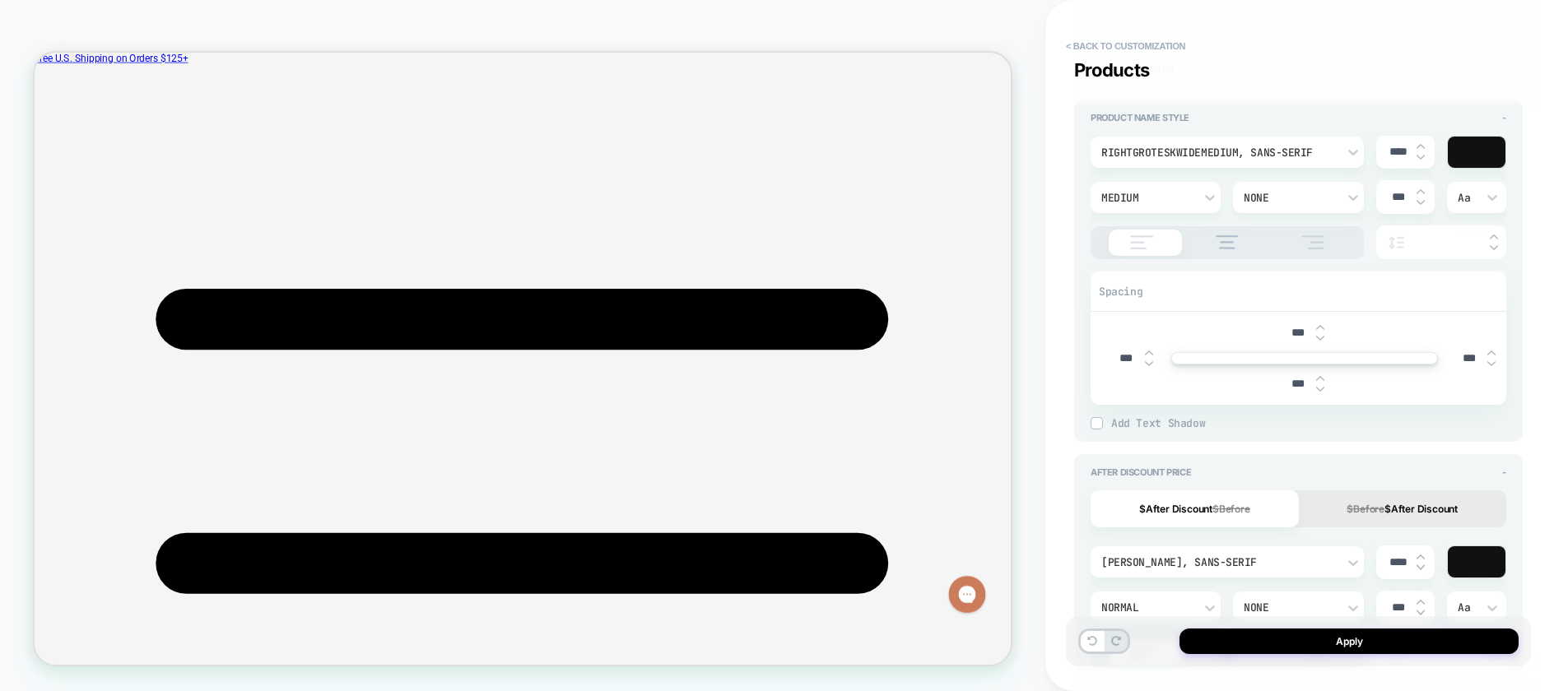
scroll to position [937, 0]
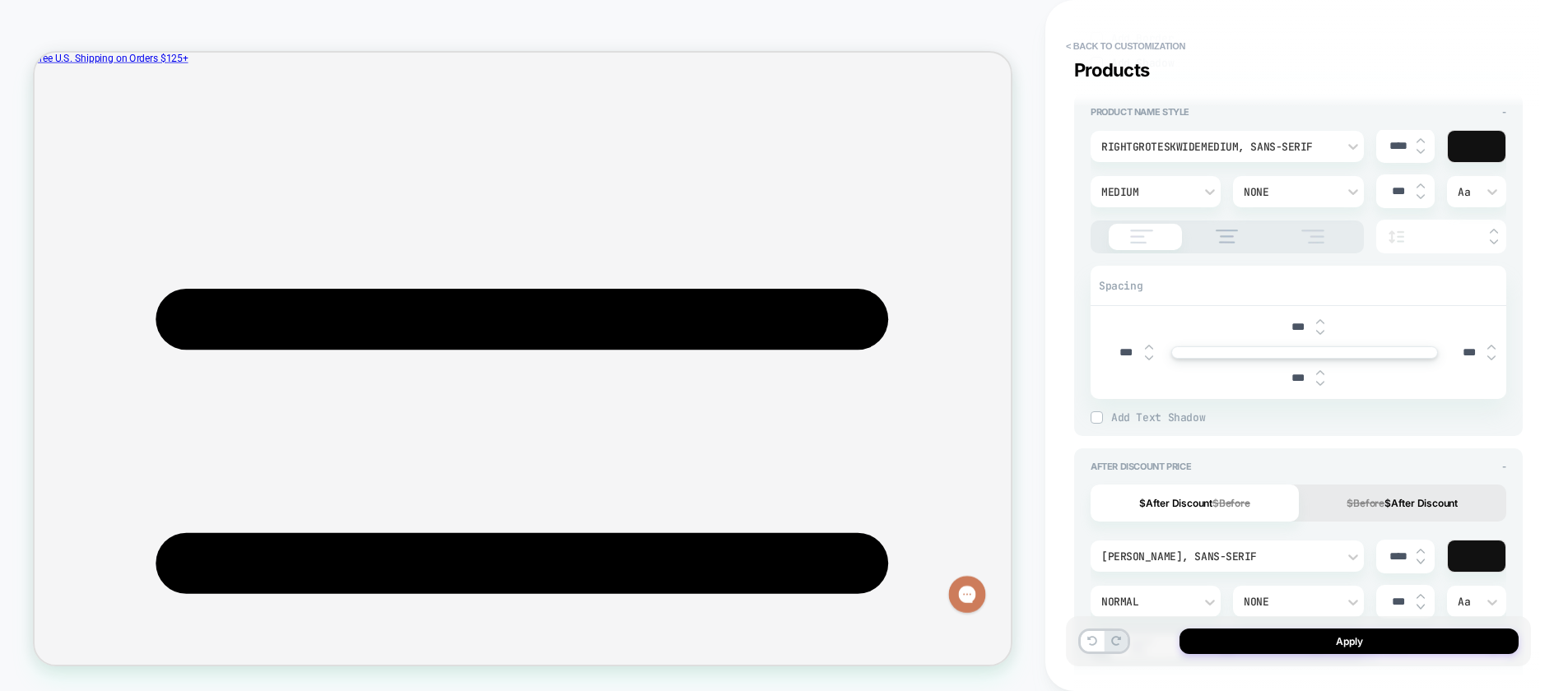
click at [1284, 525] on div "$After Discount $Before $Before $After Discount" at bounding box center [1297, 506] width 416 height 44
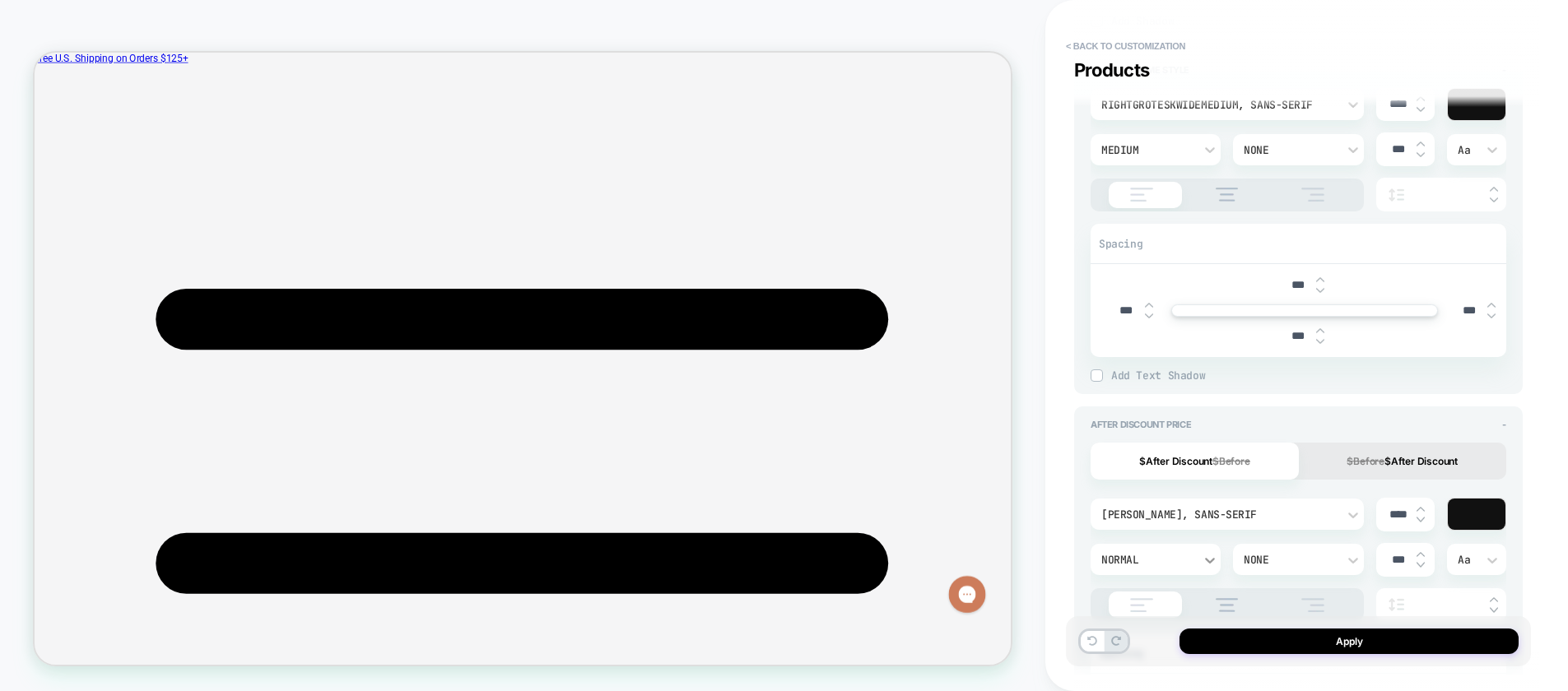
click at [1211, 563] on icon at bounding box center [1209, 560] width 17 height 17
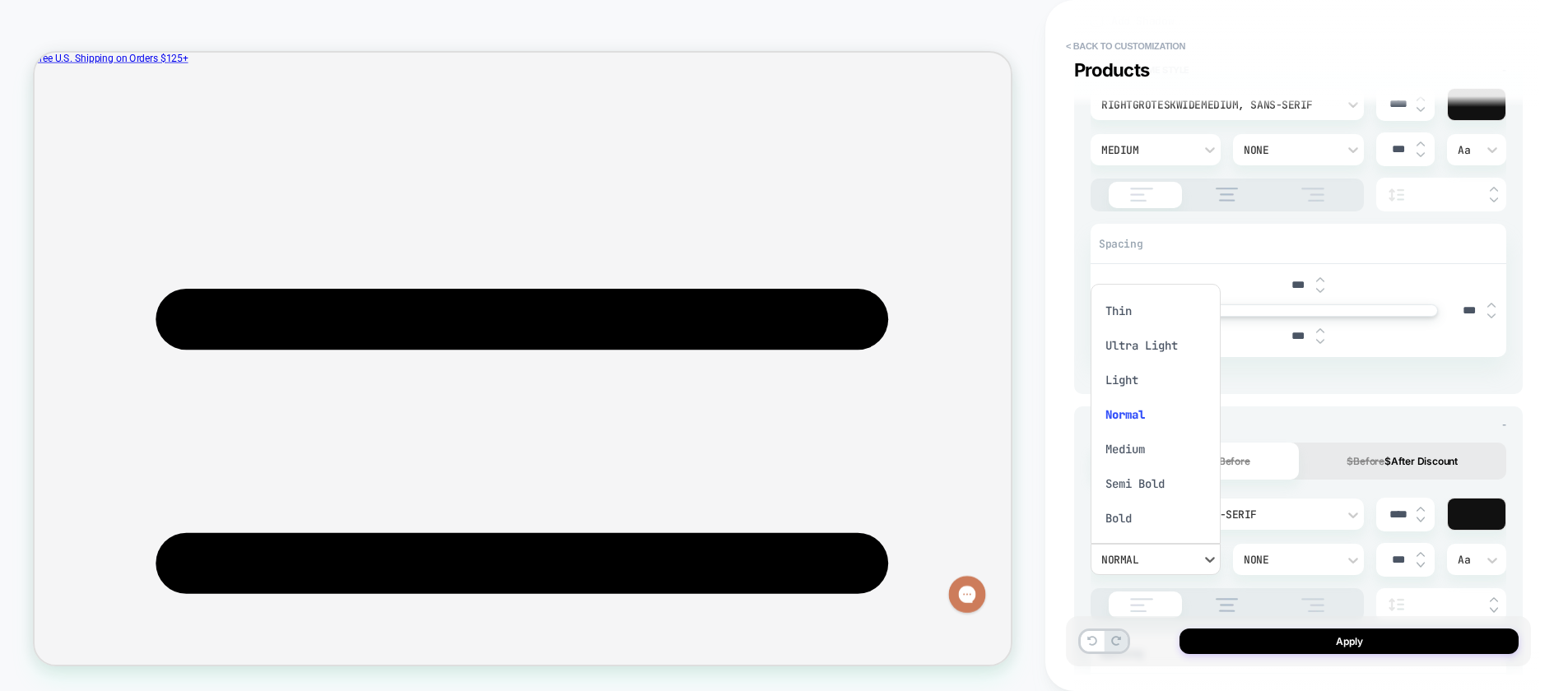
scroll to position [45, 0]
click at [1141, 436] on div "Semi Bold" at bounding box center [1155, 439] width 117 height 35
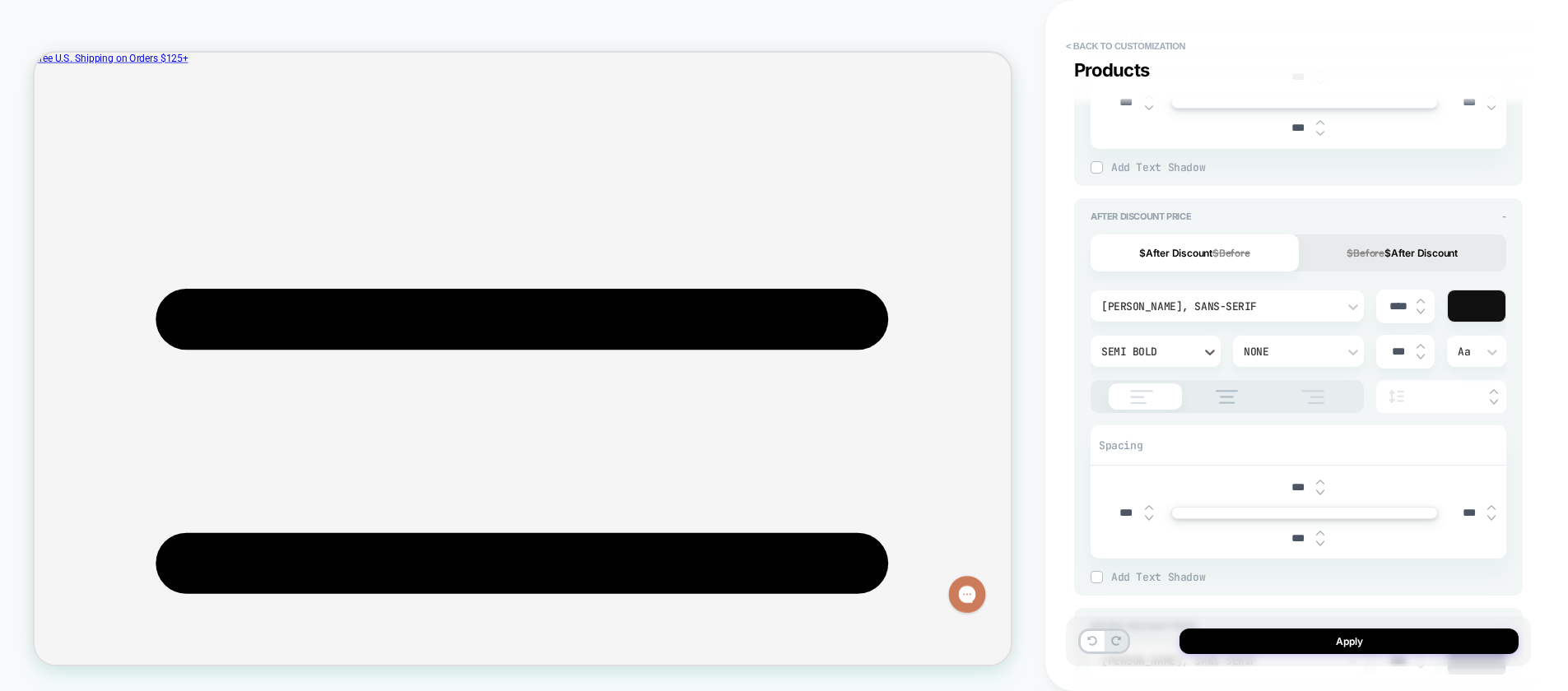
scroll to position [1154, 0]
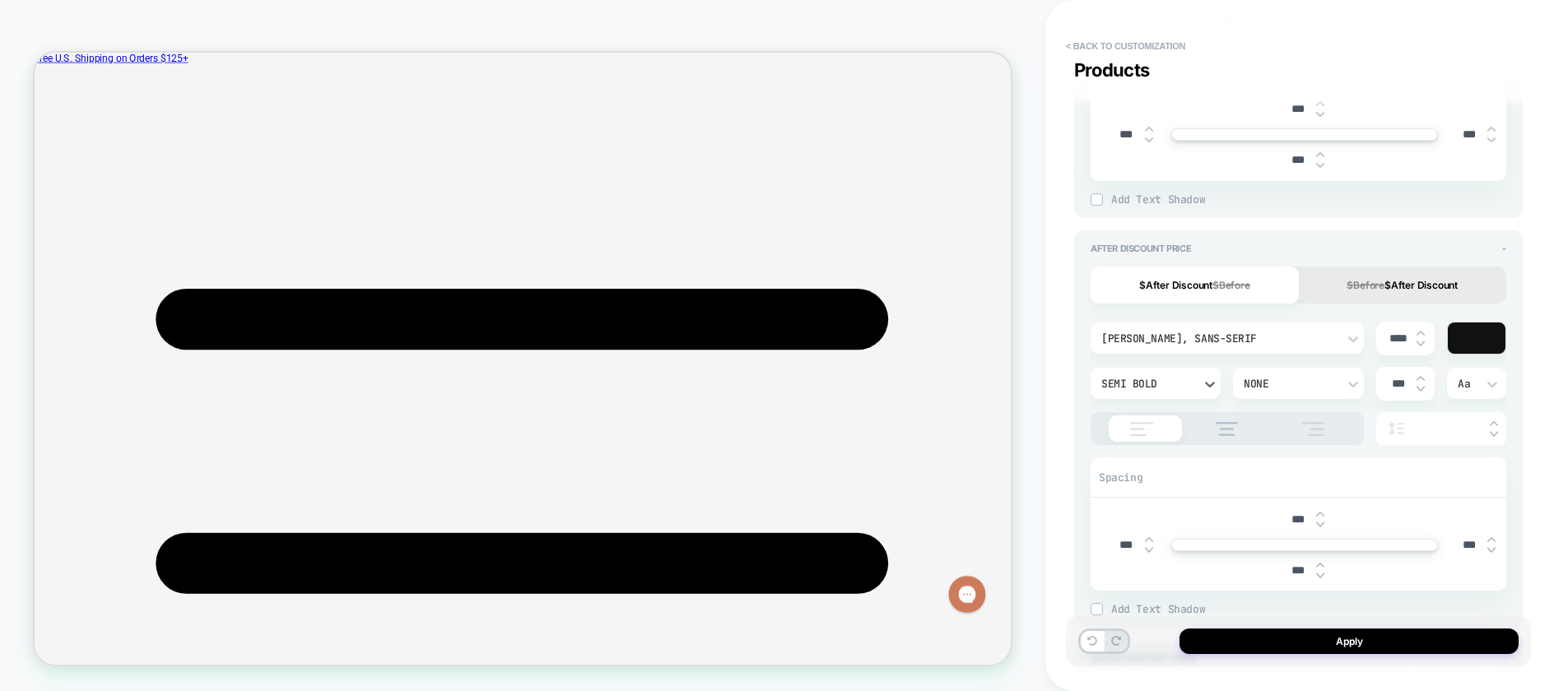
click at [1400, 288] on button "$Before $After Discount" at bounding box center [1402, 285] width 208 height 37
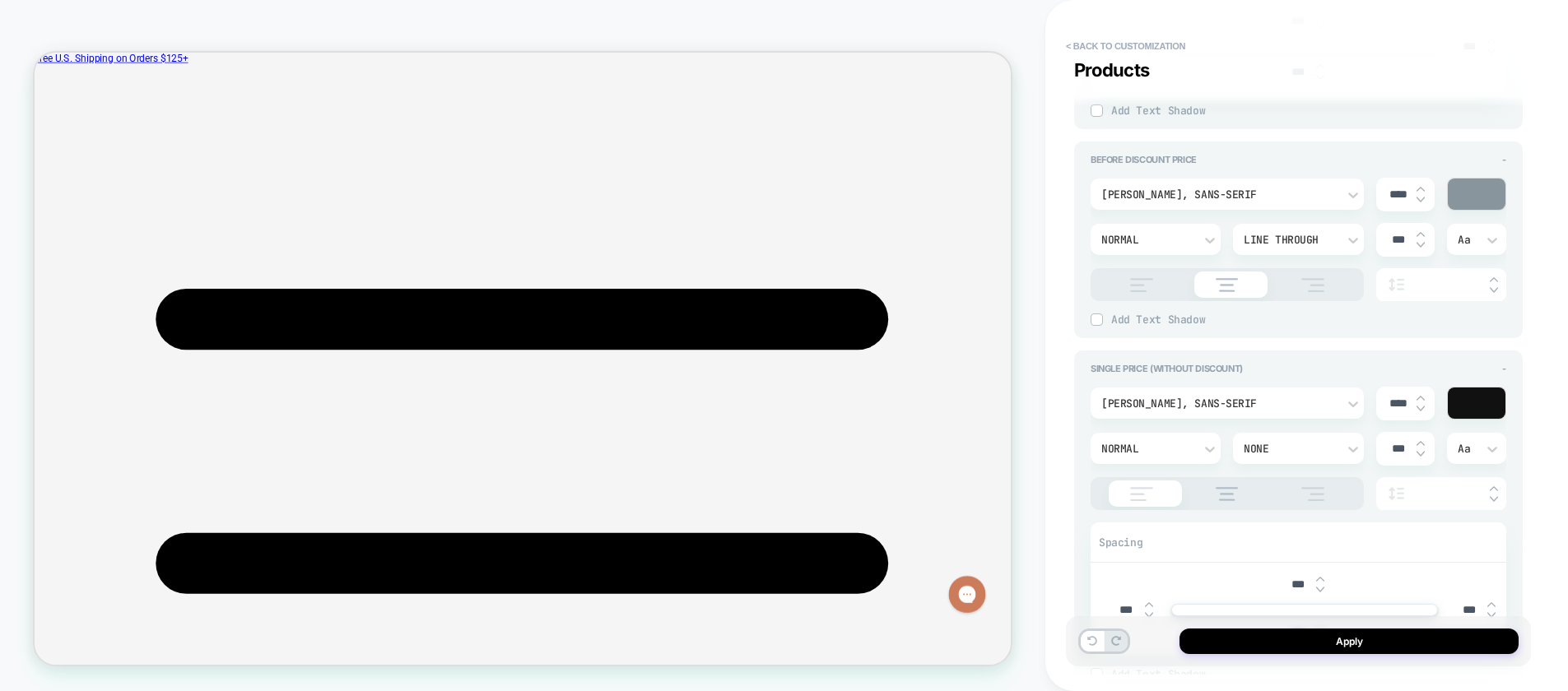
scroll to position [1650, 0]
click at [1203, 450] on icon at bounding box center [1209, 452] width 17 height 17
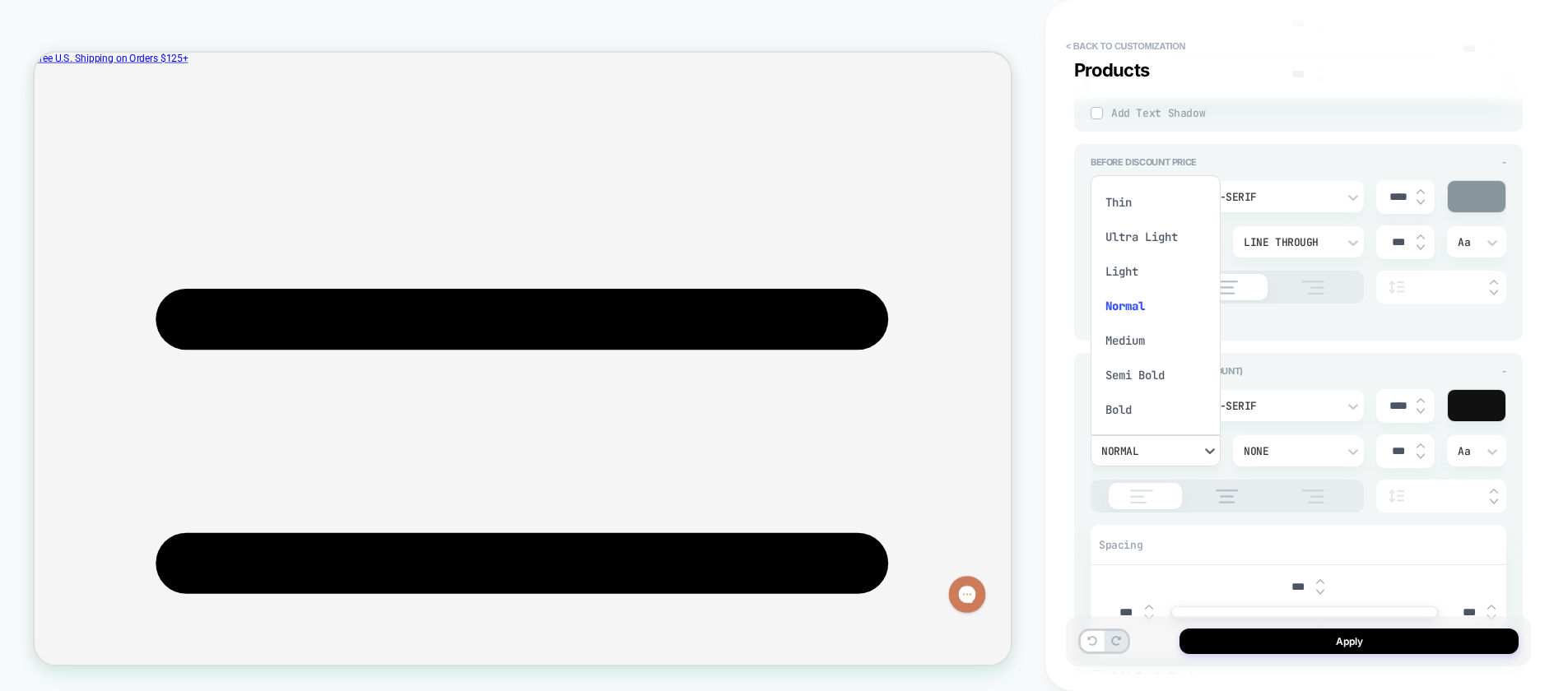
scroll to position [10, 0]
click at [1115, 402] on div "Bold" at bounding box center [1155, 400] width 117 height 35
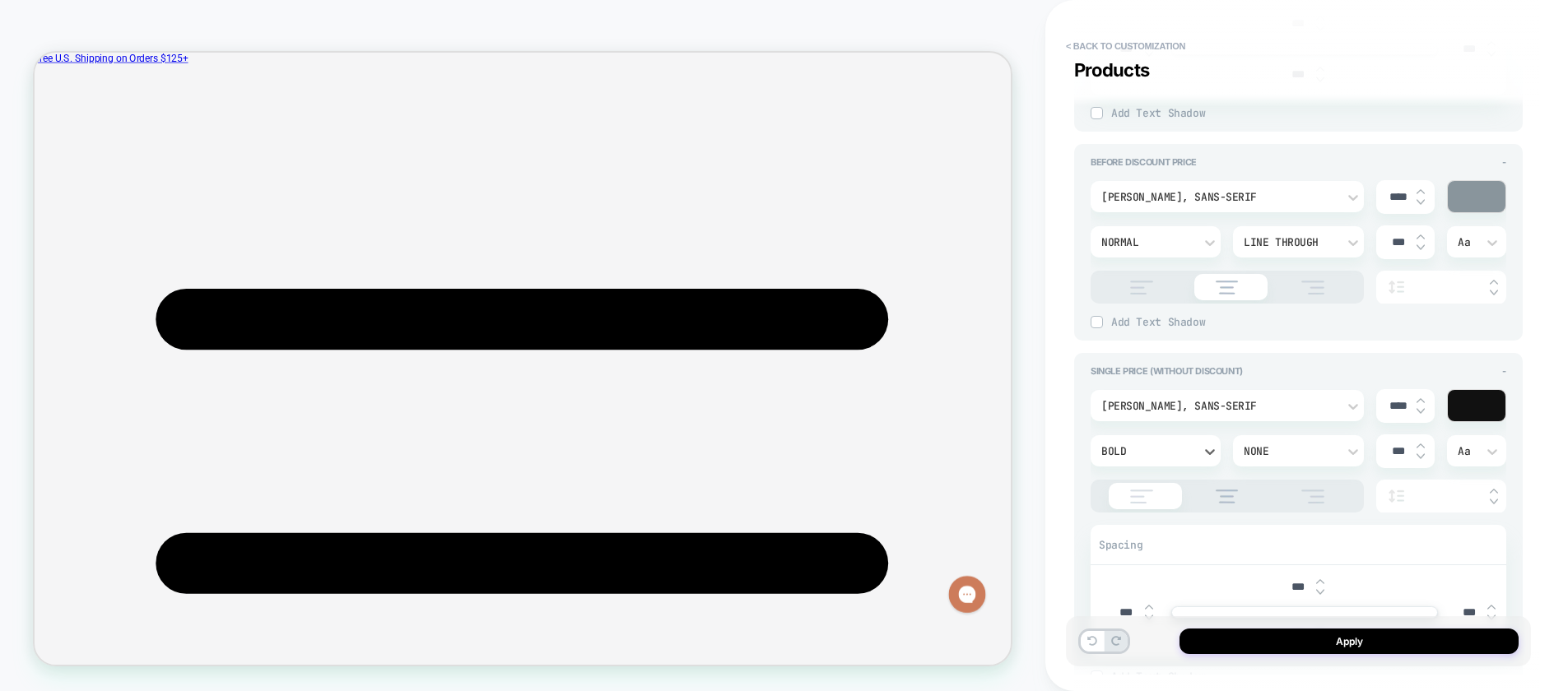
click at [1145, 446] on div "Bold" at bounding box center [1147, 451] width 92 height 14
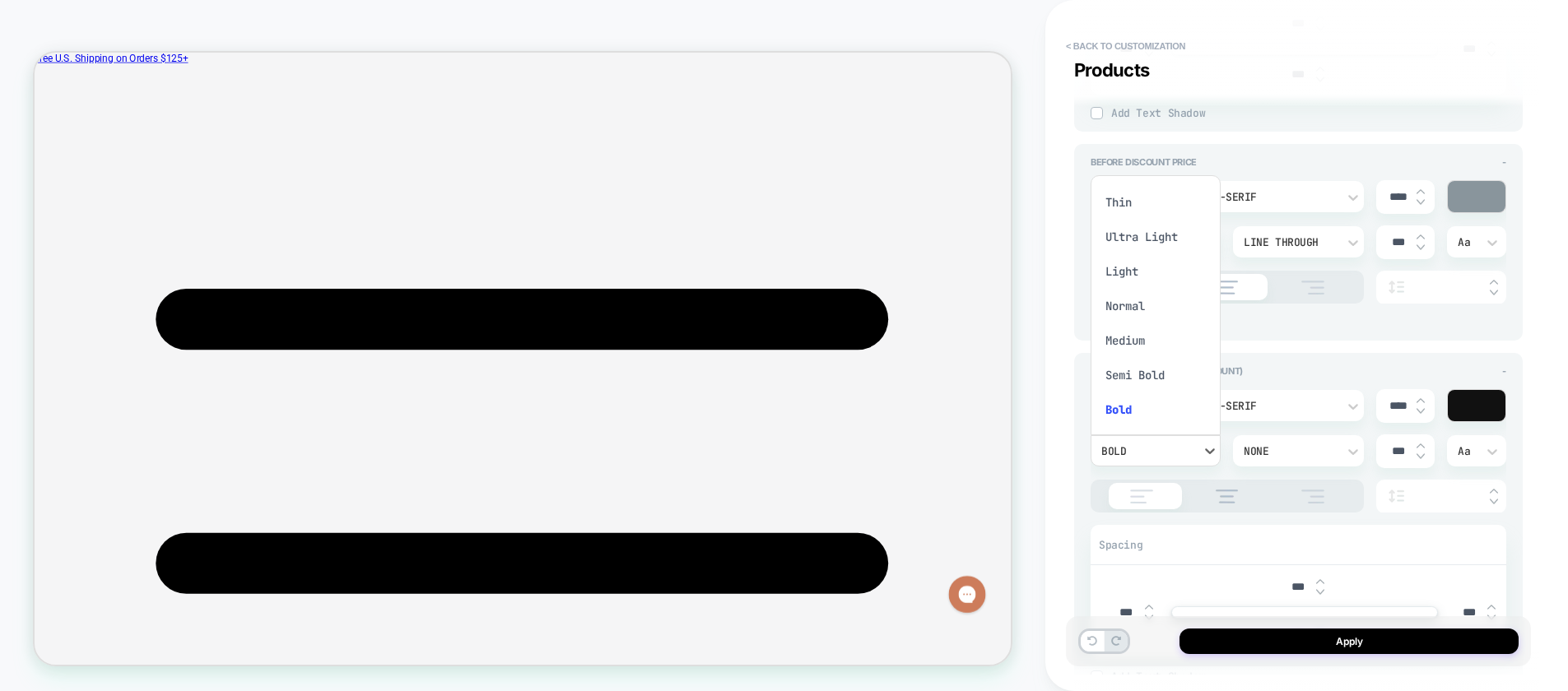
click at [1142, 375] on div "Semi Bold" at bounding box center [1155, 374] width 117 height 35
type textarea "*"
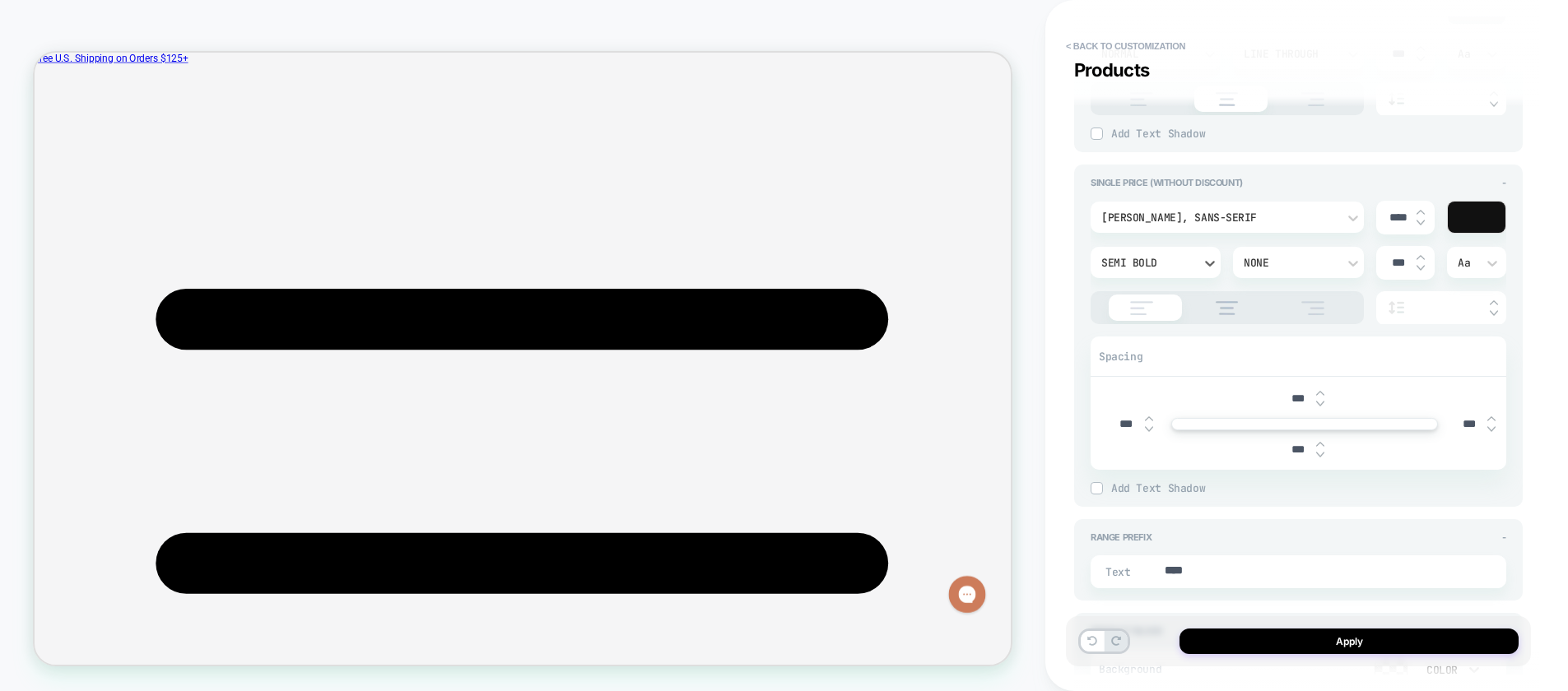
scroll to position [1866, 0]
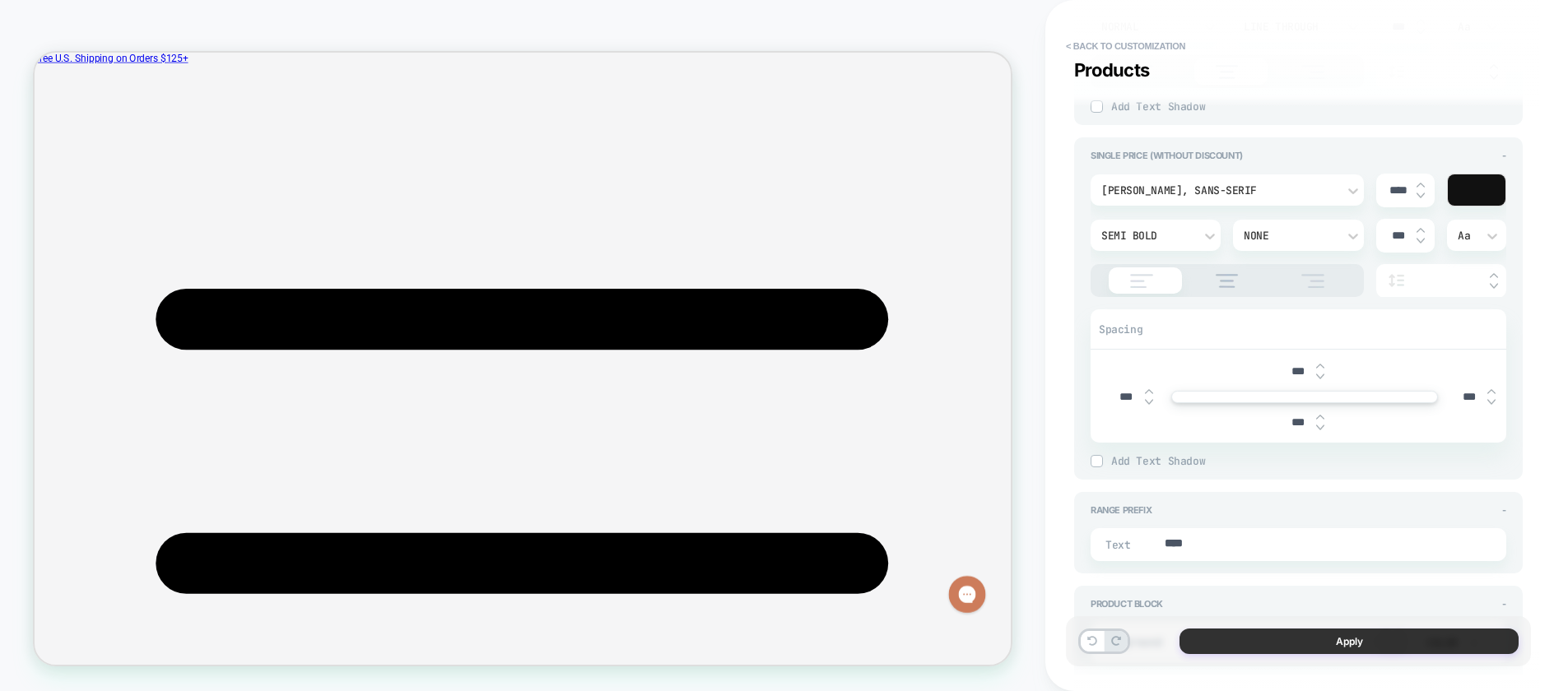
click at [1381, 637] on button "Apply" at bounding box center [1349, 641] width 339 height 25
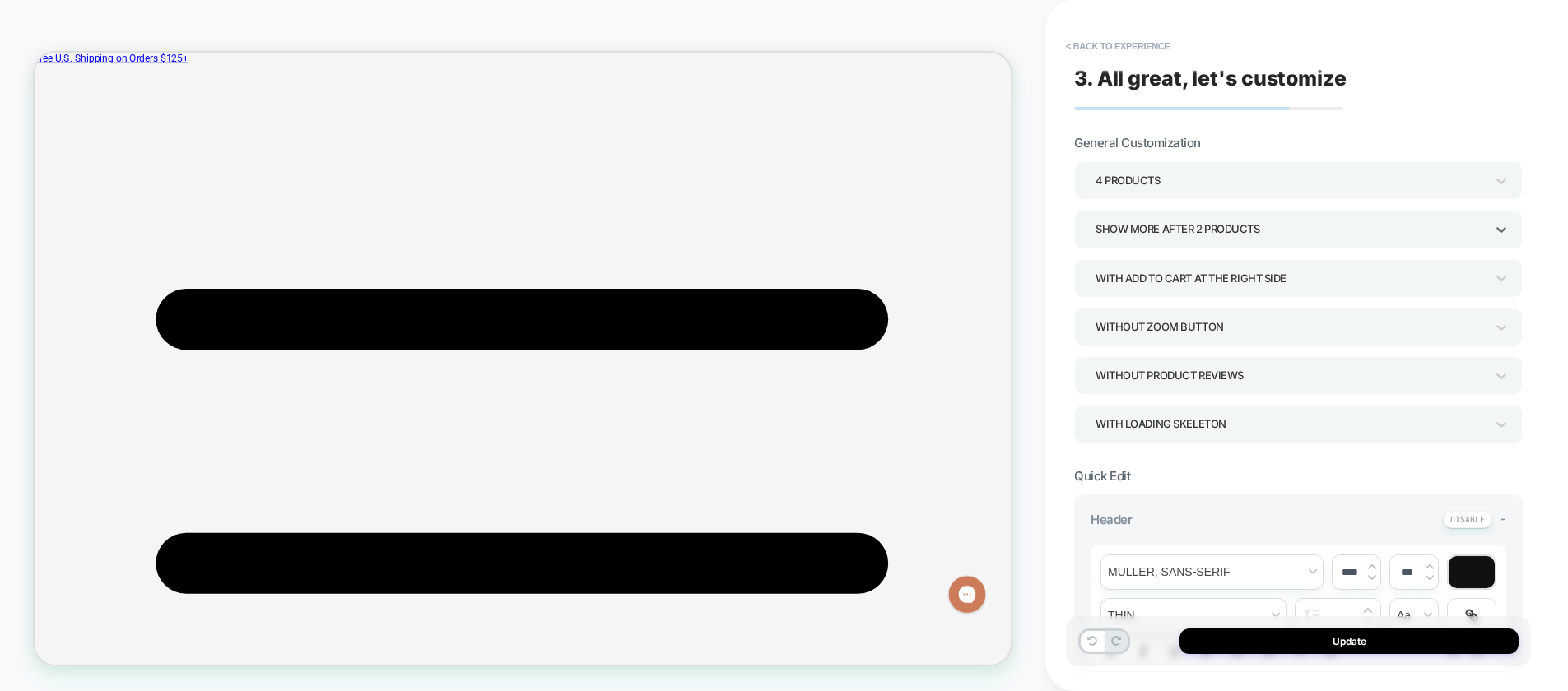
click at [1136, 234] on div "Show more after 2 Products" at bounding box center [1290, 229] width 389 height 22
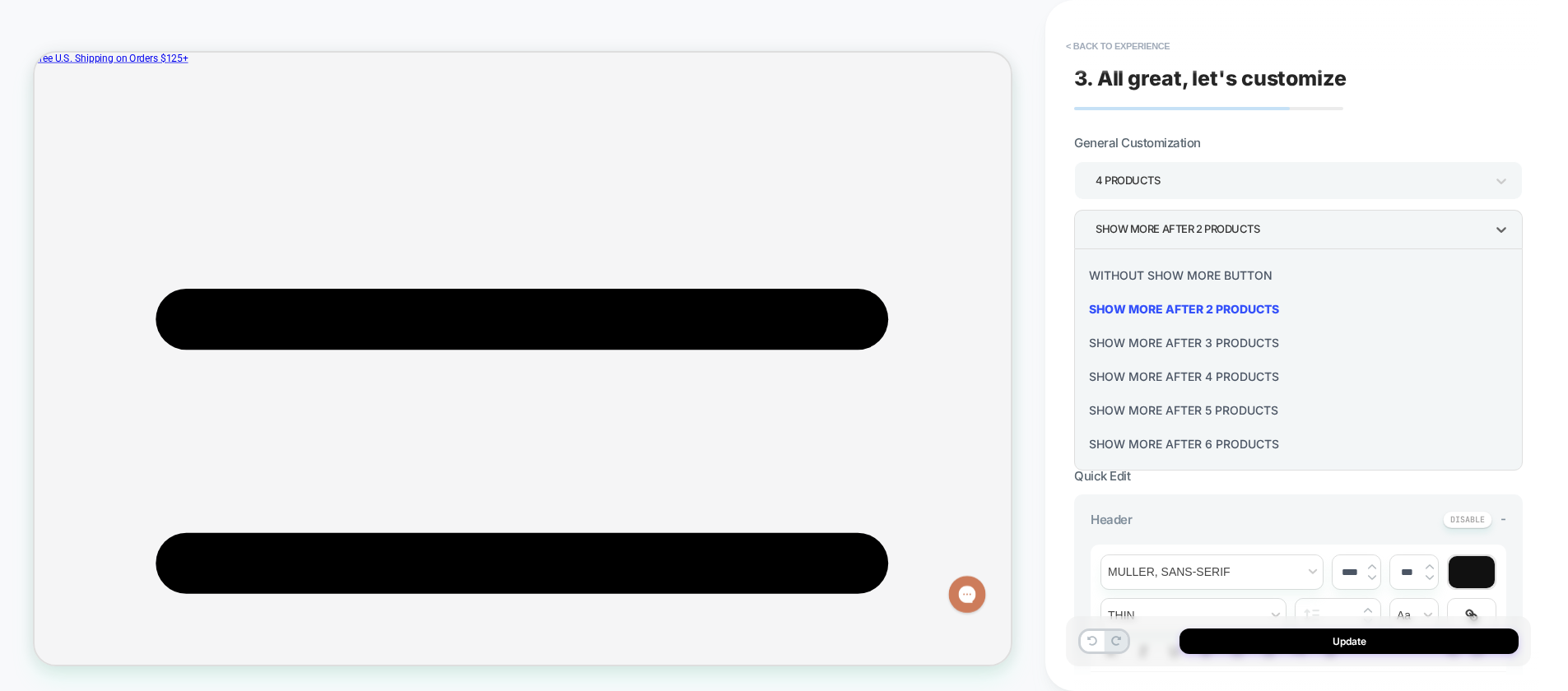
click at [1137, 275] on div "Without Show more button" at bounding box center [1298, 275] width 435 height 34
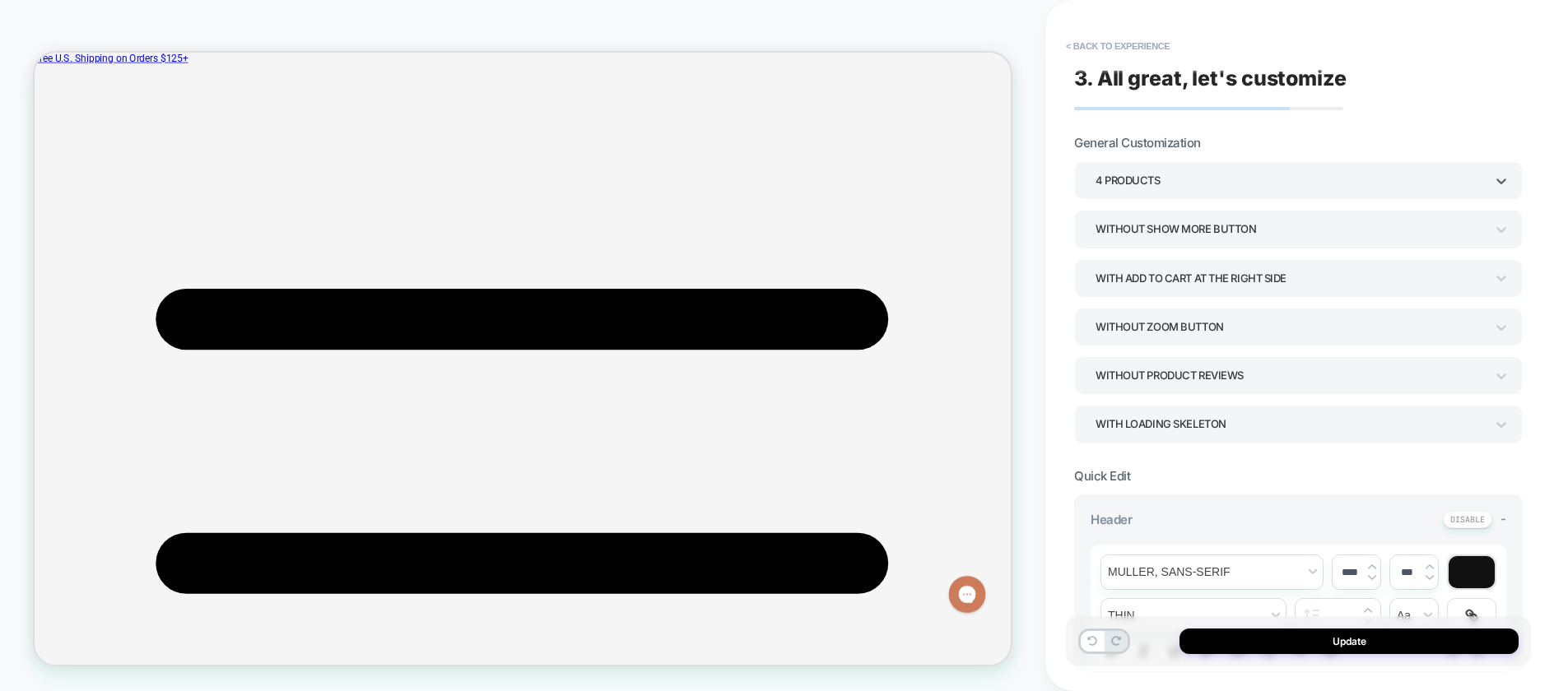
click at [1132, 173] on div "4 Products" at bounding box center [1290, 181] width 389 height 22
click at [1020, 350] on div "PRODUCT: Booty Bands Set [band case] PRODUCT: Booty Bands Set [band case] Theme…" at bounding box center [522, 346] width 1045 height 658
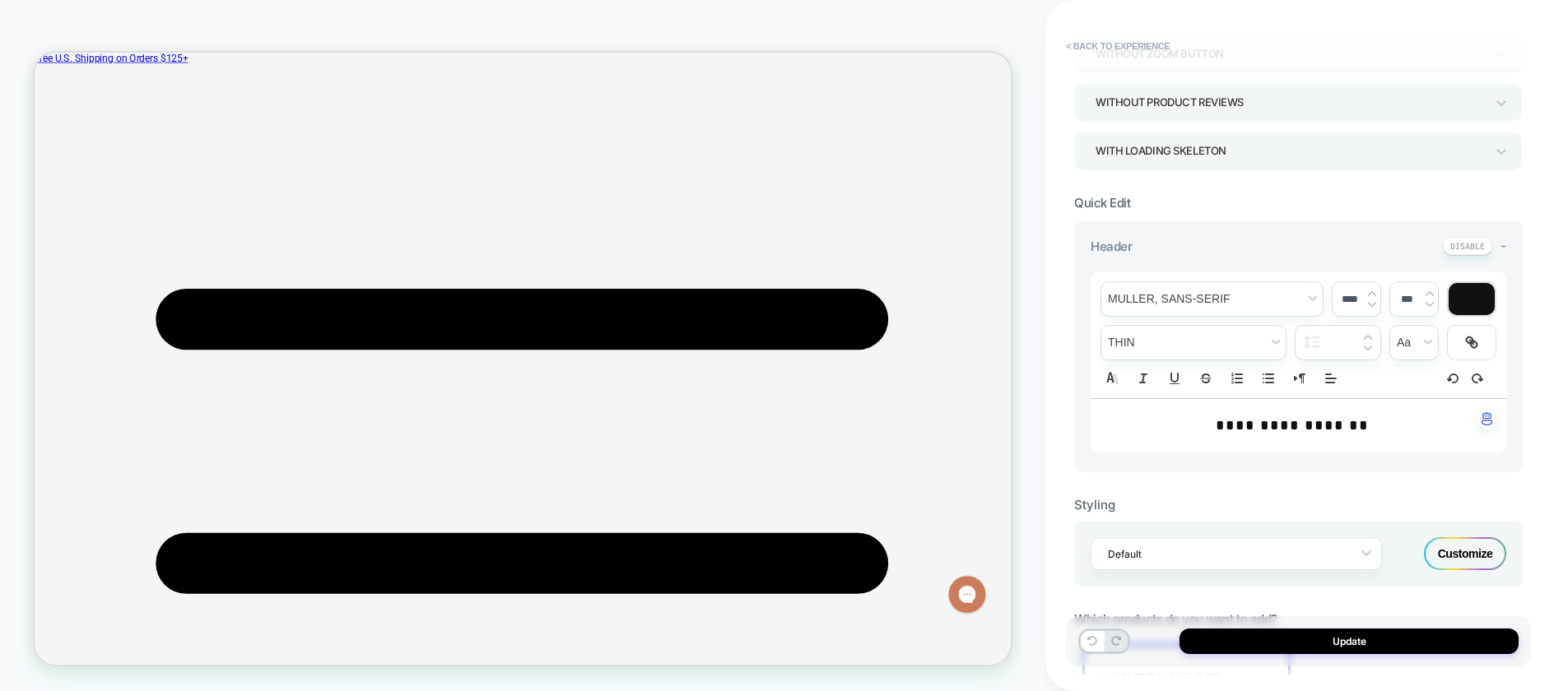
scroll to position [272, 0]
click at [1246, 419] on strong "**********" at bounding box center [1292, 427] width 153 height 15
type input "****"
drag, startPoint x: 1213, startPoint y: 423, endPoint x: 1385, endPoint y: 417, distance: 172.1
click at [1385, 417] on p "**********" at bounding box center [1292, 428] width 370 height 21
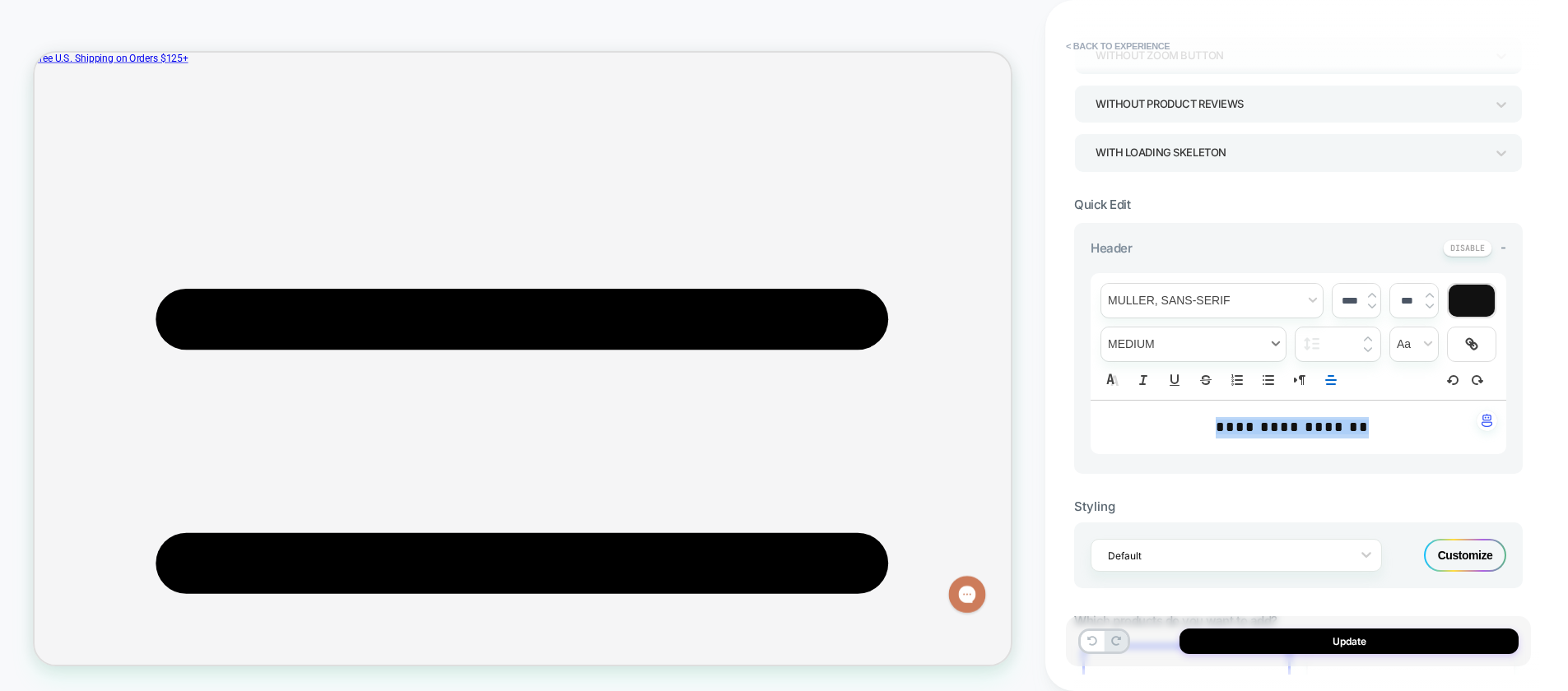
click at [1222, 347] on span "fontWeight" at bounding box center [1193, 345] width 184 height 34
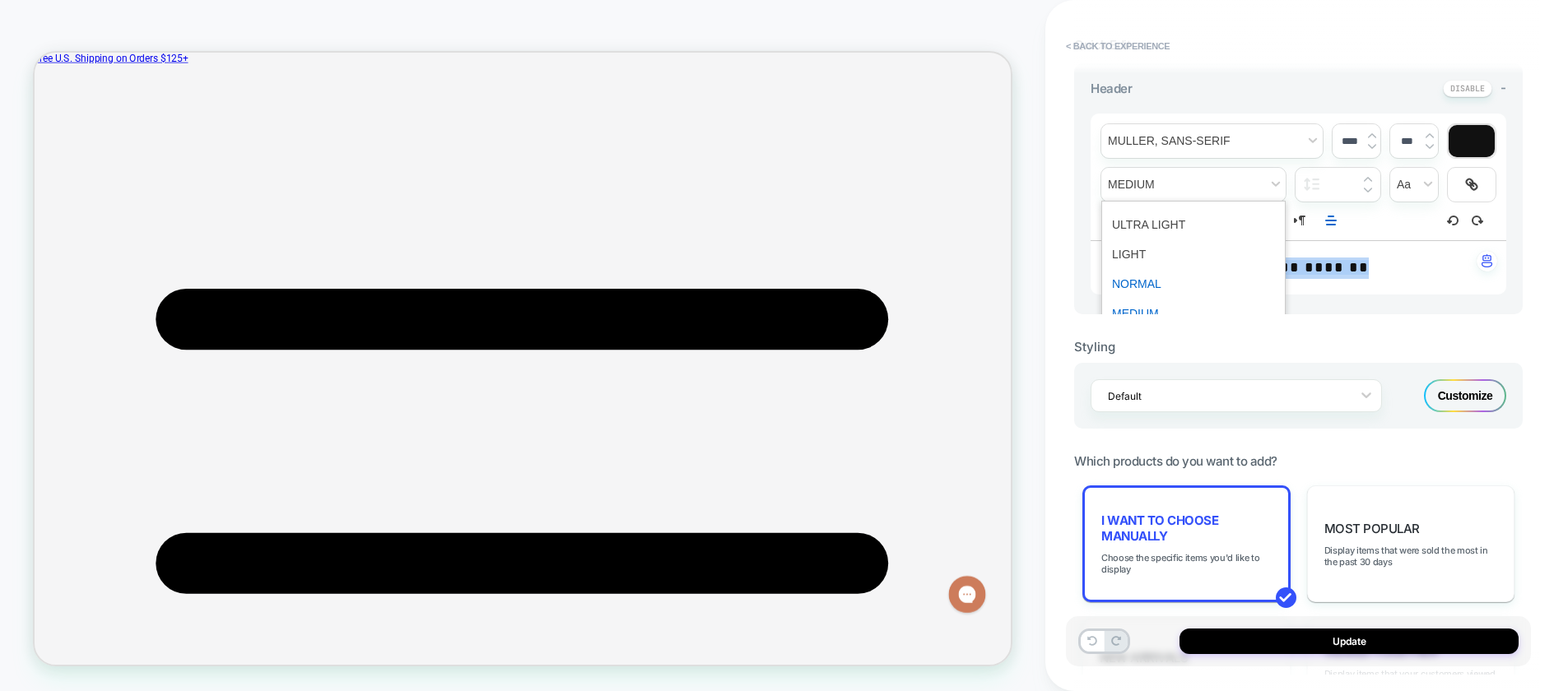
scroll to position [0, 0]
click at [1299, 340] on div "Styling" at bounding box center [1298, 346] width 448 height 16
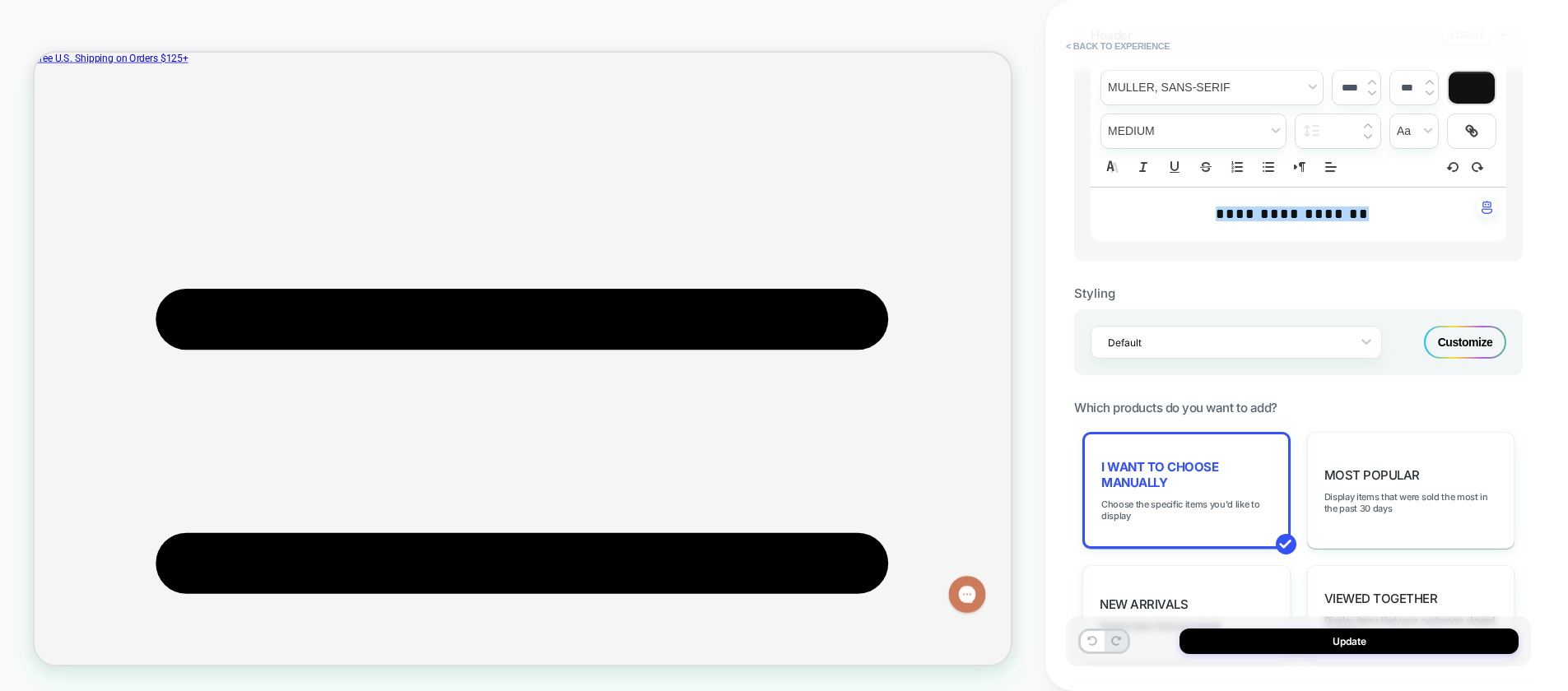
scroll to position [439, 0]
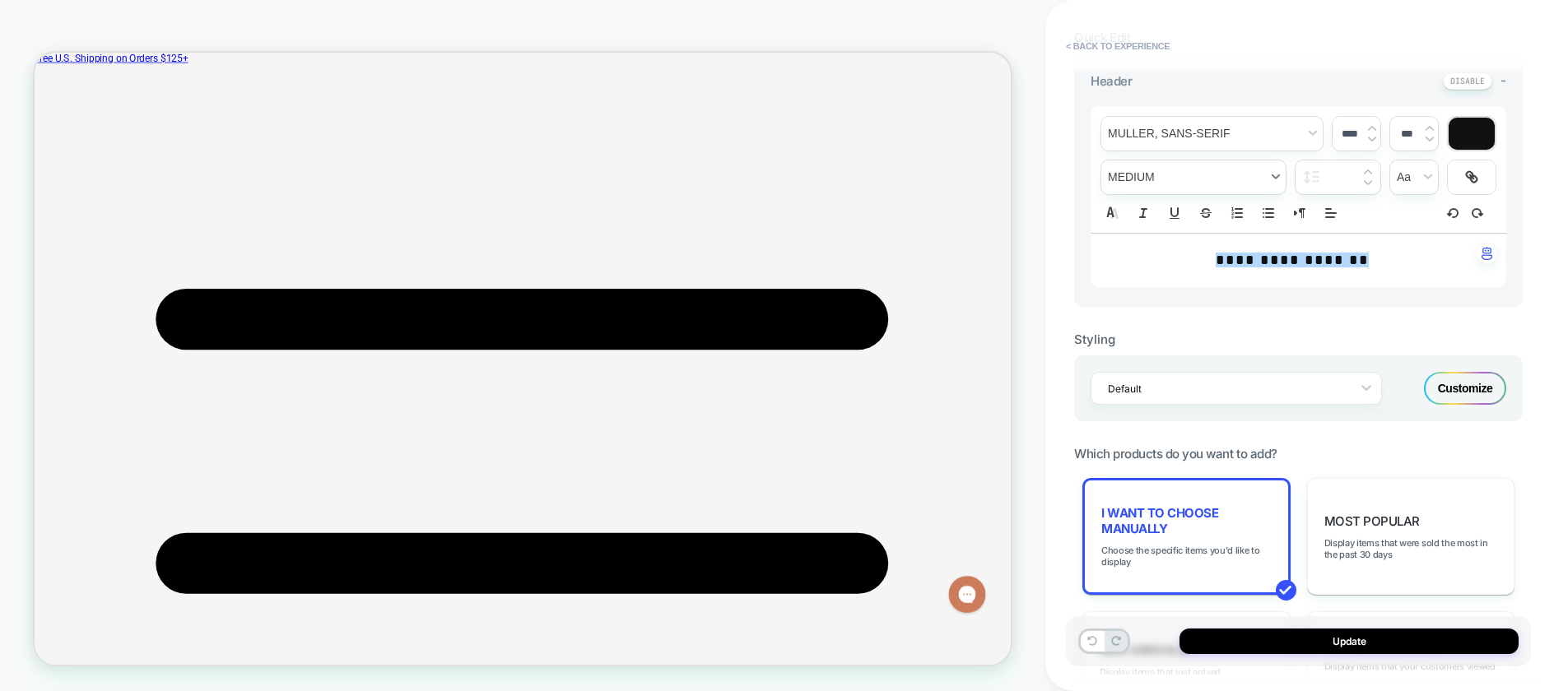
click at [1279, 176] on span "fontWeight" at bounding box center [1193, 177] width 184 height 34
click at [1152, 294] on span "fontWeight" at bounding box center [1193, 298] width 162 height 30
click at [1214, 133] on span "font" at bounding box center [1211, 134] width 221 height 34
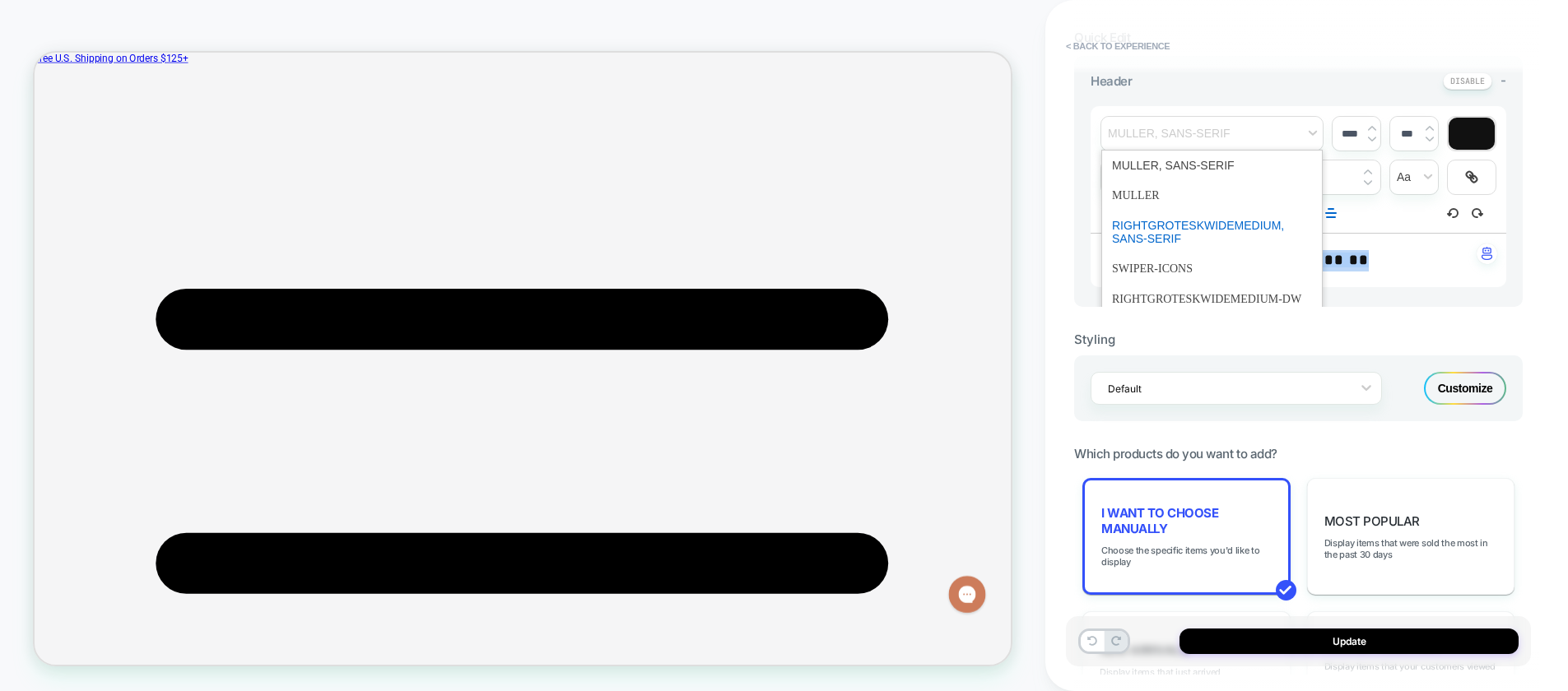
click at [1181, 225] on span "font" at bounding box center [1211, 233] width 200 height 43
click at [1262, 135] on span "font" at bounding box center [1211, 134] width 221 height 34
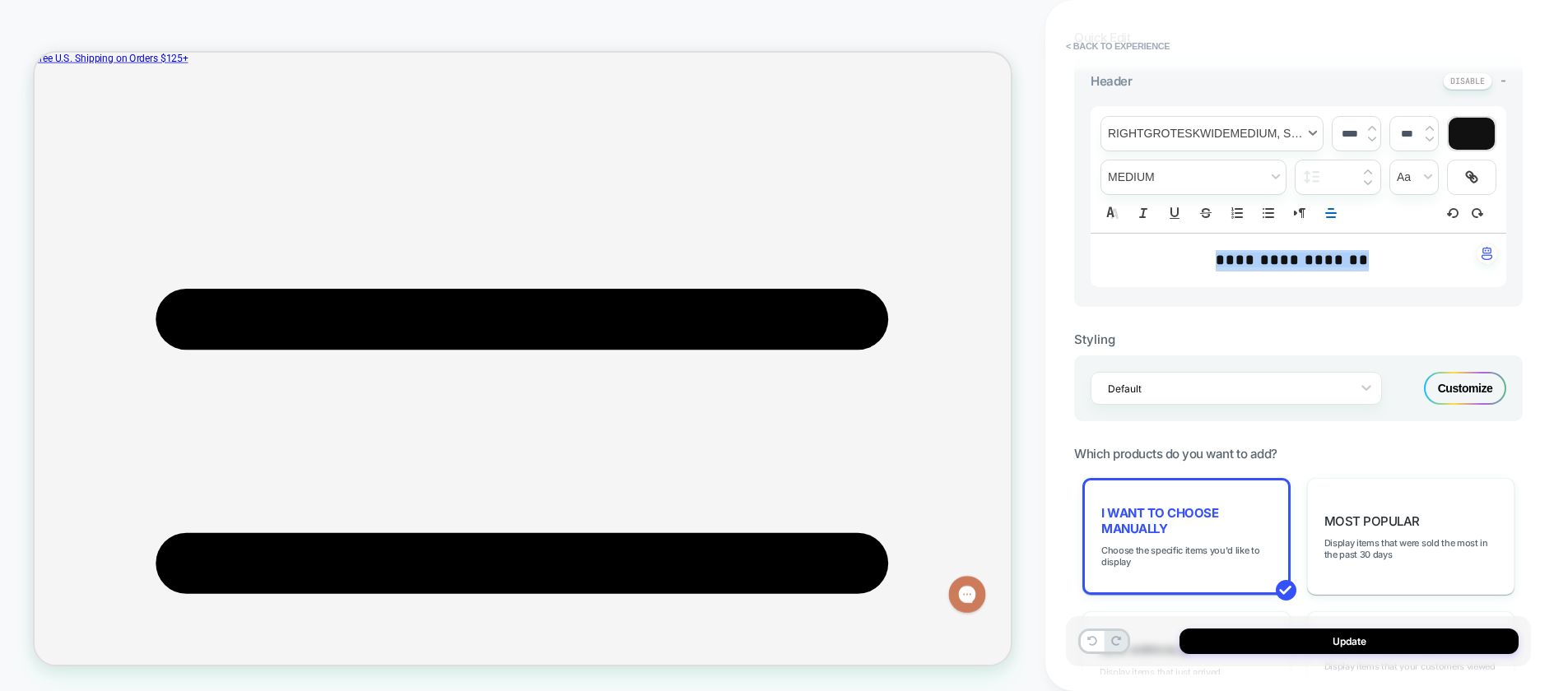
click at [1262, 135] on span "font" at bounding box center [1211, 134] width 221 height 34
click at [1429, 127] on img at bounding box center [1429, 128] width 8 height 7
click at [1187, 175] on span "fontWeight" at bounding box center [1193, 177] width 184 height 34
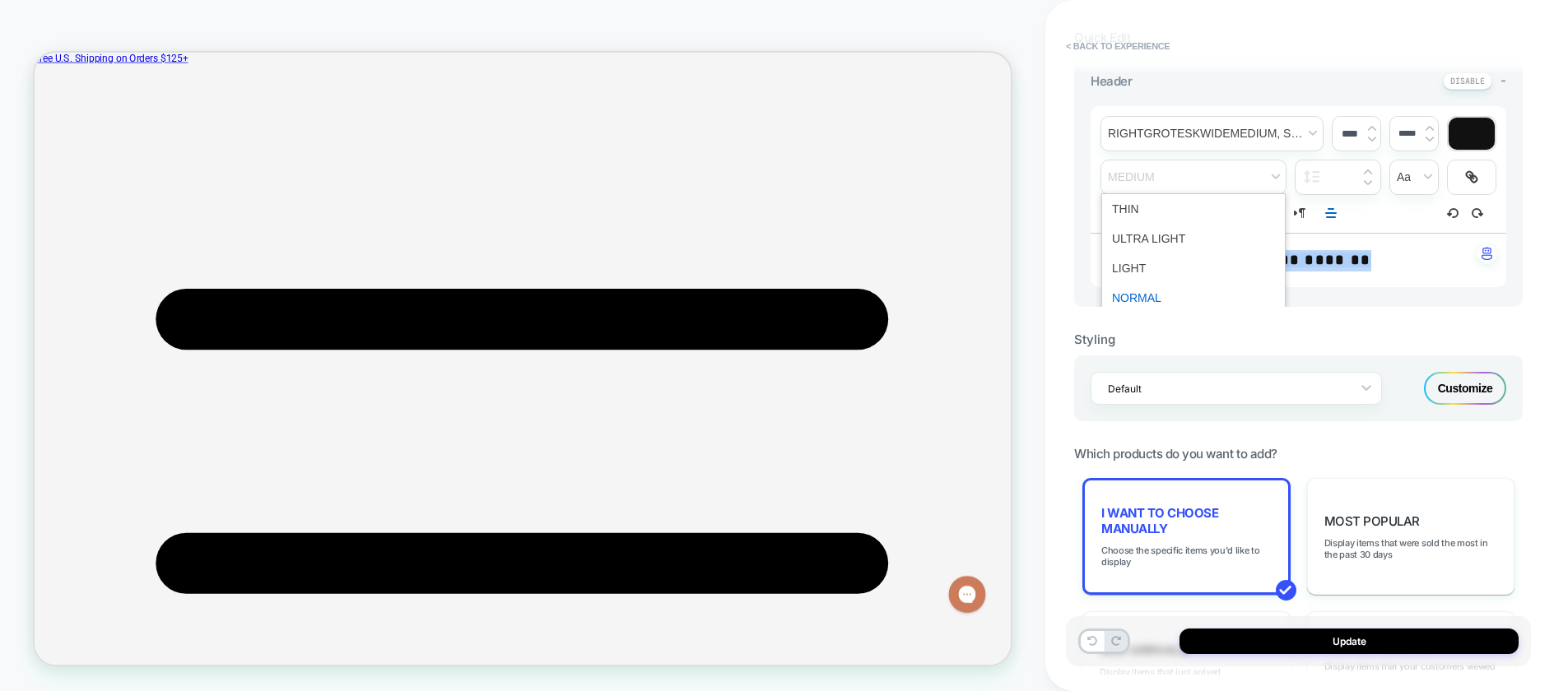
click at [1129, 301] on span "fontWeight" at bounding box center [1193, 298] width 162 height 30
click at [1180, 247] on div "**********" at bounding box center [1297, 261] width 416 height 54
drag, startPoint x: 1294, startPoint y: 259, endPoint x: 1176, endPoint y: 142, distance: 166.2
click at [1138, 256] on p "**********" at bounding box center [1292, 261] width 370 height 21
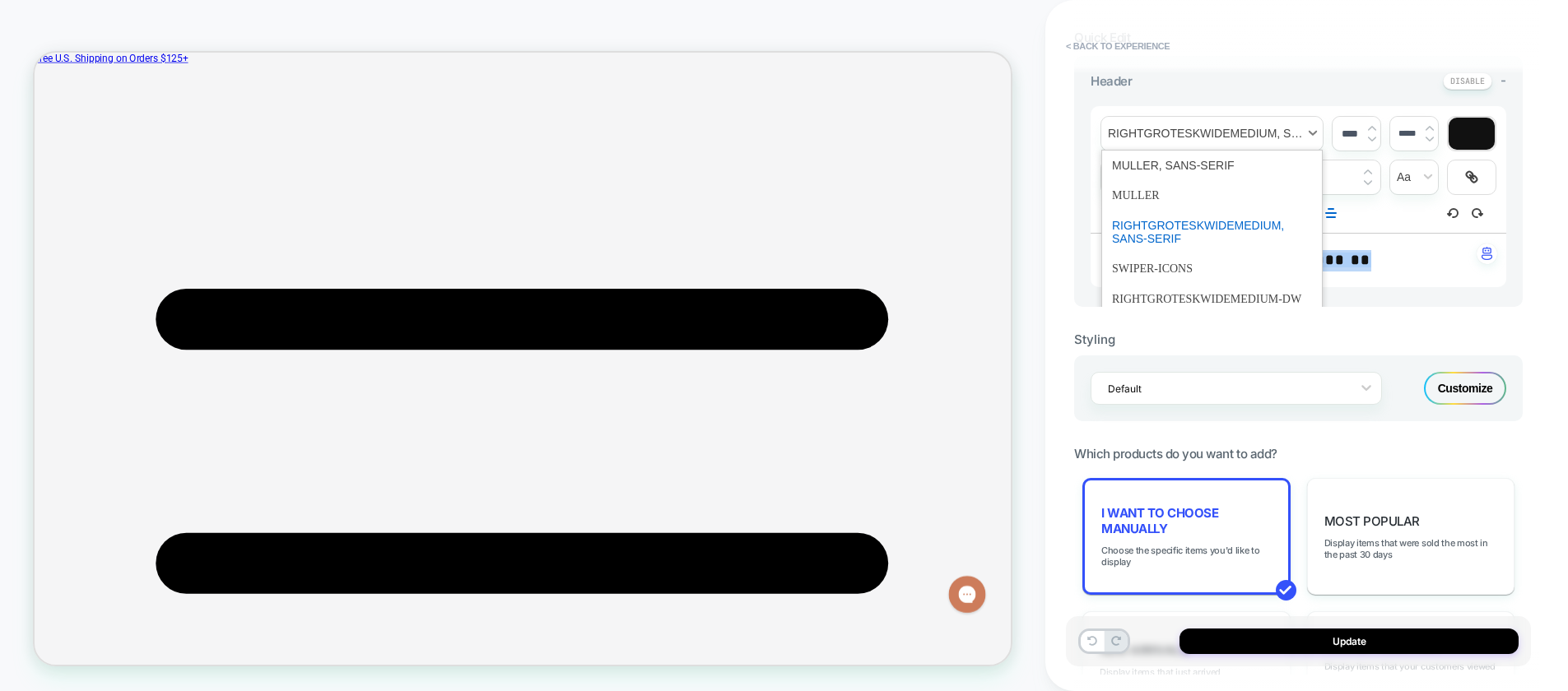
click at [1185, 139] on span "font" at bounding box center [1211, 134] width 221 height 34
click at [1156, 167] on span "font" at bounding box center [1211, 165] width 200 height 30
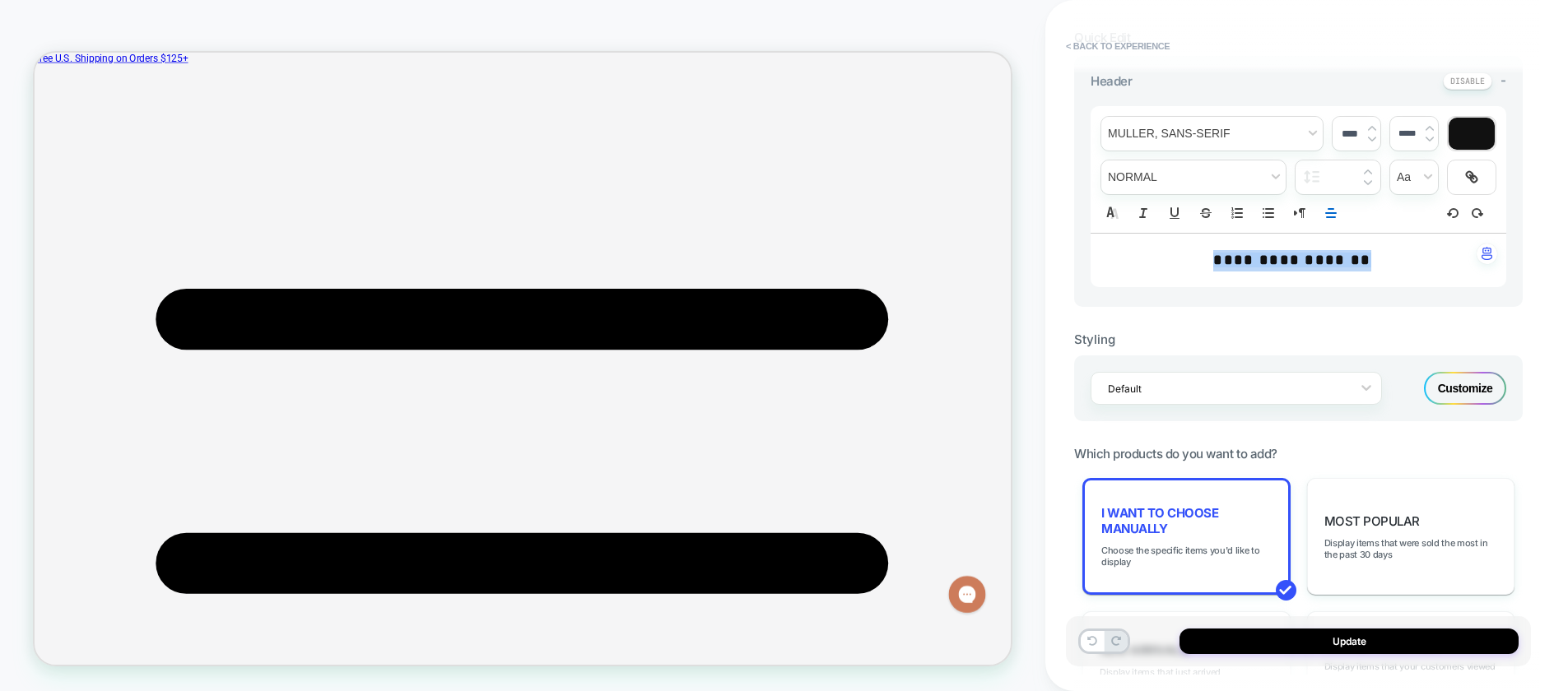
click at [1431, 139] on img at bounding box center [1429, 138] width 8 height 7
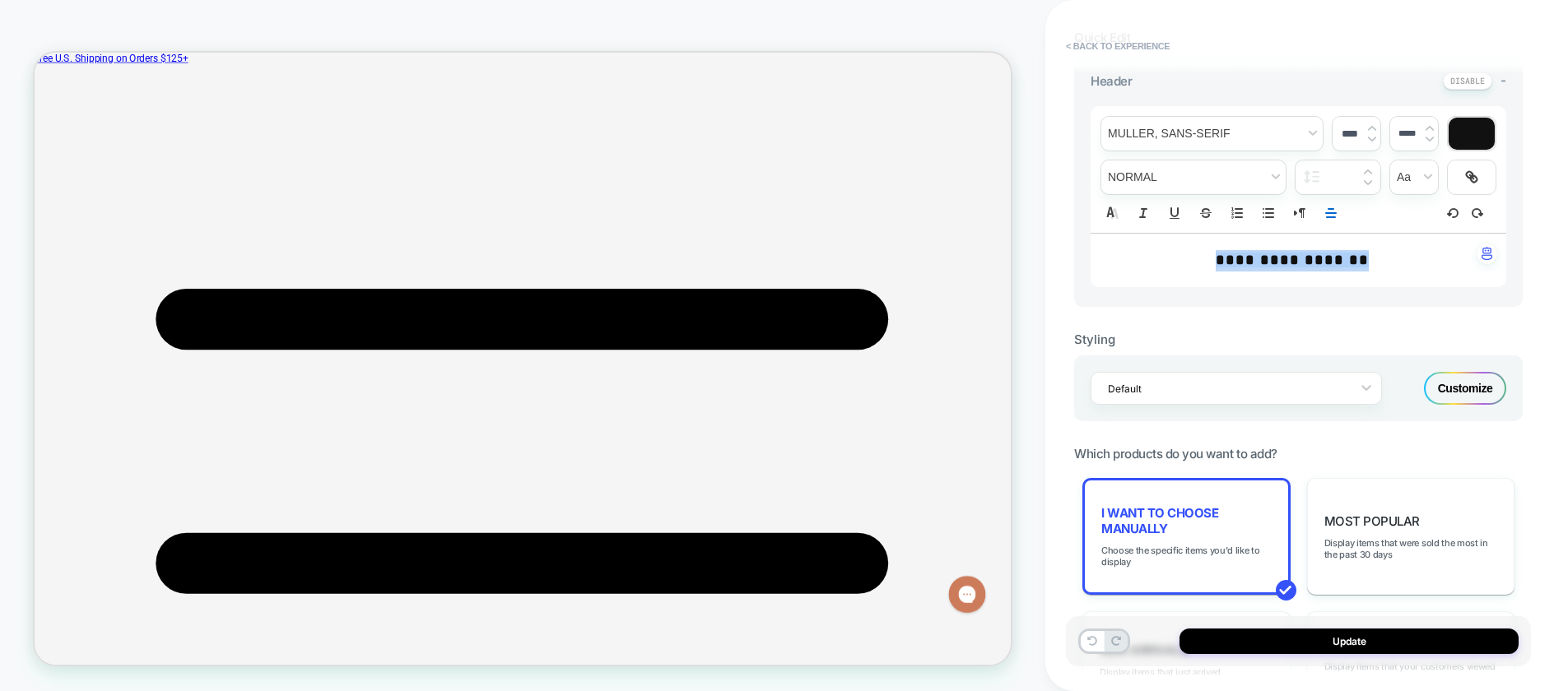
click at [1431, 139] on img at bounding box center [1429, 138] width 8 height 7
type input "*****"
click at [1373, 125] on img at bounding box center [1371, 128] width 8 height 7
type input "****"
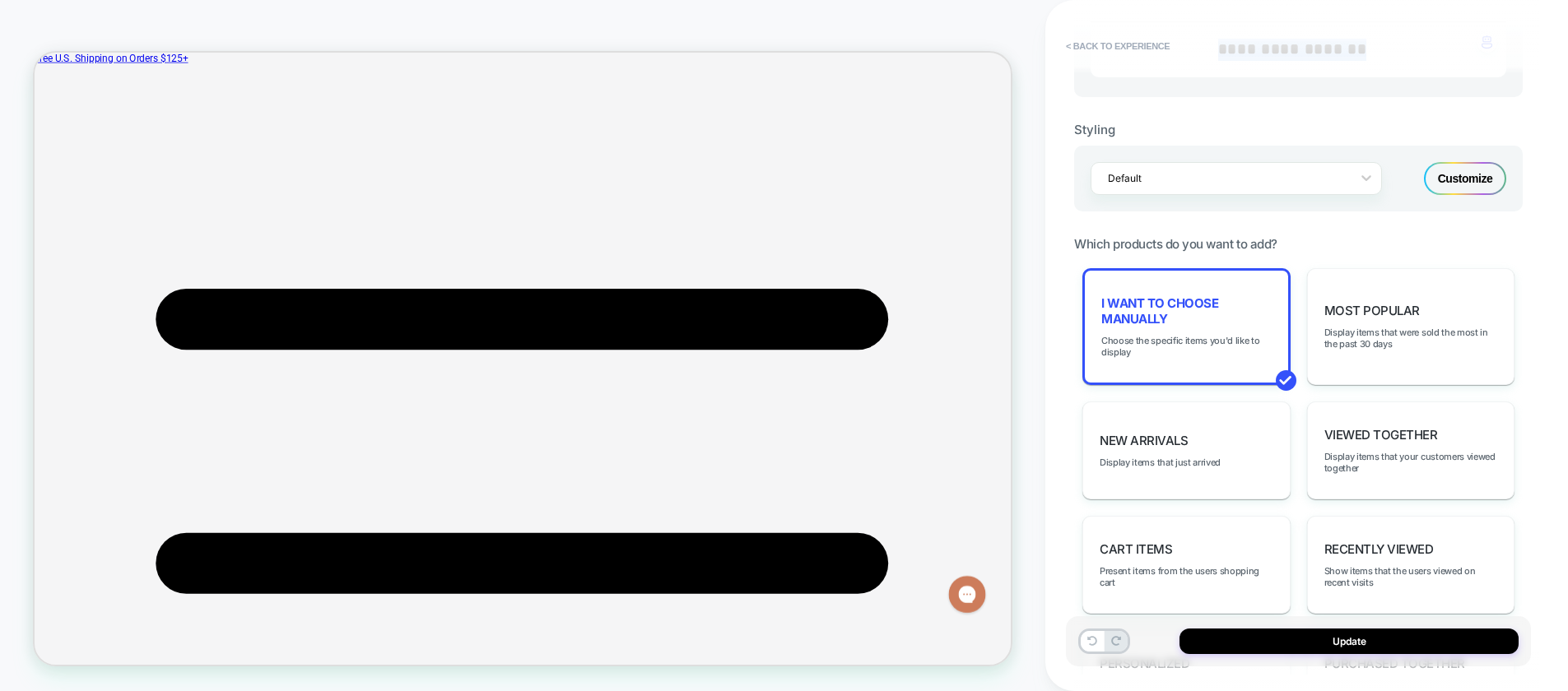
scroll to position [642, 0]
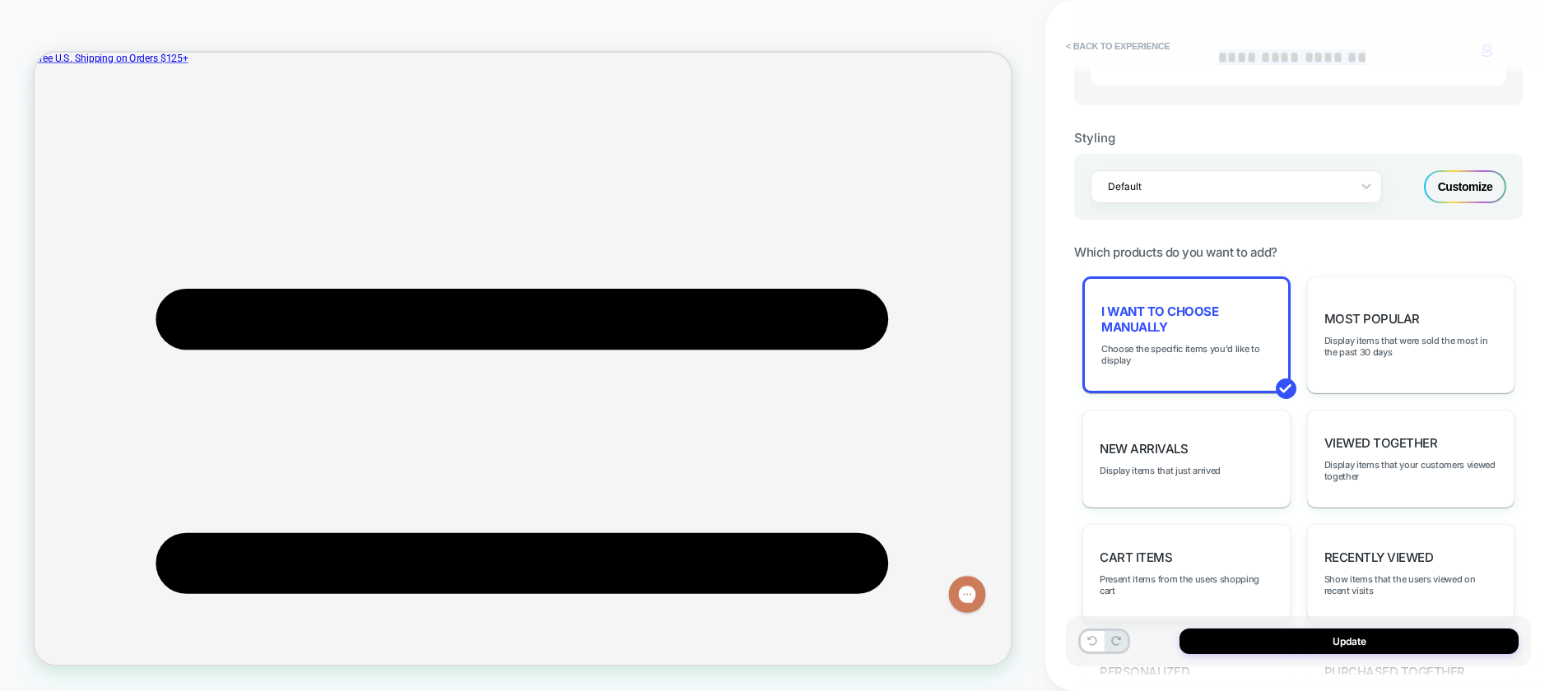
click at [1472, 176] on div "Customize" at bounding box center [1464, 186] width 82 height 33
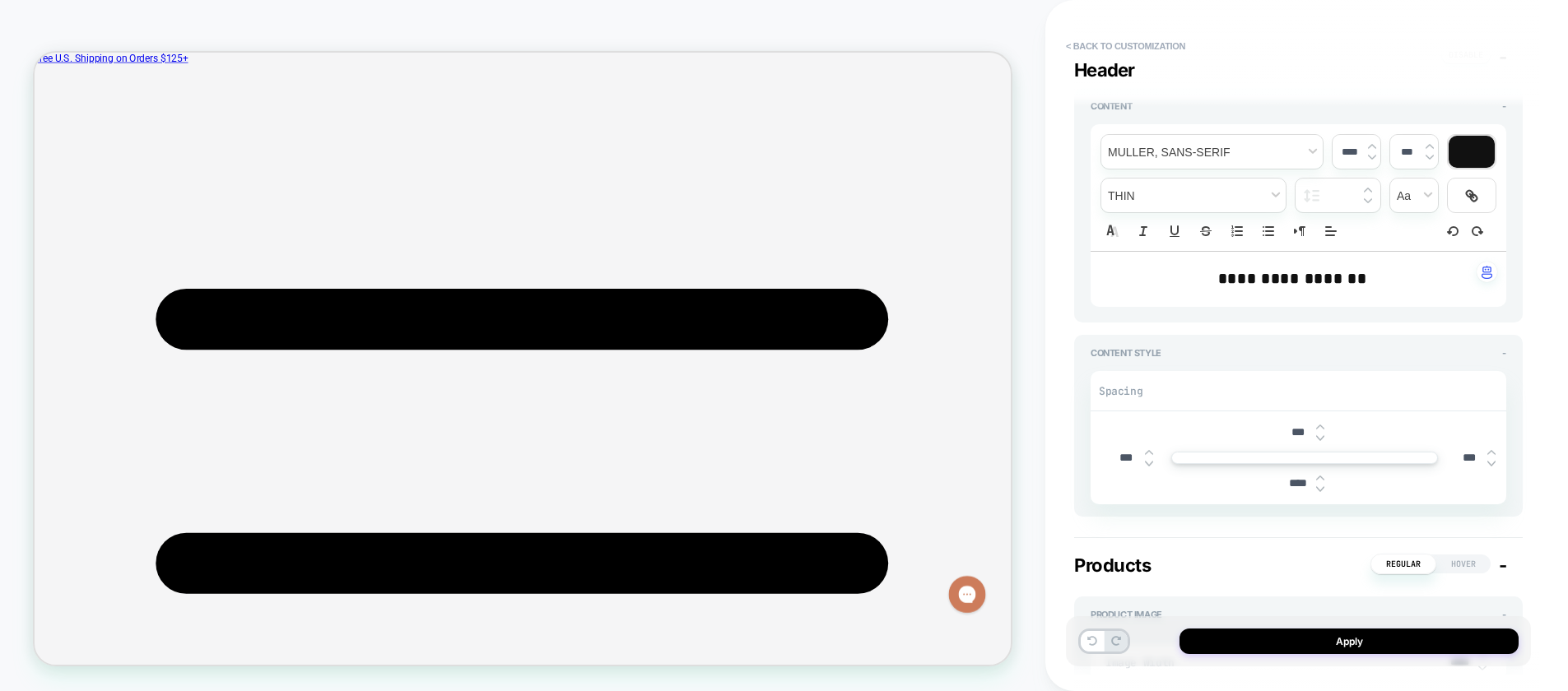
scroll to position [232, 0]
click at [1284, 481] on input "****" at bounding box center [1297, 481] width 37 height 14
type textarea "*"
type input "****"
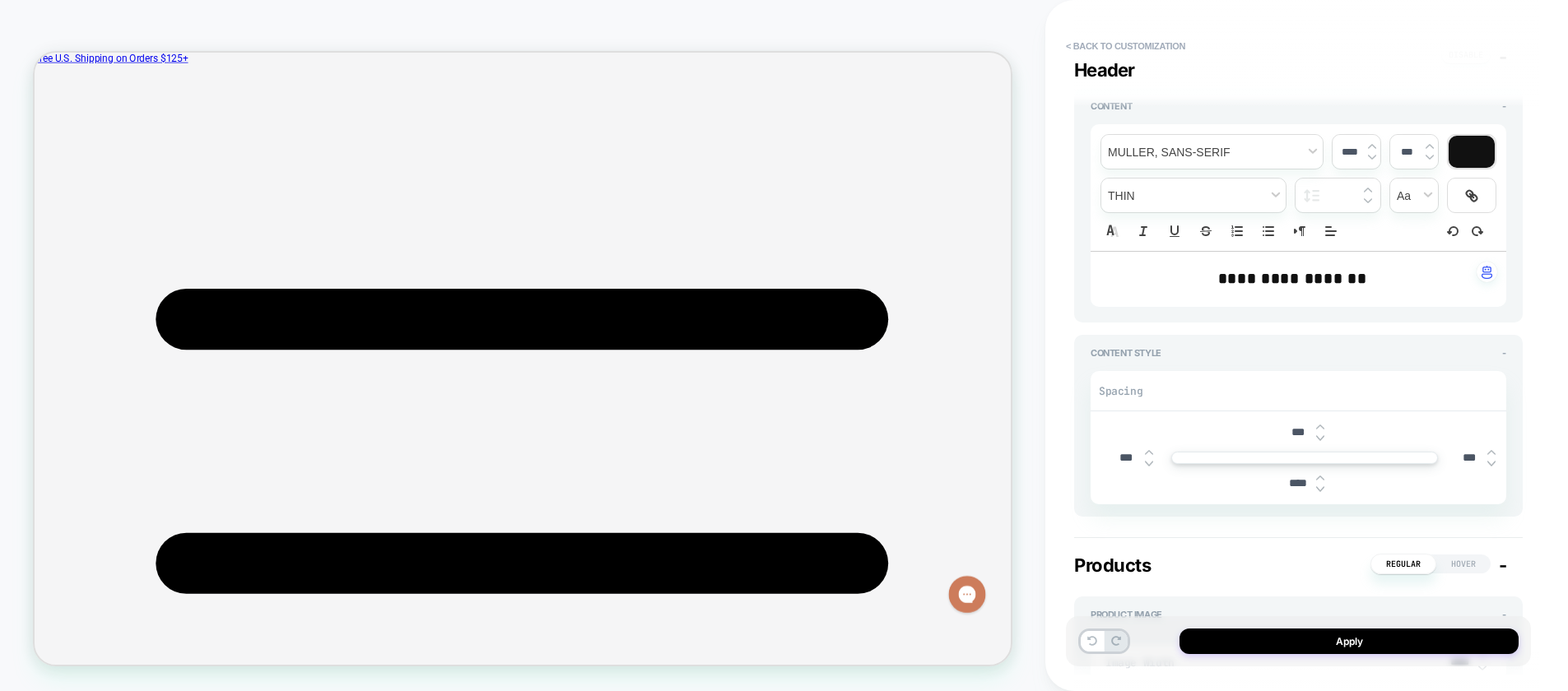
drag, startPoint x: 1292, startPoint y: 481, endPoint x: 1278, endPoint y: 481, distance: 14.0
click at [1278, 481] on input "****" at bounding box center [1297, 483] width 37 height 14
type textarea "*"
type input "****"
type textarea "*"
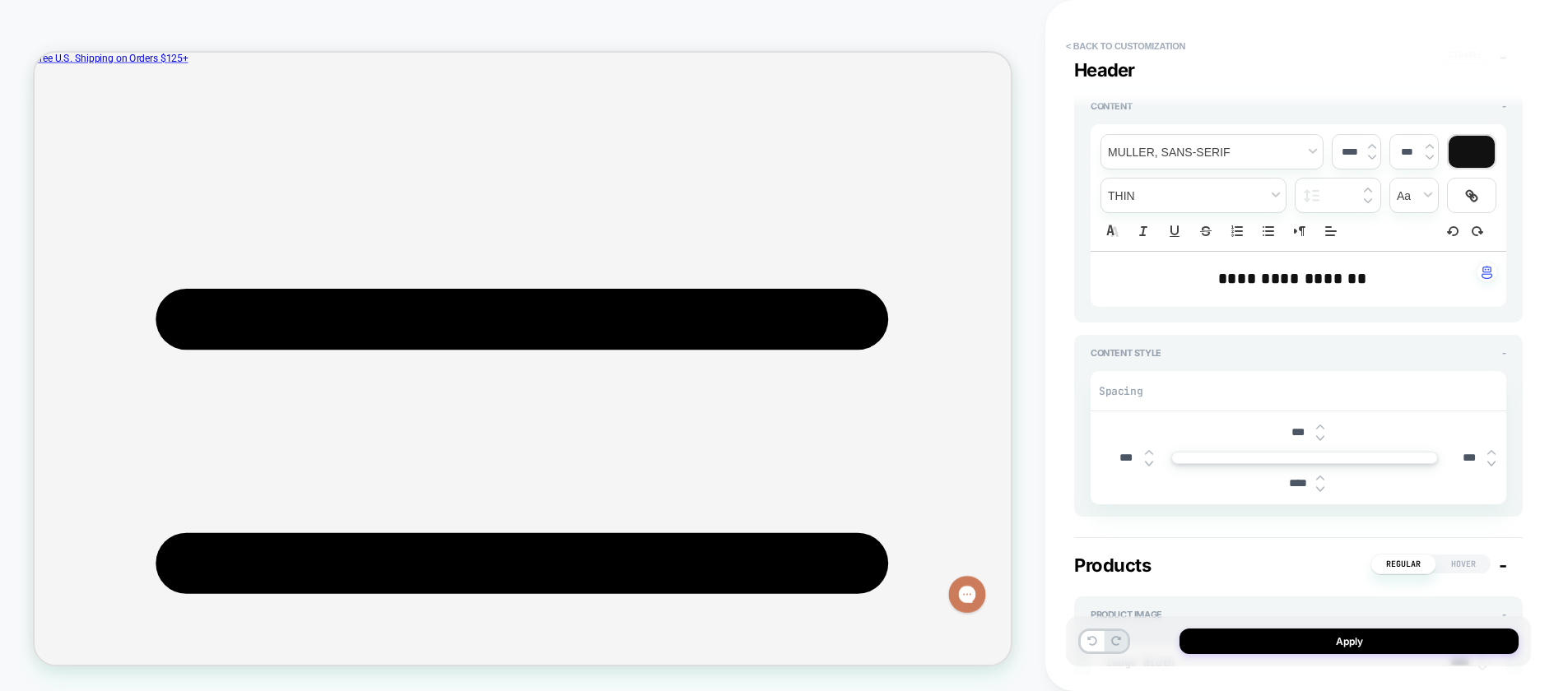
type input "****"
click at [1279, 636] on button "Apply" at bounding box center [1349, 641] width 339 height 25
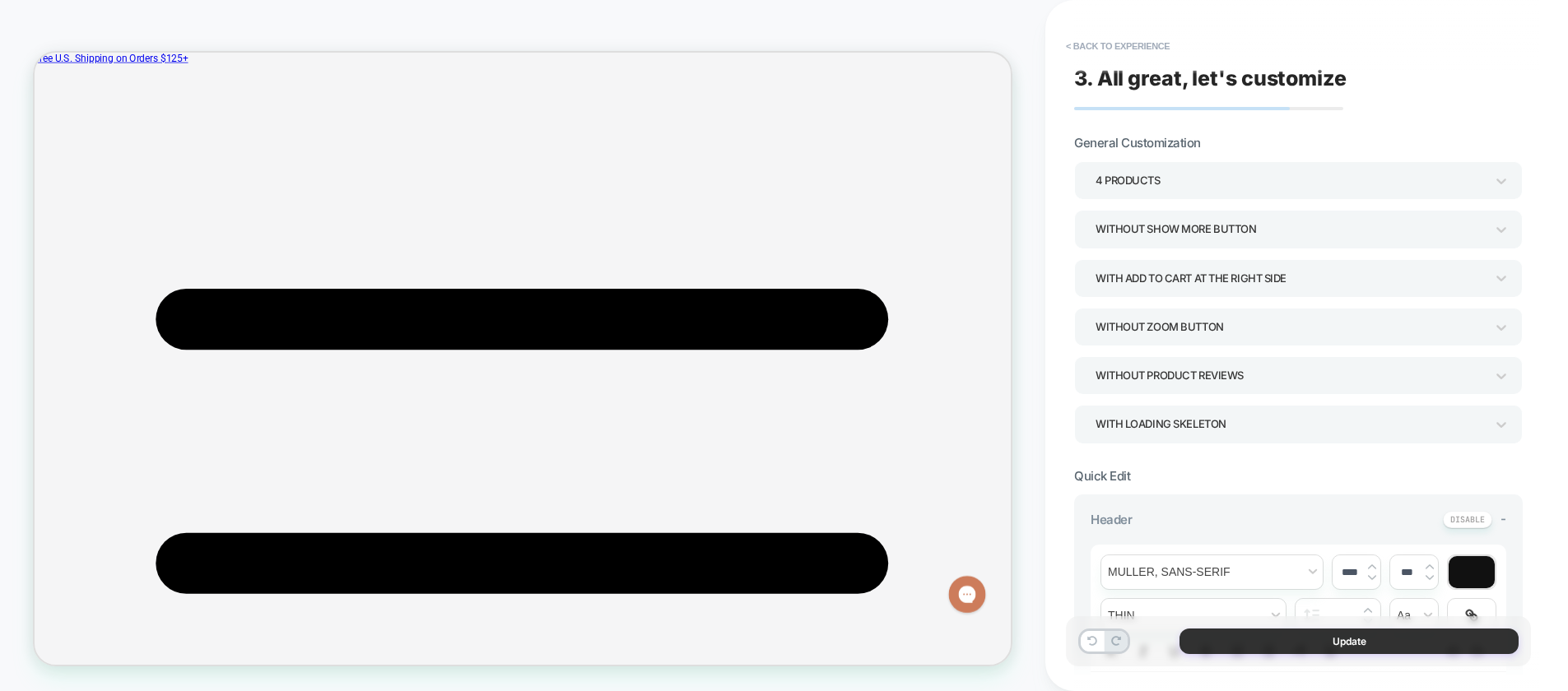
click at [1278, 640] on button "Update" at bounding box center [1349, 641] width 339 height 25
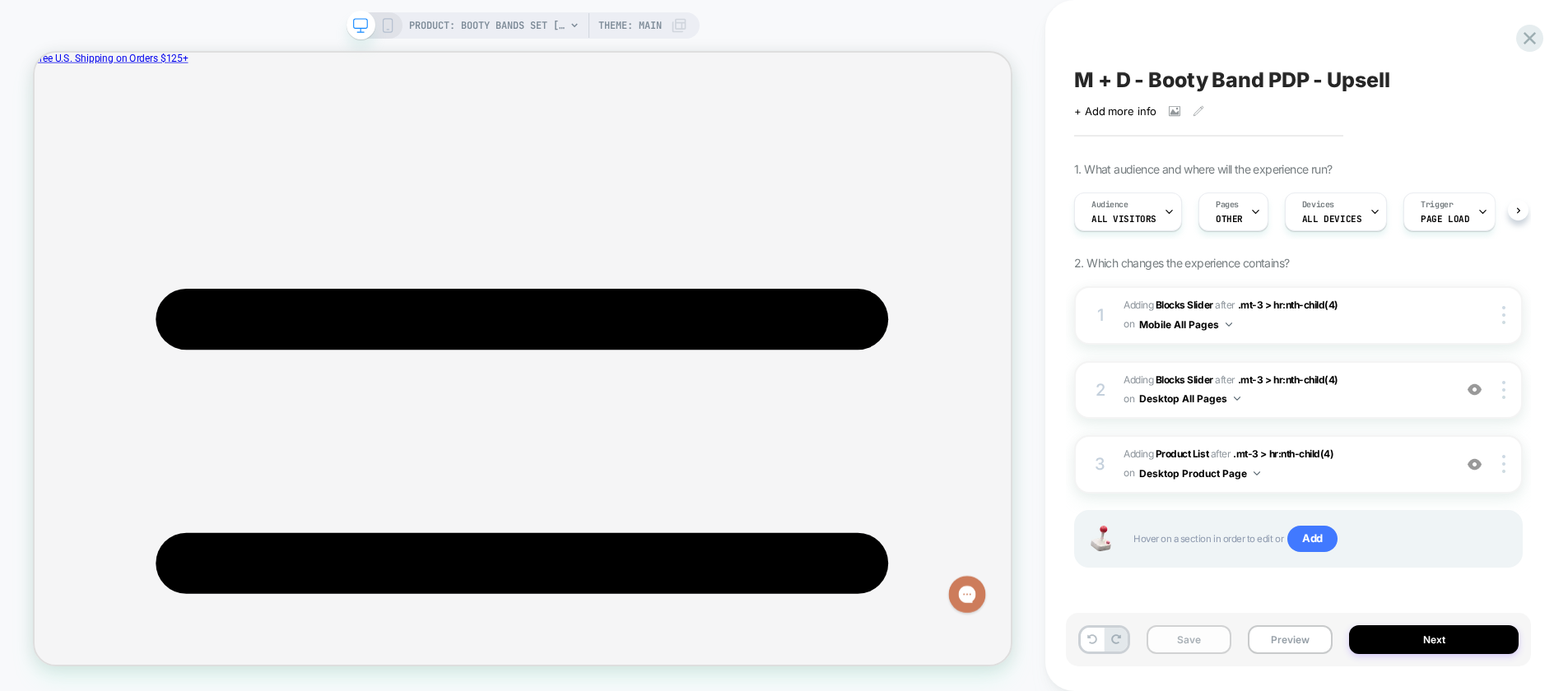
scroll to position [0, 1]
click at [1477, 467] on img at bounding box center [1474, 464] width 14 height 14
click at [1506, 397] on div at bounding box center [1505, 389] width 31 height 18
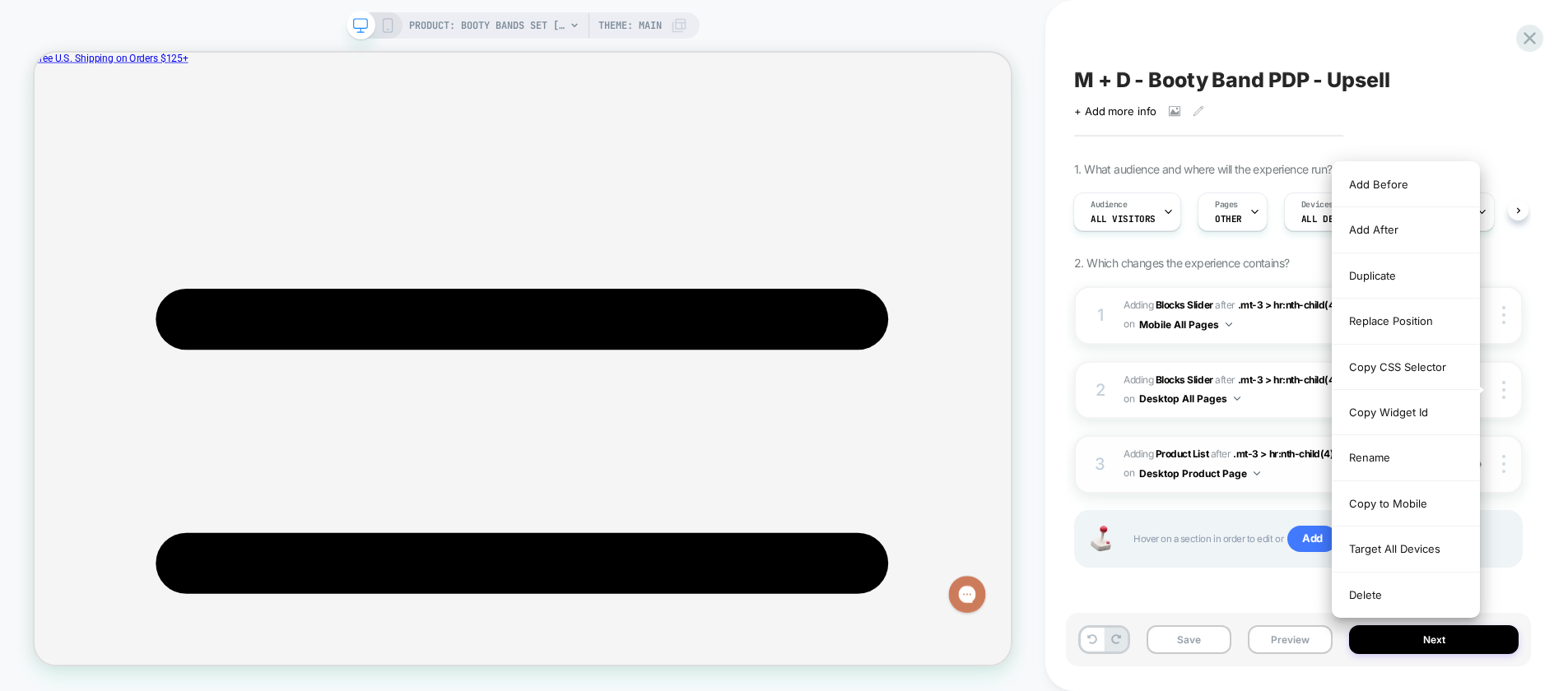
click at [1385, 592] on div "Delete" at bounding box center [1406, 595] width 147 height 45
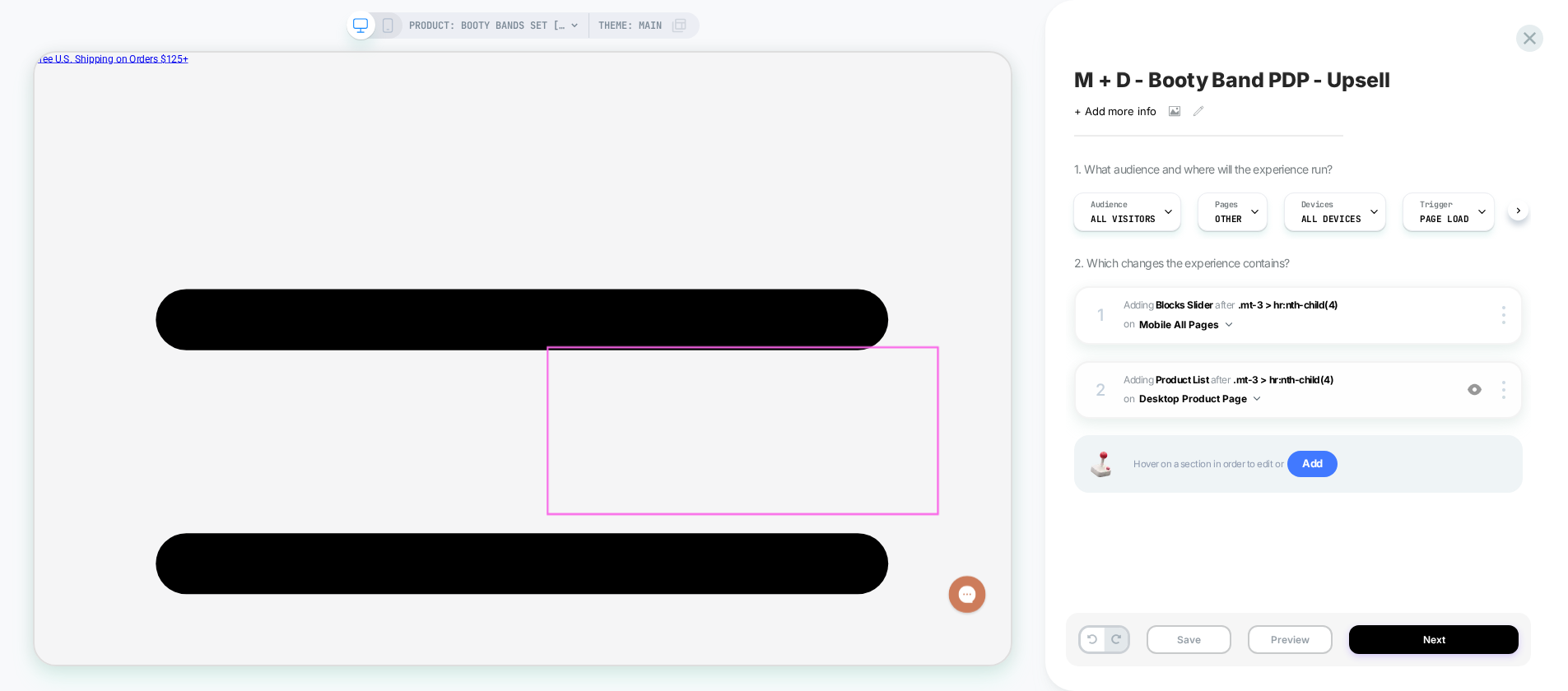
scroll to position [288, 0]
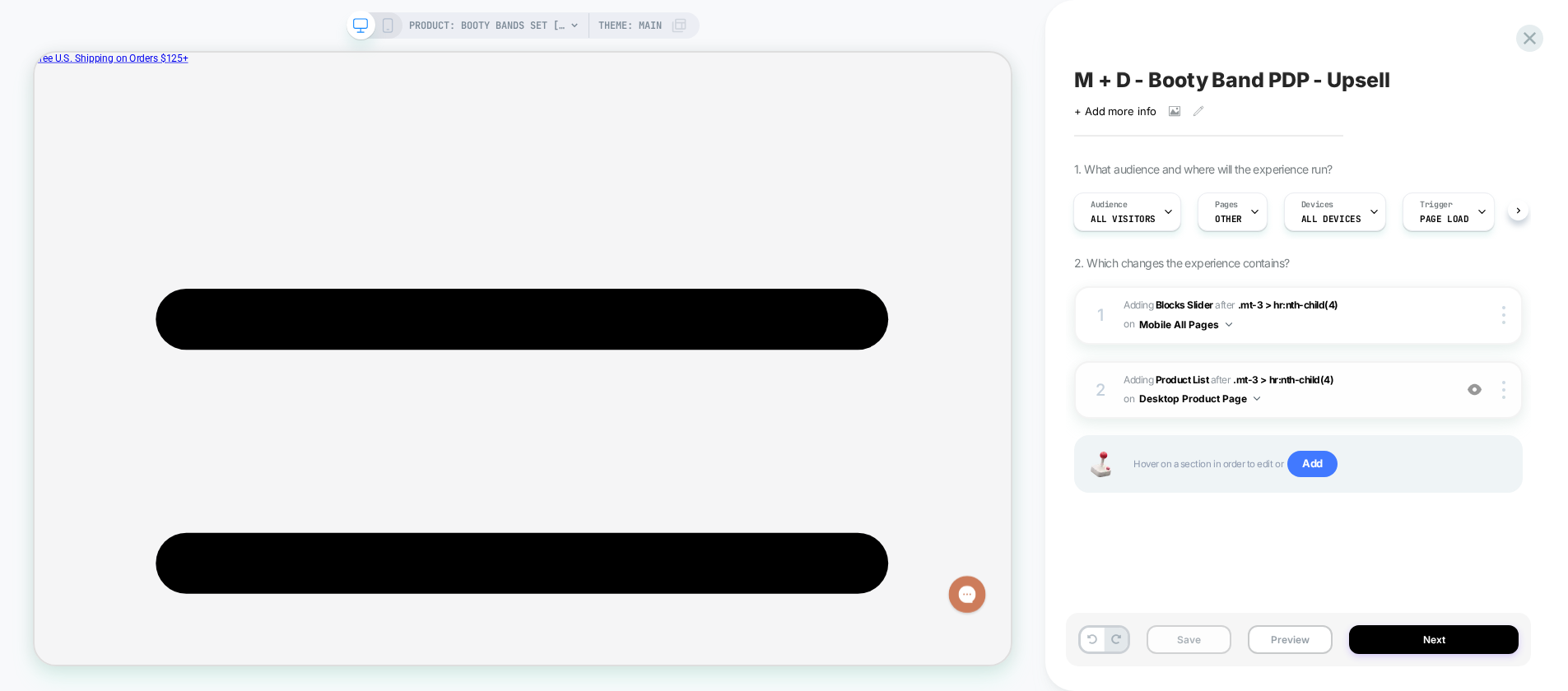
click at [1191, 641] on button "Save" at bounding box center [1188, 640] width 85 height 29
click at [1291, 647] on button "Preview" at bounding box center [1290, 640] width 85 height 29
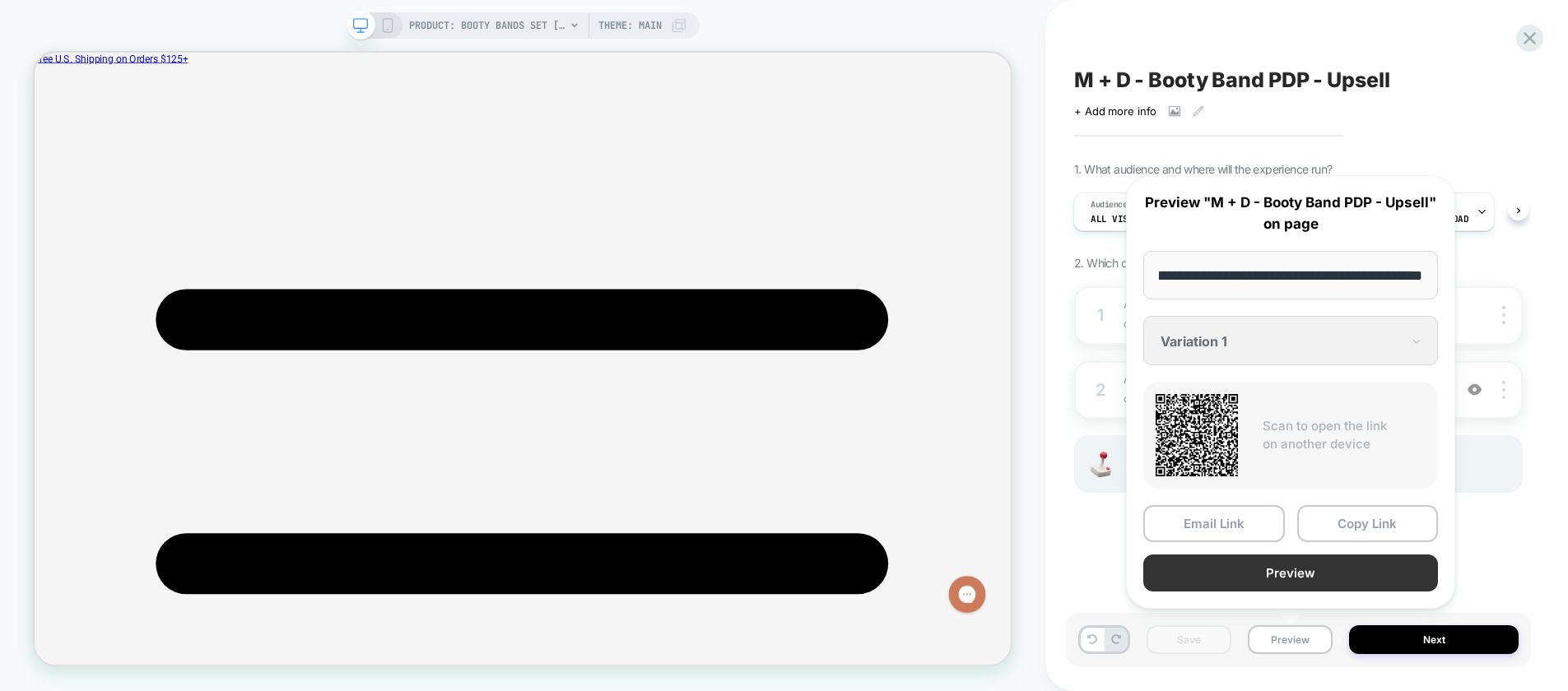
scroll to position [0, 0]
click at [1264, 577] on button "Preview" at bounding box center [1290, 573] width 294 height 37
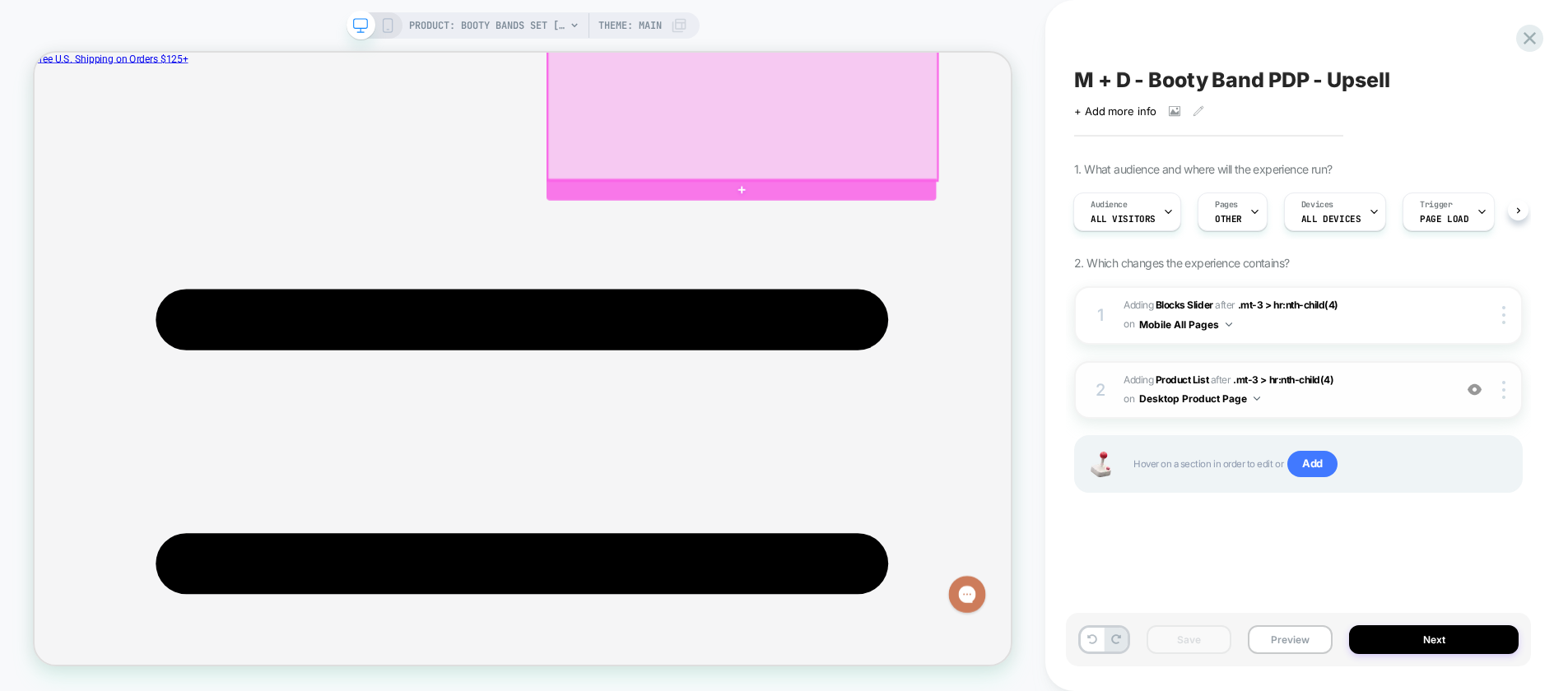
scroll to position [731, 0]
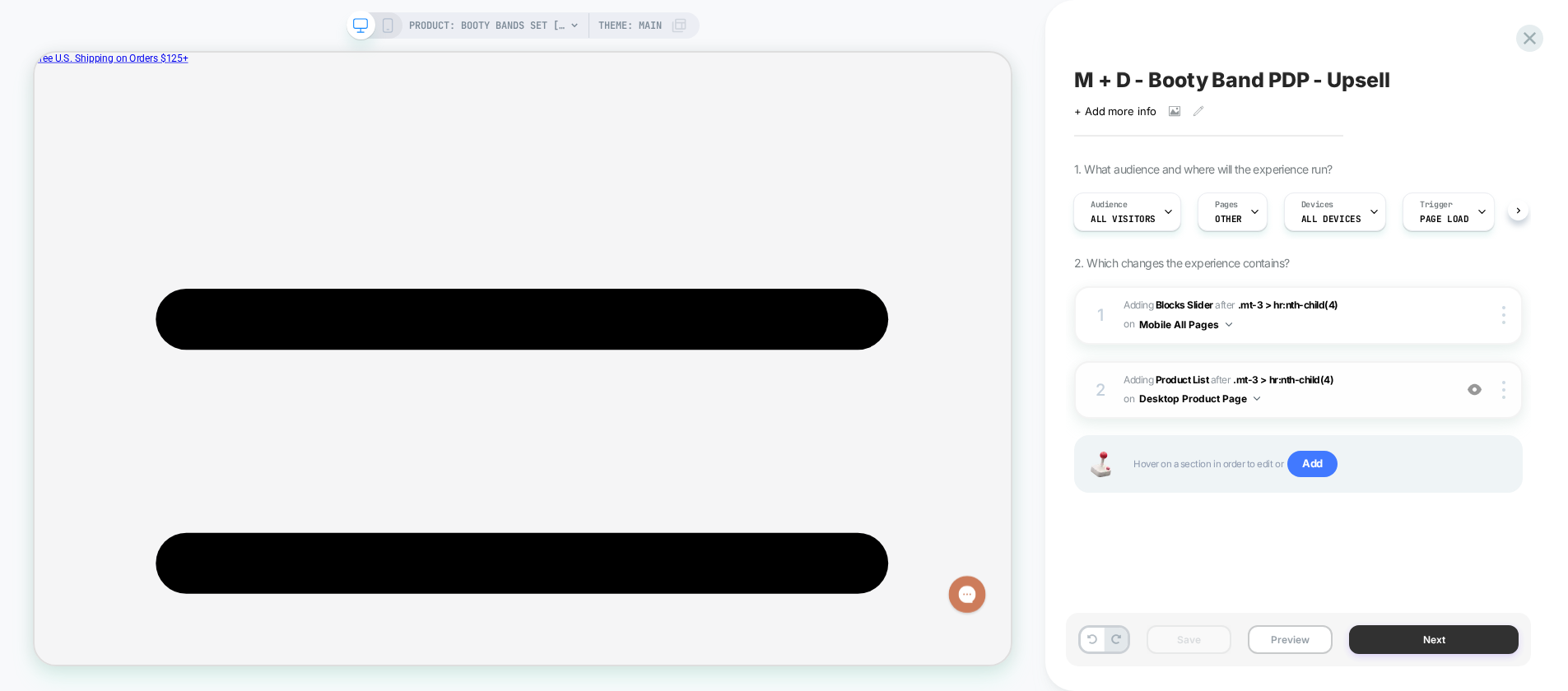
click at [1404, 647] on button "Next" at bounding box center [1434, 640] width 170 height 29
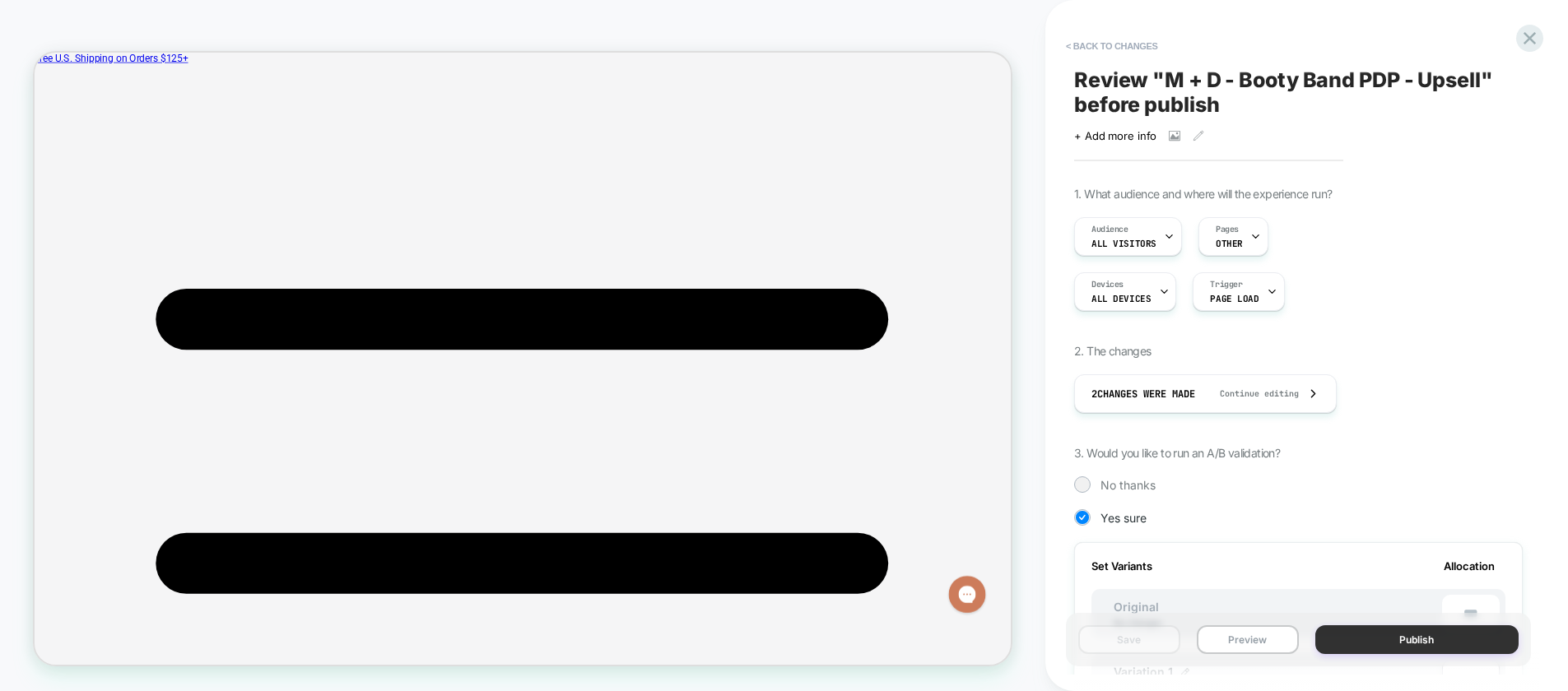
scroll to position [0, 2]
click at [1261, 642] on button "Preview" at bounding box center [1247, 640] width 102 height 29
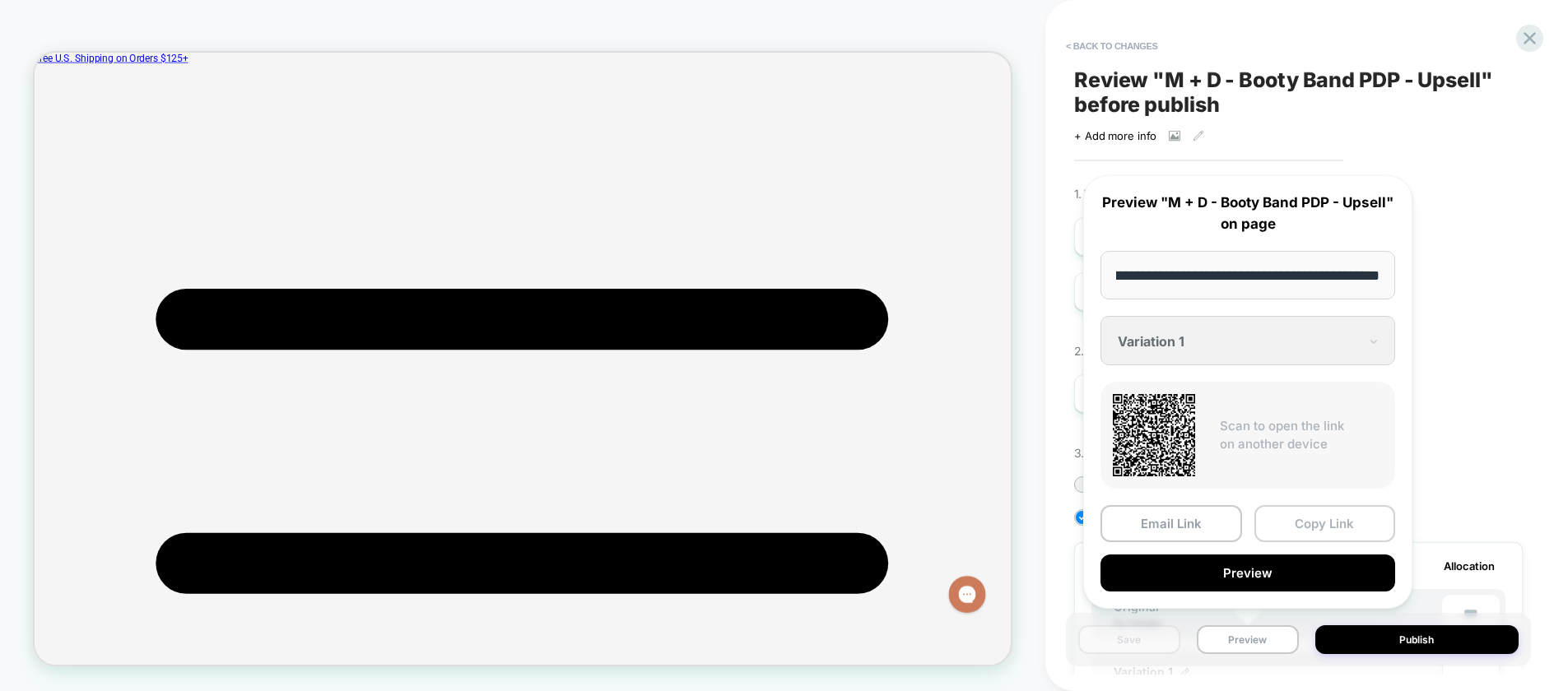
scroll to position [0, 0]
click at [1283, 518] on button "Copy Link" at bounding box center [1325, 524] width 142 height 37
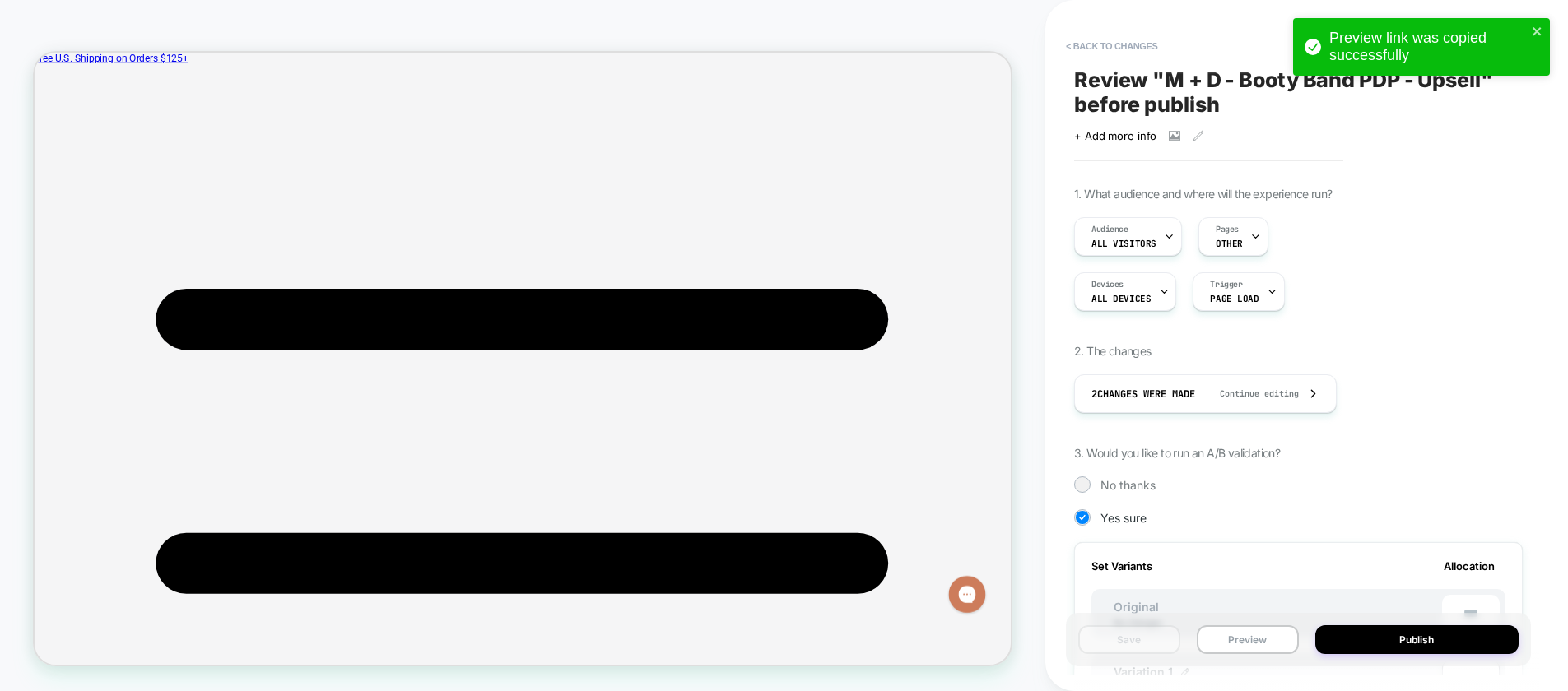
click at [1108, 60] on div "Review " M + D - Booty Band PDP - Upsell " before publish Click to view images …" at bounding box center [1298, 346] width 465 height 658
click at [1101, 46] on button "< Back to changes" at bounding box center [1111, 46] width 108 height 26
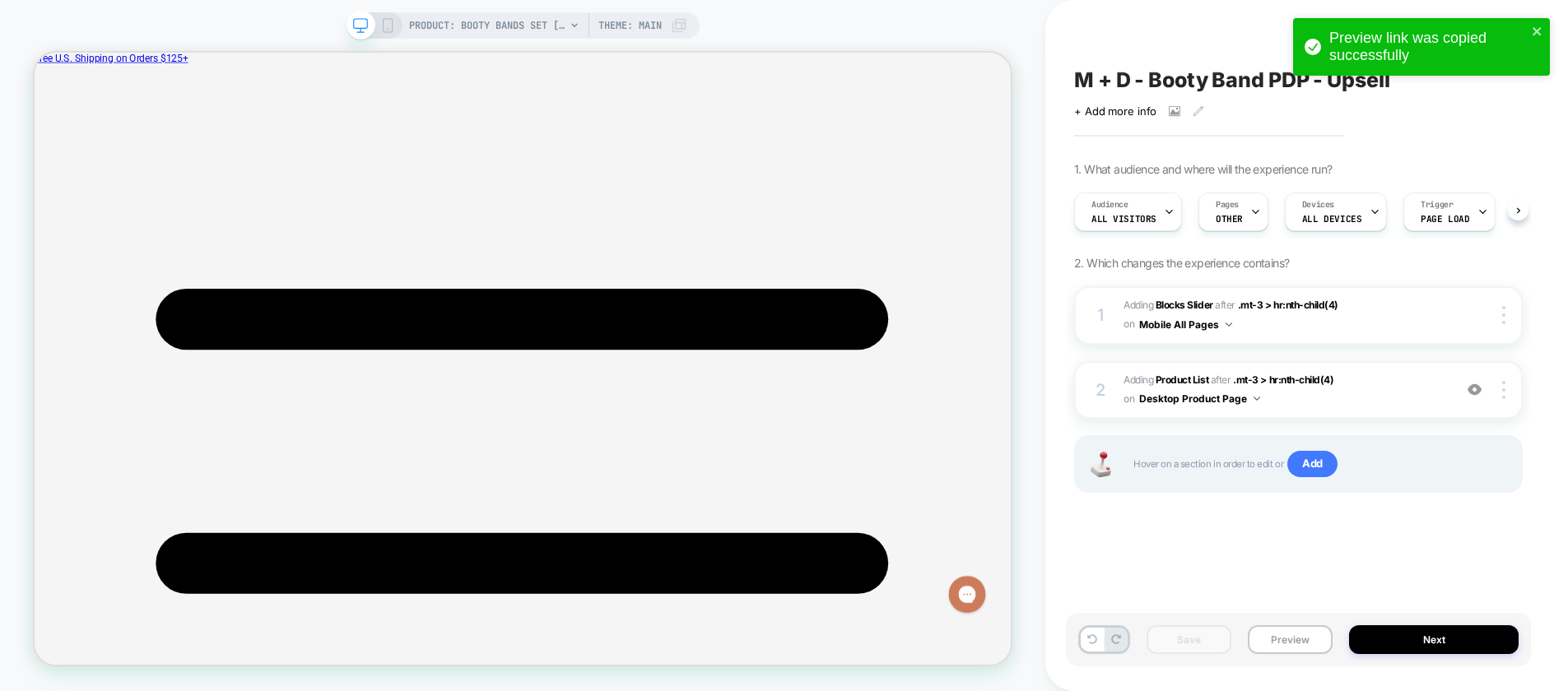
scroll to position [0, 1]
click at [1377, 313] on span "#_loomi_addon_1750807711738_dup1758608692_dup1758654794 Adding Blocks Slider AF…" at bounding box center [1284, 315] width 321 height 38
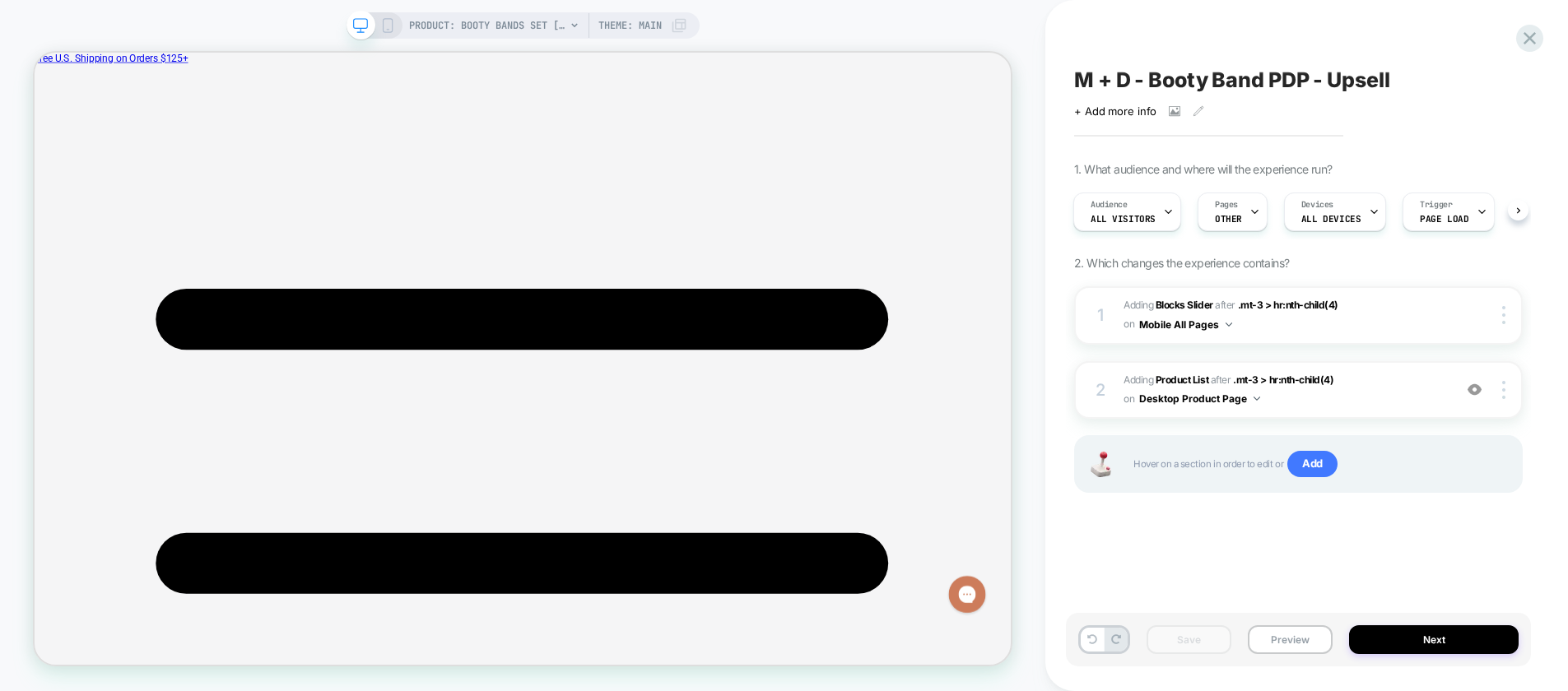
click at [384, 20] on icon at bounding box center [388, 25] width 15 height 15
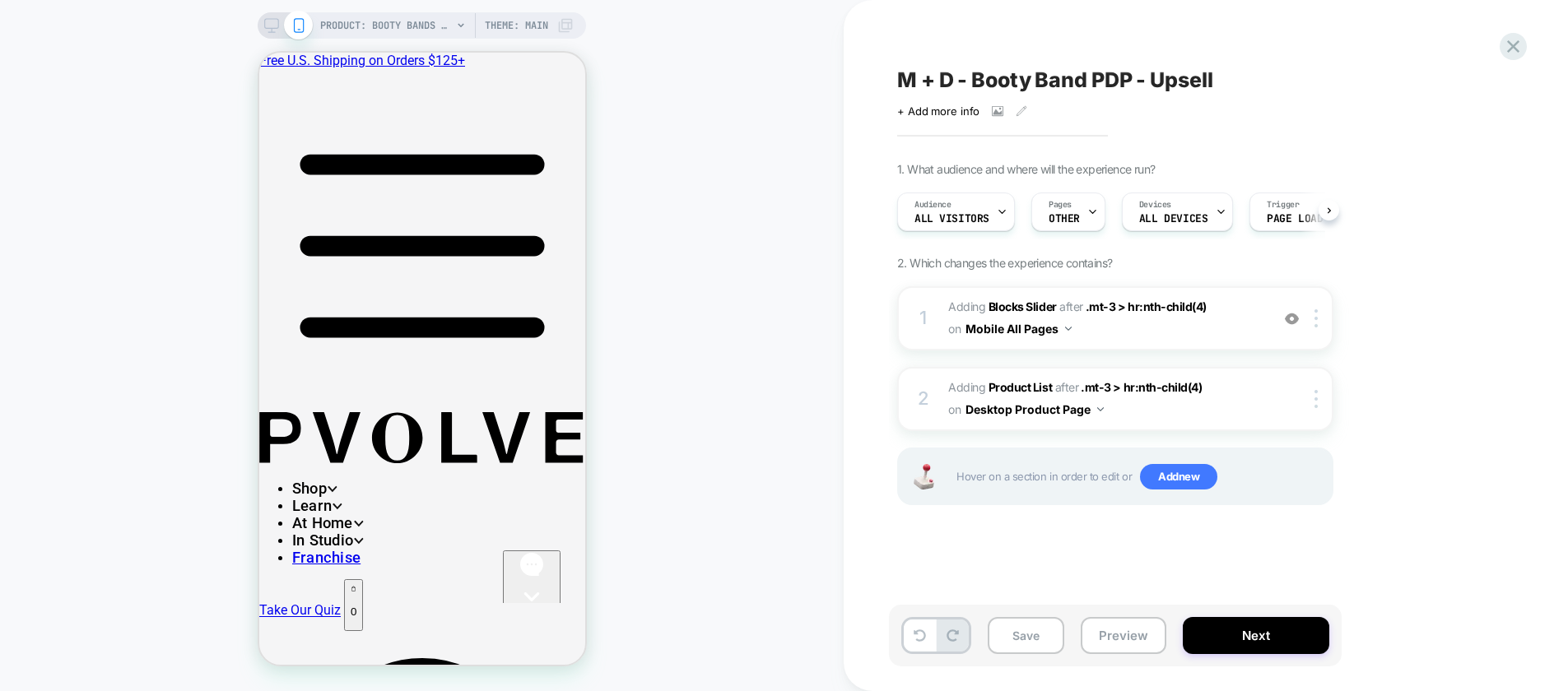
scroll to position [0, 1]
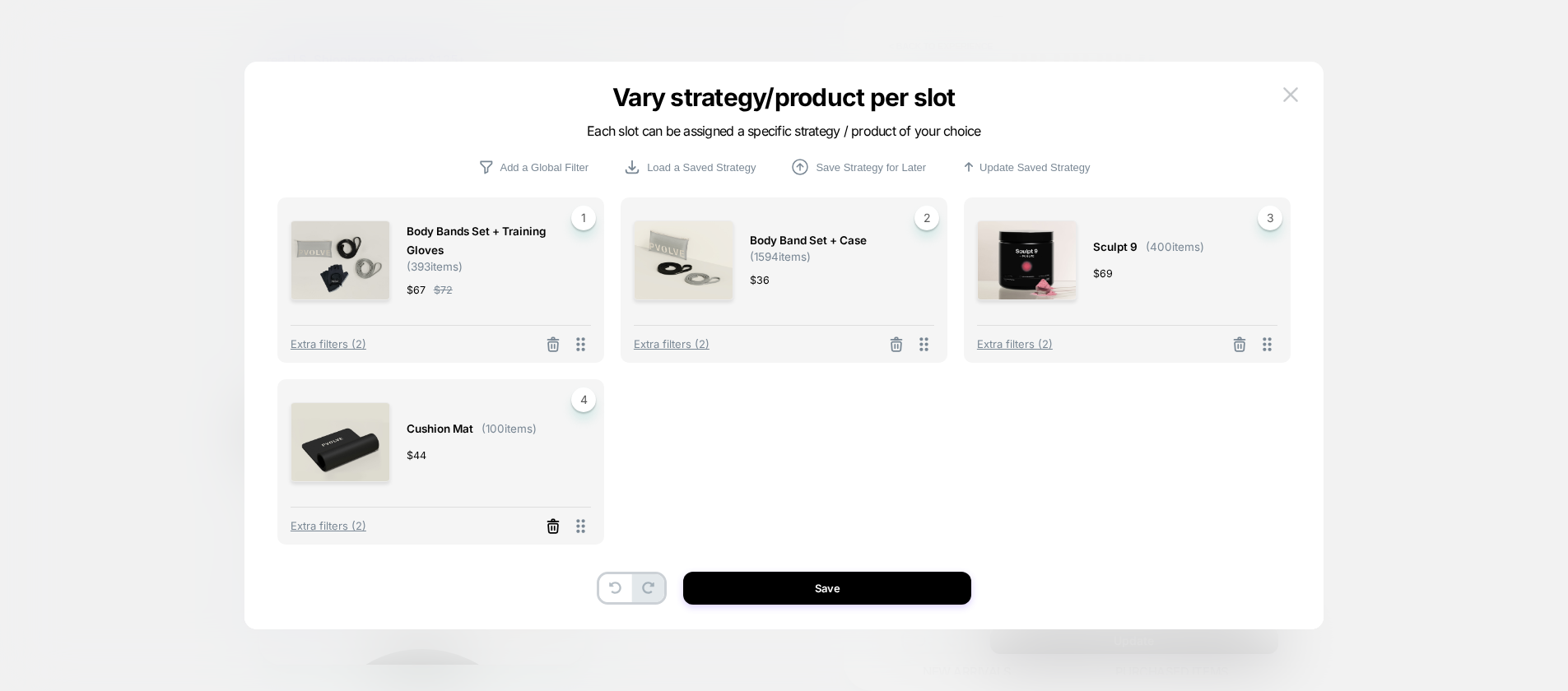
click at [550, 521] on icon at bounding box center [553, 527] width 17 height 17
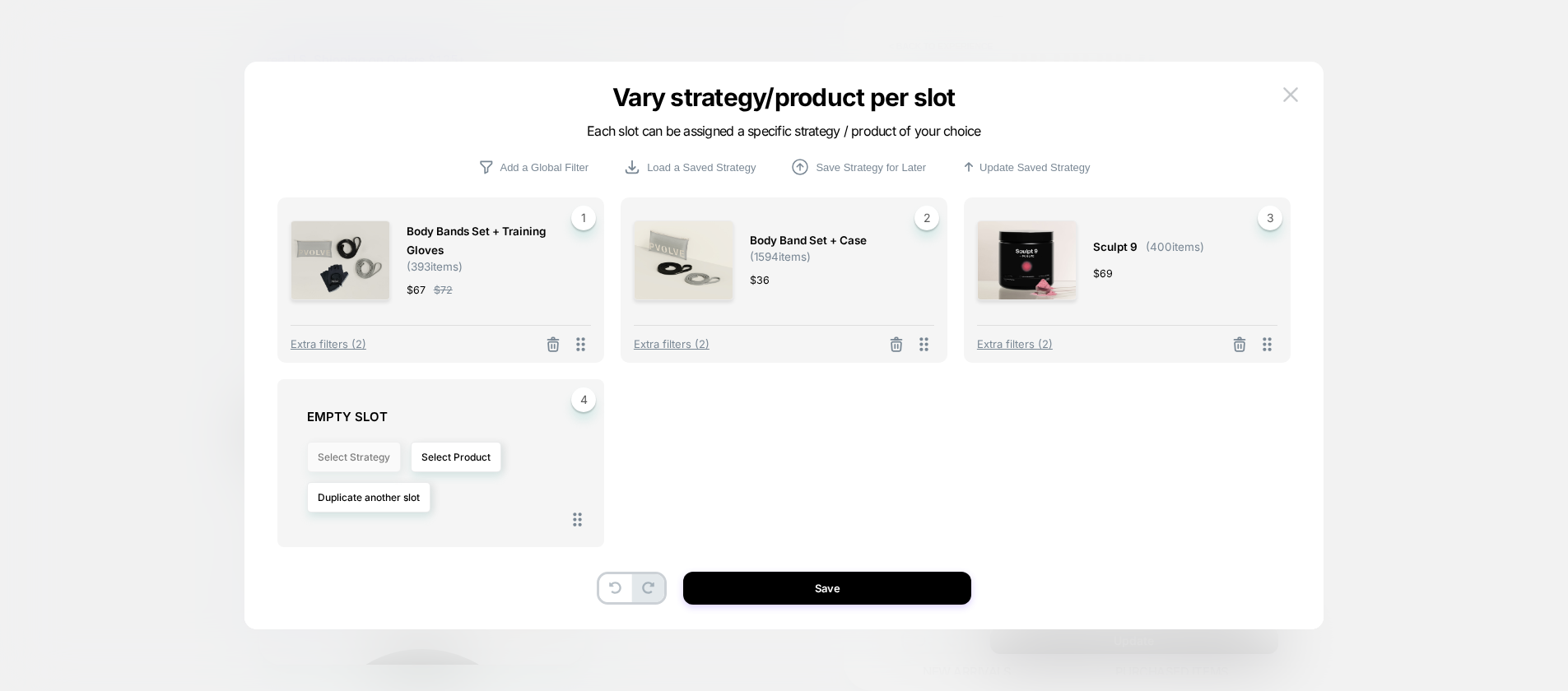
click at [338, 457] on button "Select Strategy" at bounding box center [354, 457] width 93 height 31
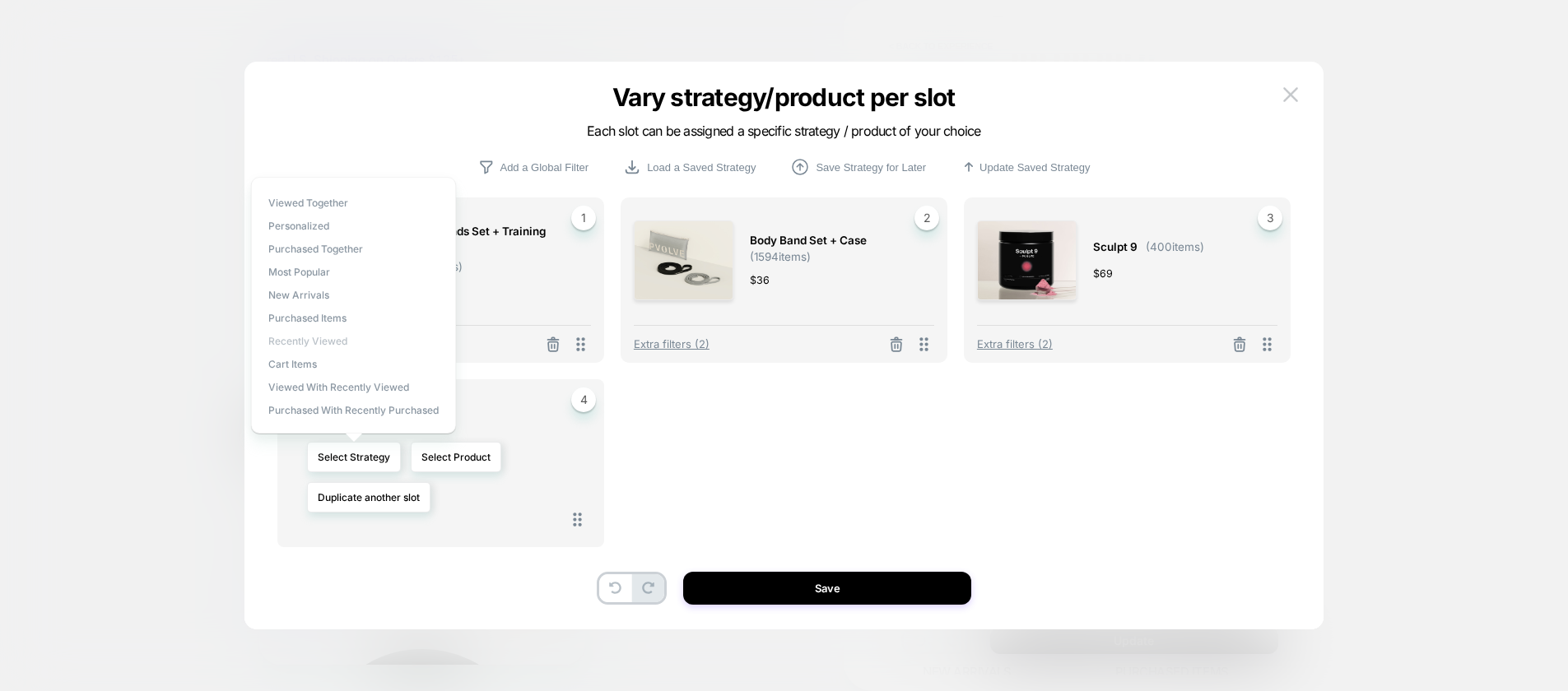
click at [302, 340] on span "Recently Viewed" at bounding box center [307, 341] width 79 height 12
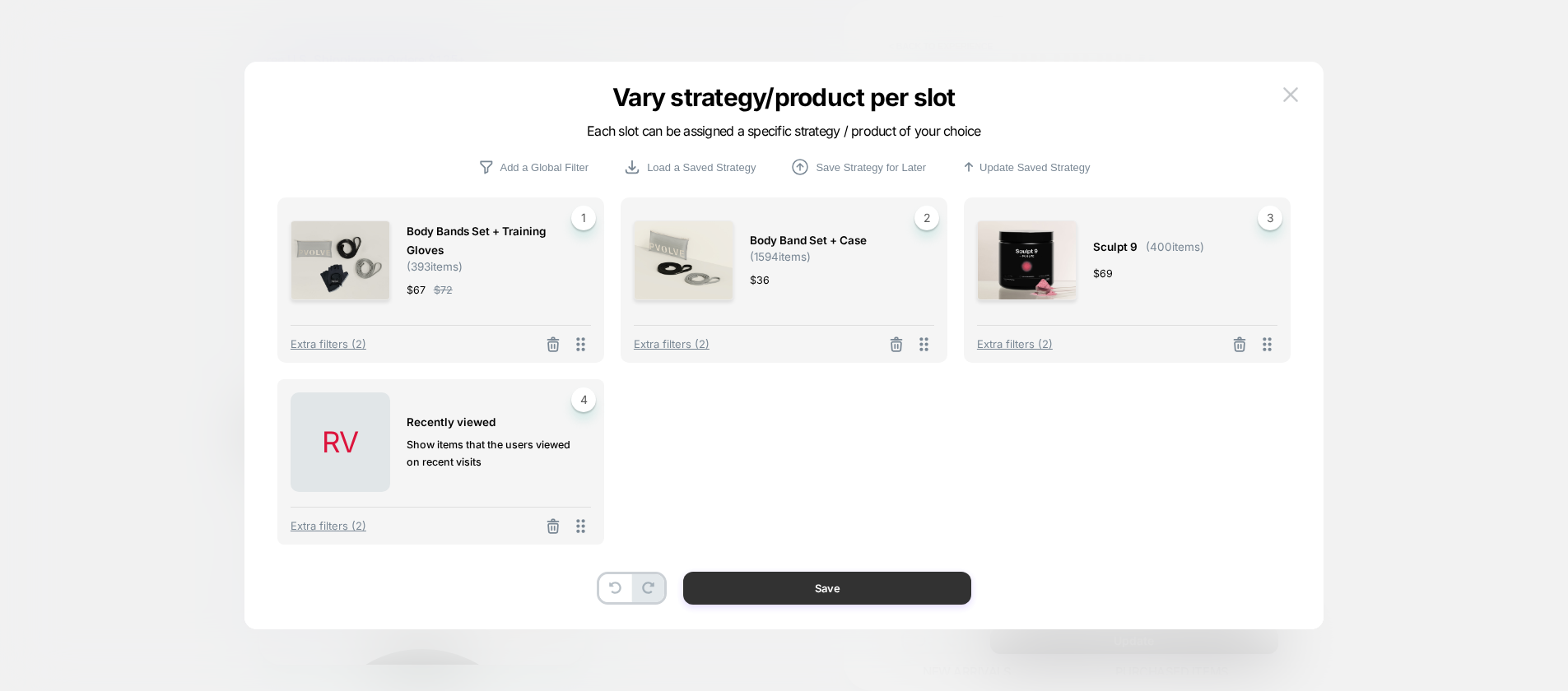
click at [773, 584] on button "Save" at bounding box center [826, 587] width 288 height 33
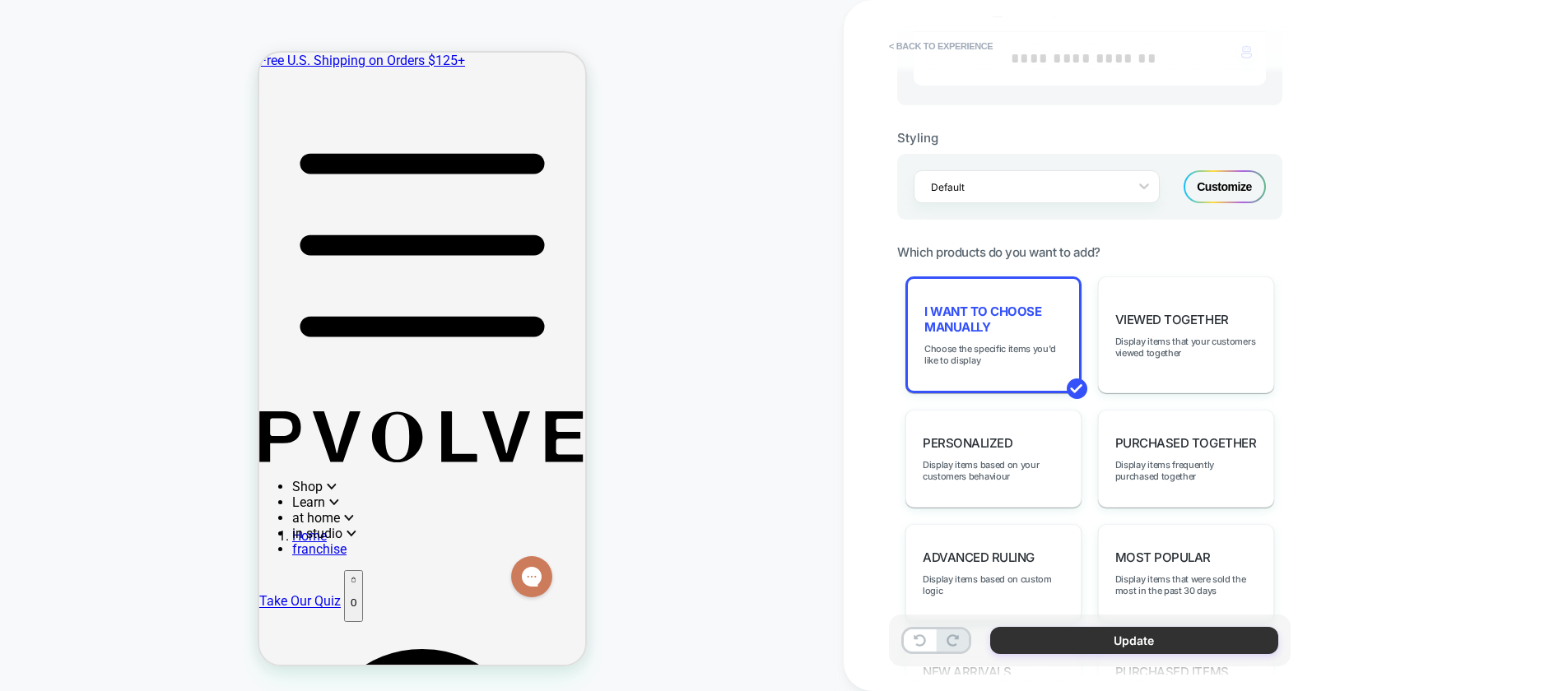
click at [1114, 640] on button "Update" at bounding box center [1134, 640] width 288 height 27
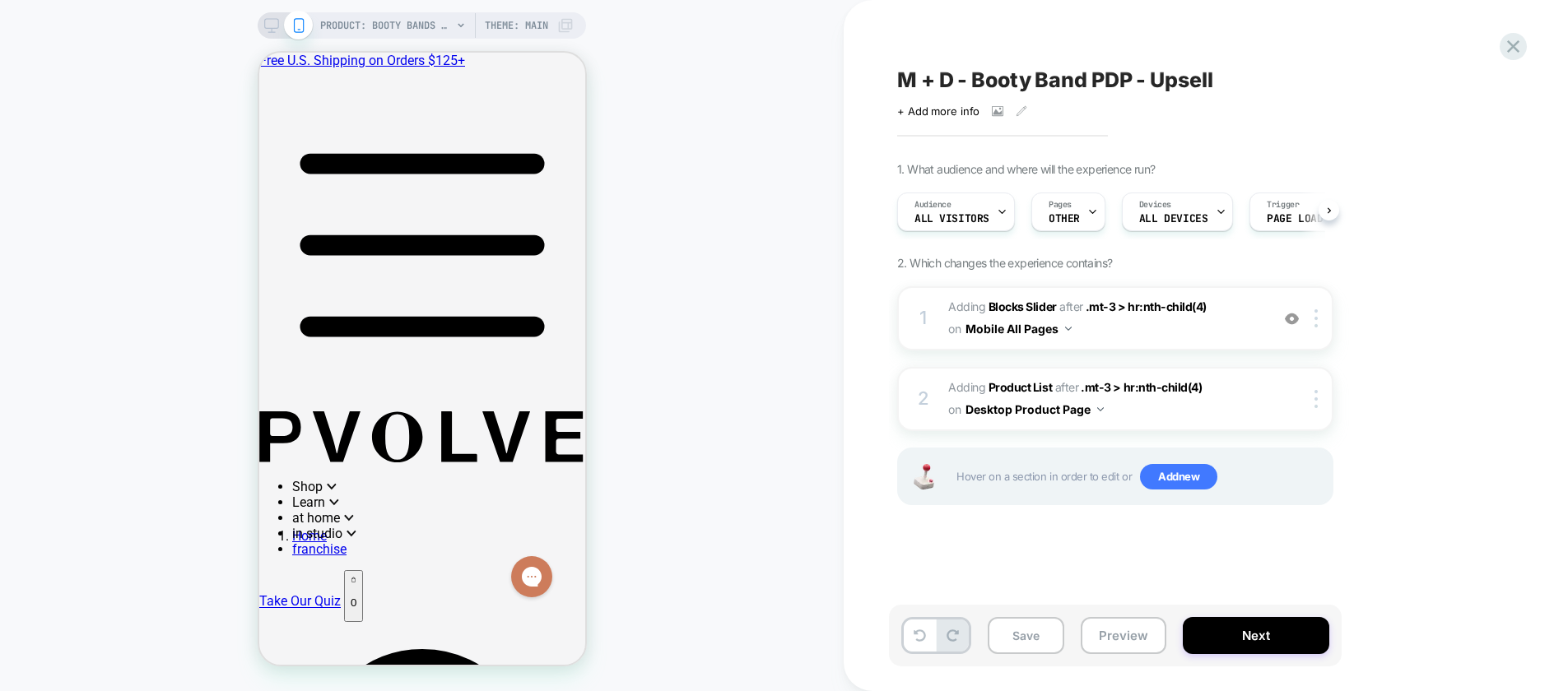
scroll to position [0, 1]
click at [1038, 638] on button "Save" at bounding box center [1025, 636] width 77 height 37
click at [1239, 633] on button "Next" at bounding box center [1255, 636] width 147 height 37
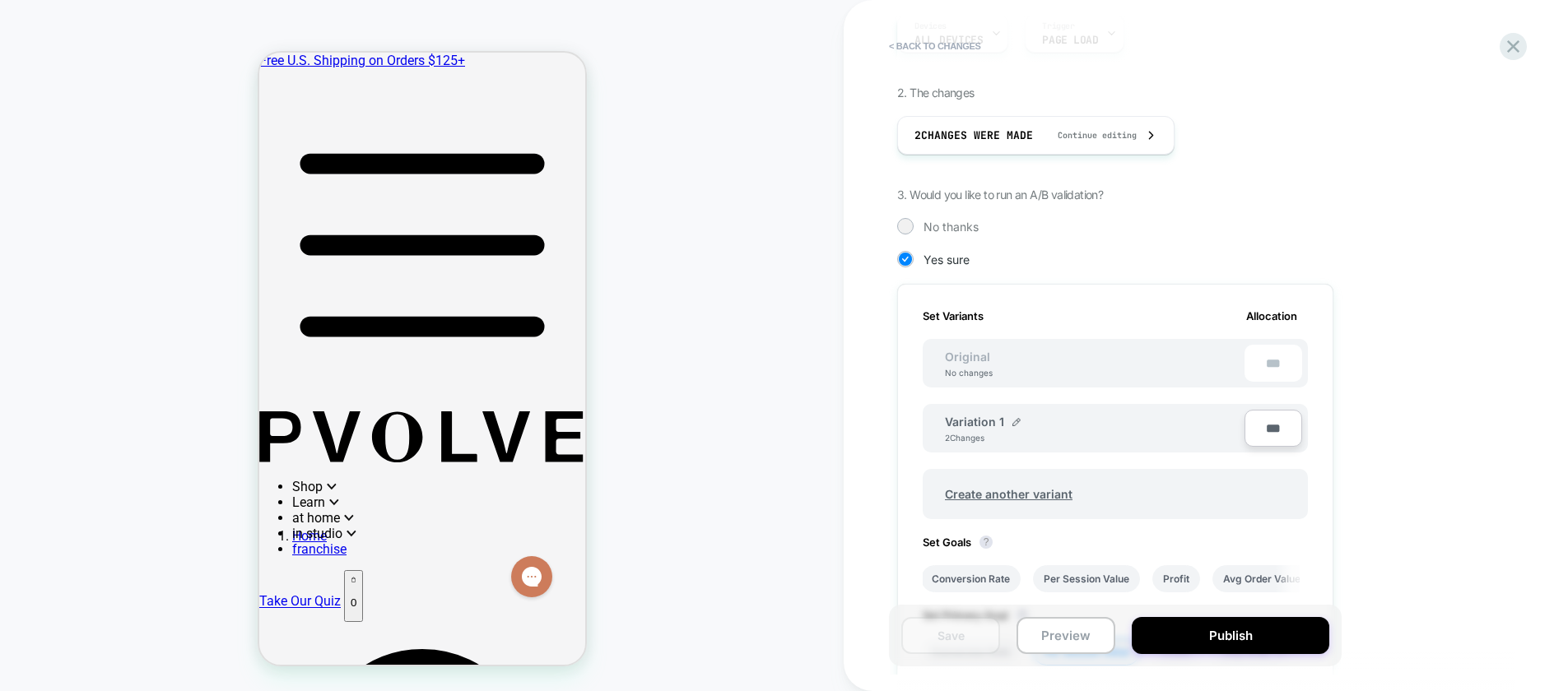
scroll to position [242, 0]
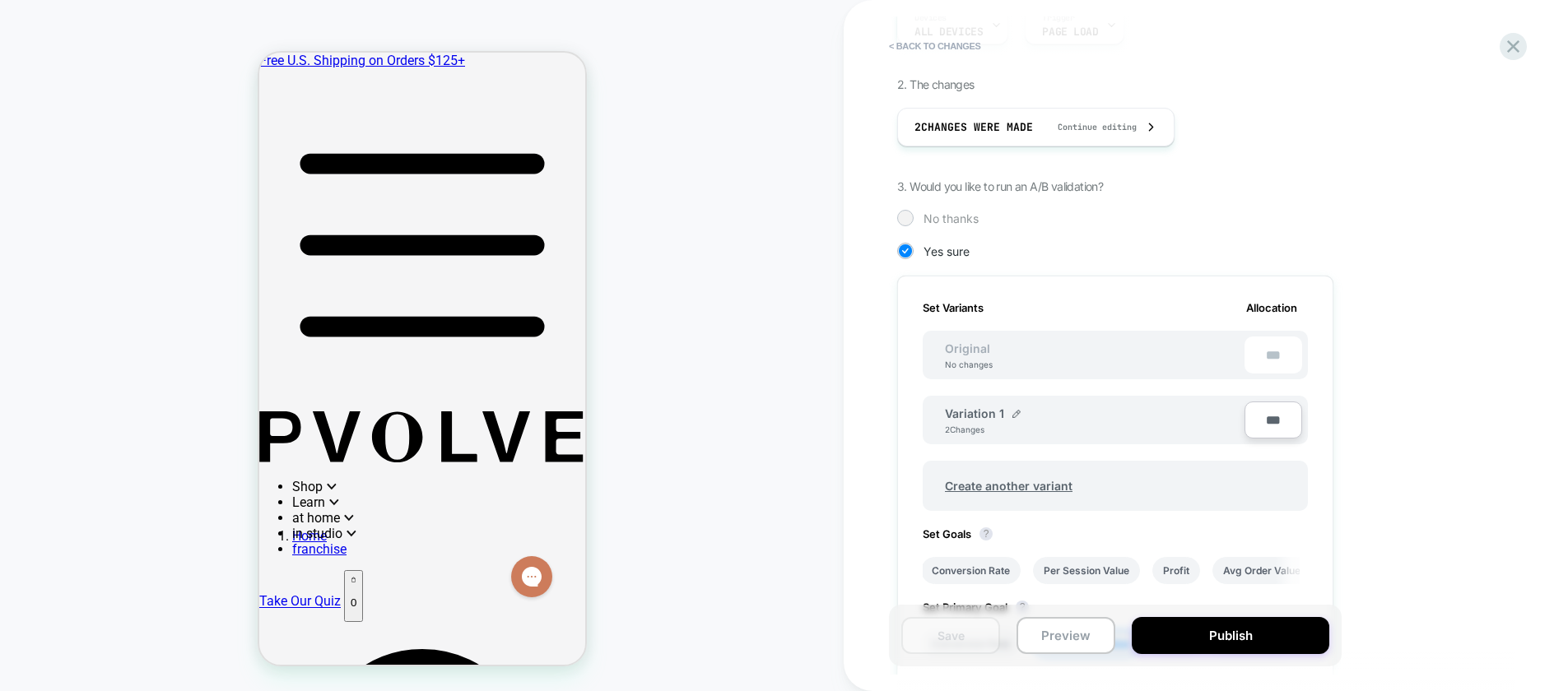
click at [910, 213] on div at bounding box center [904, 217] width 12 height 12
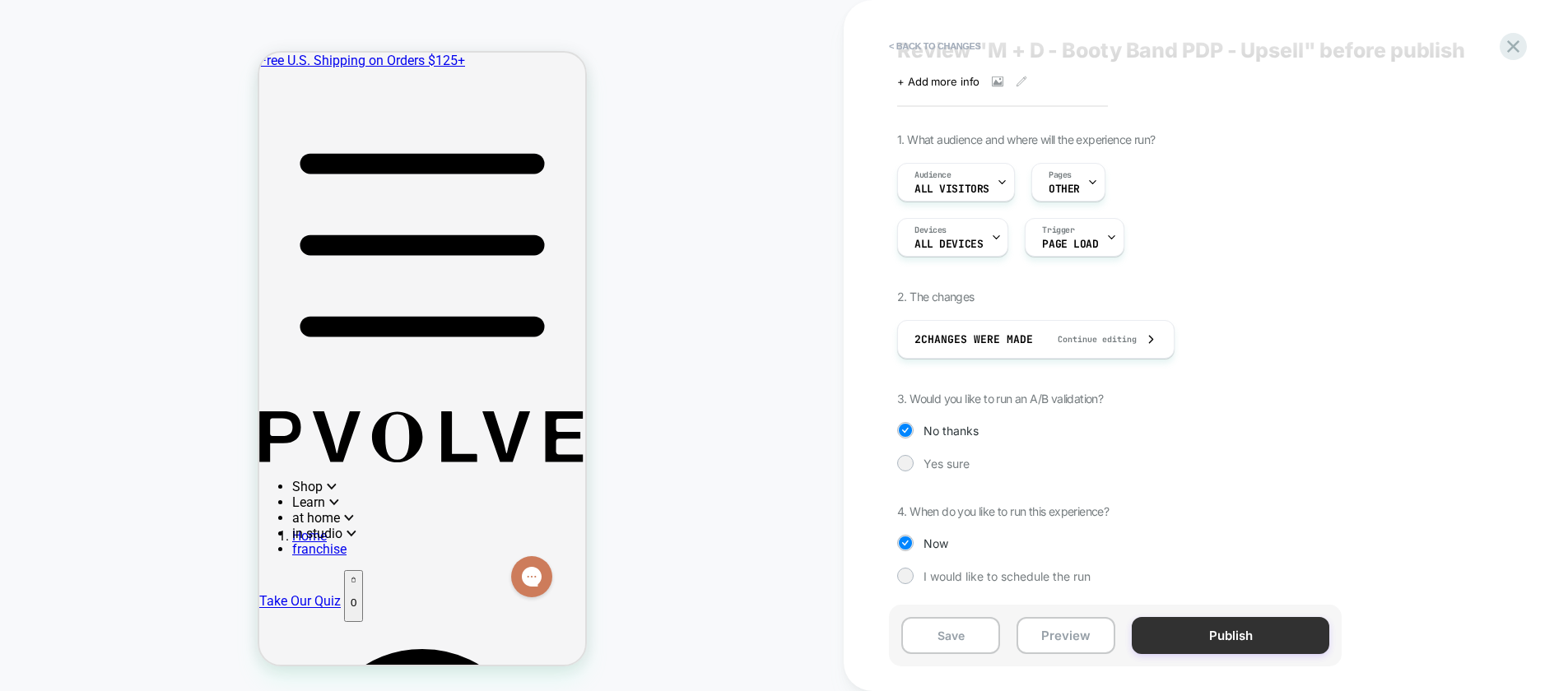
click at [1242, 637] on button "Publish" at bounding box center [1230, 636] width 197 height 37
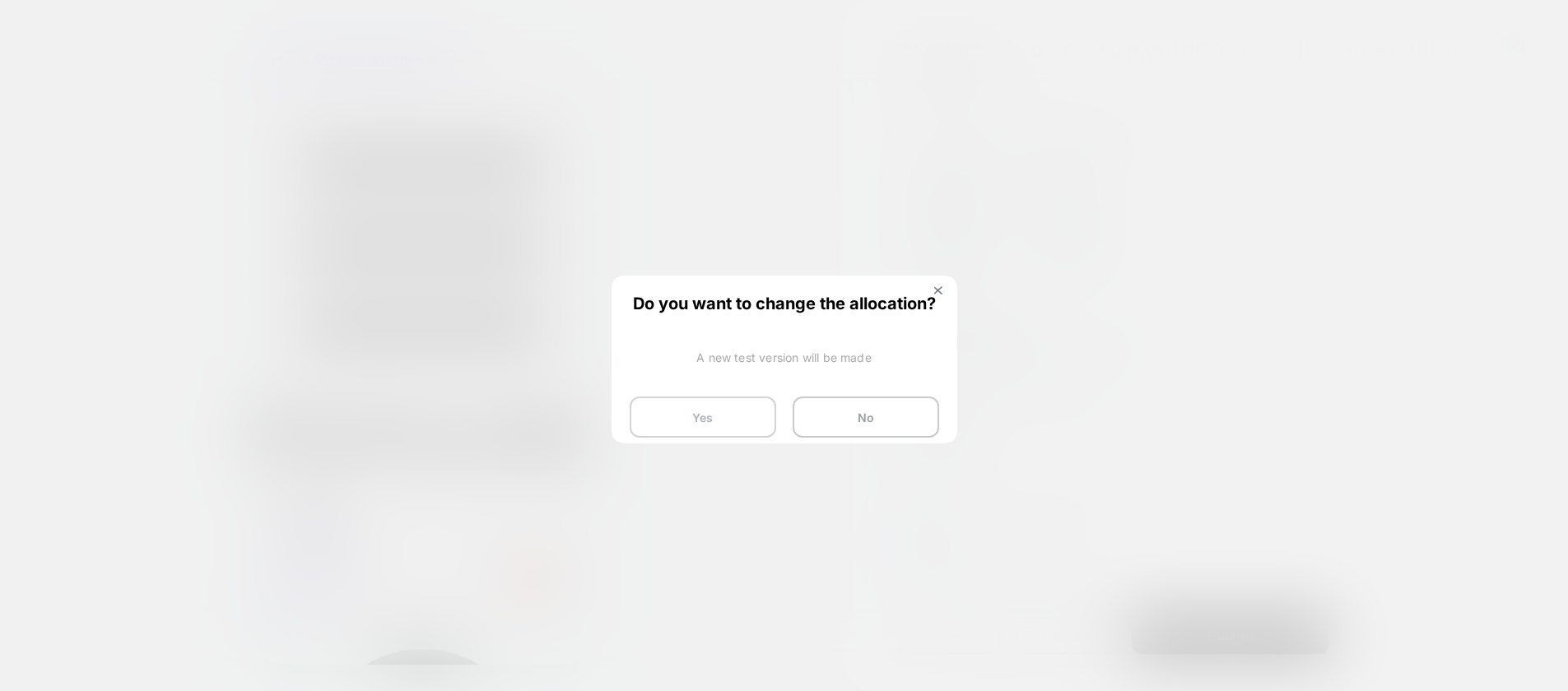
click at [712, 423] on button "Yes" at bounding box center [702, 417] width 147 height 41
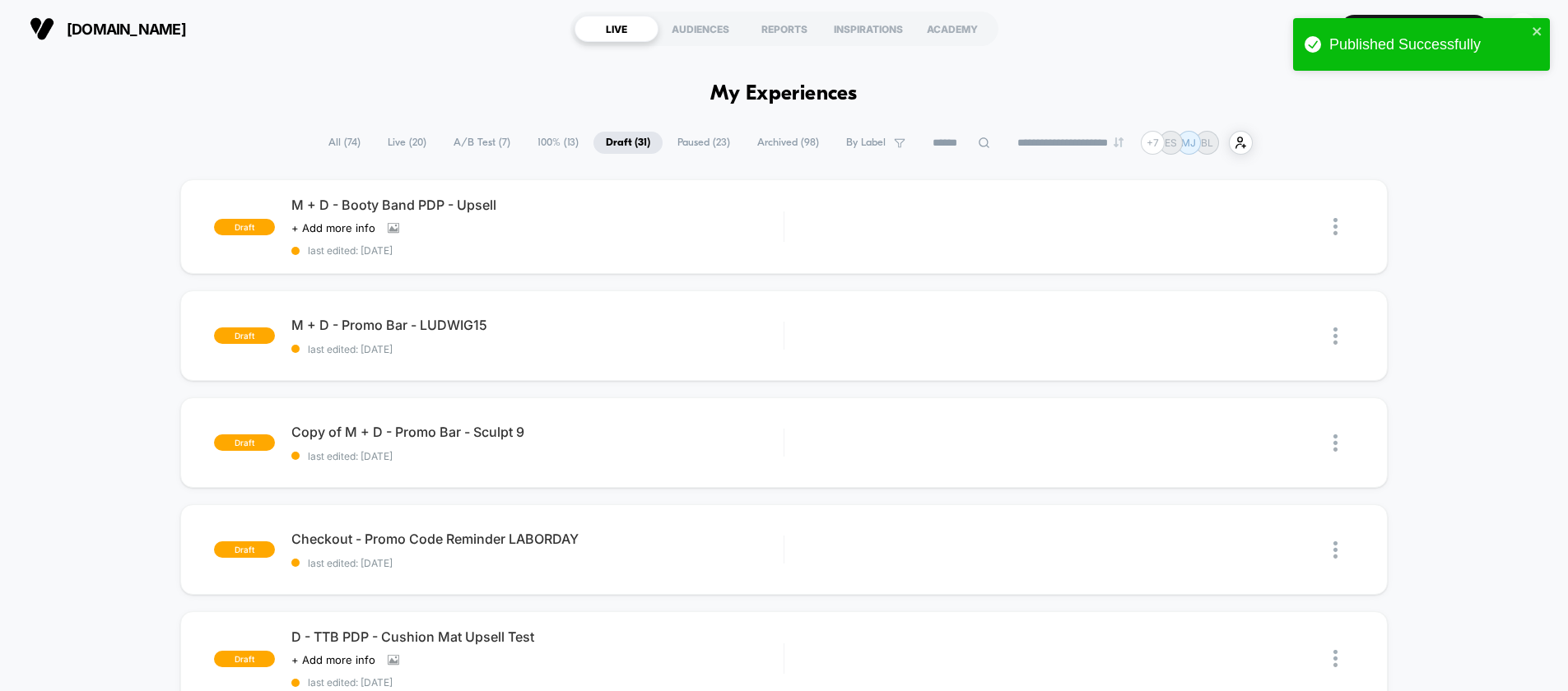
click at [472, 140] on span "A/B Test ( 7 )" at bounding box center [481, 143] width 81 height 22
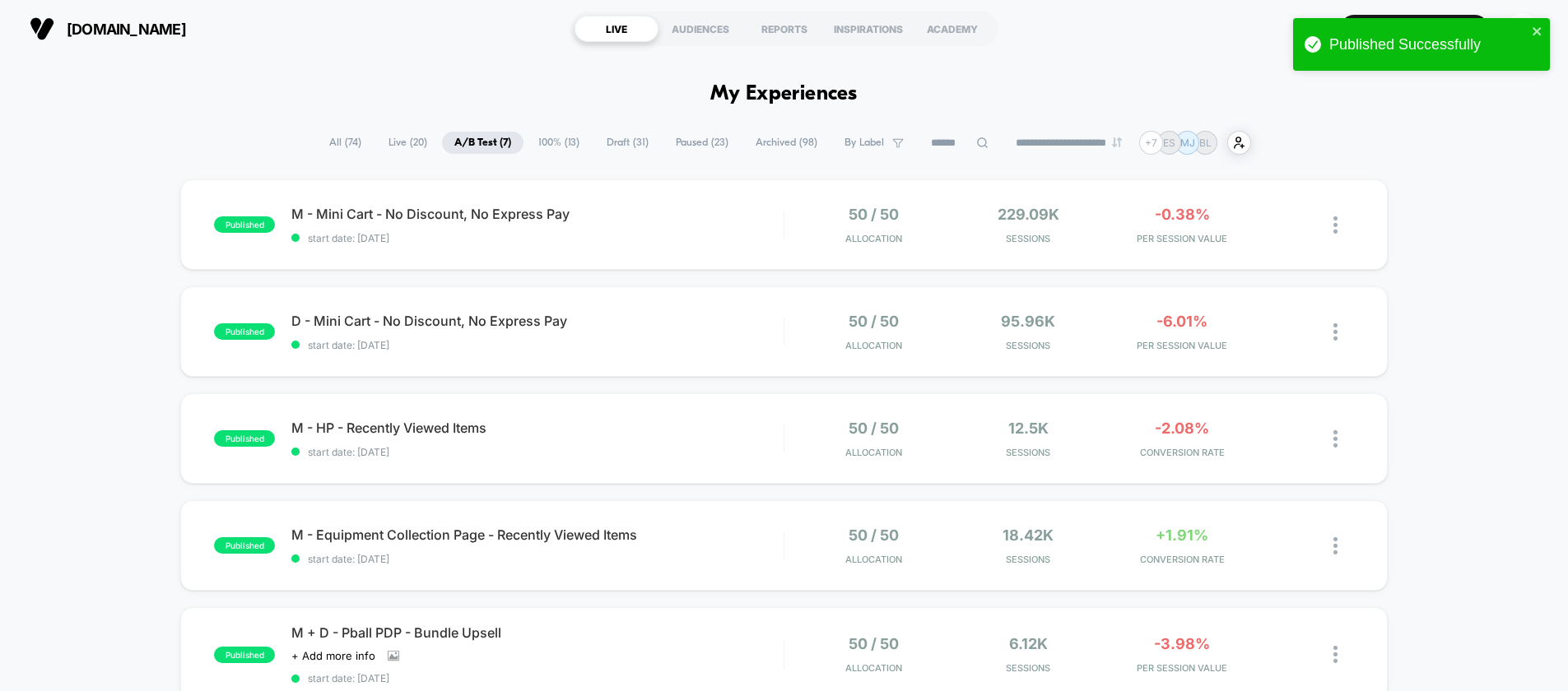
click at [530, 138] on span "100% ( 13 )" at bounding box center [558, 143] width 65 height 22
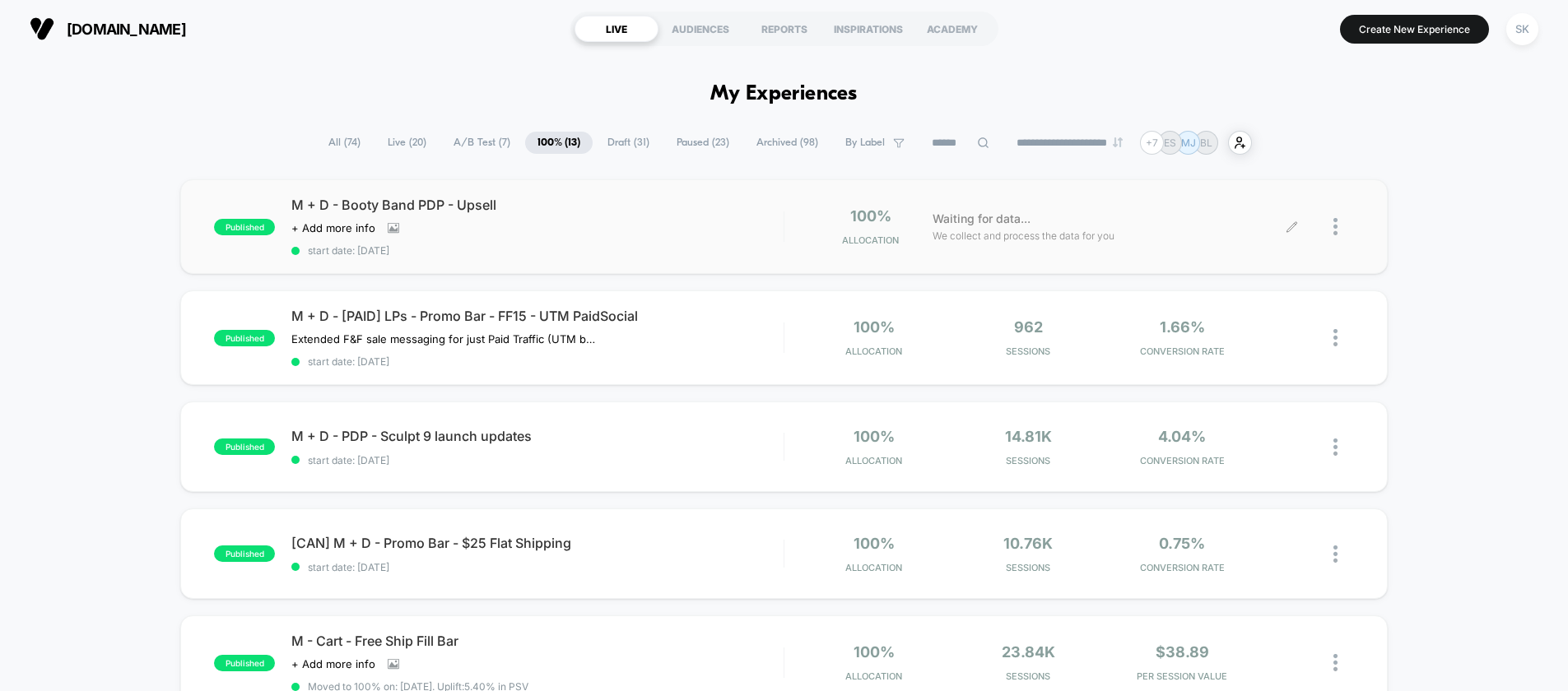
click at [1343, 229] on div at bounding box center [1343, 226] width 21 height 38
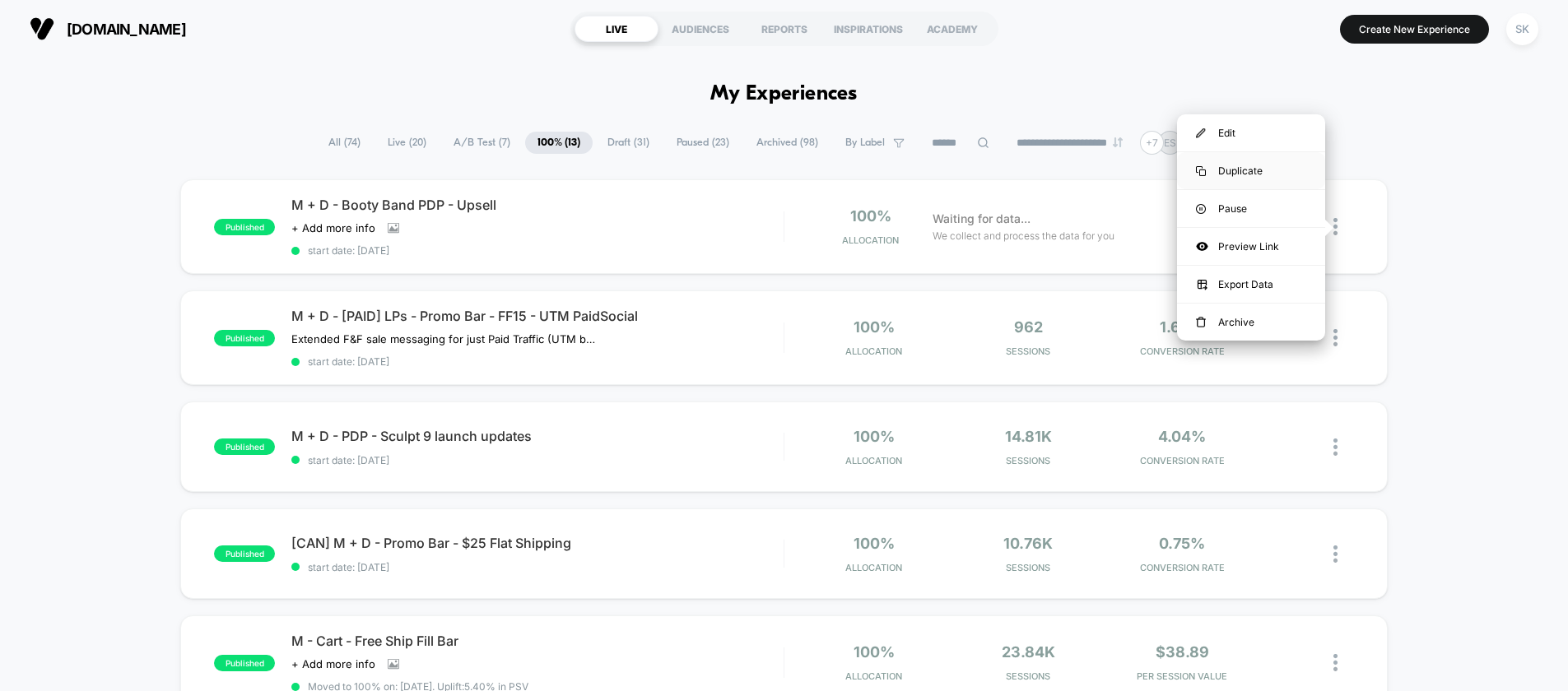
click at [1244, 173] on div "Duplicate" at bounding box center [1250, 171] width 148 height 37
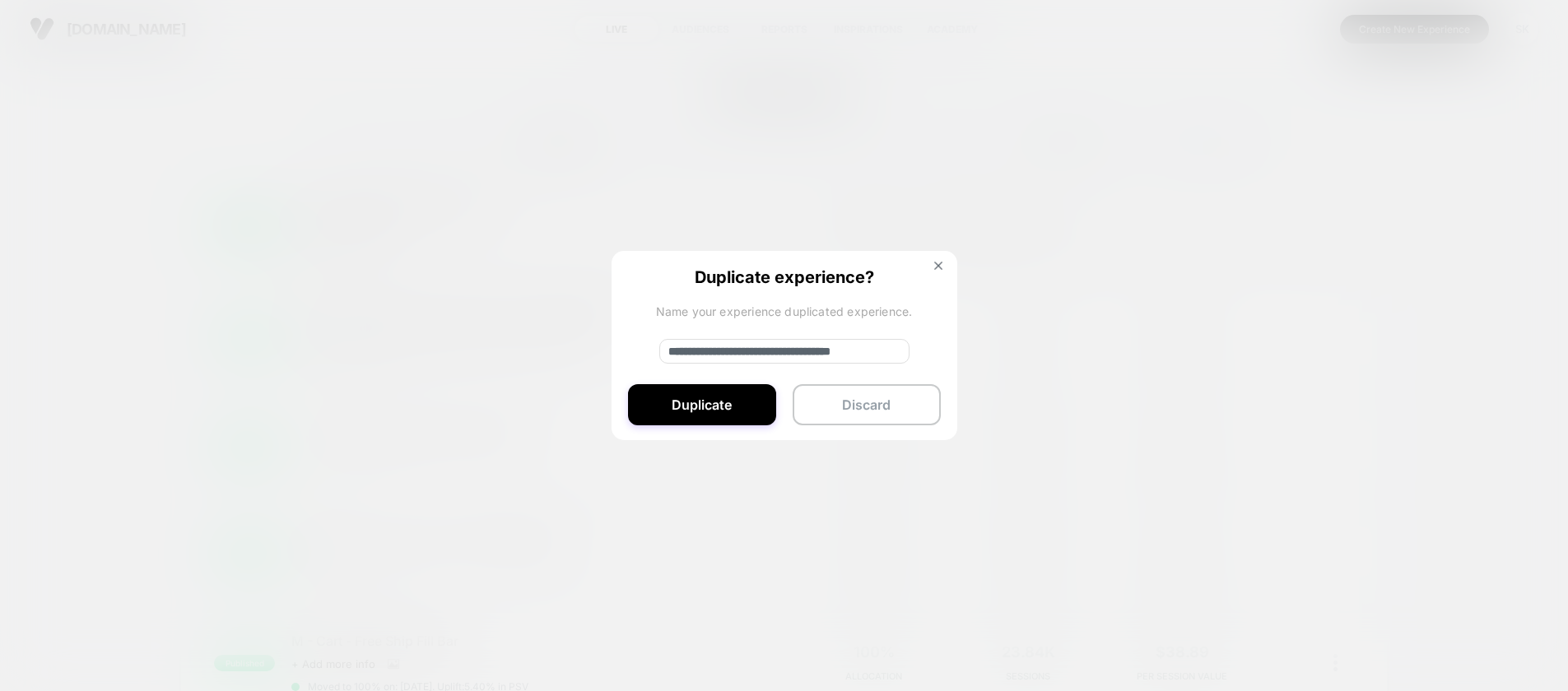
drag, startPoint x: 688, startPoint y: 353, endPoint x: 725, endPoint y: 354, distance: 37.0
click at [725, 354] on input "**********" at bounding box center [784, 351] width 250 height 24
drag, startPoint x: 752, startPoint y: 351, endPoint x: 741, endPoint y: 351, distance: 11.0
click at [741, 351] on input "**********" at bounding box center [784, 351] width 250 height 24
type input "**********"
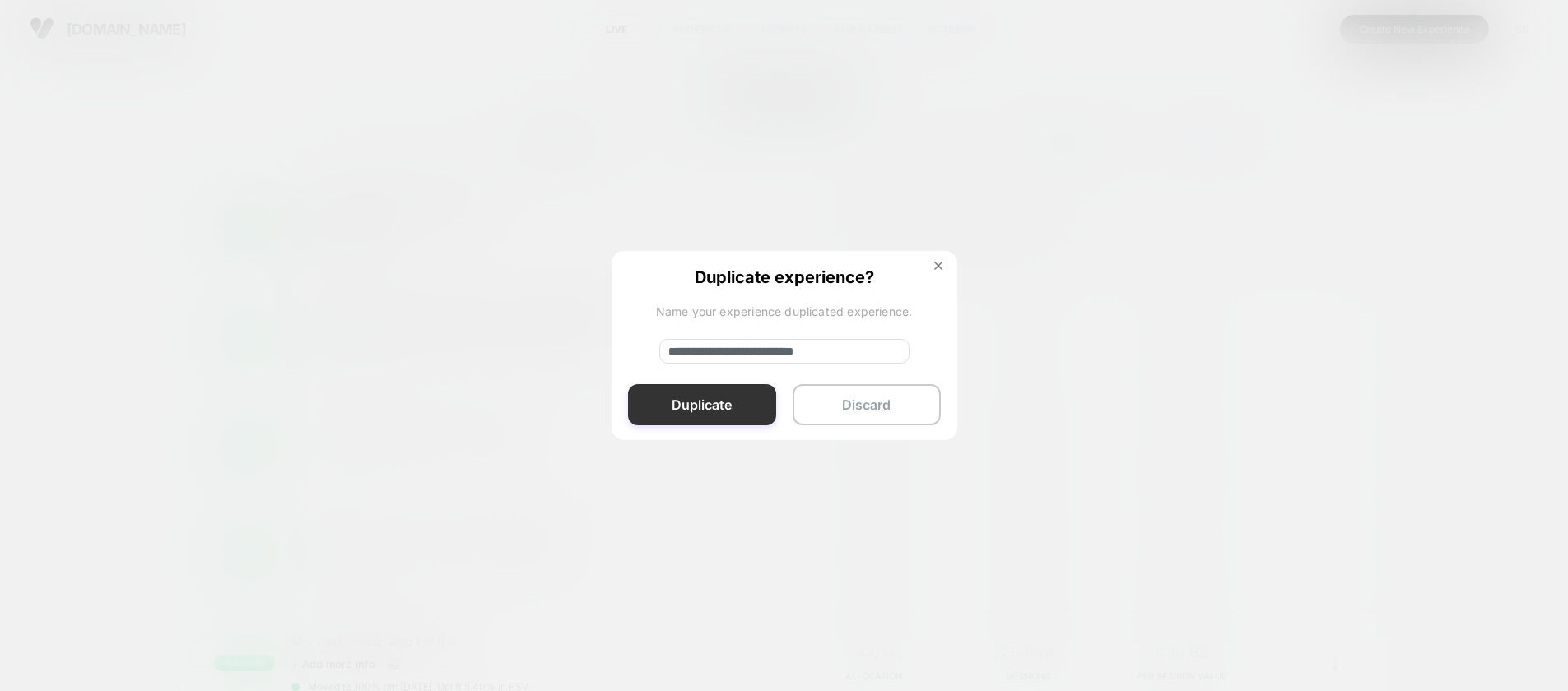
click at [730, 412] on button "Duplicate" at bounding box center [701, 404] width 148 height 41
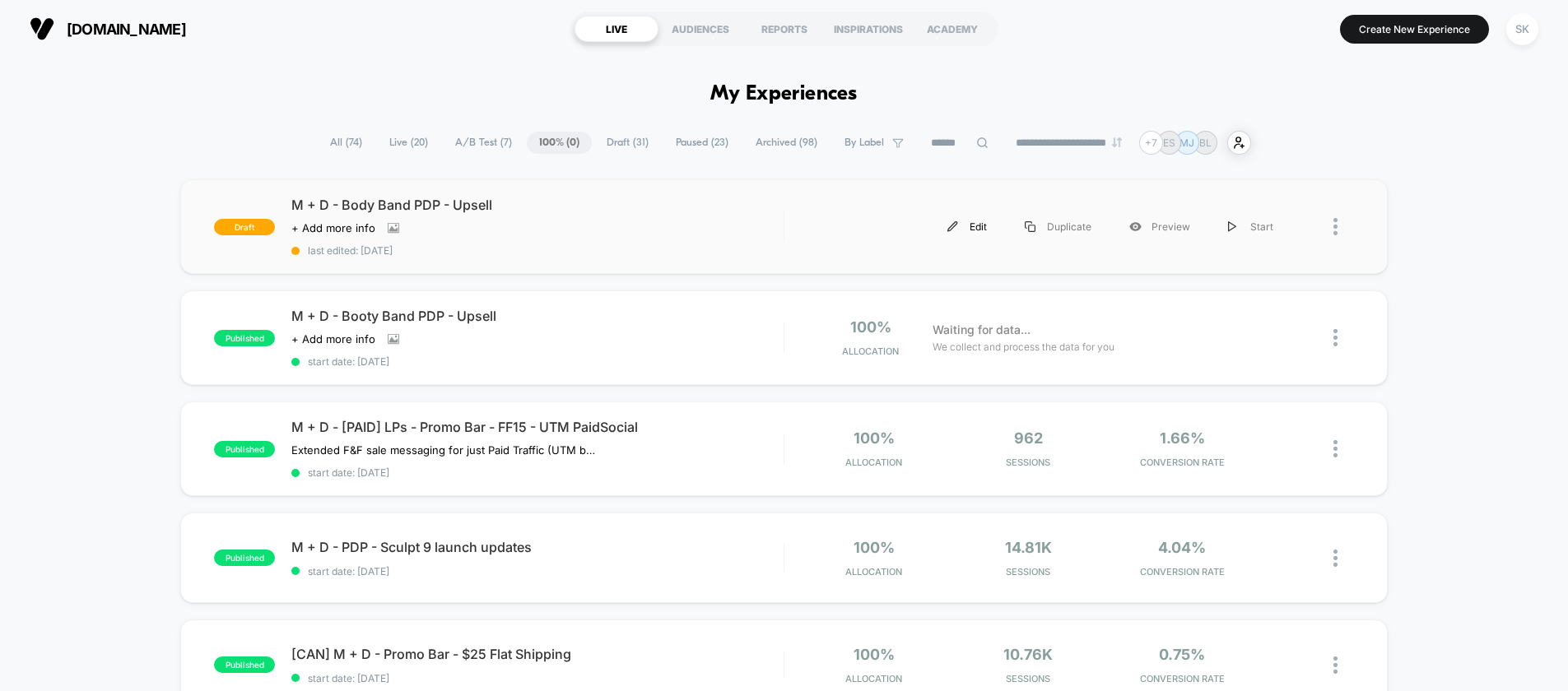
click at [980, 230] on div "Edit" at bounding box center [967, 227] width 78 height 37
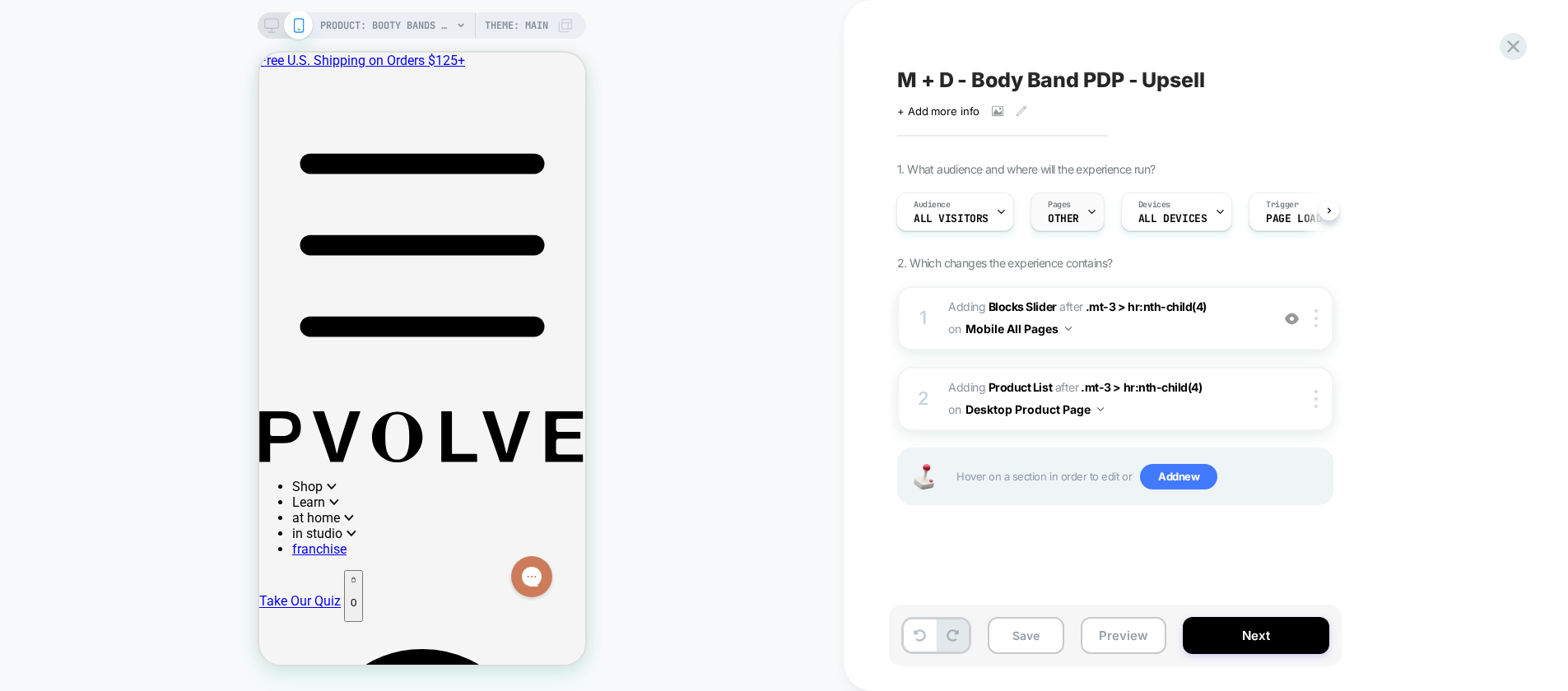
click at [1069, 215] on span "OTHER" at bounding box center [1063, 219] width 31 height 11
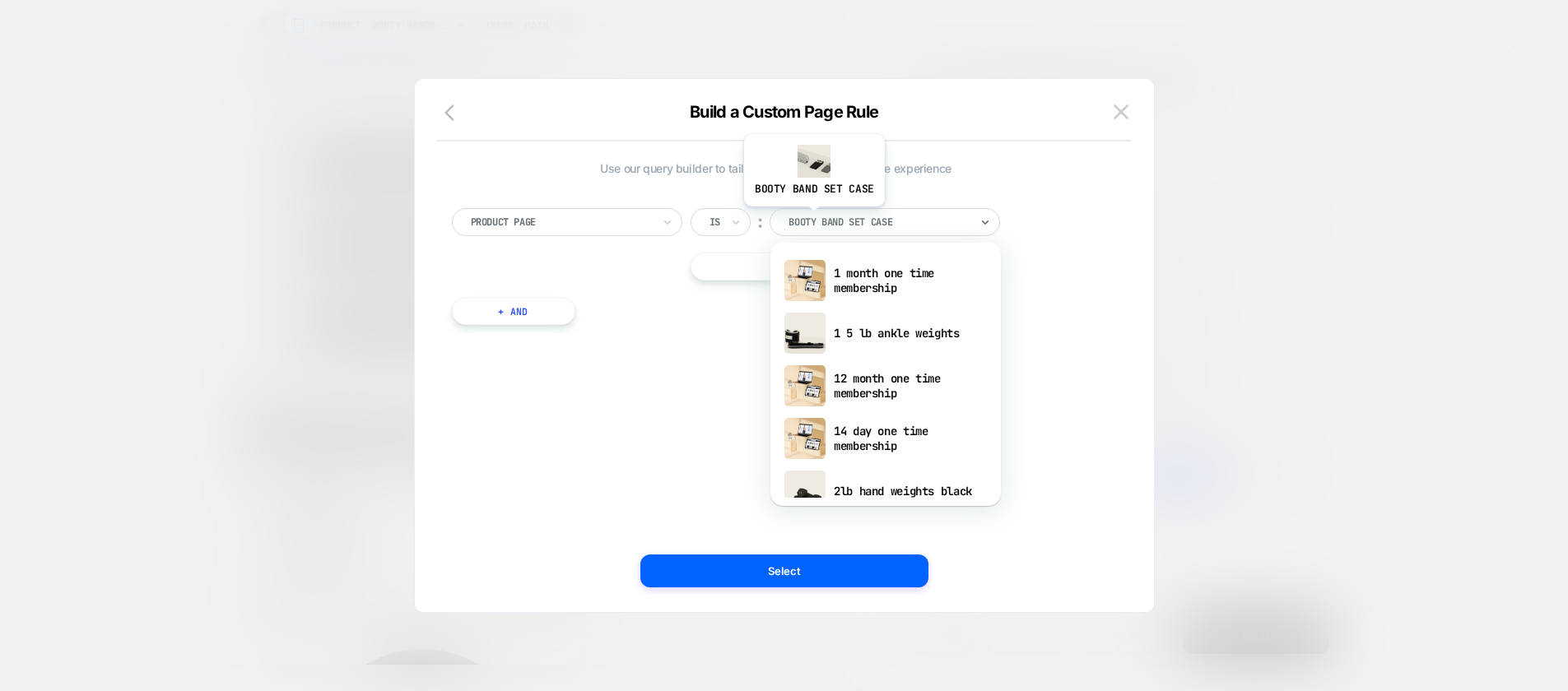
click at [812, 219] on div at bounding box center [879, 222] width 181 height 15
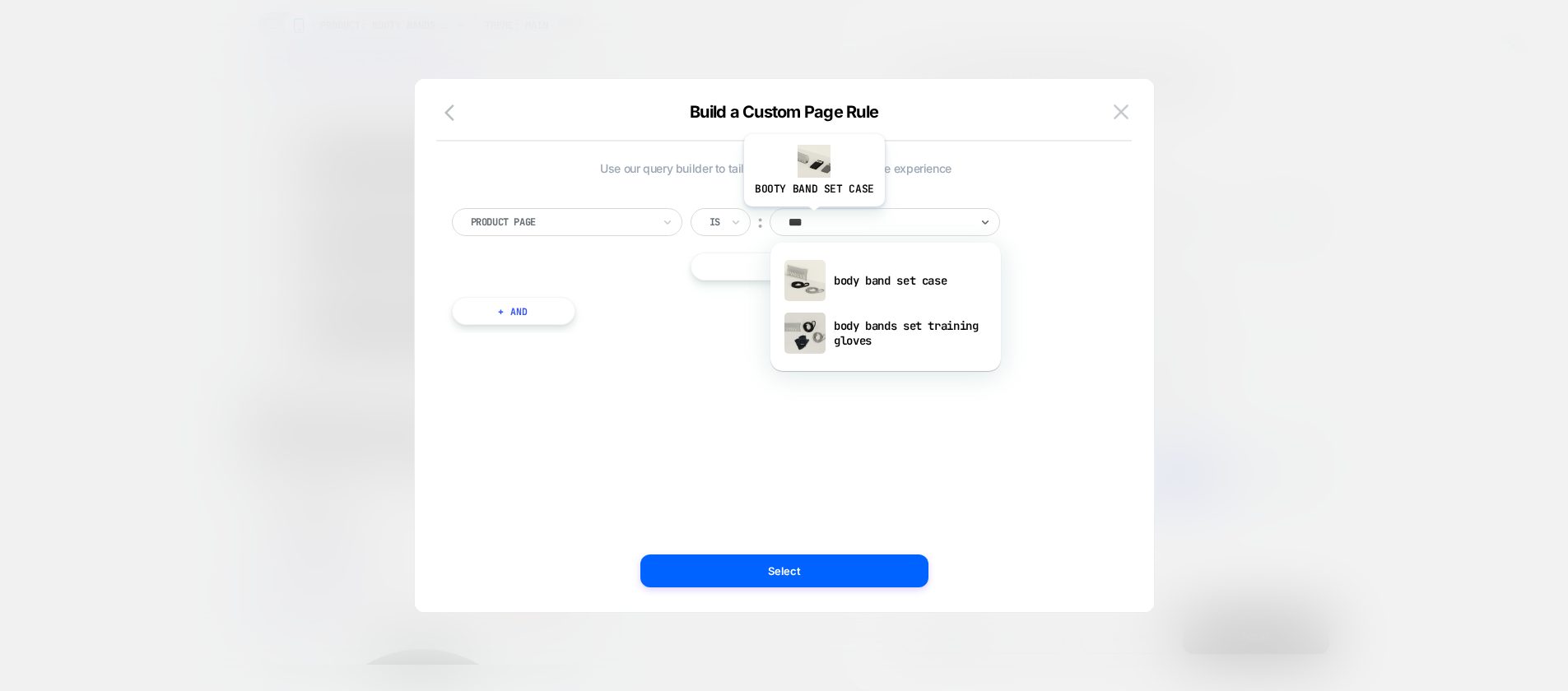
type input "****"
click at [834, 294] on div "body band set case" at bounding box center [885, 280] width 214 height 52
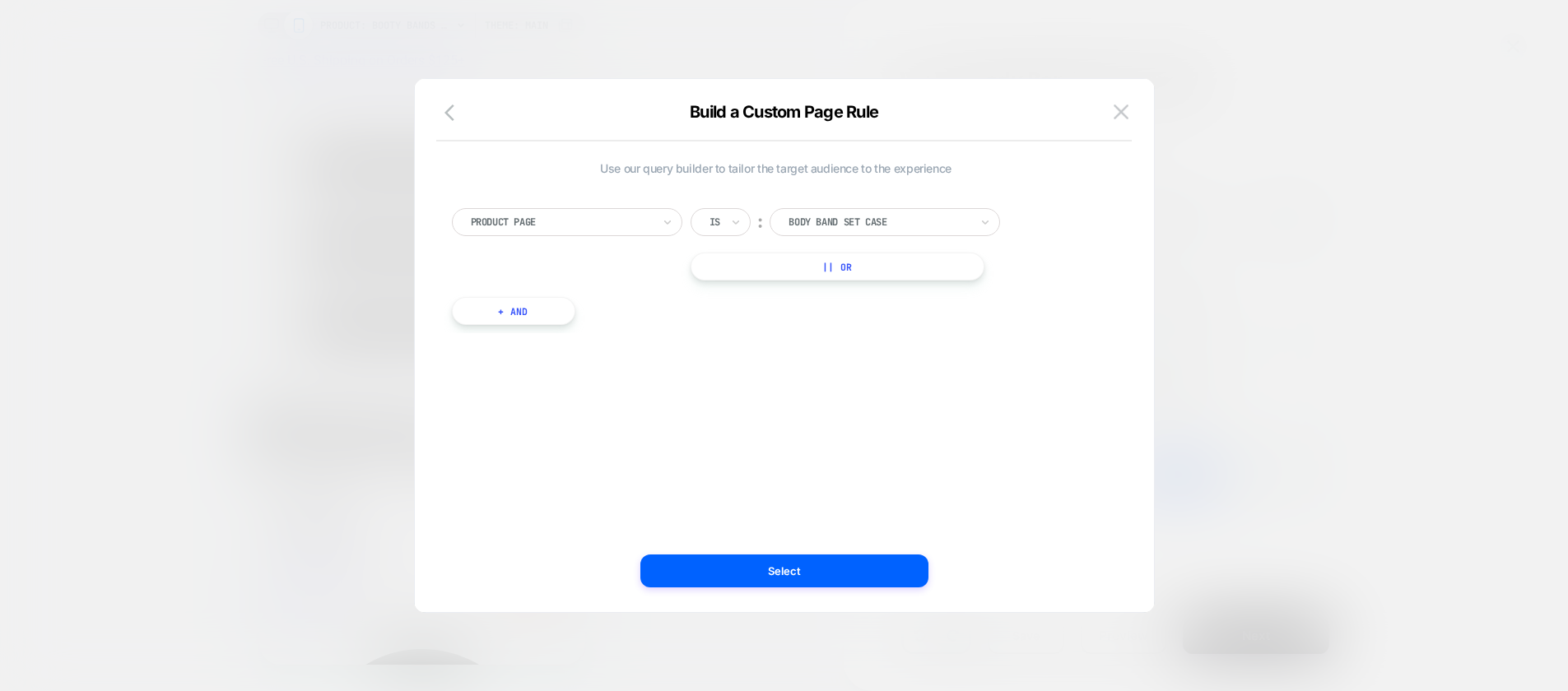
click at [785, 553] on div "Use our query builder to tailor the target audience to the experience Product P…" at bounding box center [776, 346] width 689 height 467
click at [792, 568] on button "Select" at bounding box center [784, 571] width 288 height 33
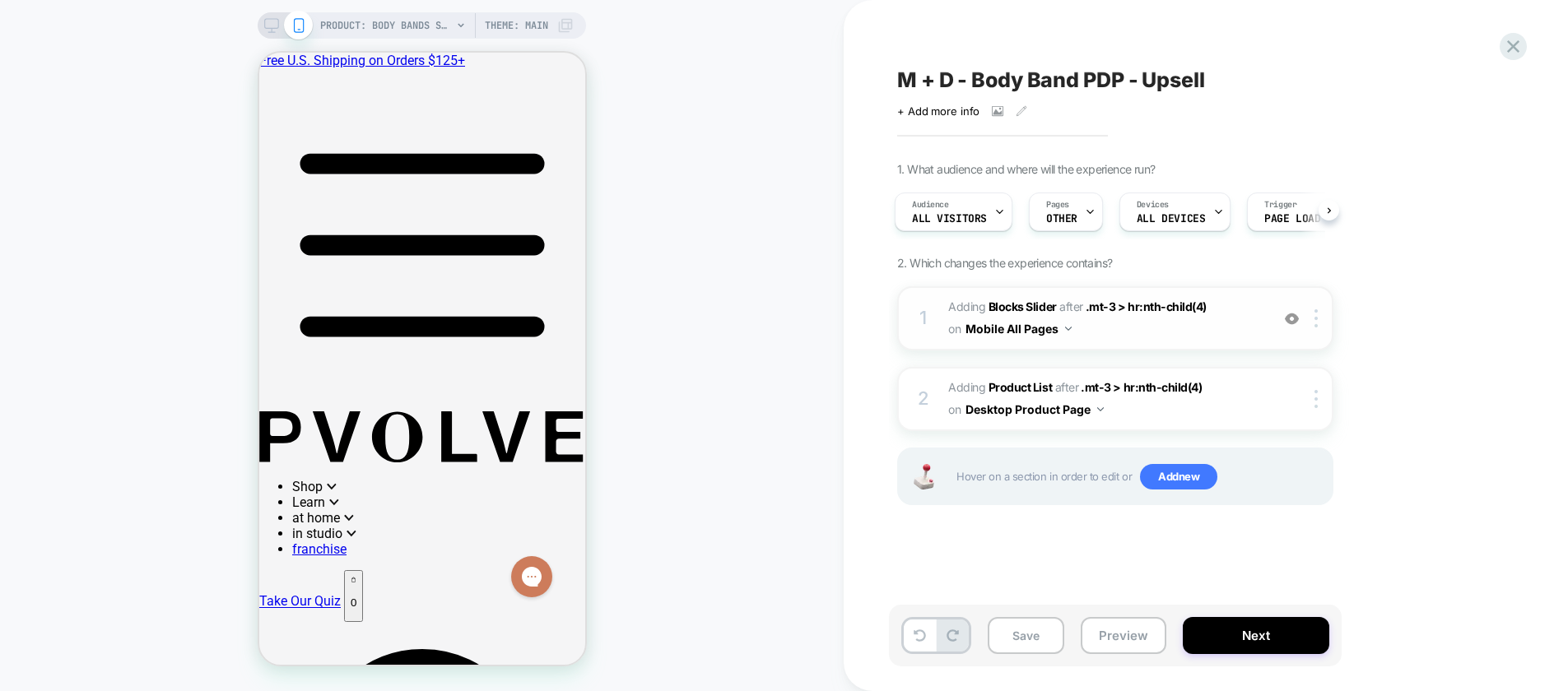
click at [1243, 321] on span "#_loomi_addon_1750807711738_dup1758608692_dup1758654794_dup1758816964 Adding Bl…" at bounding box center [1105, 318] width 314 height 45
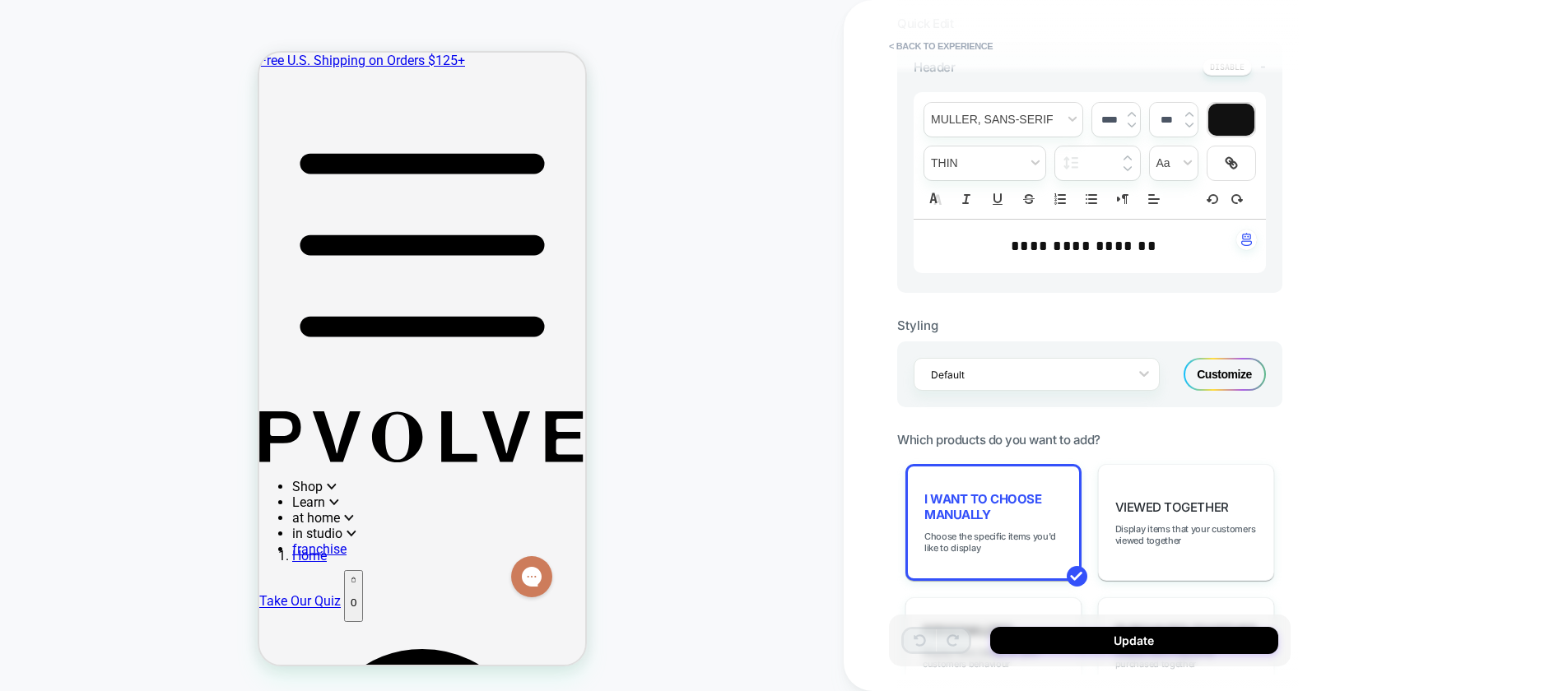
scroll to position [455, 0]
click at [1018, 506] on span "I want to choose manually" at bounding box center [993, 503] width 138 height 31
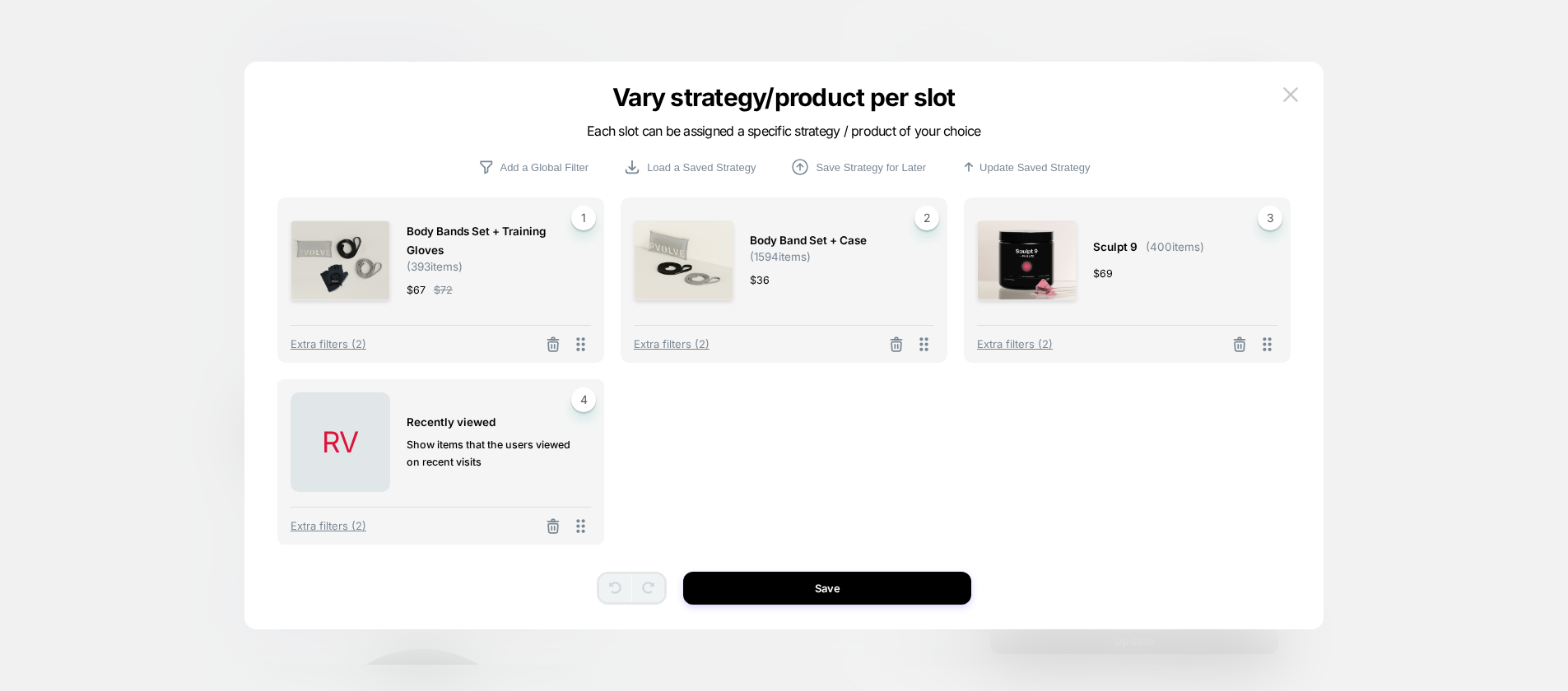
click at [839, 246] on span "Body Band Set + Case" at bounding box center [808, 241] width 117 height 19
click at [906, 346] on button at bounding box center [896, 346] width 26 height 21
click at [796, 281] on button "Select Product" at bounding box center [798, 275] width 91 height 31
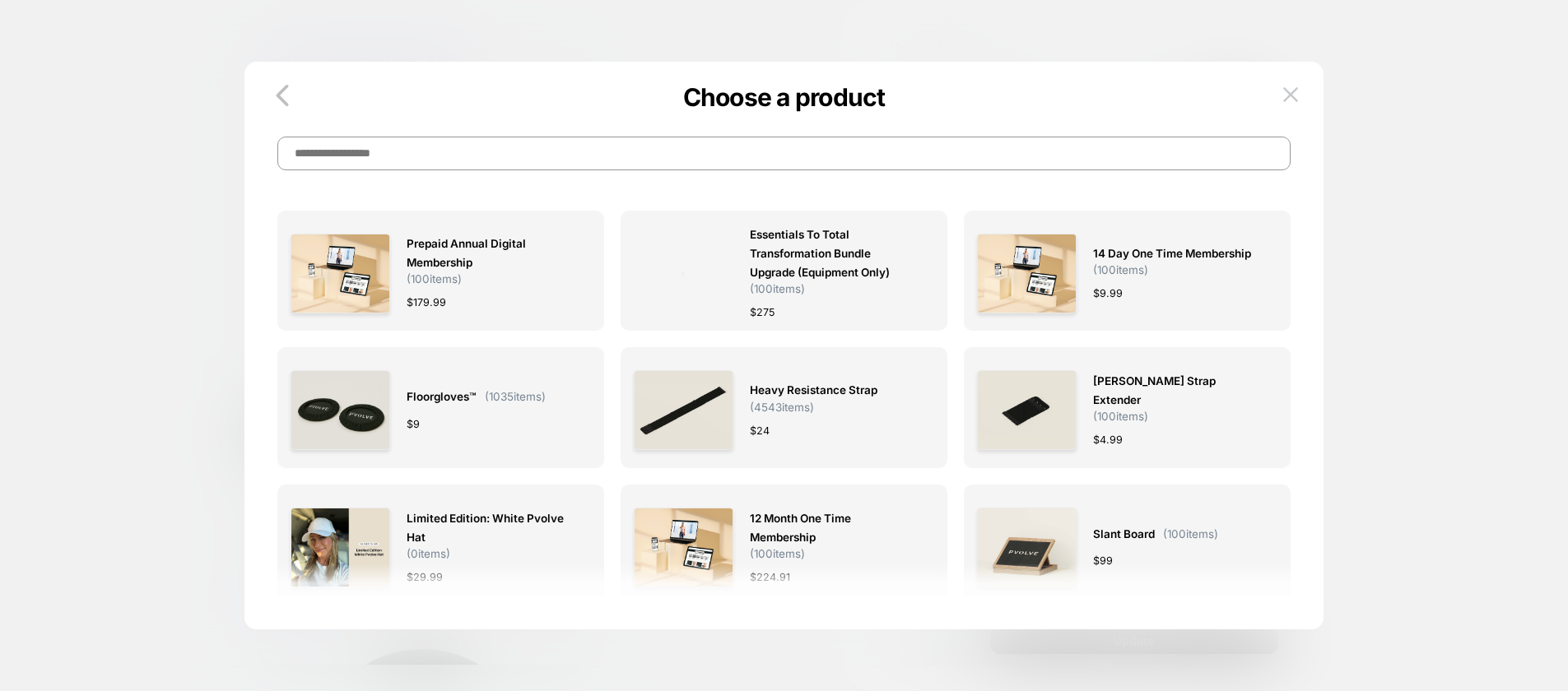
click at [732, 156] on input at bounding box center [784, 153] width 1013 height 34
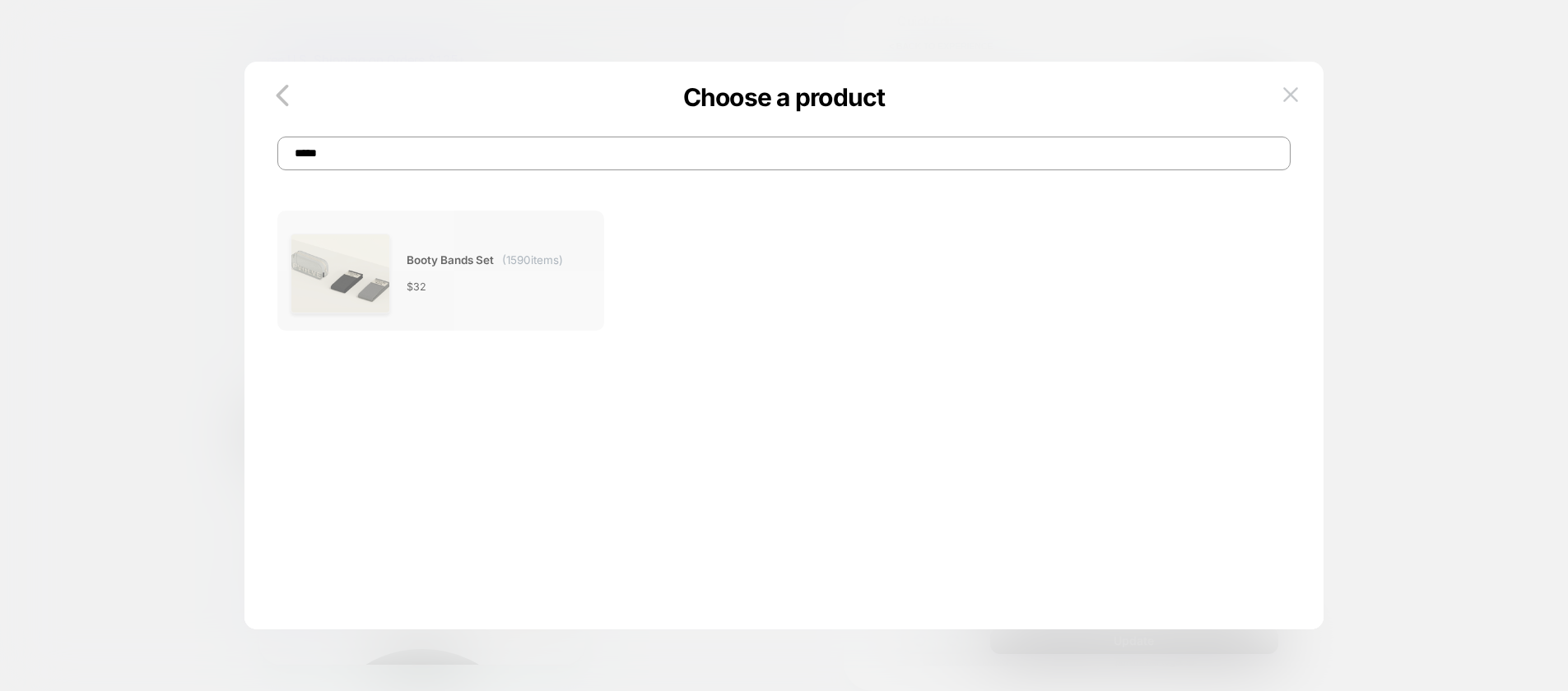
type input "*****"
click at [512, 258] on span "( 1590 items)" at bounding box center [531, 260] width 61 height 13
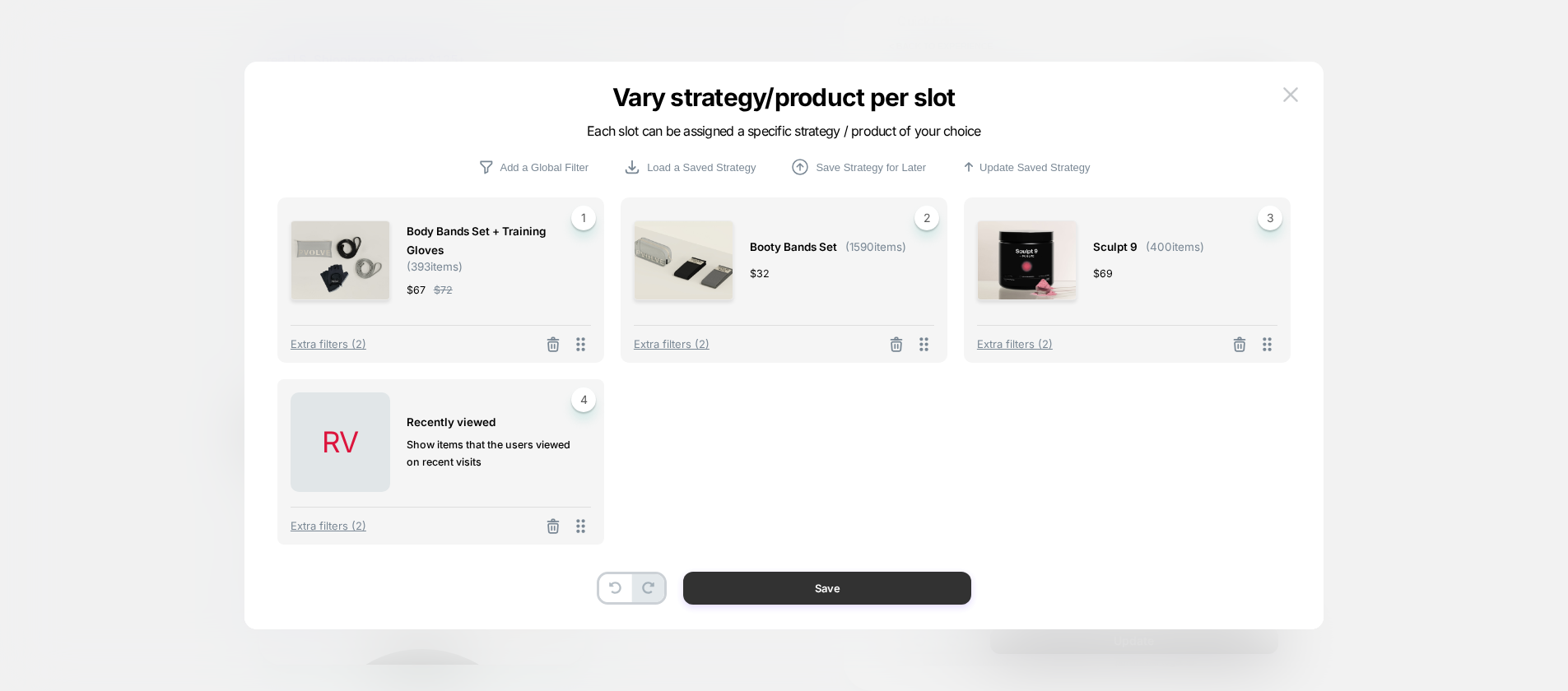
click at [816, 591] on button "Save" at bounding box center [826, 587] width 288 height 33
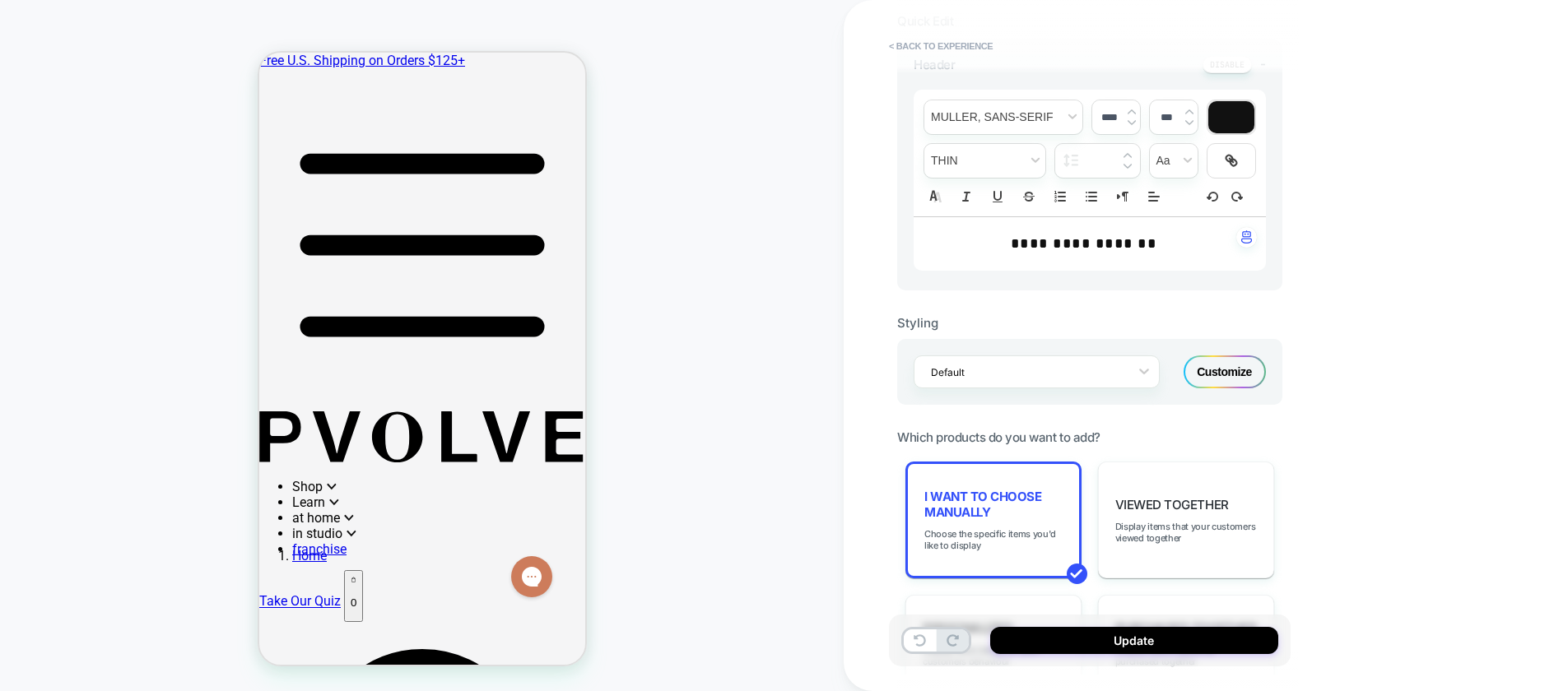
drag, startPoint x: 525, startPoint y: 368, endPoint x: 298, endPoint y: 359, distance: 227.2
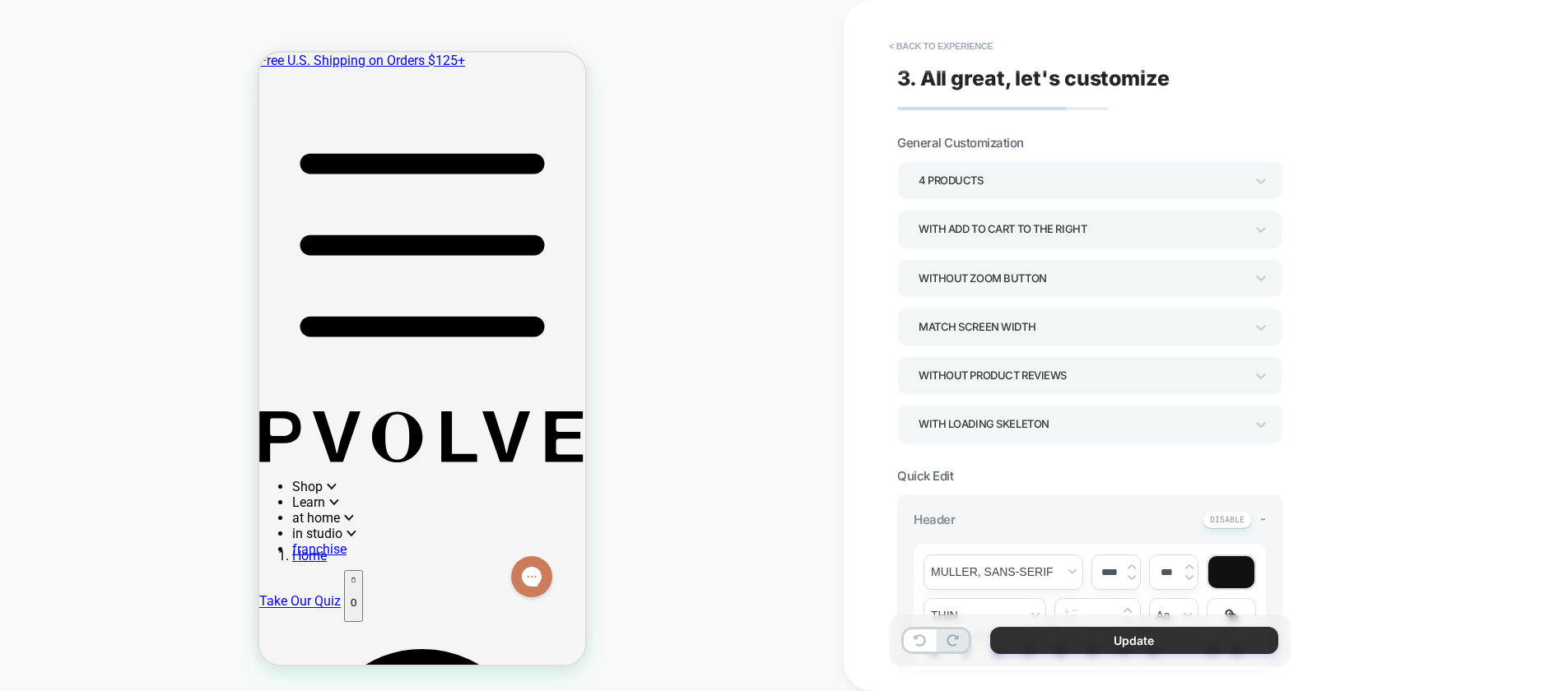
click at [1082, 644] on button "Update" at bounding box center [1134, 640] width 288 height 27
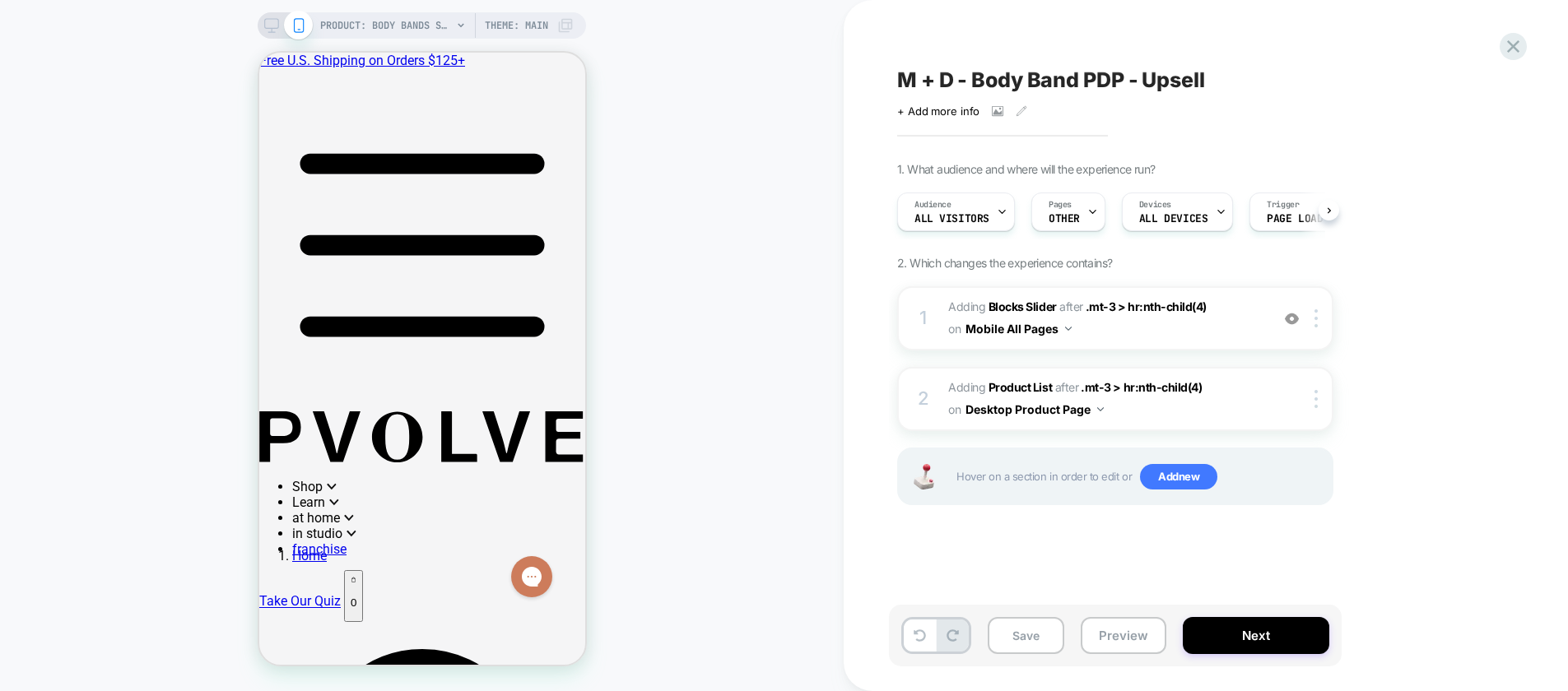
scroll to position [0, 1]
click at [1014, 630] on button "Save" at bounding box center [1025, 636] width 77 height 37
click at [266, 29] on icon at bounding box center [272, 25] width 15 height 15
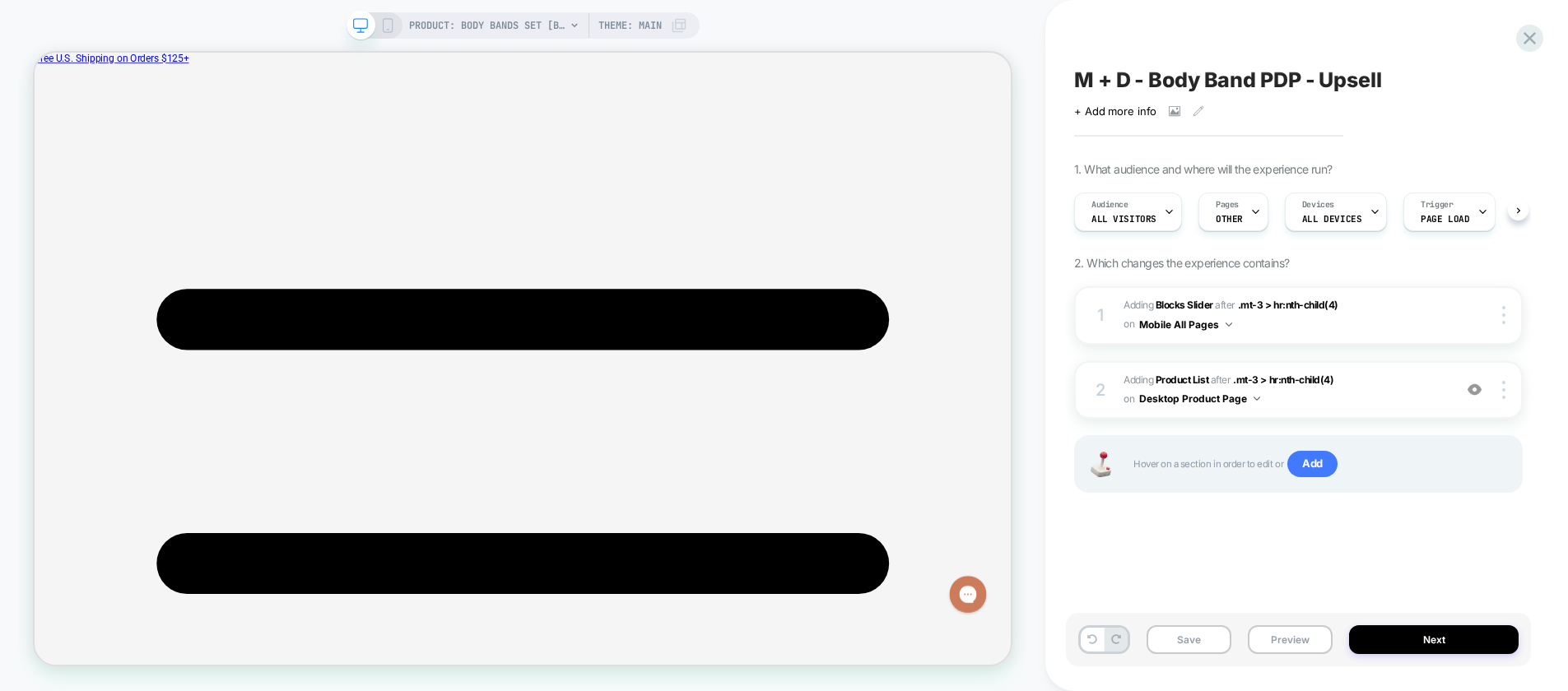
scroll to position [0, 1]
click at [1365, 388] on span "#_loomi_addon_1758815914716_dup1758816964 Adding Product List AFTER .mt-3 > hr:…" at bounding box center [1284, 389] width 321 height 38
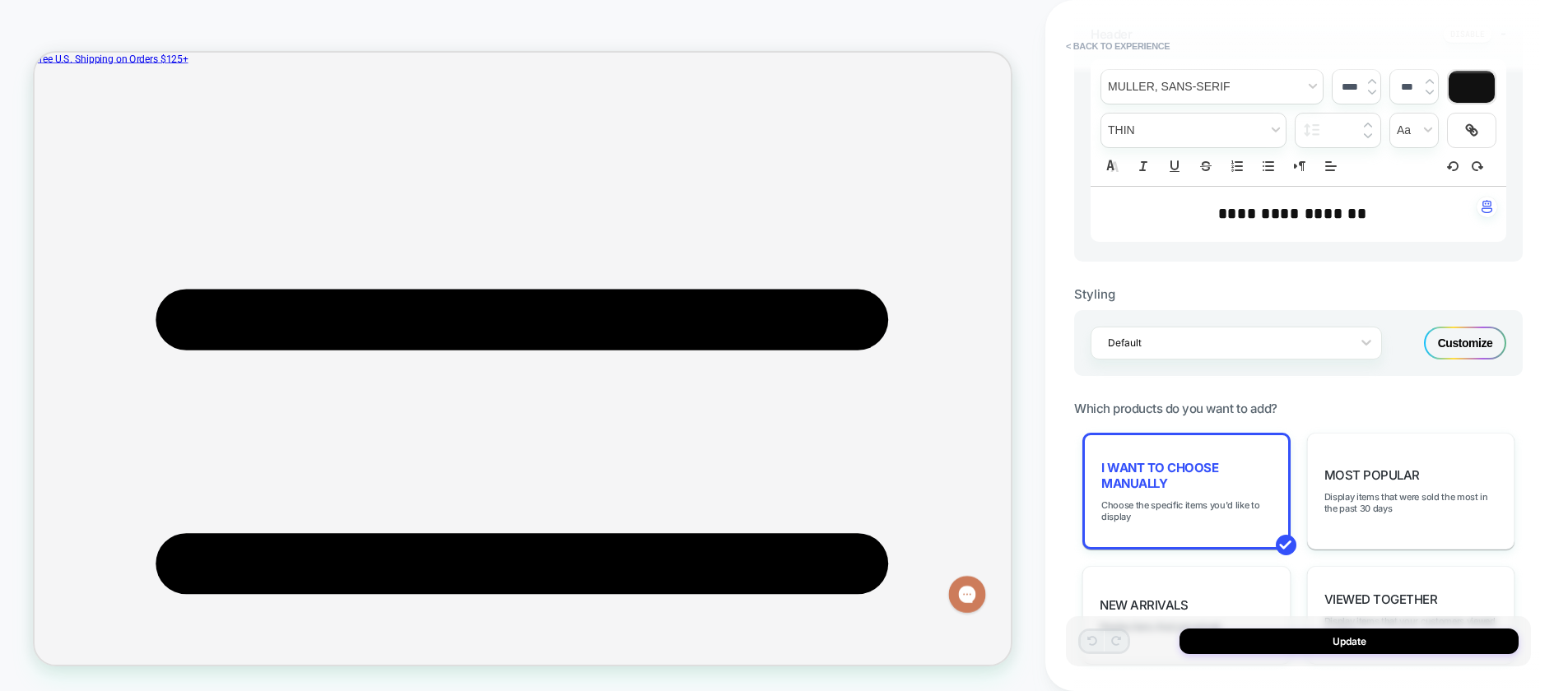
scroll to position [487, 0]
click at [1205, 501] on span "Choose the specific items you'd like to display" at bounding box center [1186, 508] width 170 height 23
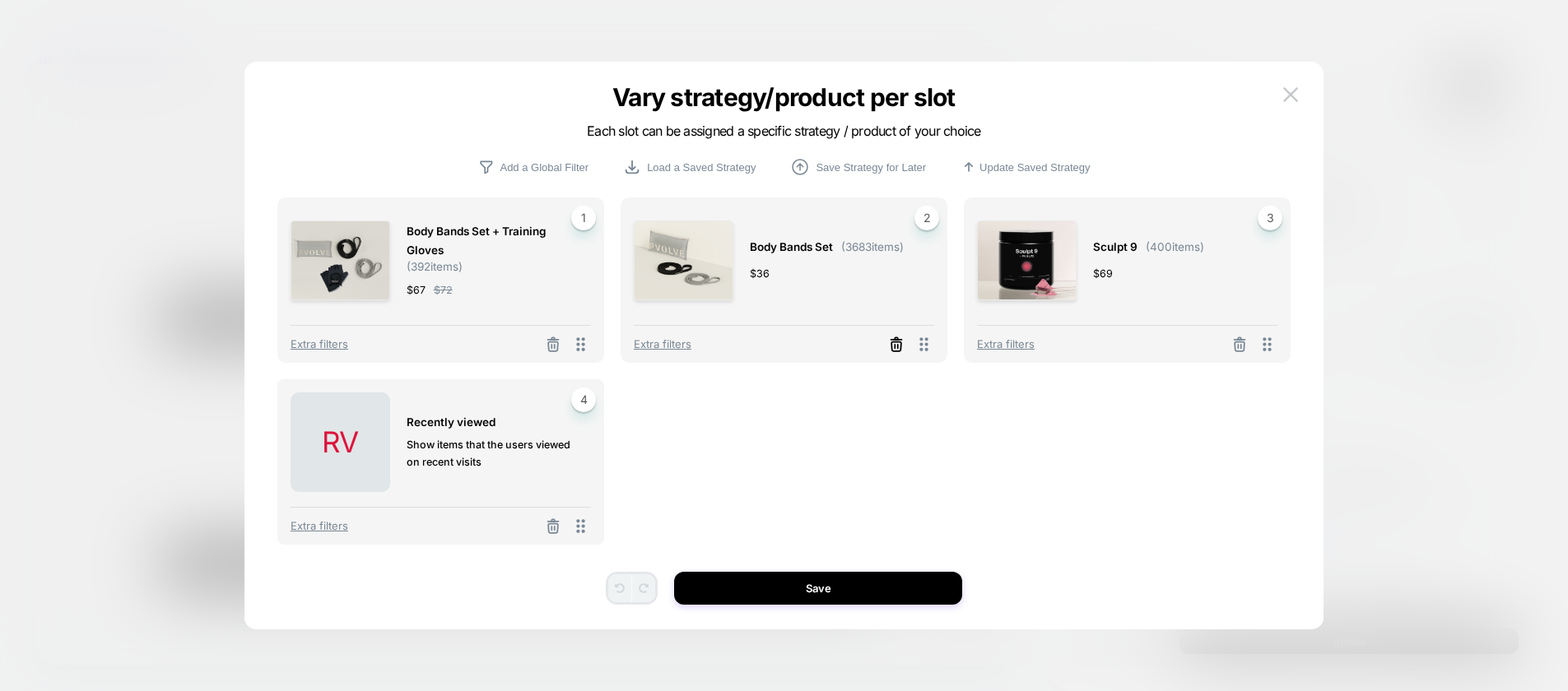
click at [900, 346] on icon at bounding box center [896, 346] width 10 height 9
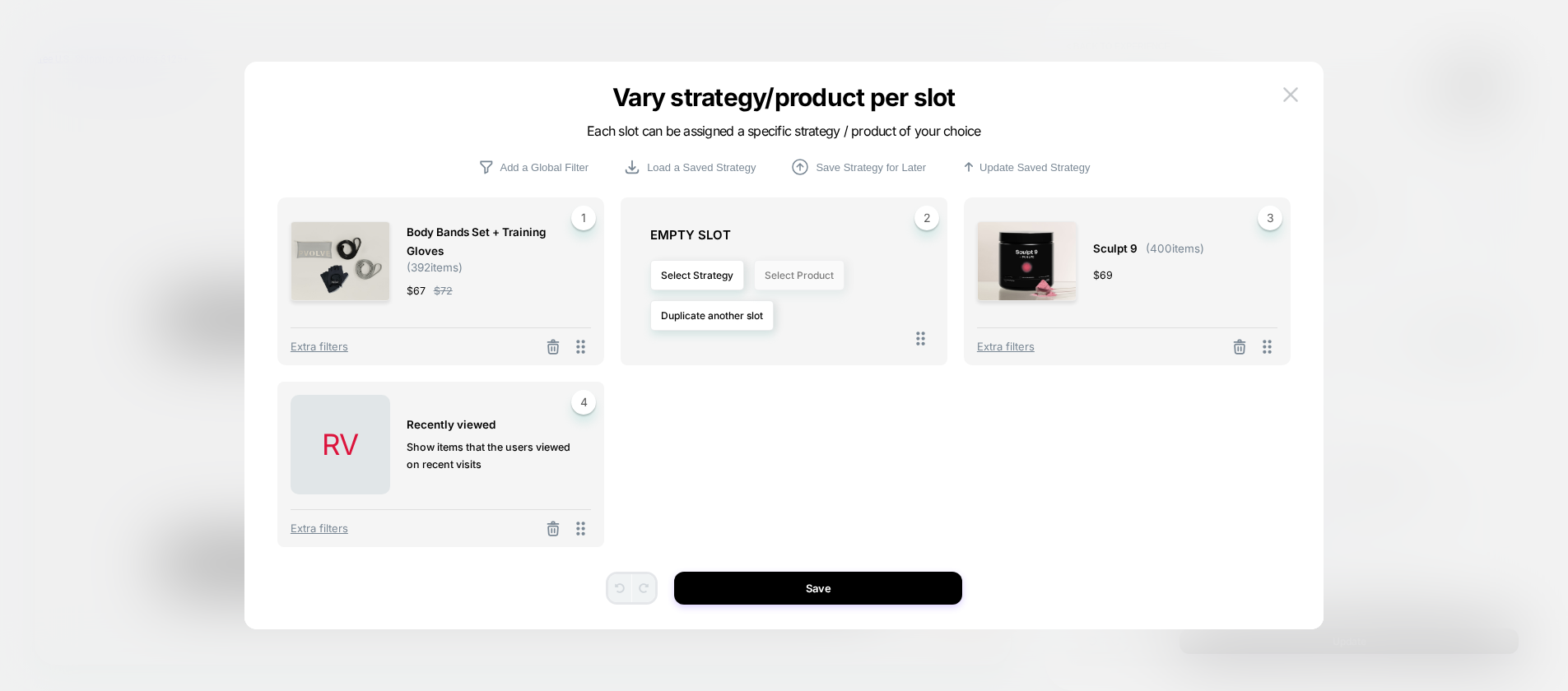
click at [802, 277] on button "Select Product" at bounding box center [798, 275] width 91 height 31
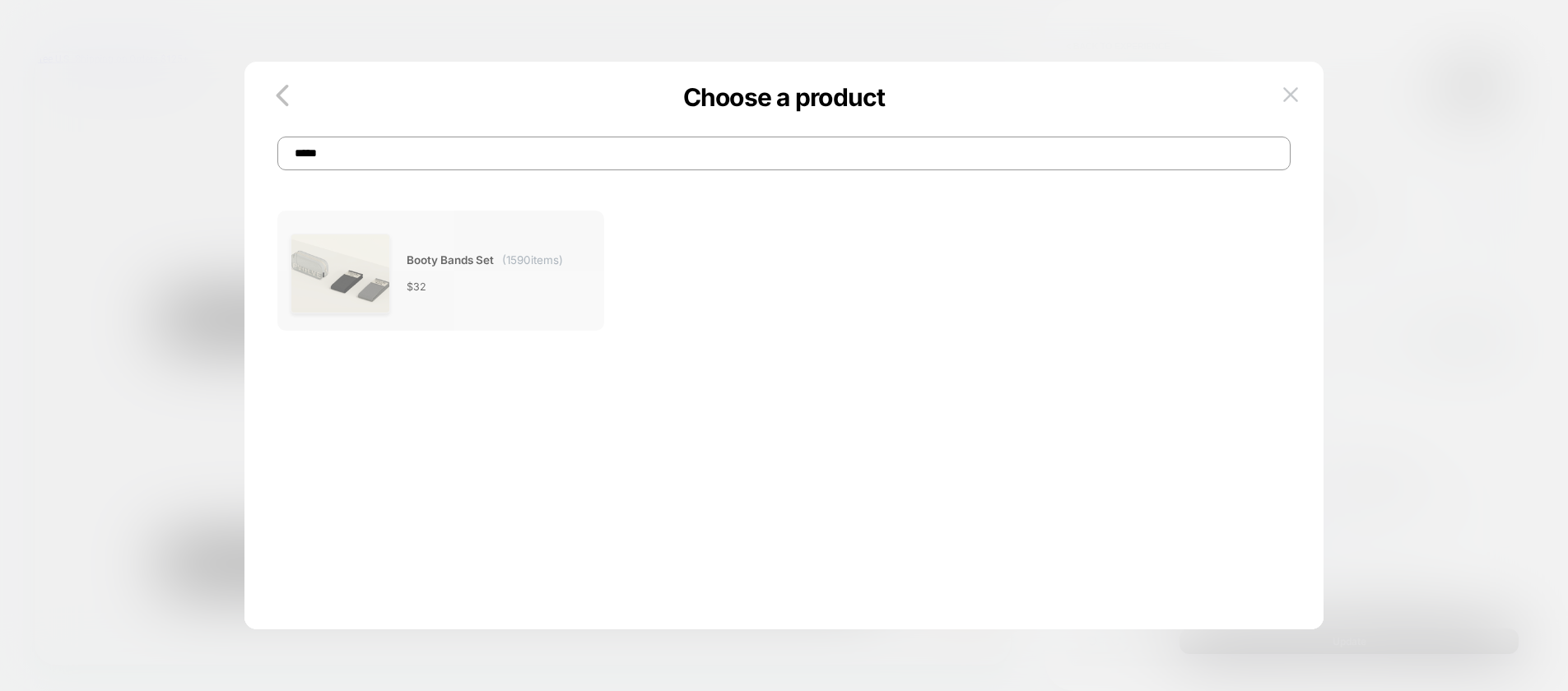
type input "*****"
click at [442, 264] on span "Booty Bands Set" at bounding box center [449, 261] width 87 height 19
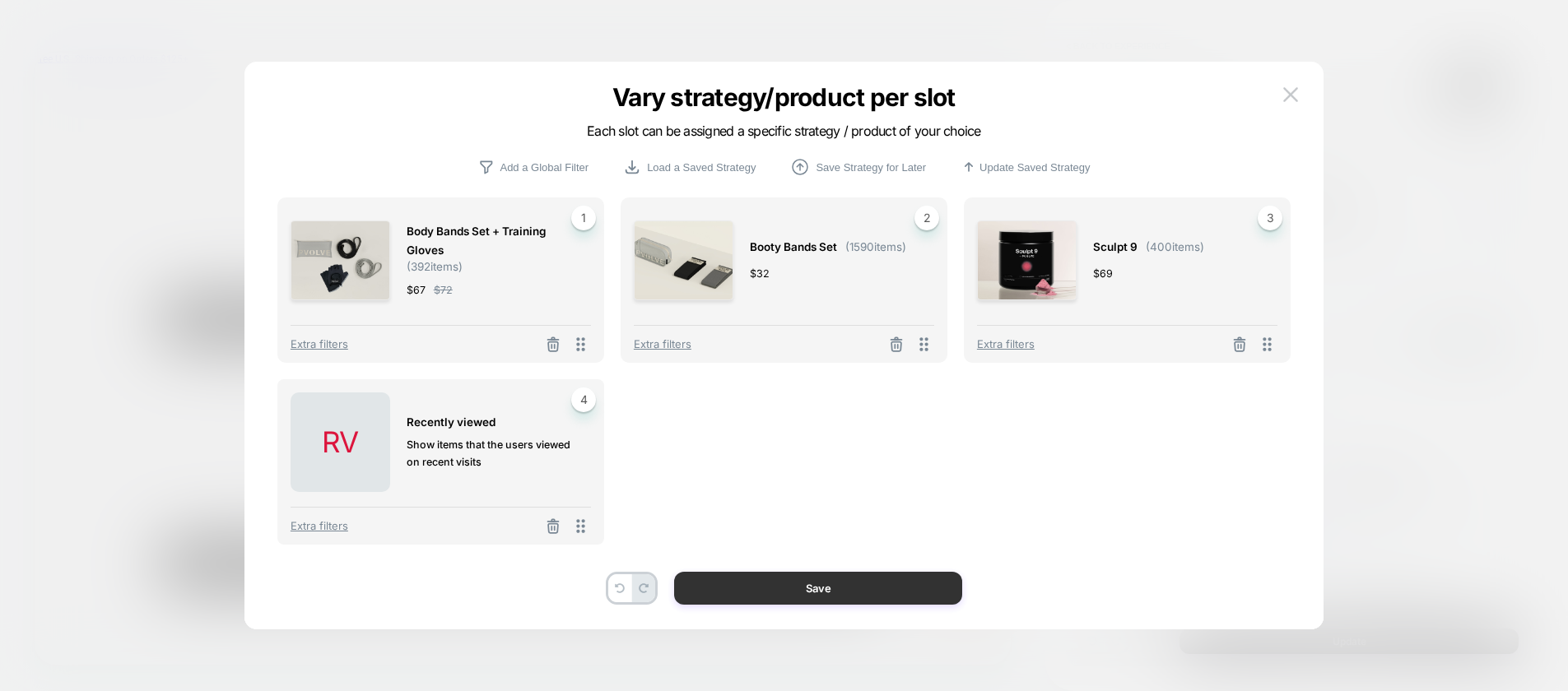
click at [853, 604] on button "Save" at bounding box center [818, 587] width 288 height 33
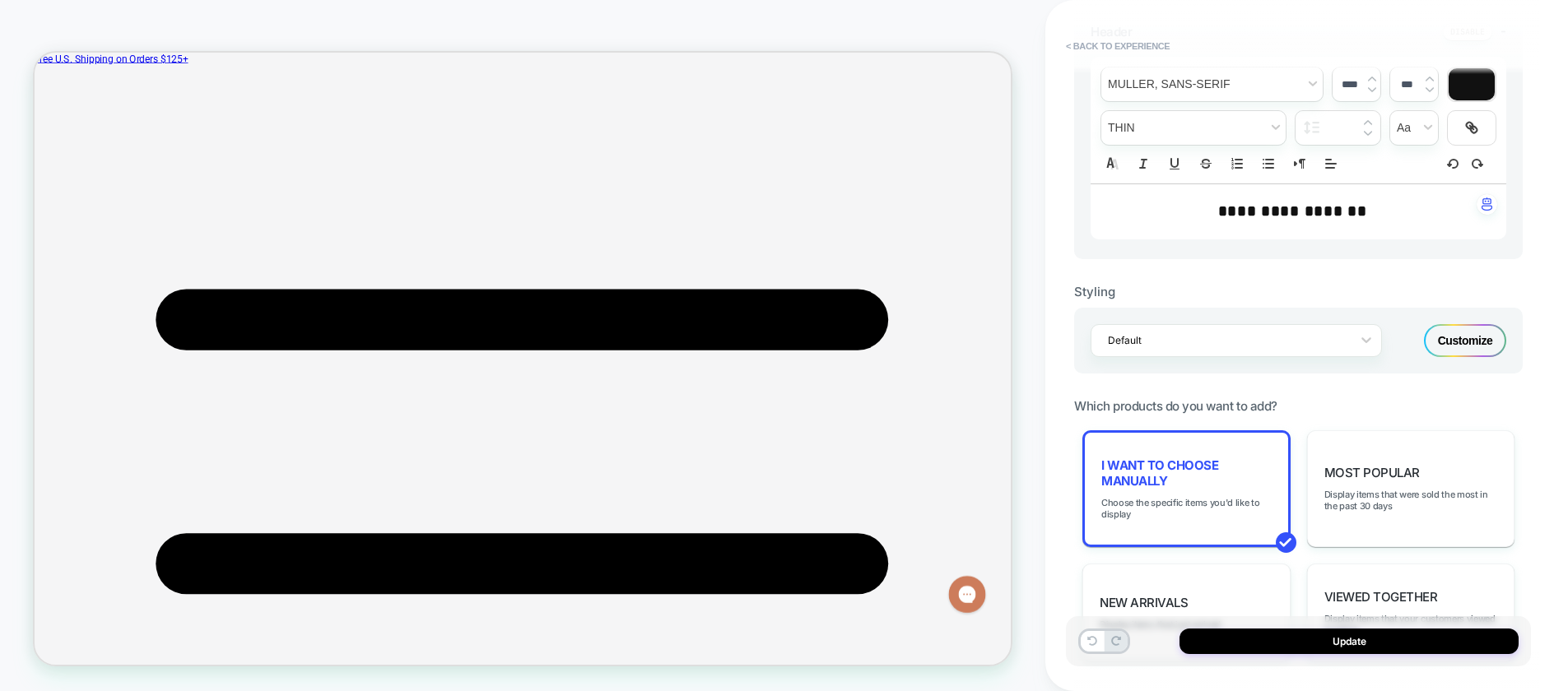
scroll to position [399, 0]
click at [1355, 641] on button "Update" at bounding box center [1349, 641] width 339 height 25
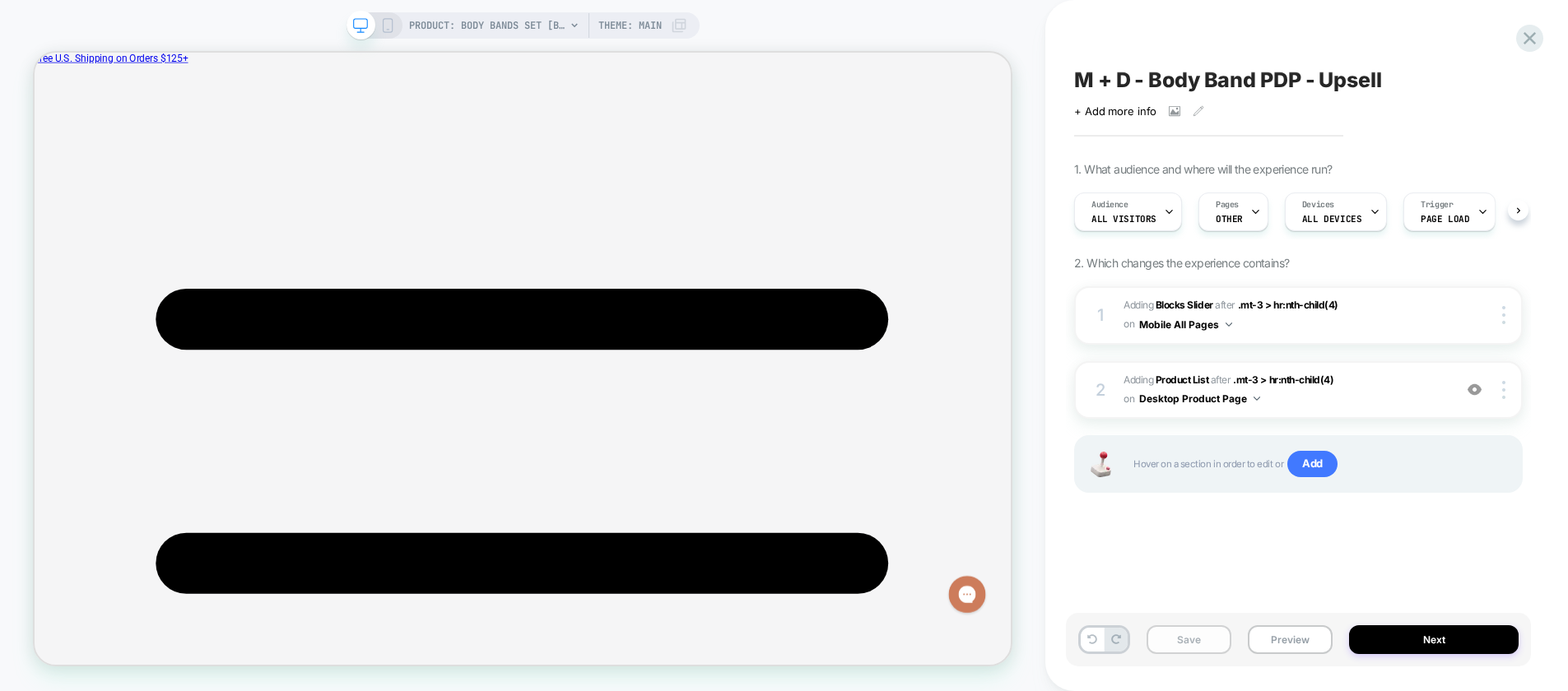
scroll to position [0, 1]
click at [1157, 642] on button "Save" at bounding box center [1188, 640] width 85 height 29
click at [1379, 388] on span "#_loomi_addon_1758815914716_dup1758816964 Adding Product List AFTER .mt-3 > hr:…" at bounding box center [1284, 389] width 321 height 38
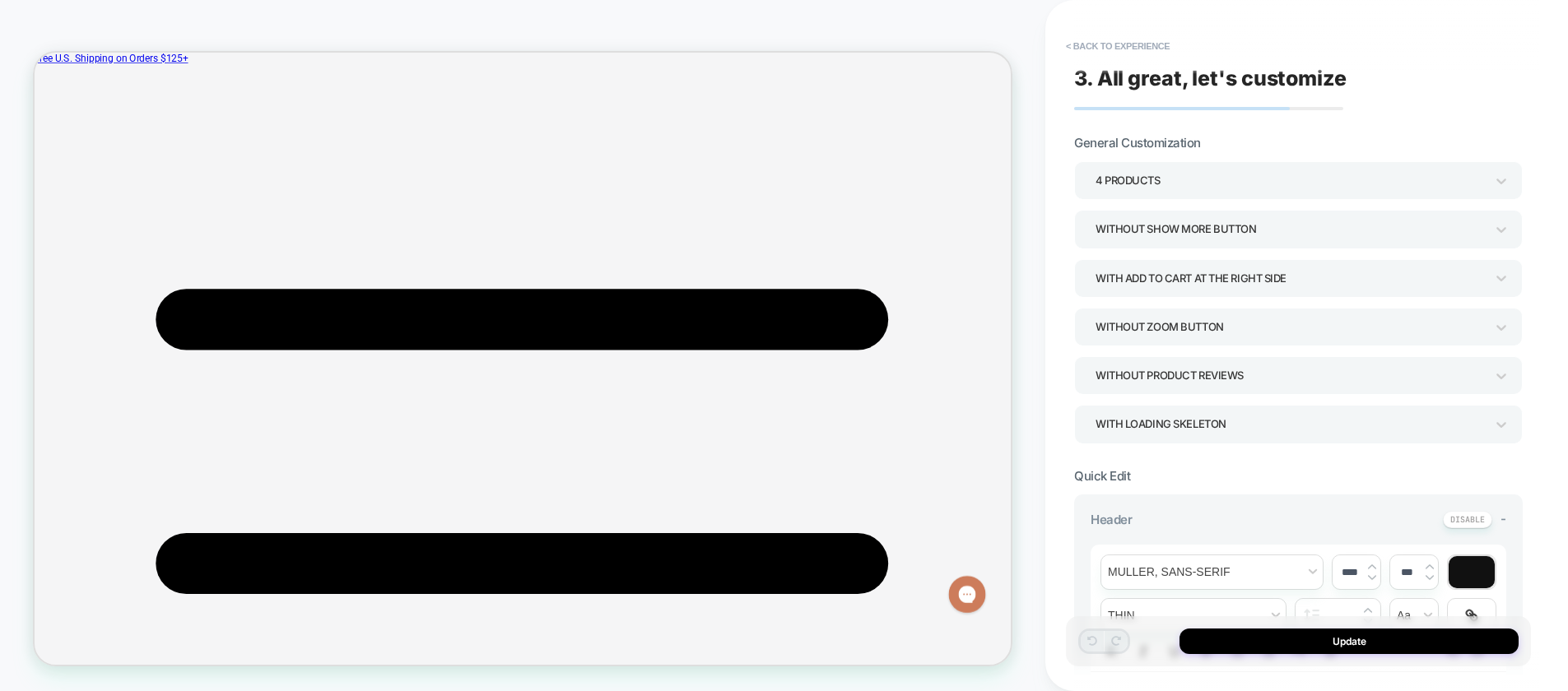
scroll to position [406, 0]
click at [1215, 166] on div "4 Products" at bounding box center [1298, 180] width 448 height 38
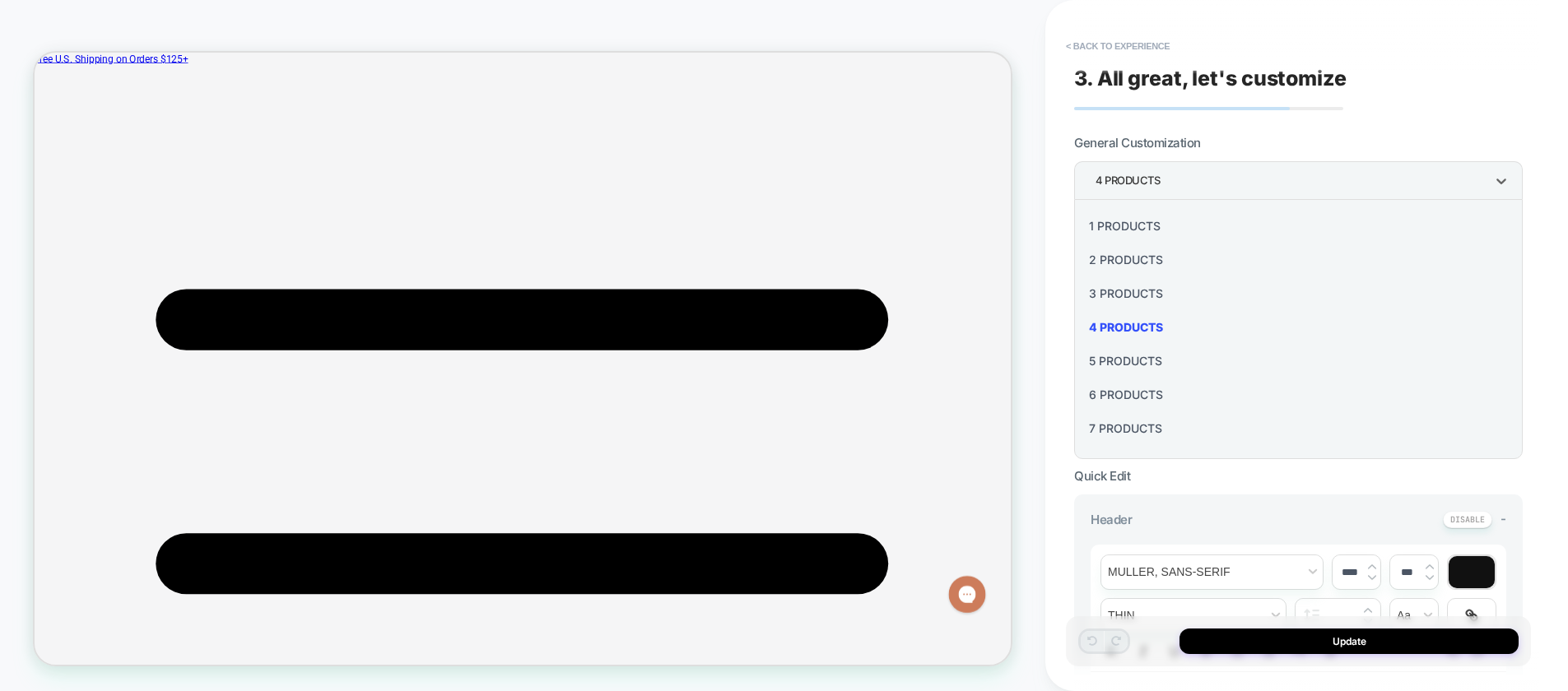
click at [1141, 401] on div "6 Products" at bounding box center [1298, 394] width 435 height 34
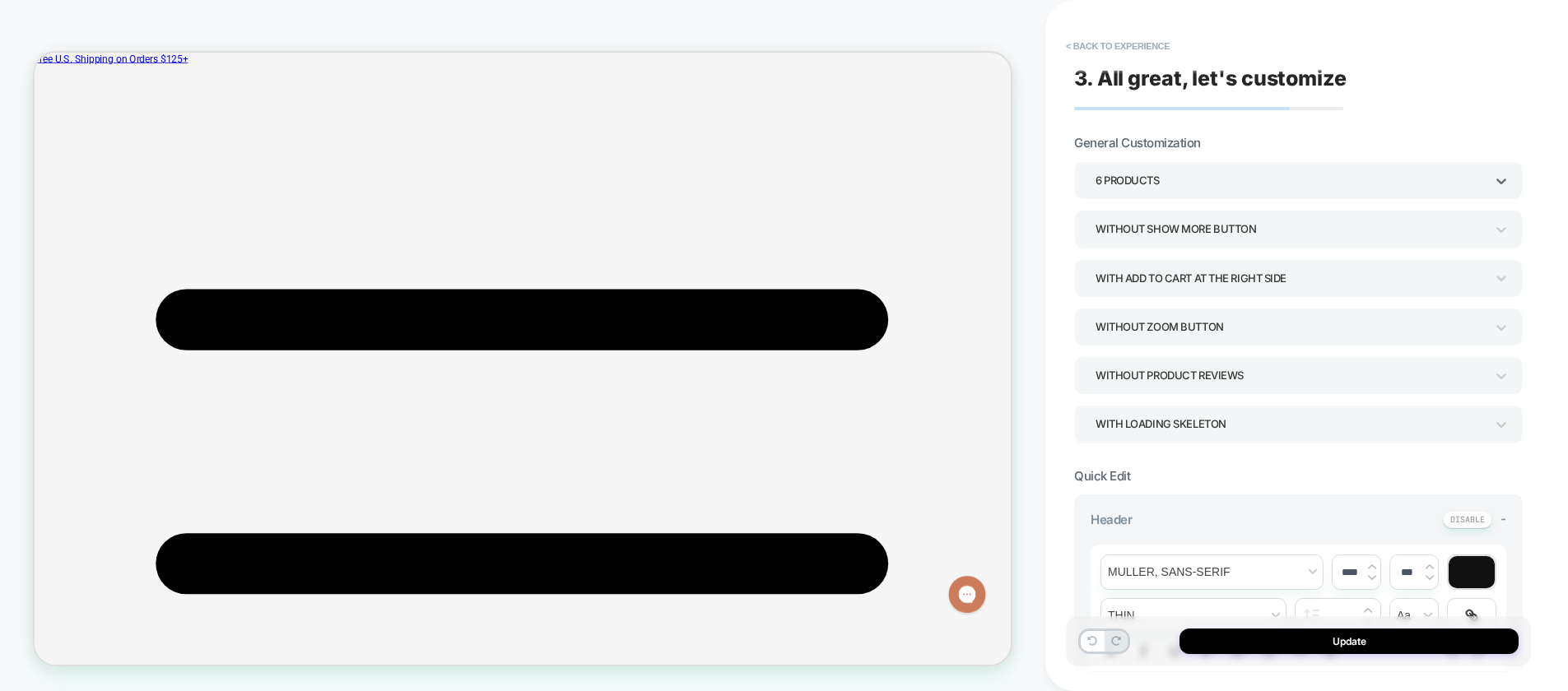
click at [1180, 234] on div "Without Show more button" at bounding box center [1290, 229] width 389 height 22
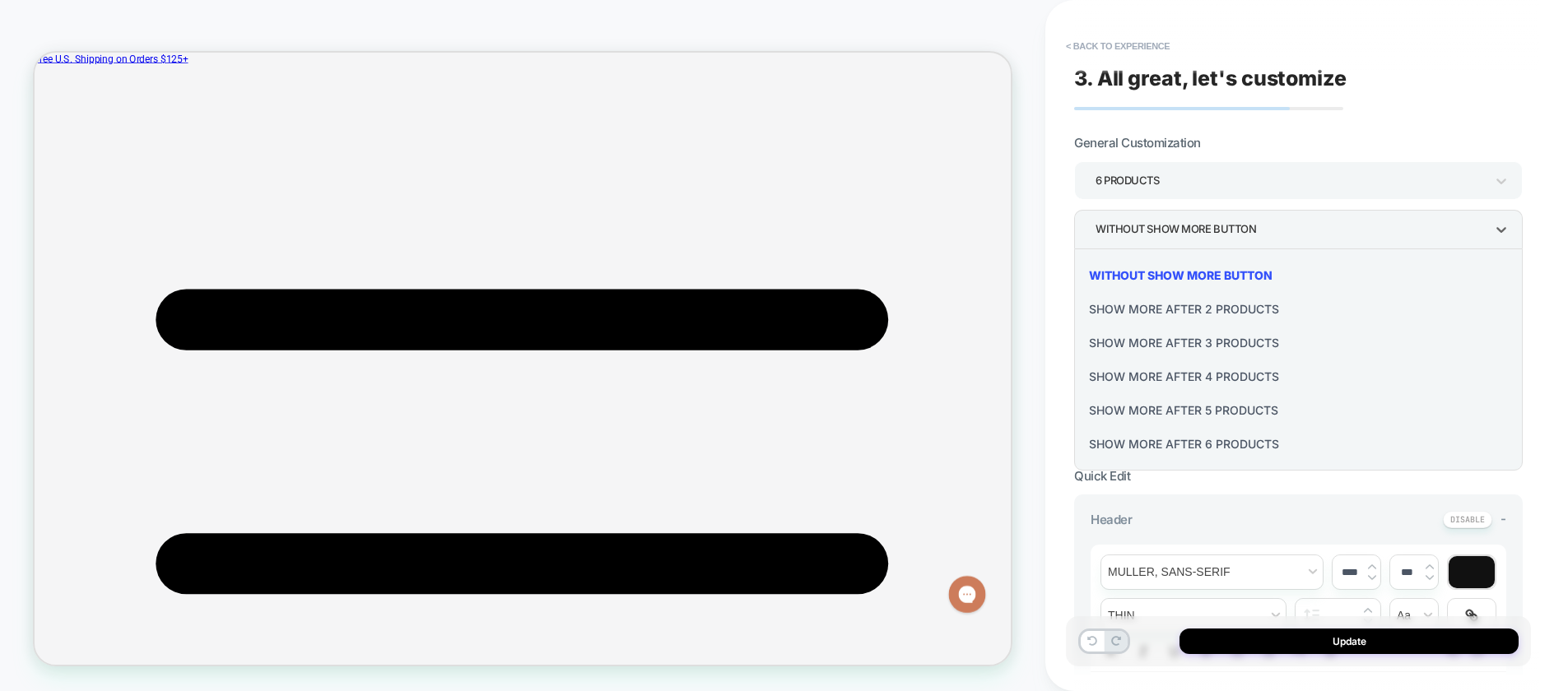
click at [1180, 375] on div "Show more after 4 Products" at bounding box center [1298, 376] width 435 height 34
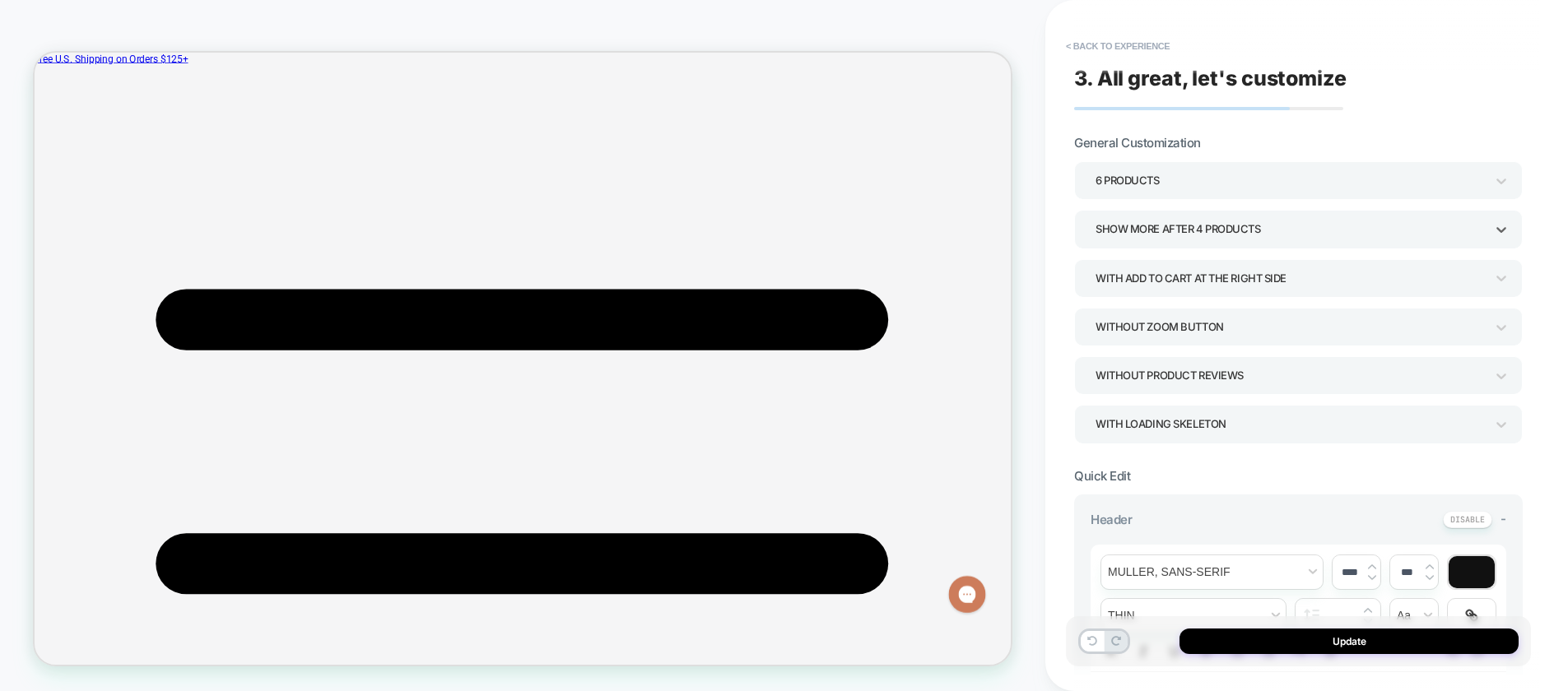
click at [1208, 227] on div "Show more after 4 Products" at bounding box center [1290, 229] width 389 height 22
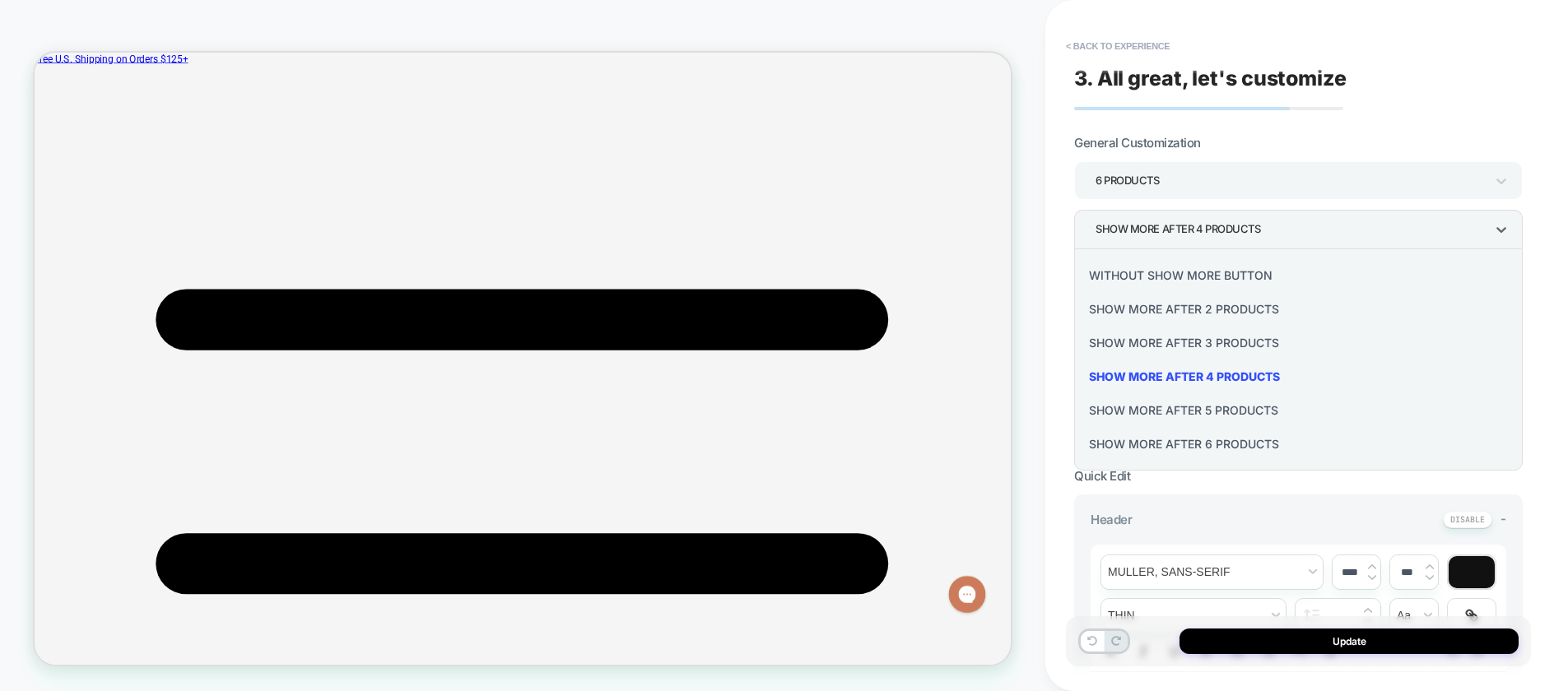
click at [1168, 278] on div "Without Show more button" at bounding box center [1298, 275] width 435 height 34
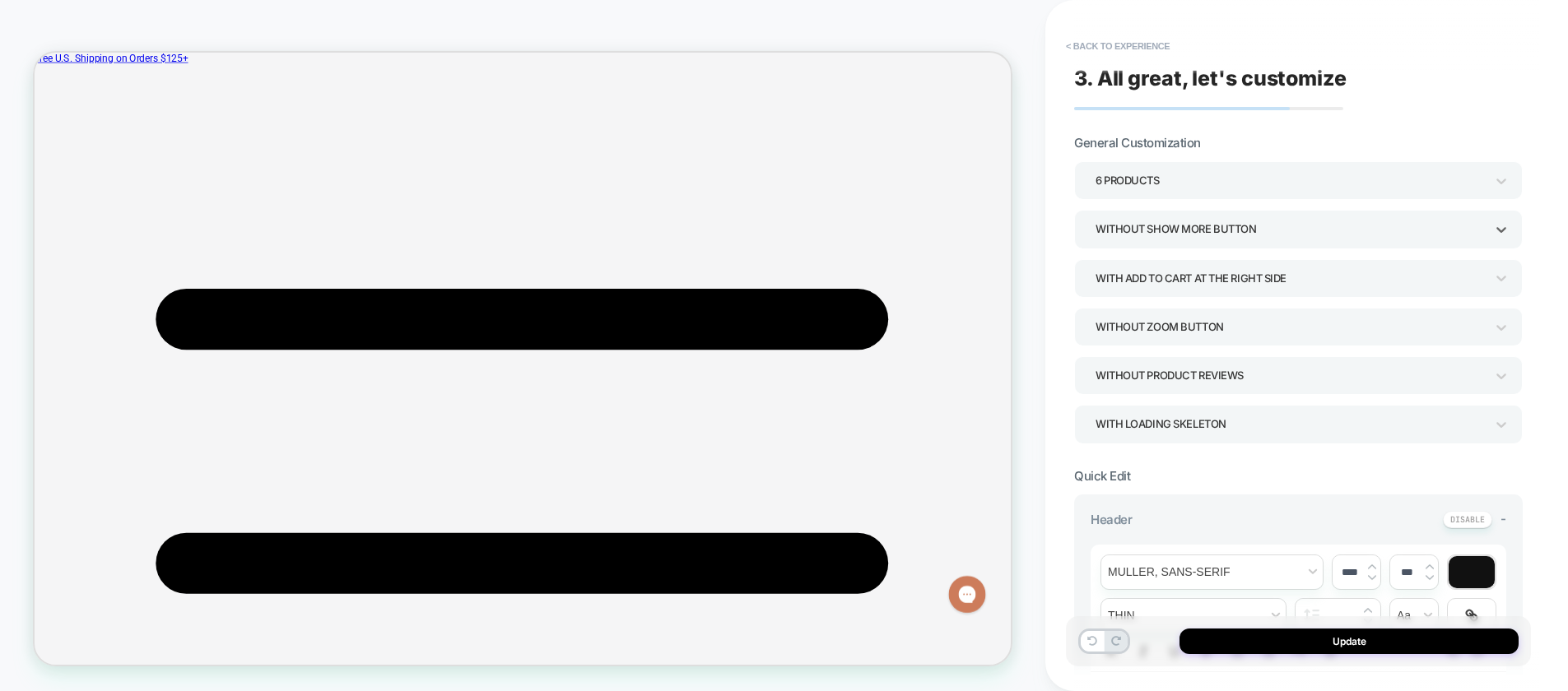
scroll to position [413, 0]
click at [1173, 179] on div "6 Products" at bounding box center [1290, 181] width 389 height 22
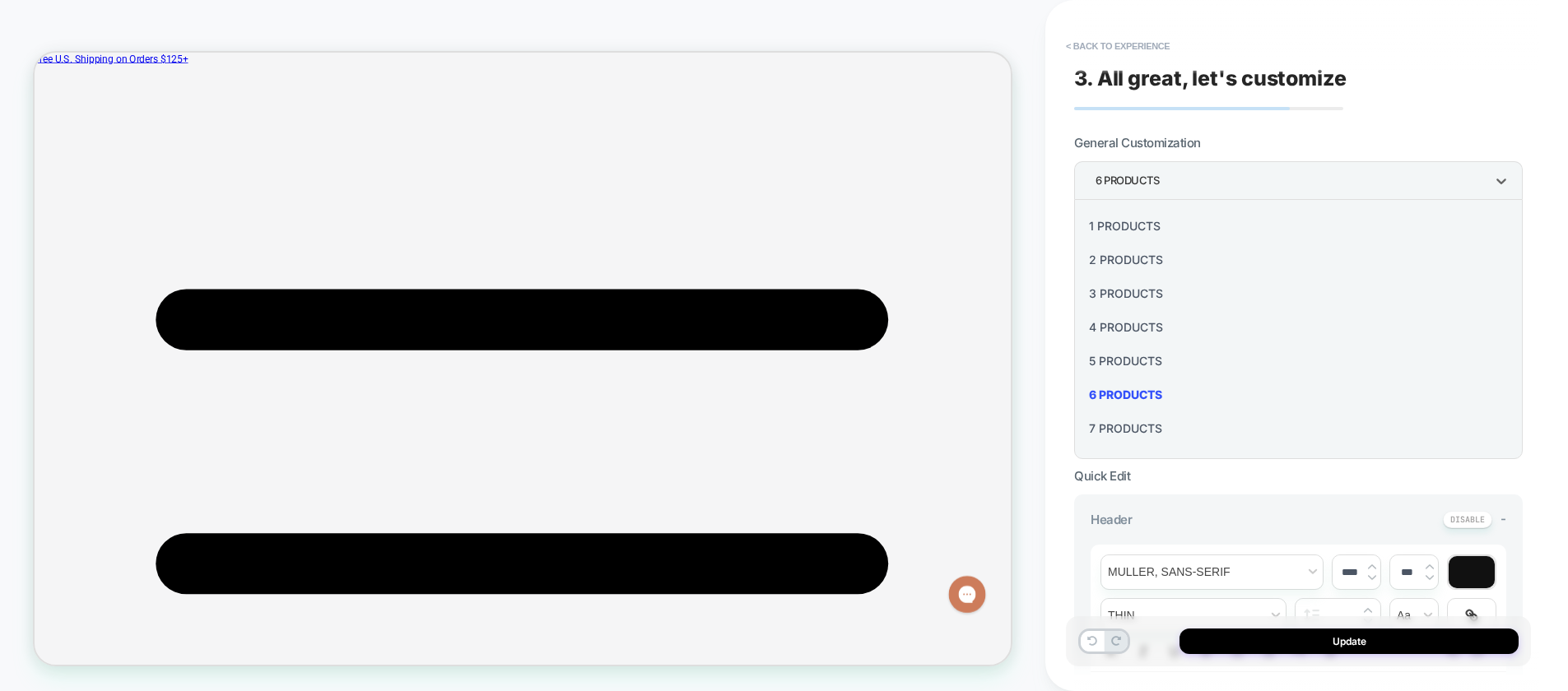
click at [1117, 322] on div "4 Products" at bounding box center [1298, 327] width 435 height 34
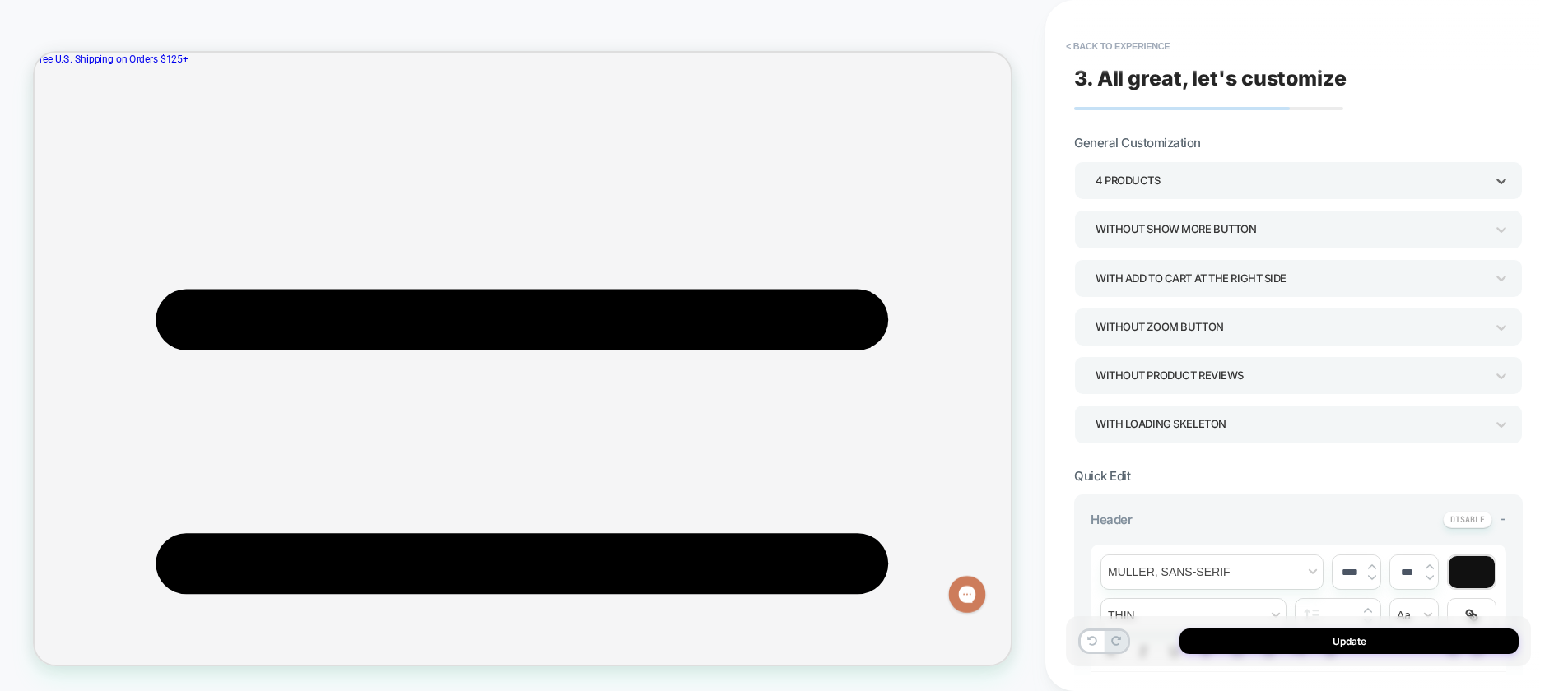
drag, startPoint x: 1267, startPoint y: 138, endPoint x: 1264, endPoint y: 176, distance: 38.1
click at [1267, 138] on section "General Customization option 4 Products, selected. Select is focused , press Do…" at bounding box center [1298, 289] width 448 height 308
click at [1323, 642] on button "Update" at bounding box center [1349, 641] width 339 height 25
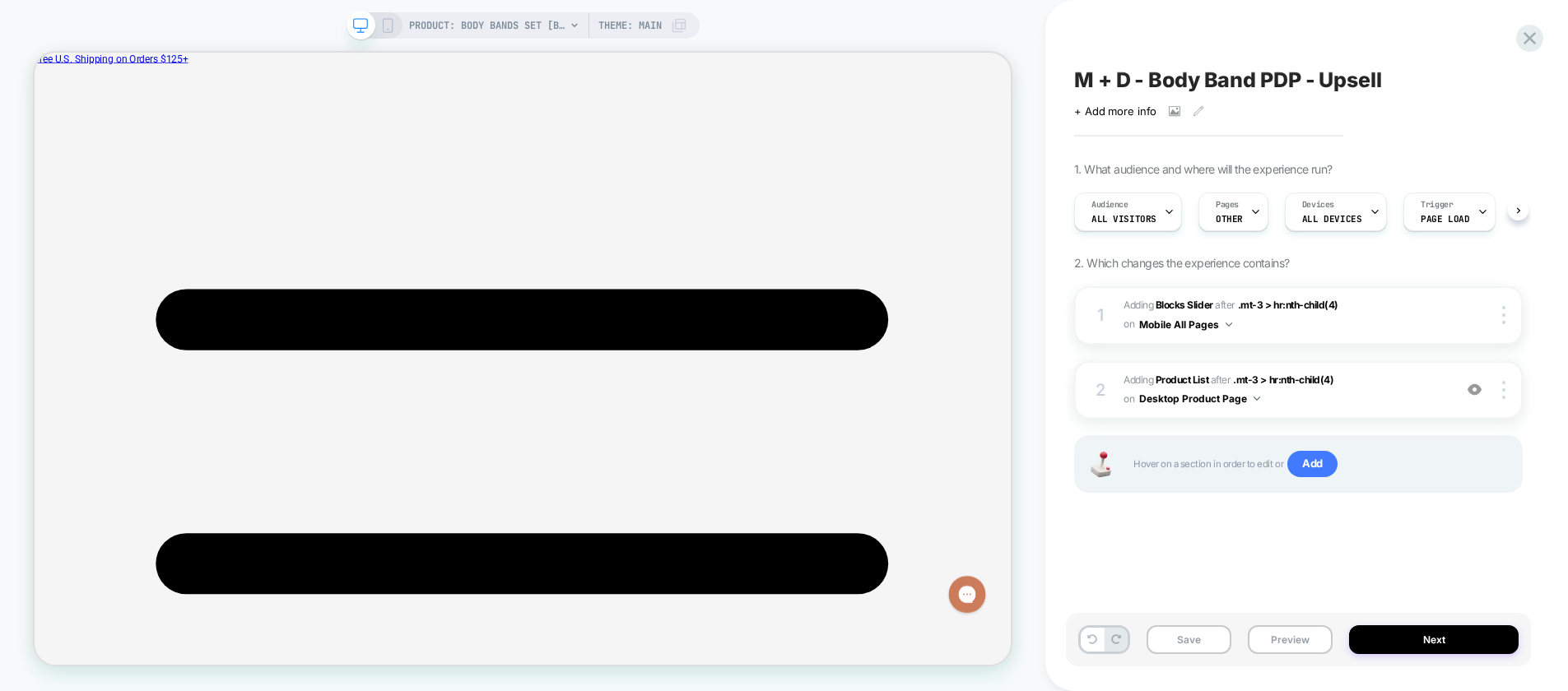
scroll to position [0, 1]
click at [1187, 647] on button "Save" at bounding box center [1188, 640] width 85 height 29
click at [1144, 530] on div "1 #_loomi_addon_1750807711738_dup1758608692_dup1758654794_dup1758816964 Adding …" at bounding box center [1298, 410] width 448 height 247
click at [1290, 637] on button "Preview" at bounding box center [1290, 640] width 85 height 29
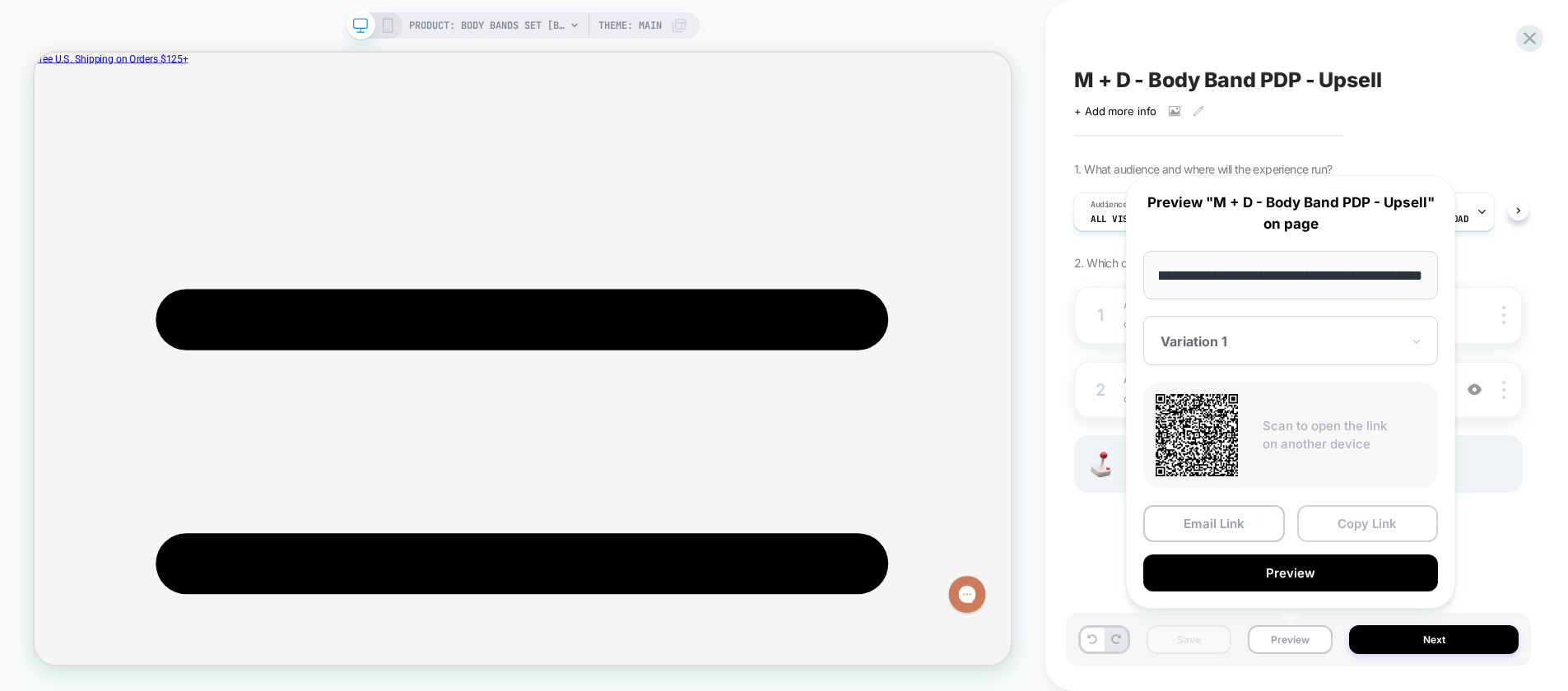
scroll to position [0, 0]
click at [1325, 521] on button "Copy Link" at bounding box center [1368, 524] width 142 height 37
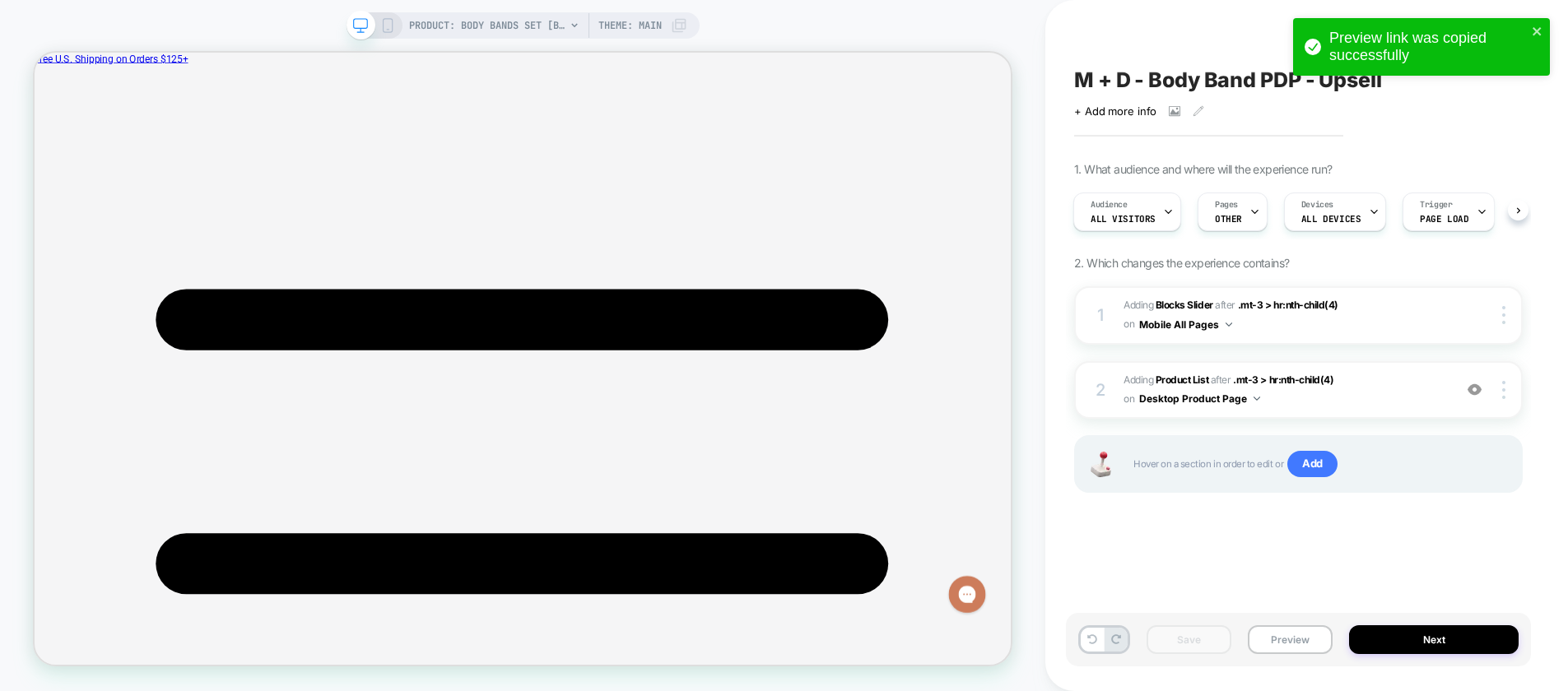
click at [1384, 541] on div "M + D - Body Band PDP - Upsell Click to view images Click to edit experience de…" at bounding box center [1298, 346] width 465 height 658
click at [1367, 398] on span "#_loomi_addon_1758815914716_dup1758816964 Adding Product List AFTER .mt-3 > hr:…" at bounding box center [1284, 389] width 321 height 38
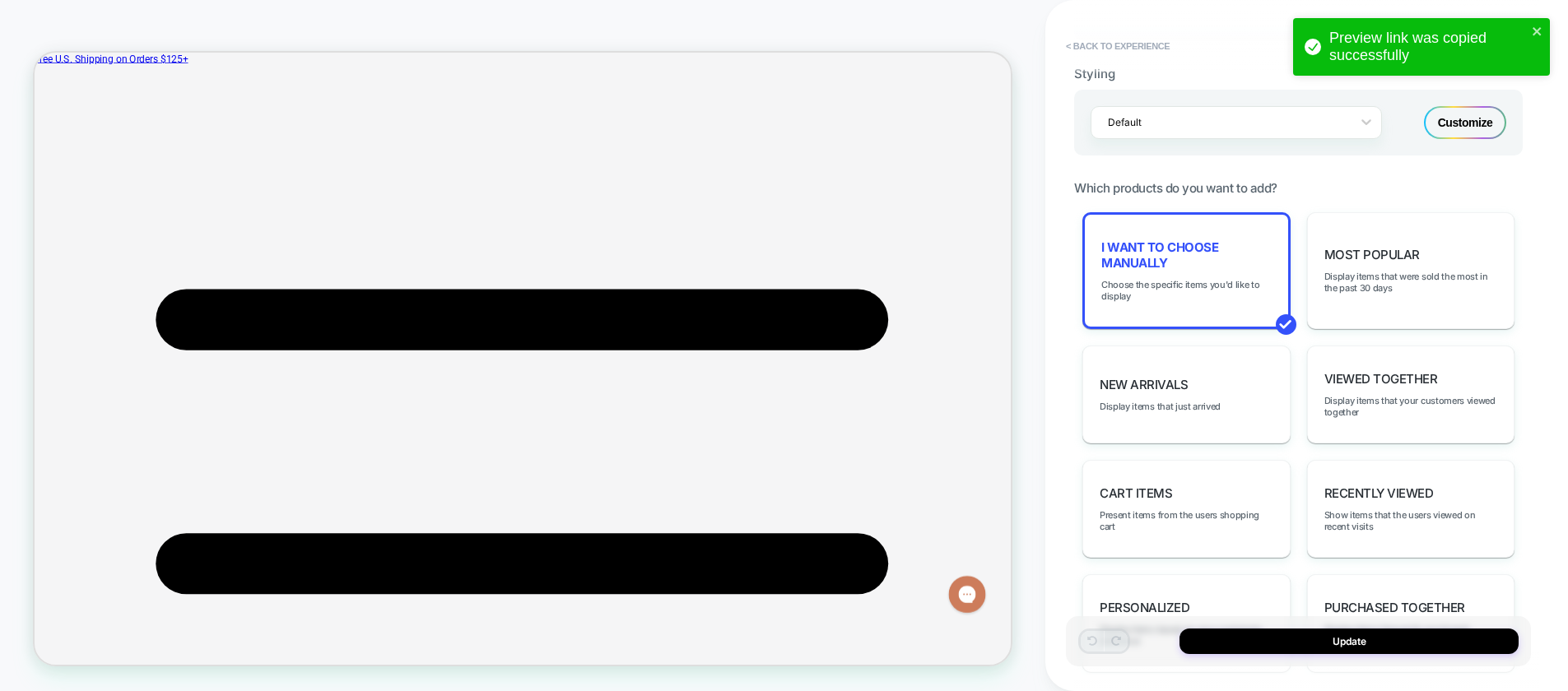
scroll to position [710, 0]
click at [1164, 284] on span "Choose the specific items you'd like to display" at bounding box center [1186, 286] width 170 height 23
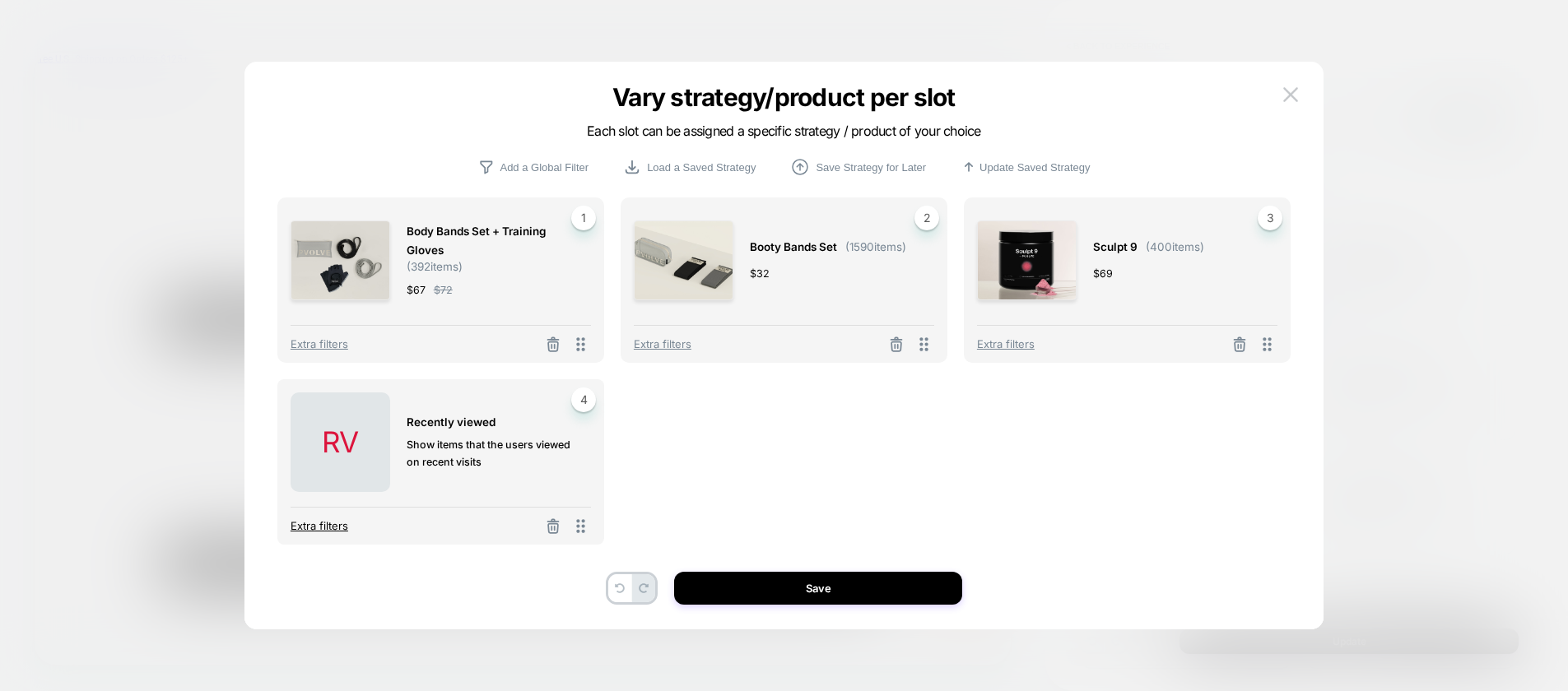
click at [327, 527] on span "Extra filters" at bounding box center [319, 526] width 58 height 13
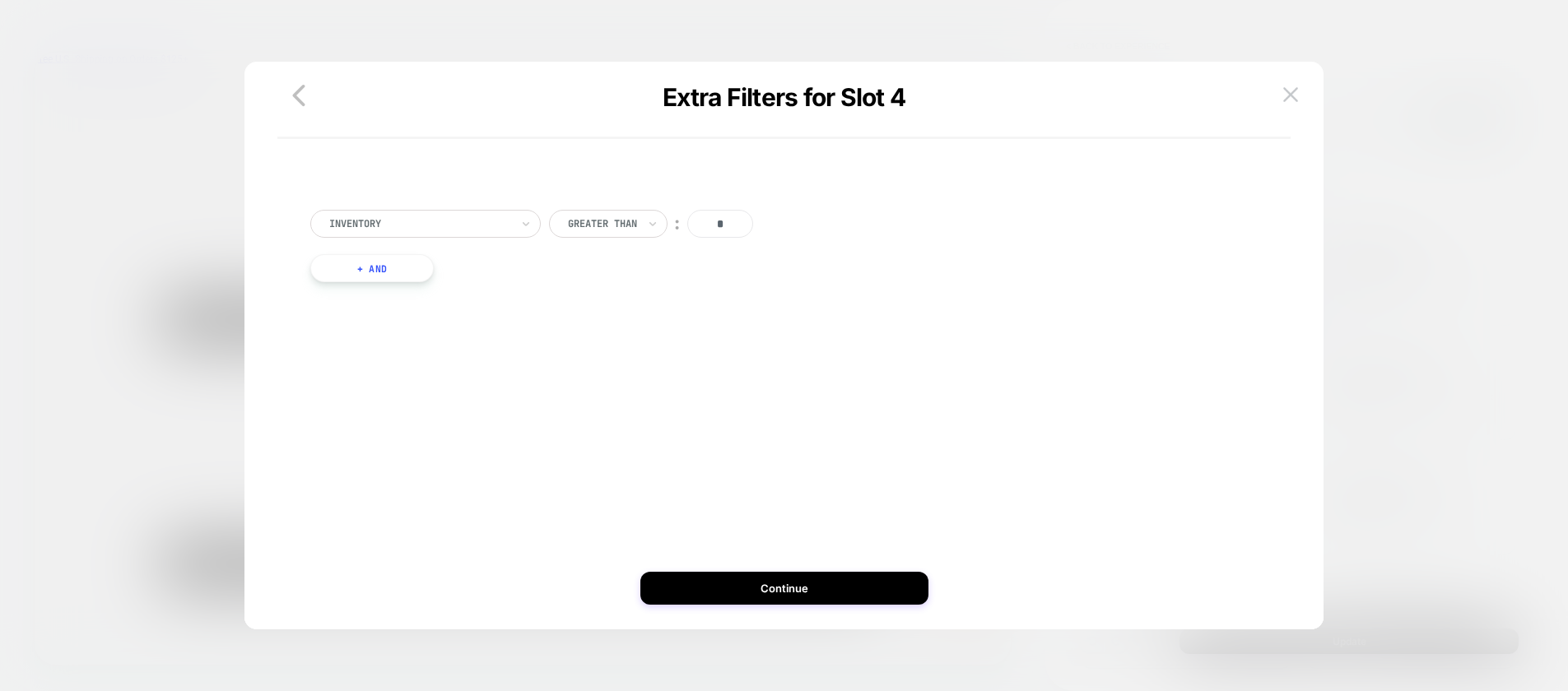
click at [383, 272] on button "+ And" at bounding box center [372, 268] width 123 height 28
click at [495, 288] on div at bounding box center [460, 285] width 181 height 15
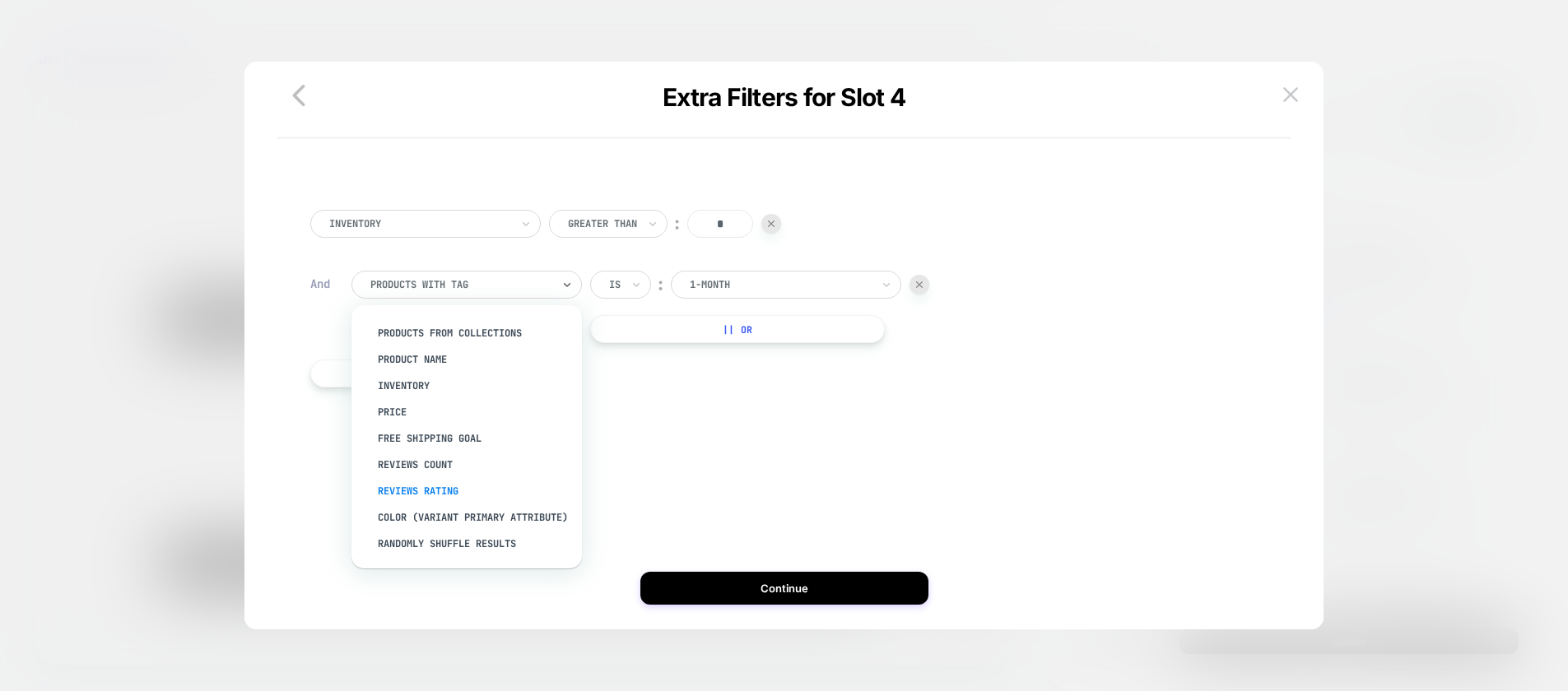
scroll to position [128, 0]
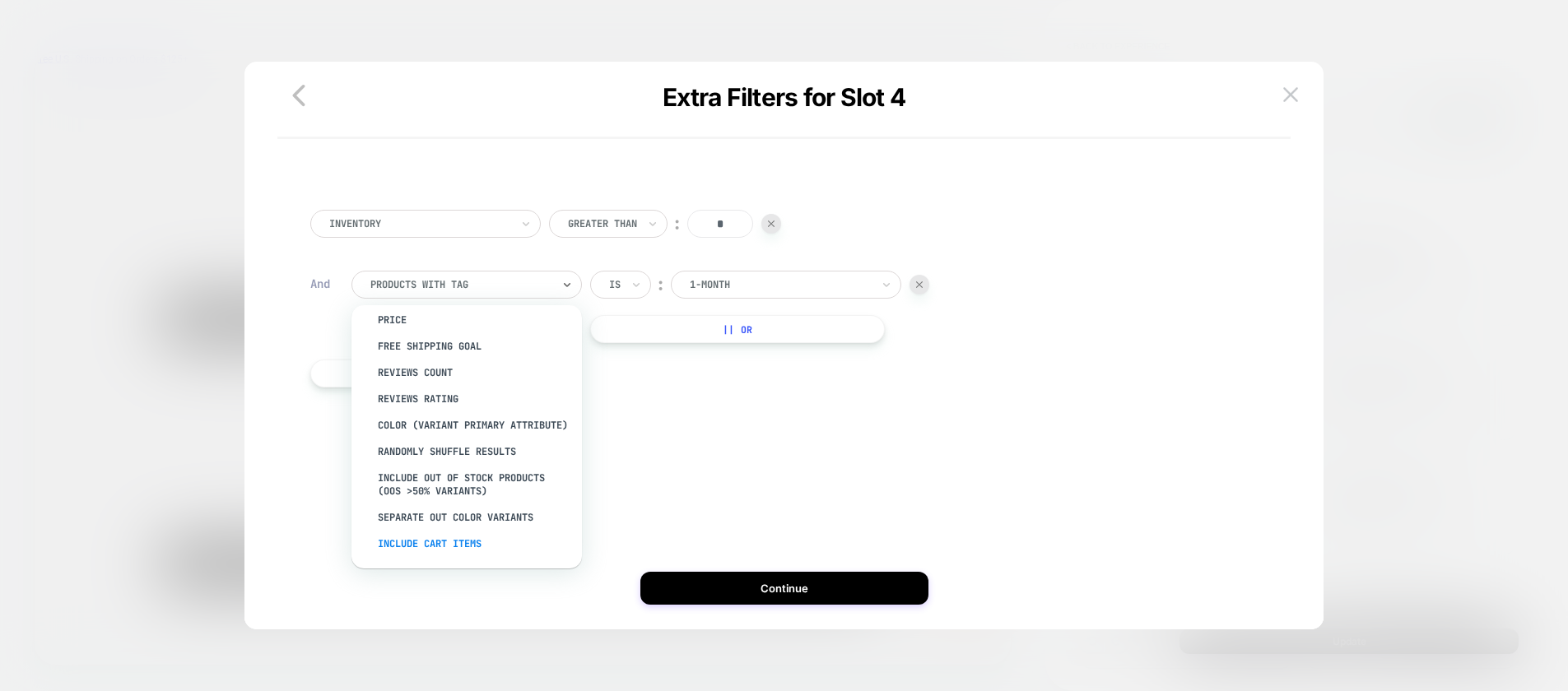
click at [451, 543] on div "Include Cart Items" at bounding box center [474, 543] width 214 height 26
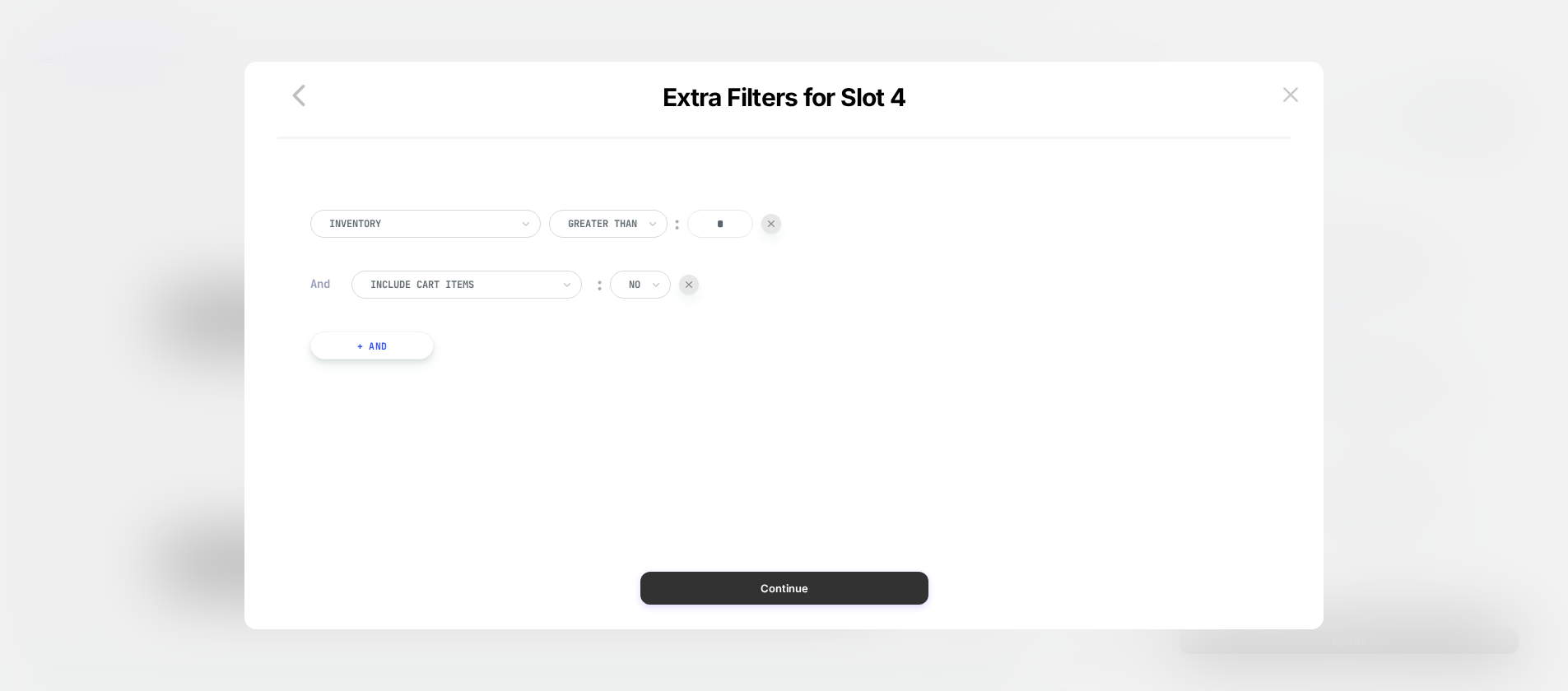
click at [744, 597] on button "Continue" at bounding box center [784, 587] width 288 height 33
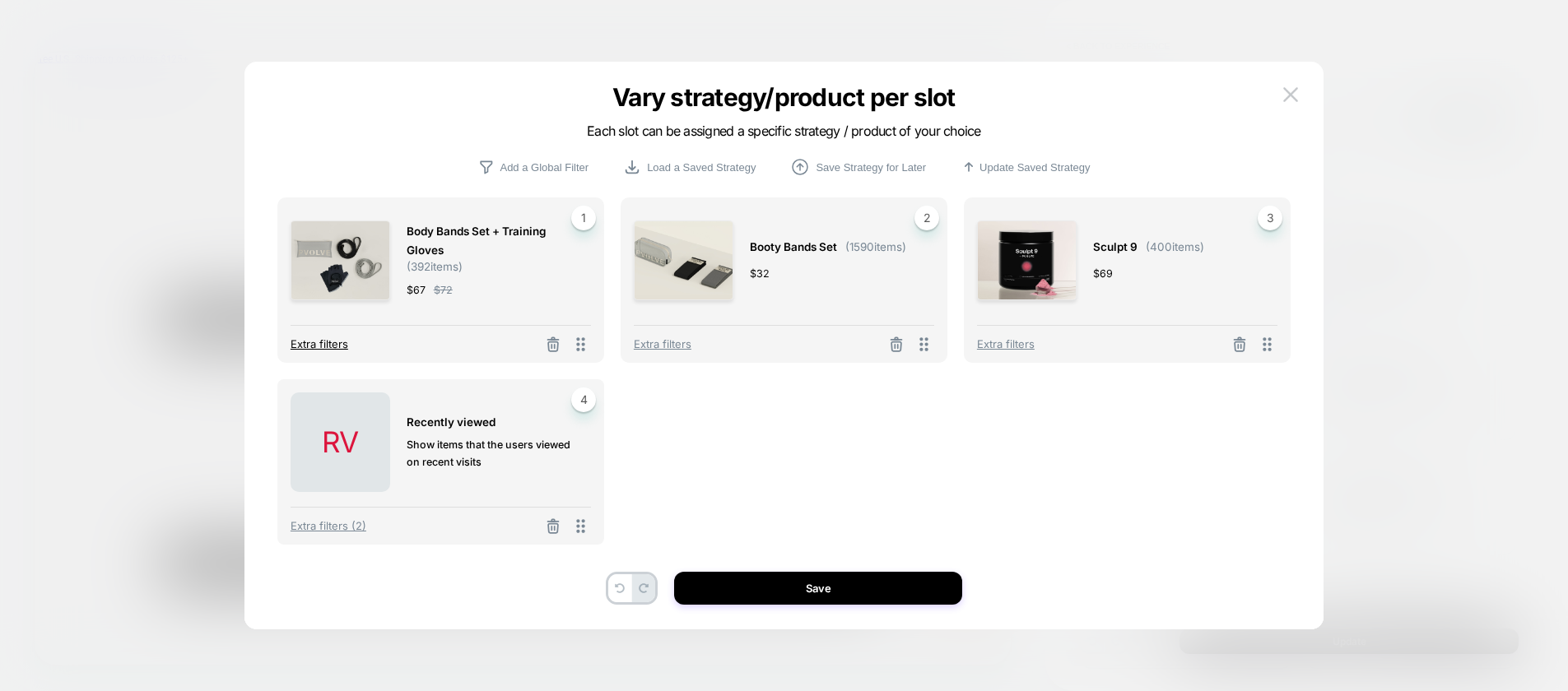
click at [299, 337] on span "Extra filters" at bounding box center [319, 344] width 58 height 13
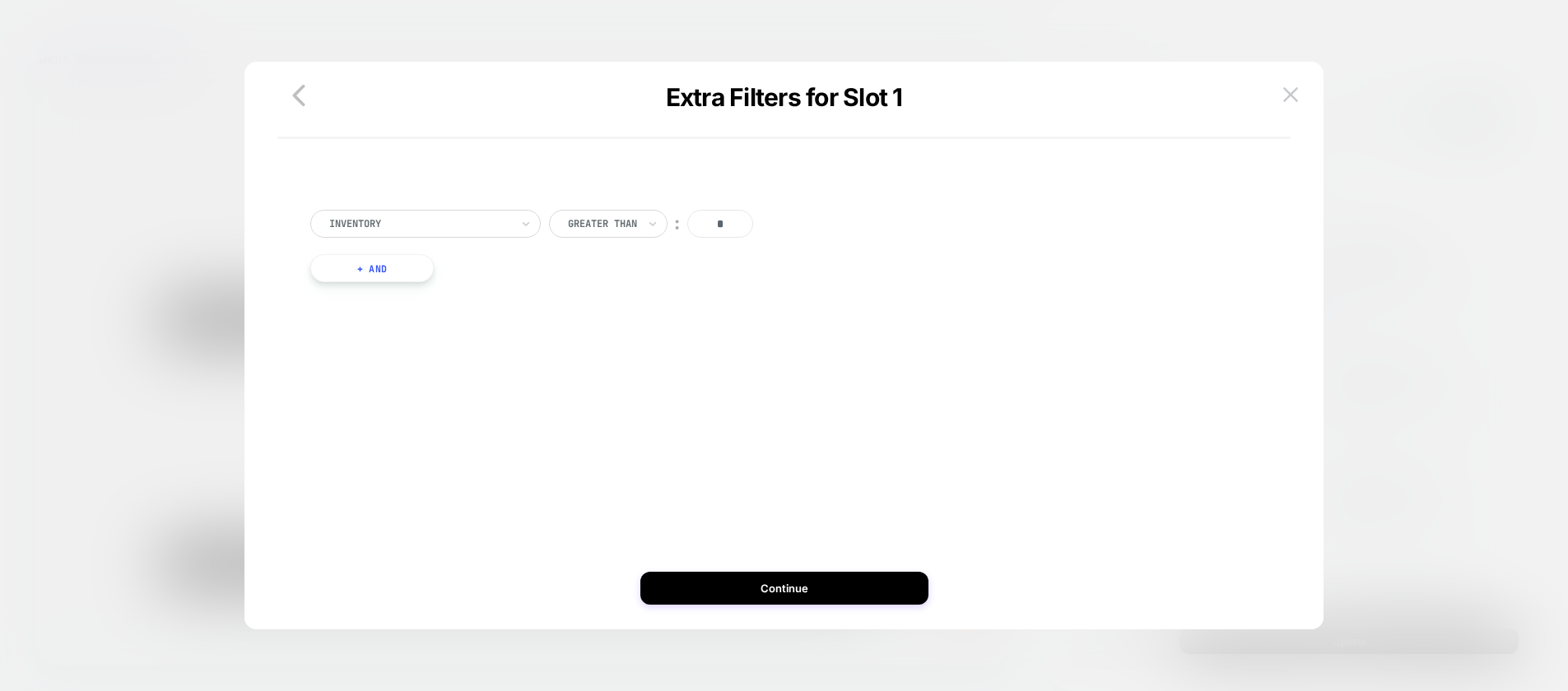
click at [391, 262] on button "+ And" at bounding box center [372, 268] width 123 height 28
click at [550, 287] on div at bounding box center [460, 285] width 181 height 15
click at [462, 383] on div "Include Cart Items" at bounding box center [474, 383] width 214 height 26
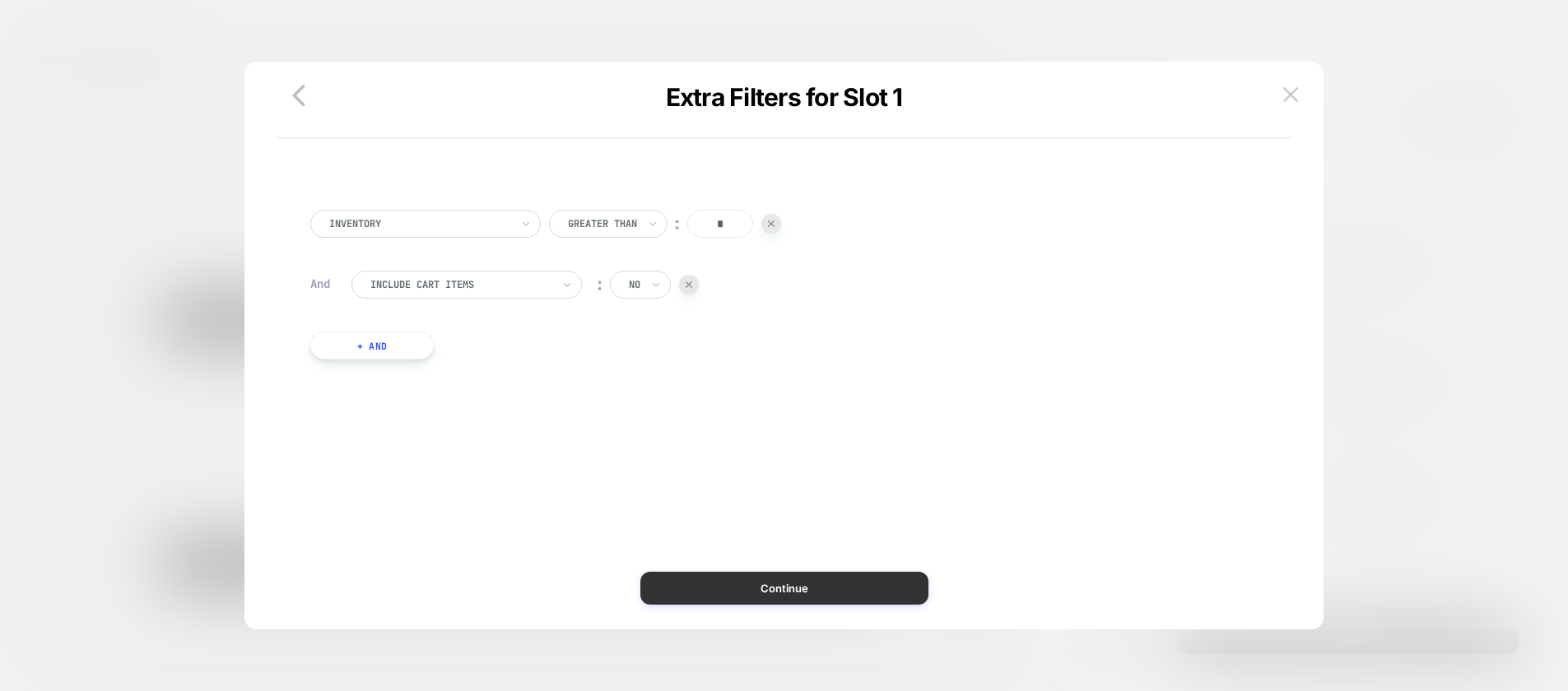
click at [771, 586] on button "Continue" at bounding box center [784, 587] width 288 height 33
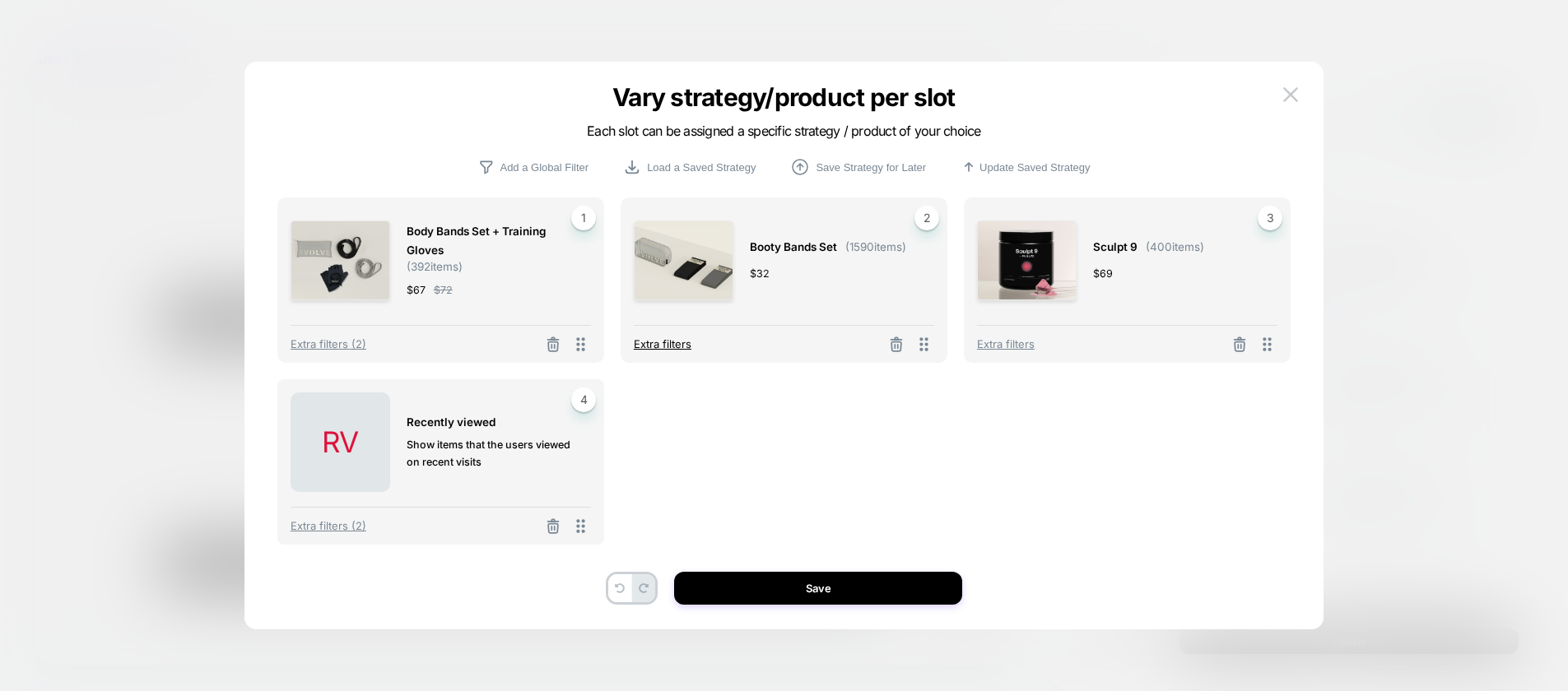
click at [648, 336] on div "Extra filters" at bounding box center [784, 340] width 301 height 30
click at [649, 343] on span "Extra filters" at bounding box center [662, 344] width 58 height 13
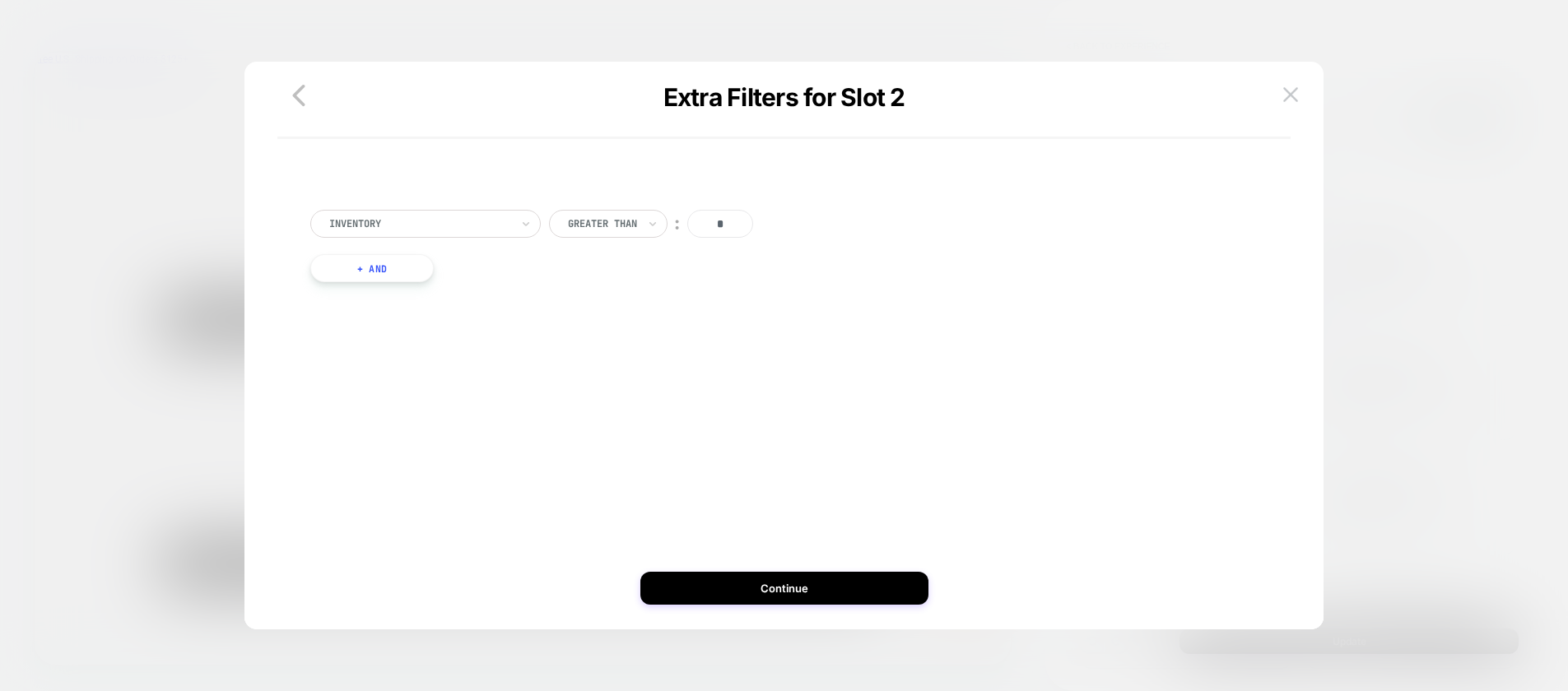
click at [406, 269] on button "+ And" at bounding box center [372, 268] width 123 height 28
click at [479, 286] on div at bounding box center [460, 285] width 181 height 15
click at [448, 379] on div "Include Cart Items" at bounding box center [474, 383] width 214 height 26
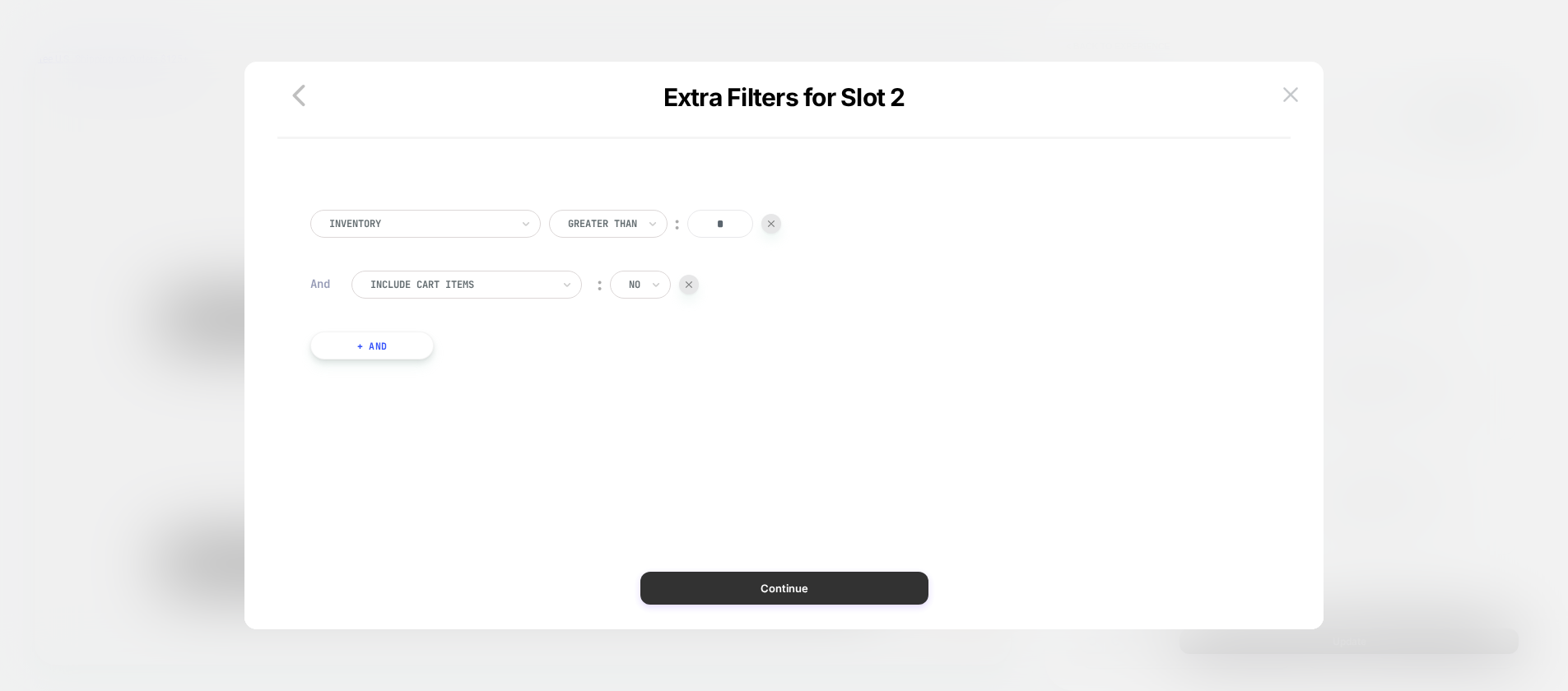
click at [810, 599] on button "Continue" at bounding box center [784, 587] width 288 height 33
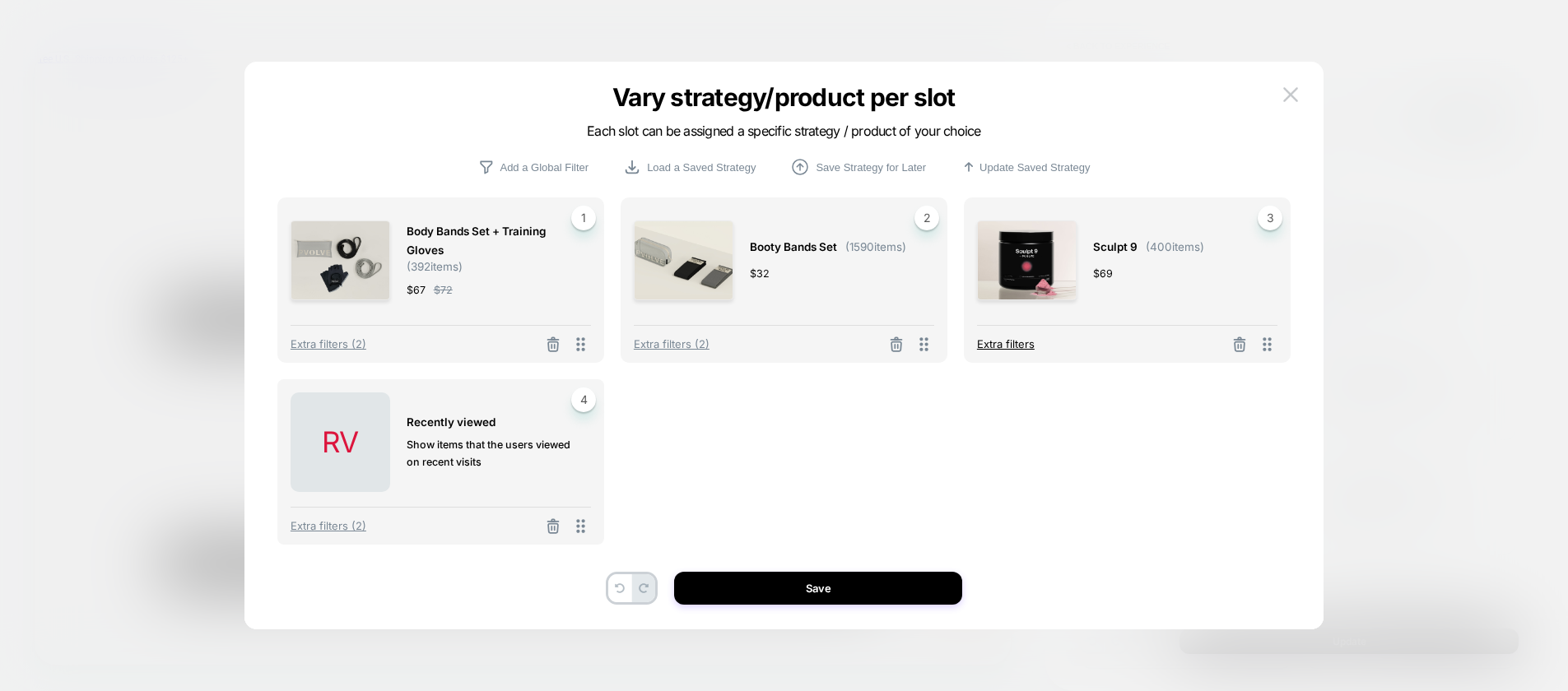
click at [1017, 346] on span "Extra filters" at bounding box center [1006, 344] width 58 height 13
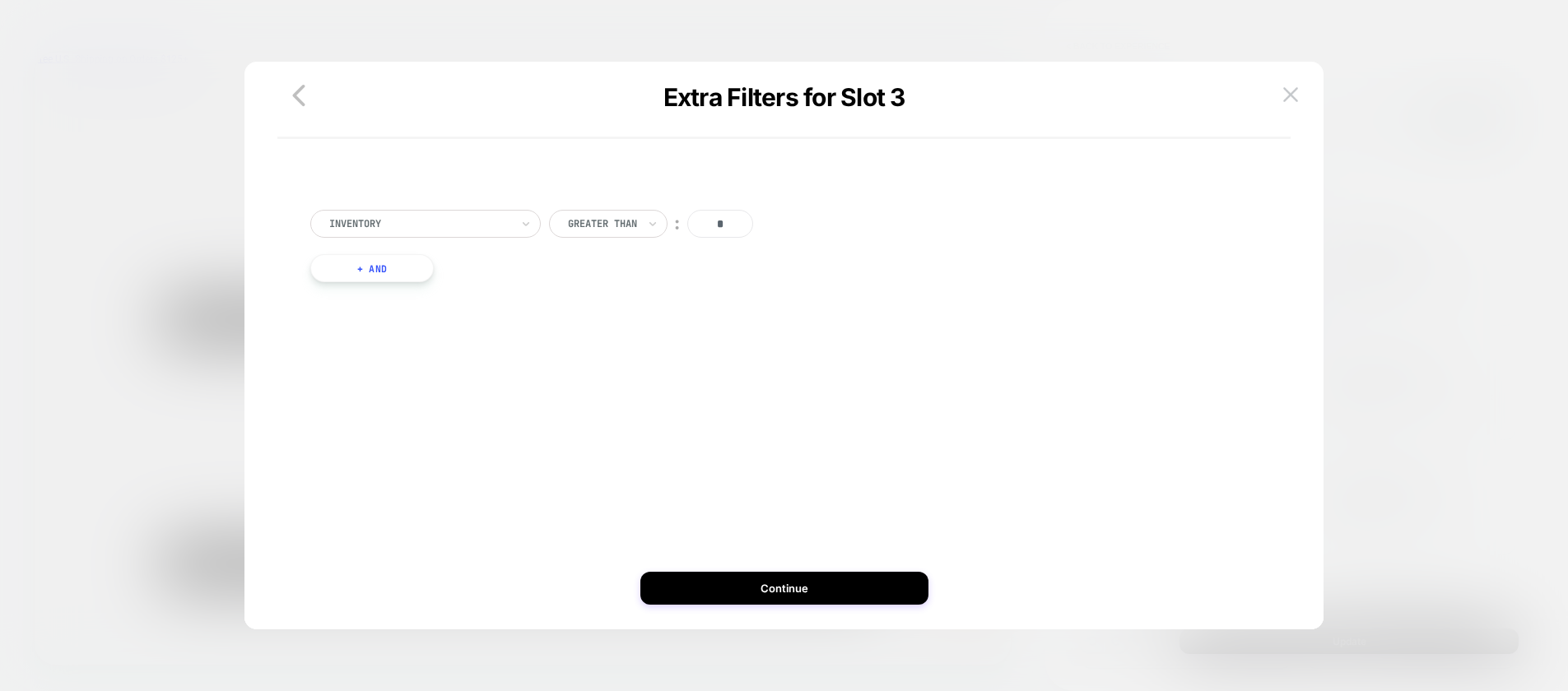
click at [401, 268] on button "+ And" at bounding box center [372, 268] width 123 height 28
click at [487, 281] on div at bounding box center [460, 285] width 181 height 15
click at [464, 380] on div "Include Cart Items" at bounding box center [474, 383] width 214 height 26
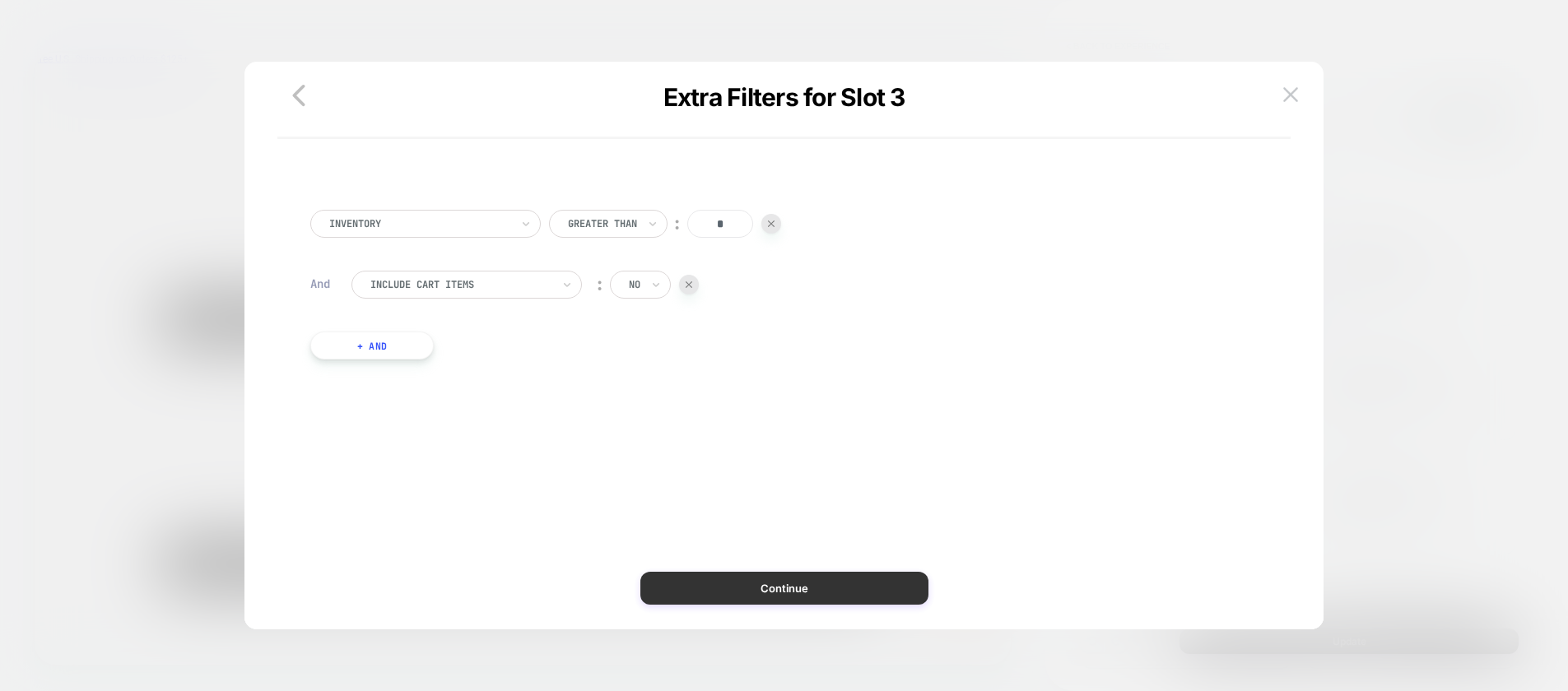
click at [805, 605] on div "Inventory Greater Than ︰ * And Include Cart Items ︰ no + And" at bounding box center [784, 354] width 1029 height 551
click at [804, 587] on button "Continue" at bounding box center [784, 587] width 288 height 33
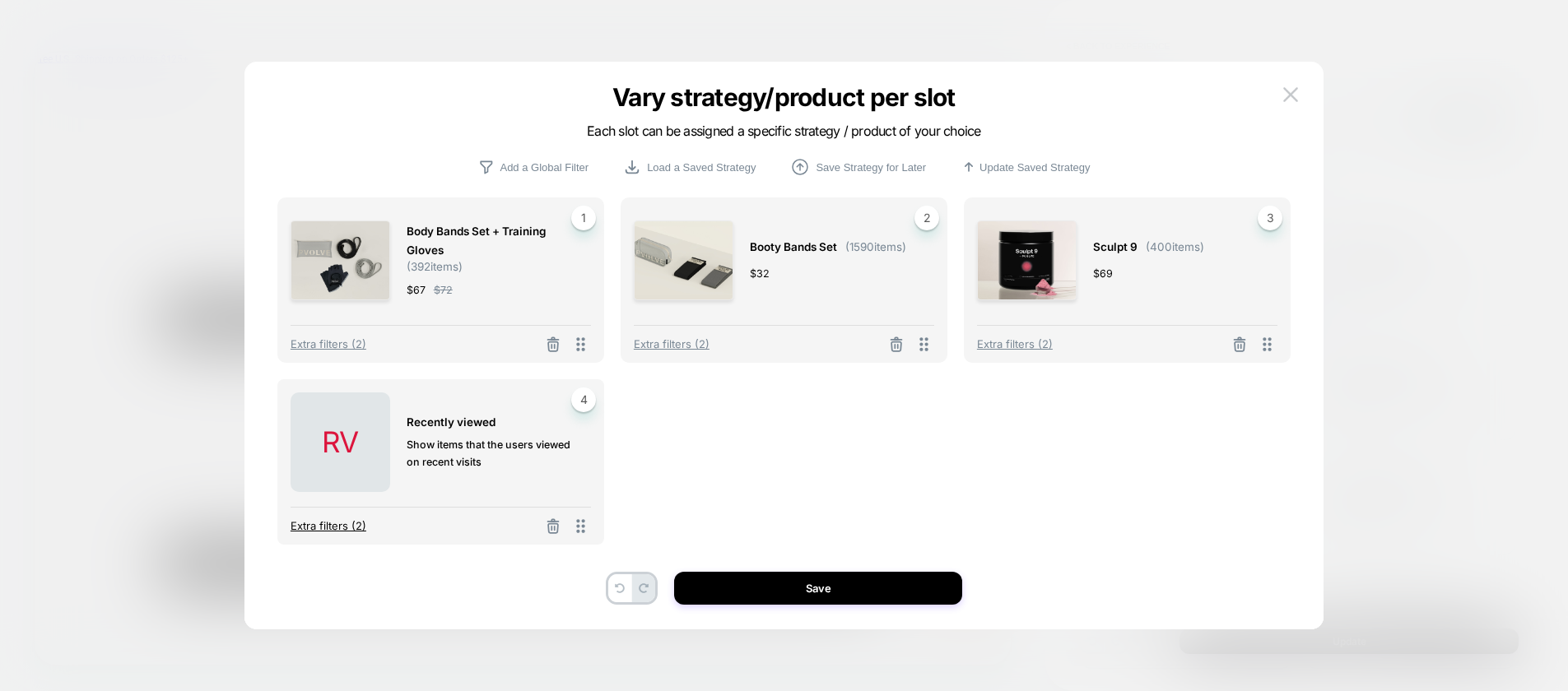
click at [320, 523] on span "Extra filters (2)" at bounding box center [328, 526] width 76 height 13
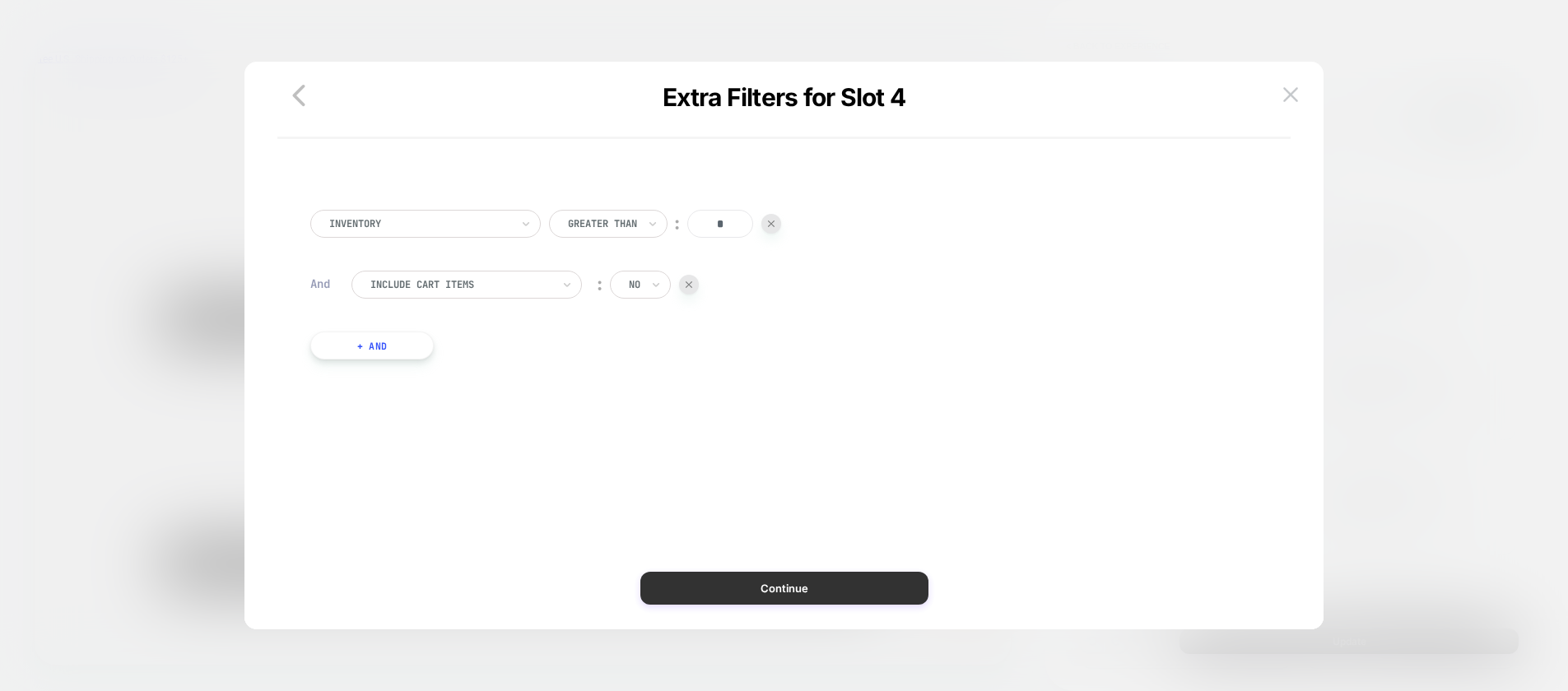
click at [800, 588] on button "Continue" at bounding box center [784, 587] width 288 height 33
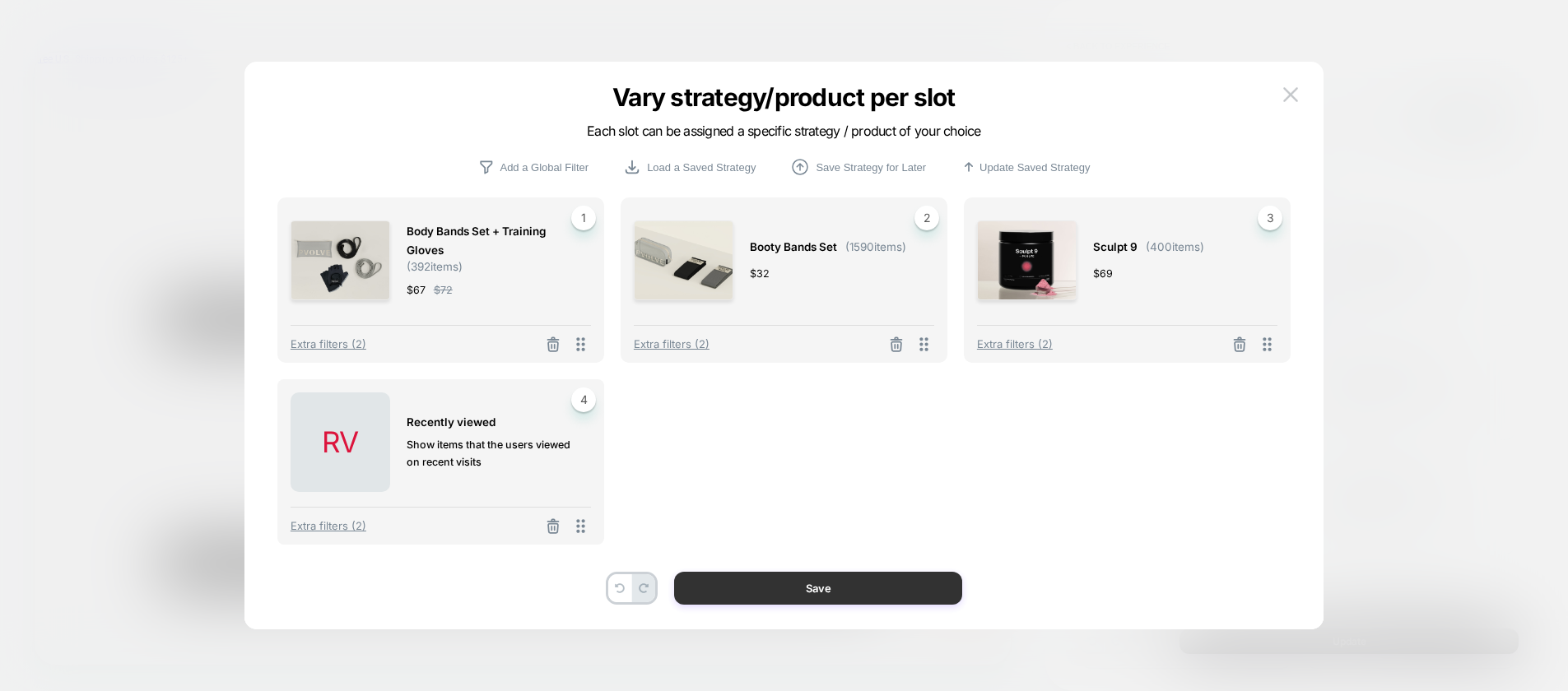
click at [792, 587] on button "Save" at bounding box center [818, 587] width 288 height 33
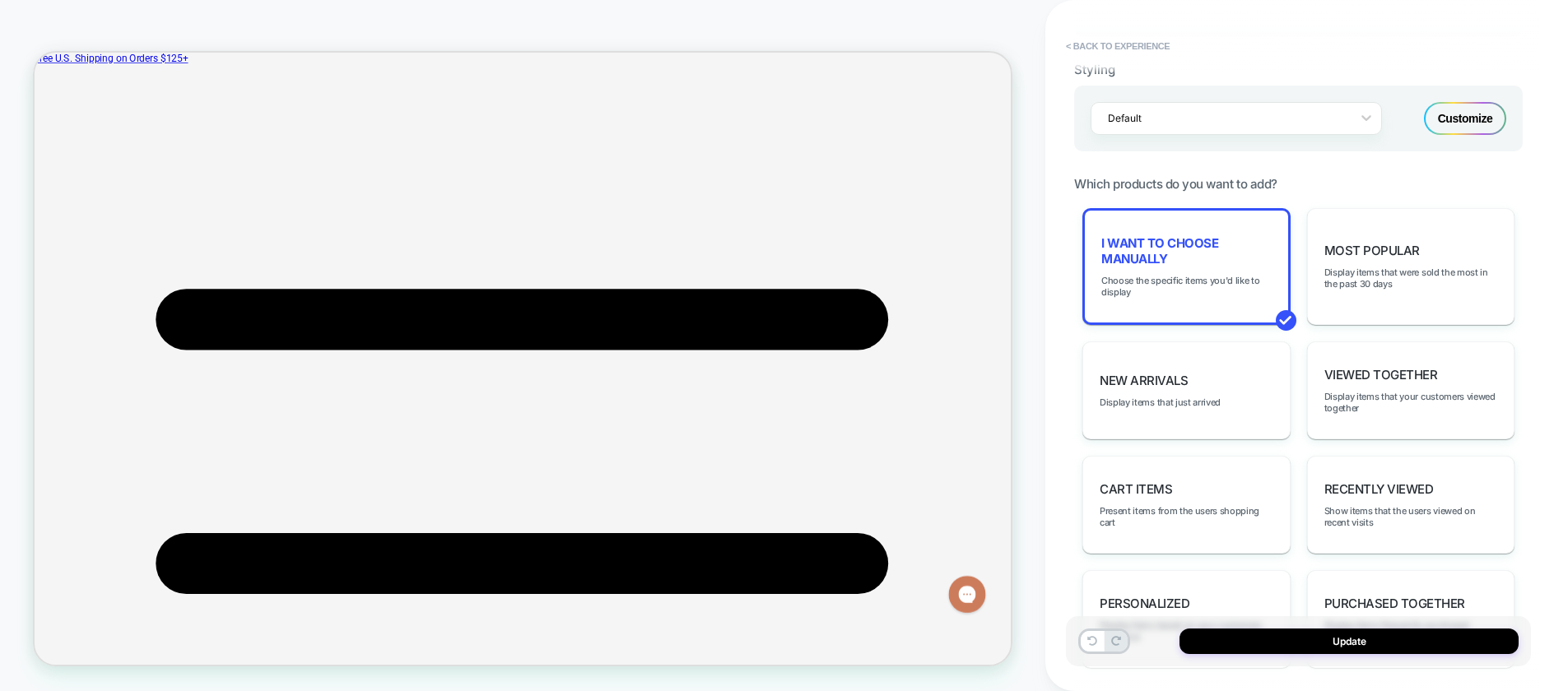
scroll to position [148, 0]
click at [1265, 646] on button "Update" at bounding box center [1349, 641] width 339 height 25
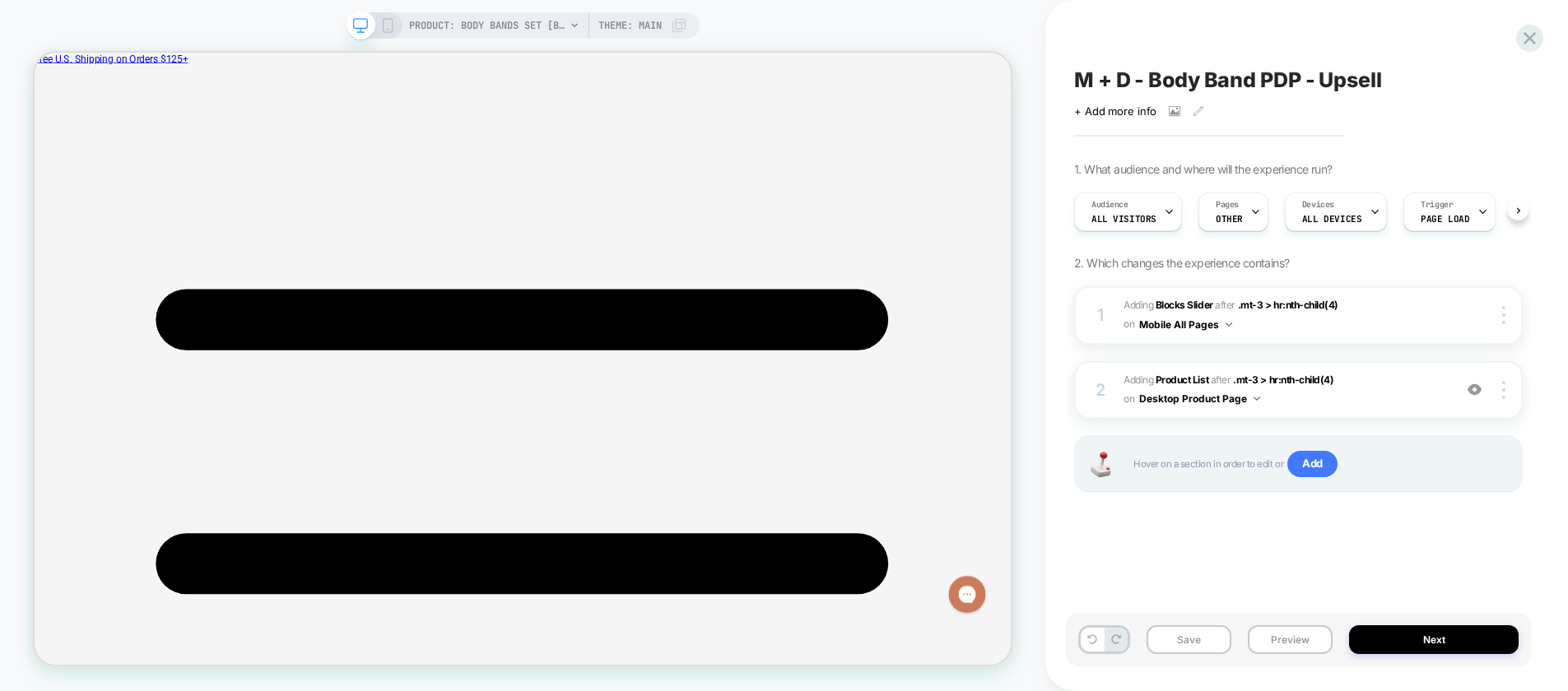
scroll to position [0, 1]
click at [1159, 648] on button "Save" at bounding box center [1188, 640] width 85 height 29
click at [1300, 637] on button "Preview" at bounding box center [1290, 640] width 85 height 29
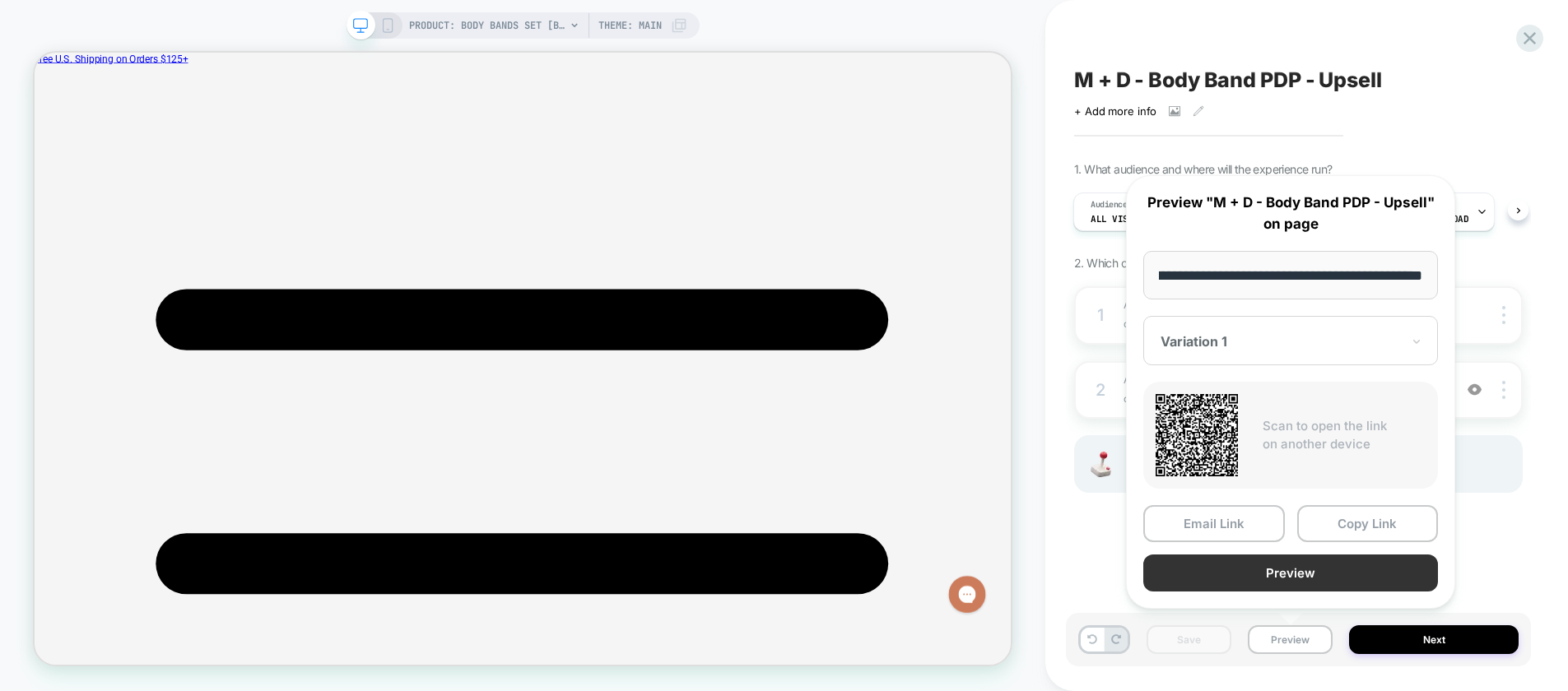
scroll to position [0, 0]
click at [1370, 575] on button "Preview" at bounding box center [1290, 573] width 294 height 37
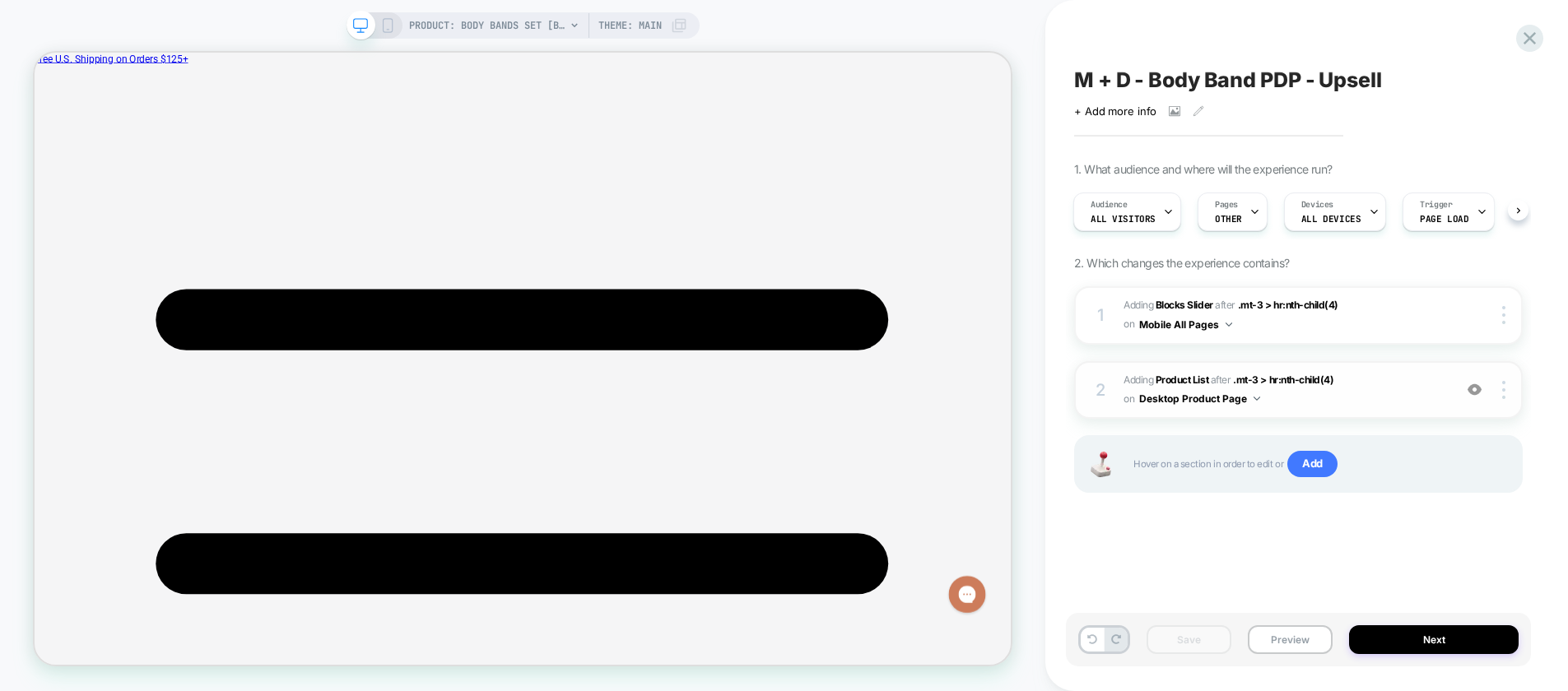
click at [1349, 392] on span "#_loomi_addon_1758815914716_dup1758816964 Adding Product List AFTER .mt-3 > hr:…" at bounding box center [1284, 389] width 321 height 38
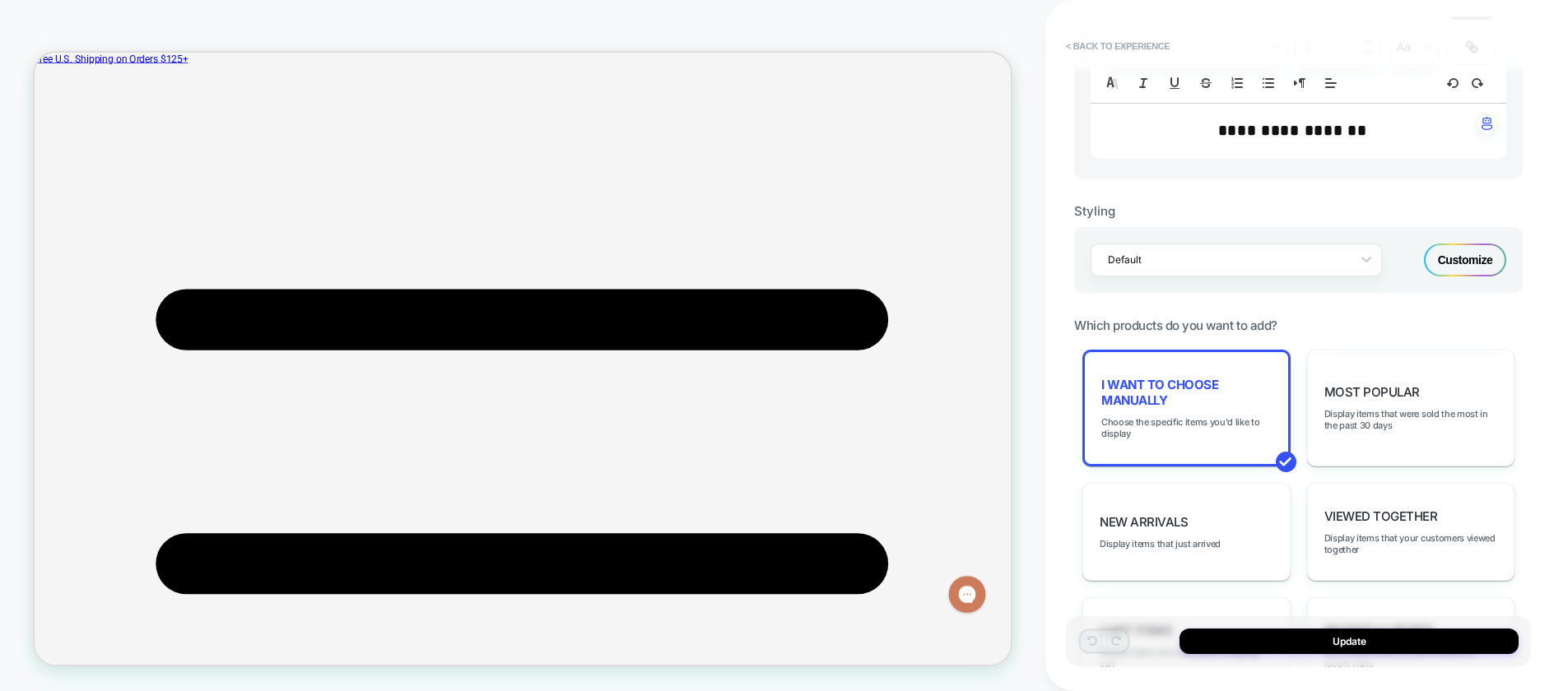
scroll to position [630, 0]
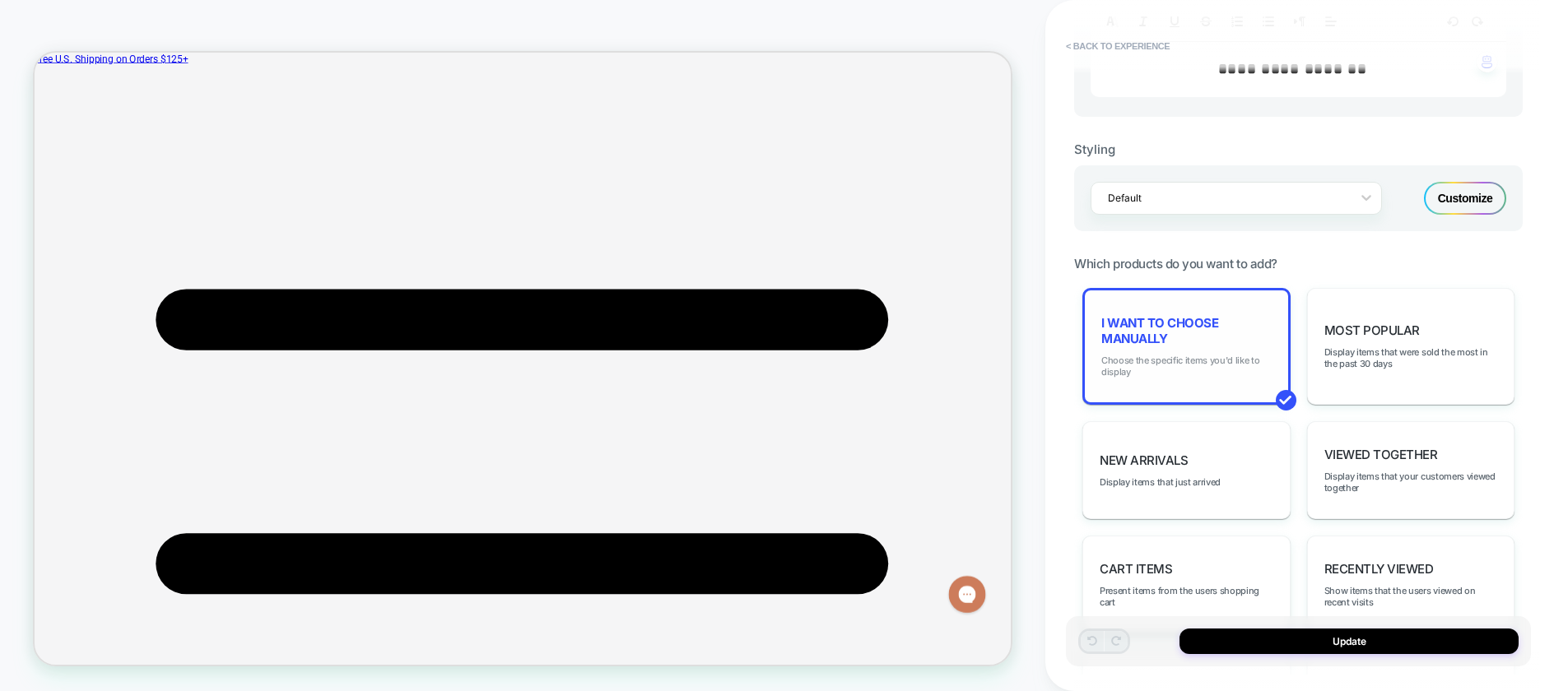
click at [1193, 371] on span "Choose the specific items you'd like to display" at bounding box center [1186, 366] width 170 height 23
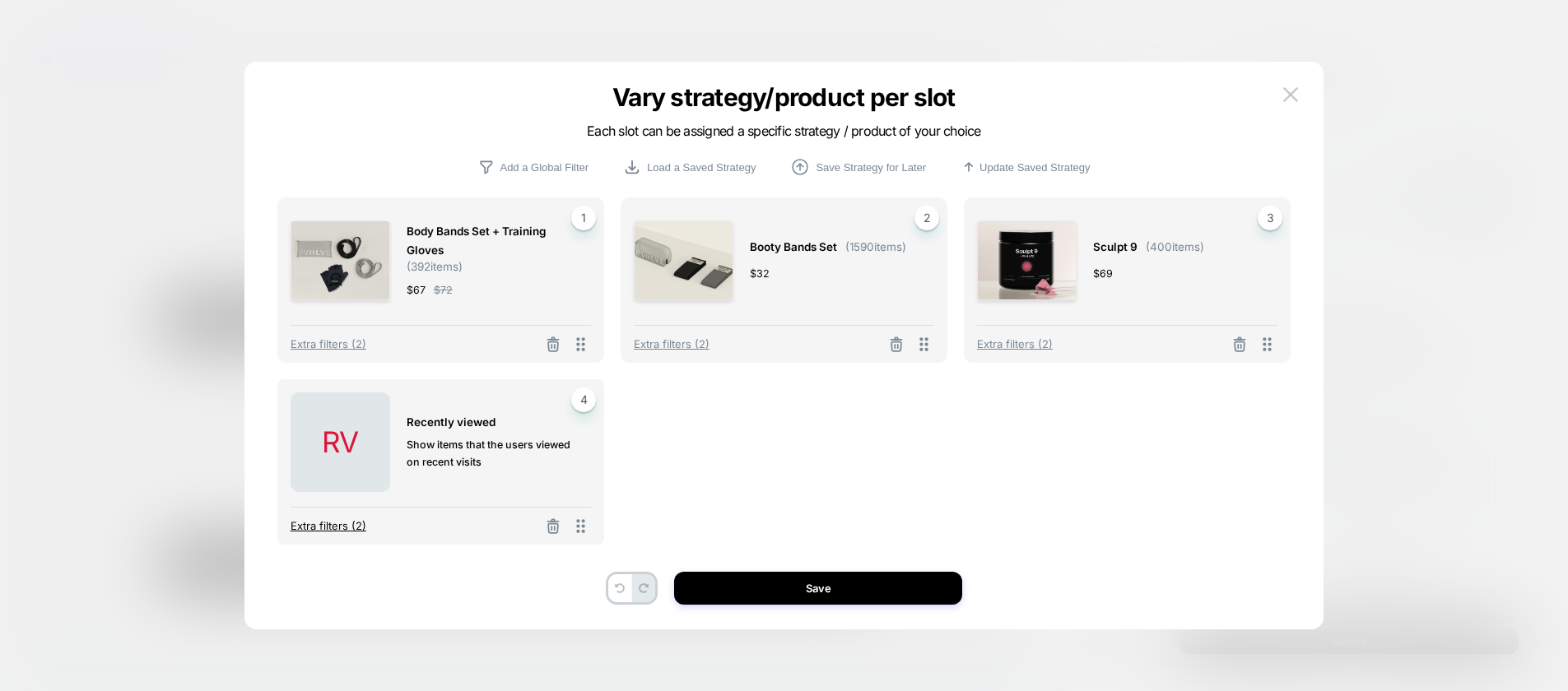
click at [343, 526] on span "Extra filters (2)" at bounding box center [328, 526] width 76 height 13
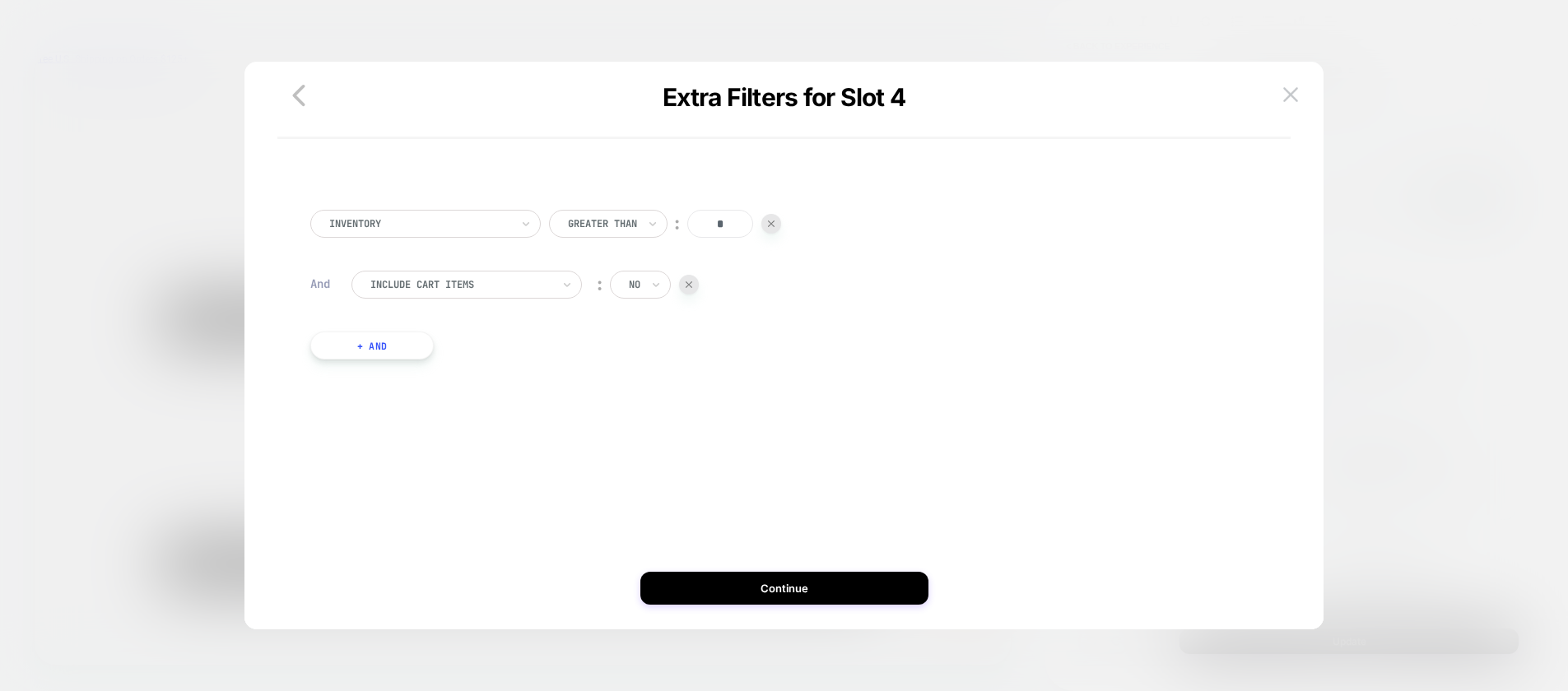
click at [382, 342] on button "+ And" at bounding box center [372, 346] width 123 height 28
click at [425, 366] on div at bounding box center [460, 362] width 181 height 15
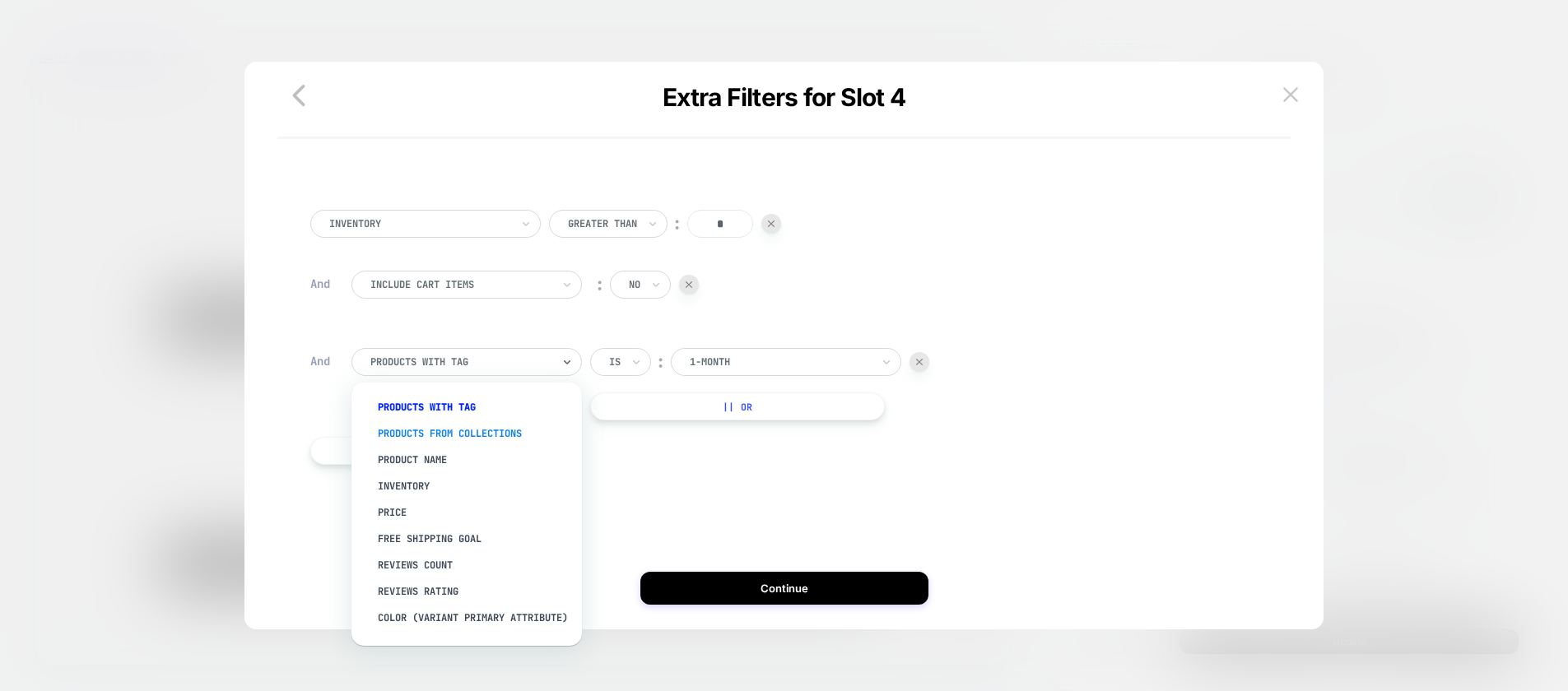
click at [431, 430] on div "PRODUCTS FROM COLLECTIONS" at bounding box center [474, 433] width 214 height 26
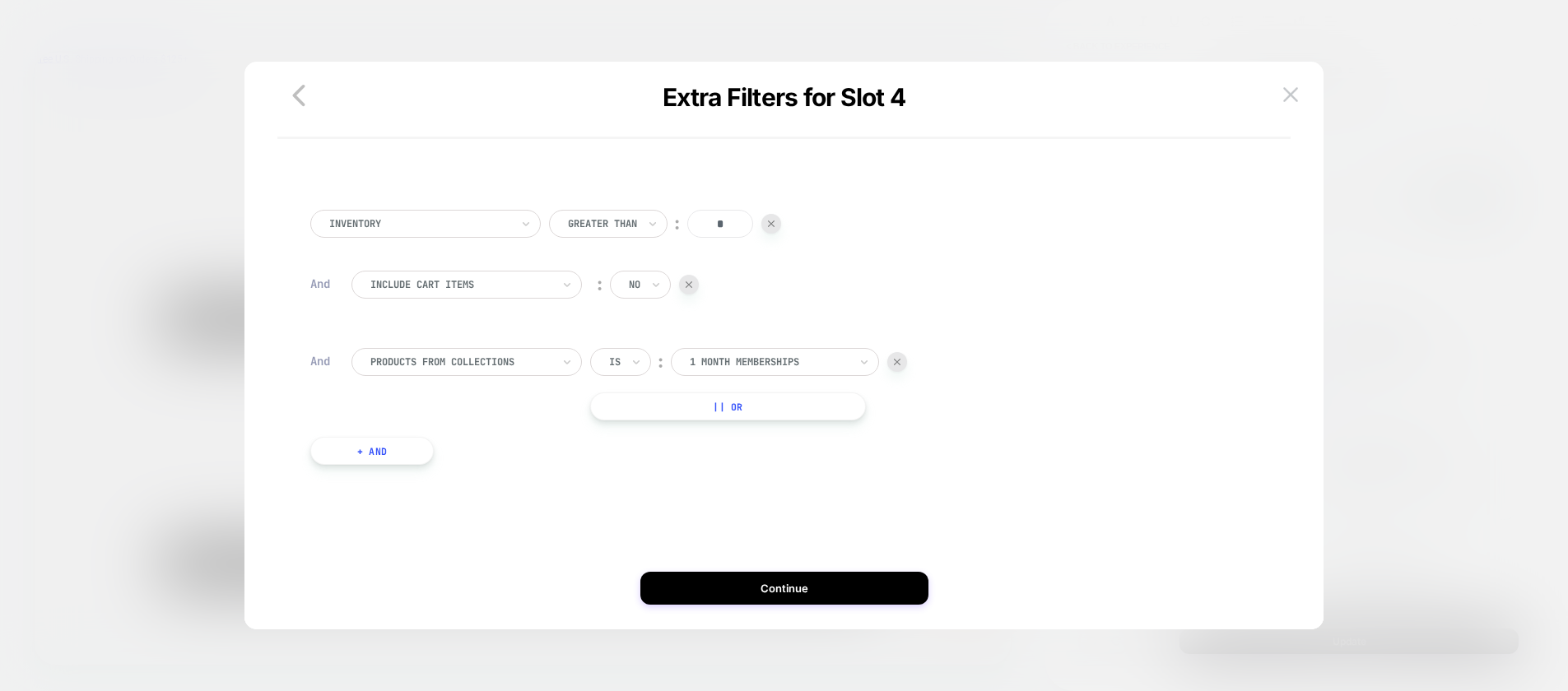
click at [599, 363] on div "Is" at bounding box center [620, 362] width 61 height 28
click at [619, 436] on div "Is not" at bounding box center [659, 433] width 107 height 26
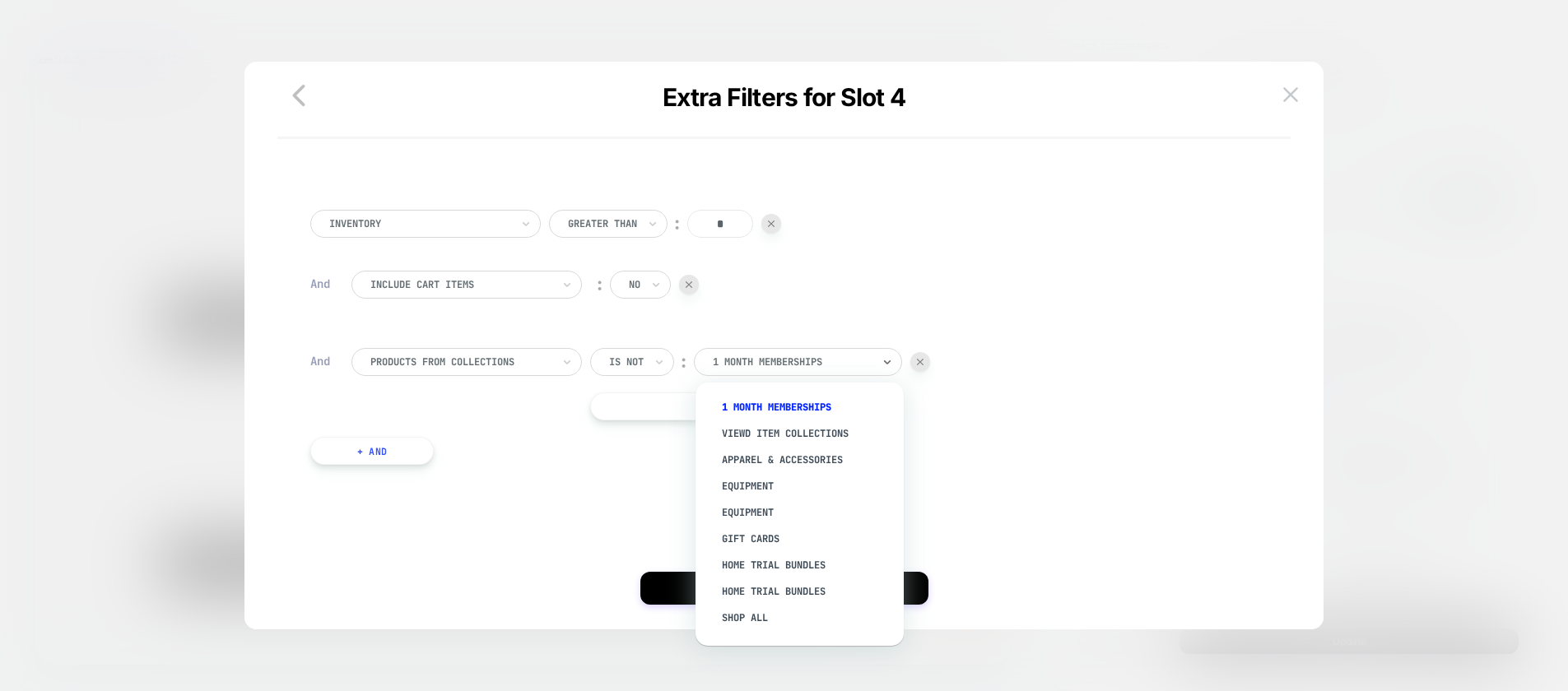
click at [744, 365] on div at bounding box center [792, 362] width 159 height 15
type input "***"
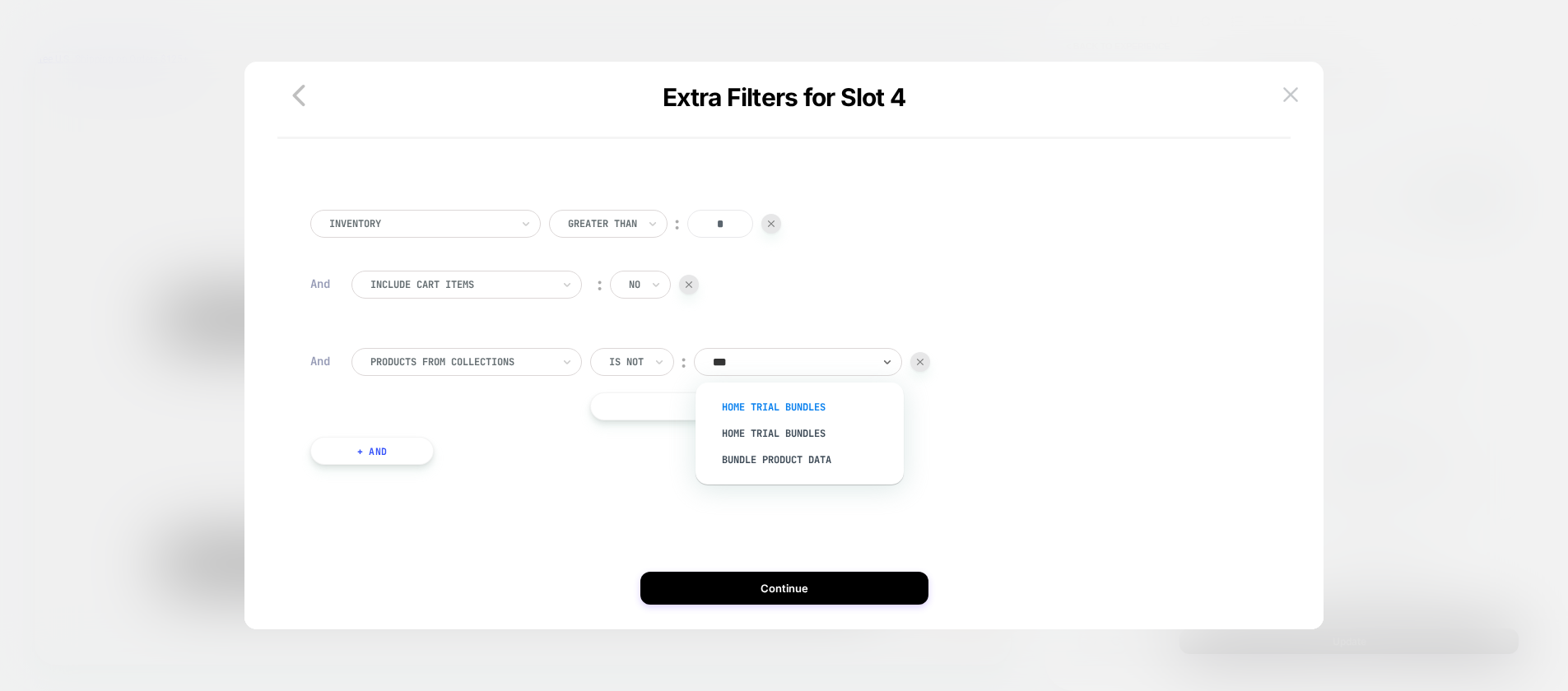
click at [742, 405] on div "Home Trial Bundles" at bounding box center [807, 407] width 191 height 26
click at [731, 490] on div "Inventory Greater Than ︰ * And Include Cart Items ︰ no And PRODUCTS FROM COLLEC…" at bounding box center [784, 341] width 964 height 313
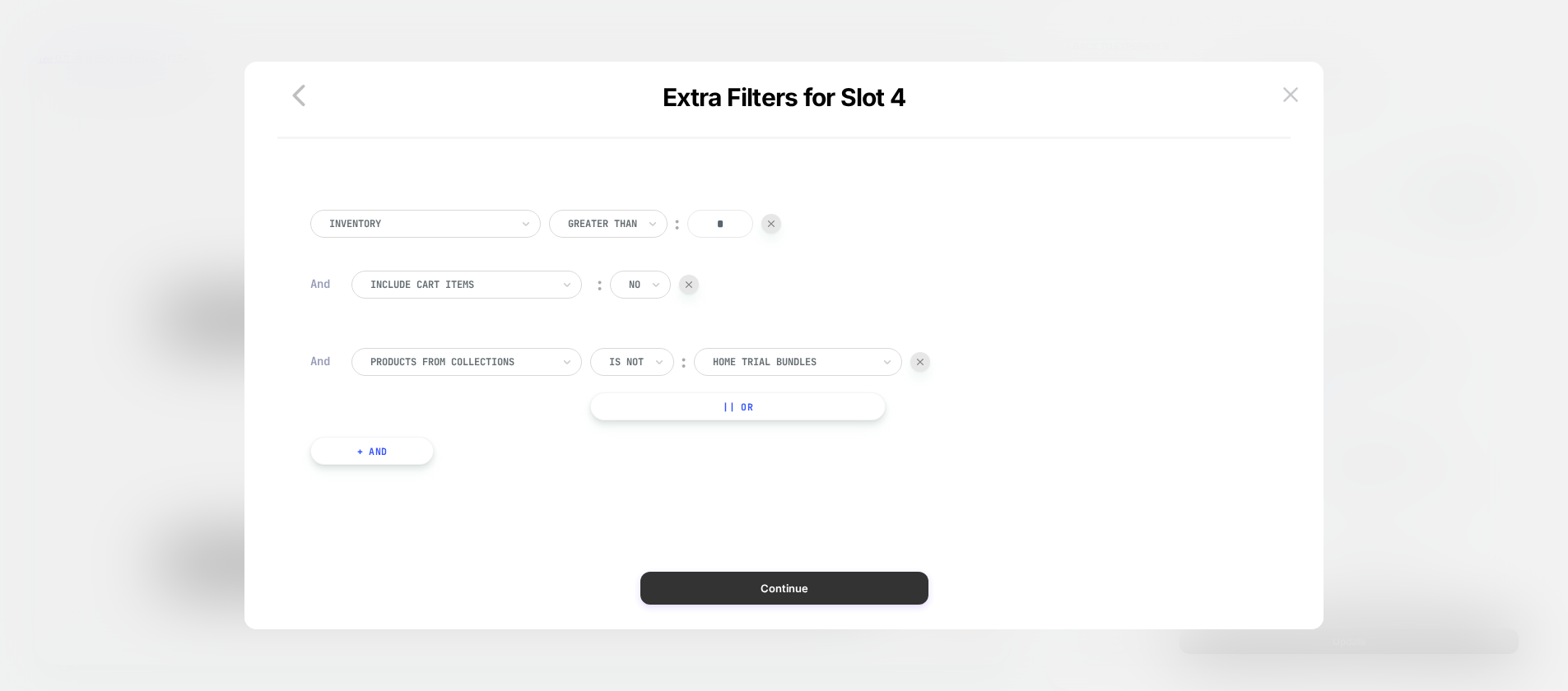
click at [771, 592] on button "Continue" at bounding box center [784, 587] width 288 height 33
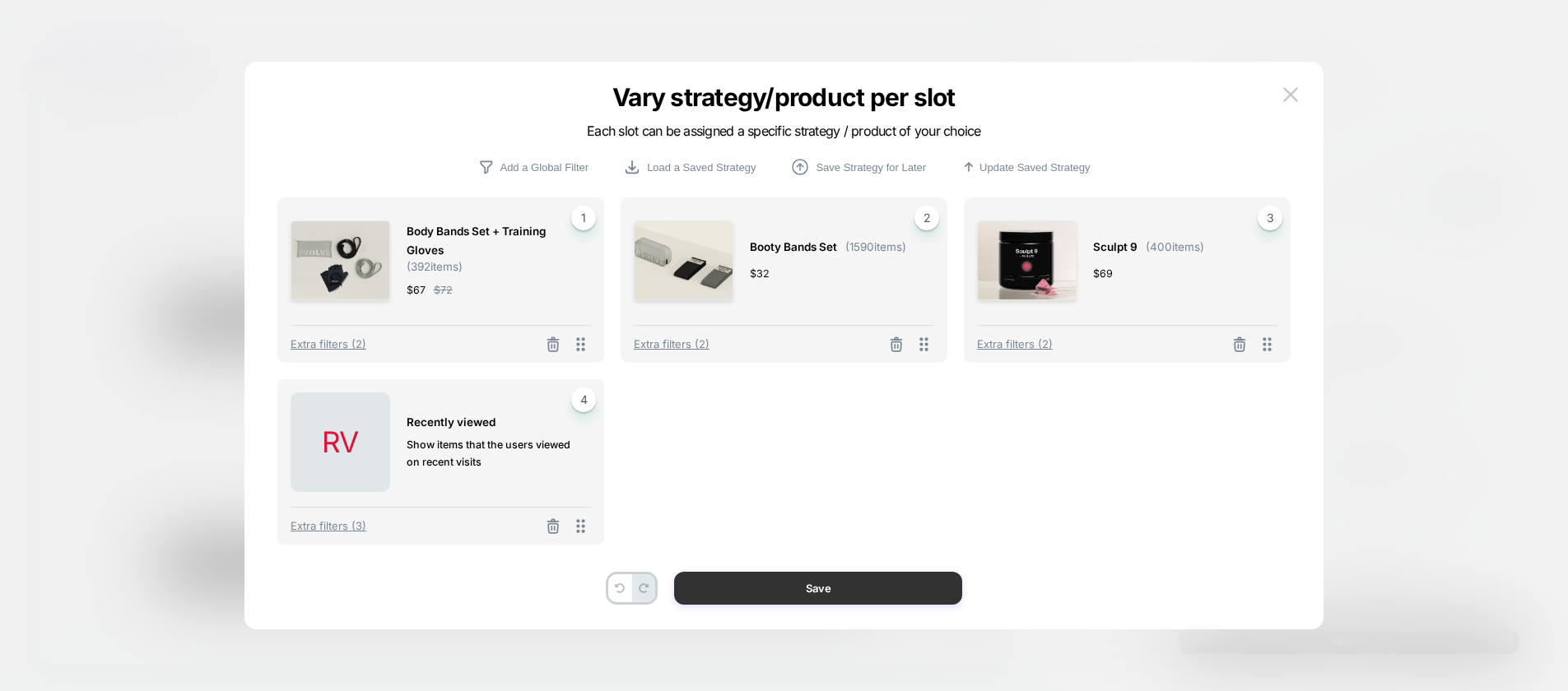
click at [760, 586] on button "Save" at bounding box center [818, 587] width 288 height 33
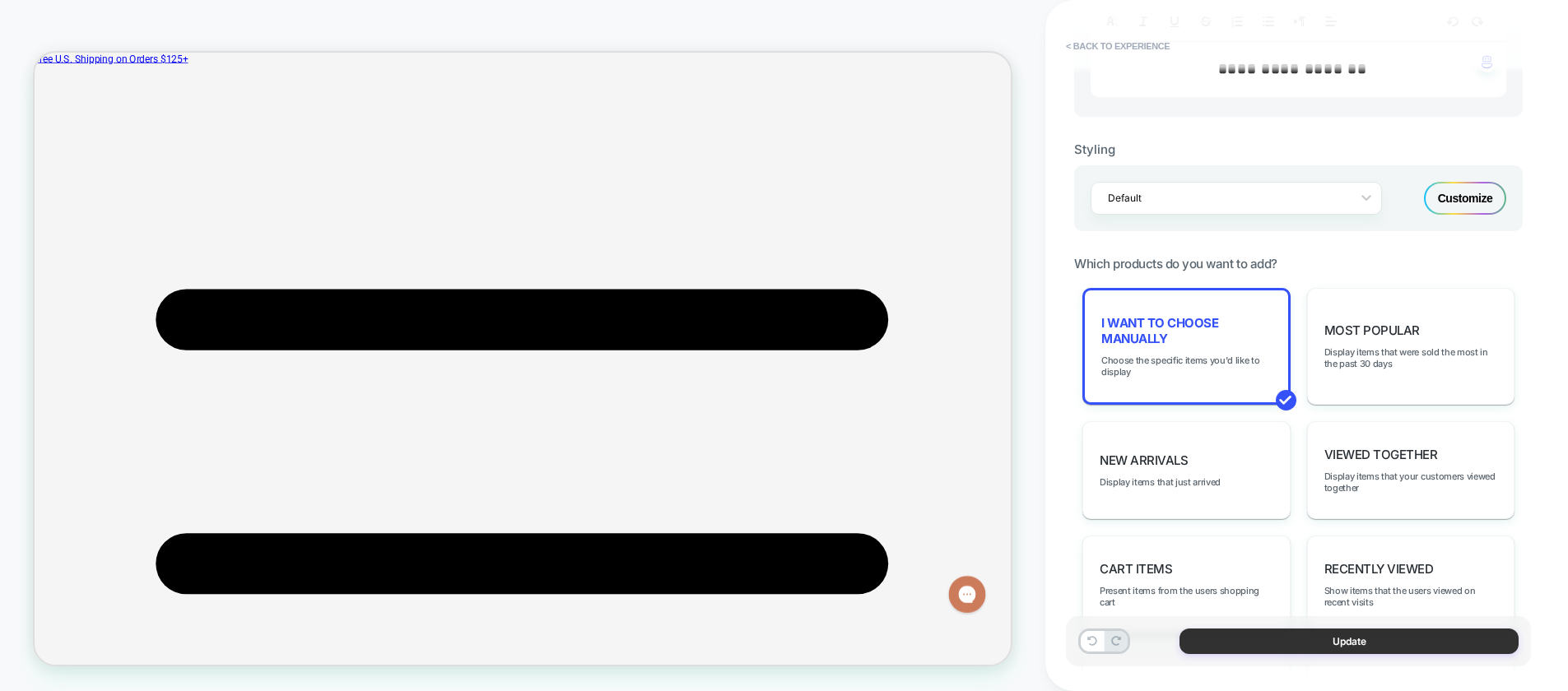
click at [1349, 645] on button "Update" at bounding box center [1349, 641] width 339 height 25
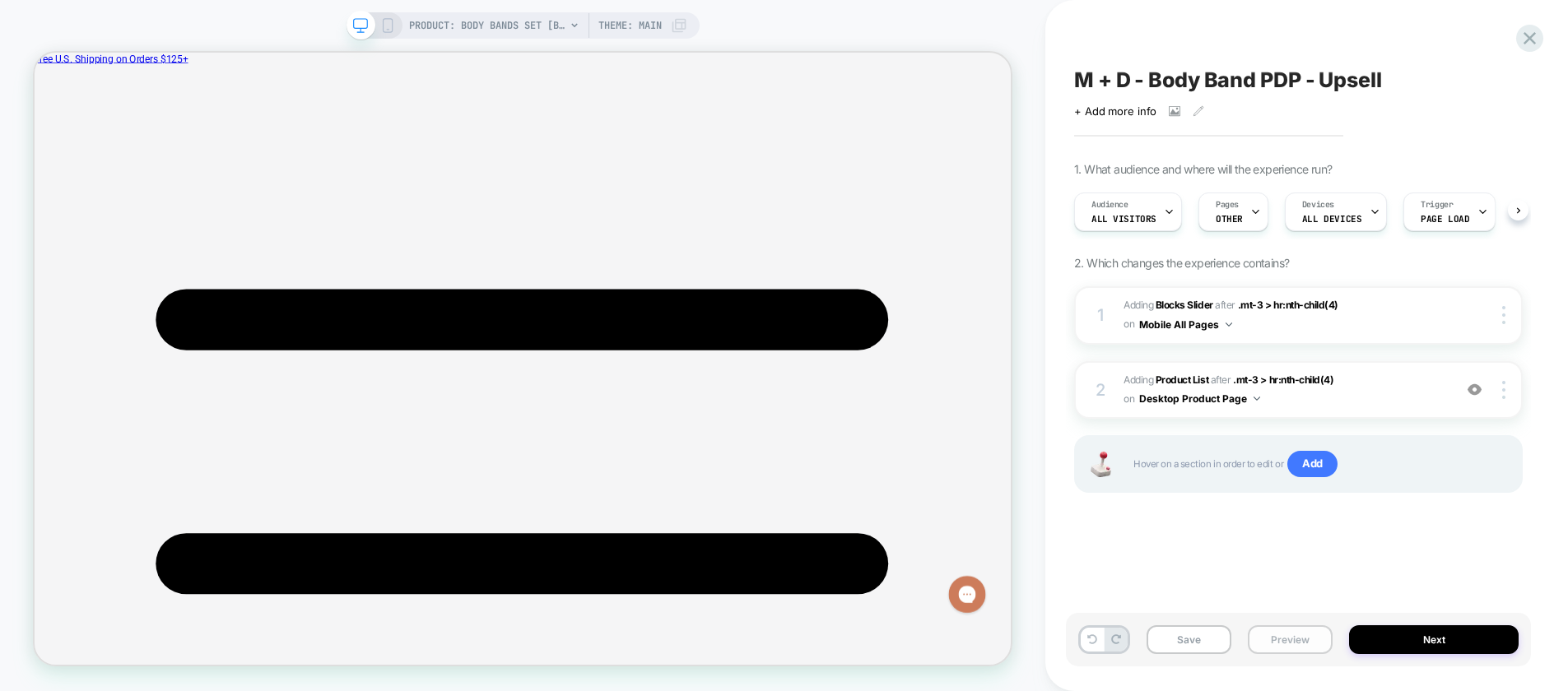
scroll to position [0, 1]
click at [1277, 642] on button "Preview" at bounding box center [1290, 640] width 85 height 29
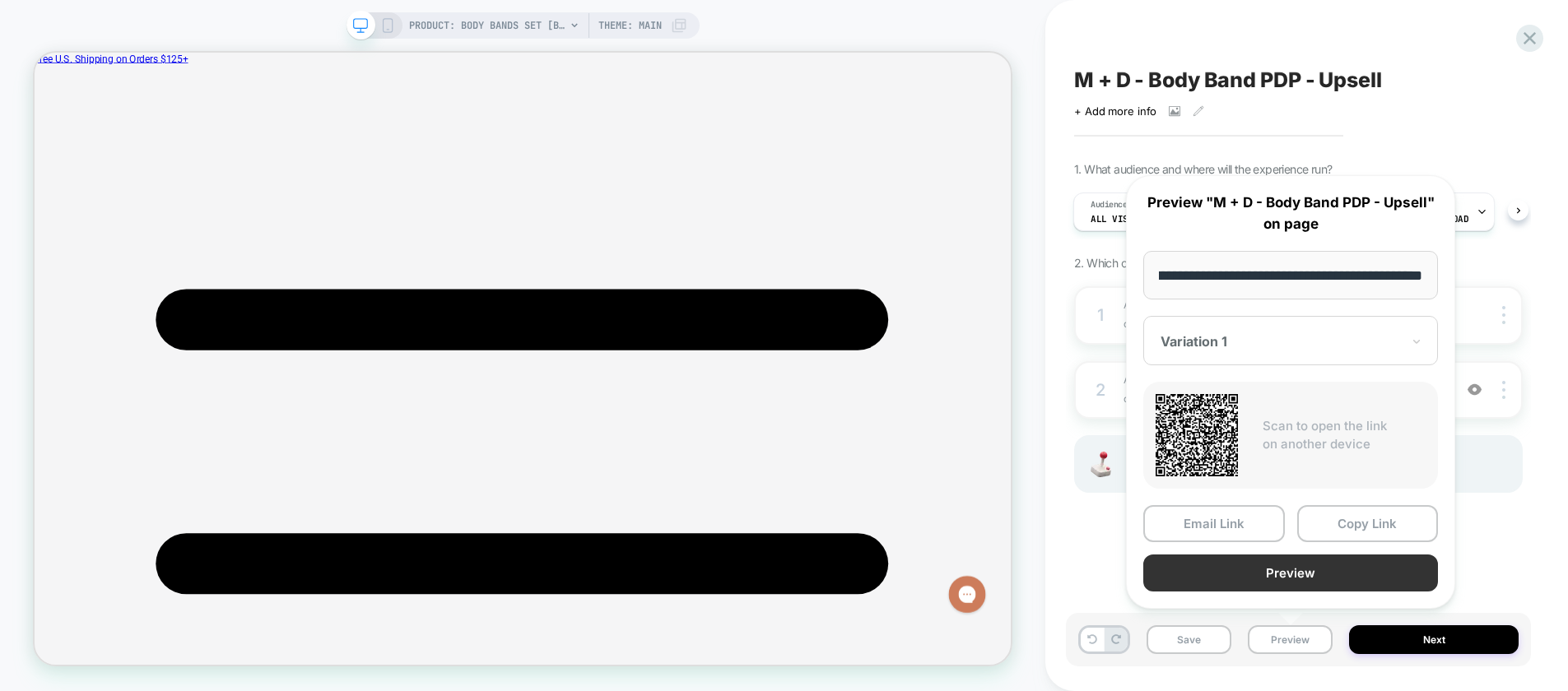
scroll to position [0, 0]
click at [1207, 577] on button "Preview" at bounding box center [1290, 573] width 294 height 37
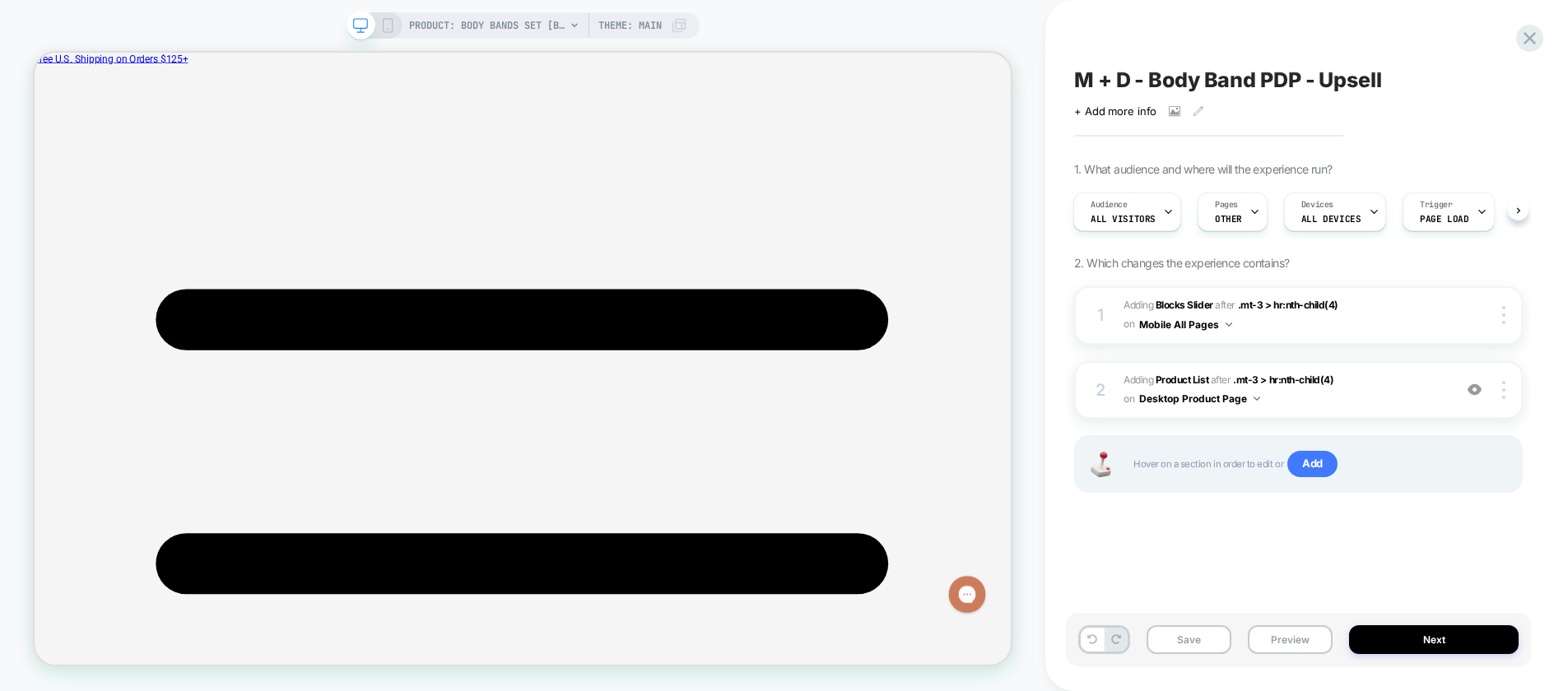
click at [388, 24] on icon at bounding box center [388, 25] width 15 height 15
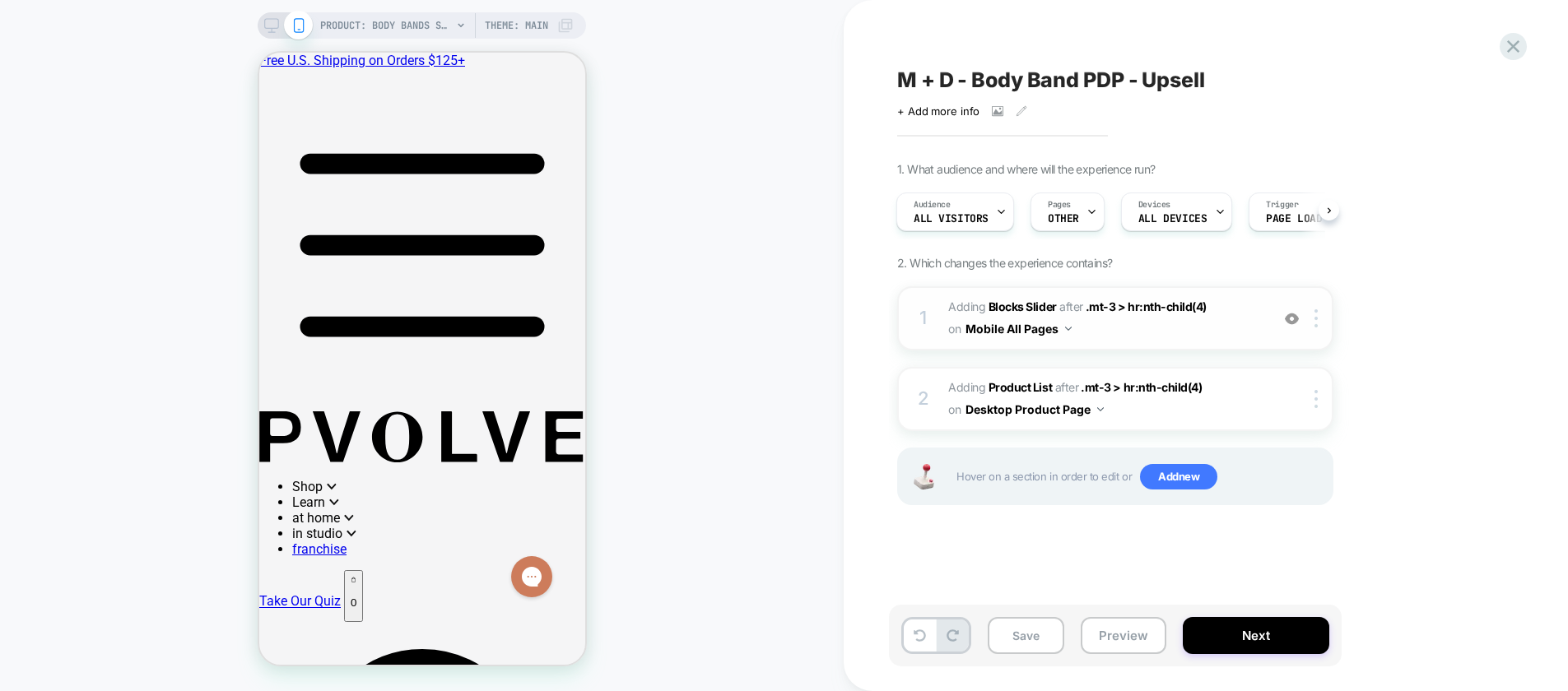
click at [1262, 328] on div "1 #_loomi_addon_1750807711738_dup1758608692_dup1758654794_dup1758816964 Adding …" at bounding box center [1114, 318] width 436 height 64
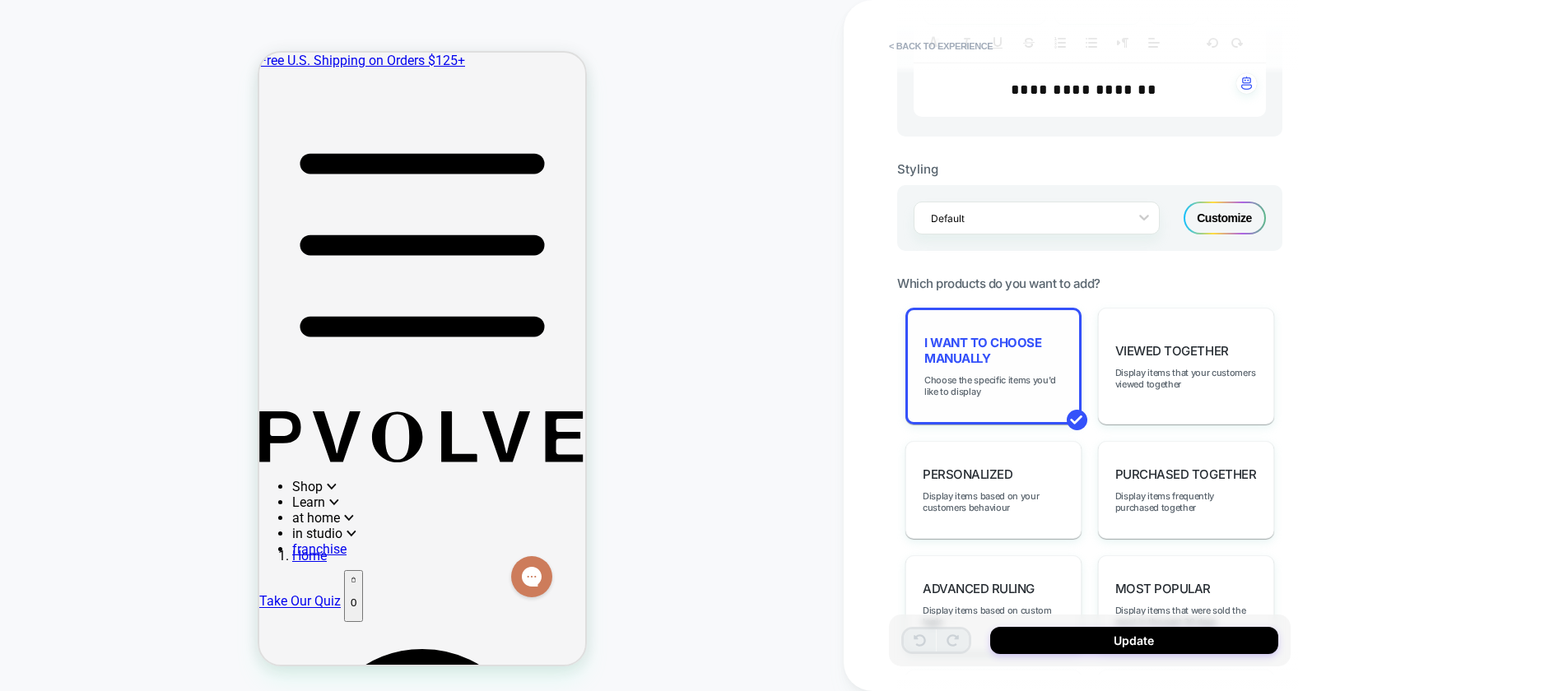
scroll to position [600, 0]
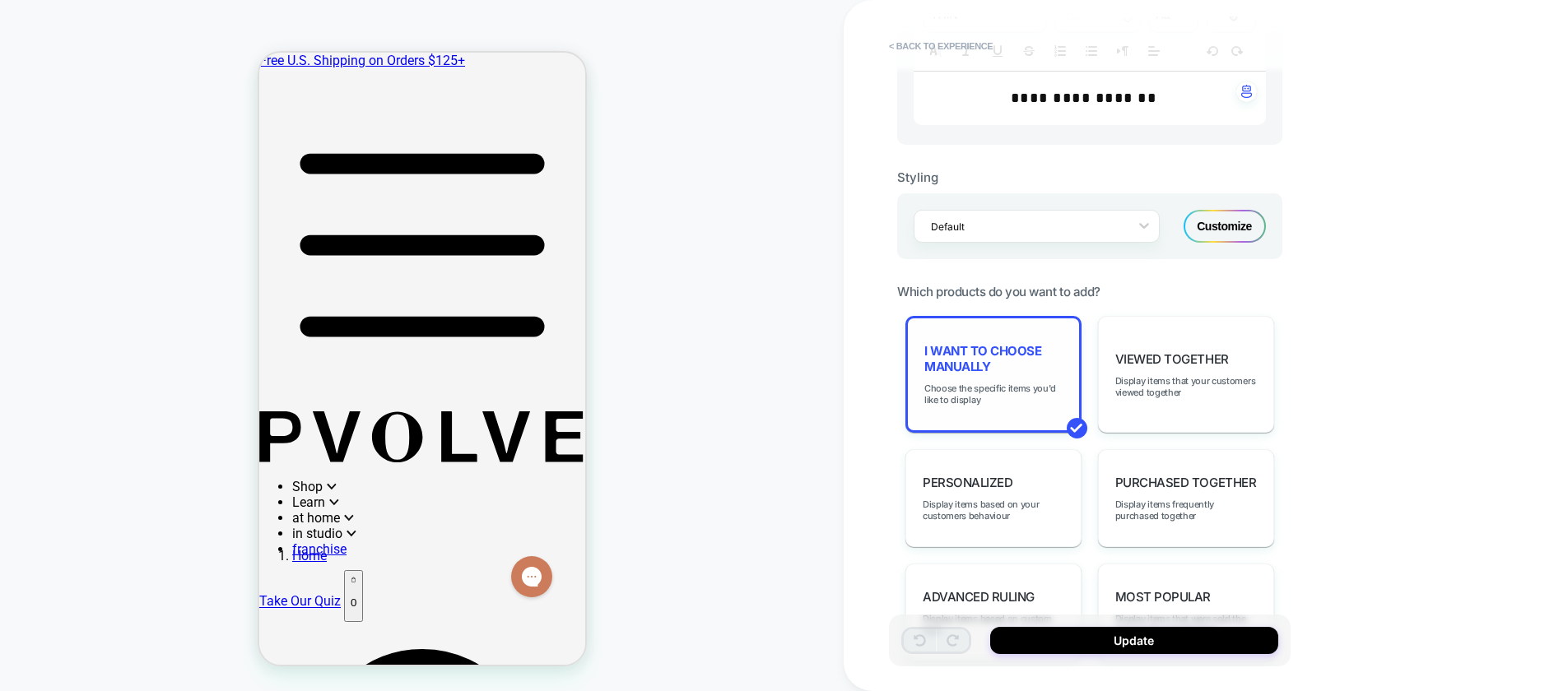
click at [1016, 351] on span "I want to choose manually" at bounding box center [993, 358] width 138 height 31
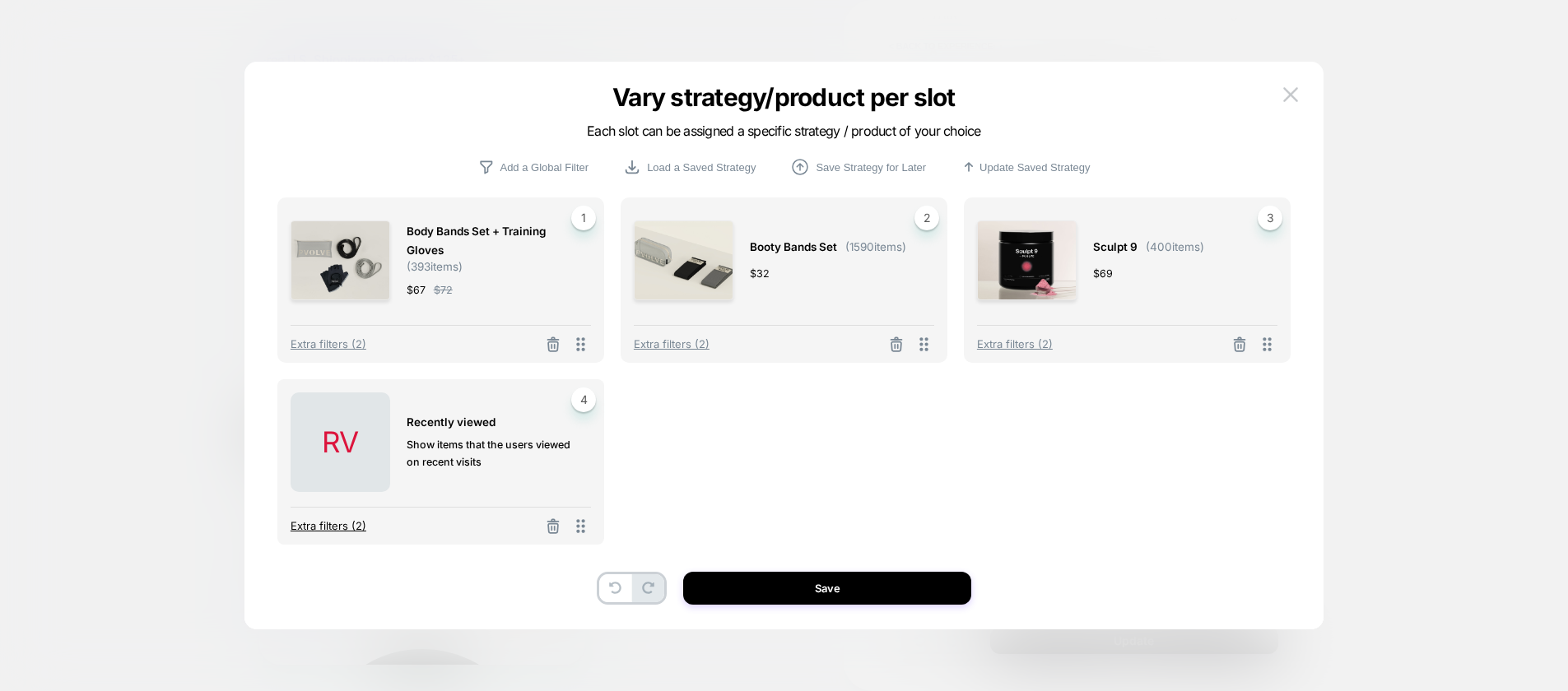
click at [343, 529] on span "Extra filters (2)" at bounding box center [328, 526] width 76 height 13
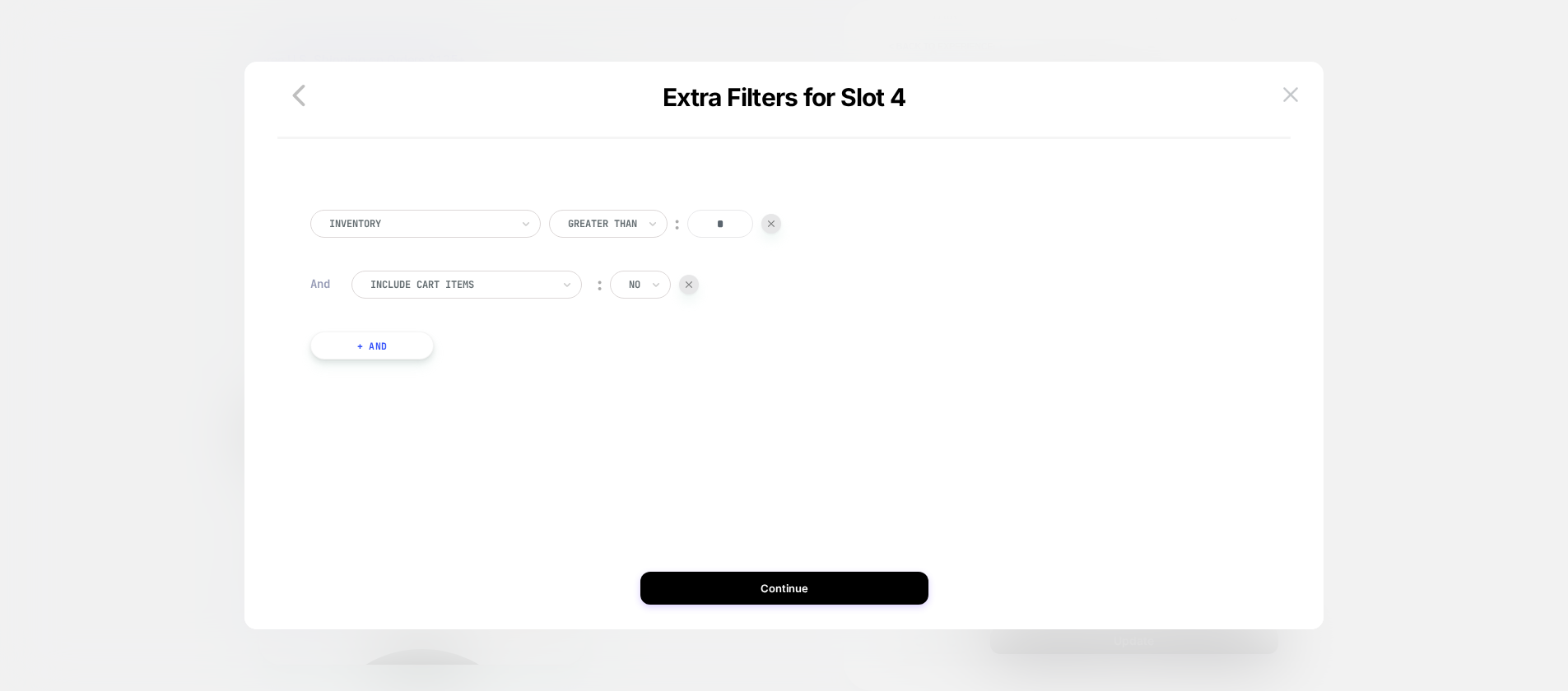
click at [372, 349] on button "+ And" at bounding box center [372, 346] width 123 height 28
click at [412, 358] on div at bounding box center [460, 362] width 181 height 15
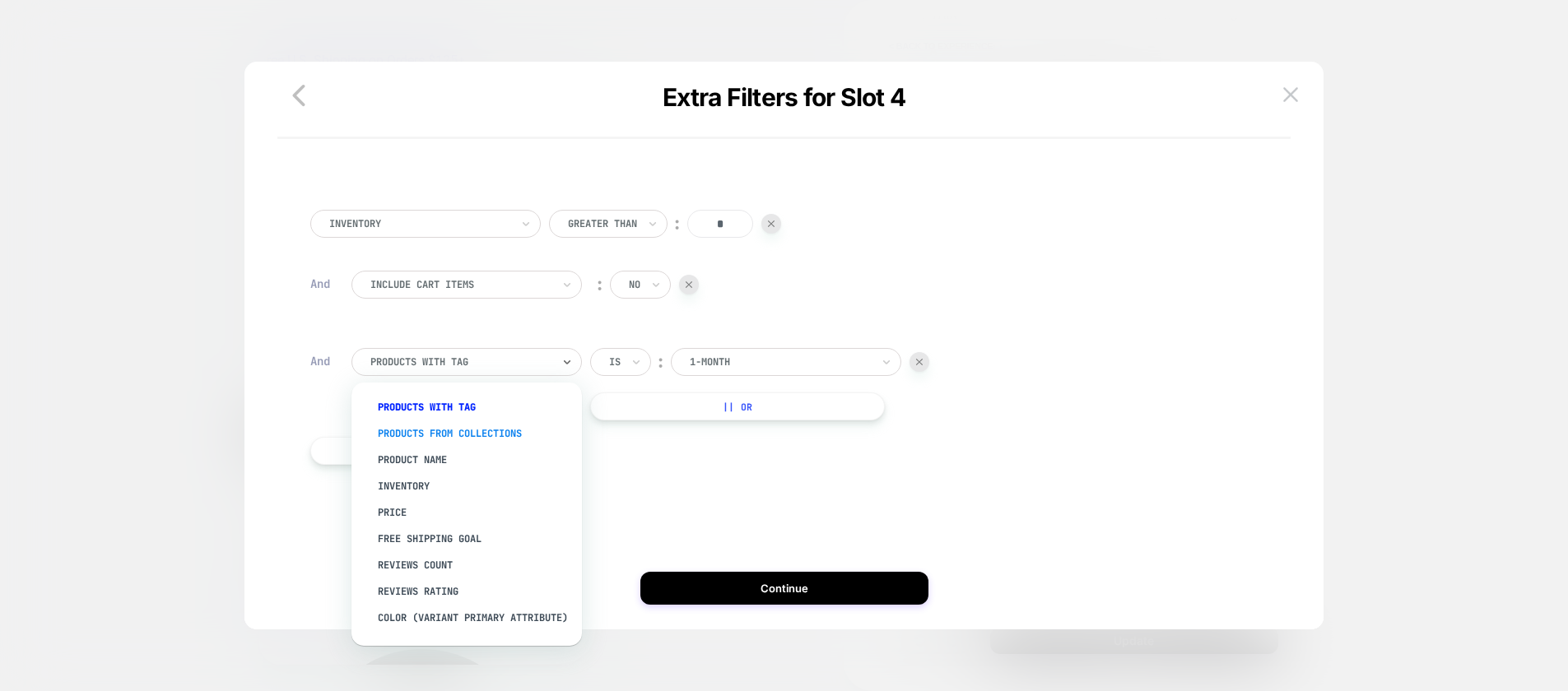
click at [418, 428] on div "PRODUCTS FROM COLLECTIONS" at bounding box center [474, 433] width 214 height 26
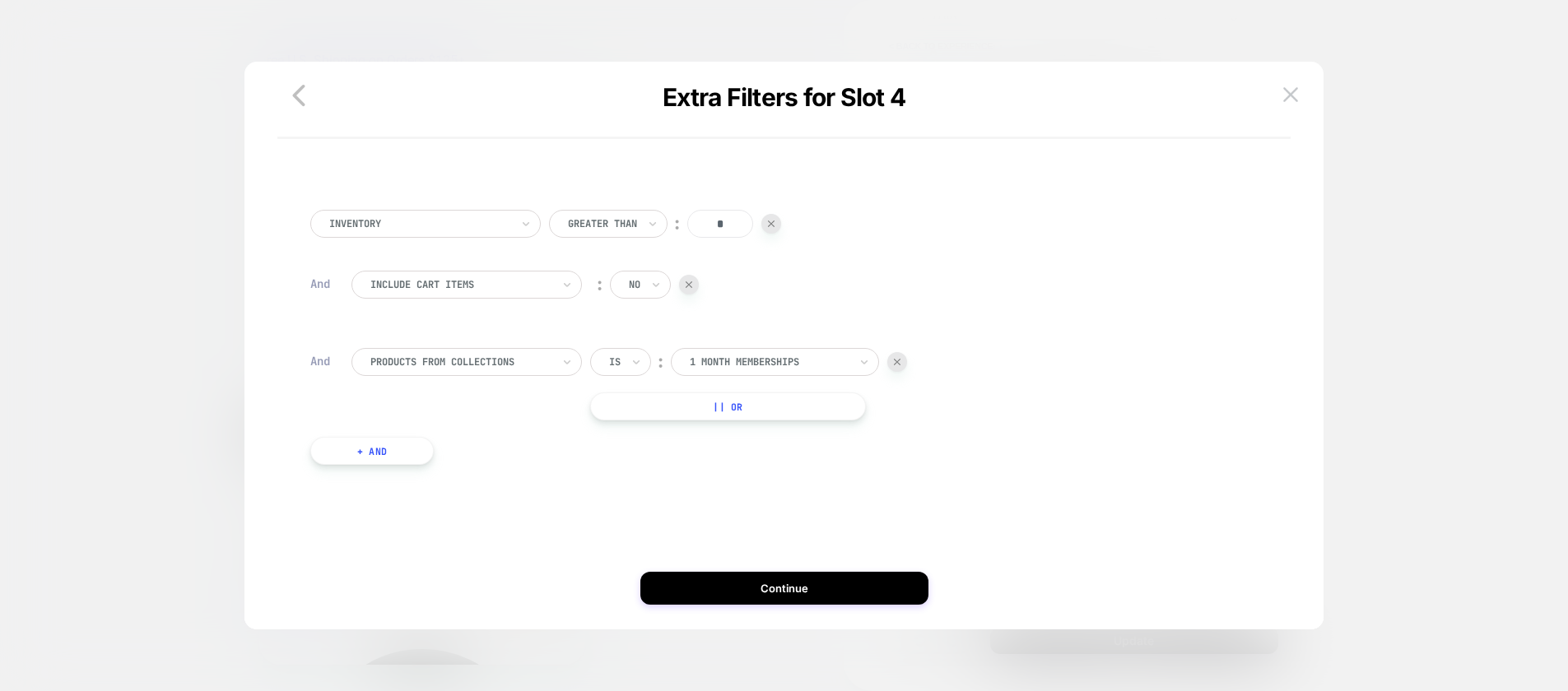
click at [628, 366] on div "Is" at bounding box center [620, 362] width 61 height 28
click at [622, 426] on div "Is not" at bounding box center [659, 433] width 107 height 26
click at [730, 355] on div at bounding box center [792, 362] width 159 height 15
type input "*****"
click at [752, 401] on div "Home Trial Bundles" at bounding box center [807, 407] width 191 height 26
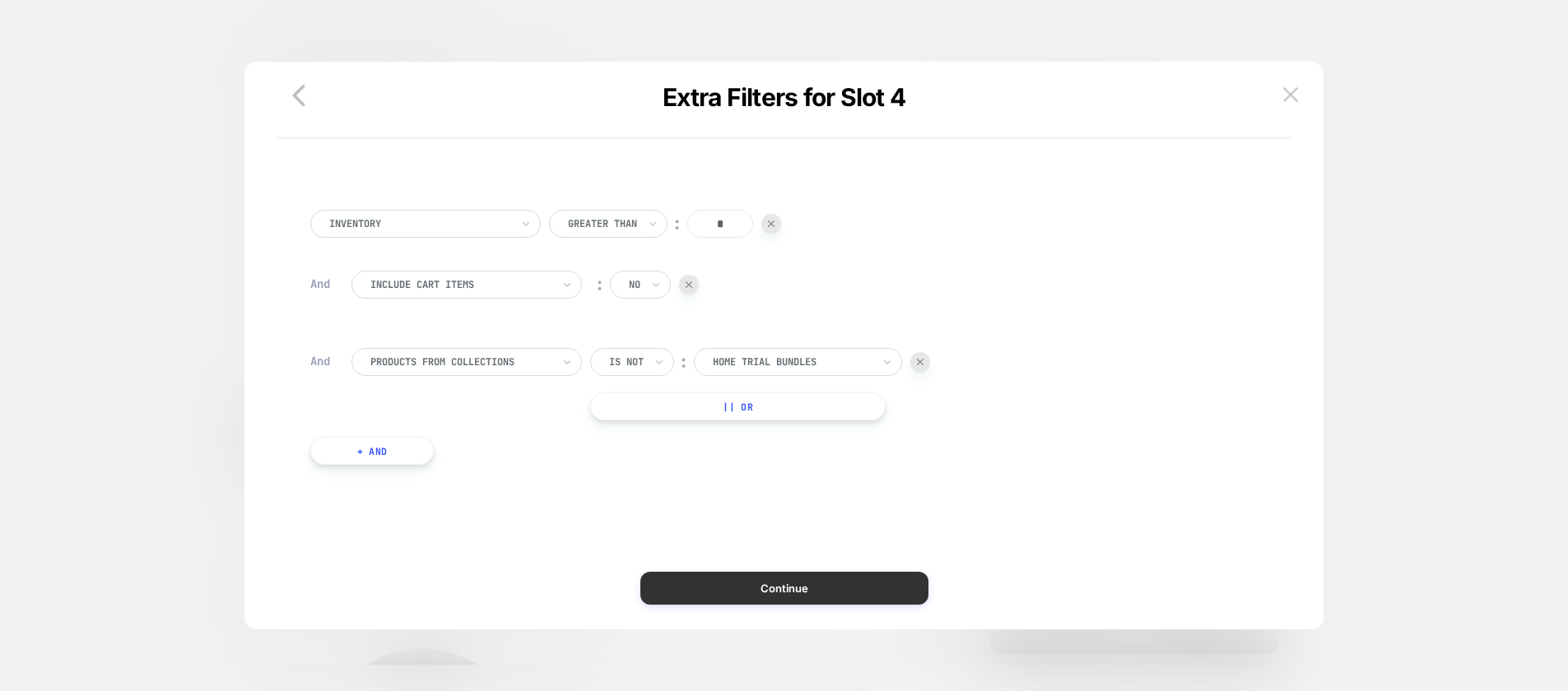
click at [769, 579] on button "Continue" at bounding box center [784, 587] width 288 height 33
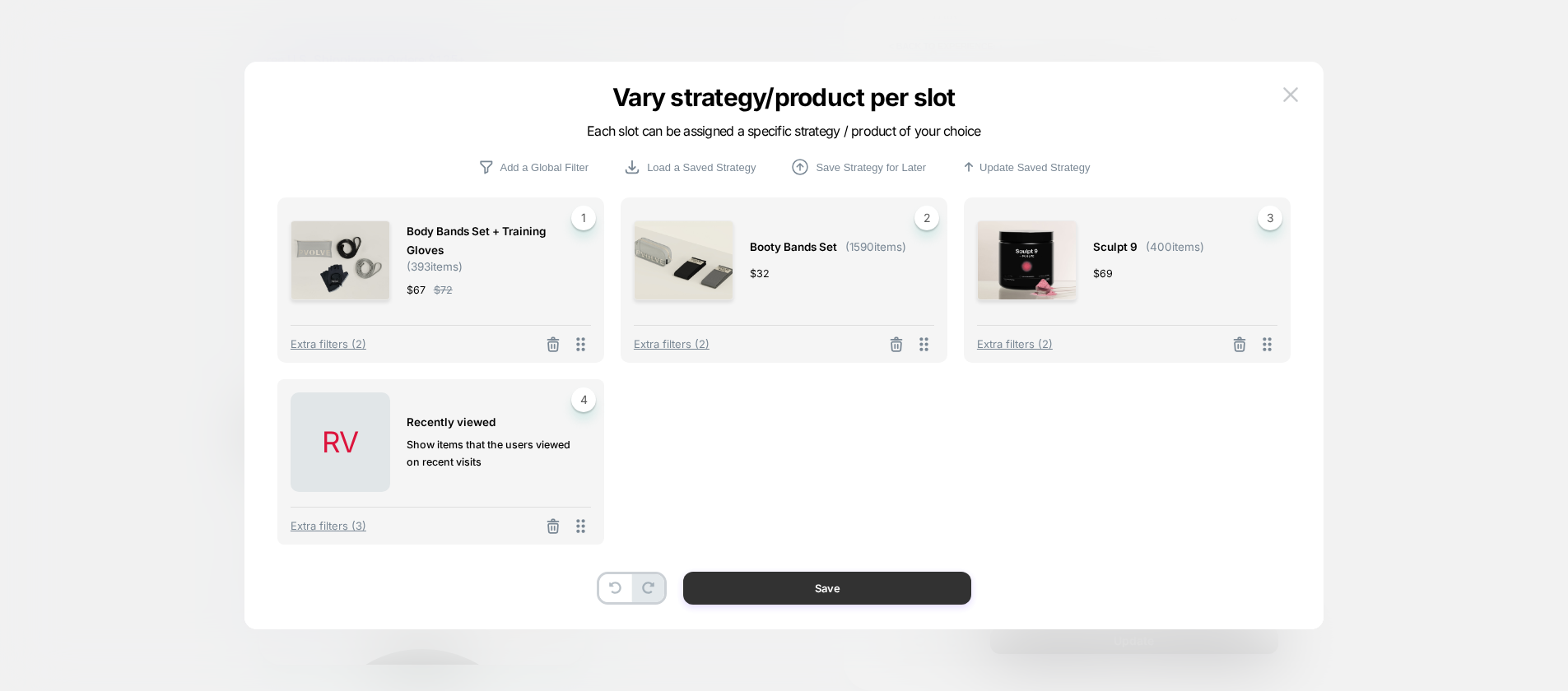
click at [785, 585] on button "Save" at bounding box center [826, 587] width 288 height 33
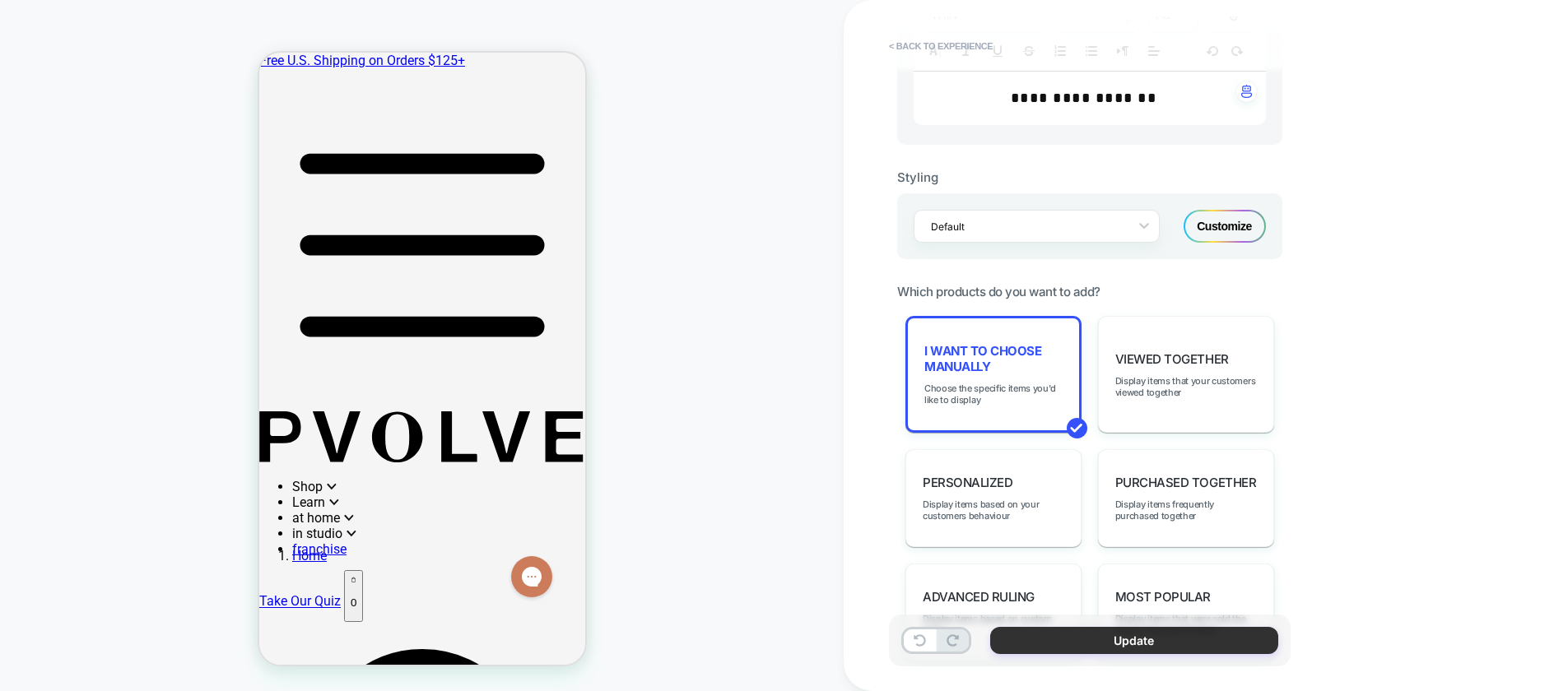
click at [1197, 636] on button "Update" at bounding box center [1134, 640] width 288 height 27
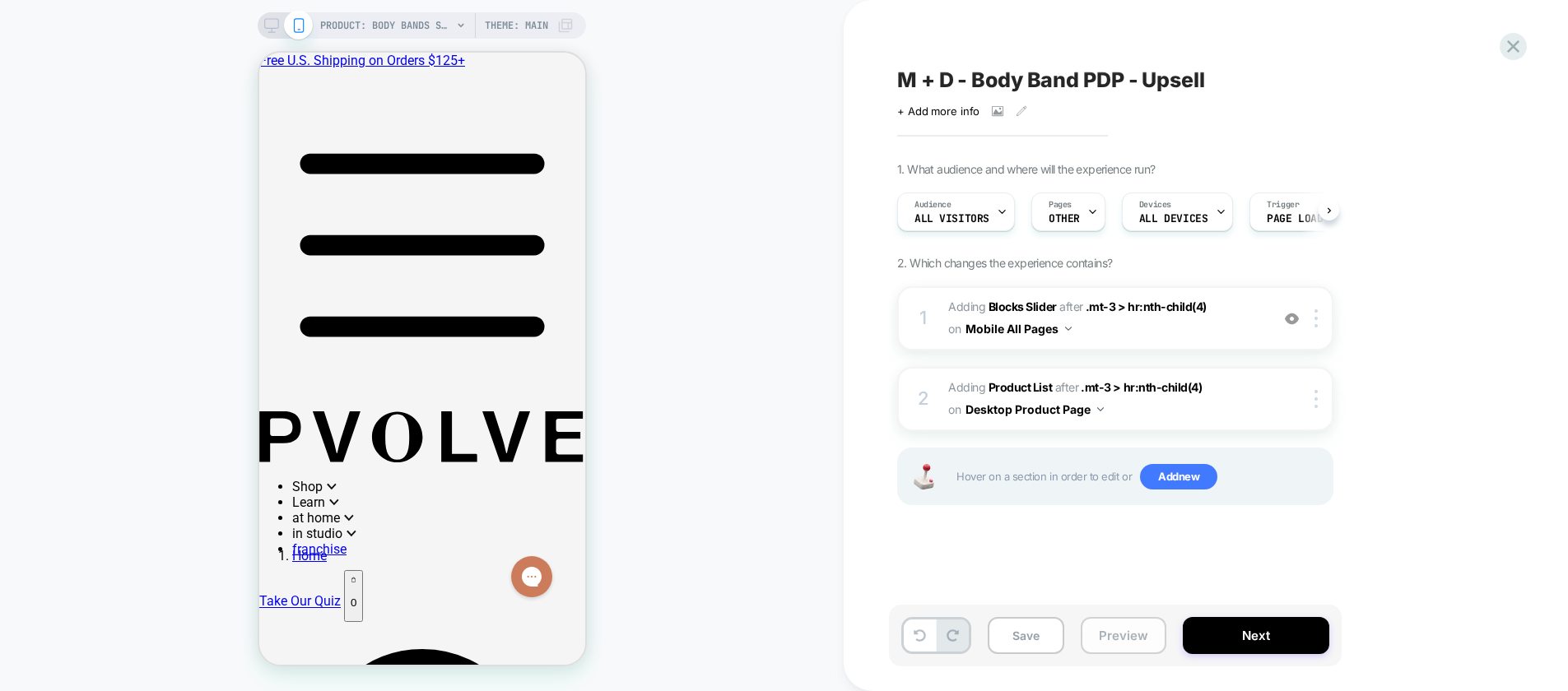
scroll to position [0, 1]
click at [1036, 635] on button "Save" at bounding box center [1025, 636] width 77 height 37
click at [1246, 631] on button "Next" at bounding box center [1255, 636] width 147 height 37
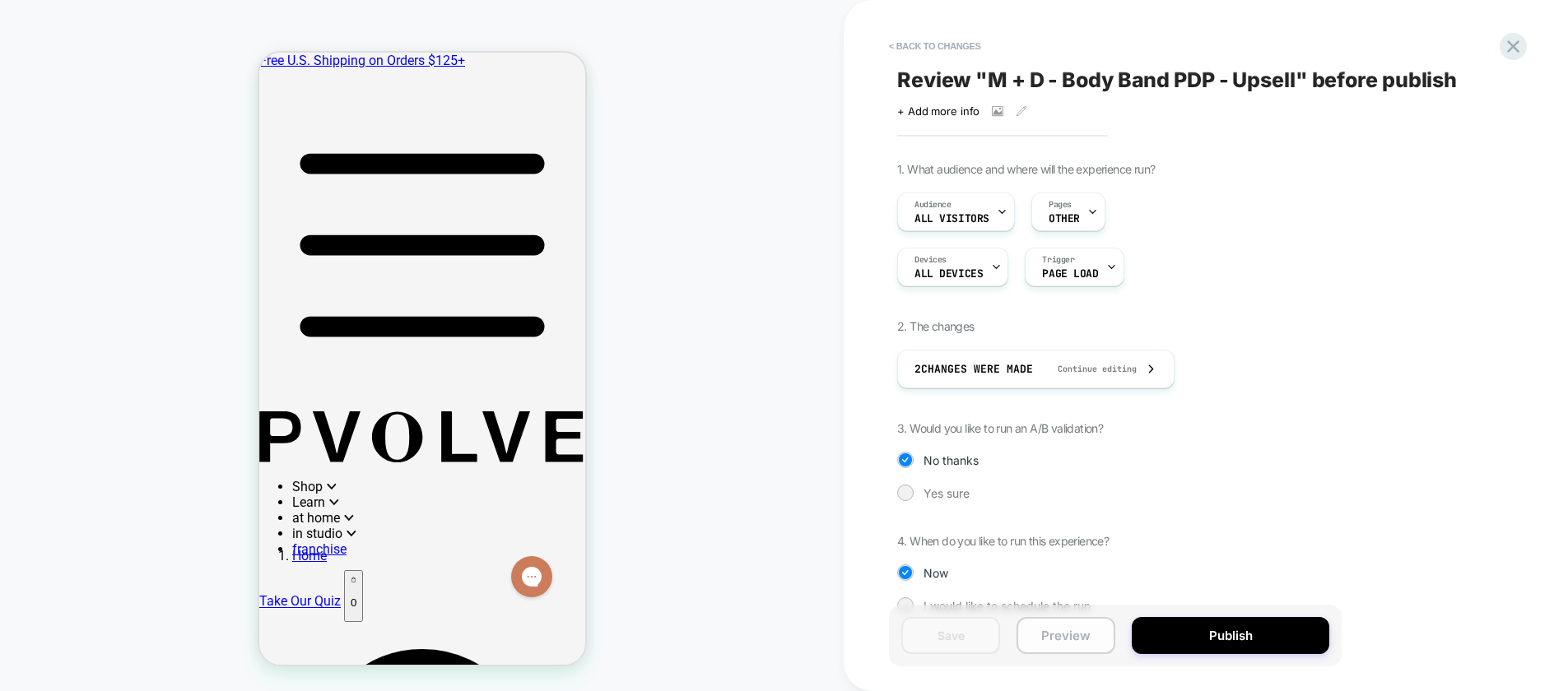
click at [1085, 640] on button "Preview" at bounding box center [1066, 636] width 99 height 37
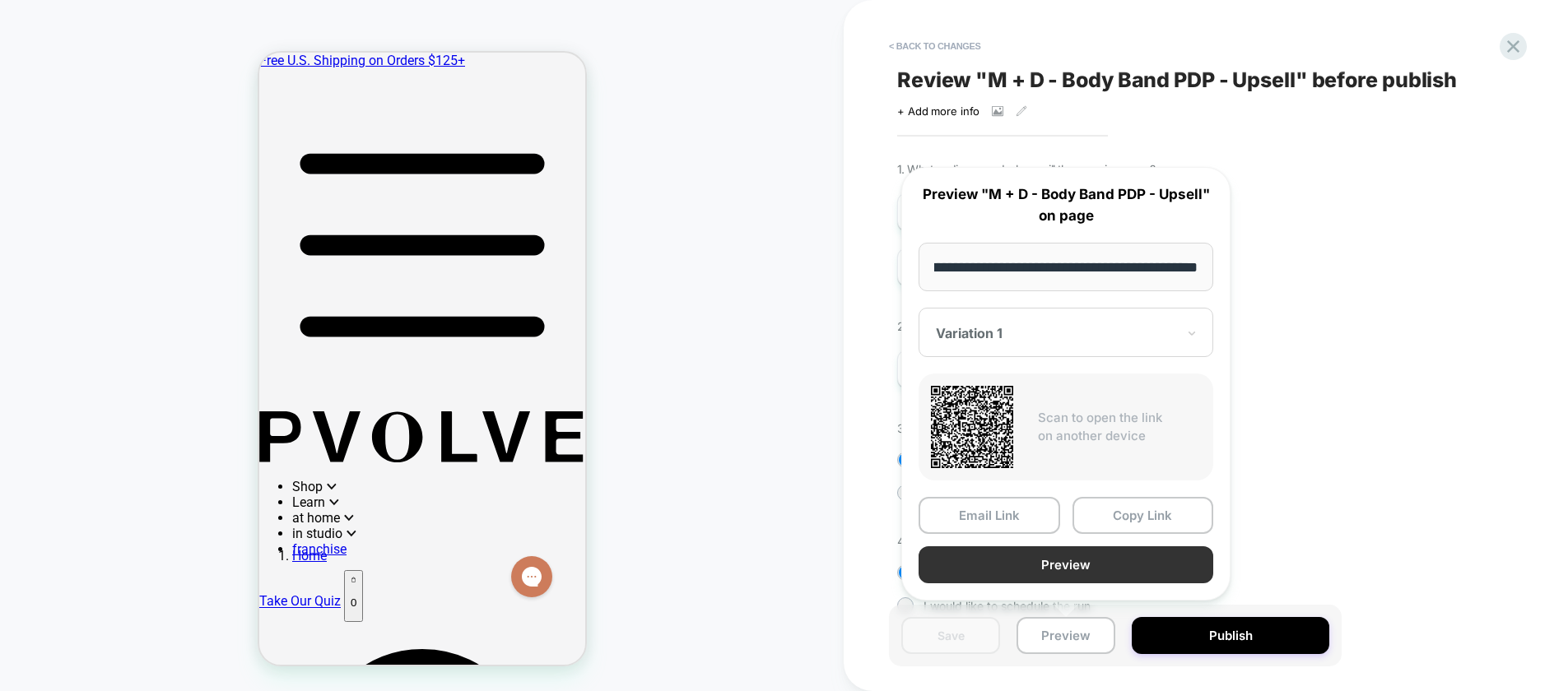
scroll to position [0, 0]
click at [1069, 565] on button "Preview" at bounding box center [1065, 565] width 294 height 37
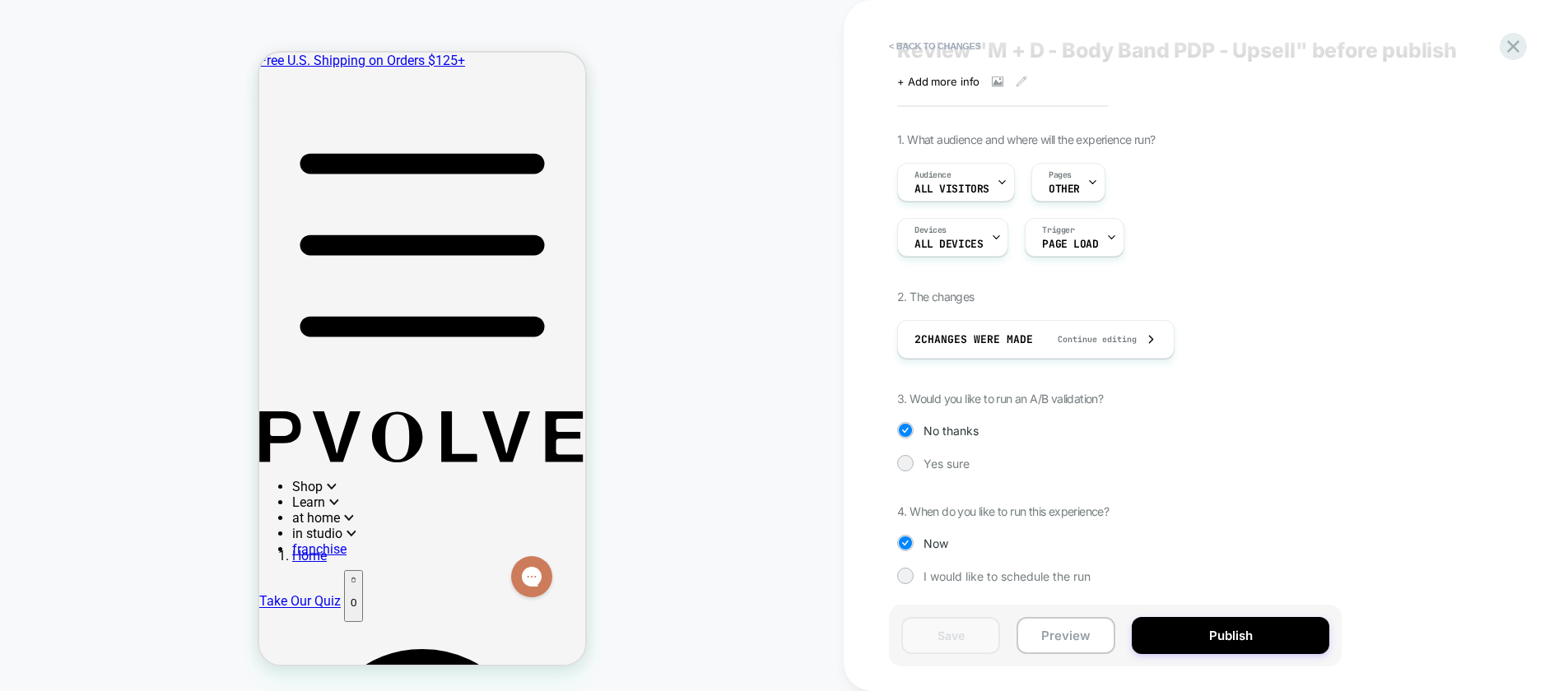
scroll to position [26, 0]
click at [1222, 631] on button "Publish" at bounding box center [1230, 636] width 197 height 37
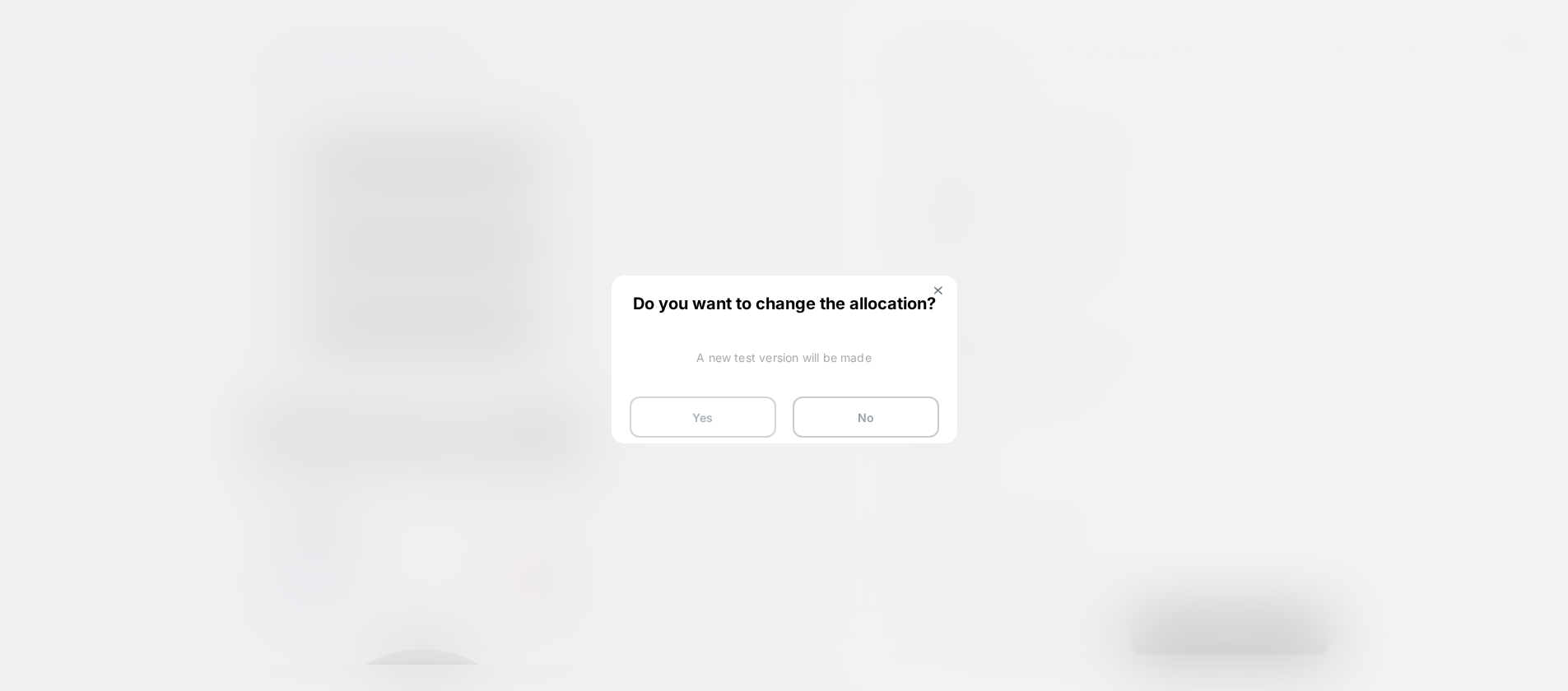
click at [688, 418] on button "Yes" at bounding box center [702, 417] width 147 height 41
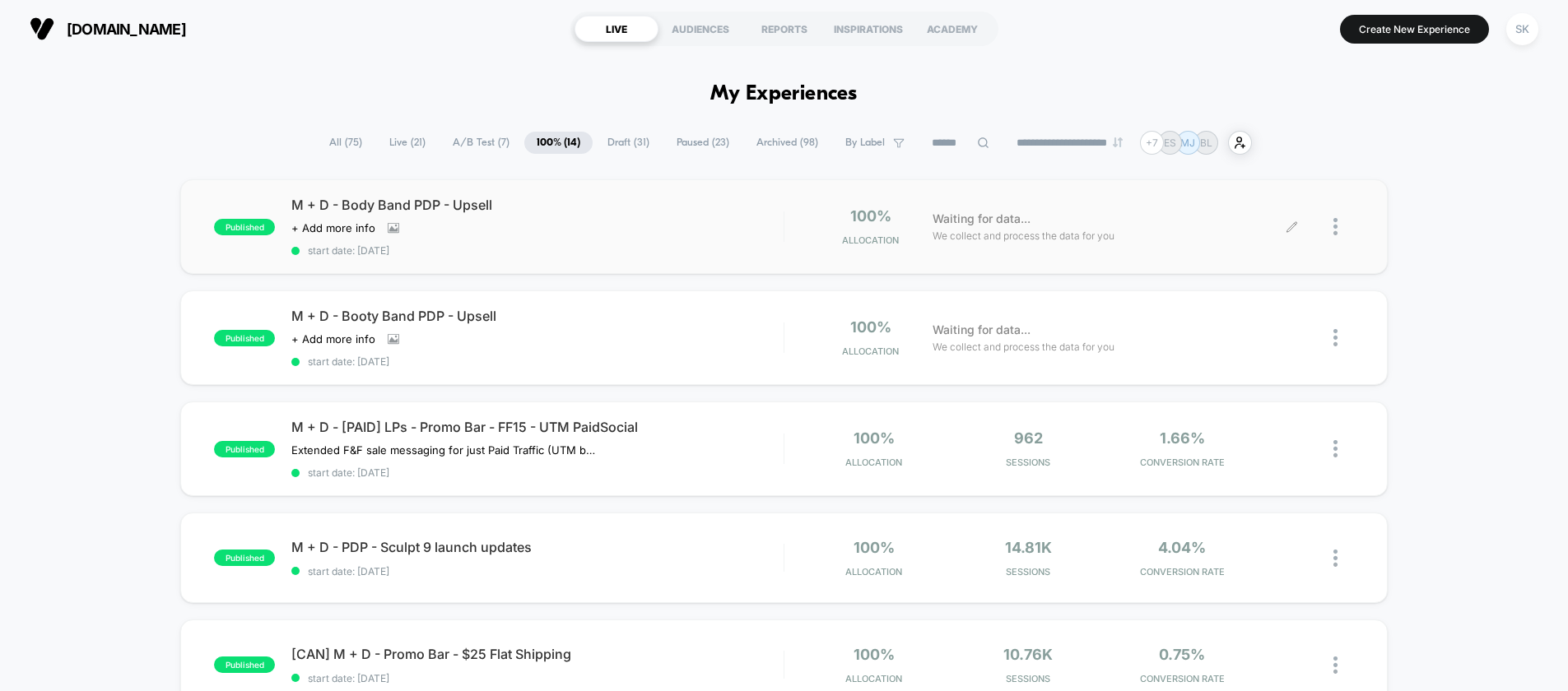
click at [1332, 232] on div at bounding box center [1322, 226] width 62 height 38
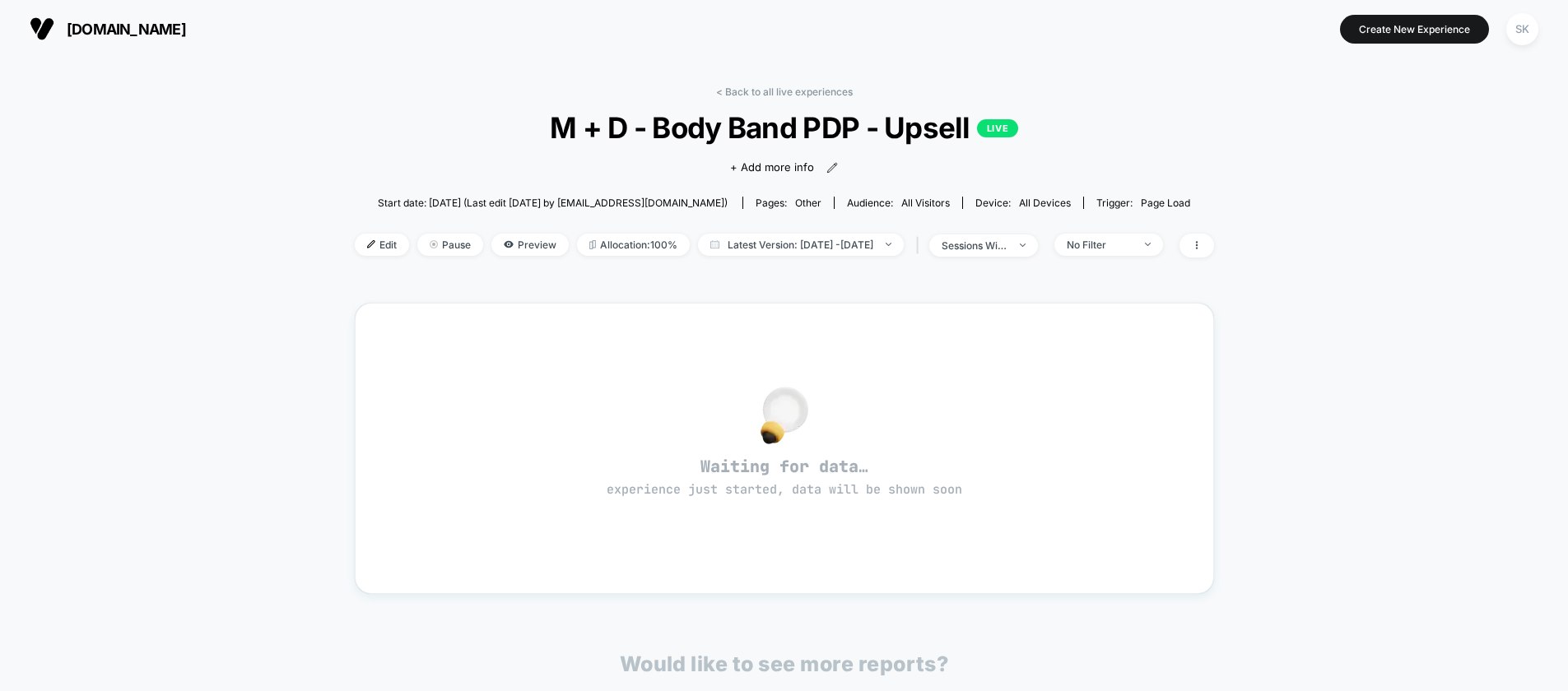
click at [752, 93] on link "< Back to all live experiences" at bounding box center [784, 92] width 136 height 12
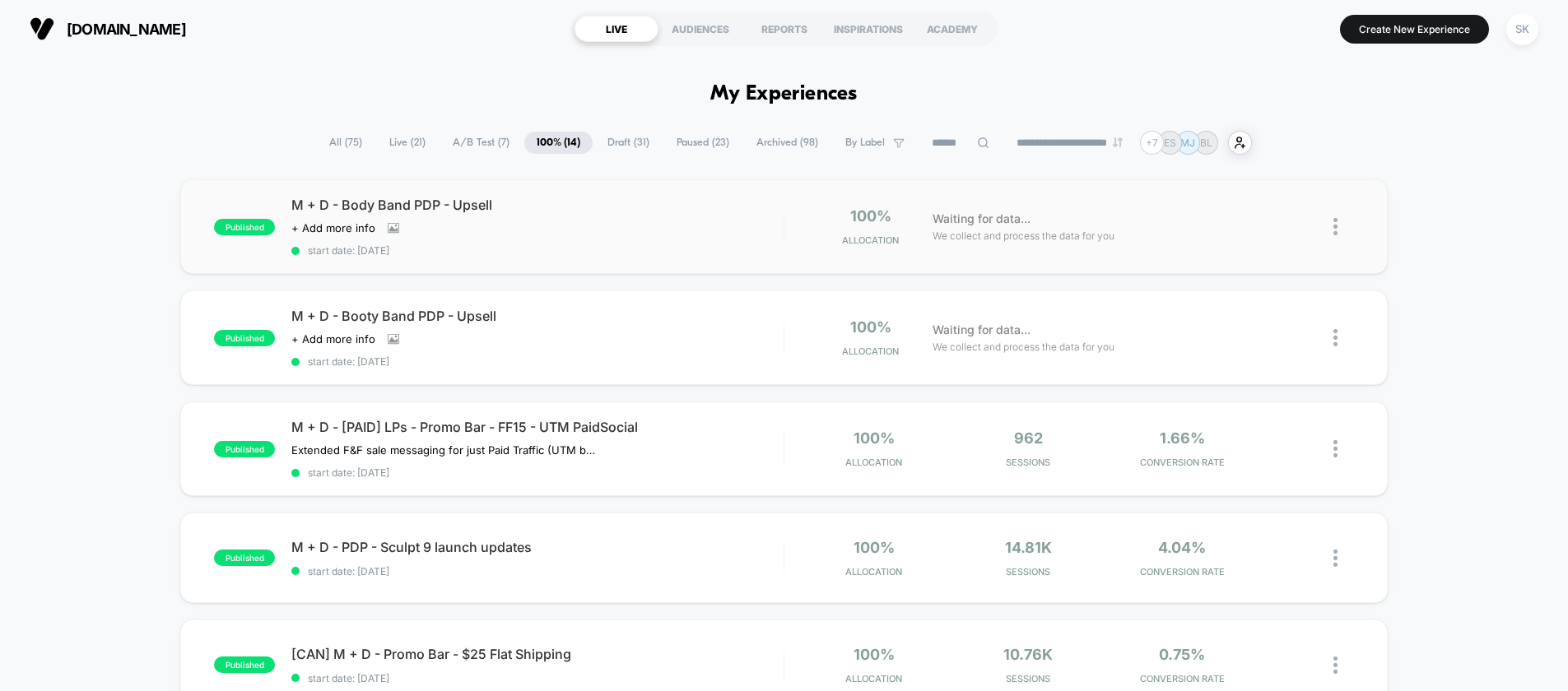
click at [1335, 229] on img at bounding box center [1335, 226] width 4 height 18
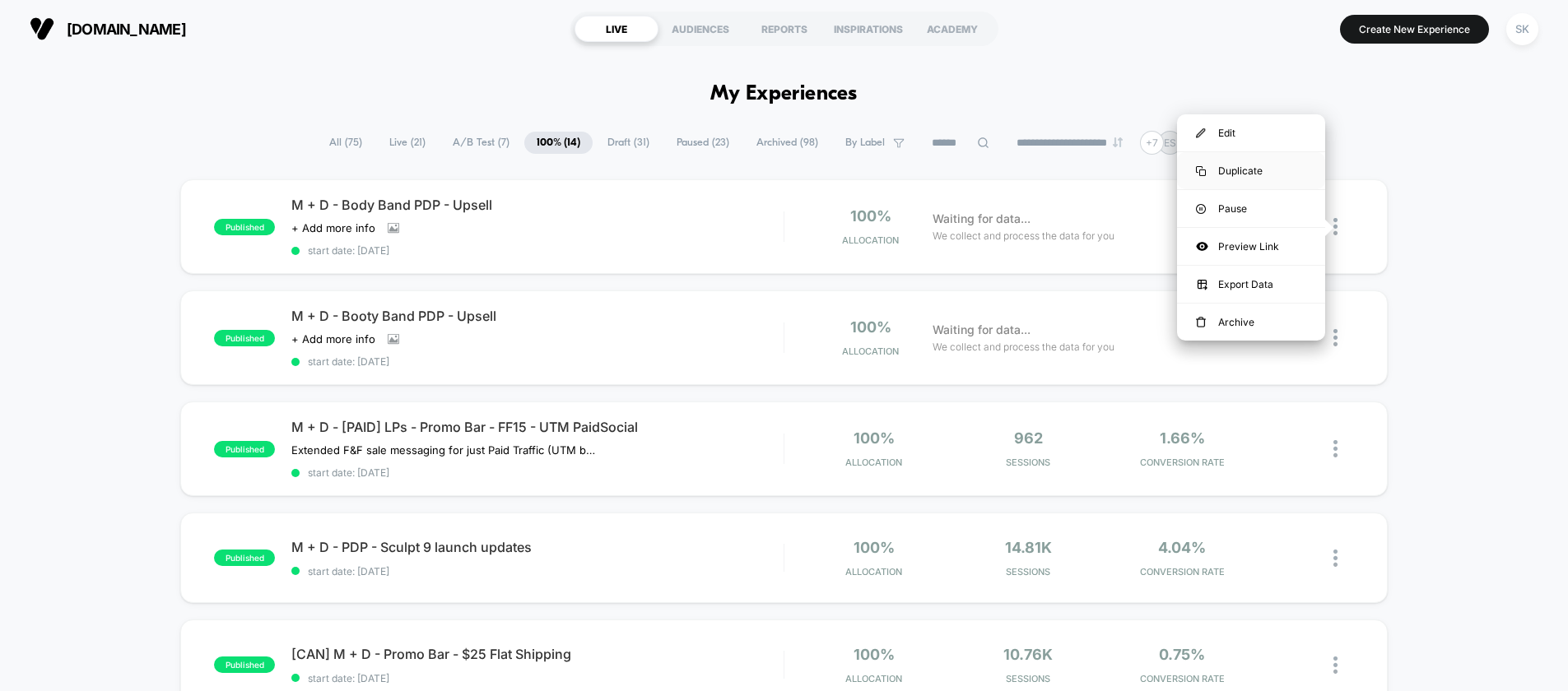
click at [1219, 170] on div "Duplicate" at bounding box center [1250, 171] width 148 height 37
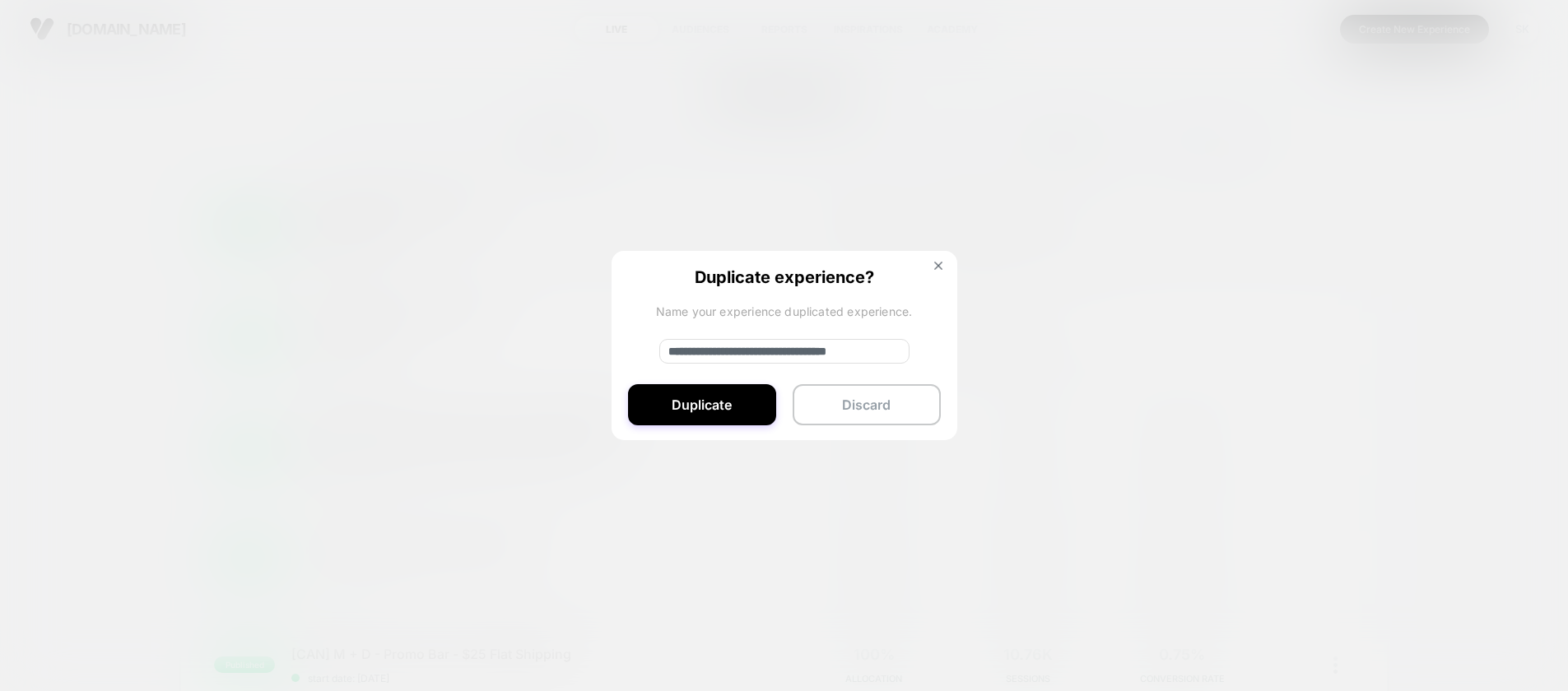
drag, startPoint x: 667, startPoint y: 349, endPoint x: 724, endPoint y: 354, distance: 57.2
click at [724, 354] on input "**********" at bounding box center [784, 351] width 250 height 24
click at [796, 352] on input "**********" at bounding box center [784, 351] width 250 height 24
click at [790, 357] on input "**********" at bounding box center [784, 351] width 250 height 24
type input "**********"
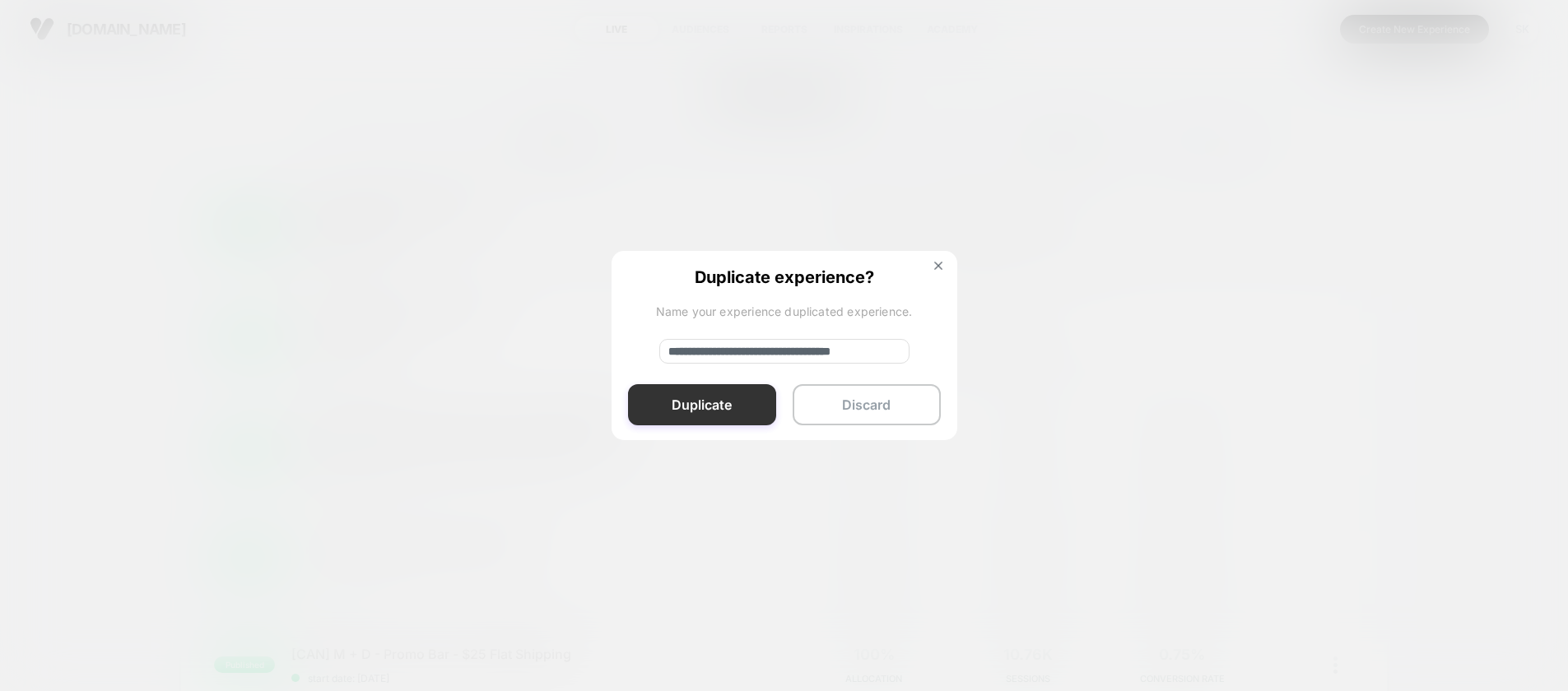
click at [722, 408] on button "Duplicate" at bounding box center [701, 404] width 148 height 41
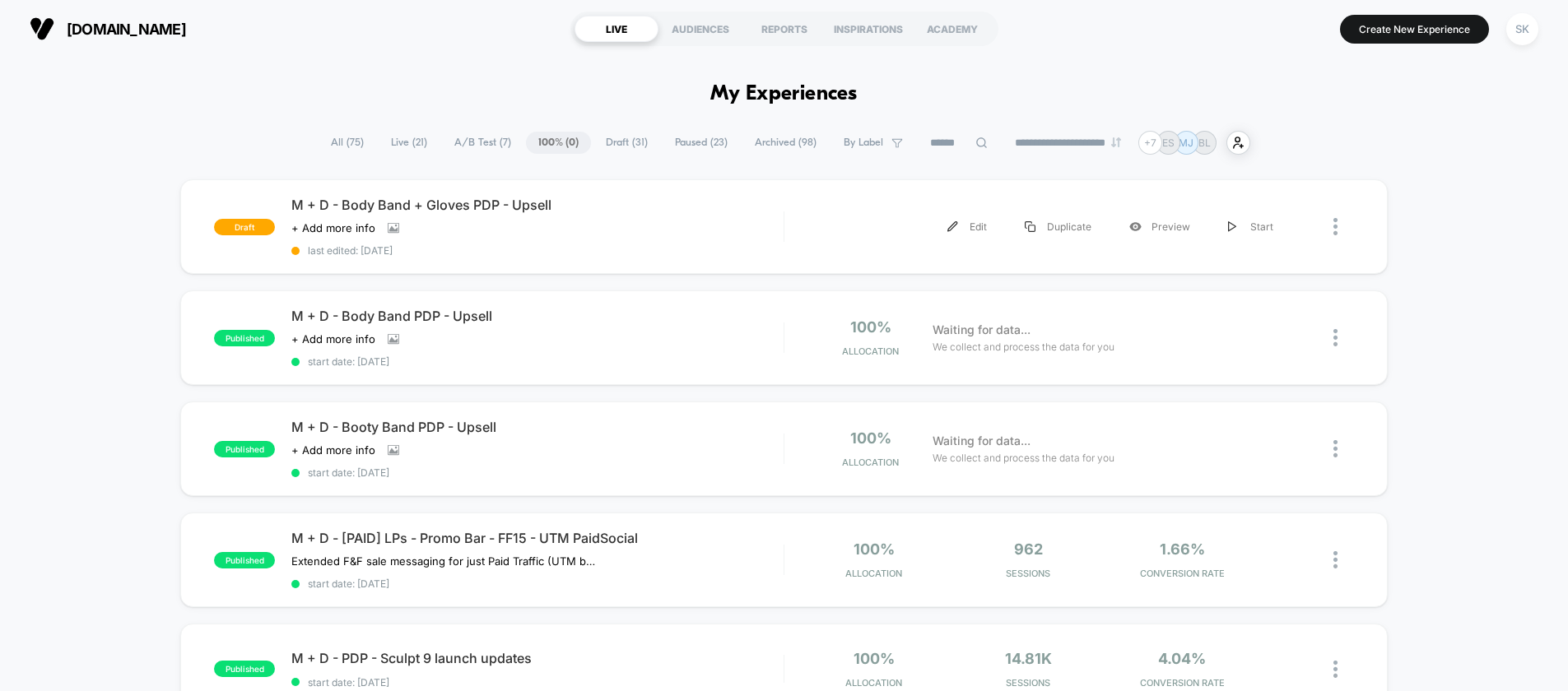
click at [969, 225] on div "Edit" at bounding box center [967, 227] width 78 height 37
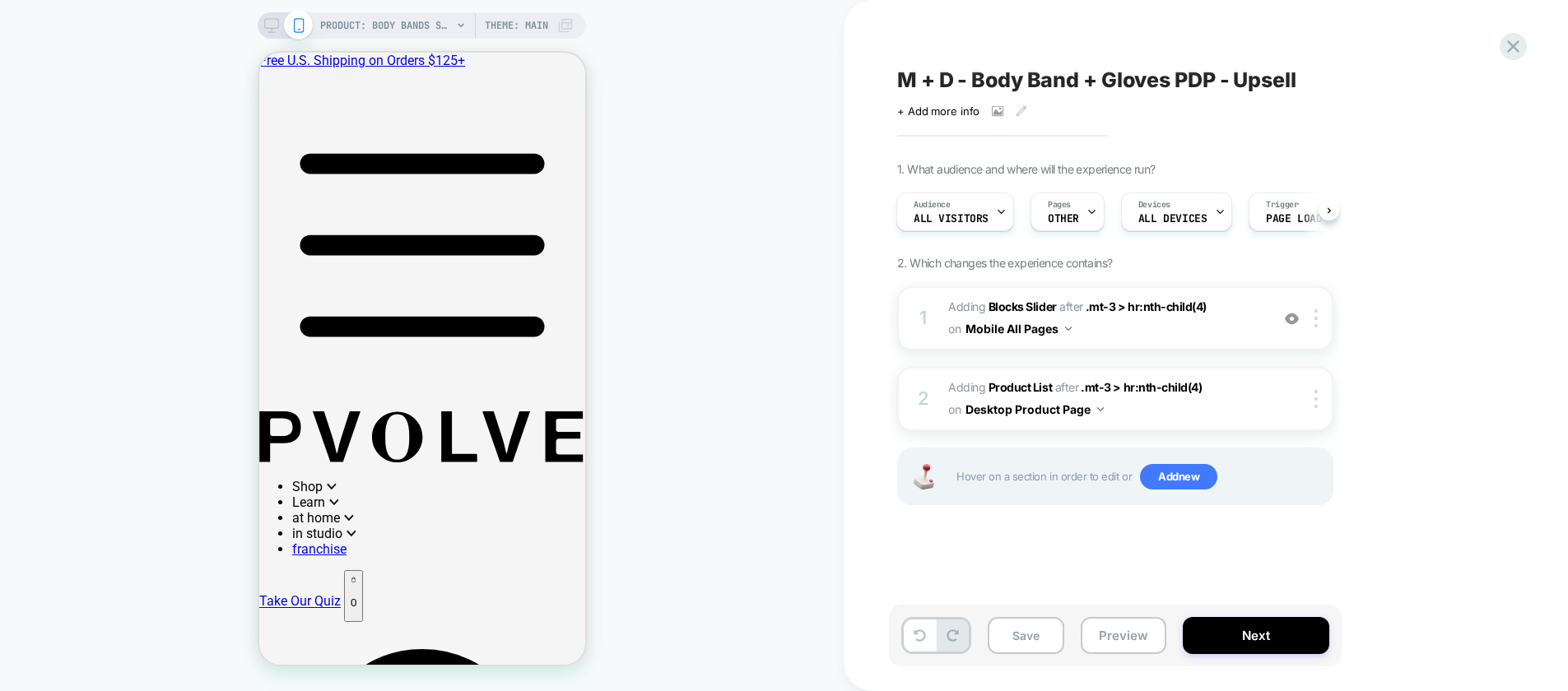
scroll to position [406, 0]
click at [1242, 331] on span "#_loomi_addon_1750807711738_dup1758608692_dup1758654794_dup1758816964_dup175881…" at bounding box center [1105, 318] width 314 height 45
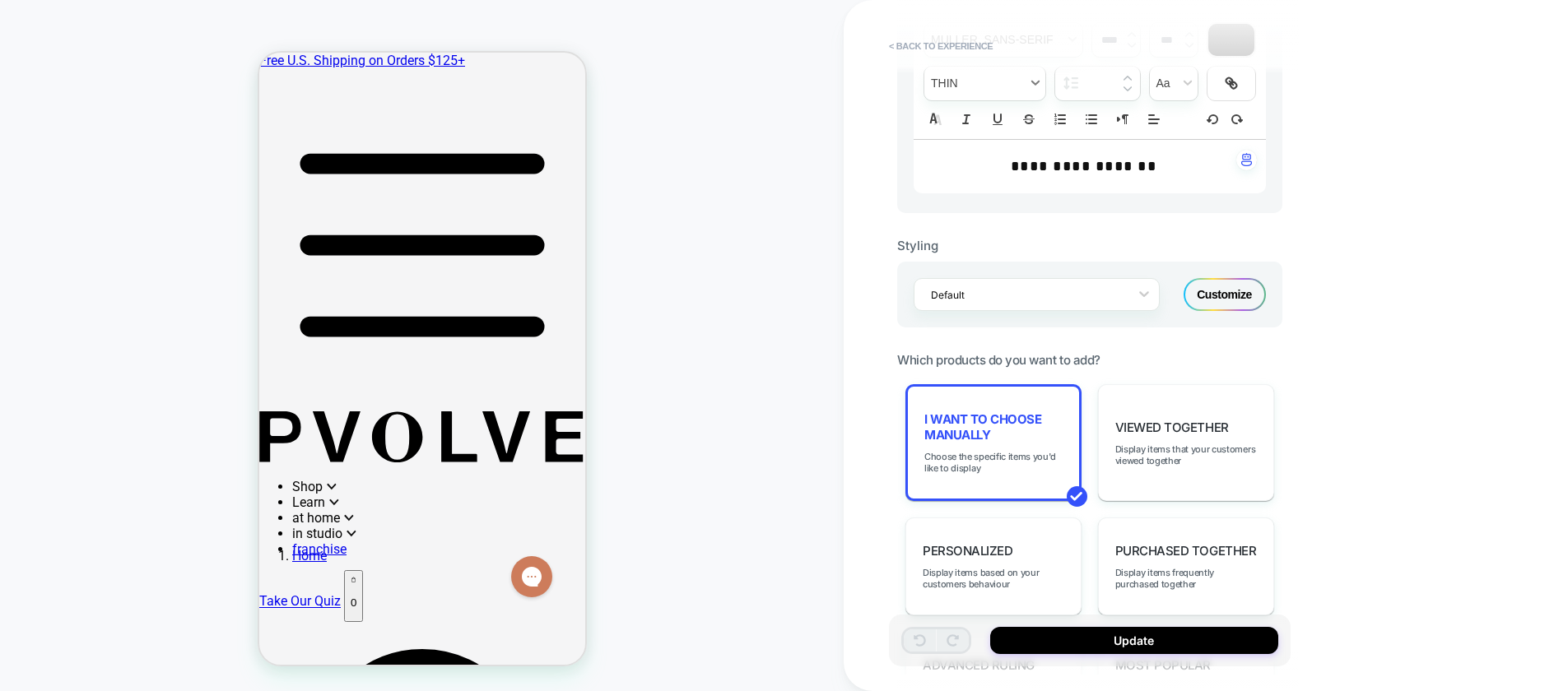
scroll to position [535, 0]
click at [1006, 430] on span "I want to choose manually" at bounding box center [993, 424] width 138 height 31
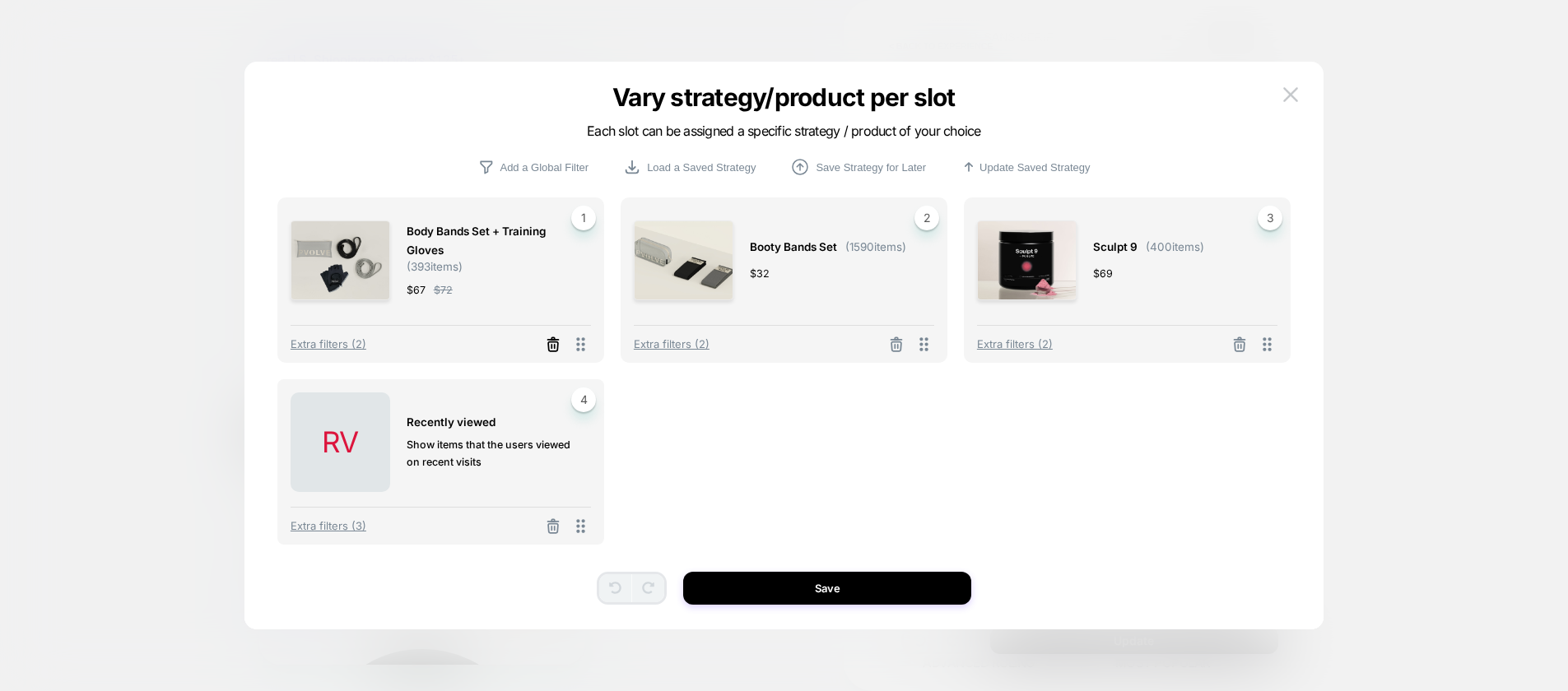
click at [550, 344] on icon at bounding box center [553, 345] width 17 height 17
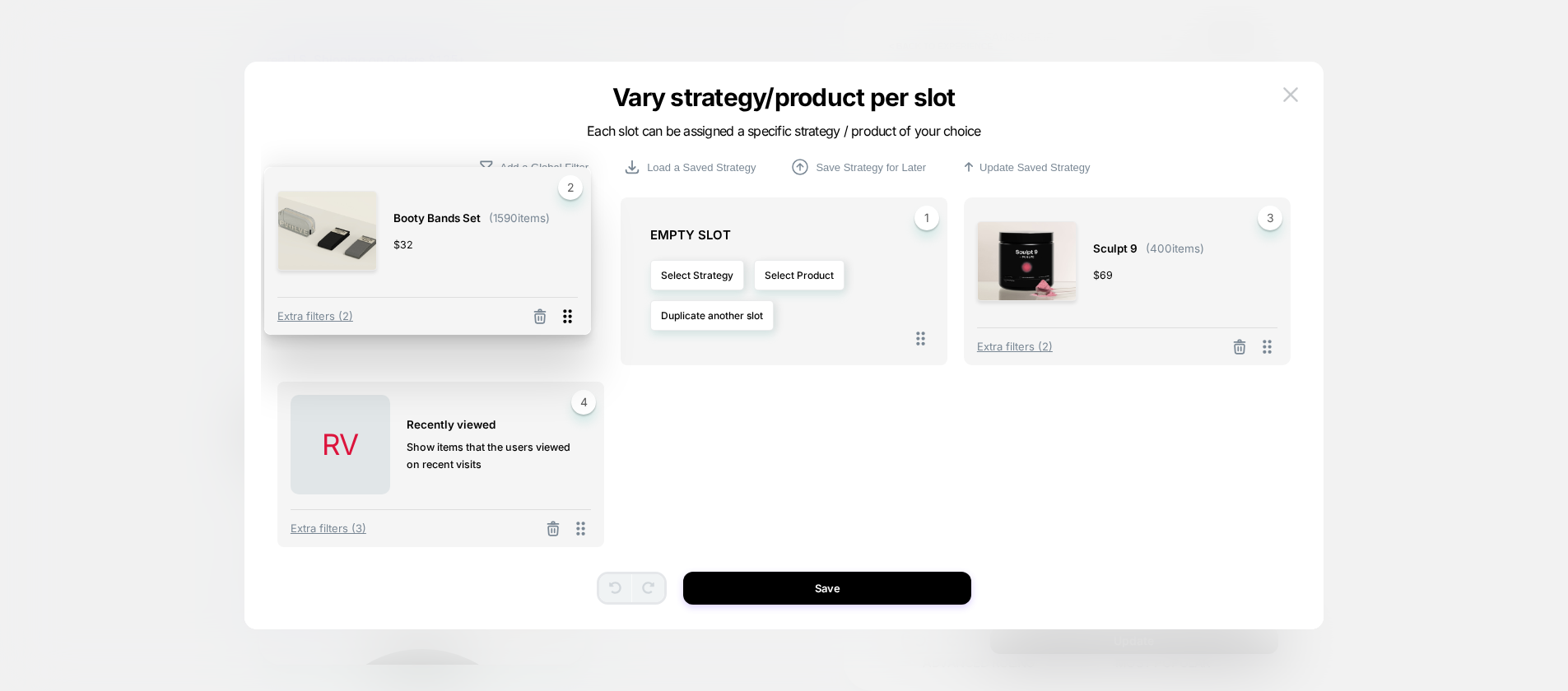
drag, startPoint x: 925, startPoint y: 349, endPoint x: 572, endPoint y: 318, distance: 354.4
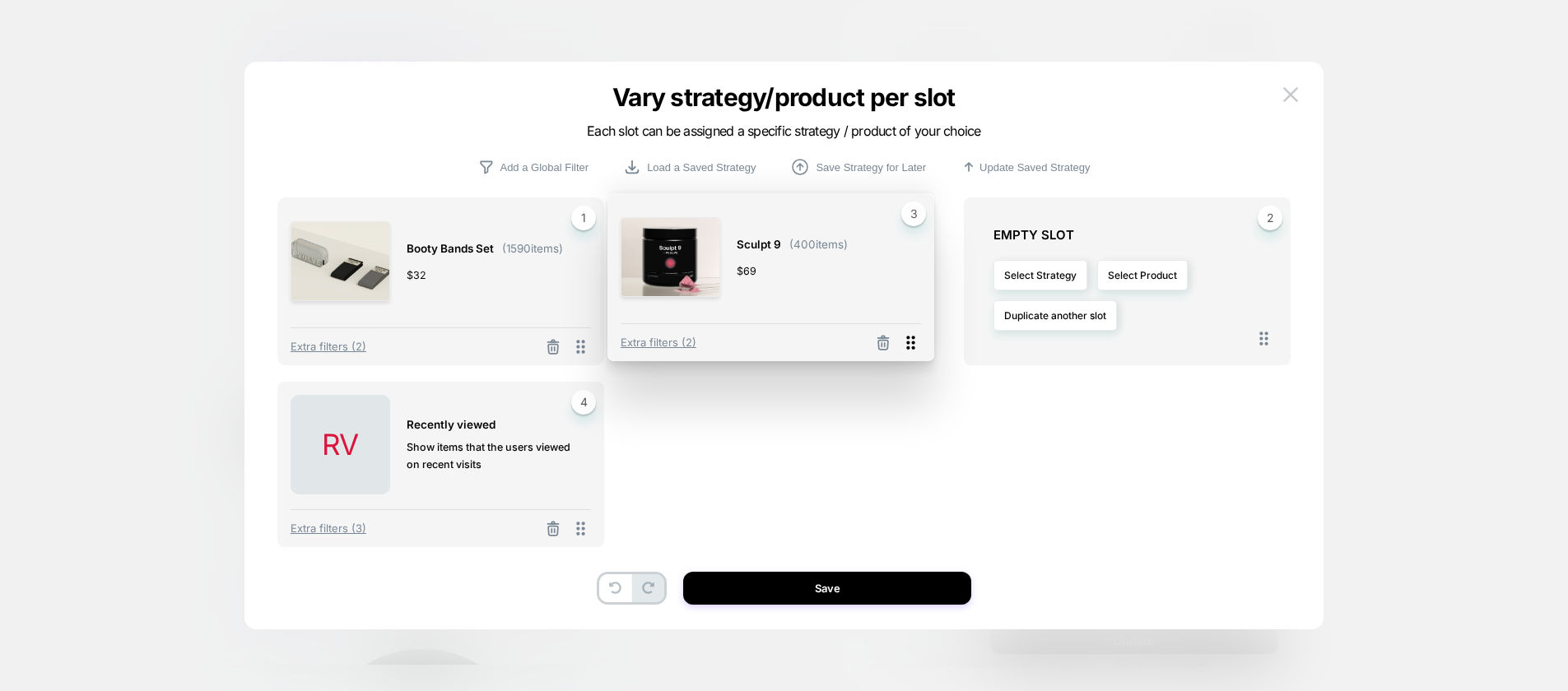
drag, startPoint x: 1271, startPoint y: 349, endPoint x: 916, endPoint y: 345, distance: 355.0
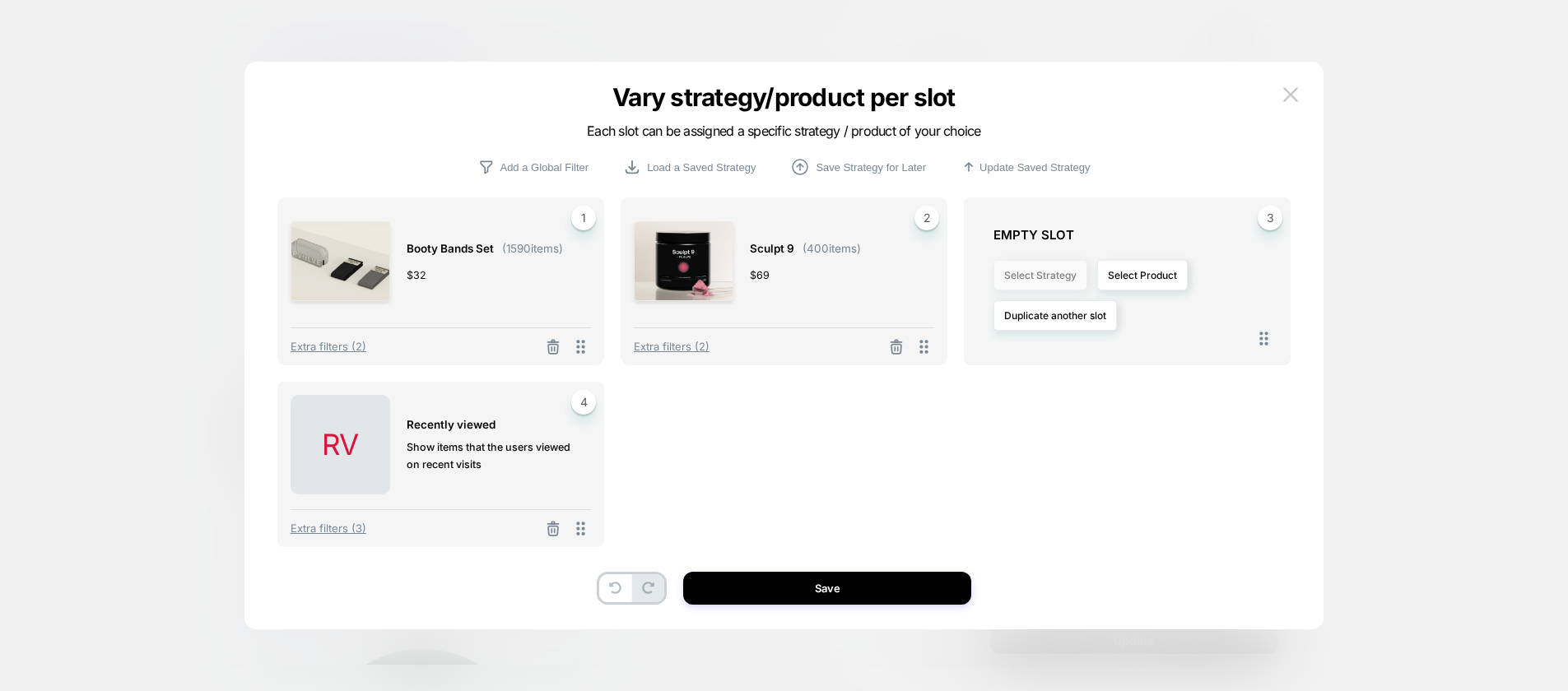
click at [1058, 283] on button "Select Strategy" at bounding box center [1039, 275] width 93 height 31
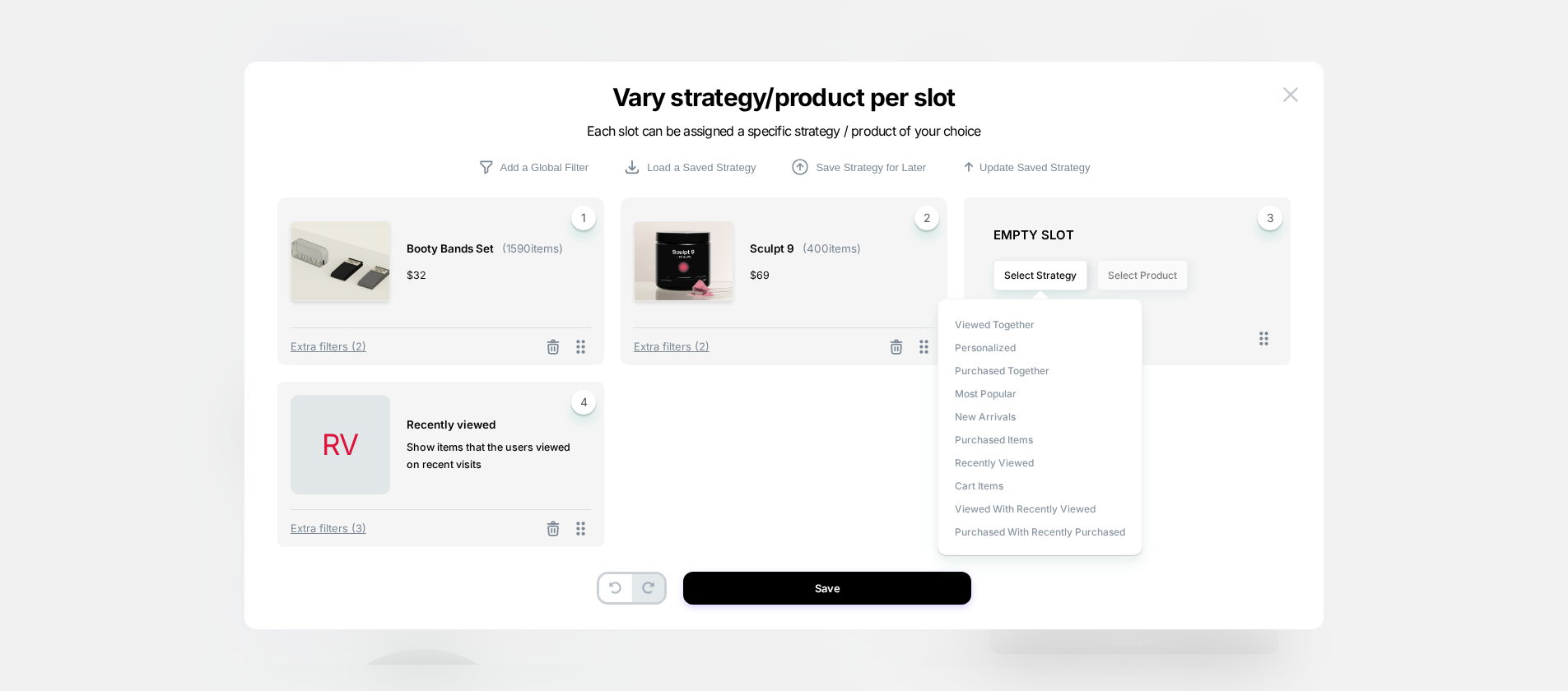
click at [1126, 277] on button "Select Product" at bounding box center [1142, 275] width 91 height 31
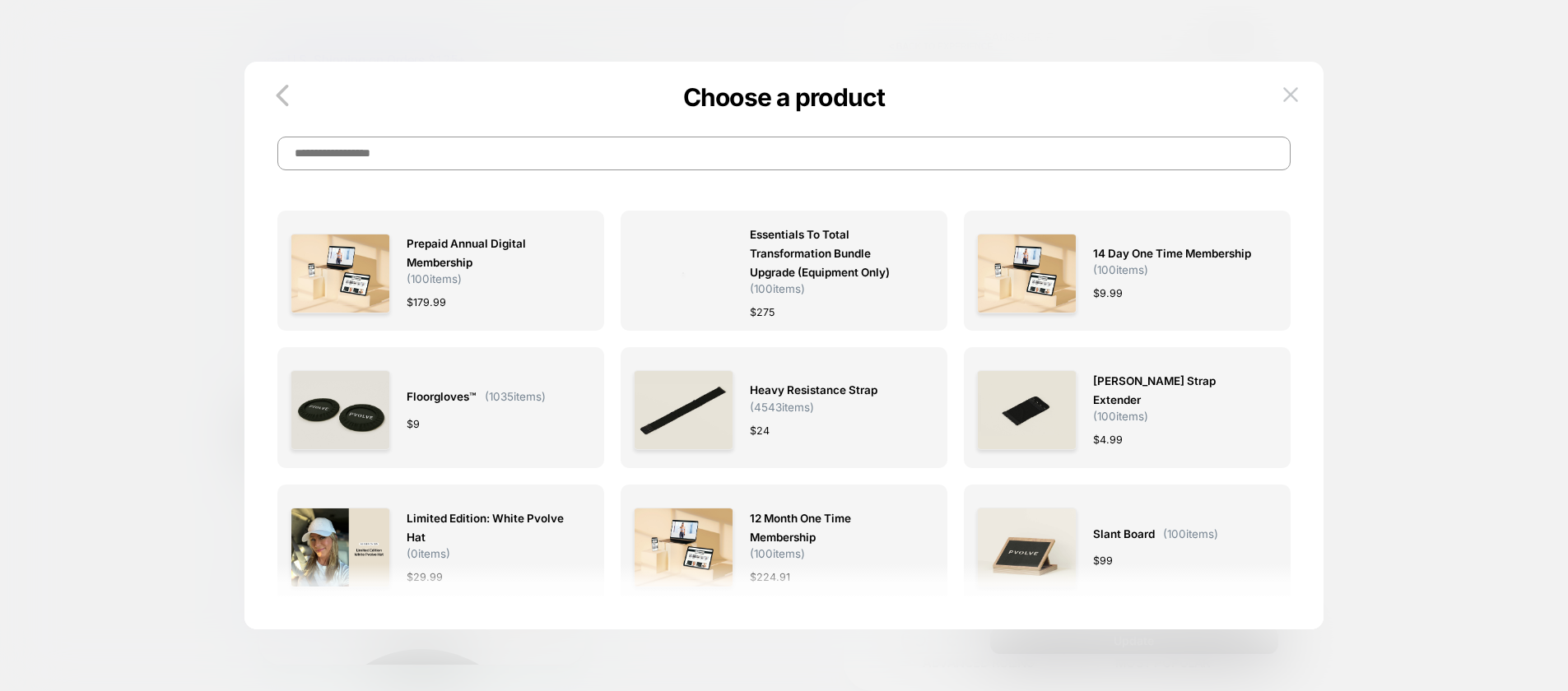
click at [818, 161] on input at bounding box center [784, 153] width 1013 height 34
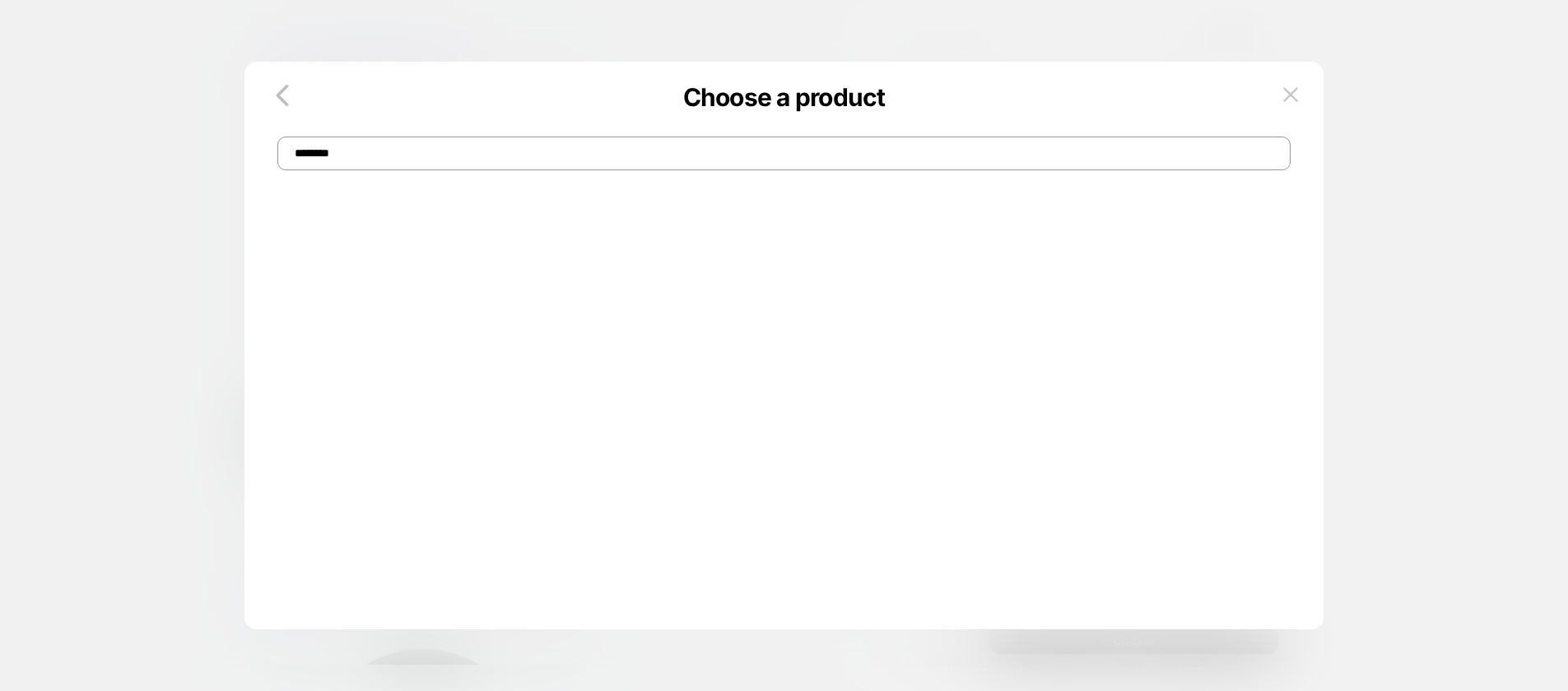
type input "*******"
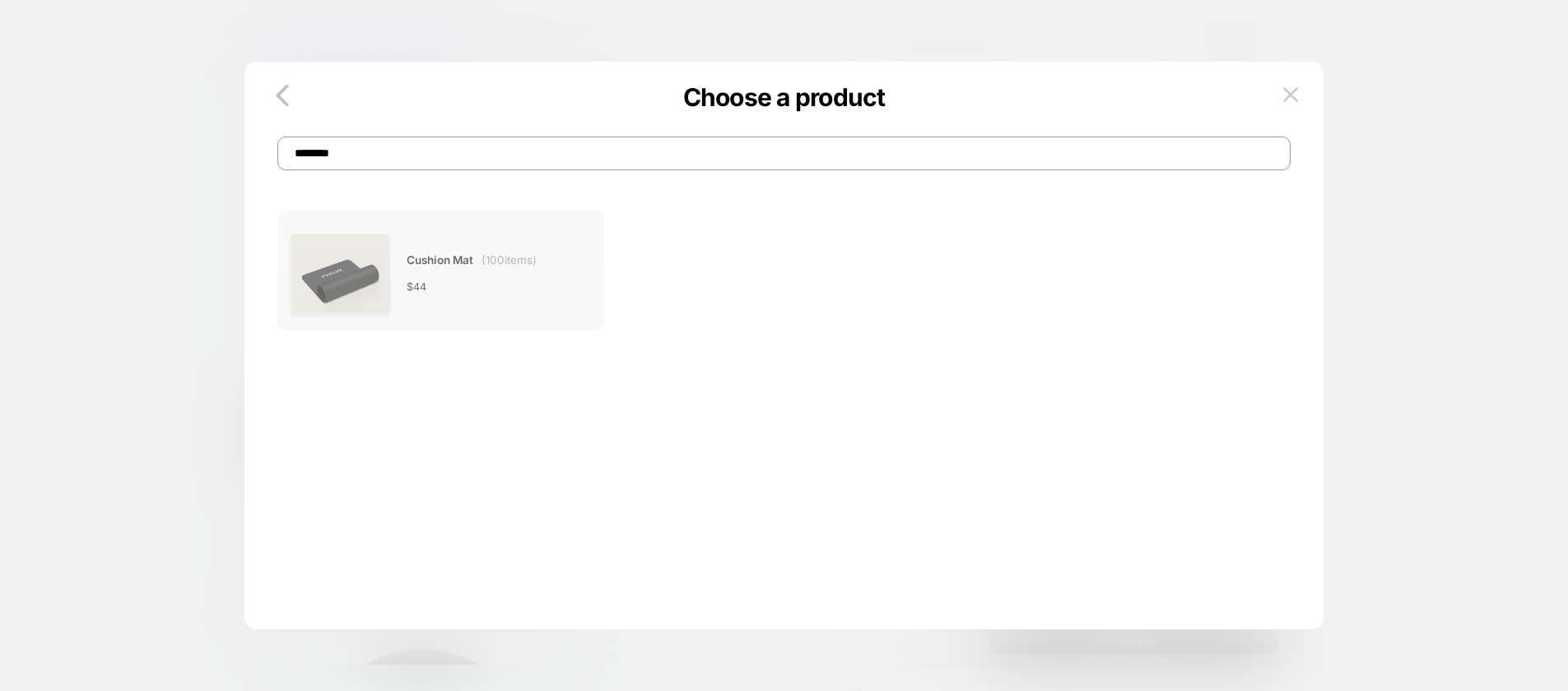
click at [445, 239] on div "Cushion Mat ( 100 items) $ 44" at bounding box center [471, 274] width 130 height 100
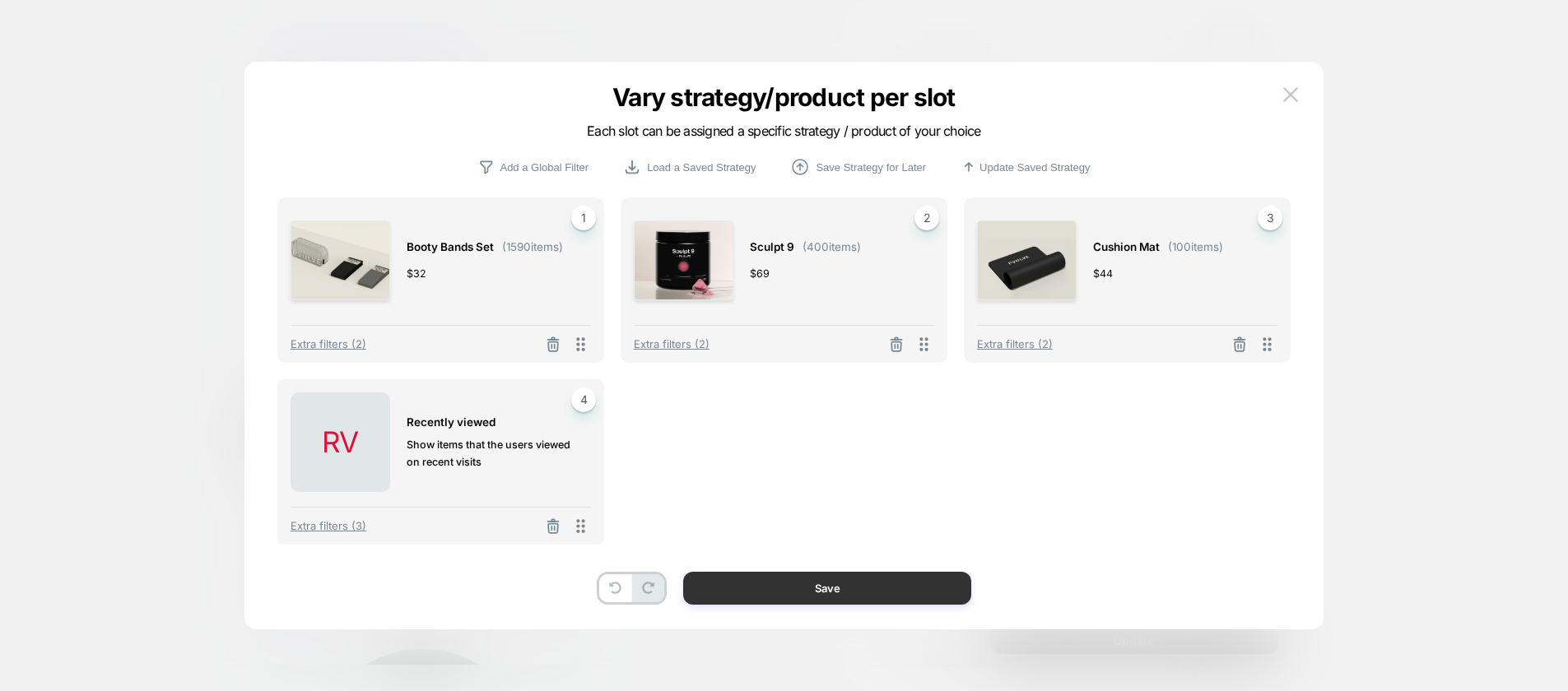
click at [831, 591] on button "Save" at bounding box center [826, 587] width 288 height 33
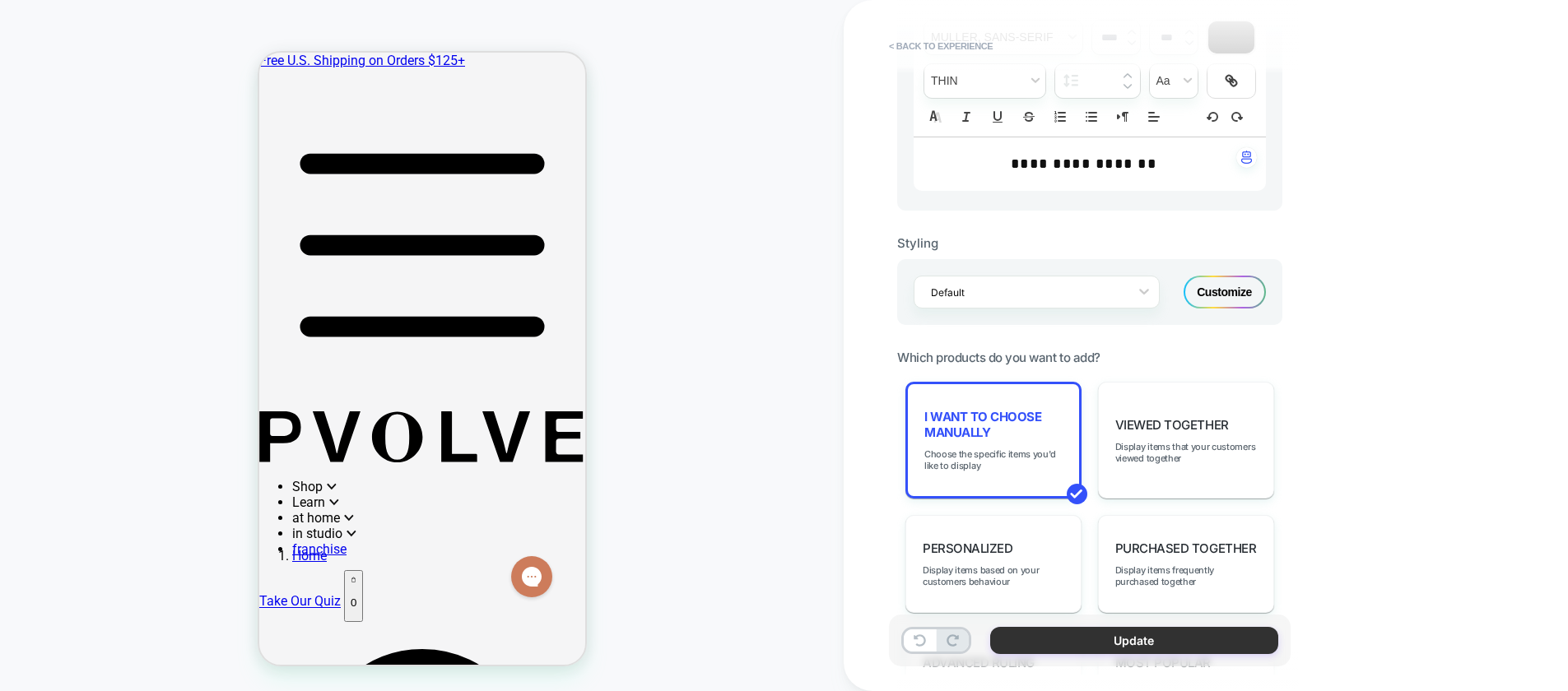
click at [1073, 643] on button "Update" at bounding box center [1134, 640] width 288 height 27
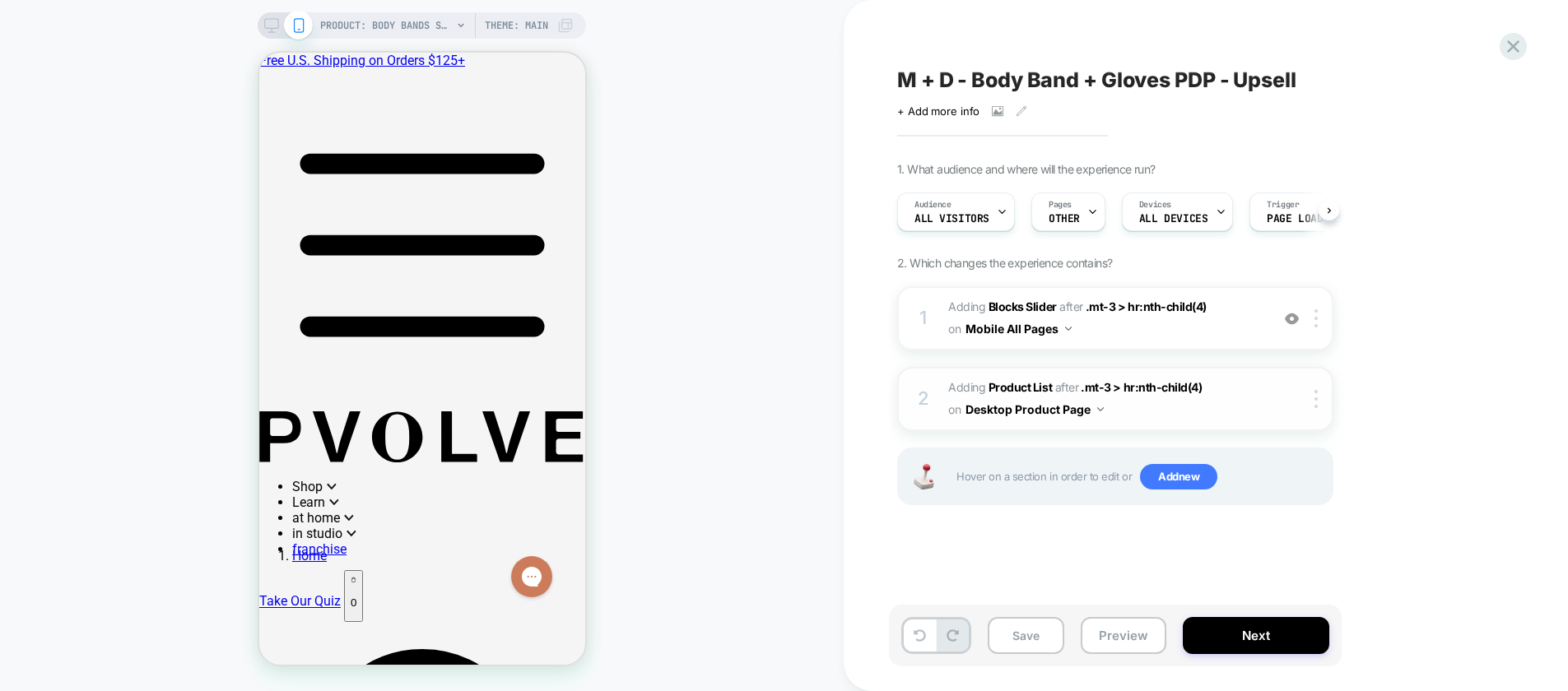
scroll to position [0, 1]
click at [1086, 209] on icon at bounding box center [1091, 211] width 10 height 10
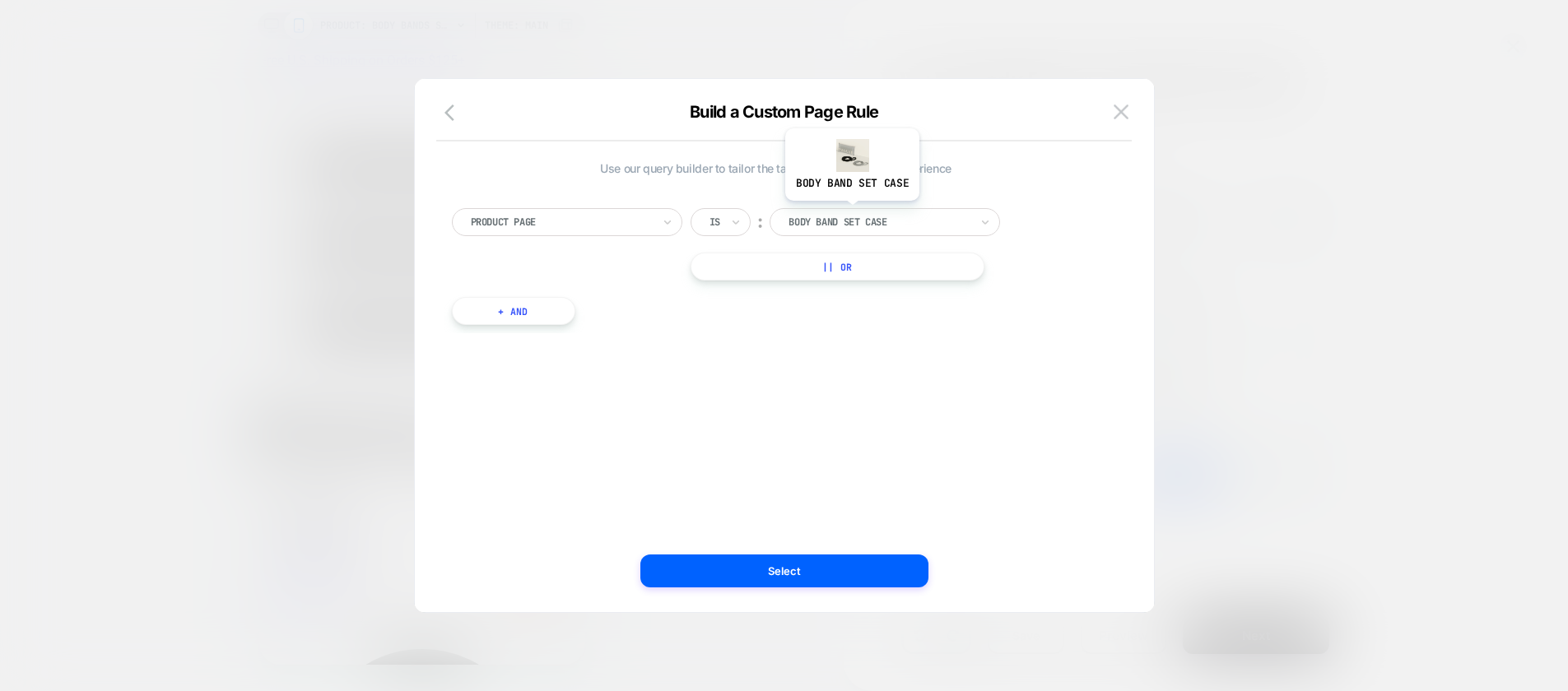
click at [855, 213] on div "body band set case" at bounding box center [878, 221] width 184 height 18
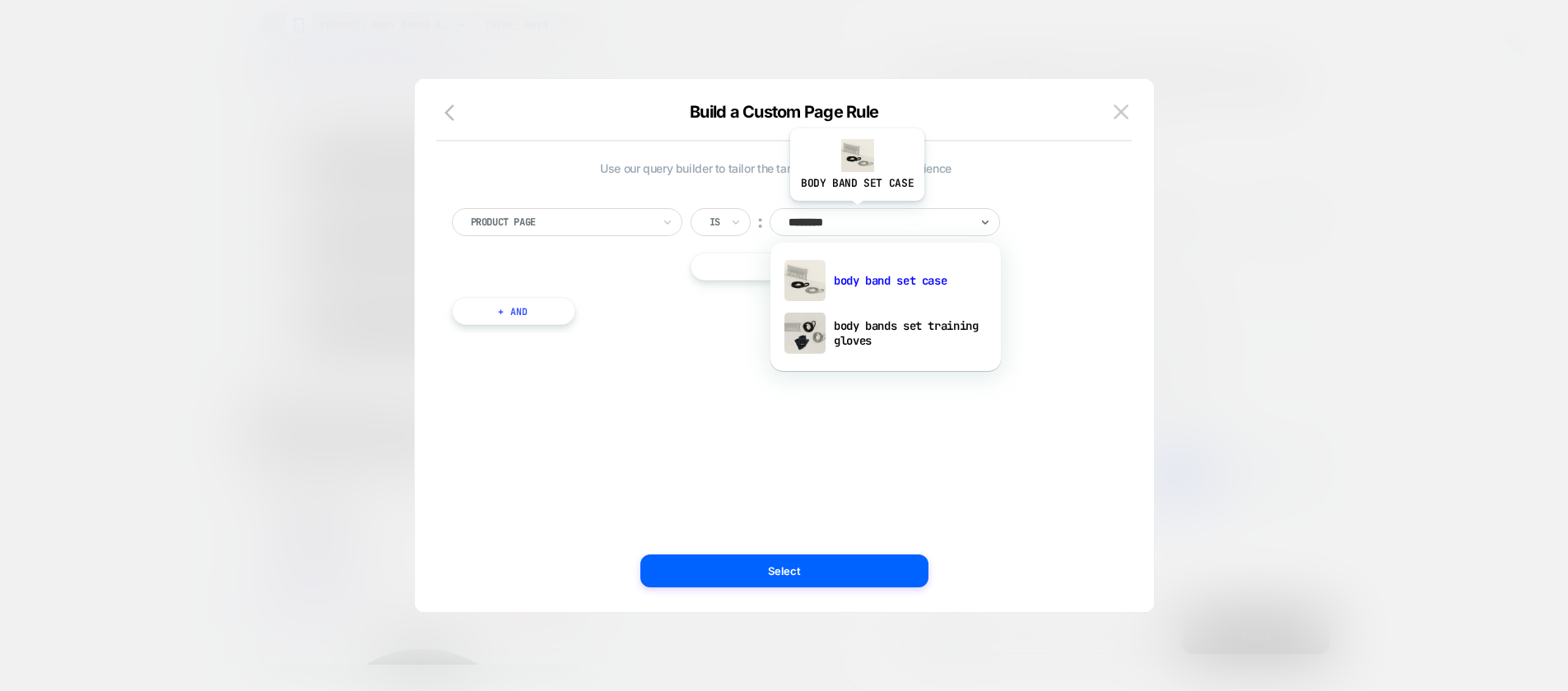
type input "*********"
click at [848, 335] on div "body bands set training gloves" at bounding box center [885, 333] width 214 height 52
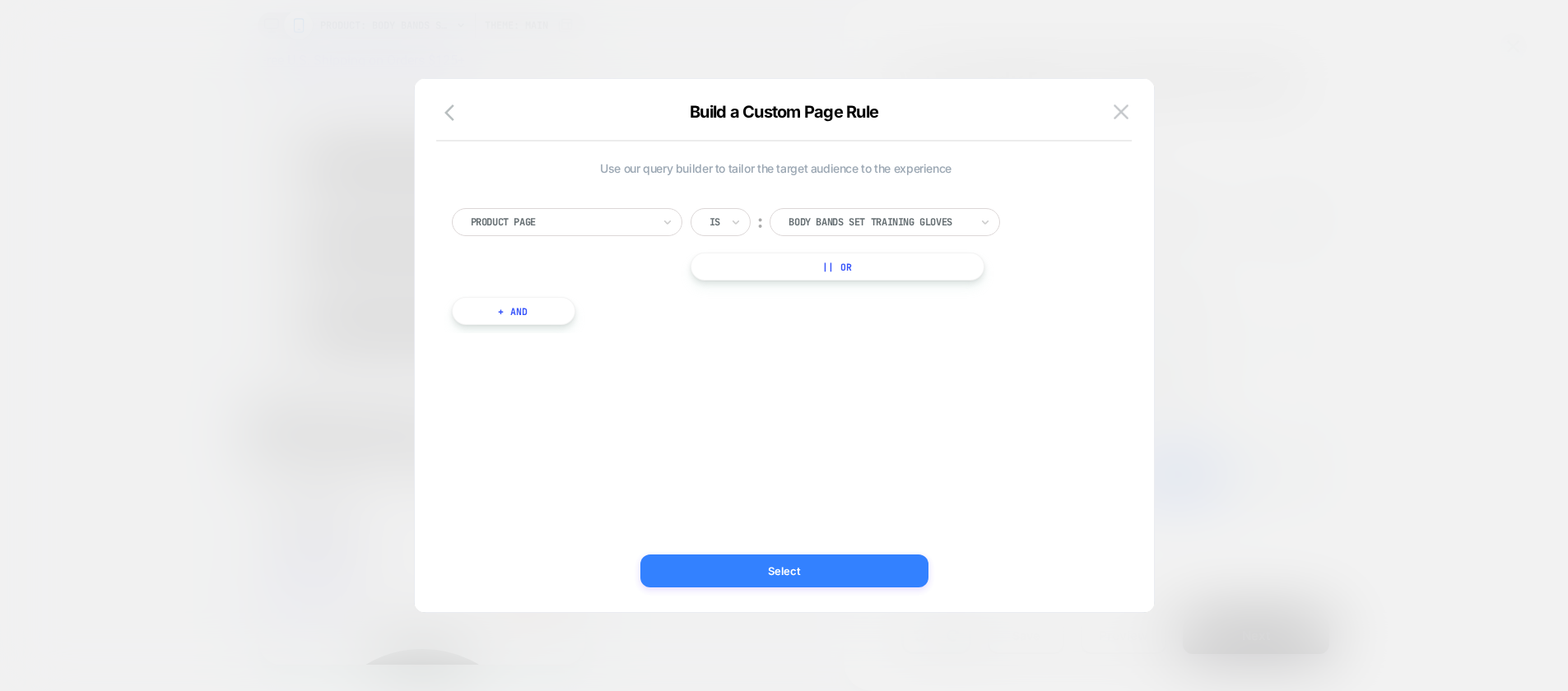
click at [826, 555] on button "Select" at bounding box center [784, 571] width 288 height 33
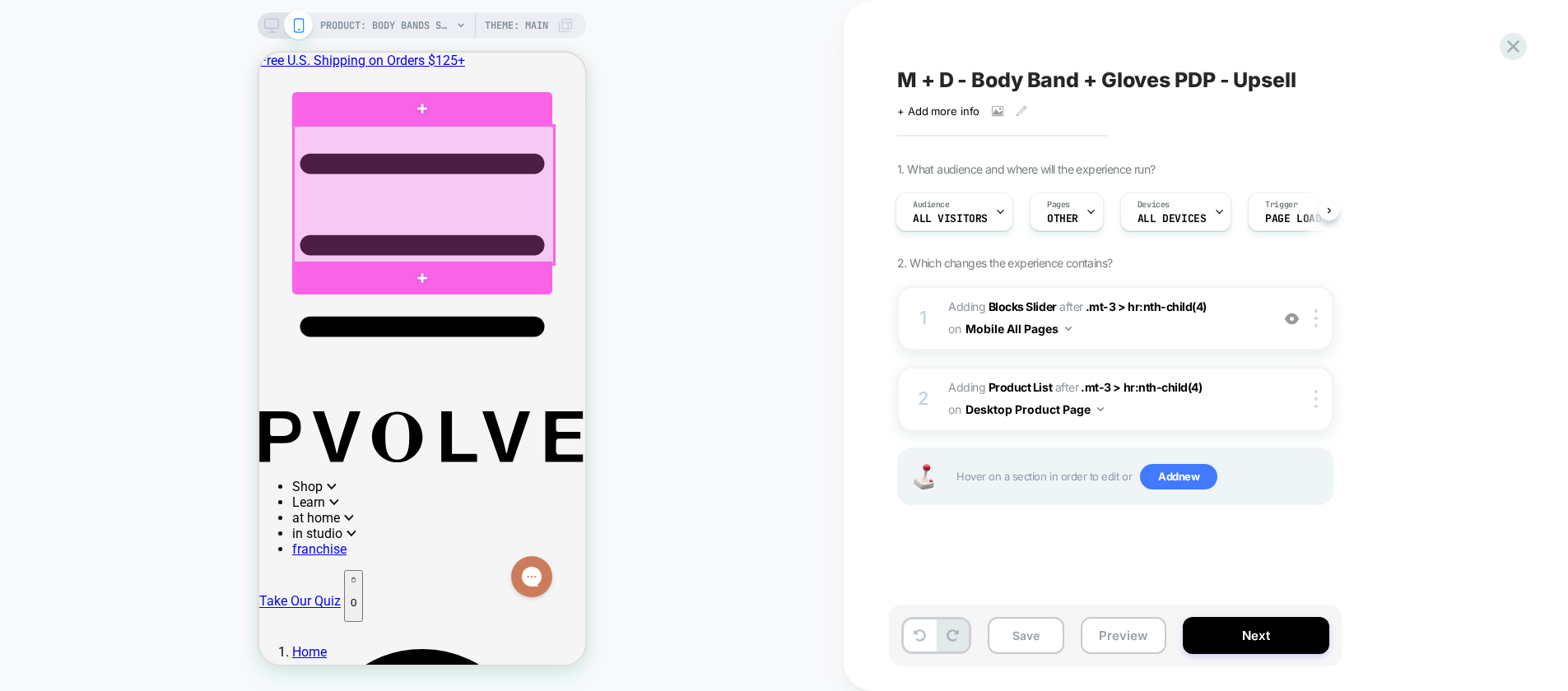
scroll to position [706, 0]
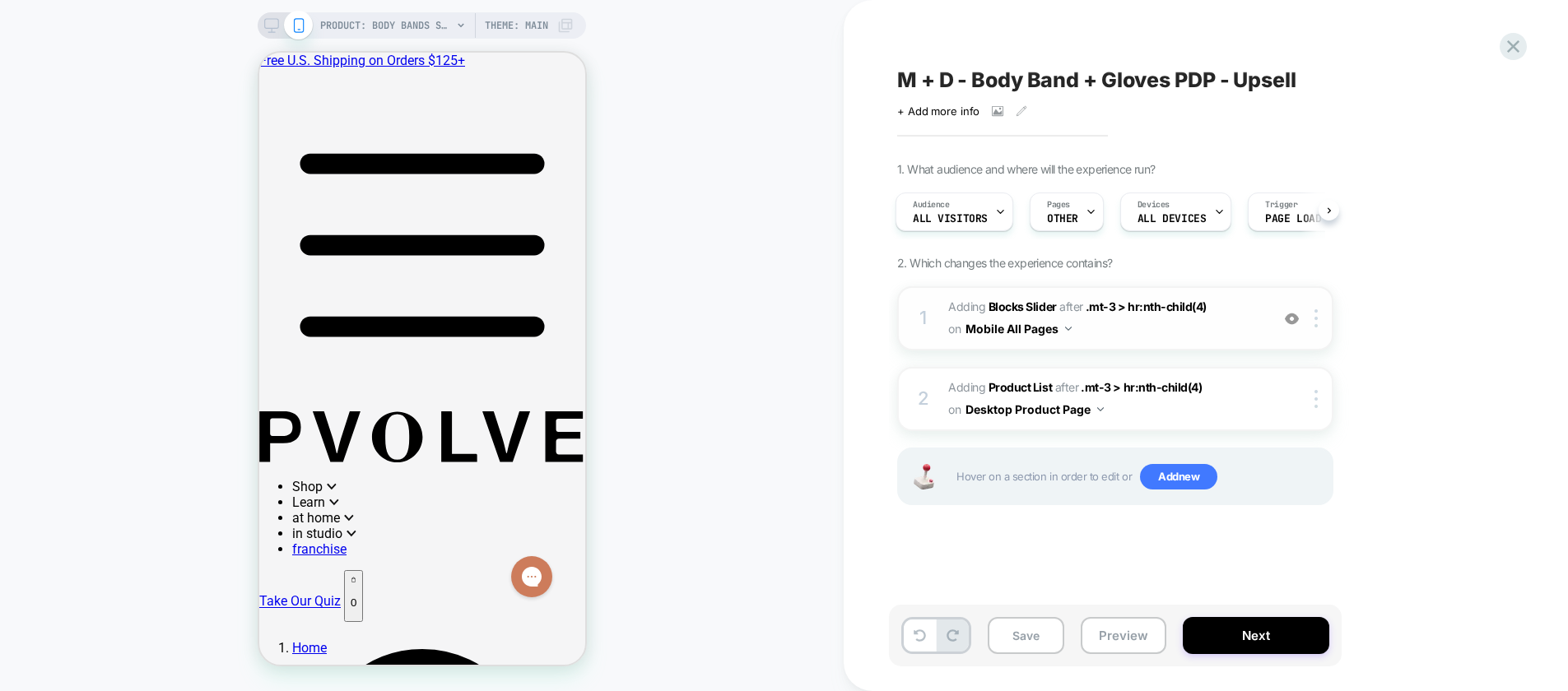
click at [1236, 326] on span "#_loomi_addon_1750807711738_dup1758608692_dup1758654794_dup1758816964_dup175881…" at bounding box center [1105, 318] width 314 height 45
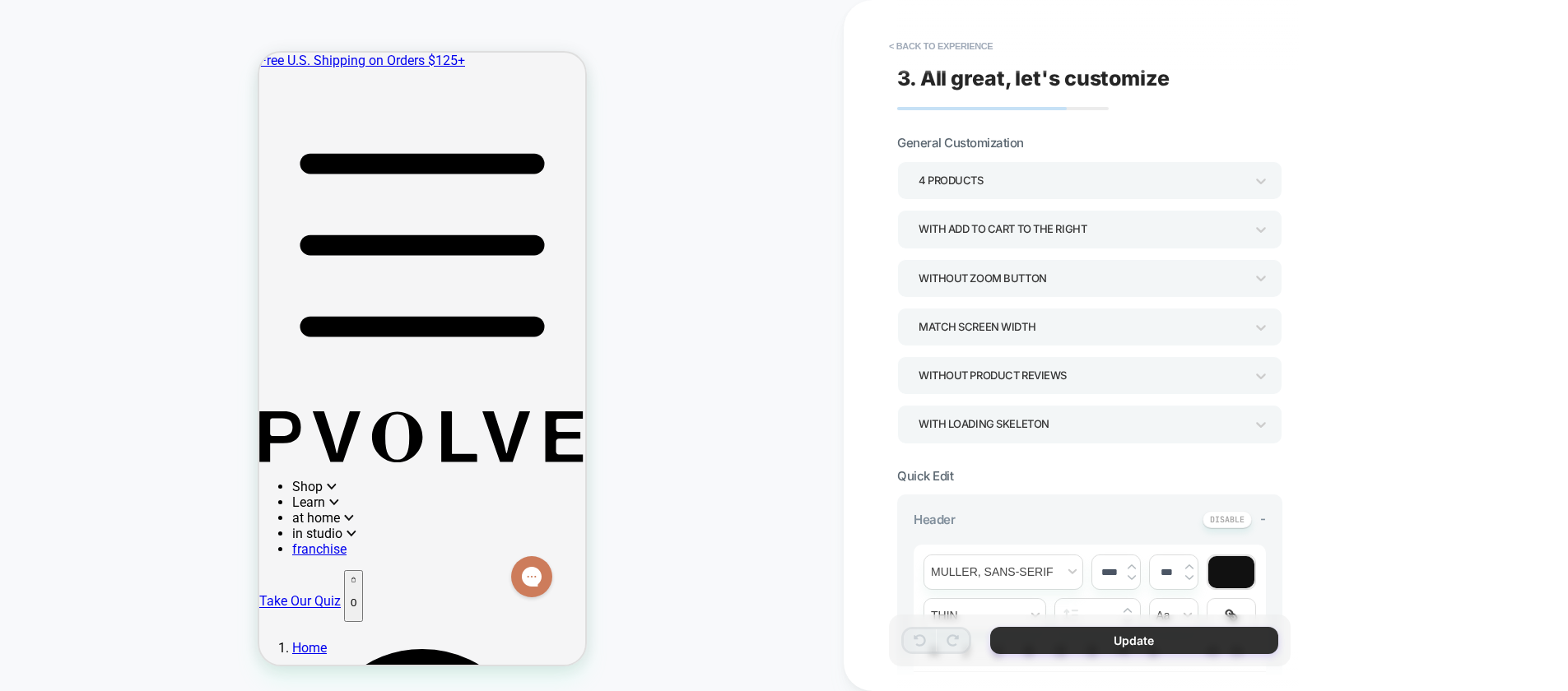
click at [1081, 648] on button "Update" at bounding box center [1134, 640] width 288 height 27
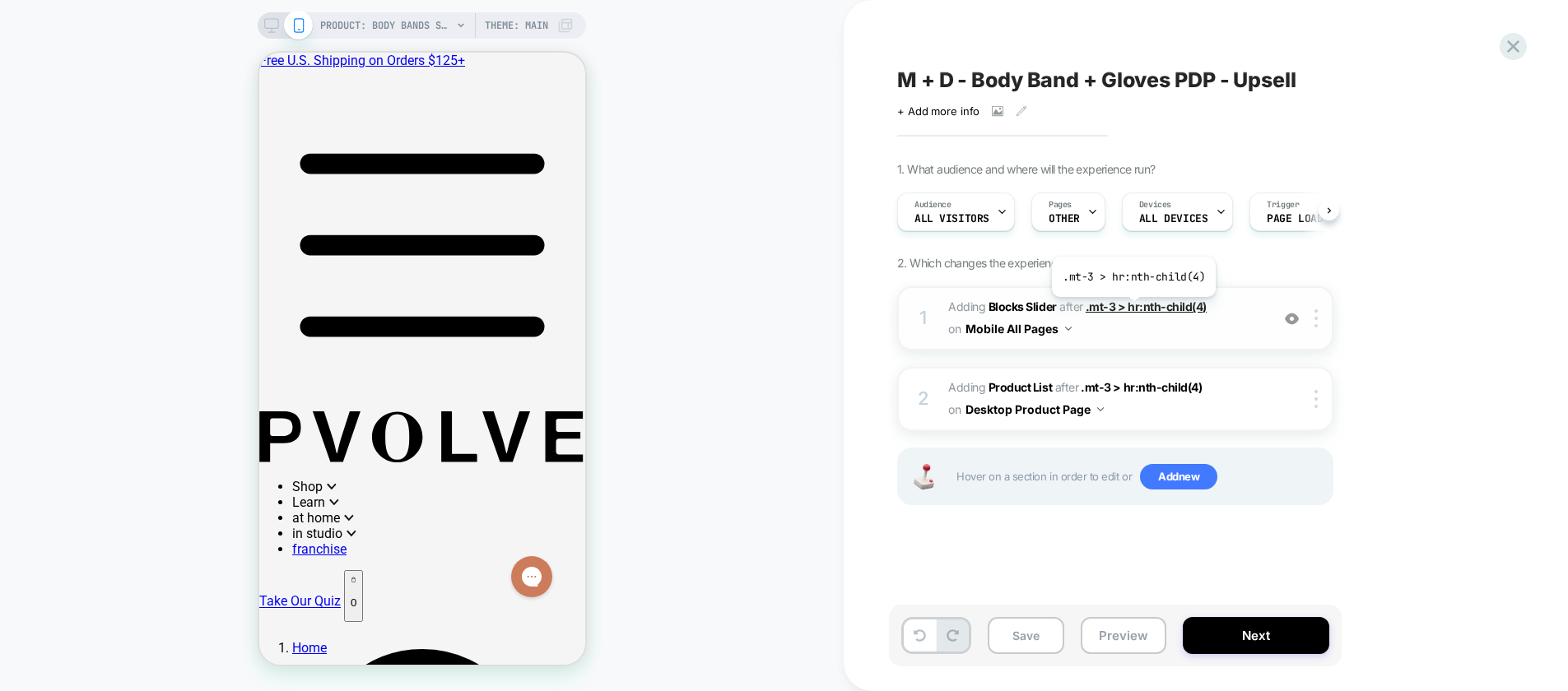
scroll to position [0, 1]
click at [1142, 302] on span ".mt-3 > hr:nth-child(4)" at bounding box center [1146, 306] width 121 height 14
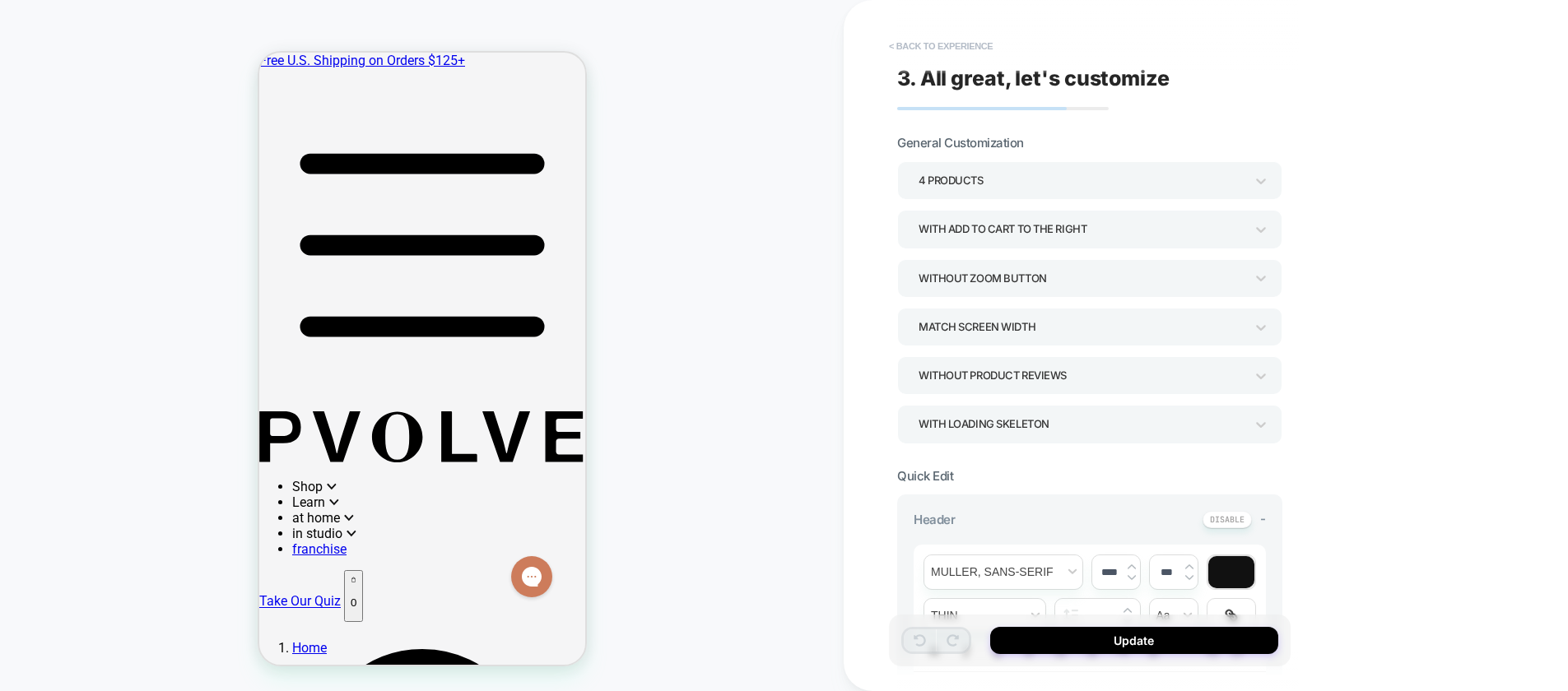
click at [943, 49] on button "< Back to experience" at bounding box center [940, 46] width 120 height 26
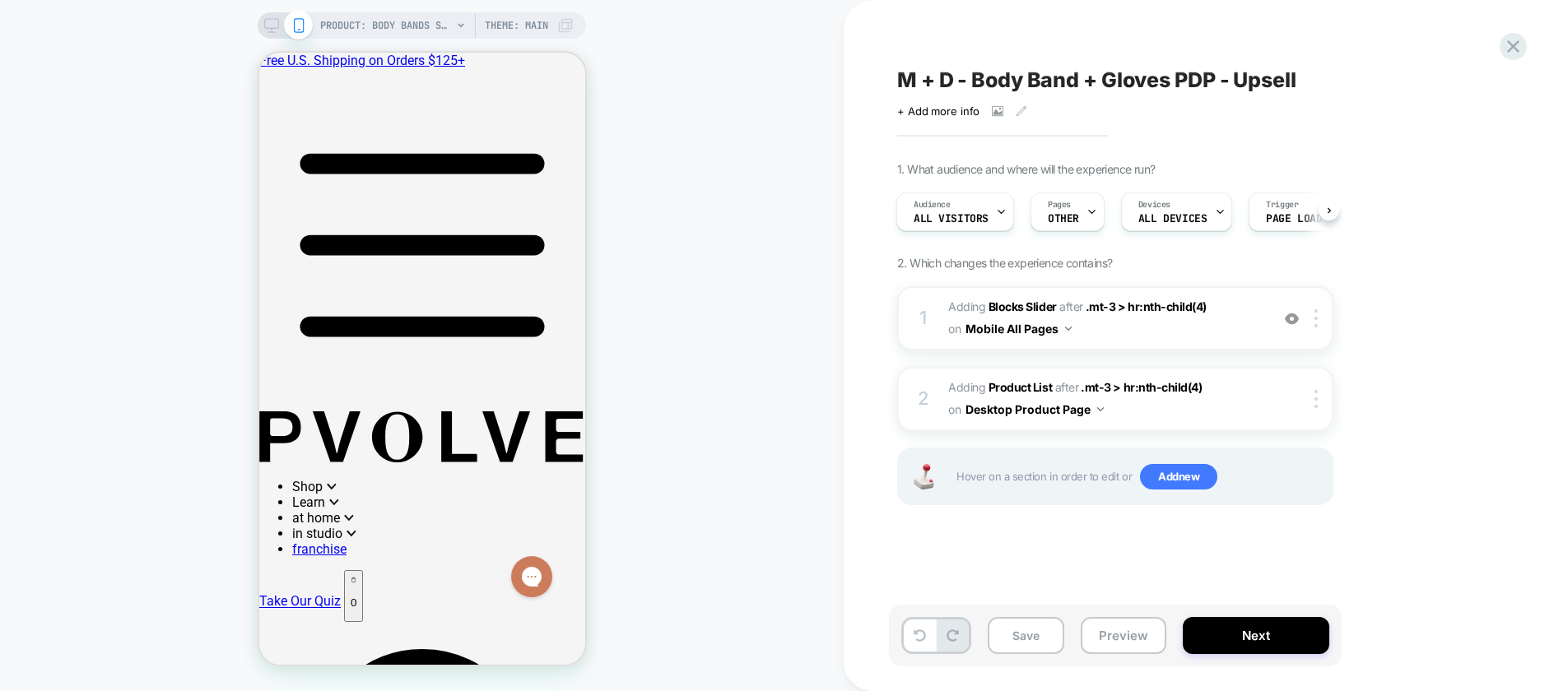
scroll to position [104, 0]
click at [1319, 318] on div at bounding box center [1318, 317] width 27 height 18
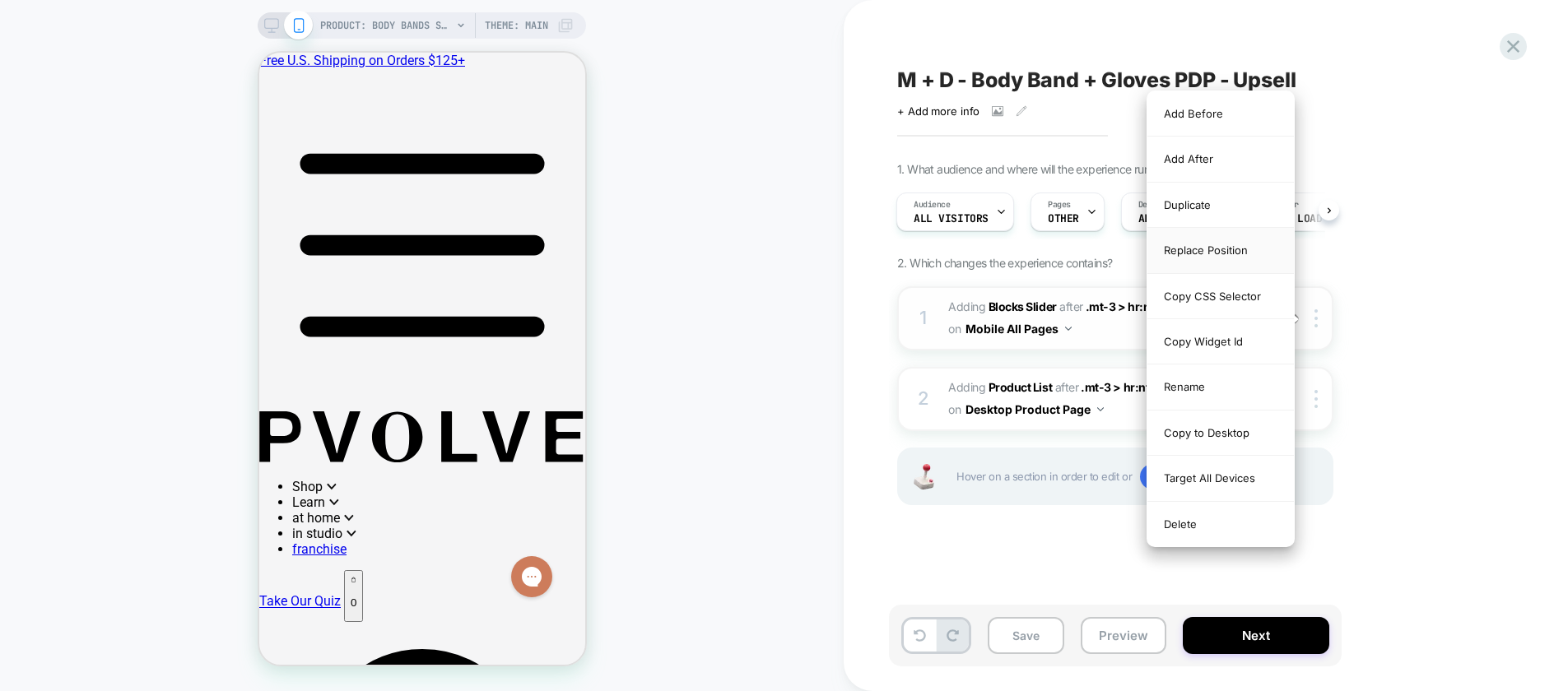
click at [1185, 260] on div "Replace Position" at bounding box center [1220, 250] width 147 height 45
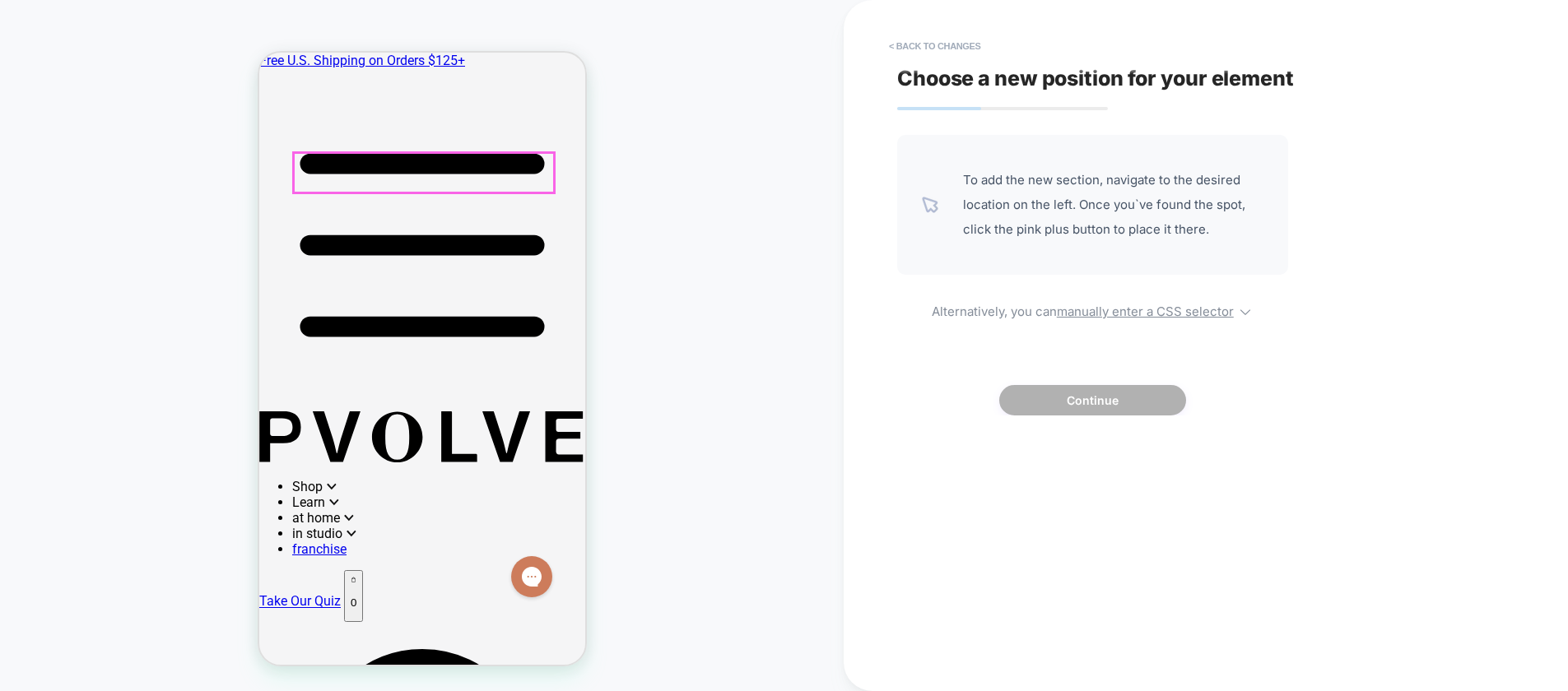
scroll to position [589, 0]
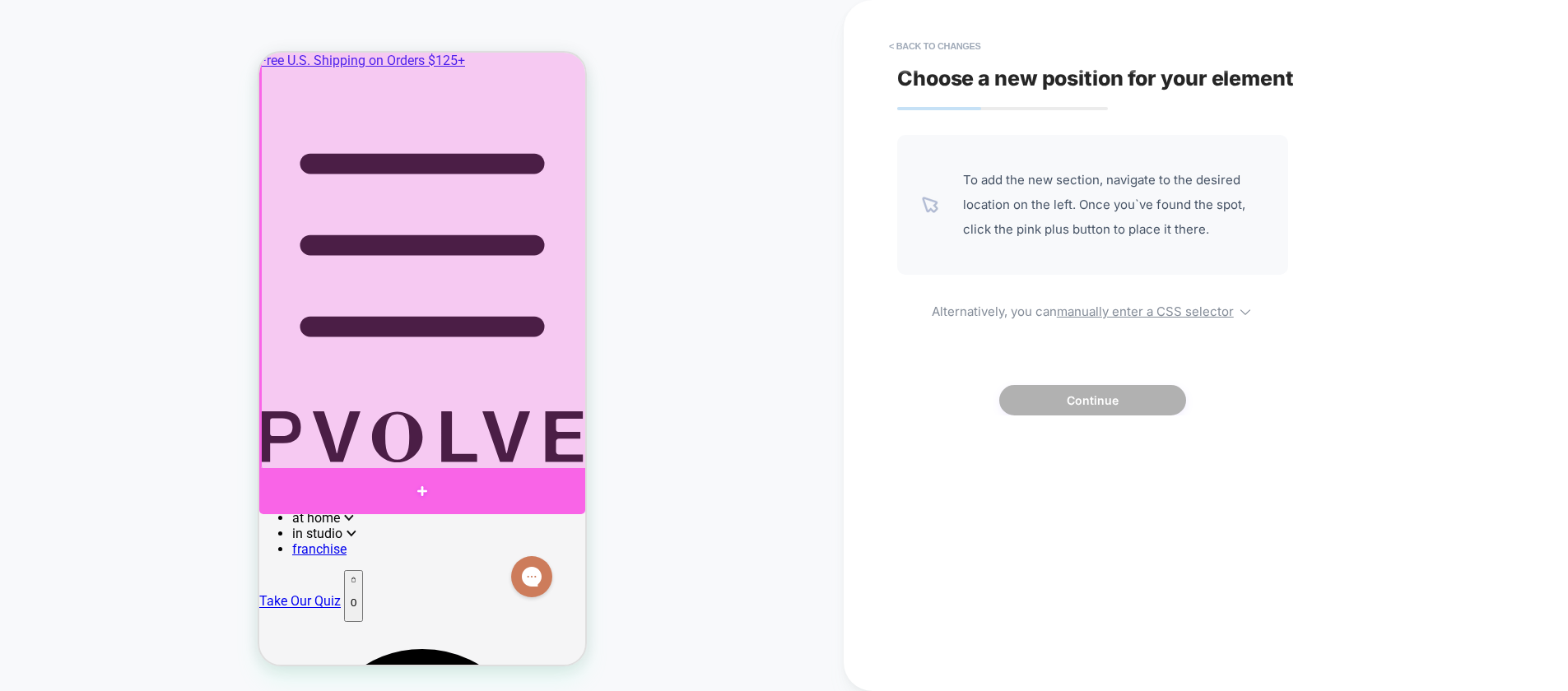
click at [459, 472] on div at bounding box center [421, 490] width 326 height 46
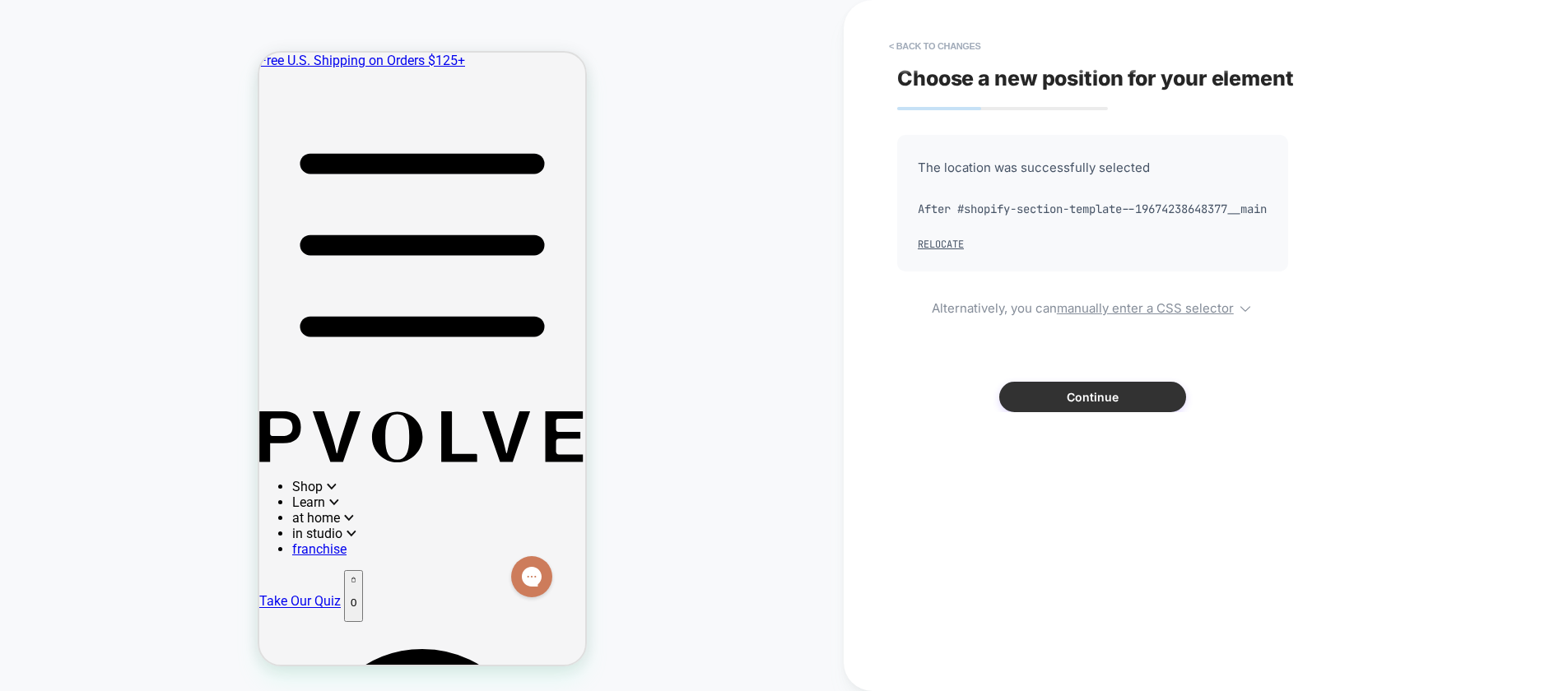
click at [1085, 412] on button "Continue" at bounding box center [1093, 397] width 187 height 31
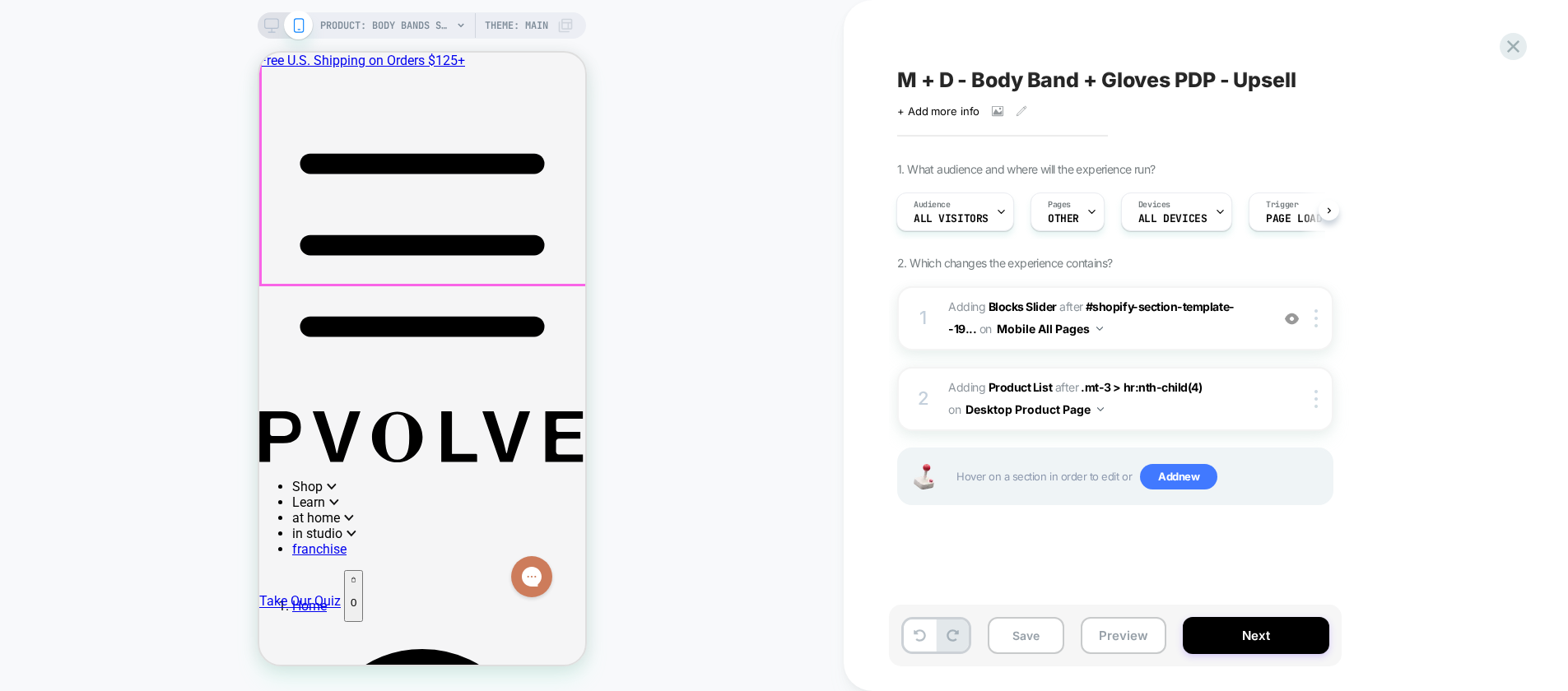
scroll to position [743, 0]
click at [1310, 317] on div at bounding box center [1318, 317] width 27 height 18
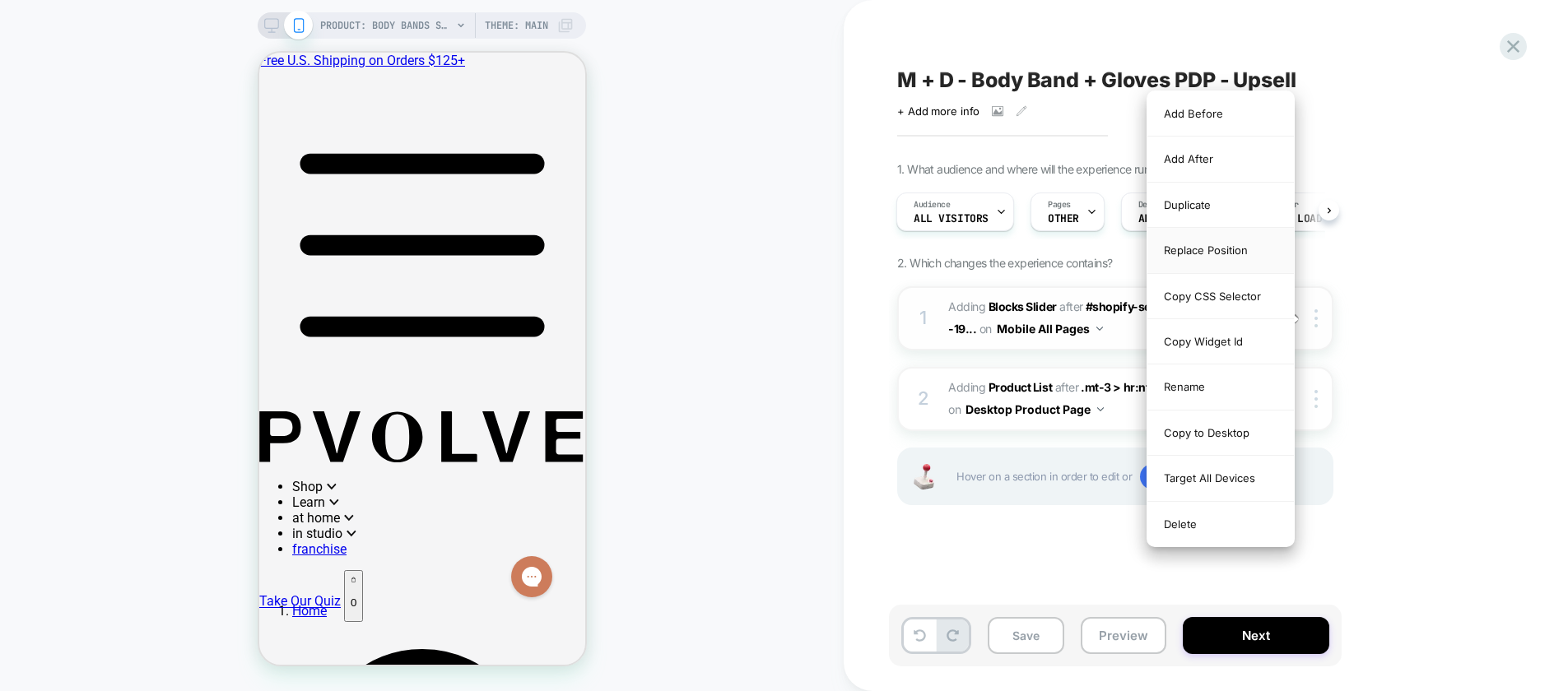
click at [1192, 244] on div "Replace Position" at bounding box center [1220, 250] width 147 height 45
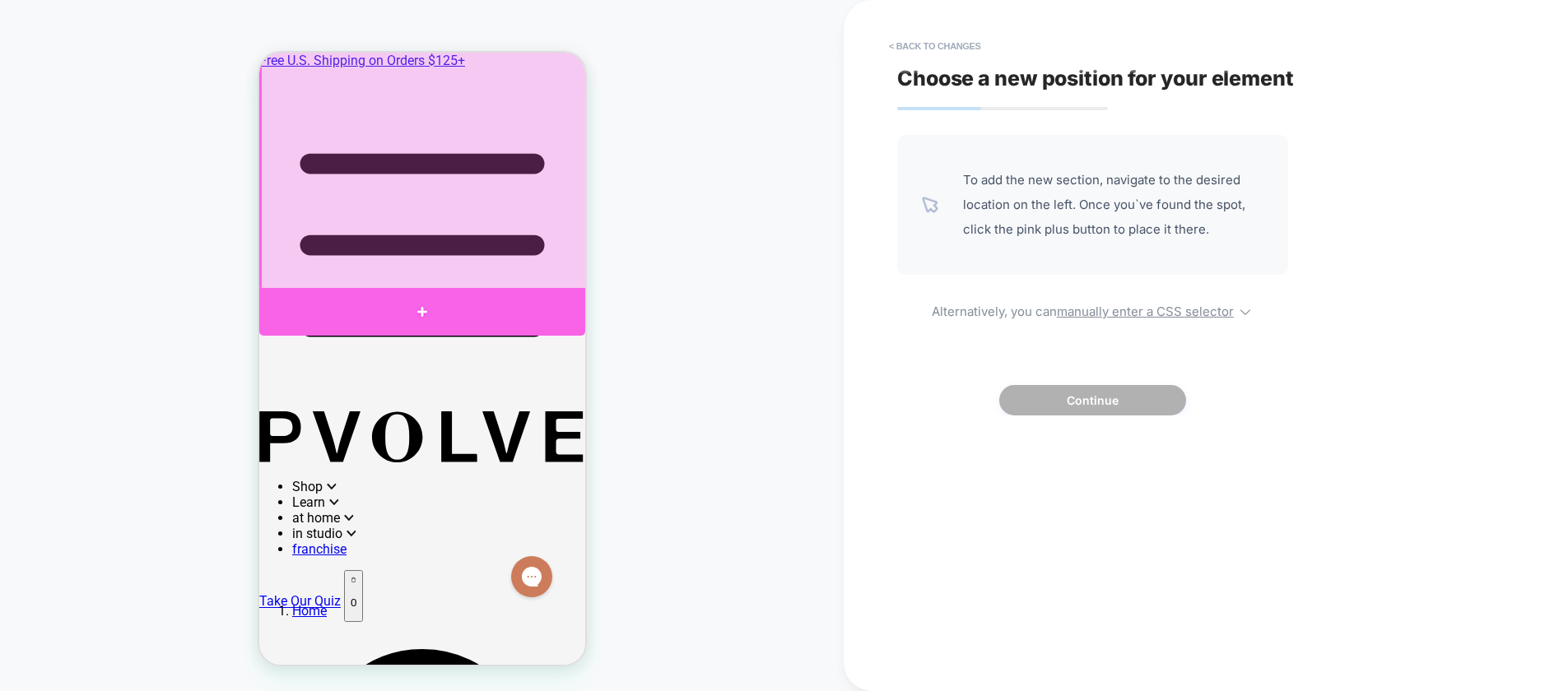
click at [550, 303] on div at bounding box center [421, 311] width 326 height 48
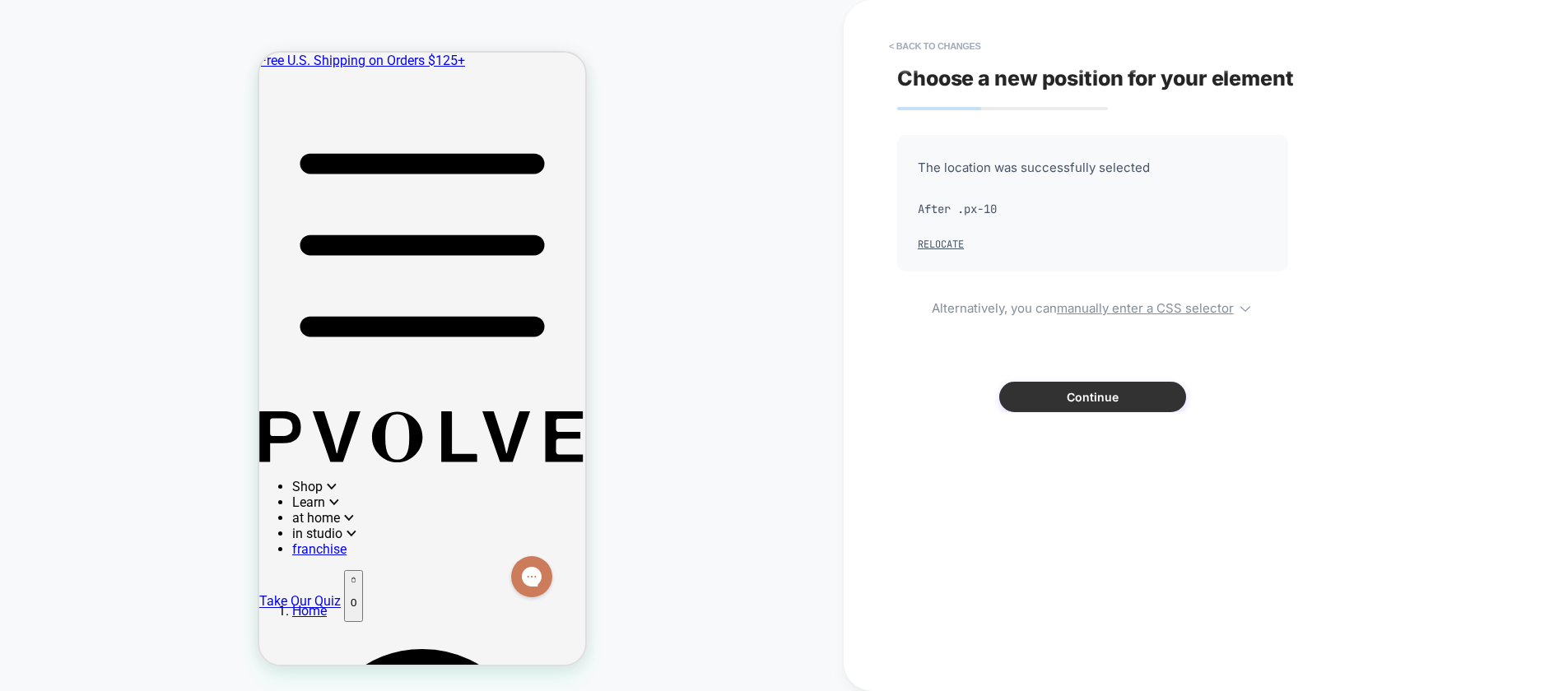
click at [1080, 400] on button "Continue" at bounding box center [1093, 397] width 187 height 31
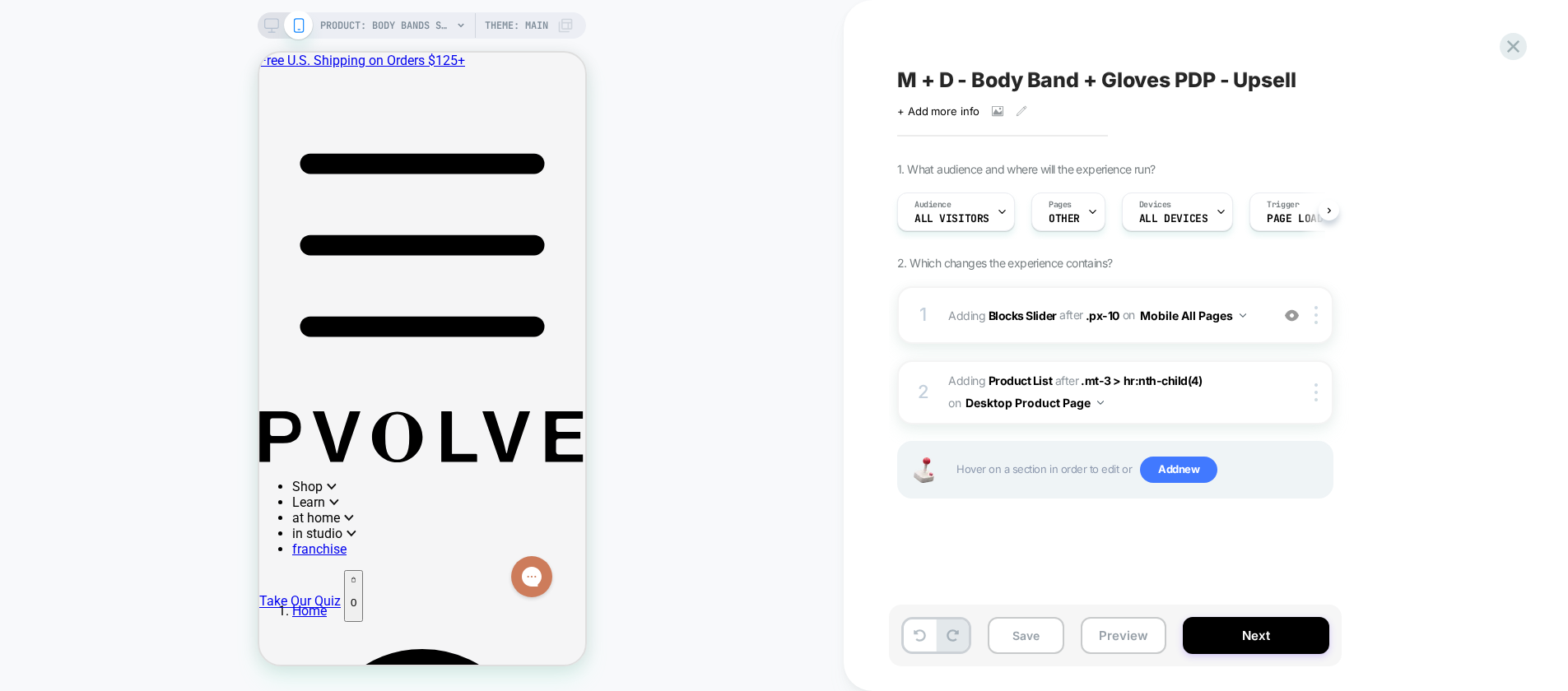
scroll to position [0, 1]
click at [1049, 640] on button "Save" at bounding box center [1025, 636] width 77 height 37
click at [1256, 316] on span "#_loomi_addon_1750807711738_dup1758608692_dup1758654794_dup1758816964_dup175881…" at bounding box center [1105, 316] width 314 height 24
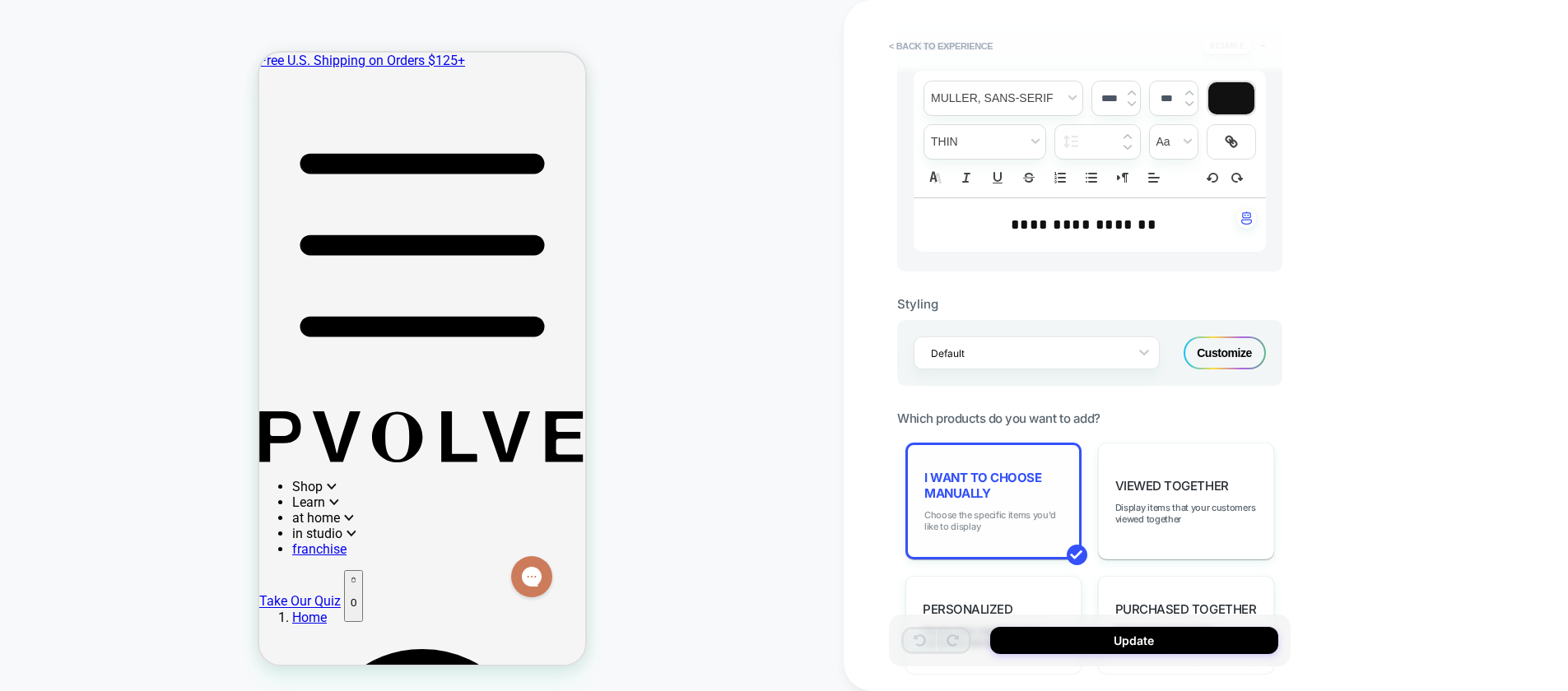
scroll to position [512, 0]
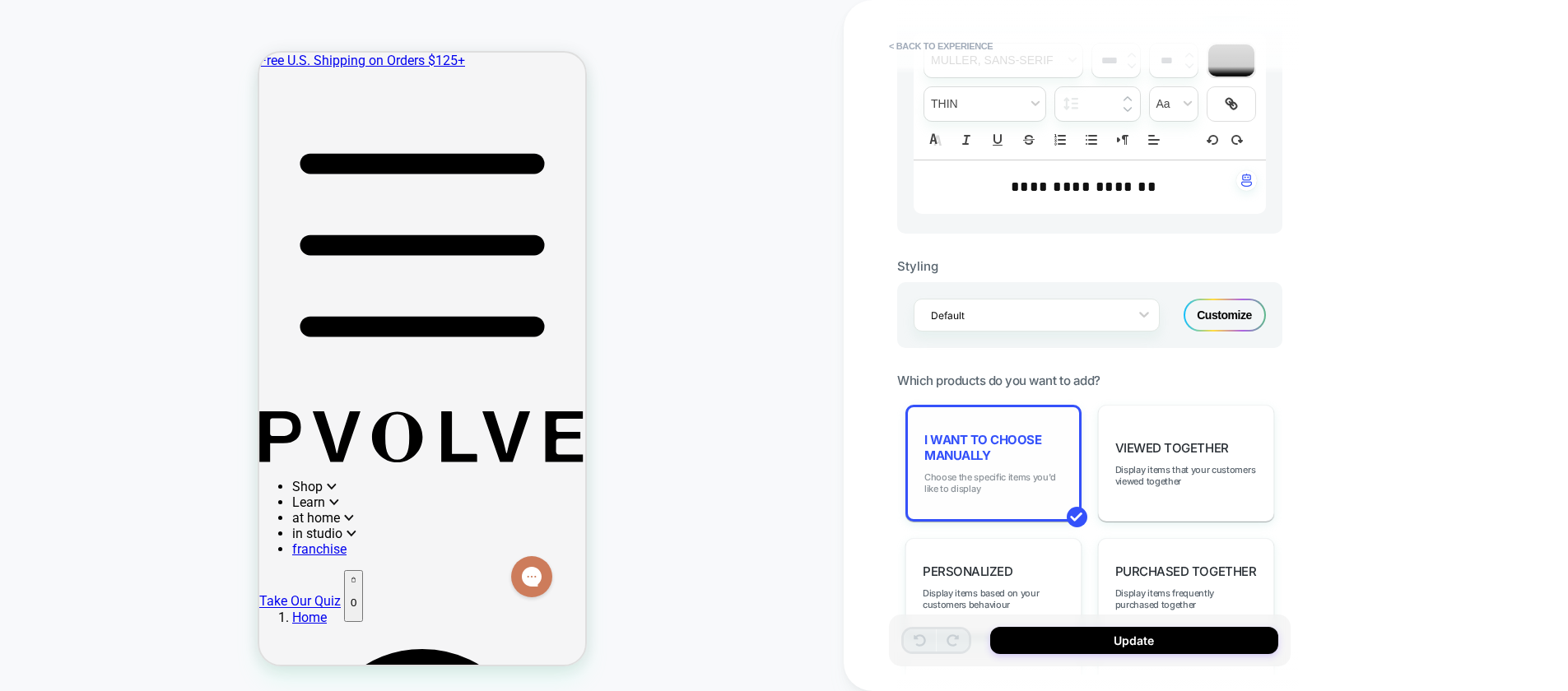
click at [1010, 484] on span "Choose the specific items you'd like to display" at bounding box center [993, 483] width 138 height 23
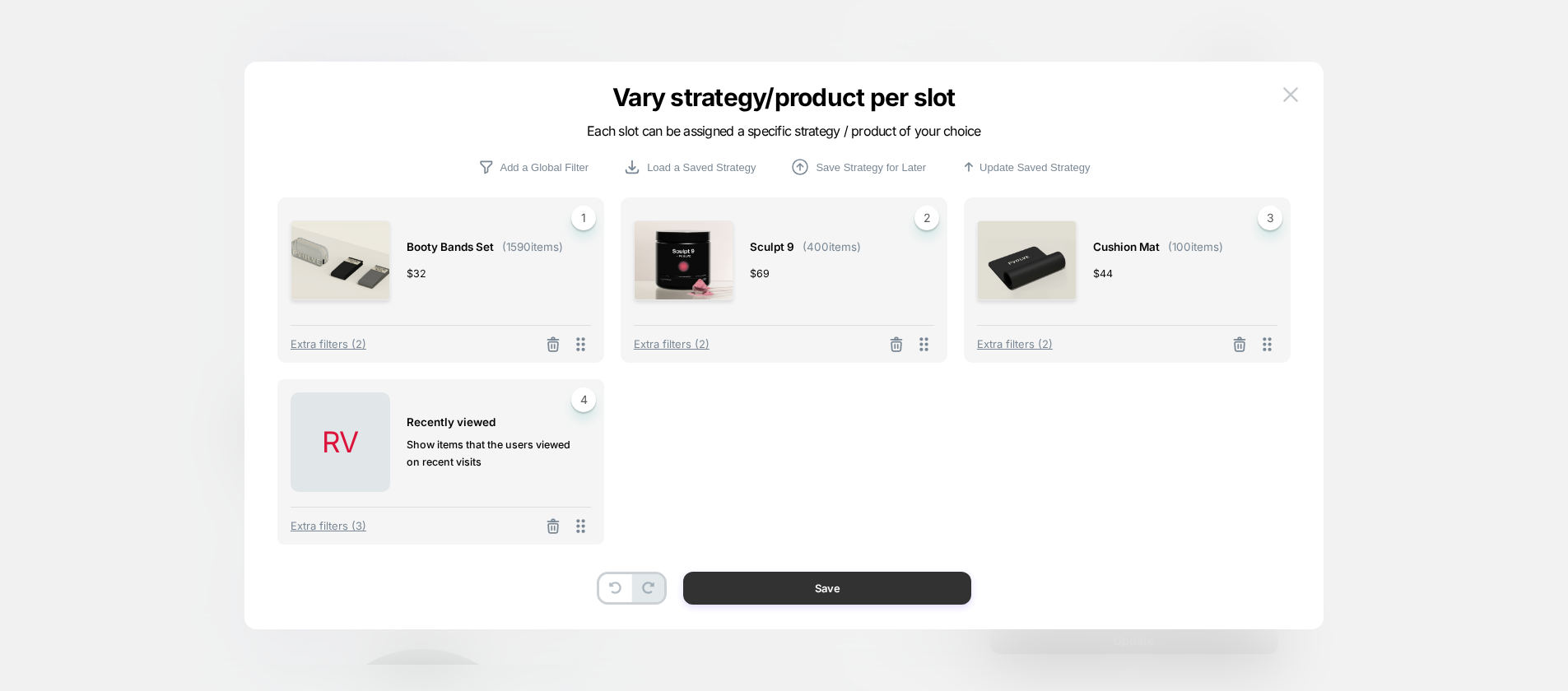
click at [807, 593] on button "Save" at bounding box center [826, 587] width 288 height 33
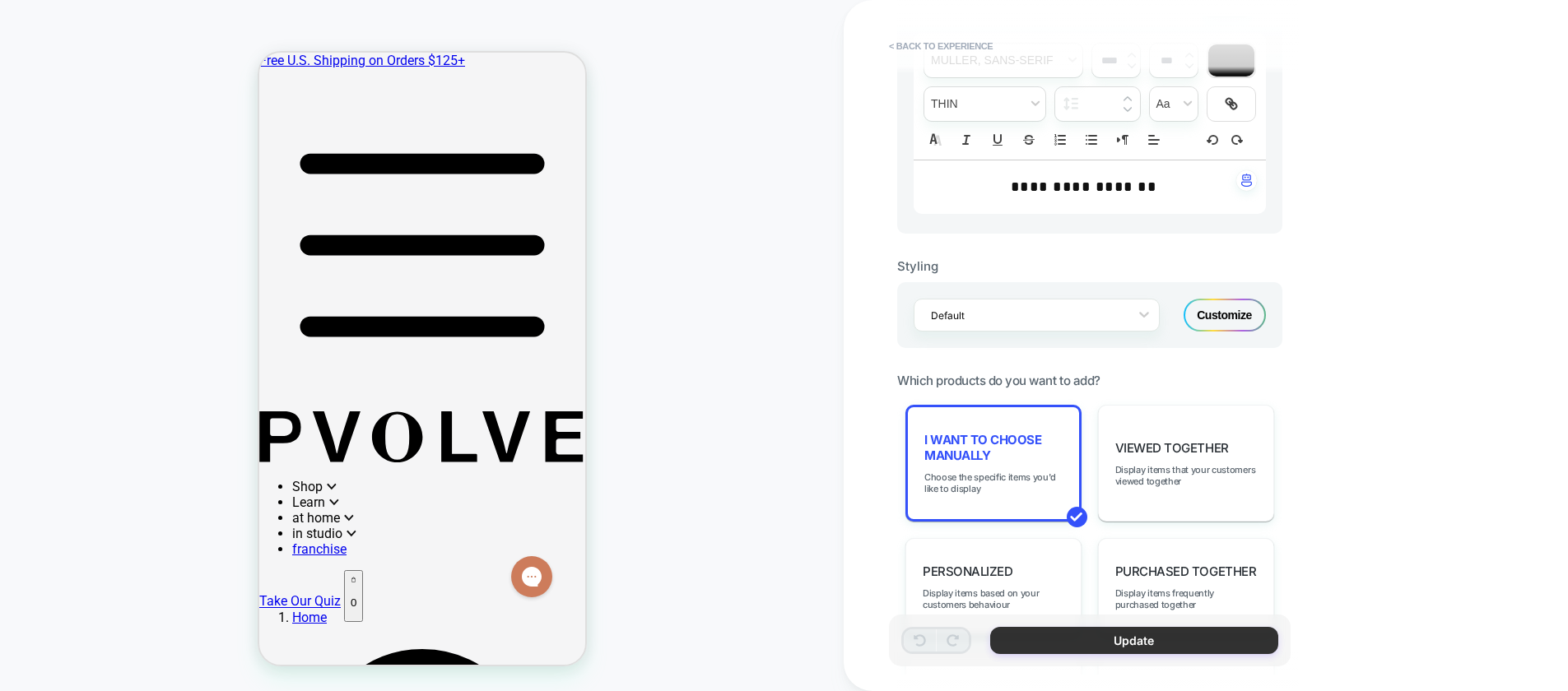
click at [1060, 648] on button "Update" at bounding box center [1134, 640] width 288 height 27
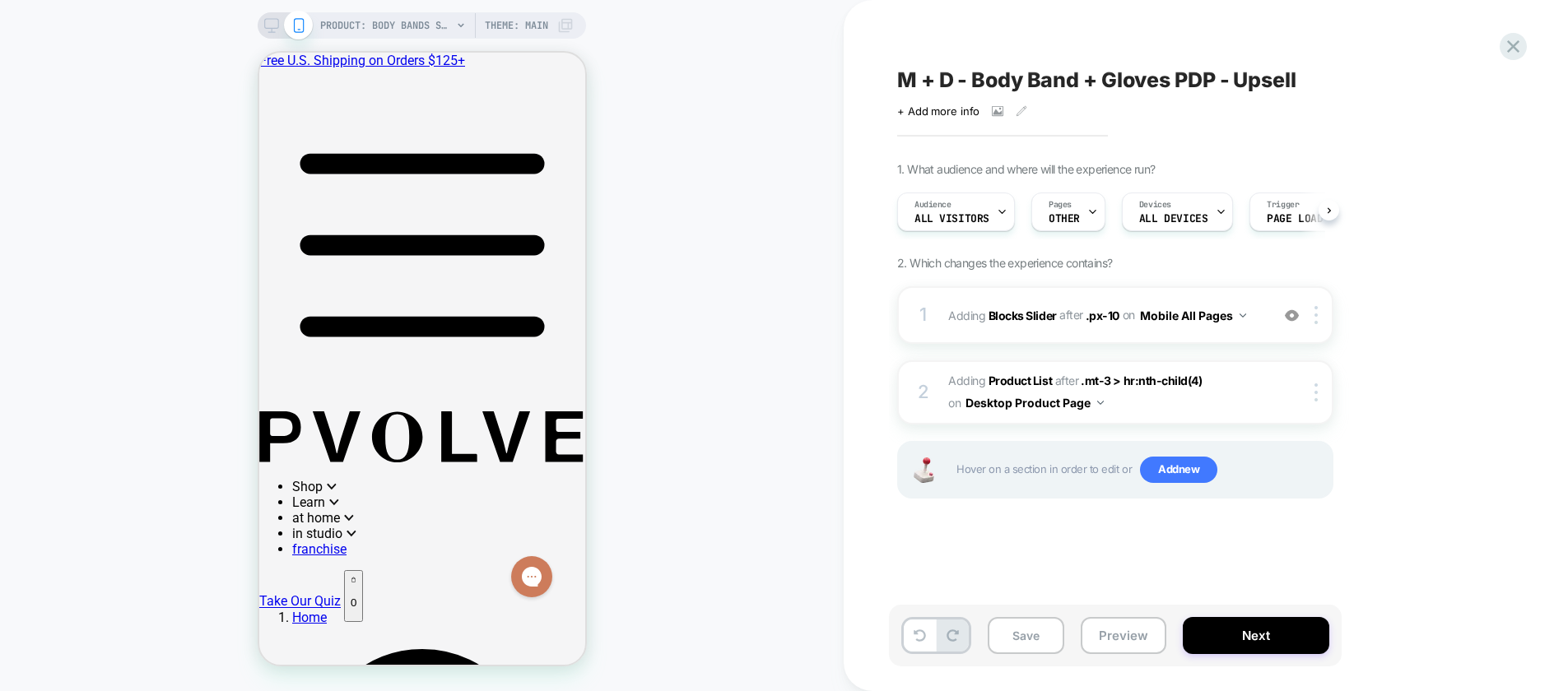
scroll to position [0, 1]
click at [273, 28] on rect at bounding box center [272, 23] width 14 height 9
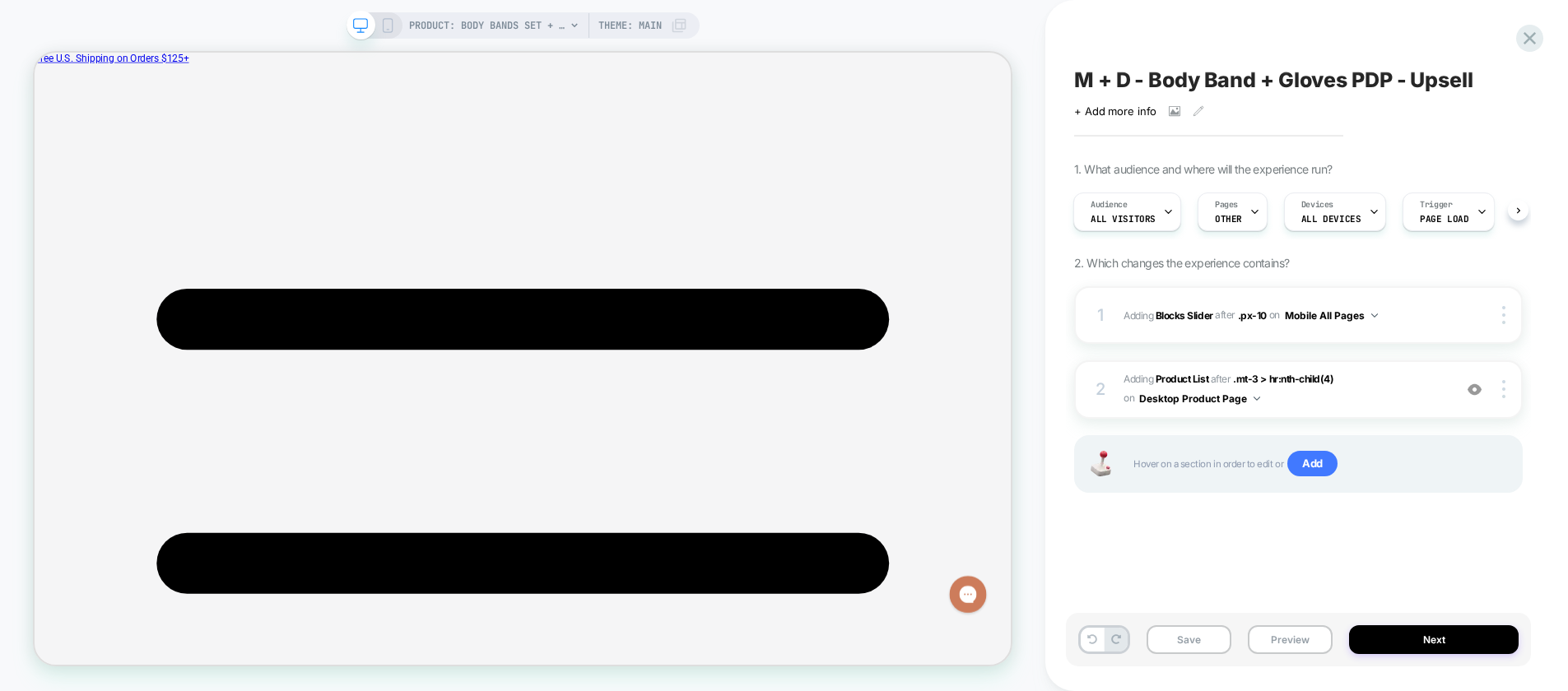
scroll to position [159, 0]
click at [1504, 391] on img at bounding box center [1504, 388] width 4 height 18
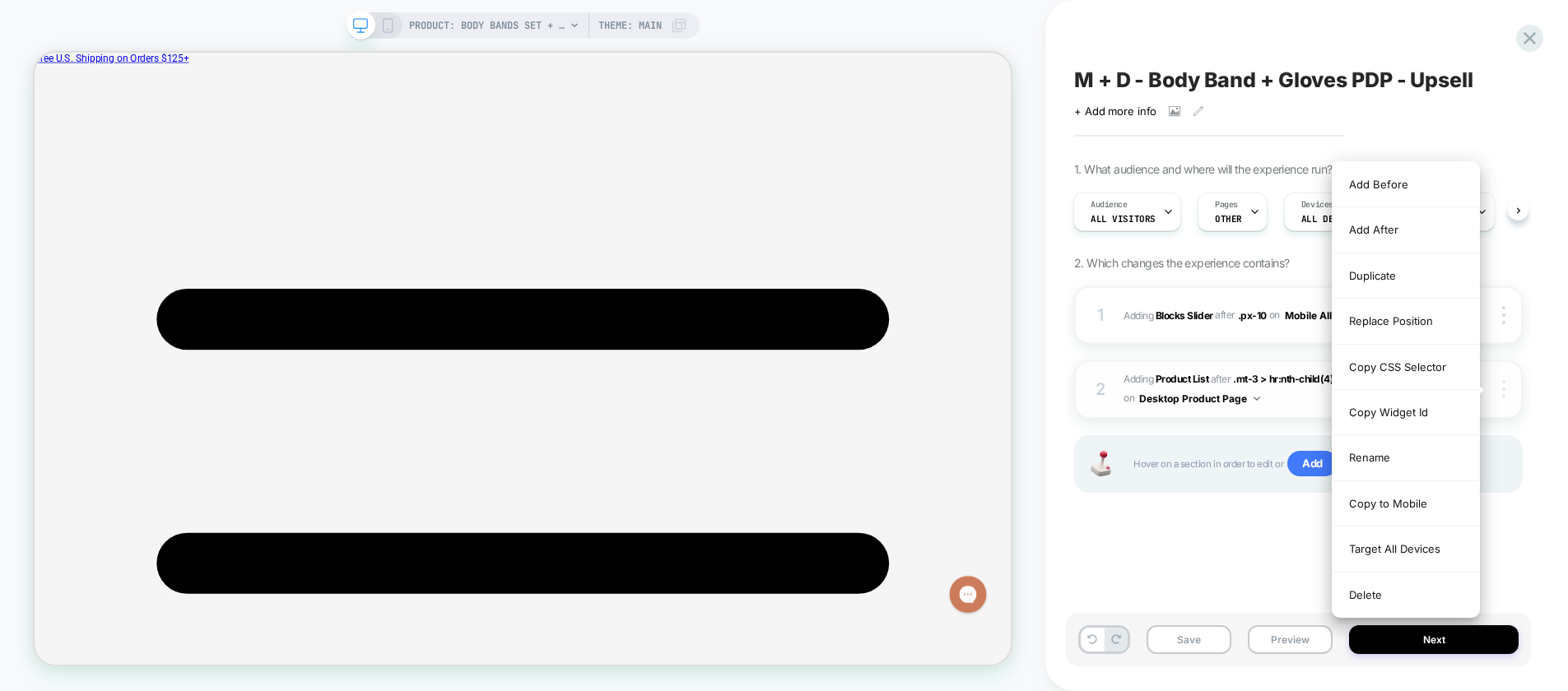
click at [1504, 391] on img at bounding box center [1504, 388] width 4 height 18
click at [1445, 316] on div "Replace Position" at bounding box center [1406, 321] width 147 height 45
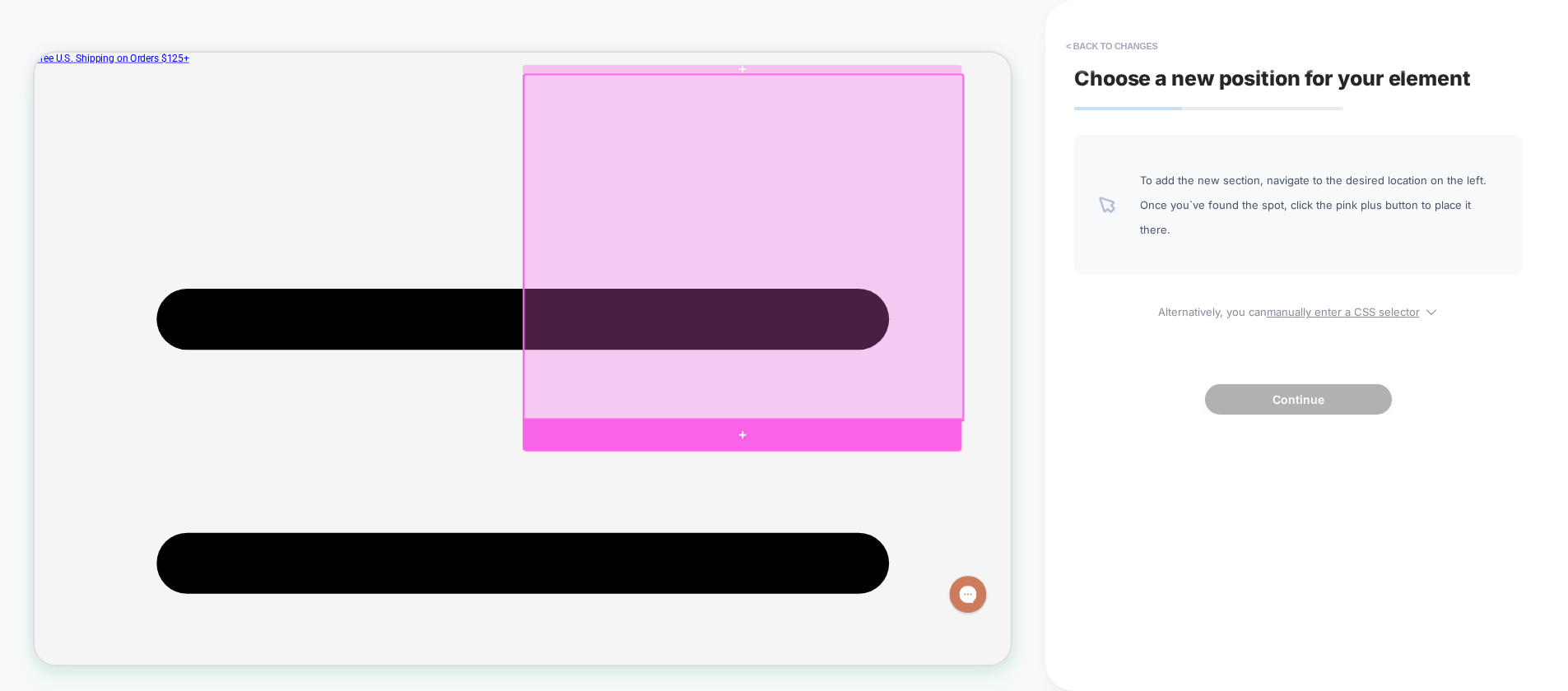
click at [996, 558] on div at bounding box center [978, 562] width 585 height 44
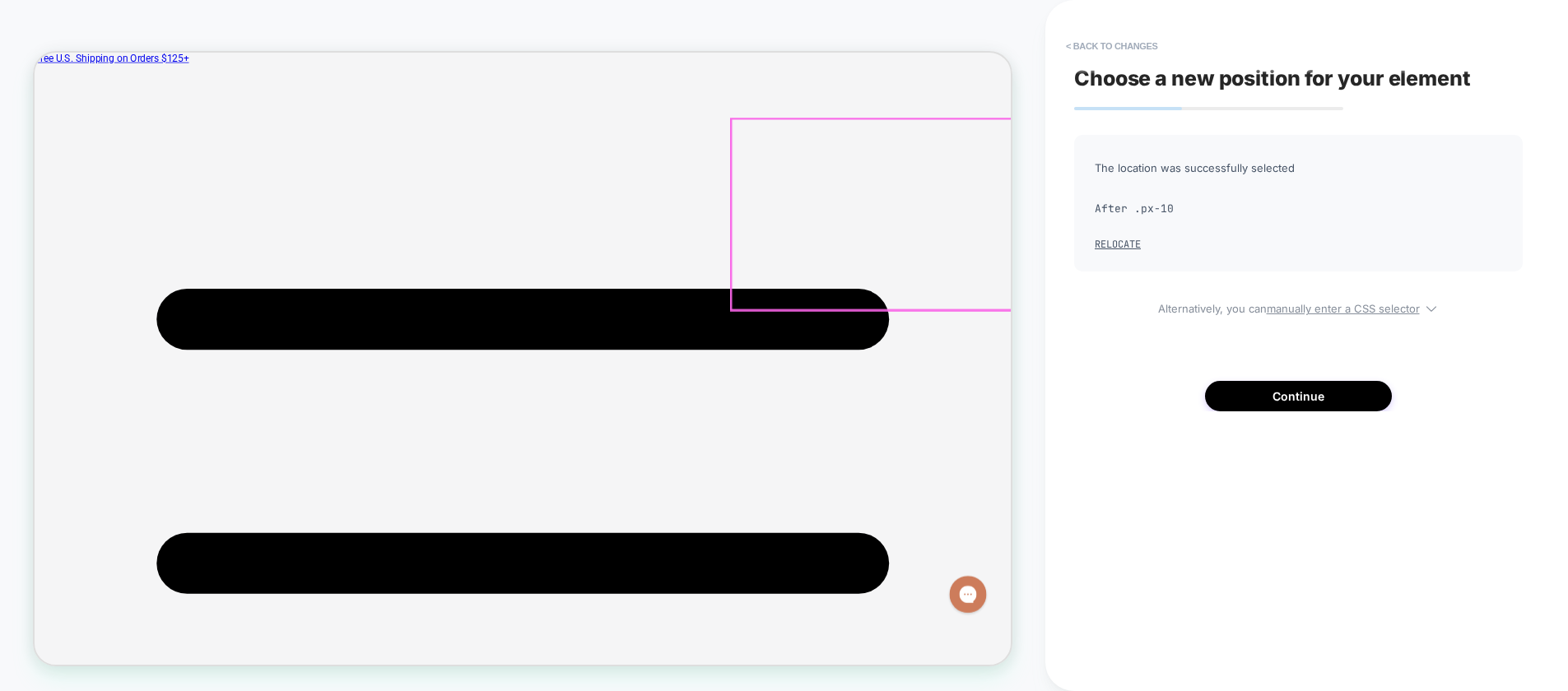
scroll to position [99, 0]
click at [1114, 246] on button "Relocate" at bounding box center [1117, 245] width 46 height 13
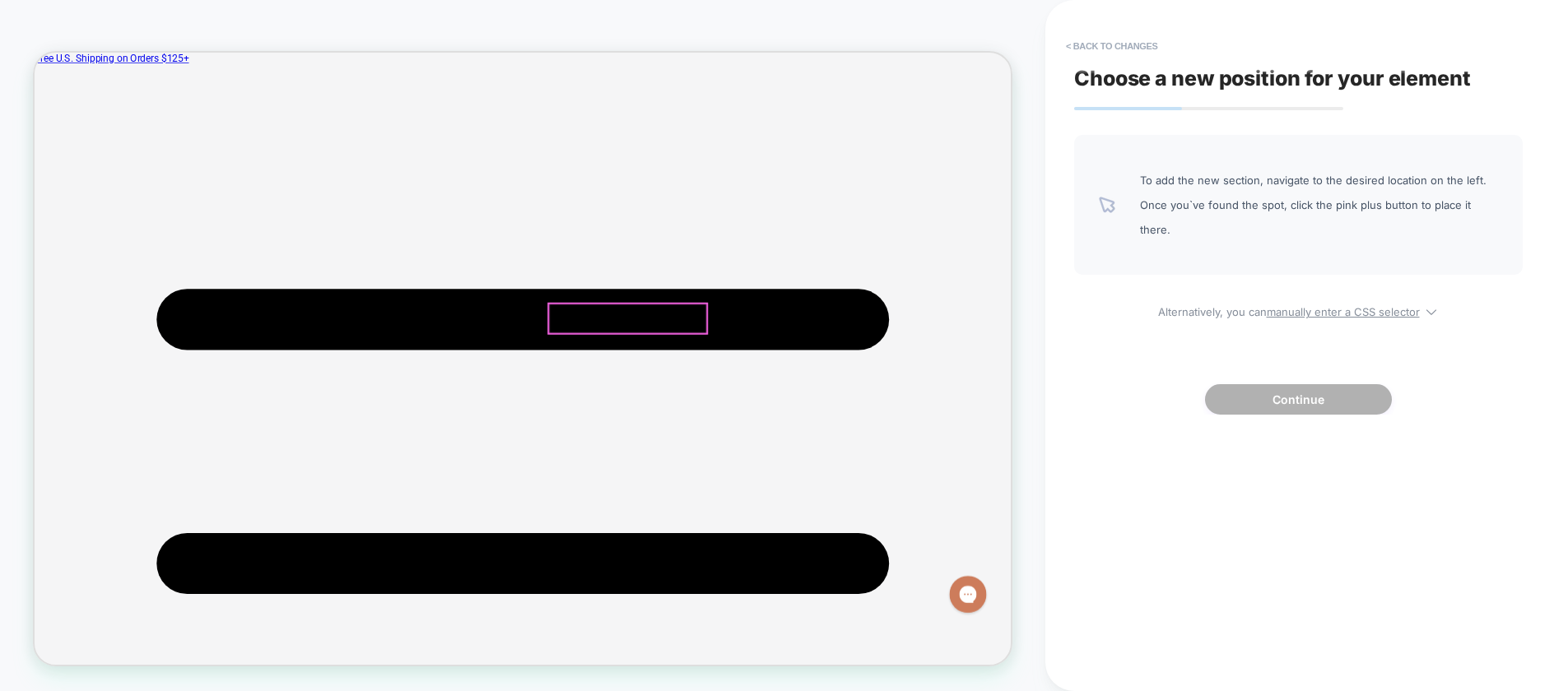
scroll to position [269, 0]
click at [1126, 49] on button "< Back to changes" at bounding box center [1111, 46] width 108 height 26
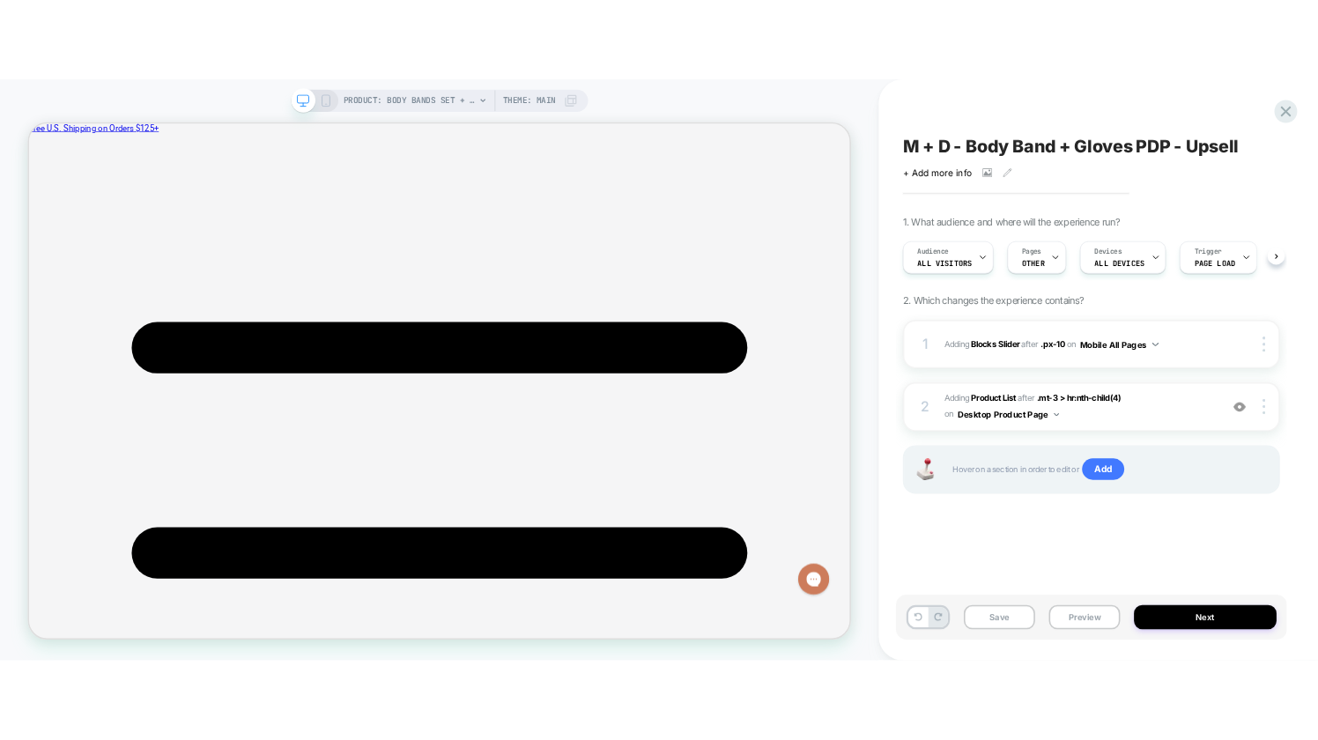
scroll to position [0, 1]
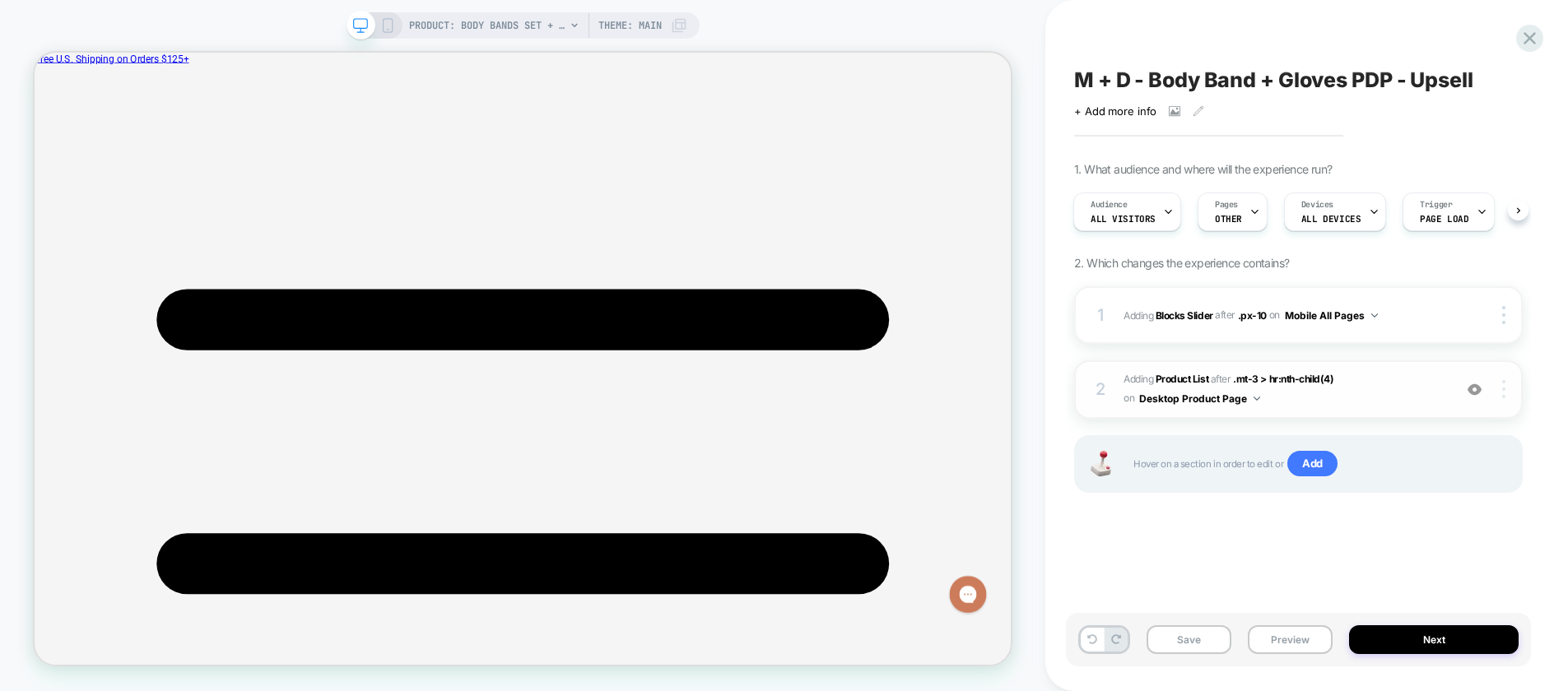
click at [1508, 397] on div at bounding box center [1505, 388] width 31 height 18
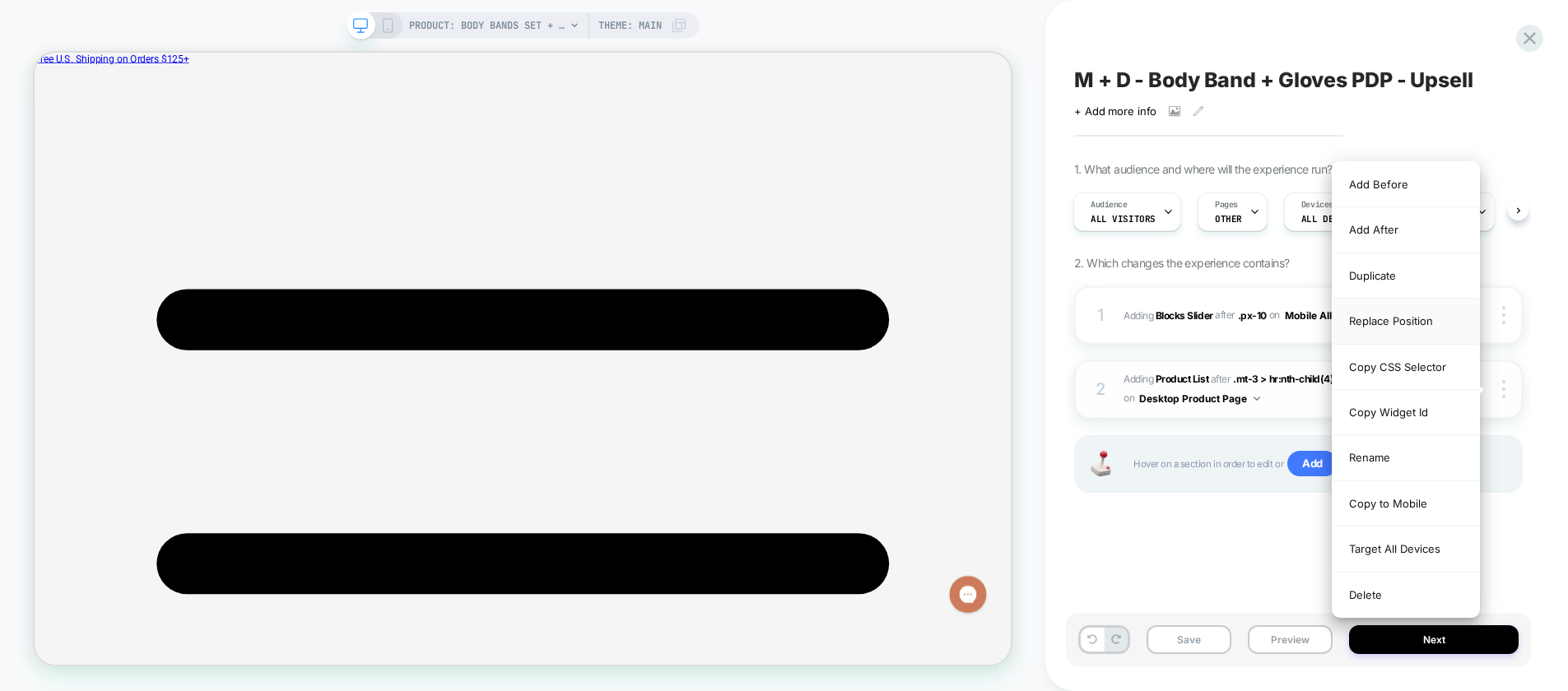
click at [1390, 317] on div "Replace Position" at bounding box center [1406, 321] width 147 height 45
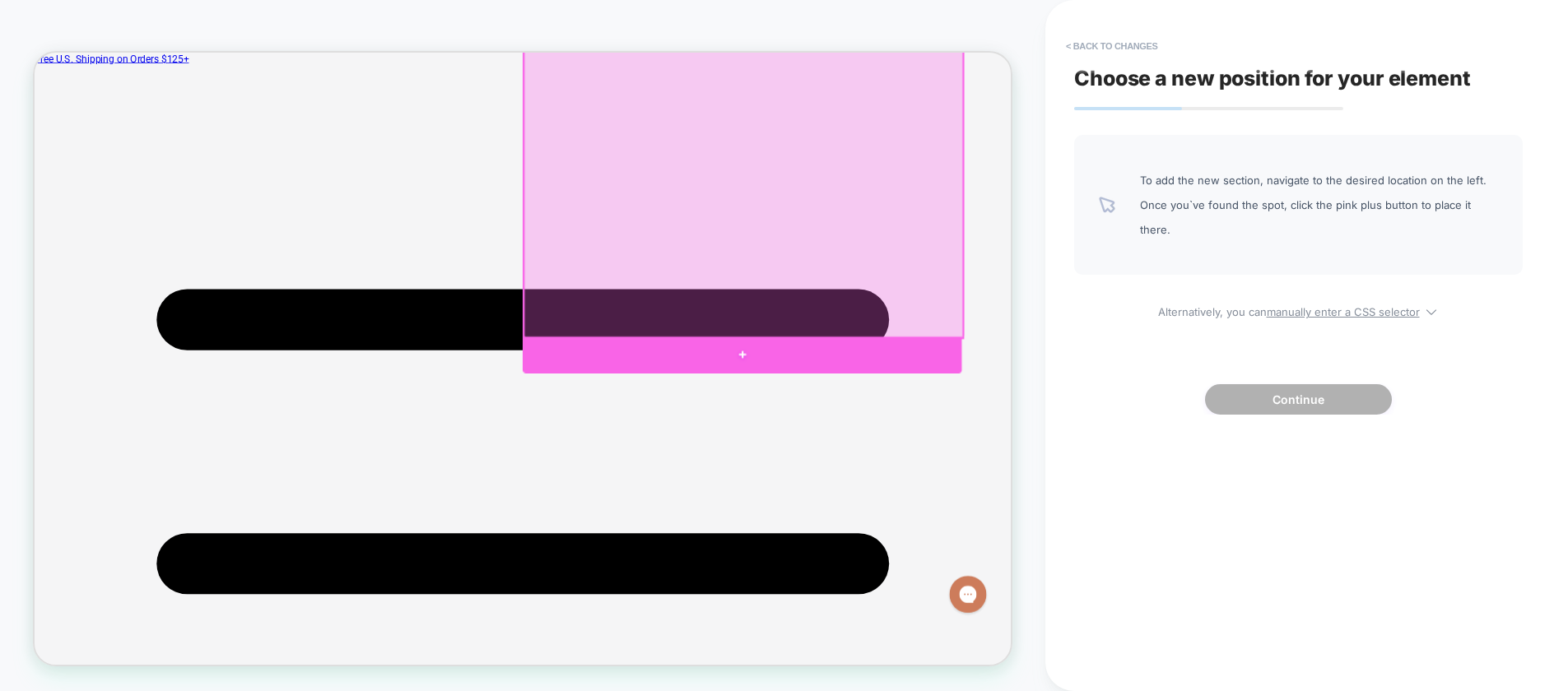
click at [1019, 441] on div at bounding box center [978, 456] width 585 height 49
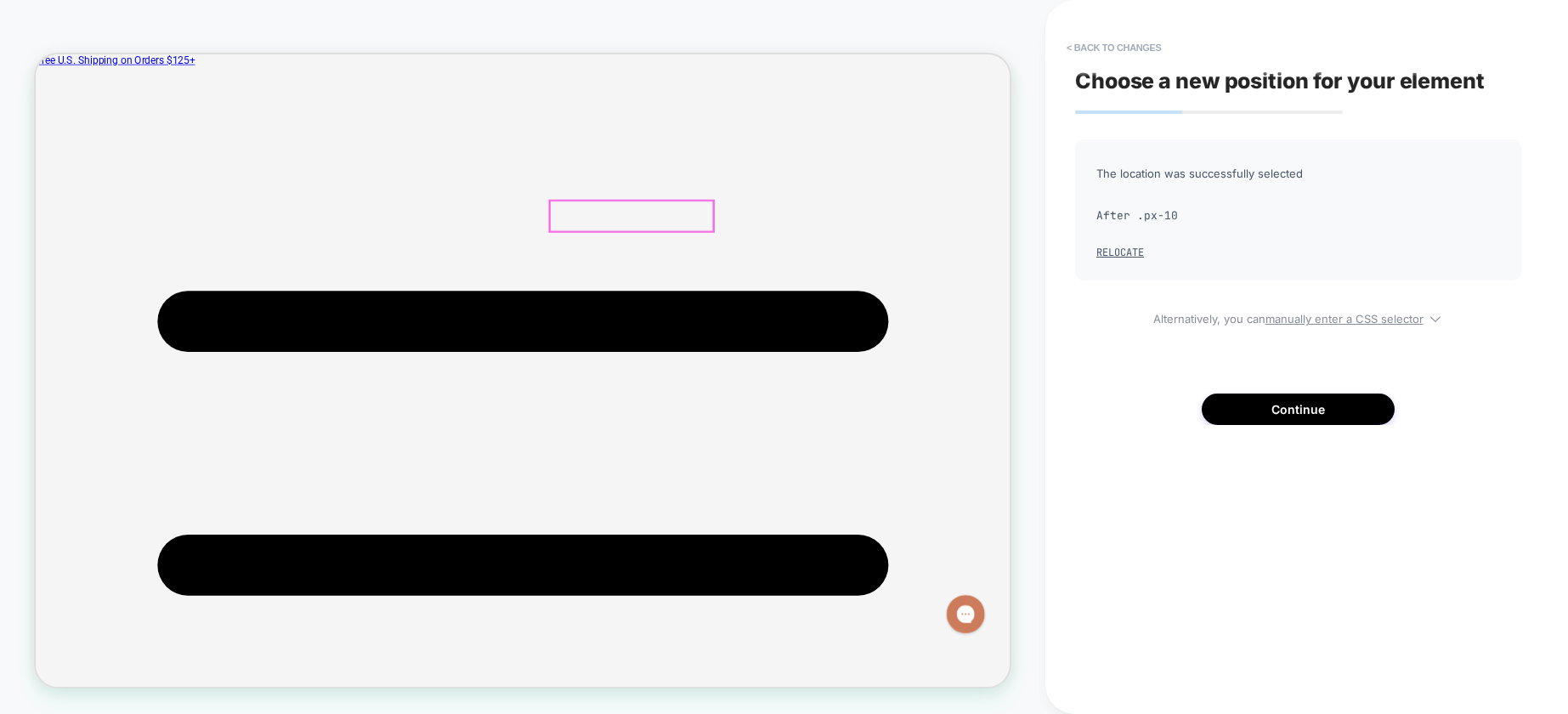
scroll to position [415, 0]
click at [1120, 47] on button "< Back to changes" at bounding box center [1114, 47] width 112 height 27
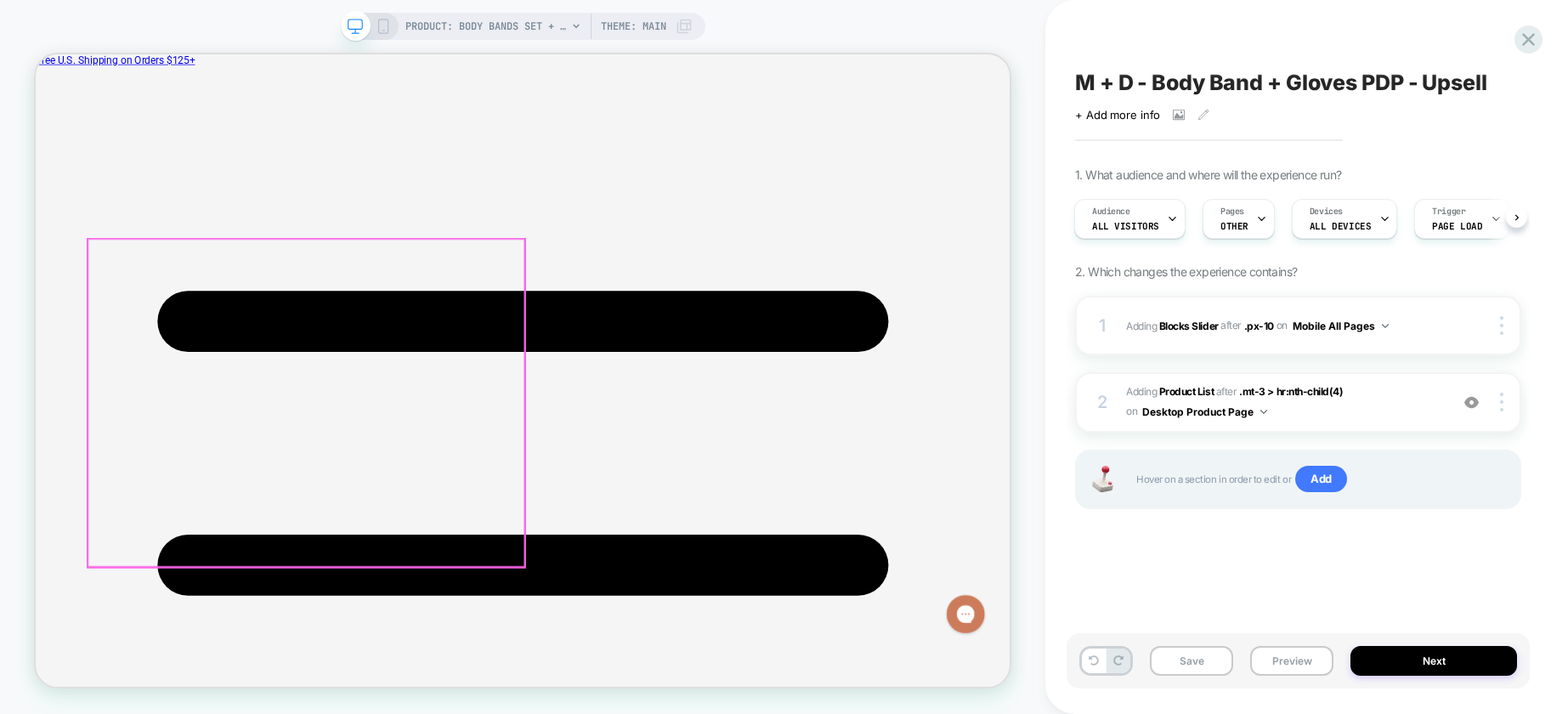
scroll to position [0, 0]
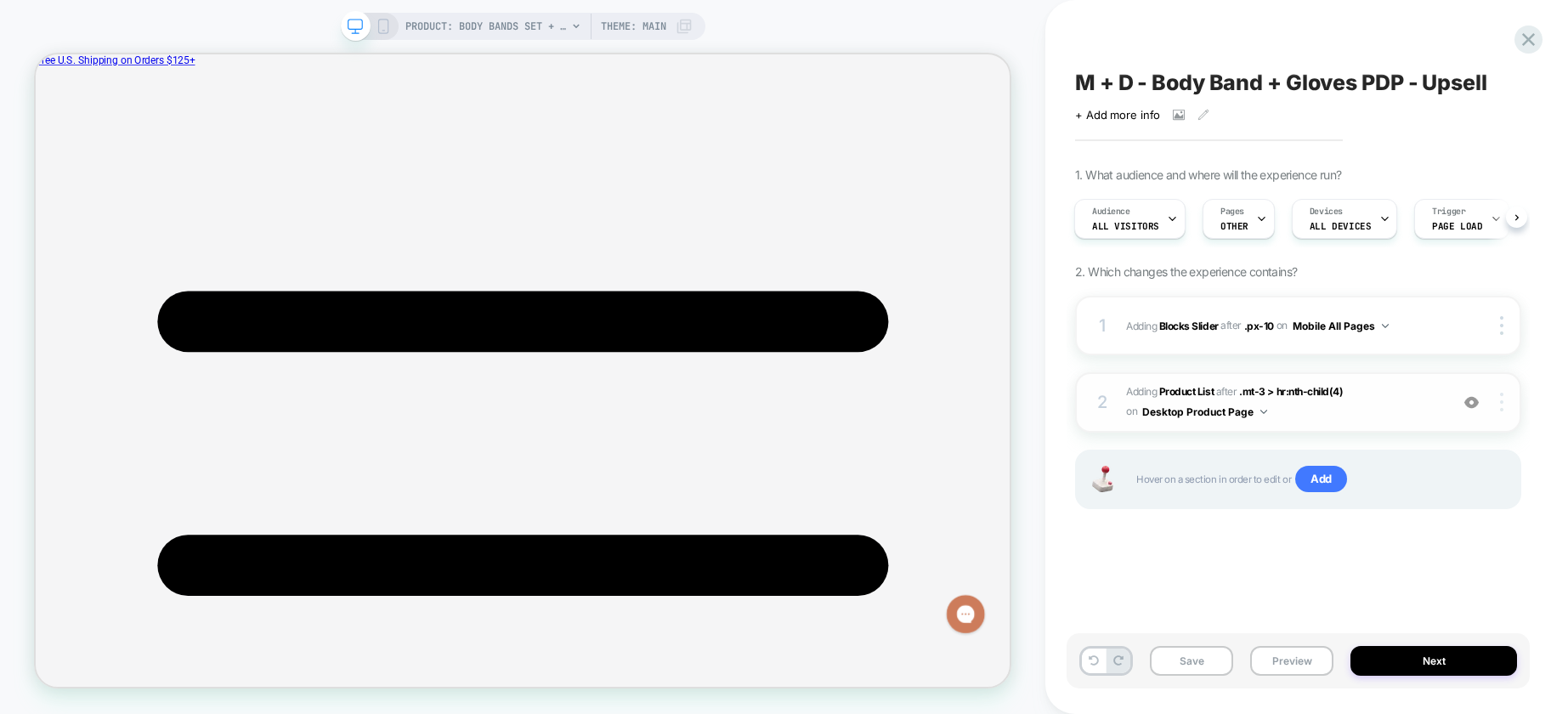
click at [1505, 398] on div at bounding box center [1503, 401] width 32 height 18
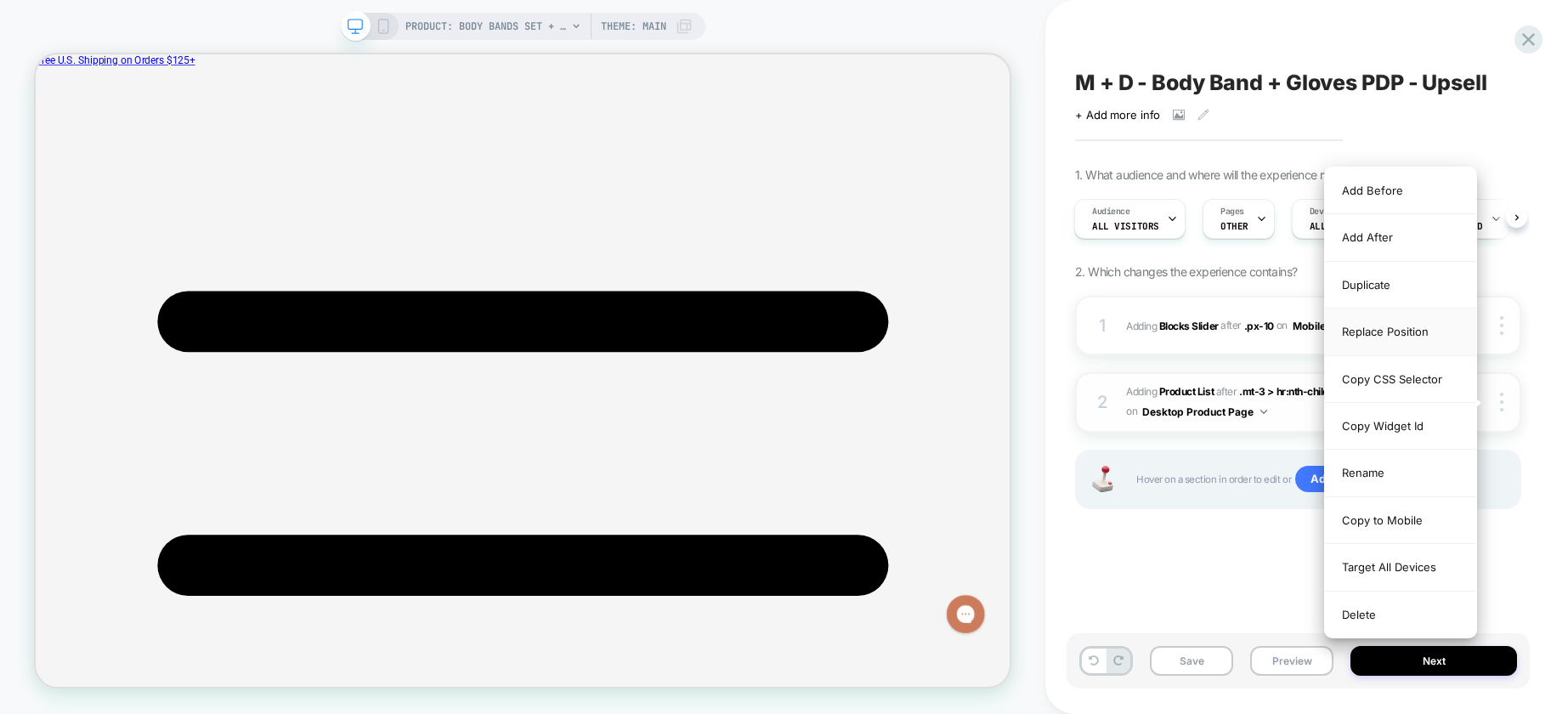
click at [1392, 325] on div "Replace Position" at bounding box center [1400, 332] width 151 height 46
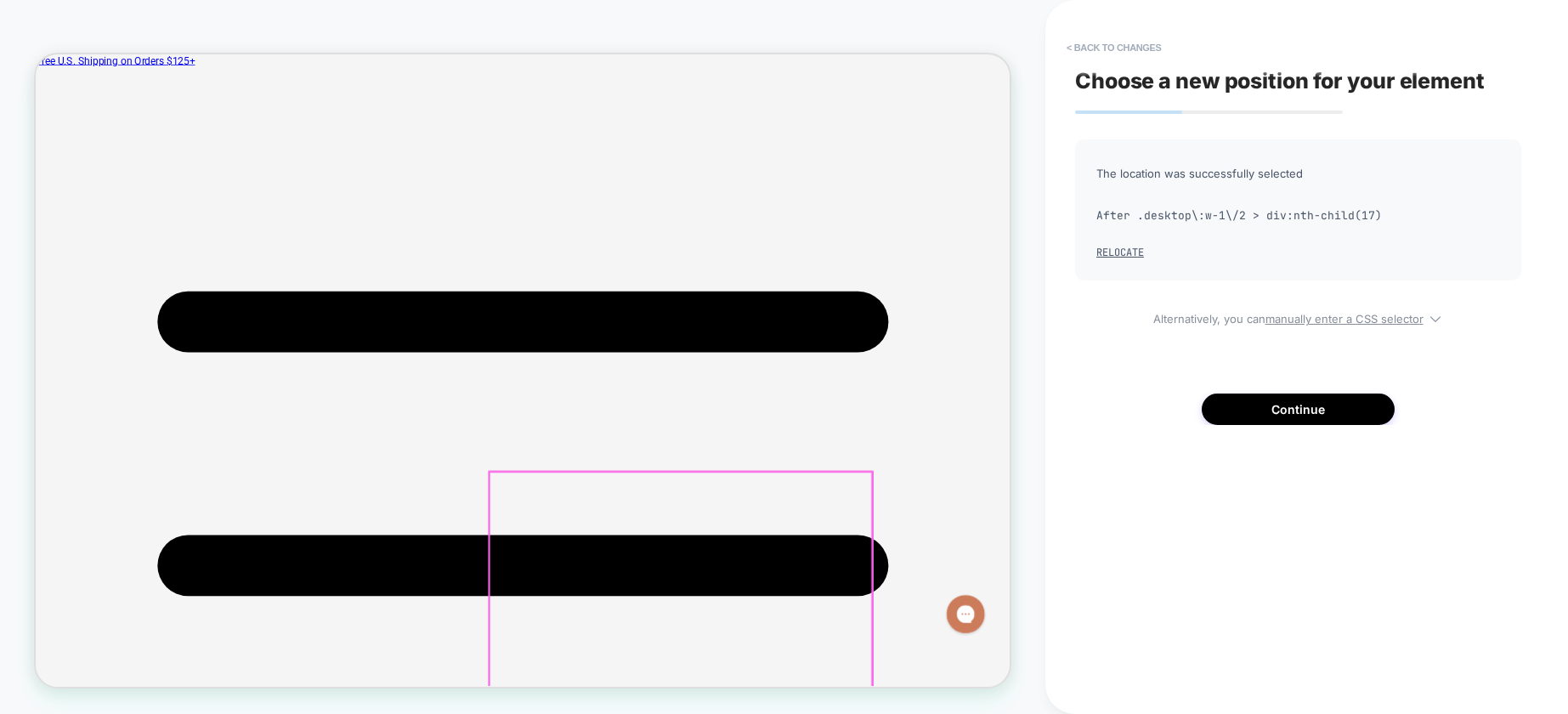
scroll to position [484, 0]
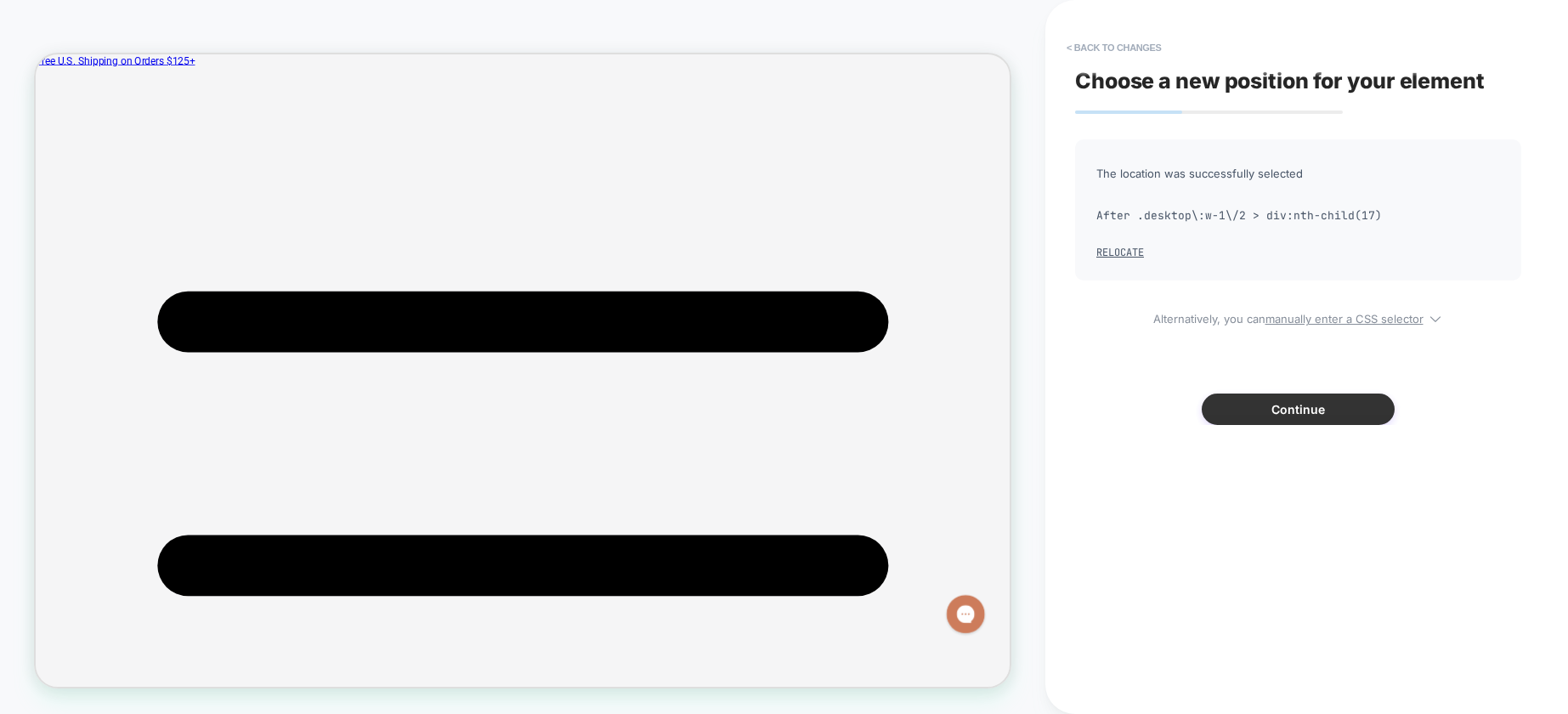
click at [1348, 409] on button "Continue" at bounding box center [1298, 409] width 193 height 32
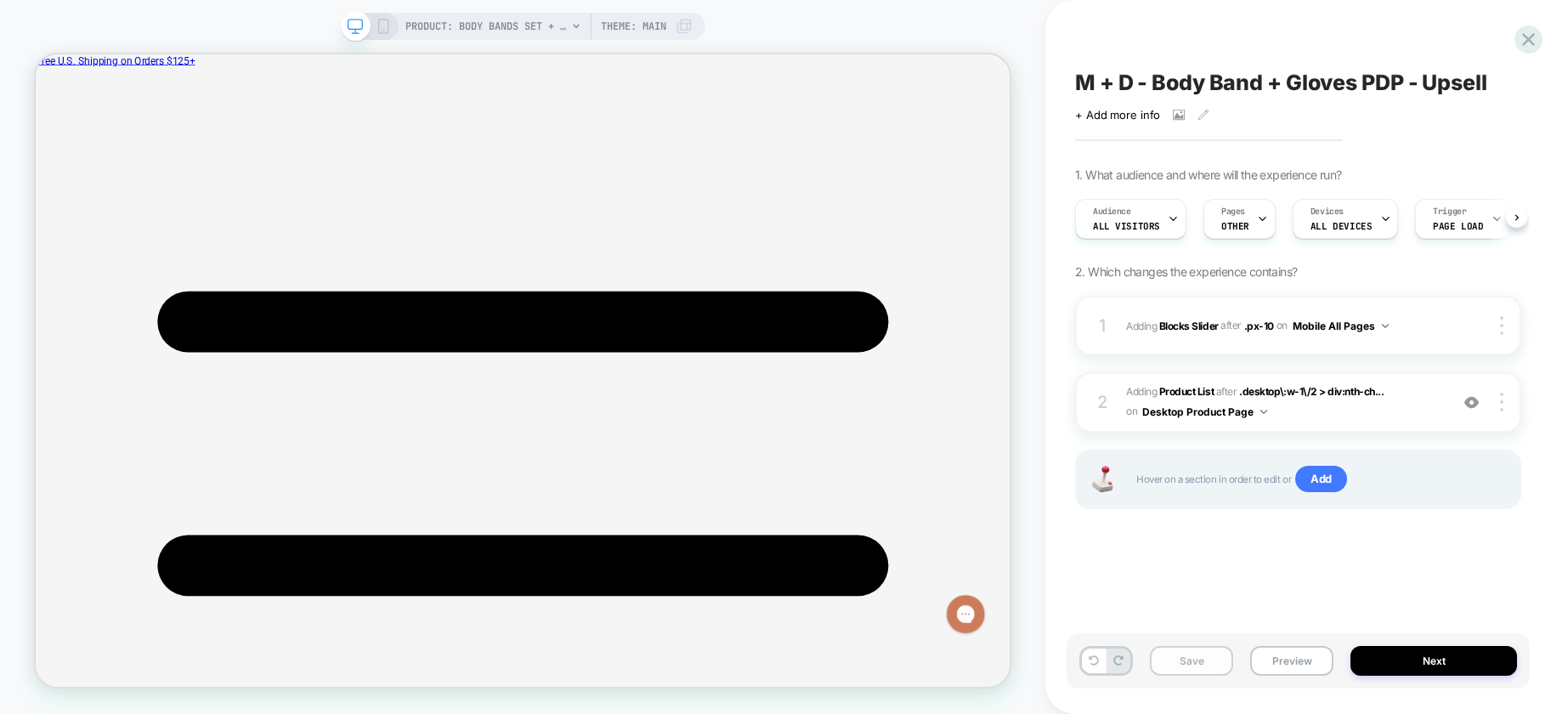
scroll to position [0, 1]
click at [1185, 669] on button "Save" at bounding box center [1191, 661] width 83 height 30
click at [1353, 403] on span "#_loomi_addon_1758815914716_dup1758816964_dup1758817674 Adding Product List AFT…" at bounding box center [1283, 401] width 314 height 40
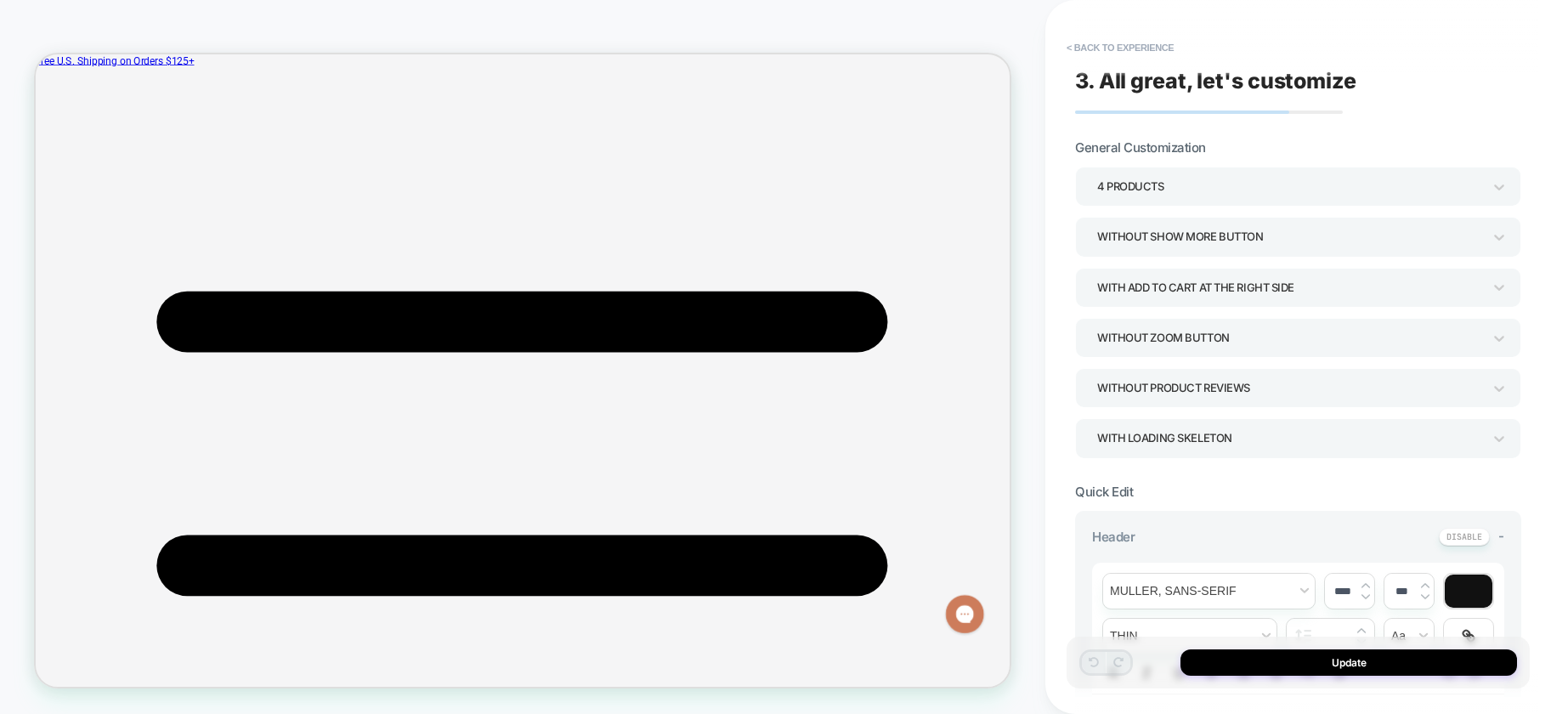
scroll to position [406, 0]
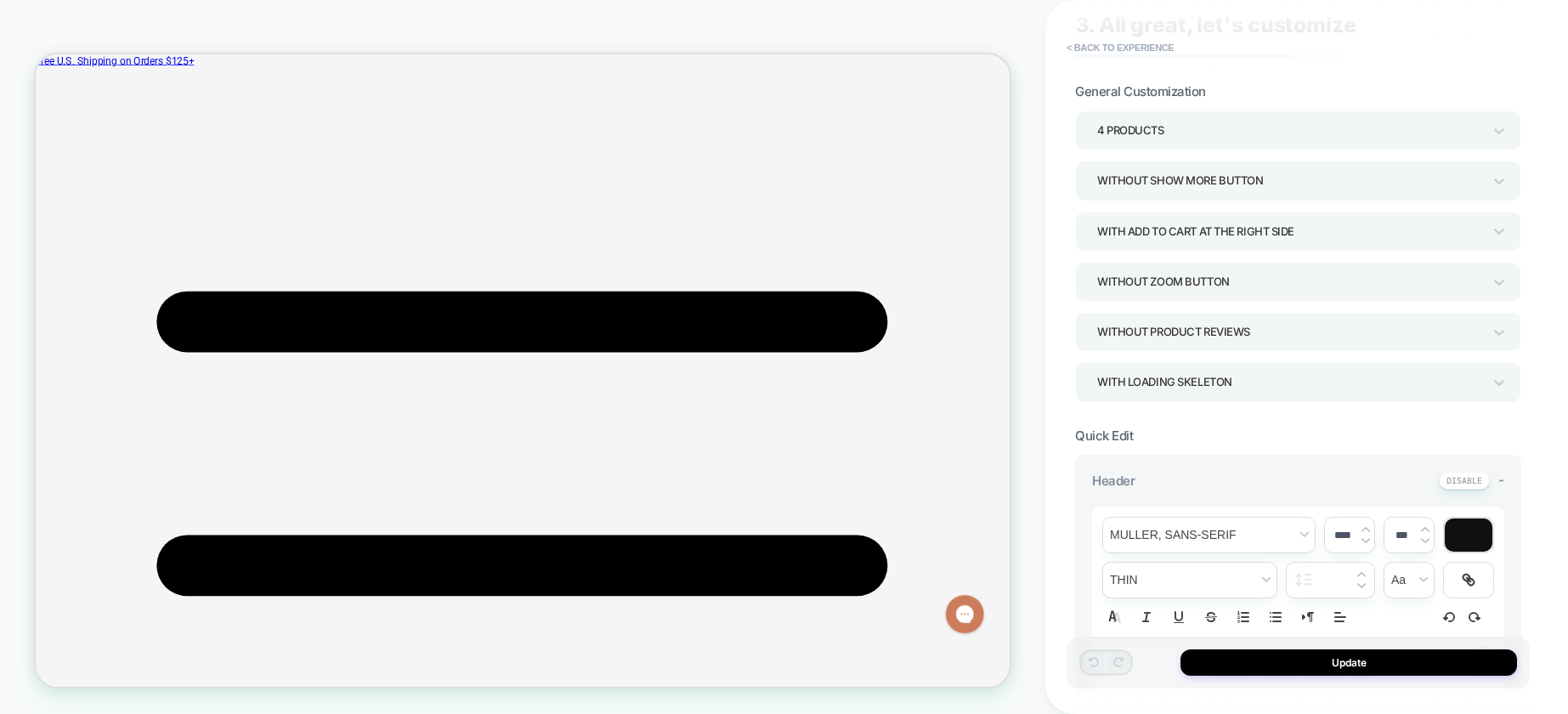
click at [1171, 471] on div "**********" at bounding box center [1298, 585] width 446 height 261
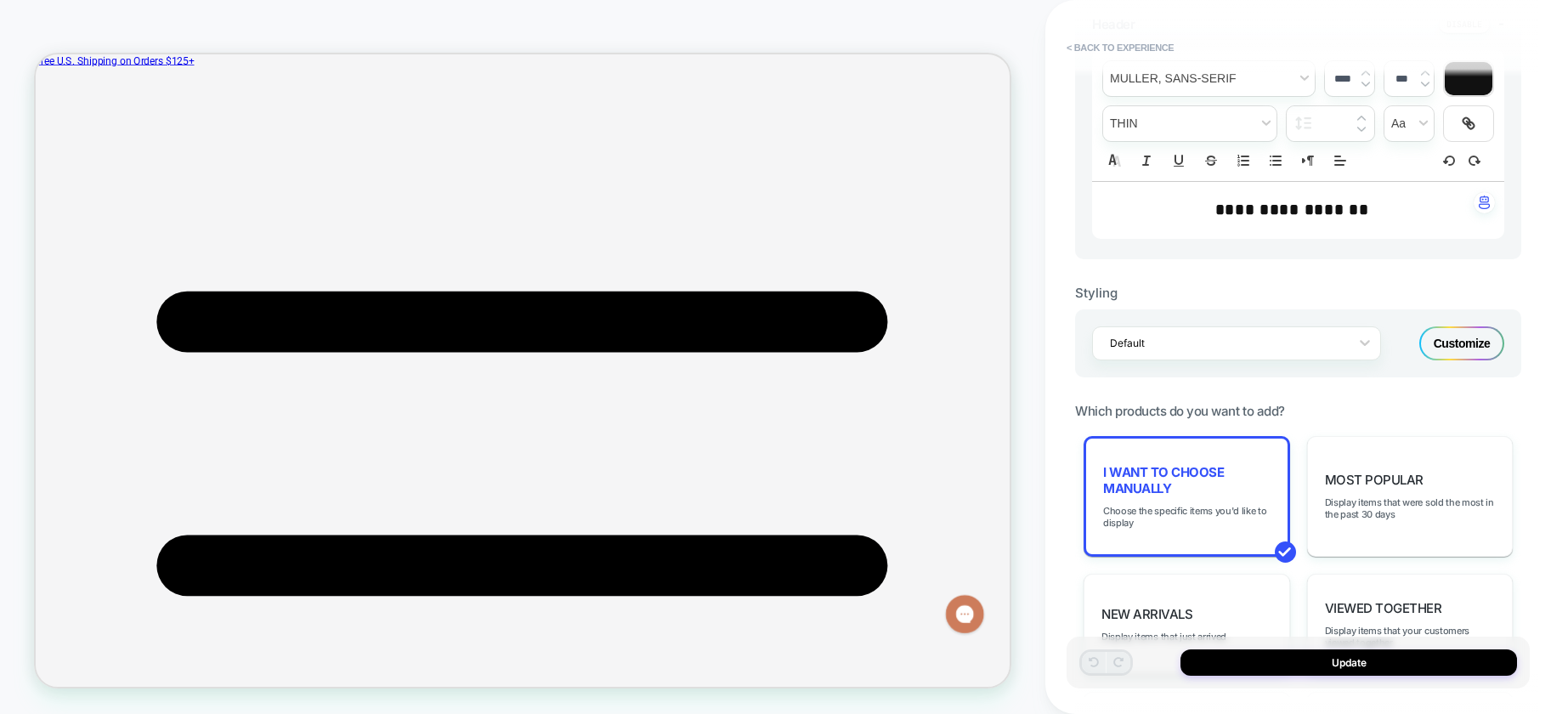
scroll to position [521, 0]
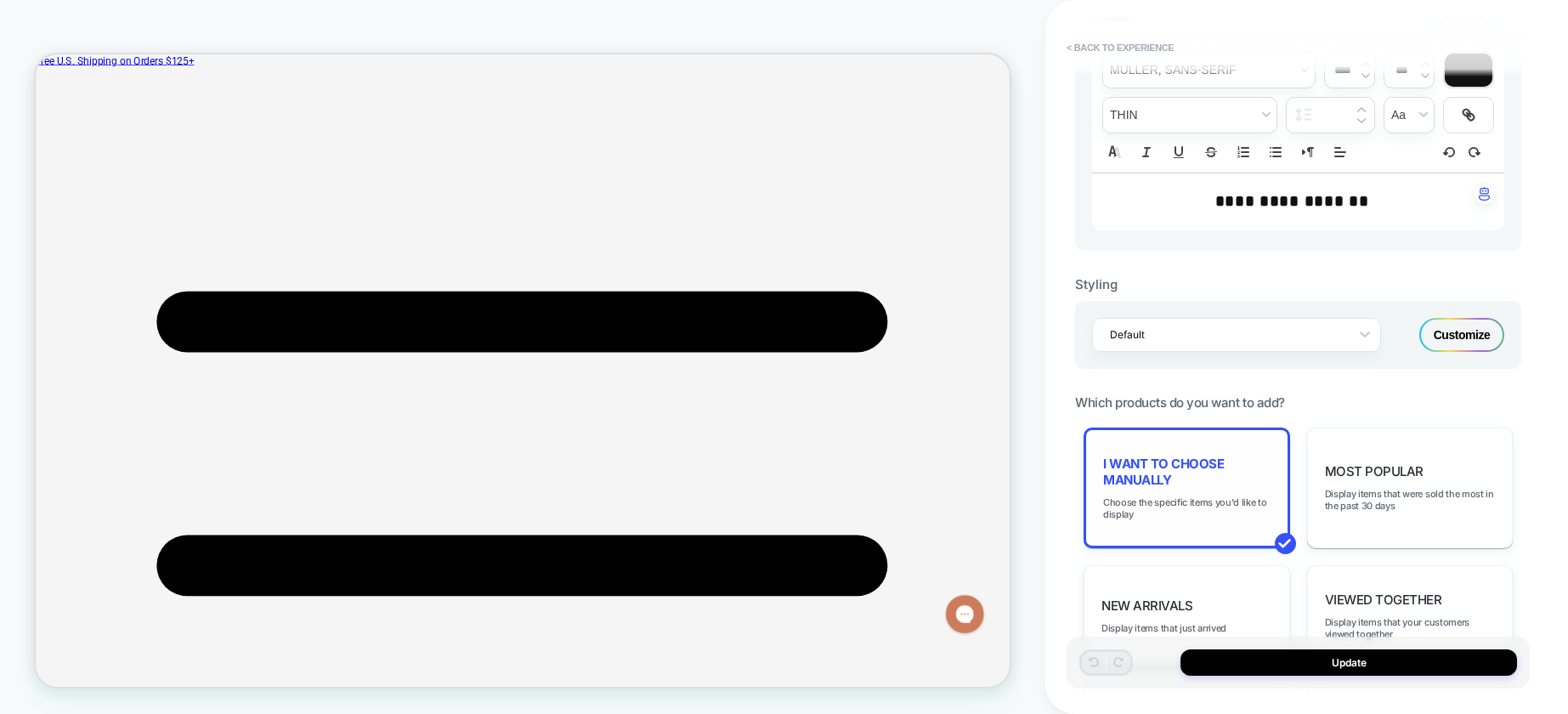
click at [1171, 472] on span "I want to choose manually" at bounding box center [1187, 471] width 168 height 32
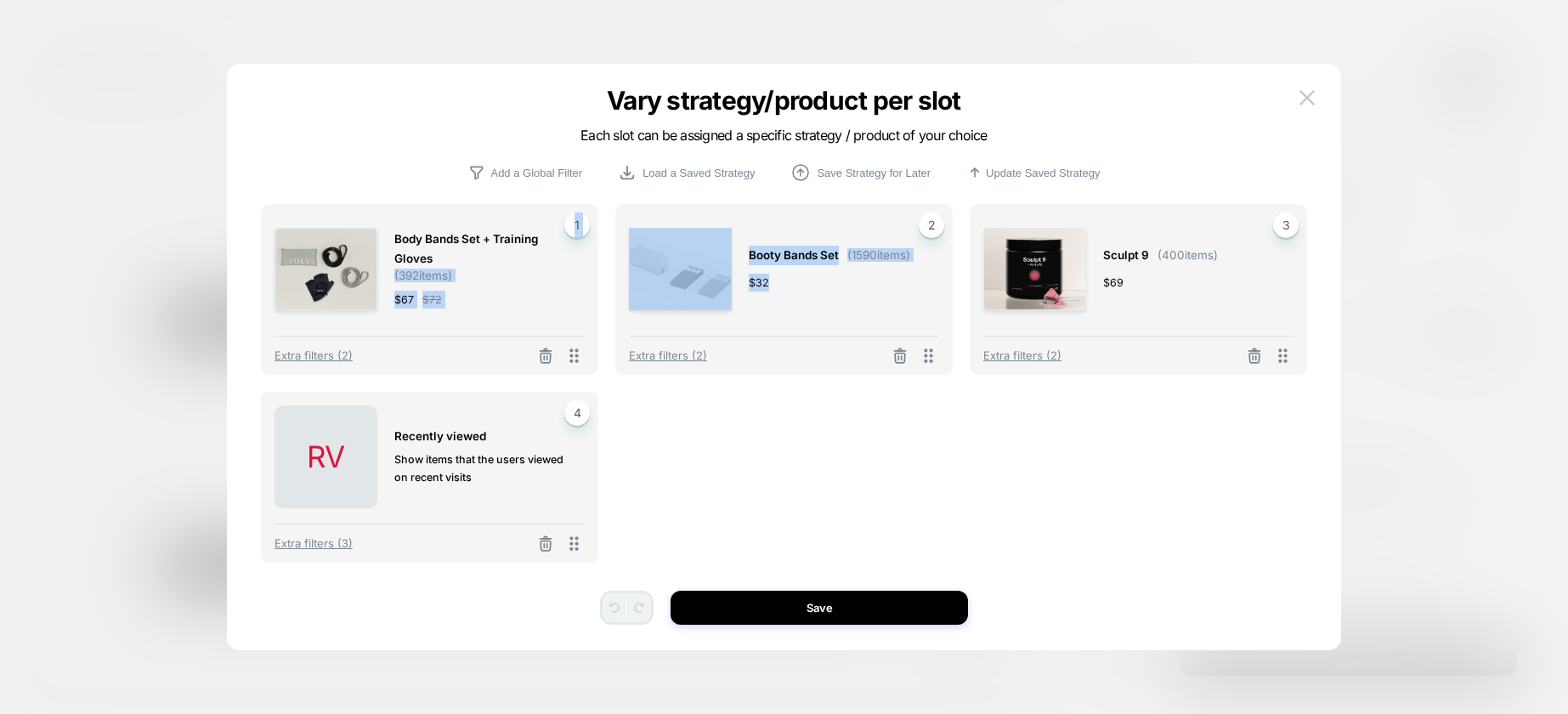
drag, startPoint x: 836, startPoint y: 278, endPoint x: 474, endPoint y: 274, distance: 362.0
click at [471, 273] on div "Body Bands Set + Training Gloves ( 392 items) $ 67 $ 72 1 Extra filters (2) Boo…" at bounding box center [783, 404] width 1046 height 401
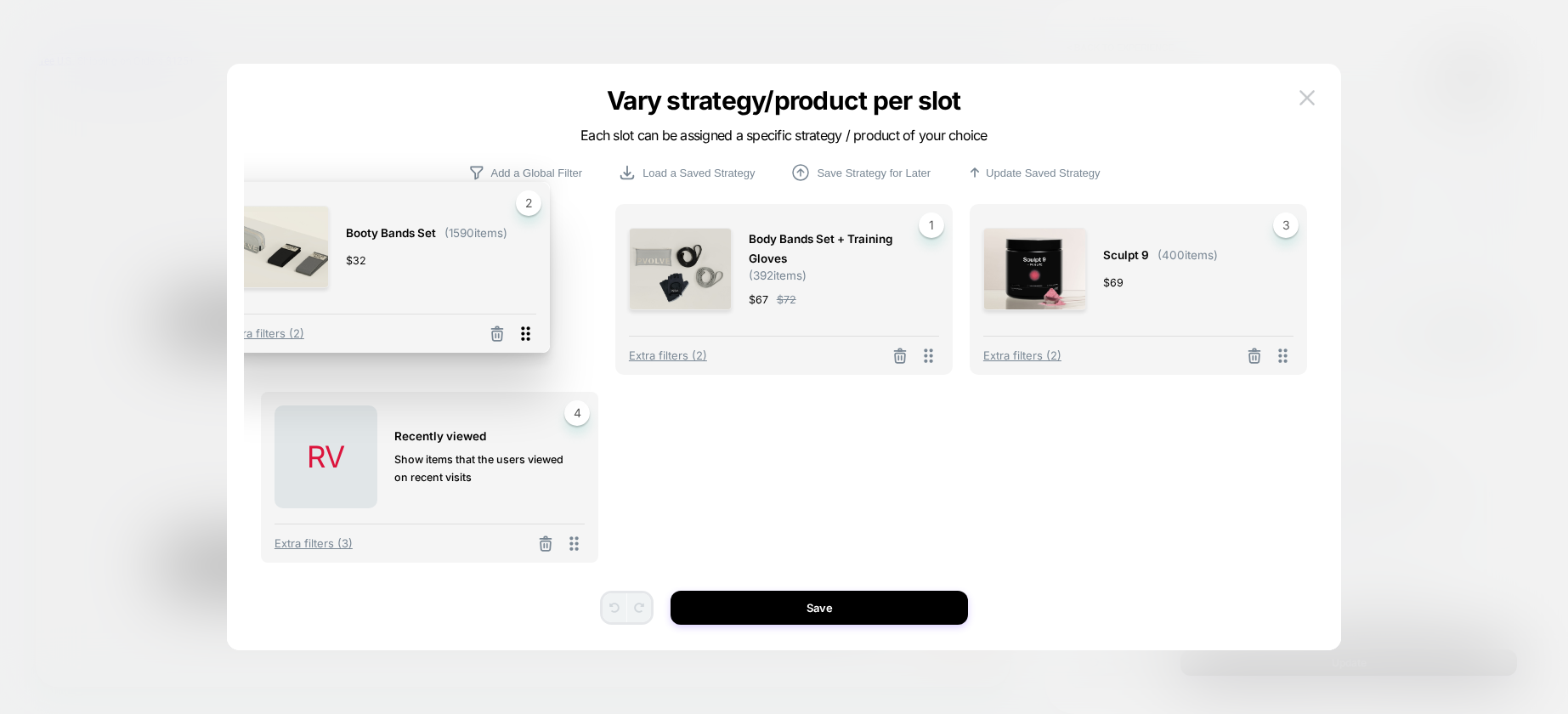
drag, startPoint x: 933, startPoint y: 358, endPoint x: 530, endPoint y: 336, distance: 403.6
click at [530, 336] on icon at bounding box center [526, 334] width 21 height 21
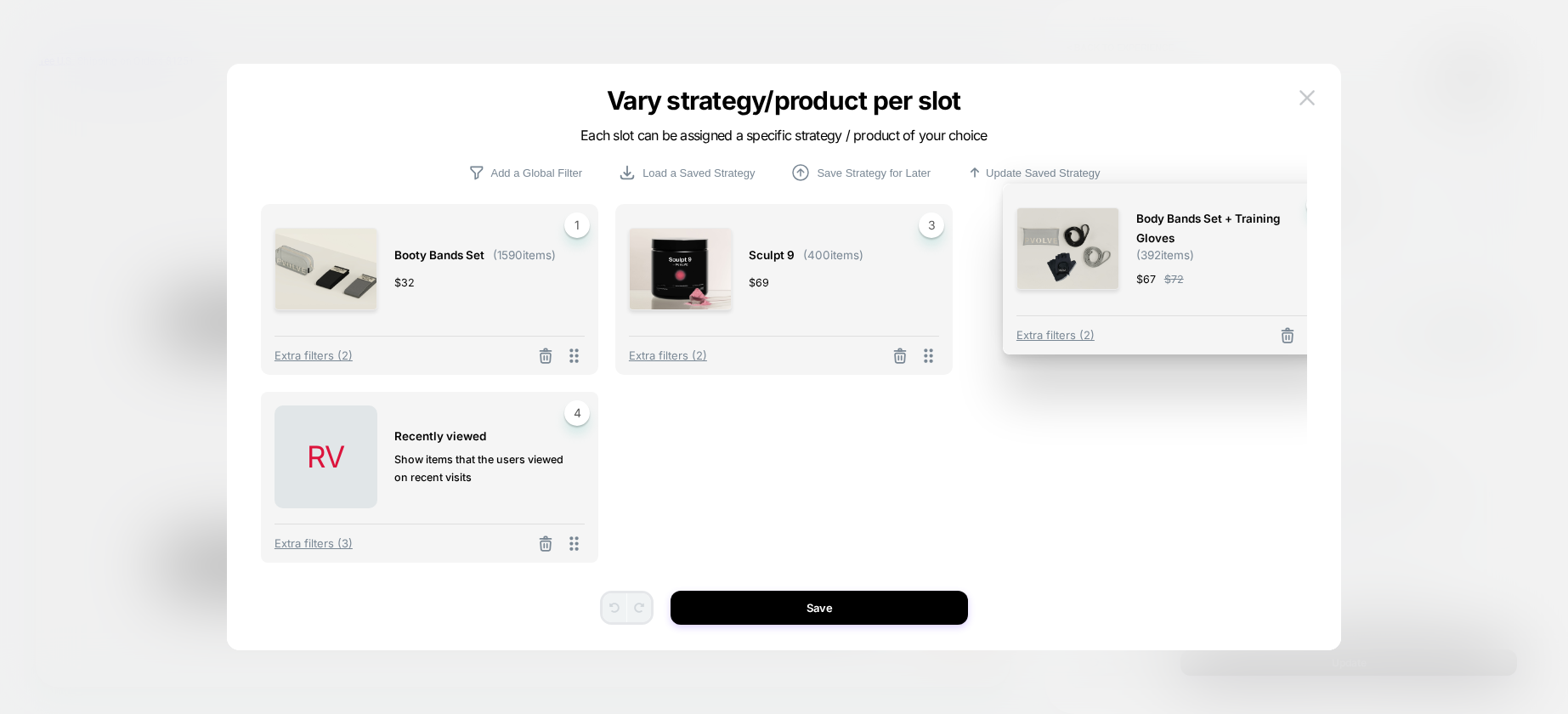
drag, startPoint x: 930, startPoint y: 361, endPoint x: 1318, endPoint y: 340, distance: 388.6
click at [1318, 340] on div "Vary strategy/product per slot Each slot can be assigned a specific strategy / …" at bounding box center [783, 366] width 1114 height 569
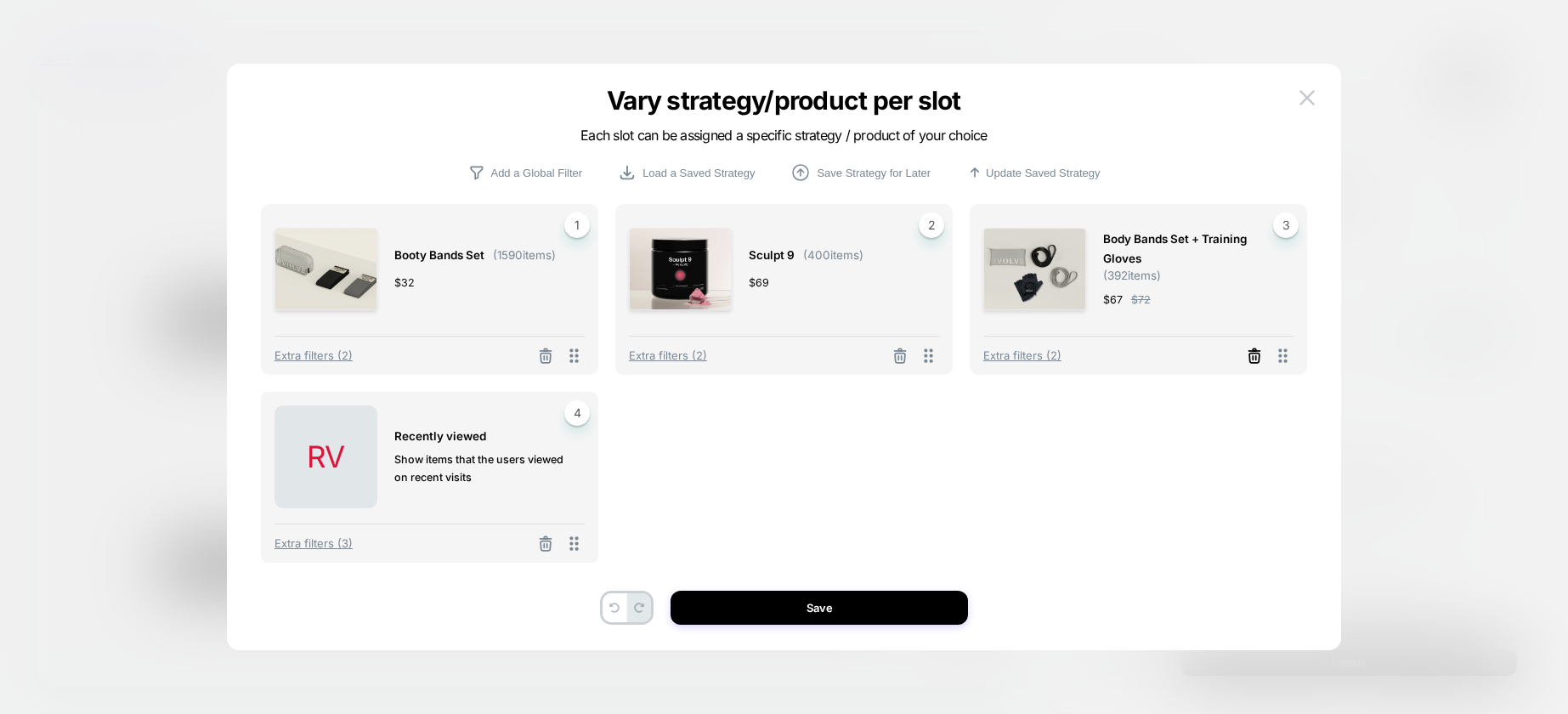
click at [1249, 355] on icon at bounding box center [1254, 358] width 11 height 10
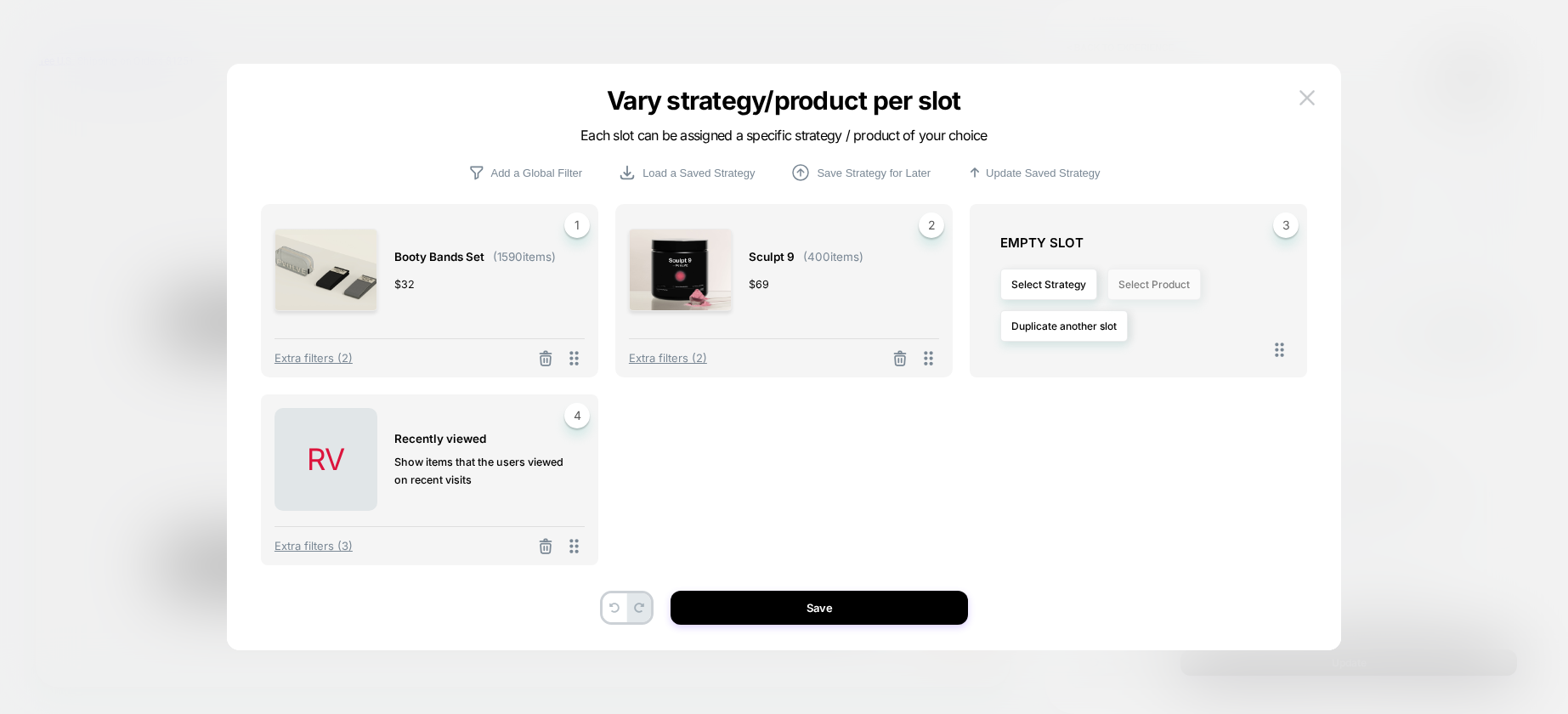
click at [1158, 286] on button "Select Product" at bounding box center [1153, 284] width 94 height 32
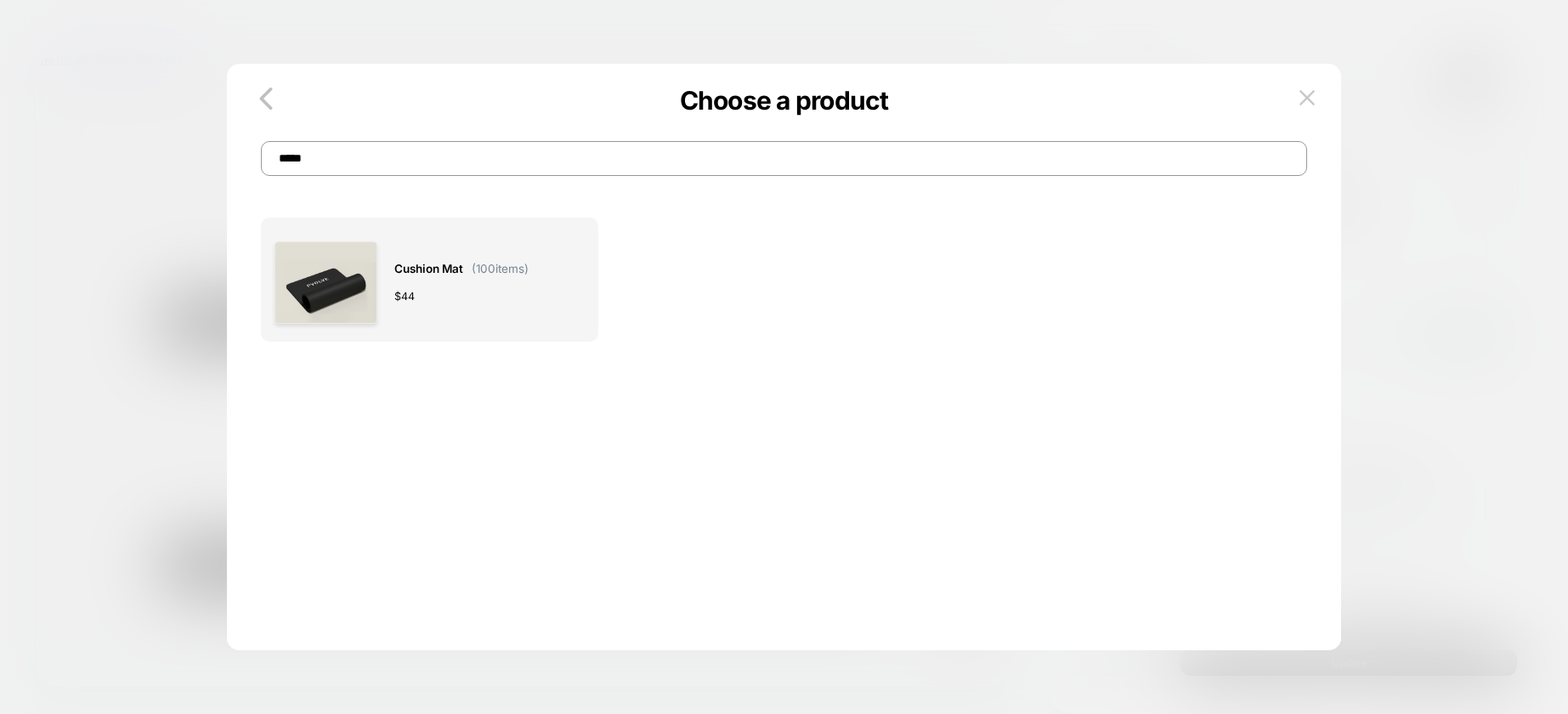
type input "*****"
click at [446, 265] on span "Cushion Mat" at bounding box center [428, 269] width 68 height 19
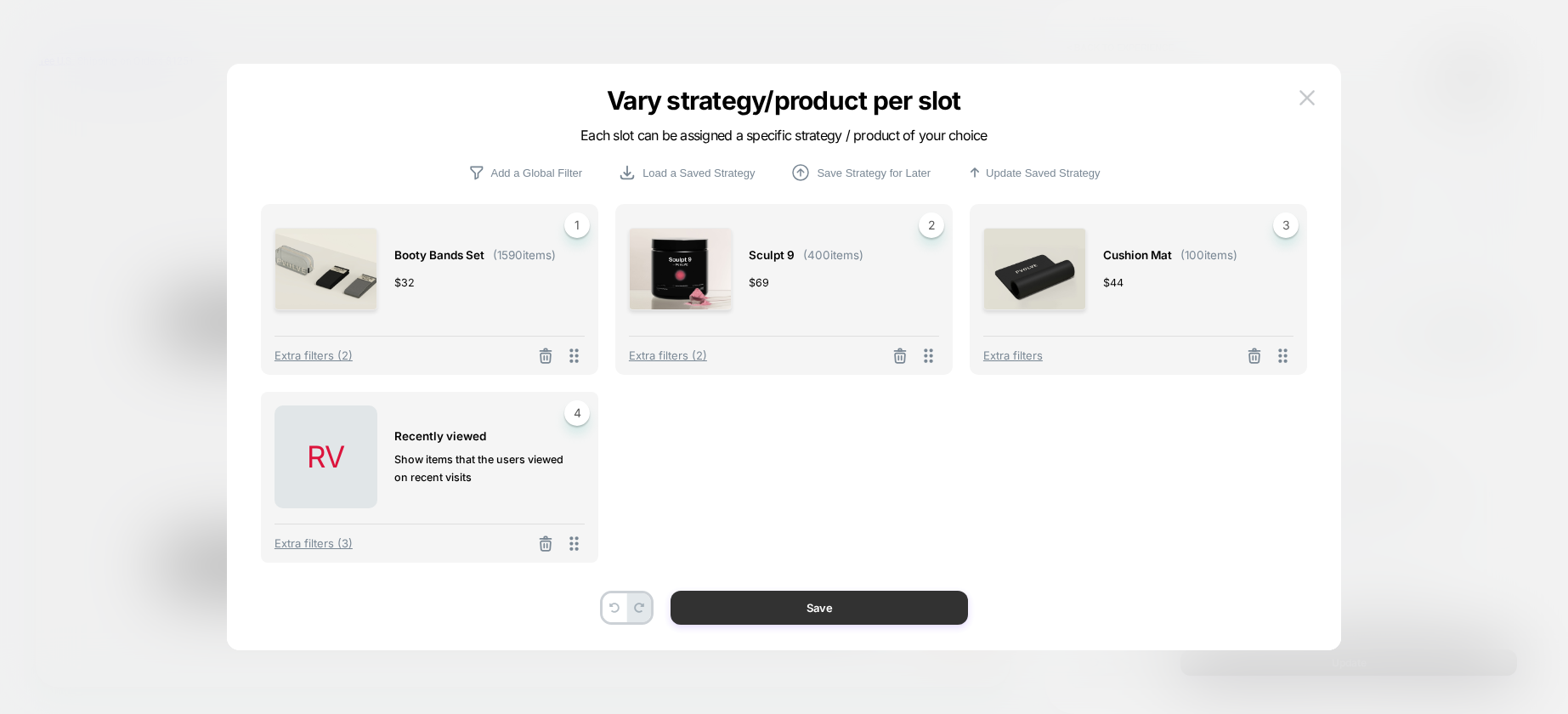
click at [879, 608] on button "Save" at bounding box center [819, 607] width 297 height 34
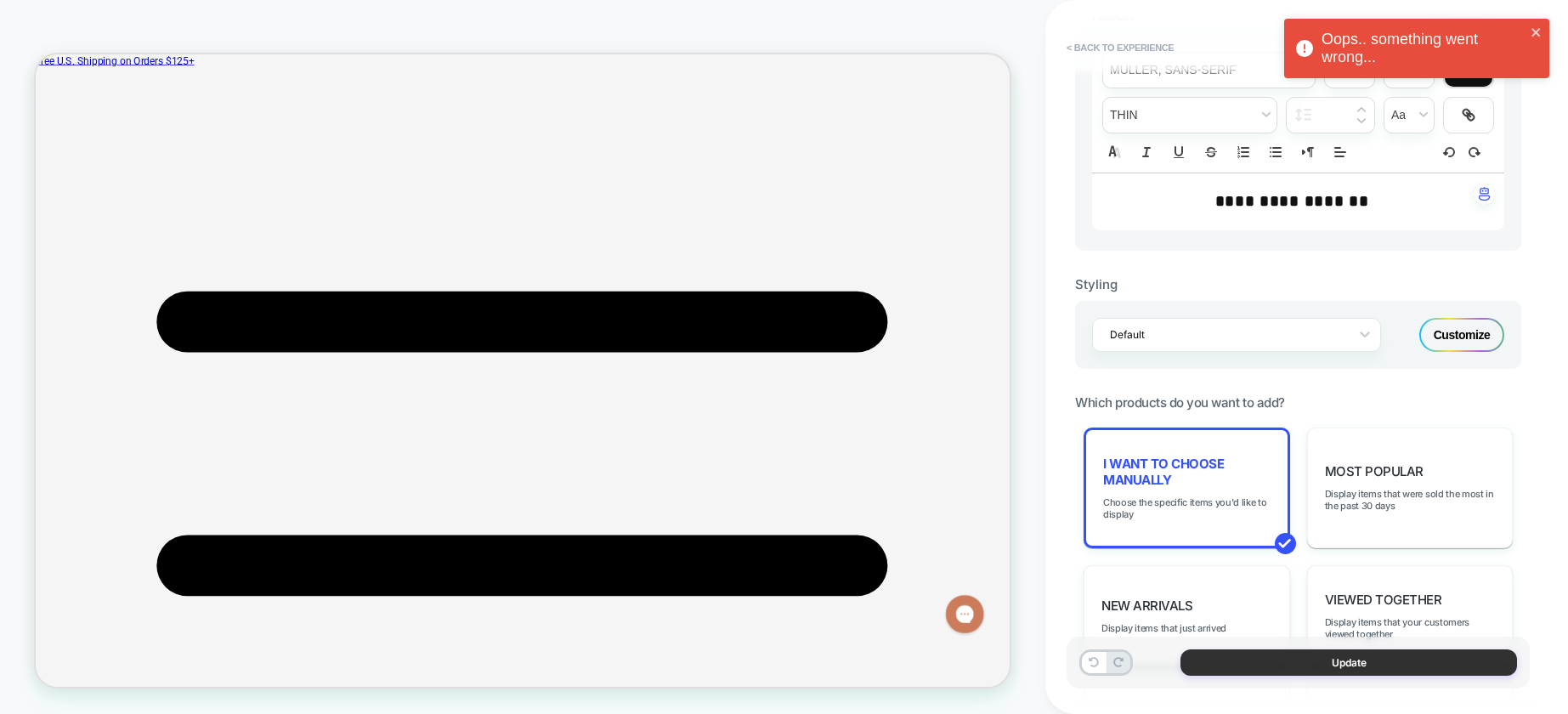
click at [1346, 667] on button "Update" at bounding box center [1348, 662] width 337 height 26
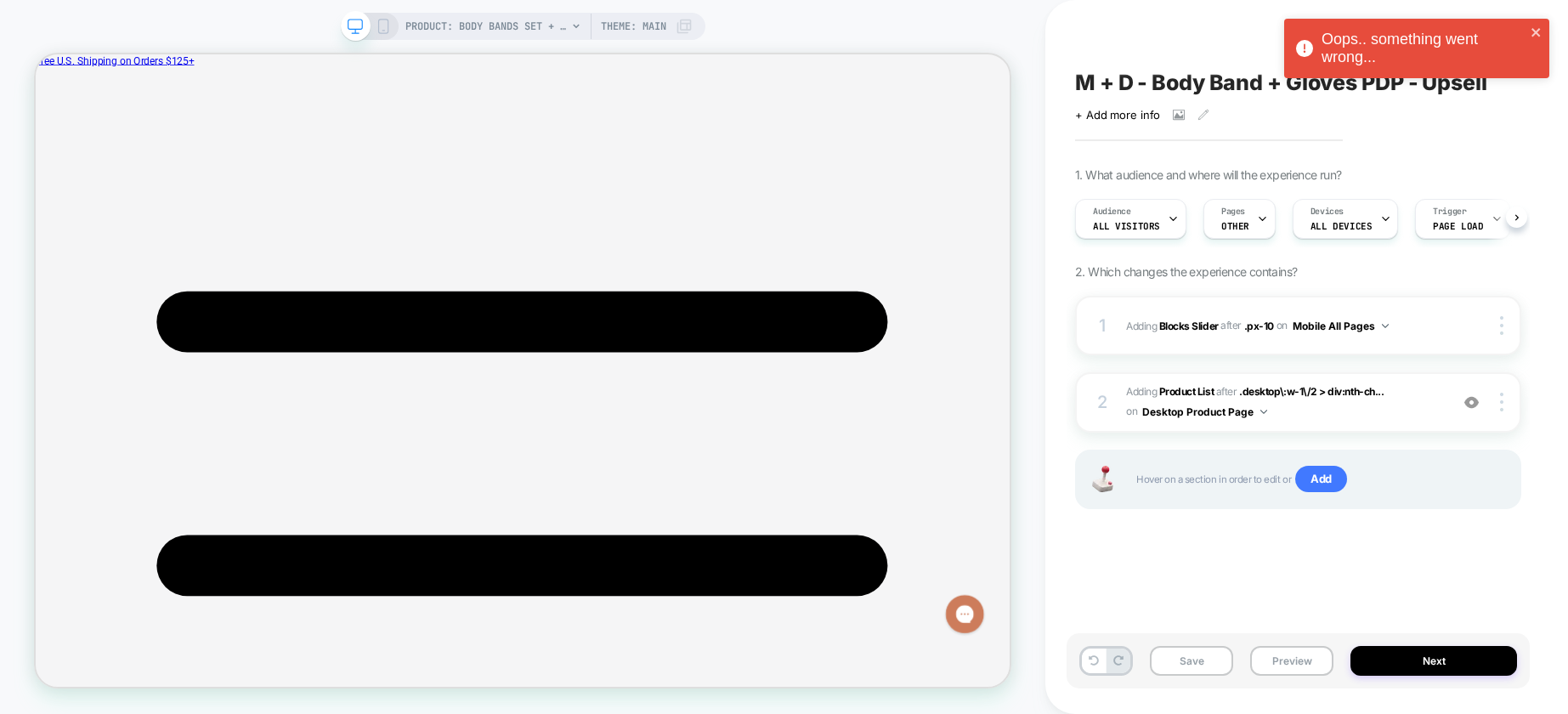
scroll to position [0, 1]
click at [1180, 667] on button "Save" at bounding box center [1191, 661] width 83 height 30
click at [1438, 406] on span "#_loomi_addon_1758815914716_dup1758816964_dup1758817674 Adding Product List AFT…" at bounding box center [1283, 401] width 314 height 40
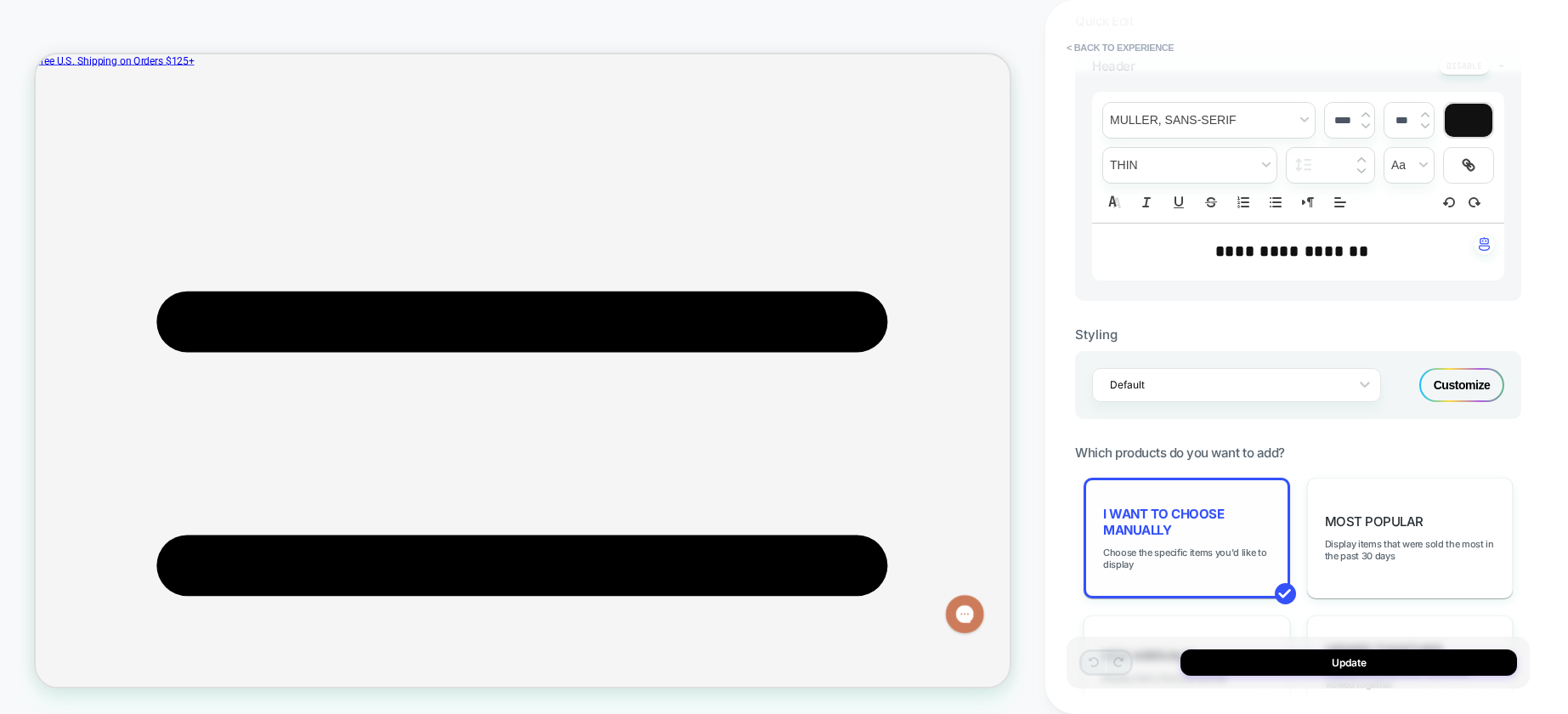
scroll to position [483, 0]
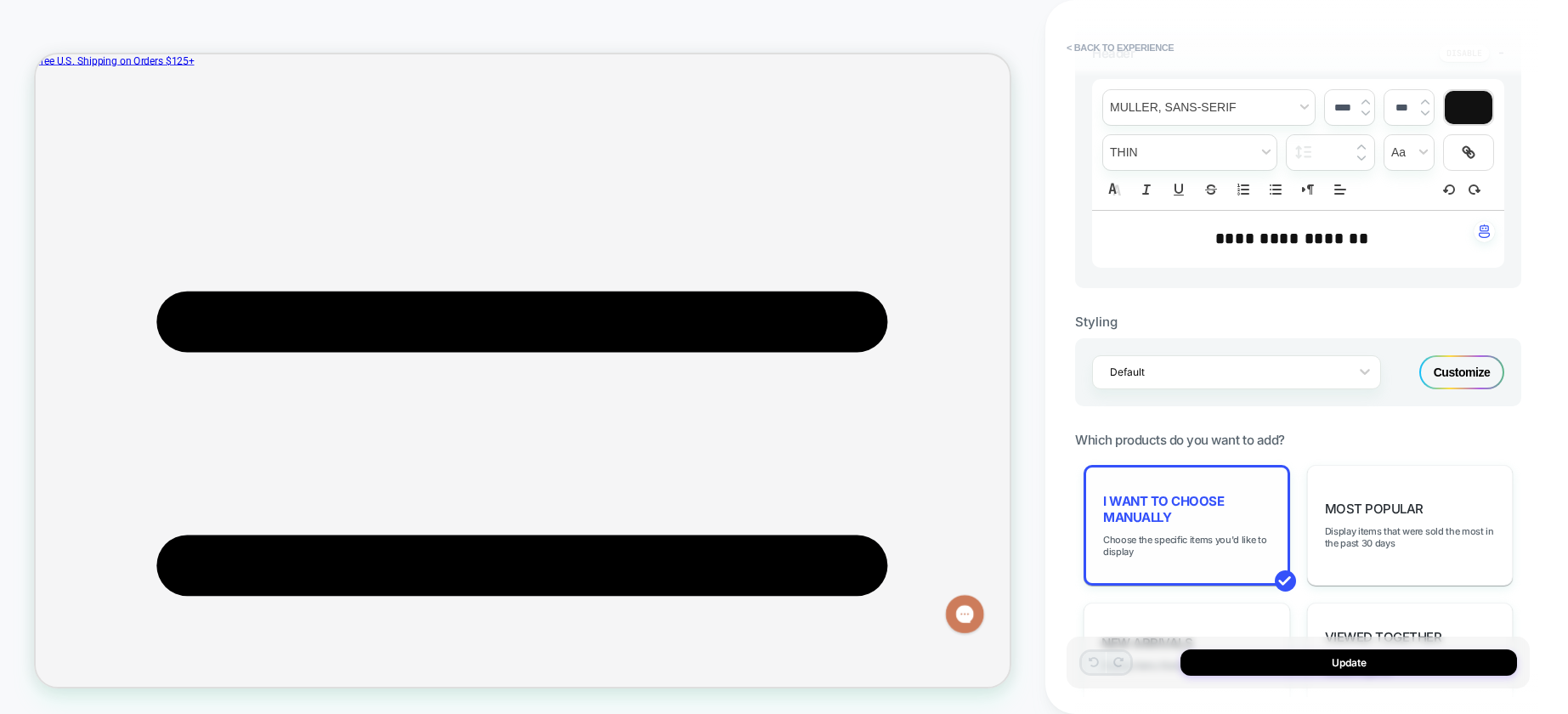
click at [1217, 560] on div "I want to choose manually Choose the specific items you'd like to display" at bounding box center [1186, 525] width 206 height 121
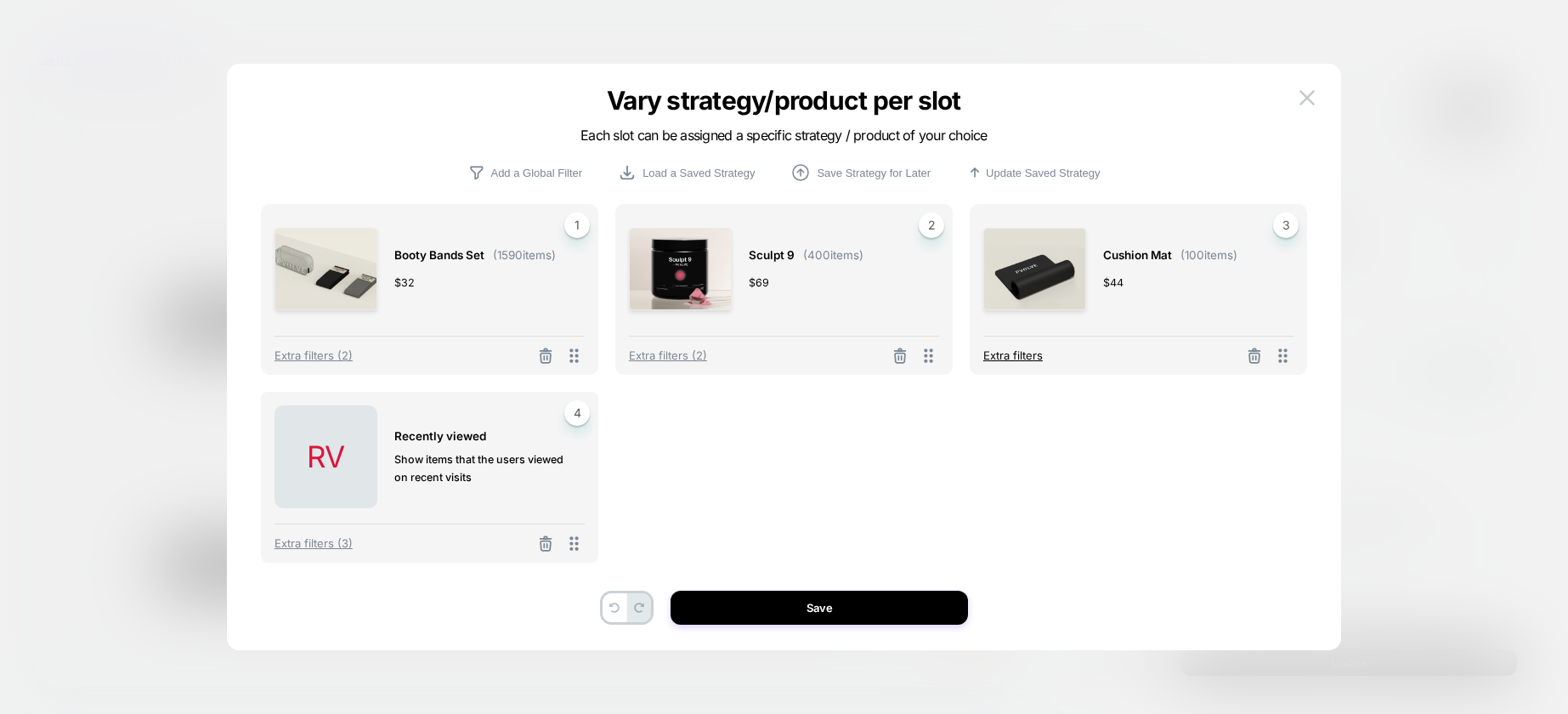
click at [1012, 355] on span "Extra filters" at bounding box center [1013, 355] width 60 height 14
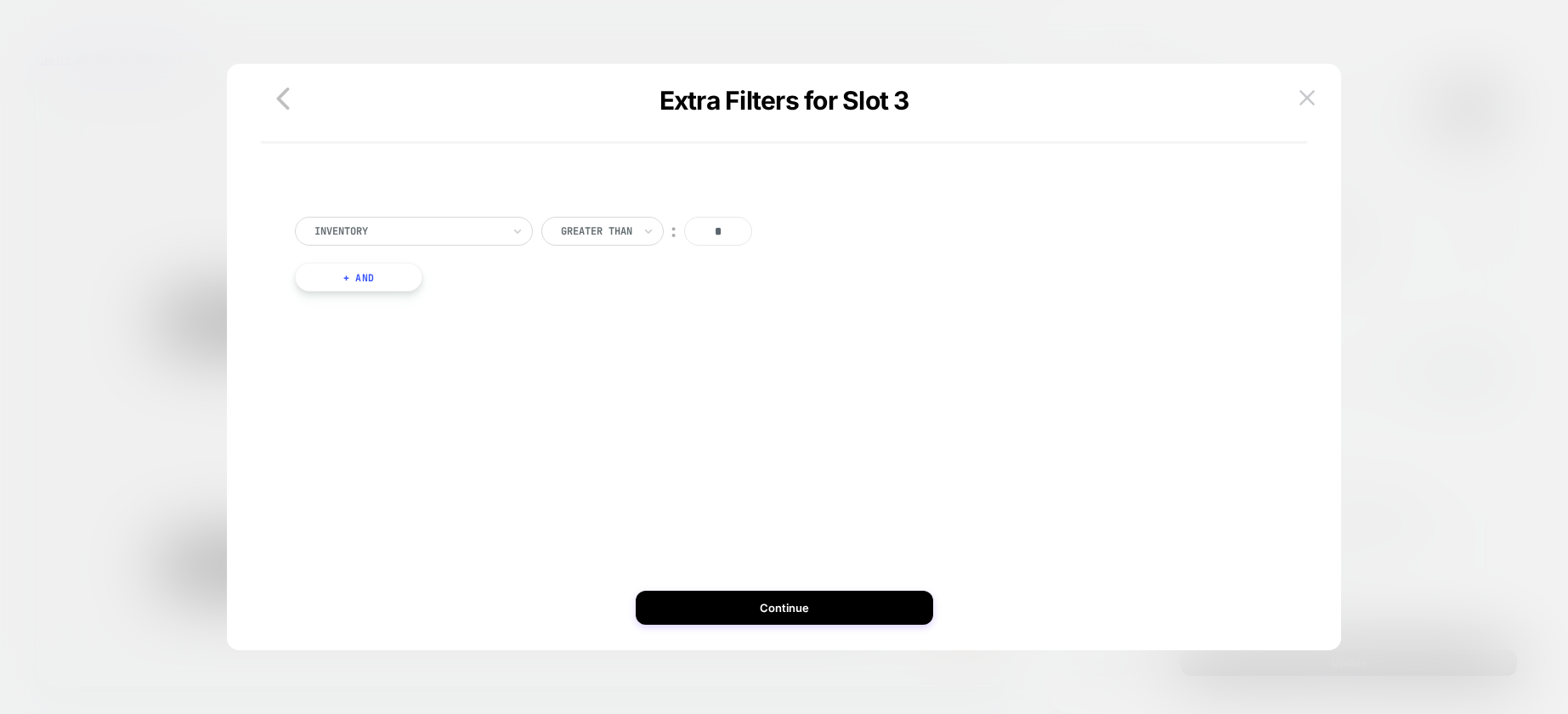
click at [382, 283] on button "+ And" at bounding box center [359, 277] width 127 height 29
click at [448, 297] on div at bounding box center [450, 294] width 187 height 15
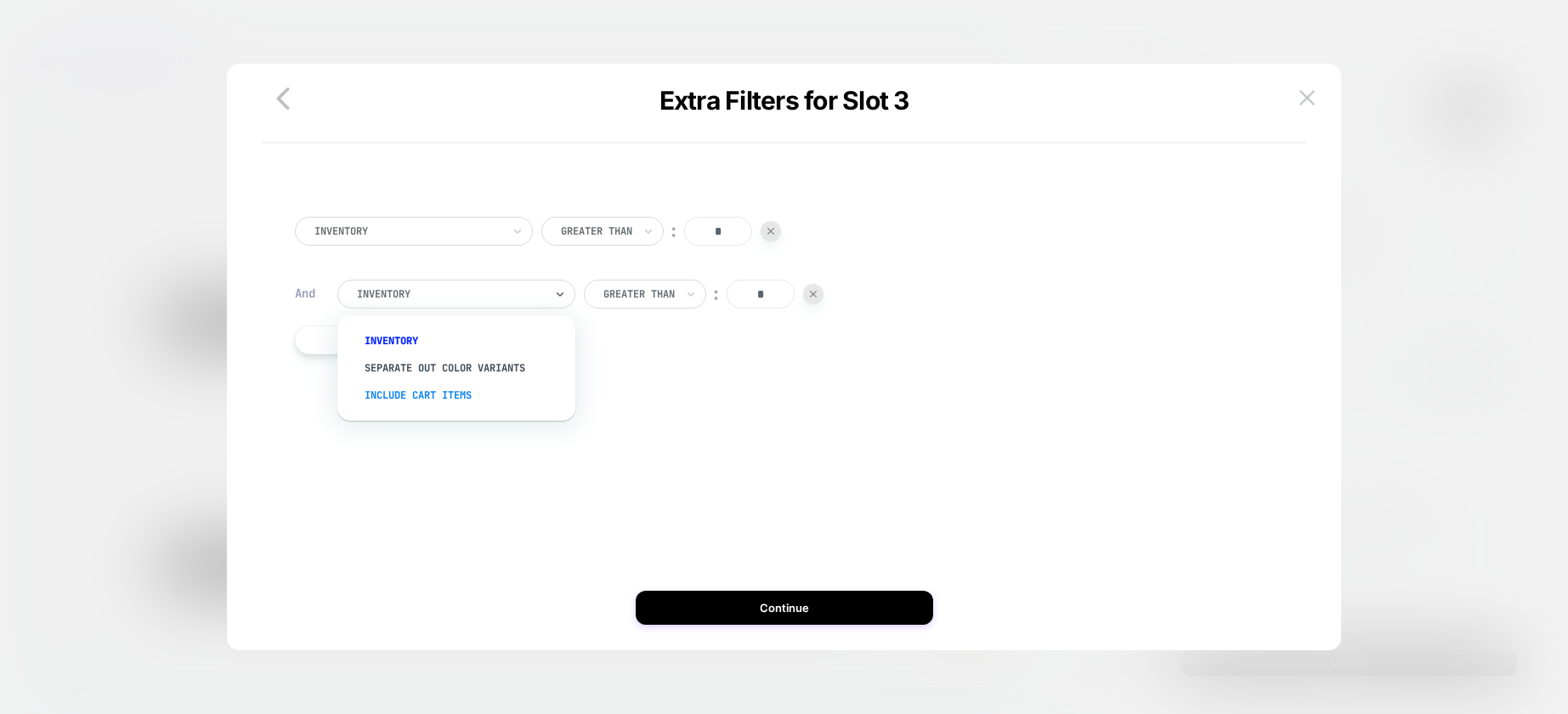
click at [430, 402] on div "Include Cart Items" at bounding box center [464, 396] width 221 height 27
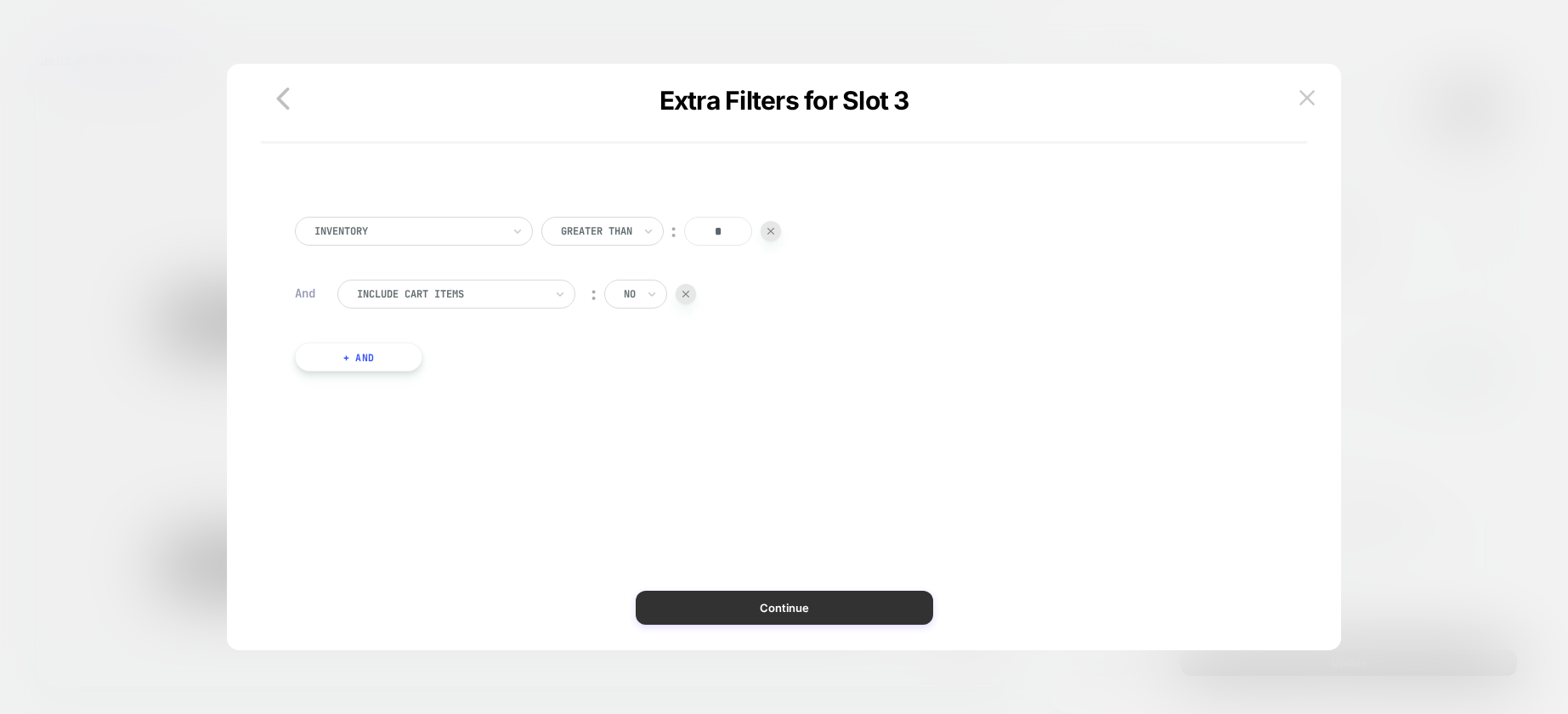
click at [754, 607] on button "Continue" at bounding box center [784, 607] width 297 height 34
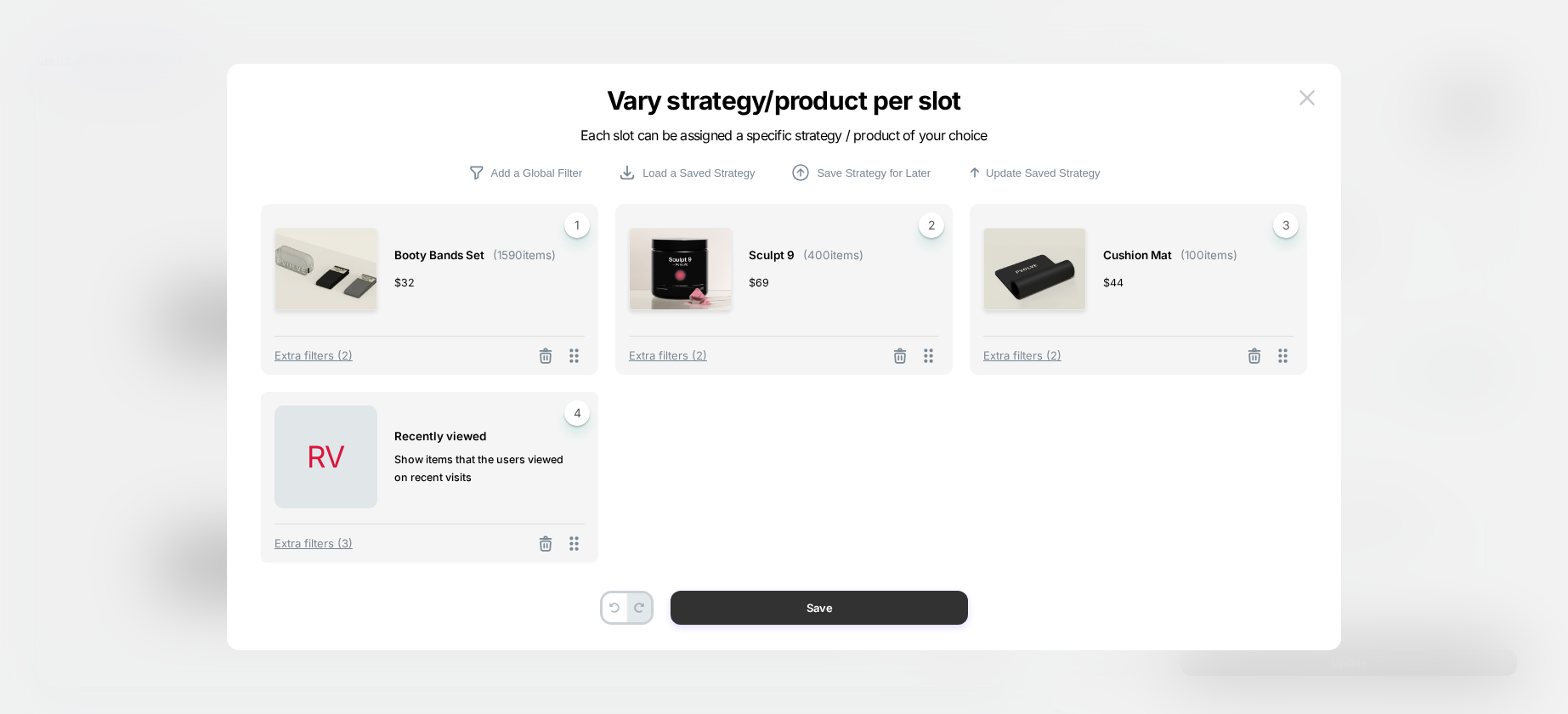
click at [723, 608] on button "Save" at bounding box center [819, 607] width 297 height 34
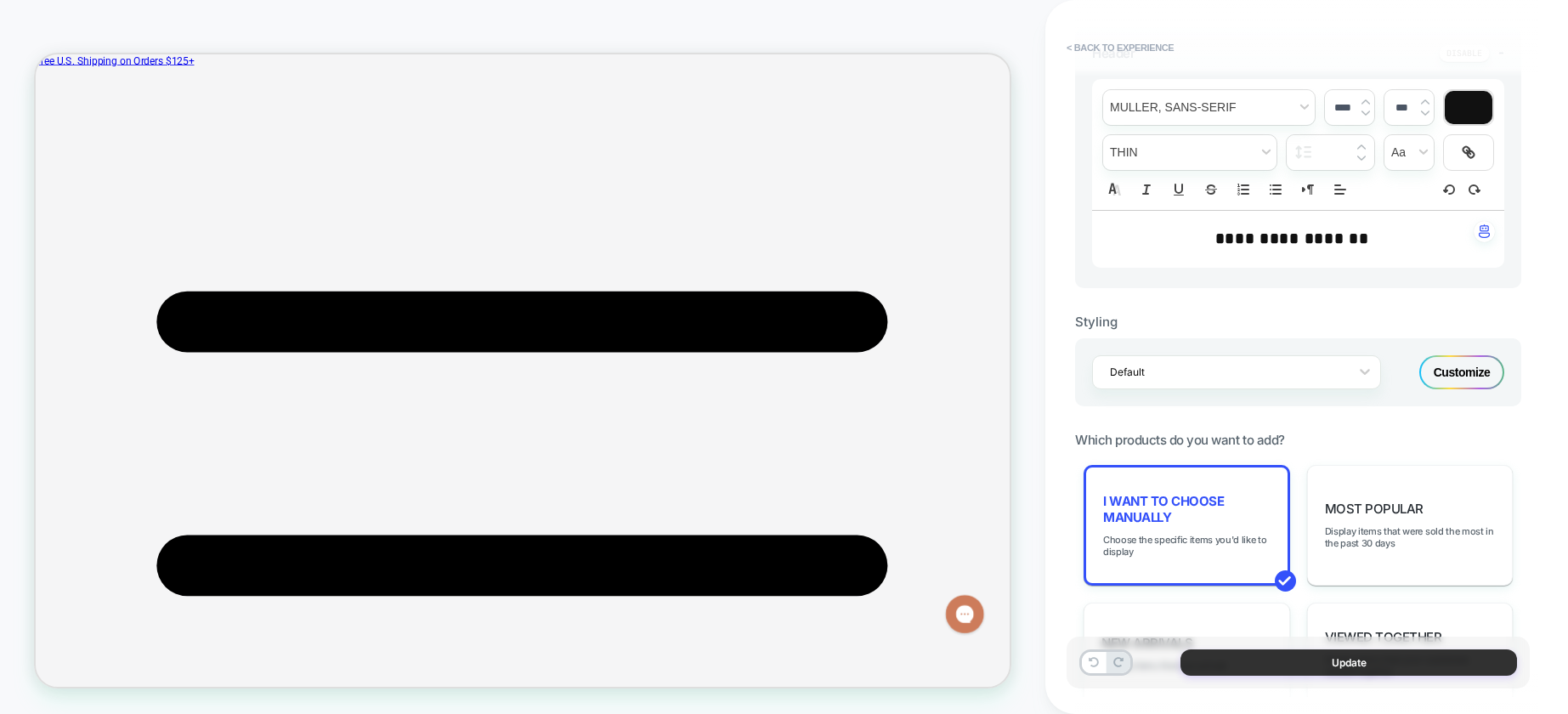
click at [1348, 661] on button "Update" at bounding box center [1348, 662] width 337 height 26
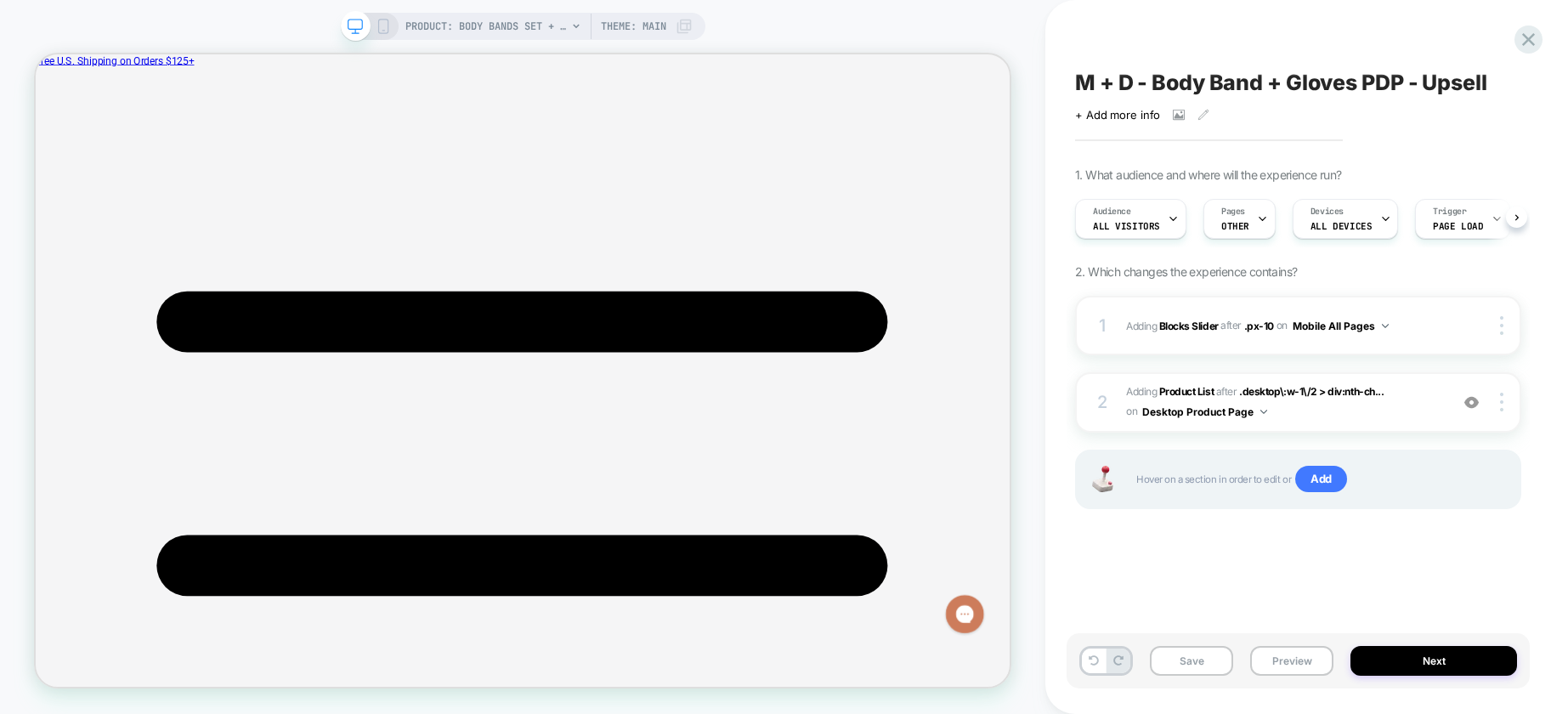
scroll to position [0, 1]
click at [1202, 661] on button "Save" at bounding box center [1191, 661] width 83 height 30
click at [1397, 655] on button "Next" at bounding box center [1433, 661] width 167 height 30
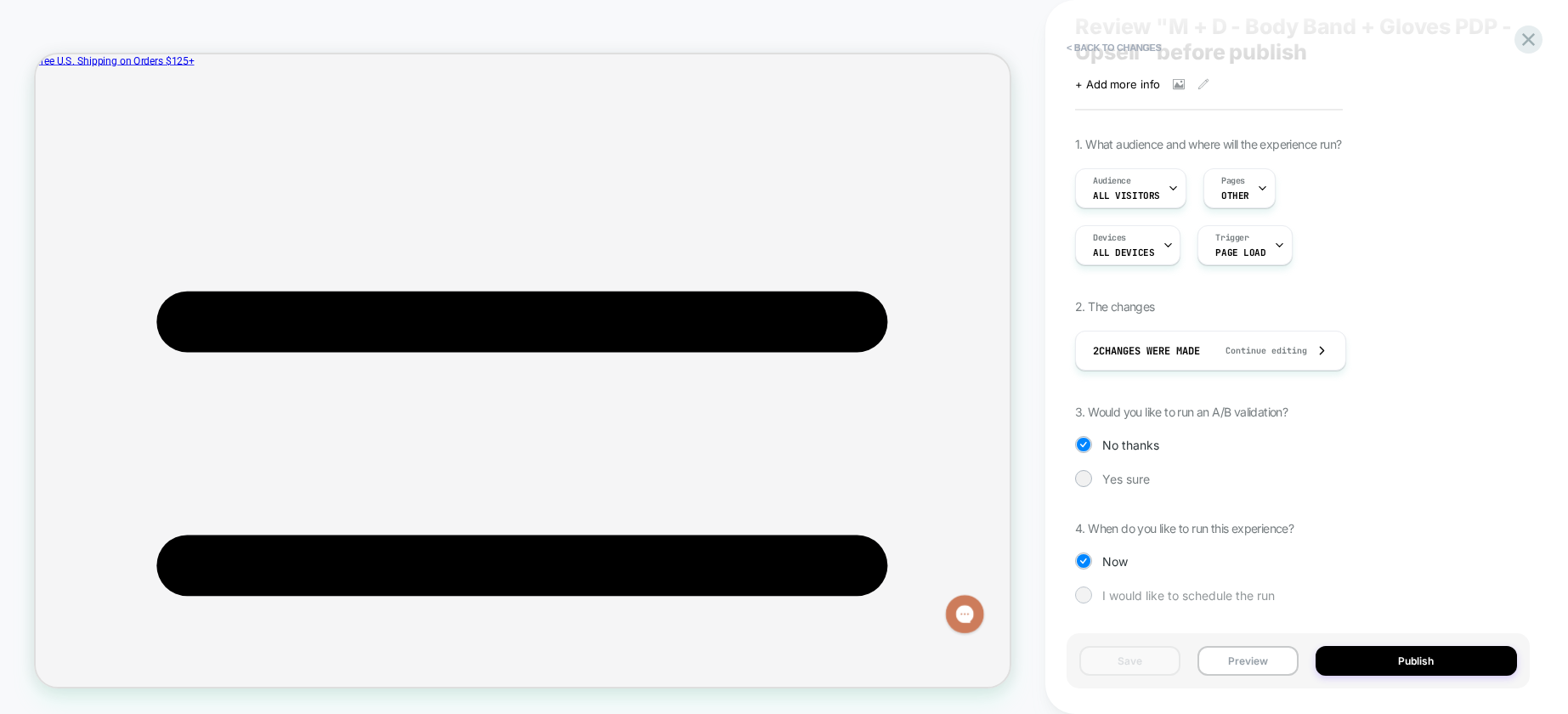
scroll to position [50, 0]
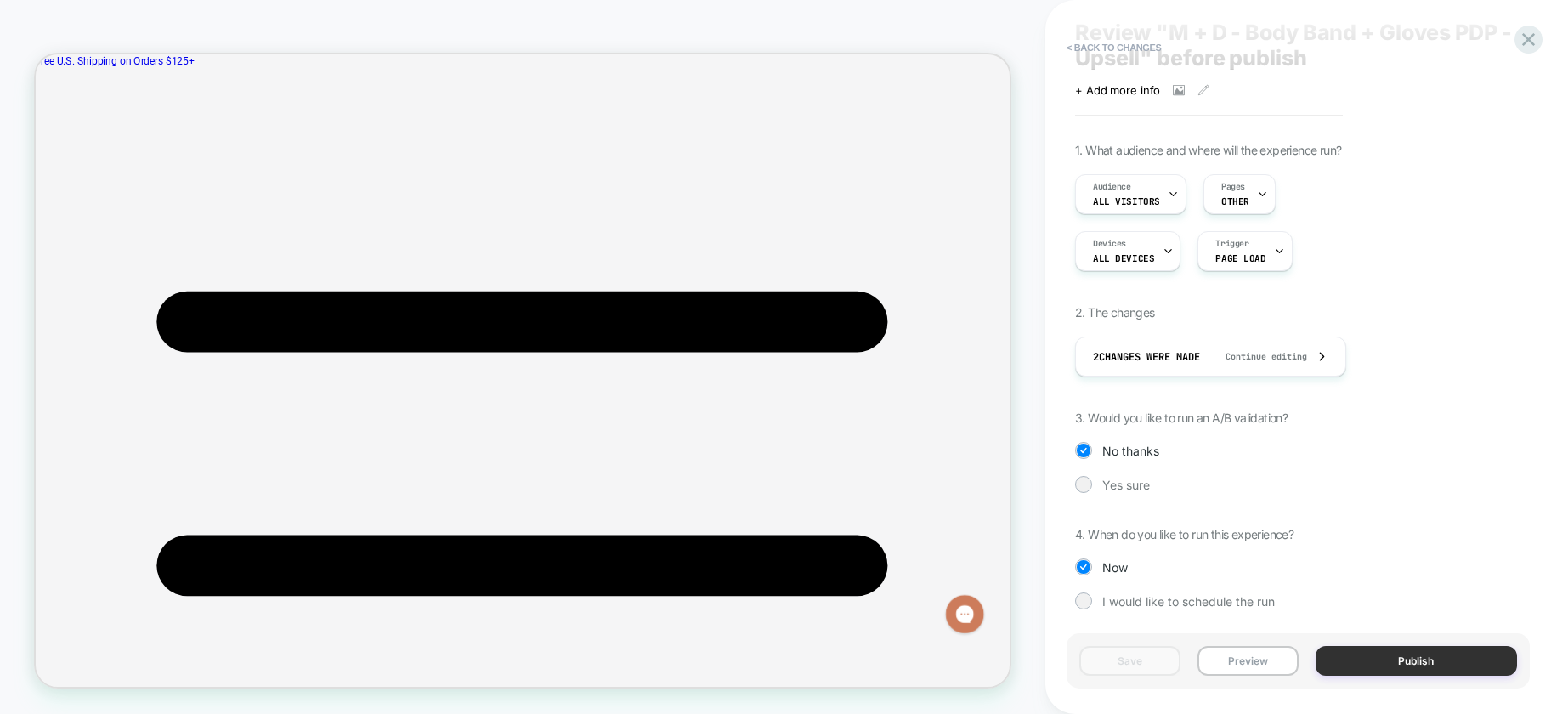
click at [1405, 668] on button "Publish" at bounding box center [1417, 661] width 203 height 30
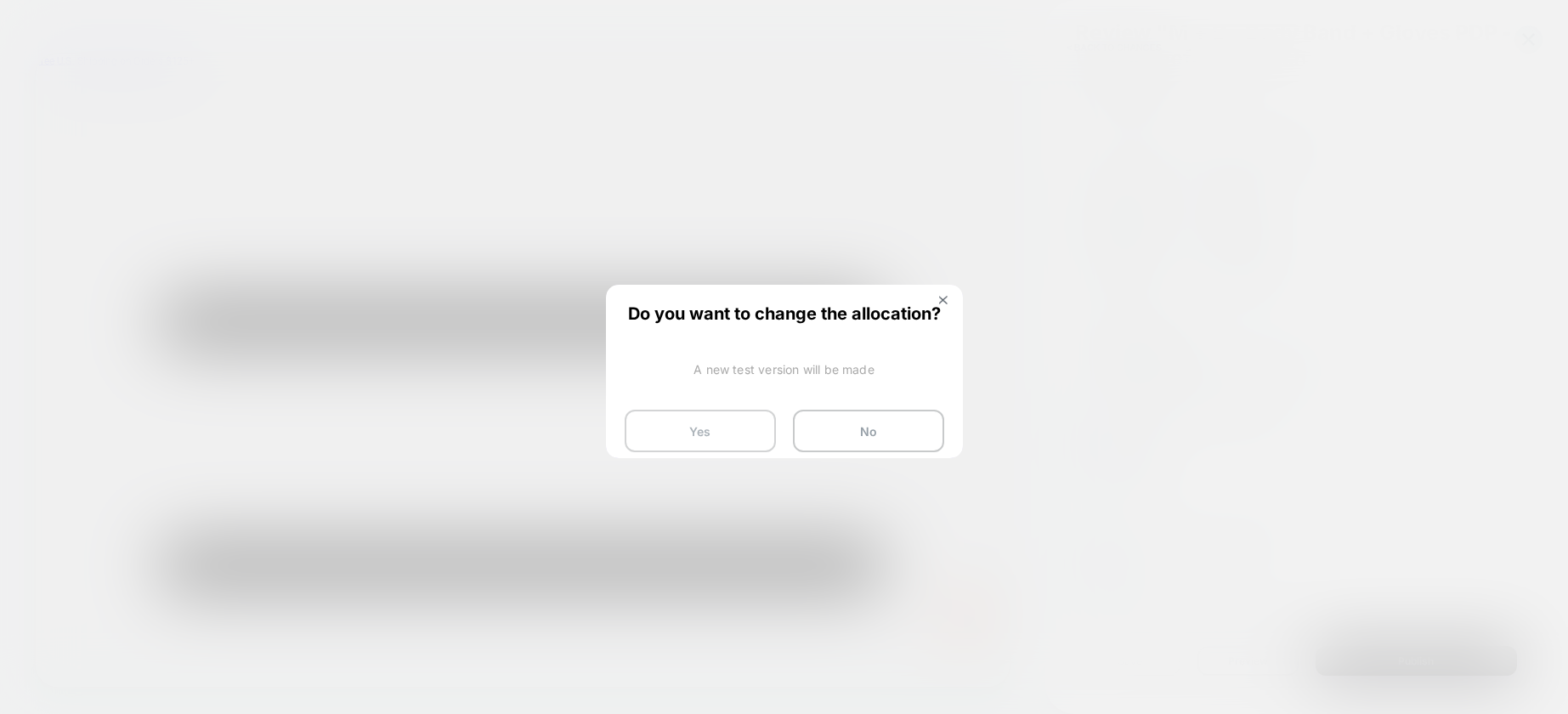
click at [711, 417] on button "Yes" at bounding box center [700, 431] width 151 height 42
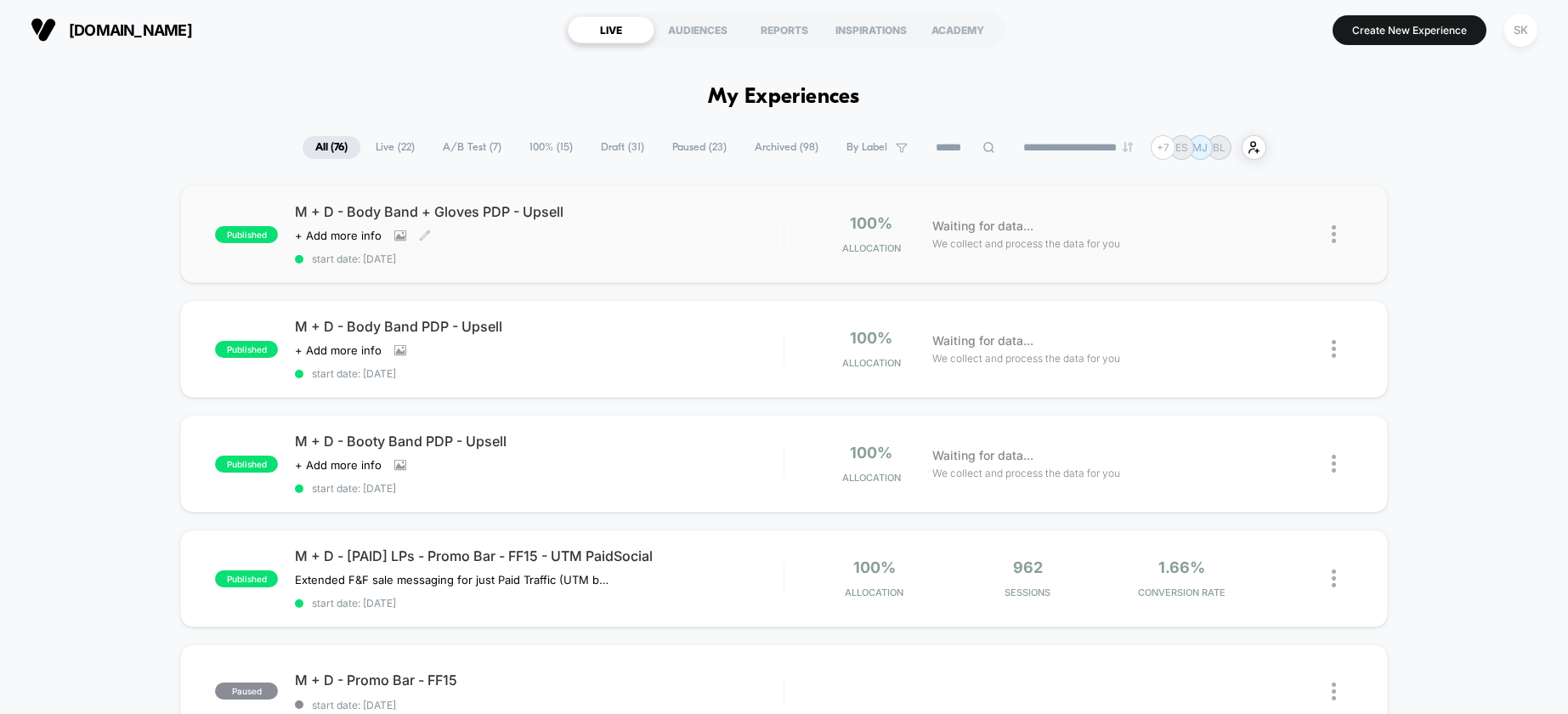
click at [459, 230] on div "Click to view images Click to edit experience details + Add more info" at bounding box center [466, 235] width 341 height 14
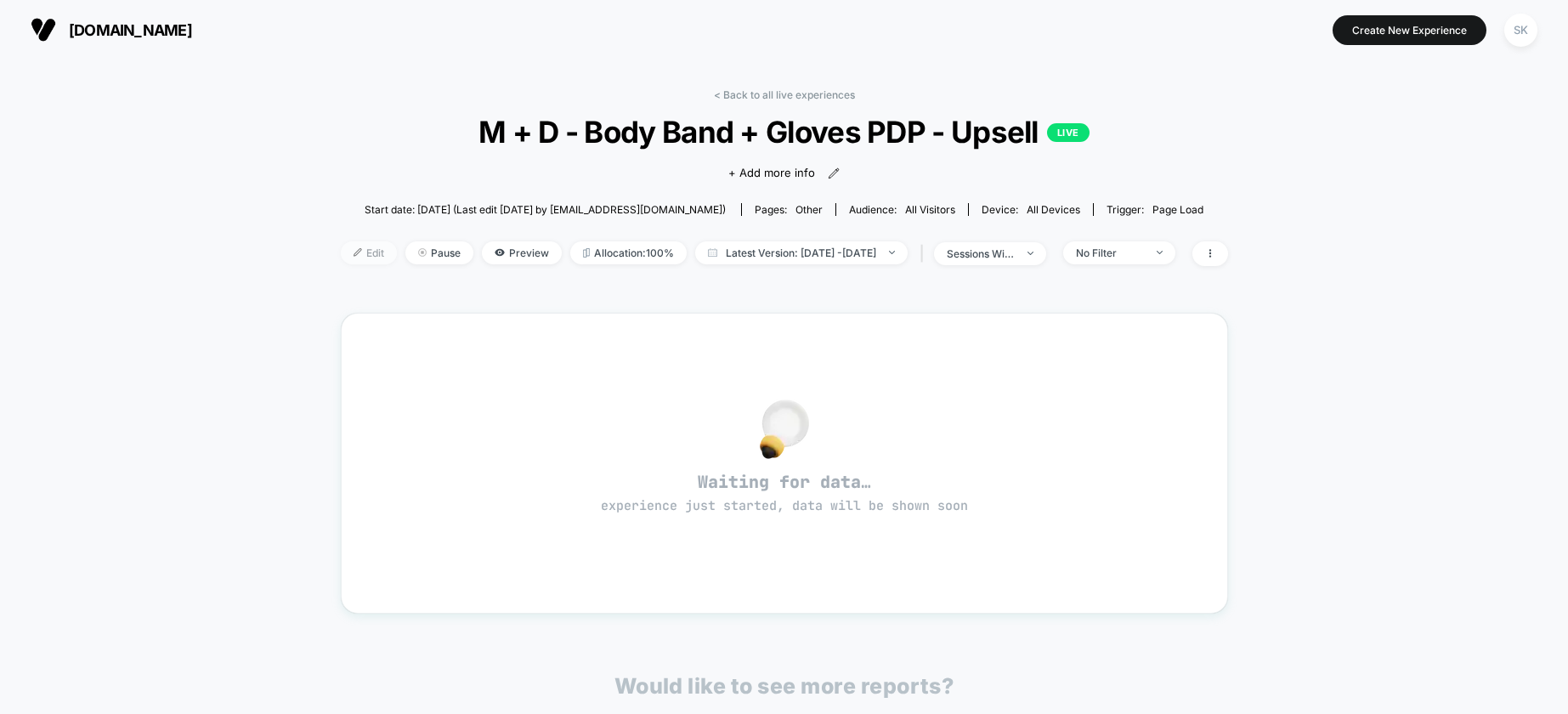
click at [362, 253] on div at bounding box center [364, 253] width 4 height 1
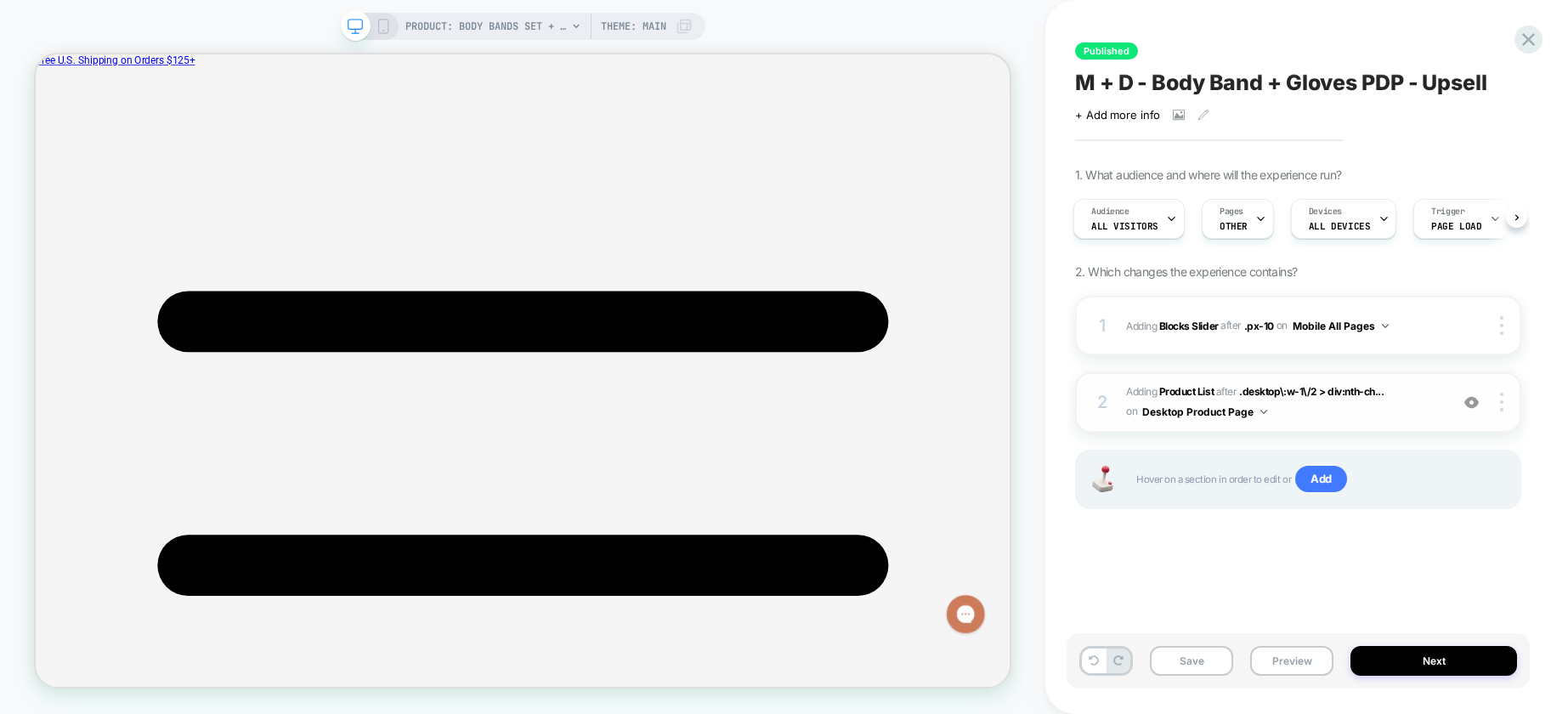
click at [1418, 398] on span "#_loomi_addon_1758815914716_dup1758816964_dup1758817674 Adding Product List AFT…" at bounding box center [1283, 401] width 314 height 40
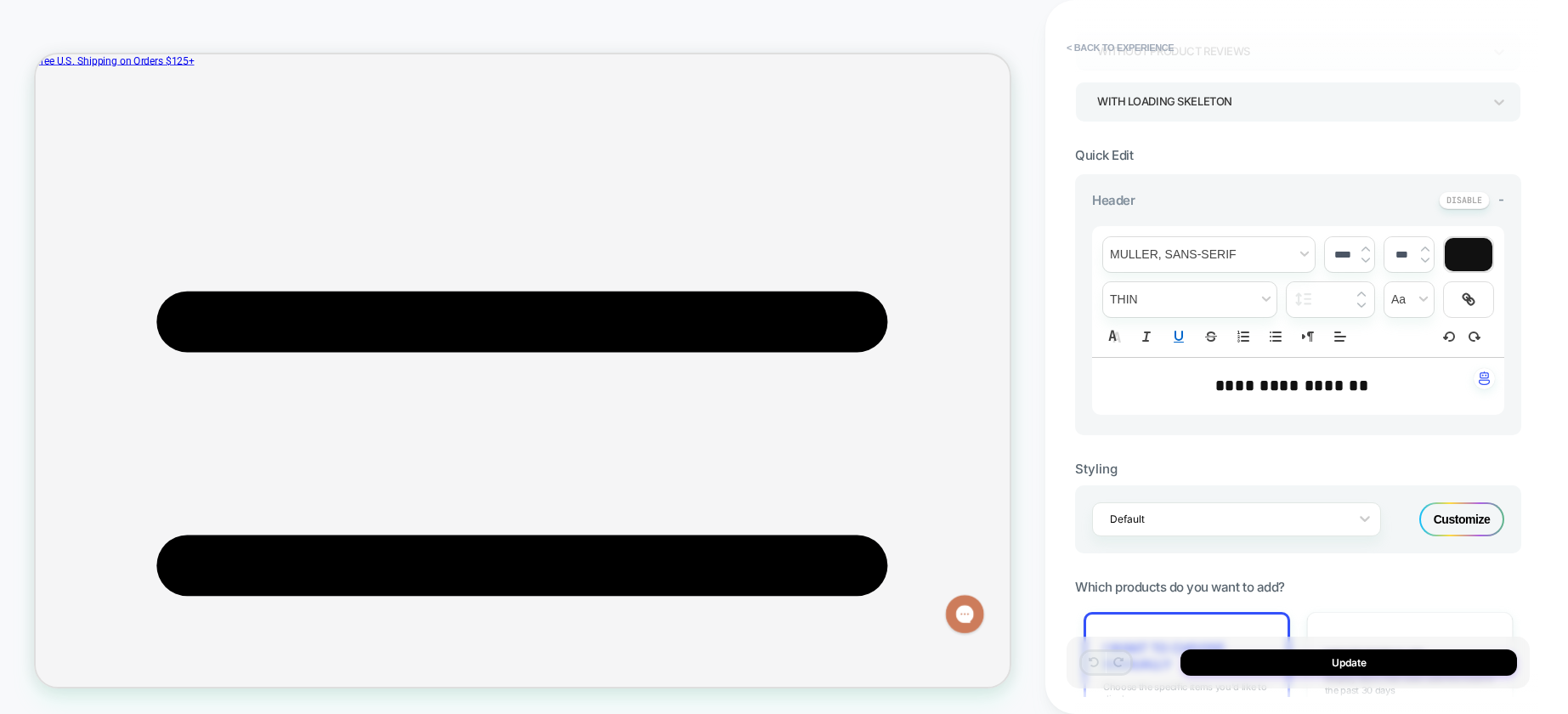
scroll to position [562, 0]
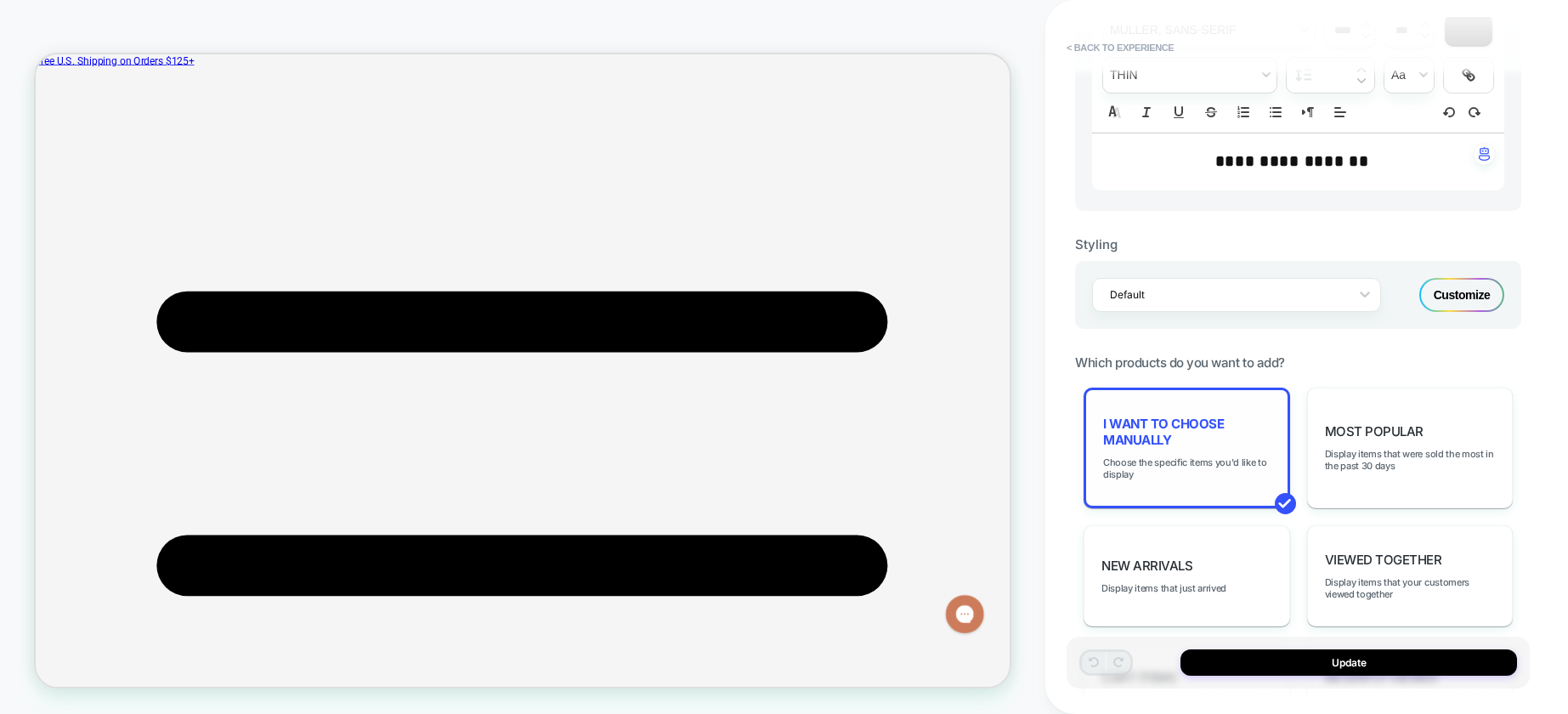
click at [1135, 447] on span "I want to choose manually" at bounding box center [1187, 431] width 168 height 32
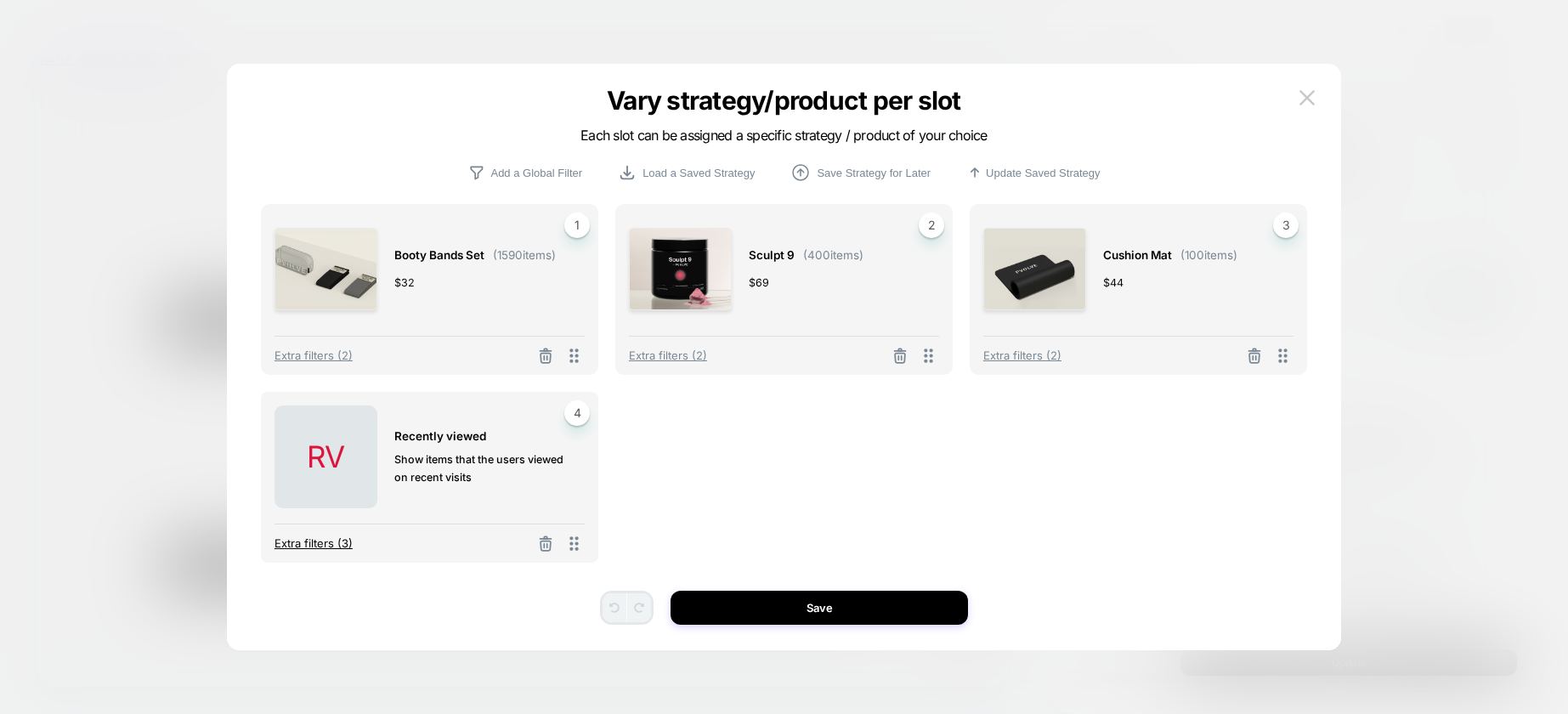
click at [317, 536] on span "Extra filters (3)" at bounding box center [313, 543] width 78 height 14
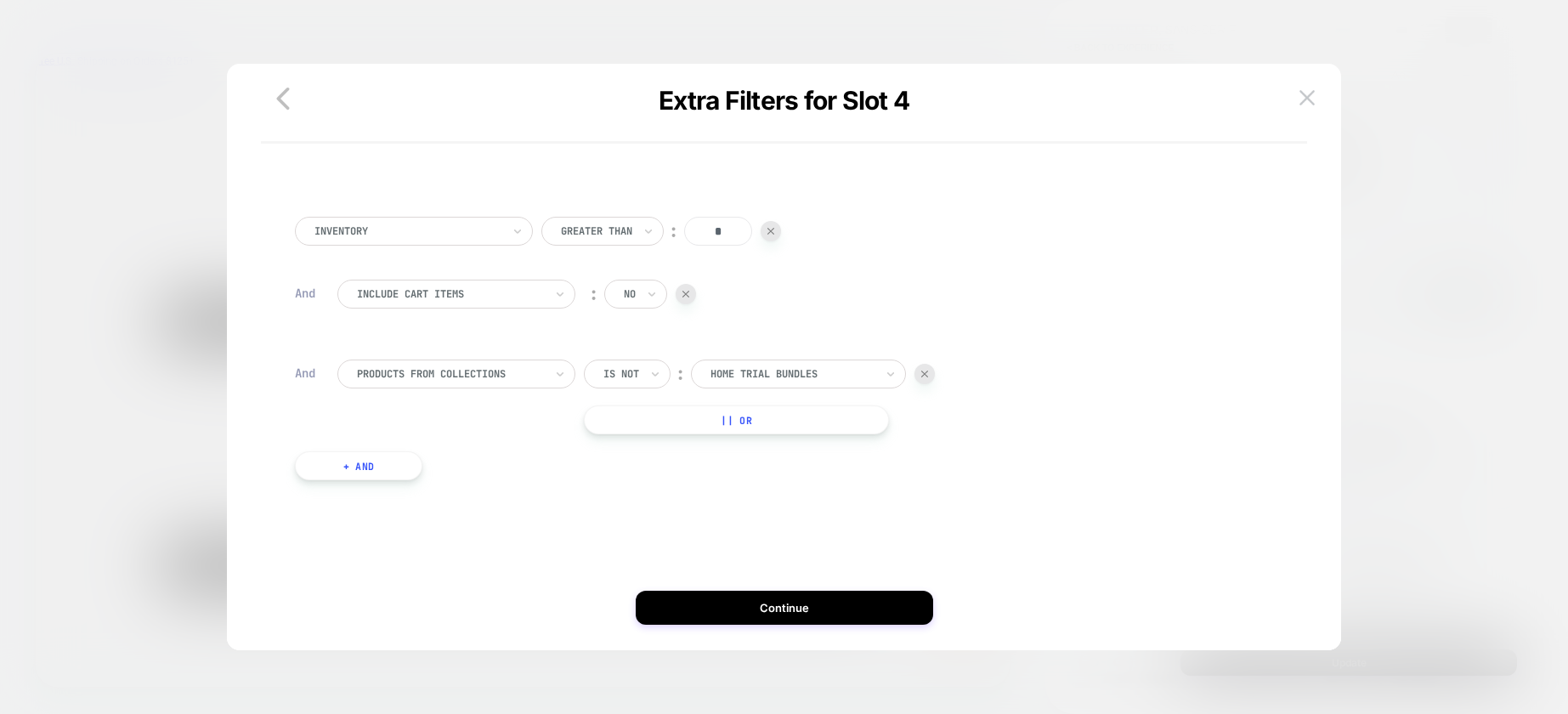
click at [346, 472] on button "+ And" at bounding box center [359, 466] width 127 height 29
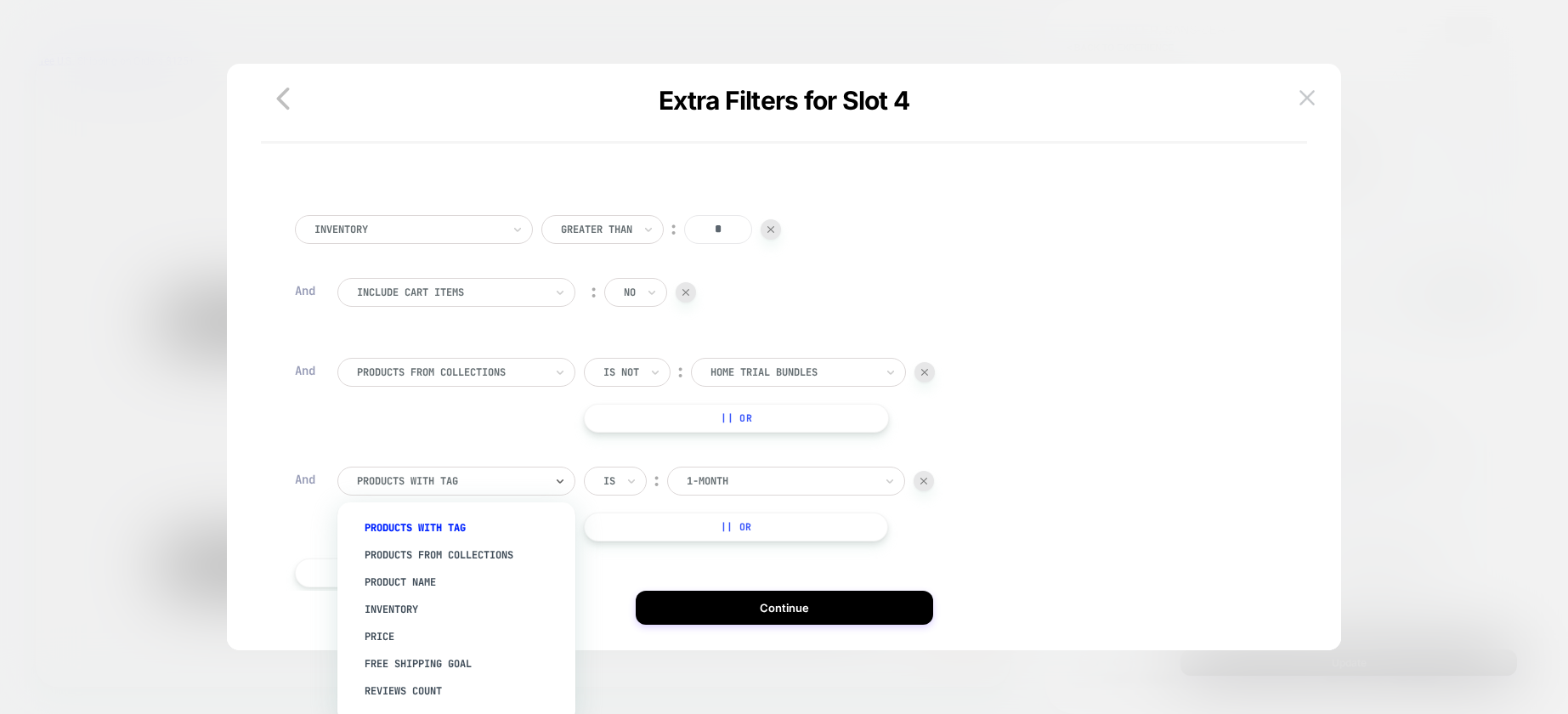
click at [447, 480] on div at bounding box center [450, 481] width 187 height 15
click at [446, 587] on div "Product Name" at bounding box center [464, 582] width 221 height 27
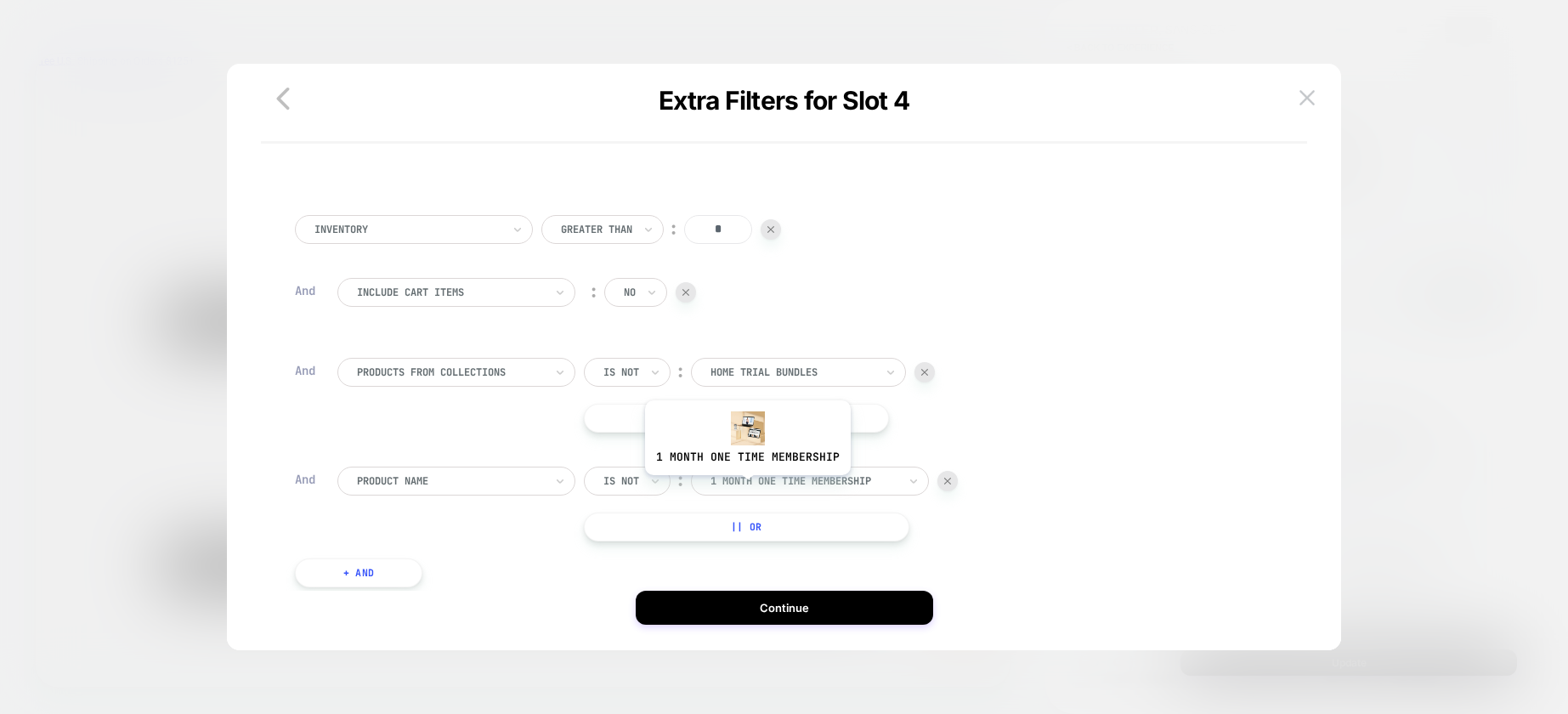
click at [745, 488] on div at bounding box center [804, 481] width 187 height 15
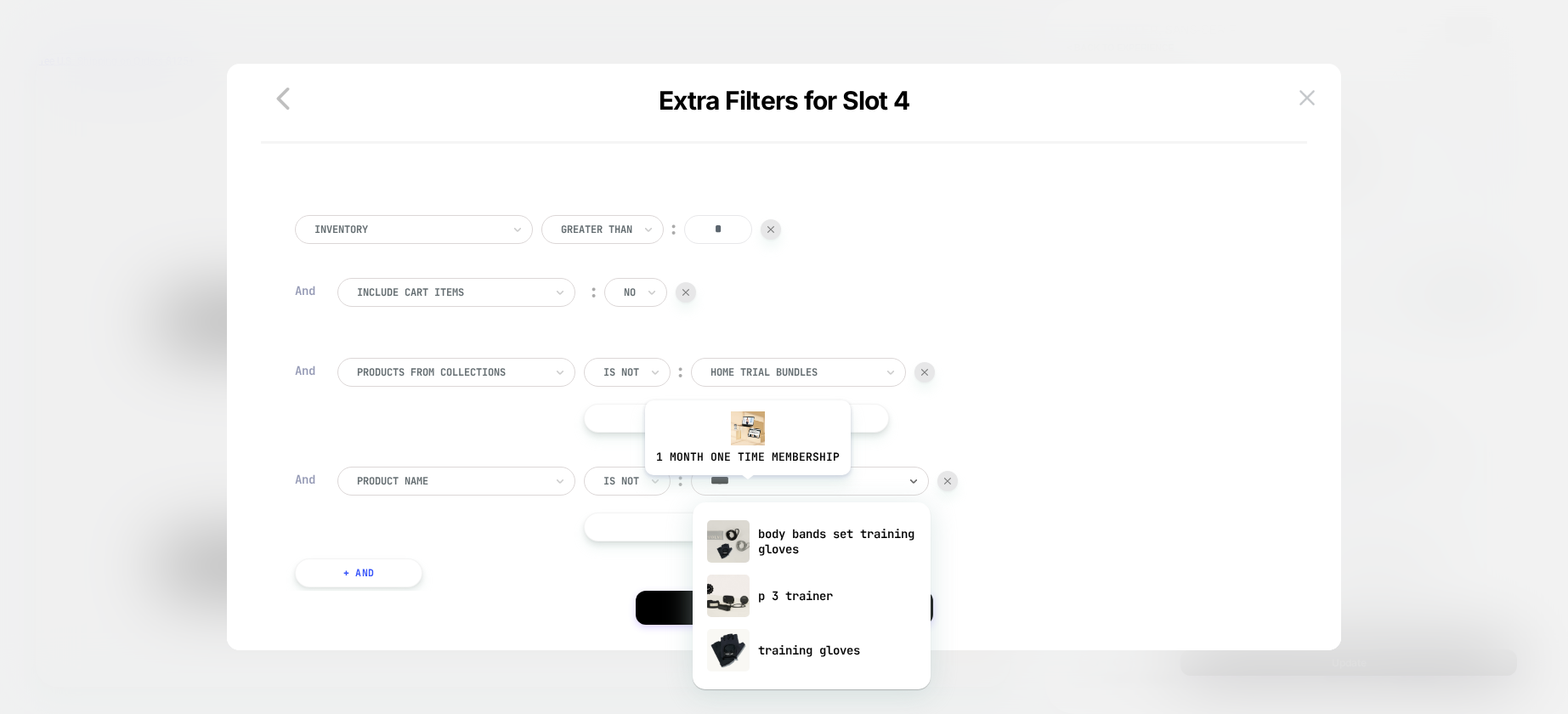
type input "*****"
click at [769, 654] on div "training gloves" at bounding box center [811, 650] width 221 height 54
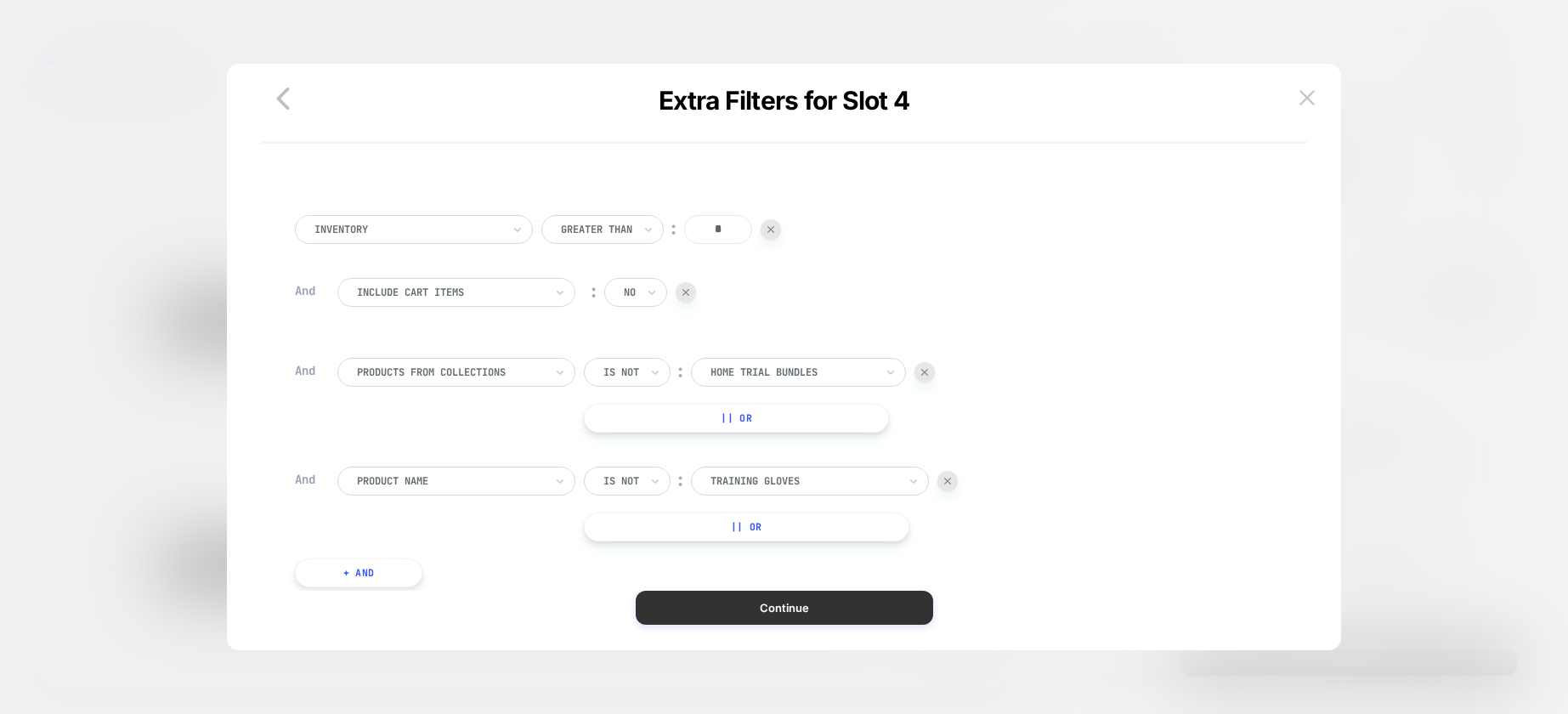
click at [760, 612] on button "Continue" at bounding box center [784, 607] width 297 height 34
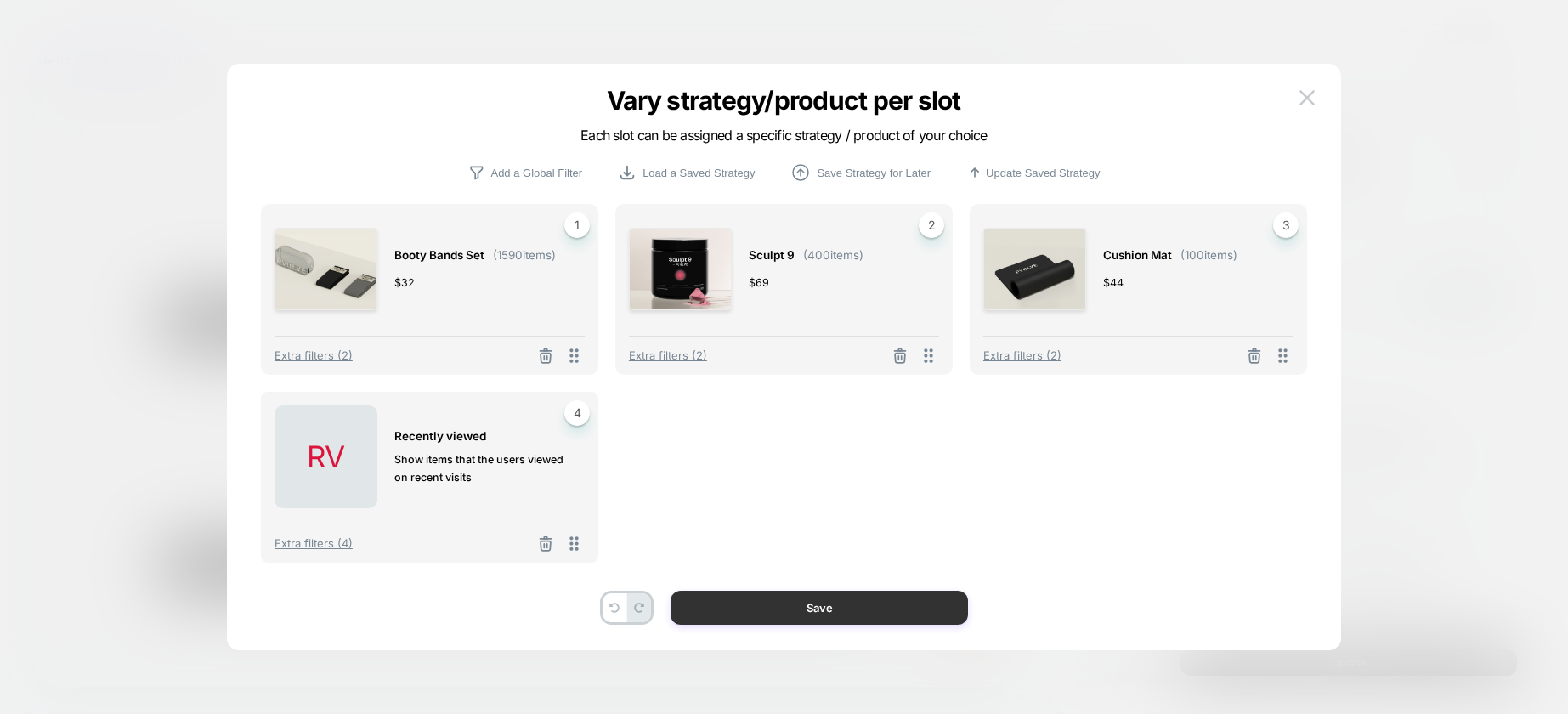
click at [787, 612] on button "Save" at bounding box center [819, 607] width 297 height 34
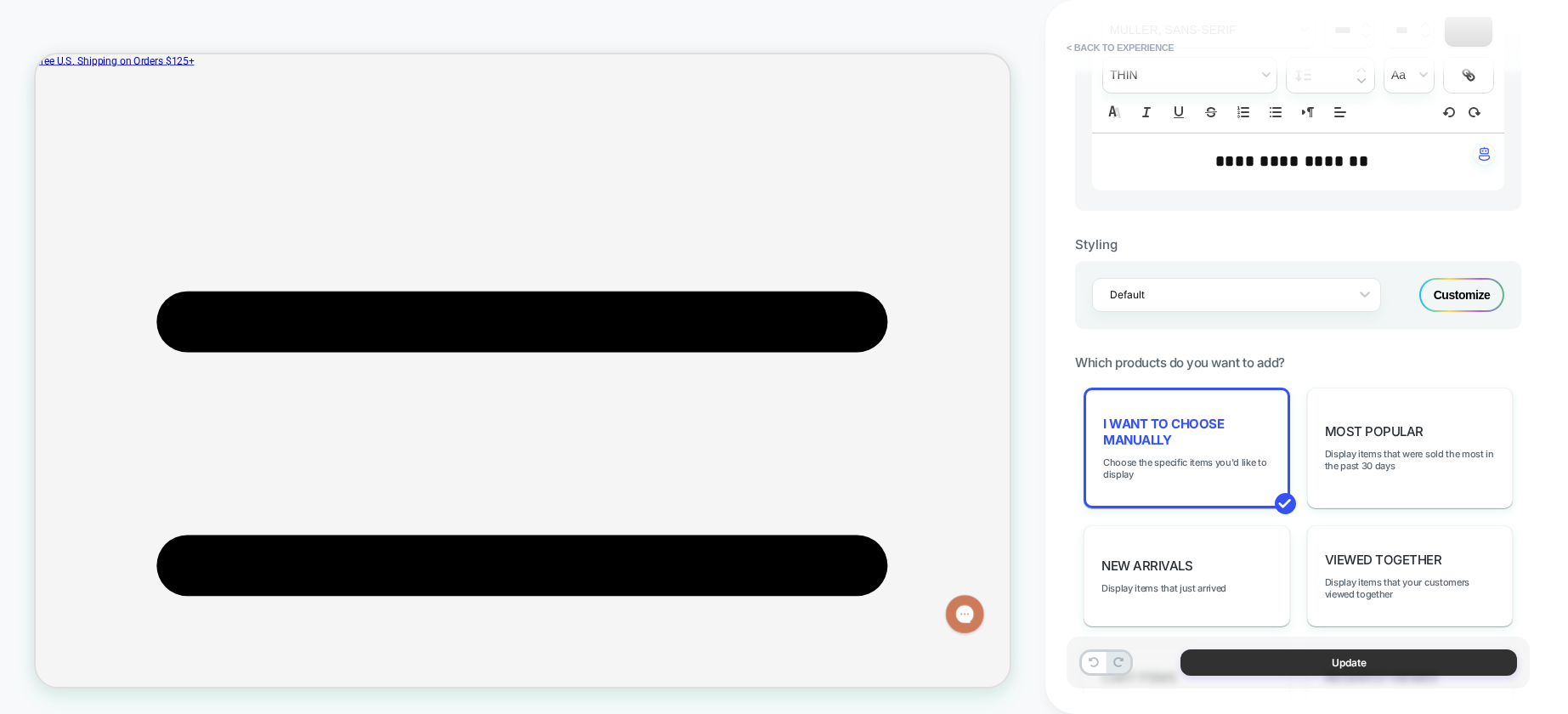
click at [1401, 662] on button "Update" at bounding box center [1348, 662] width 337 height 26
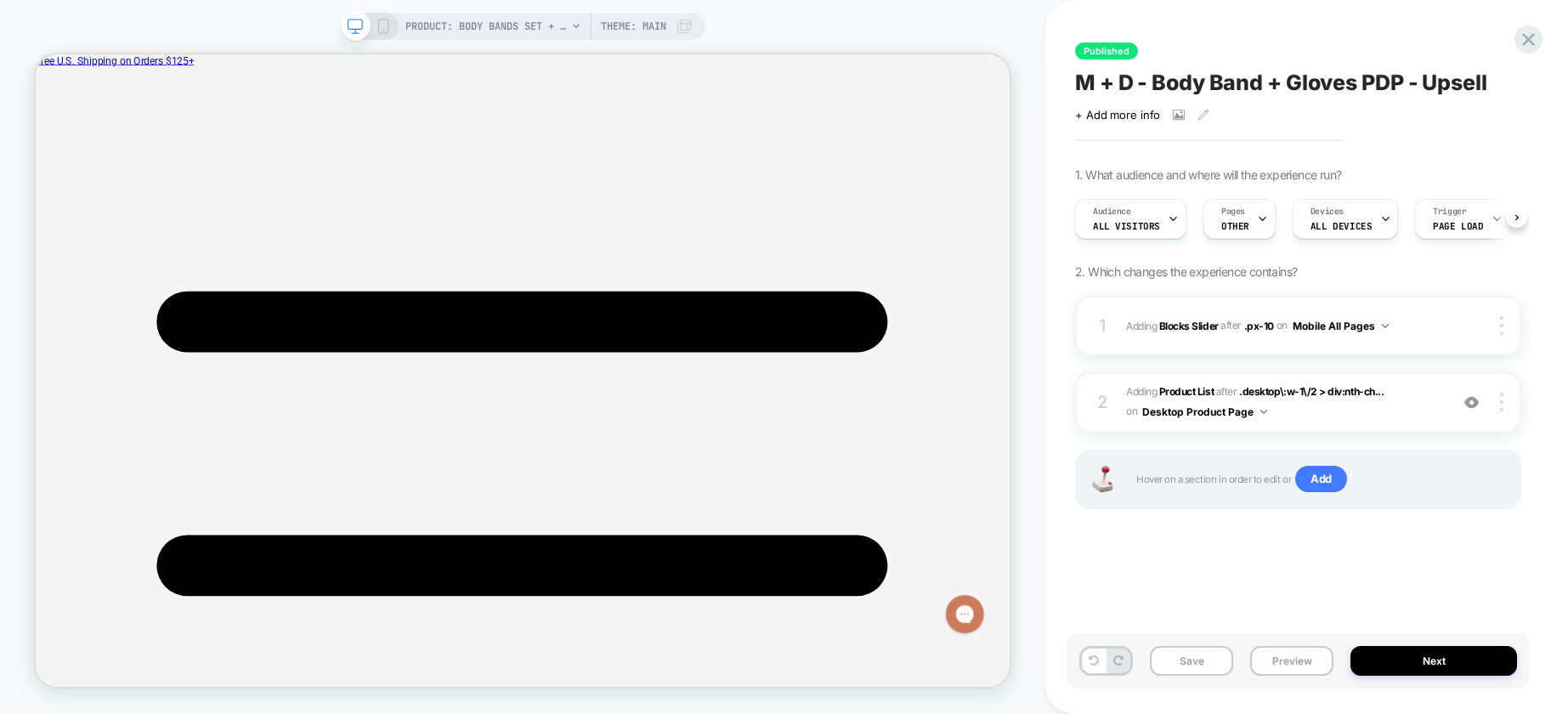
scroll to position [0, 1]
click at [1195, 657] on button "Save" at bounding box center [1191, 661] width 83 height 30
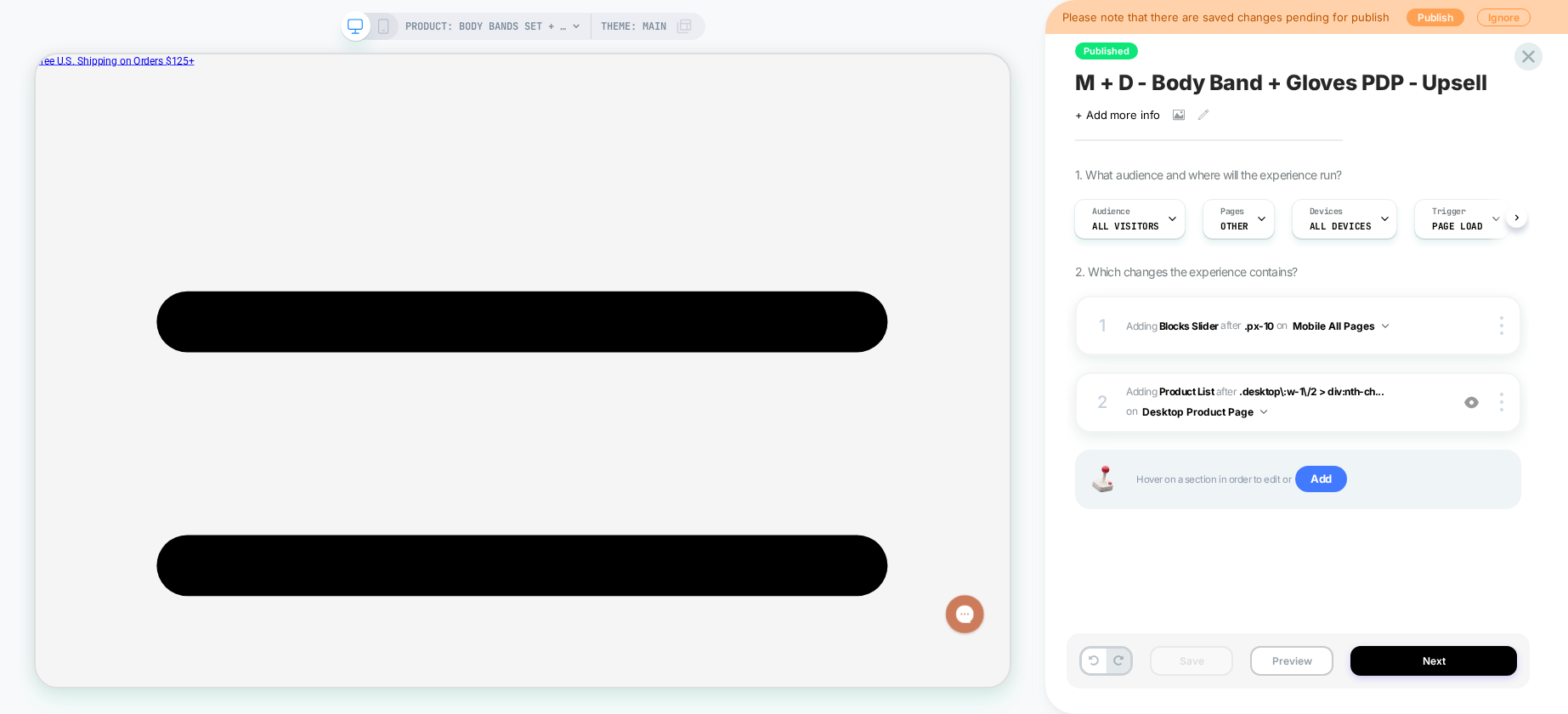
click at [1419, 14] on button "Publish" at bounding box center [1435, 17] width 58 height 18
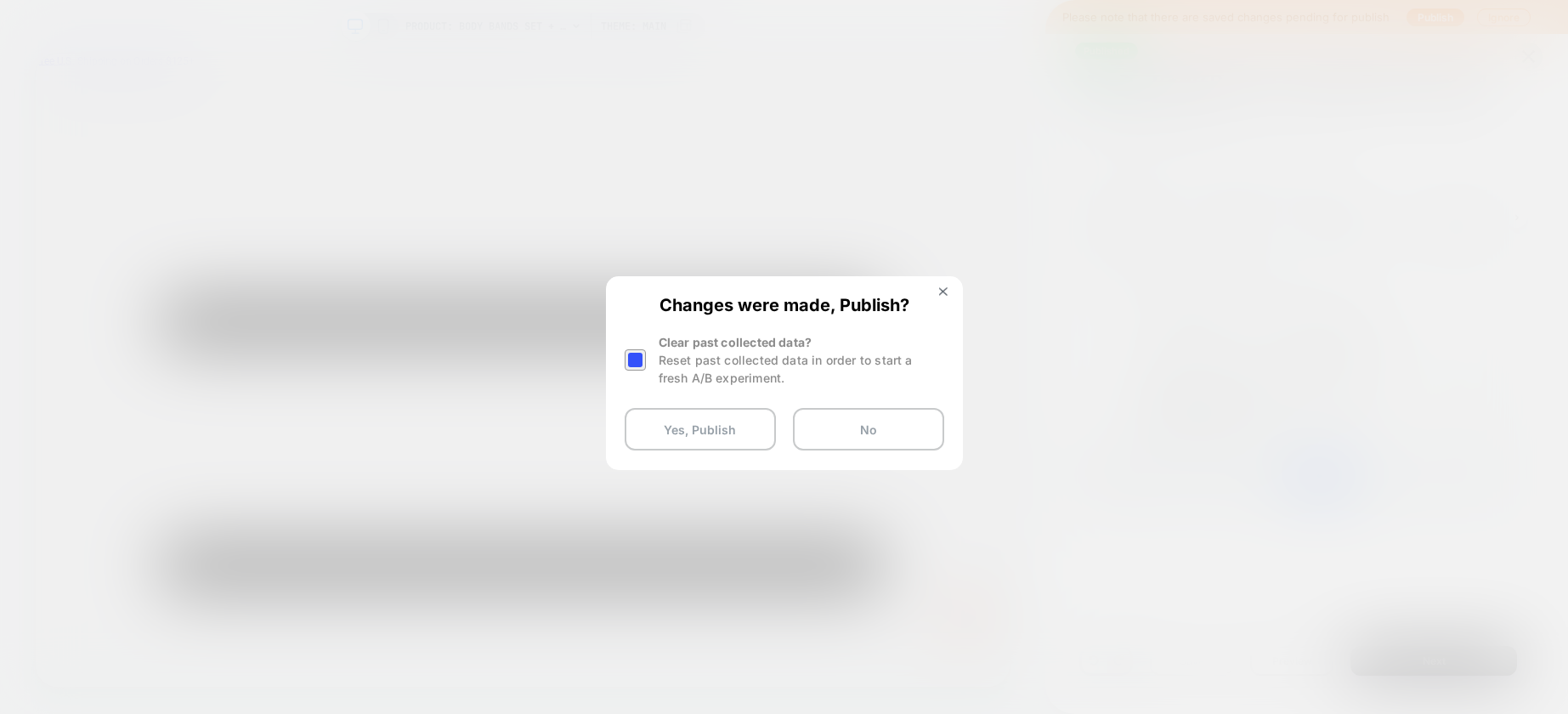
click at [636, 365] on div at bounding box center [635, 360] width 21 height 21
click at [692, 431] on button "Yes, Publish" at bounding box center [700, 429] width 151 height 42
